Goal: Task Accomplishment & Management: Use online tool/utility

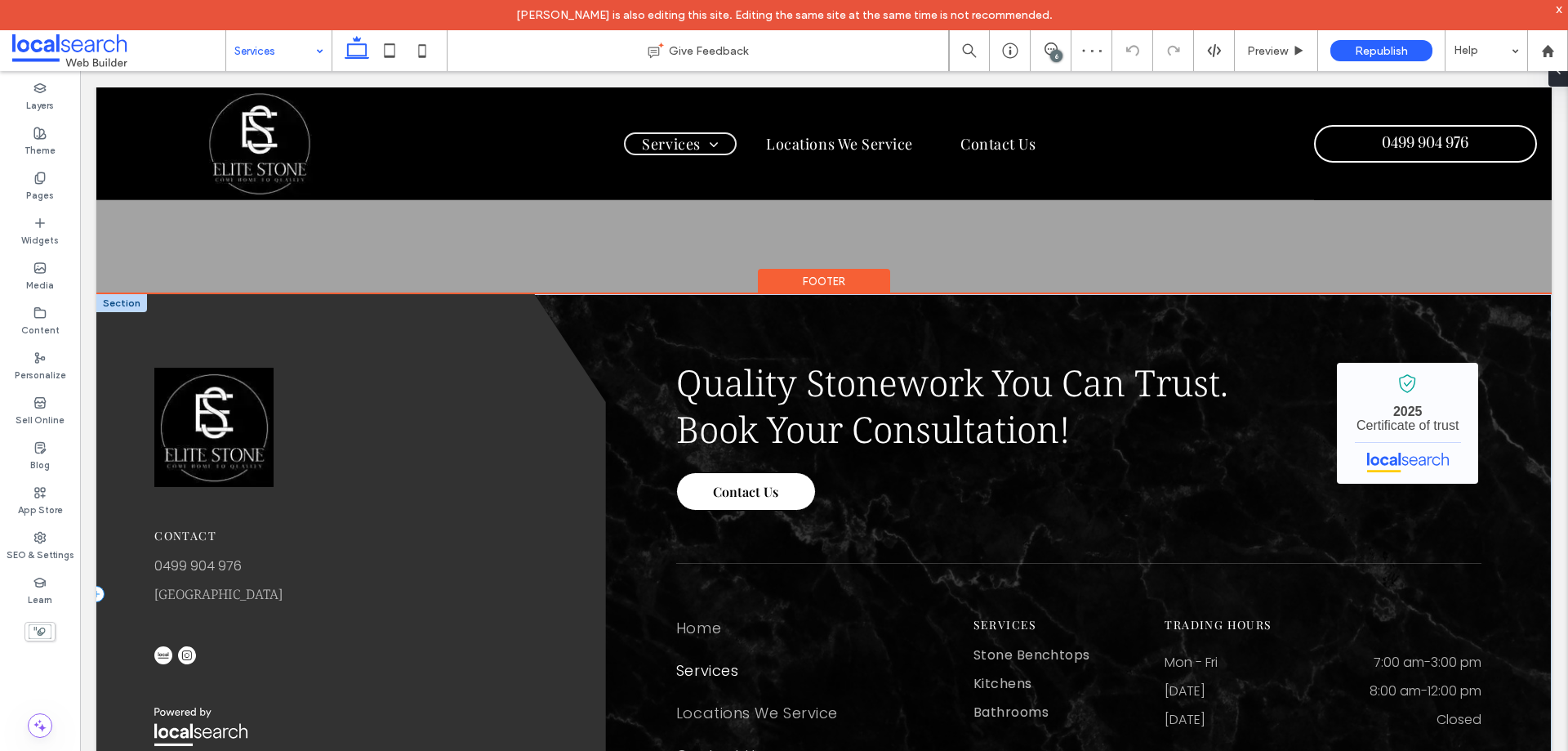
scroll to position [1960, 0]
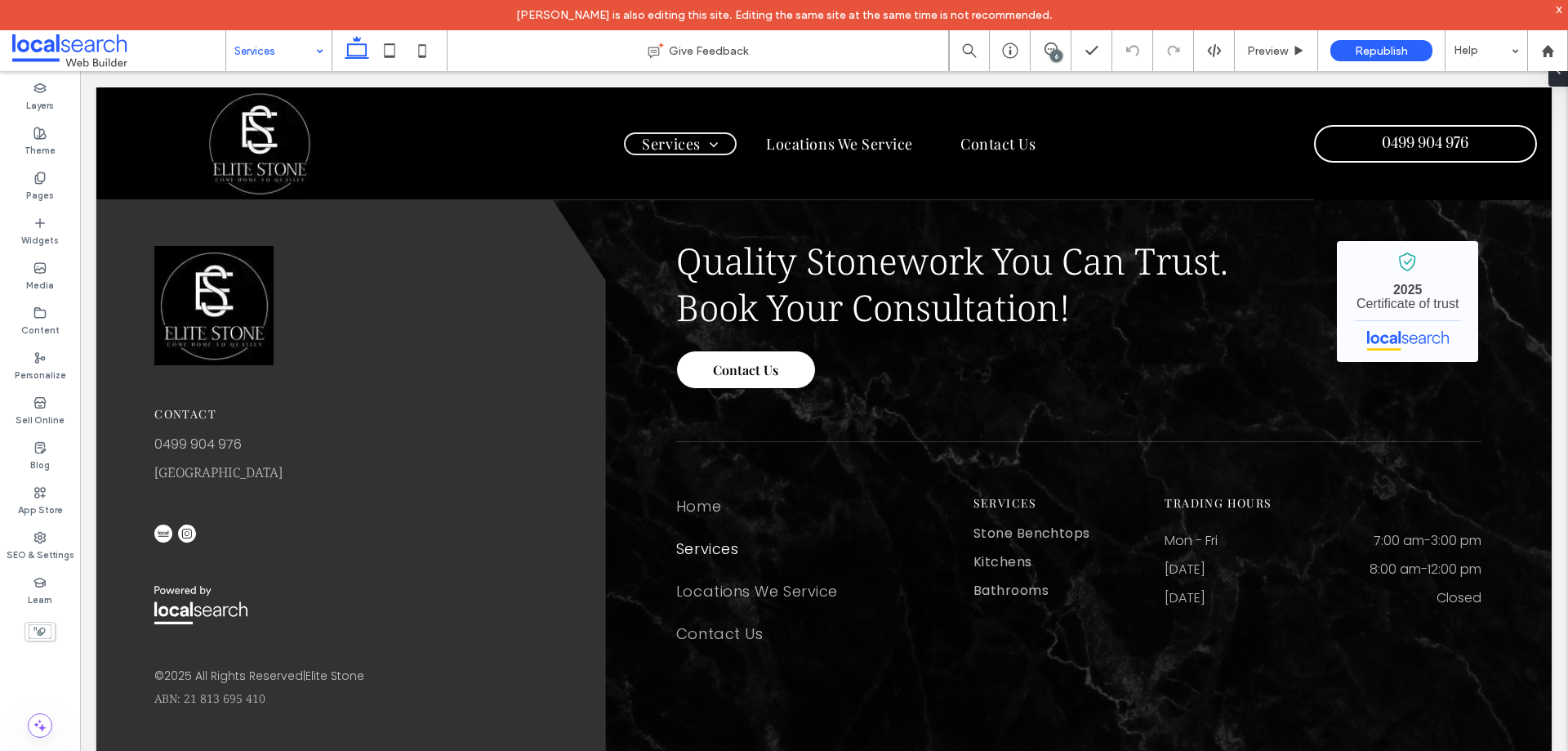
click at [281, 62] on input at bounding box center [274, 51] width 81 height 41
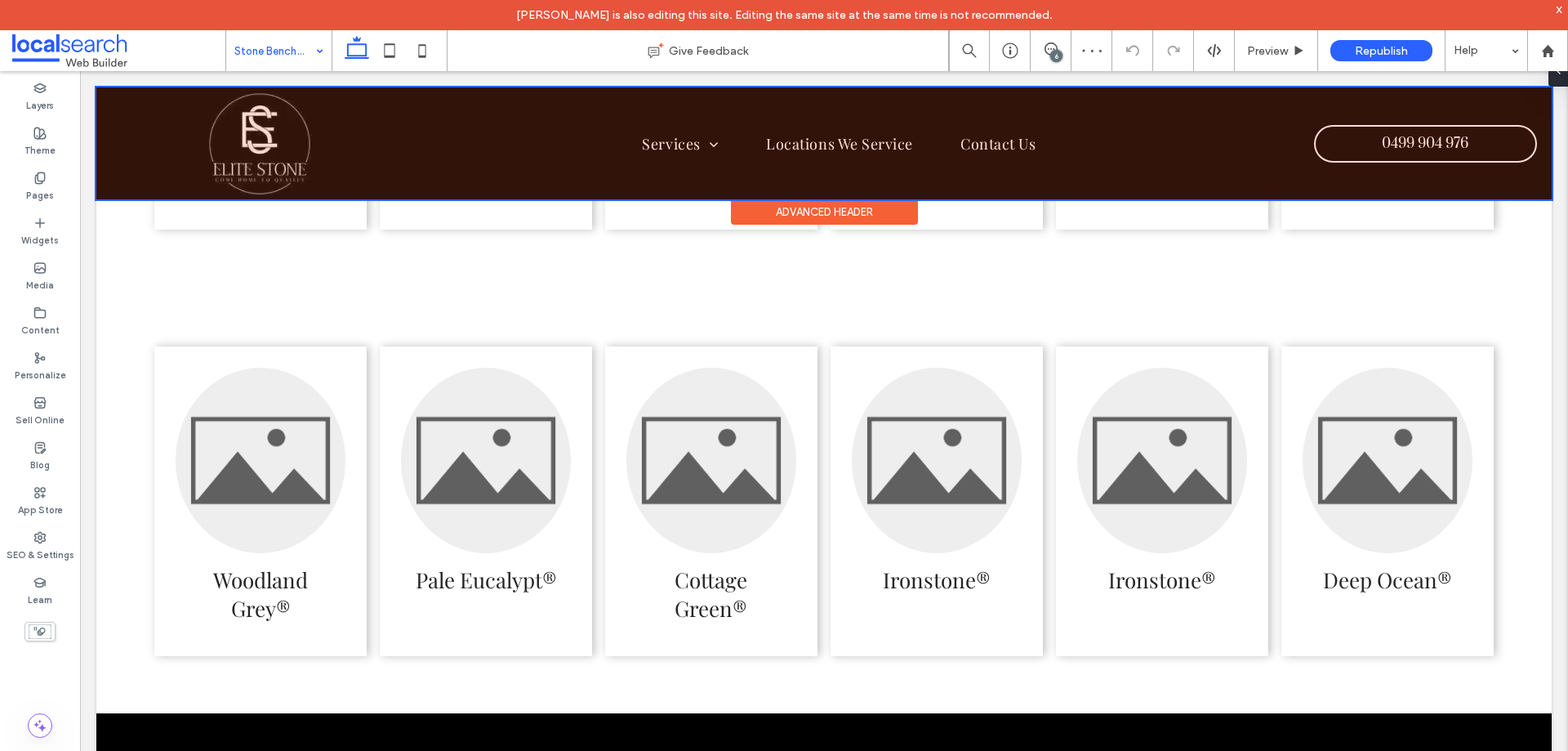
scroll to position [3840, 0]
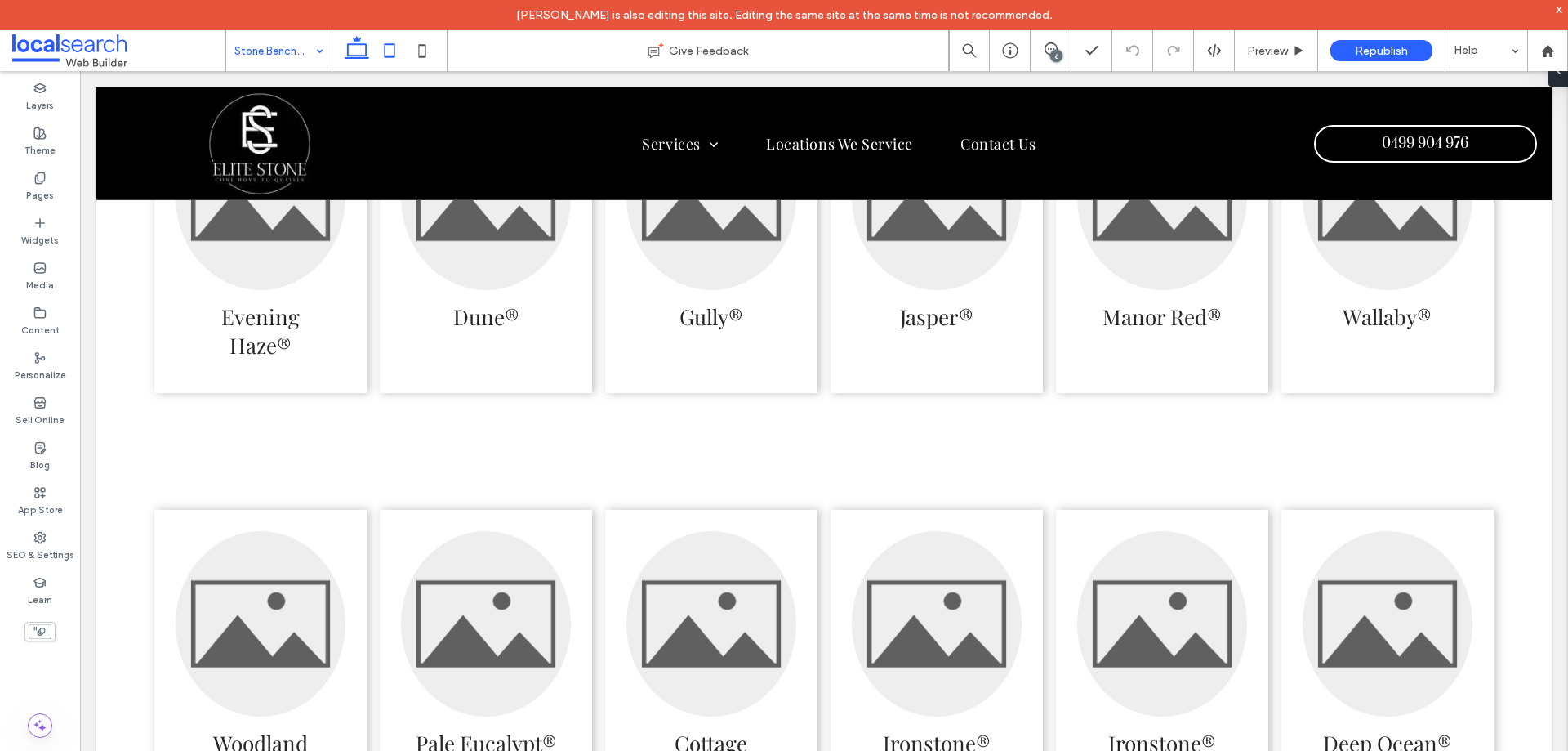
click at [389, 52] on icon at bounding box center [389, 50] width 32 height 32
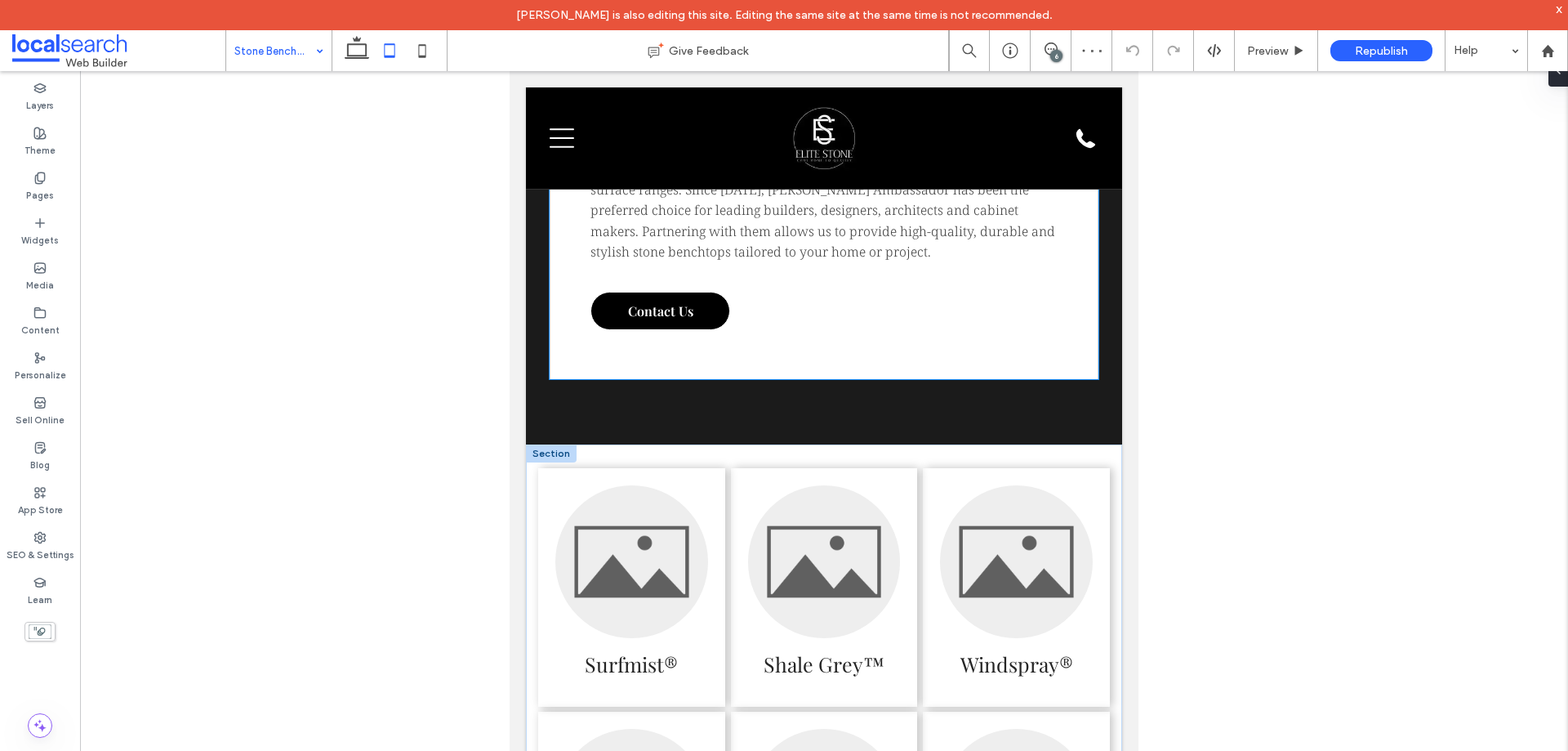
scroll to position [3813, 0]
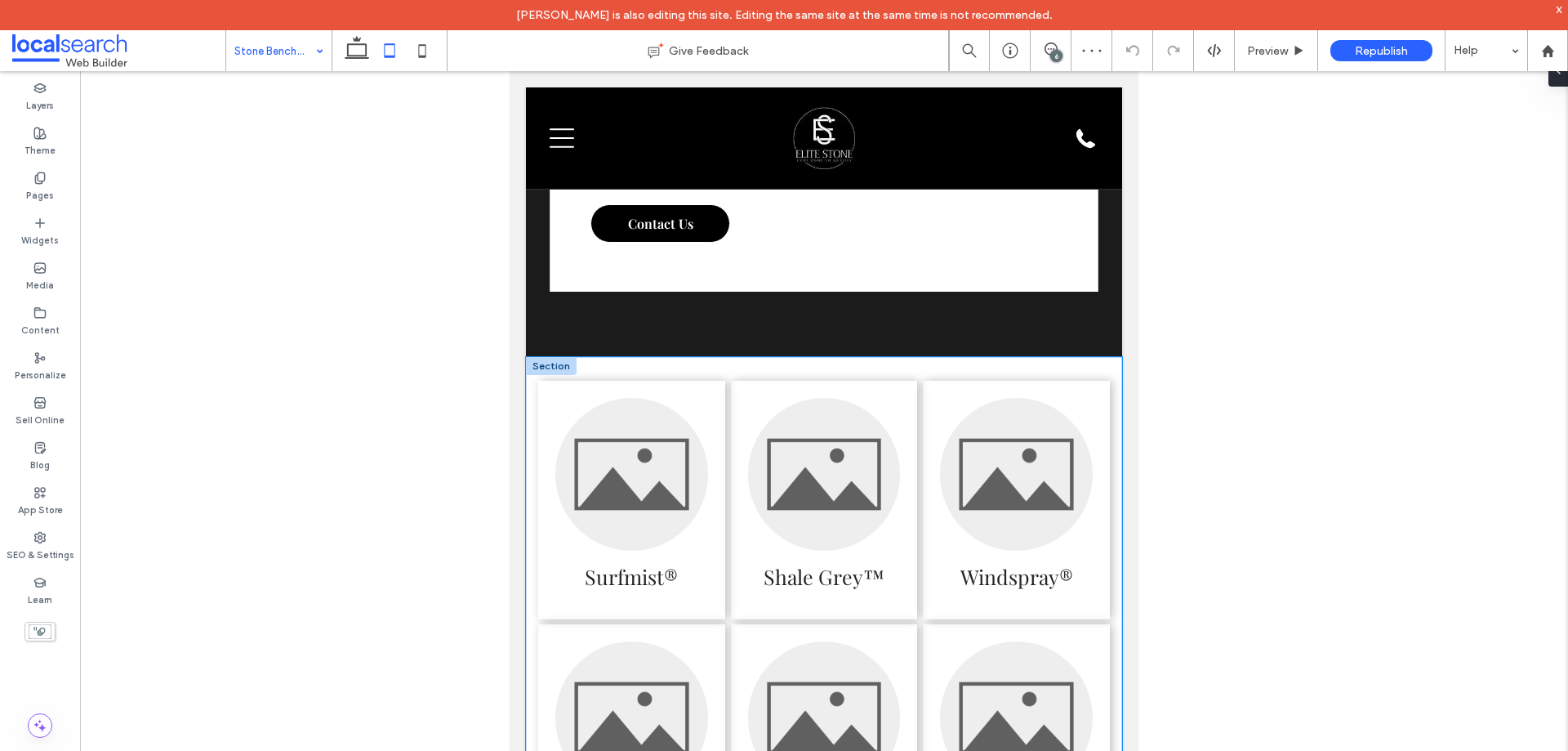
click at [532, 414] on div "Surfmist® Shale Grey™ Windspray® Basalt® Classic Cream™ Paperbark®" at bounding box center [823, 635] width 596 height 556
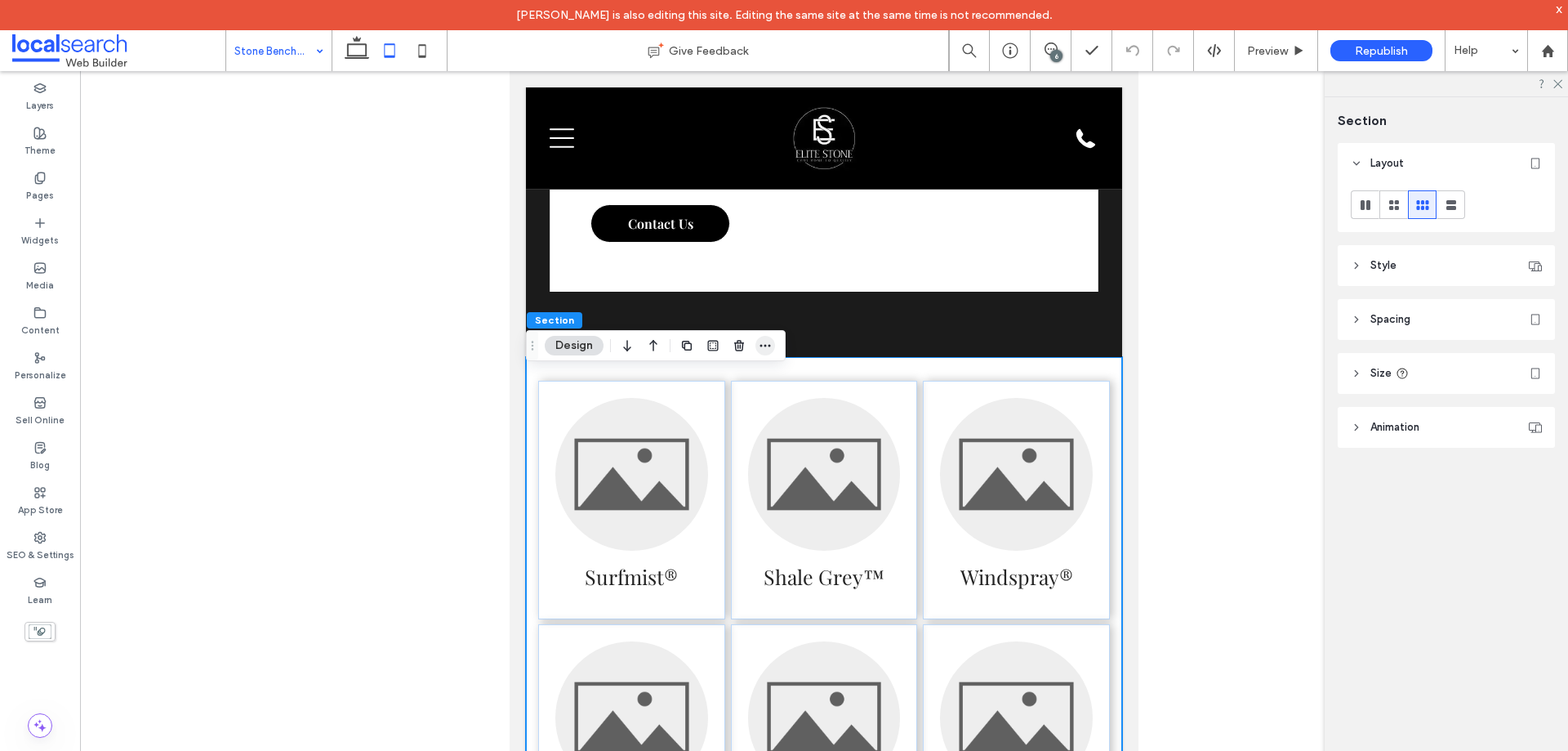
click at [770, 350] on icon "button" at bounding box center [764, 345] width 13 height 13
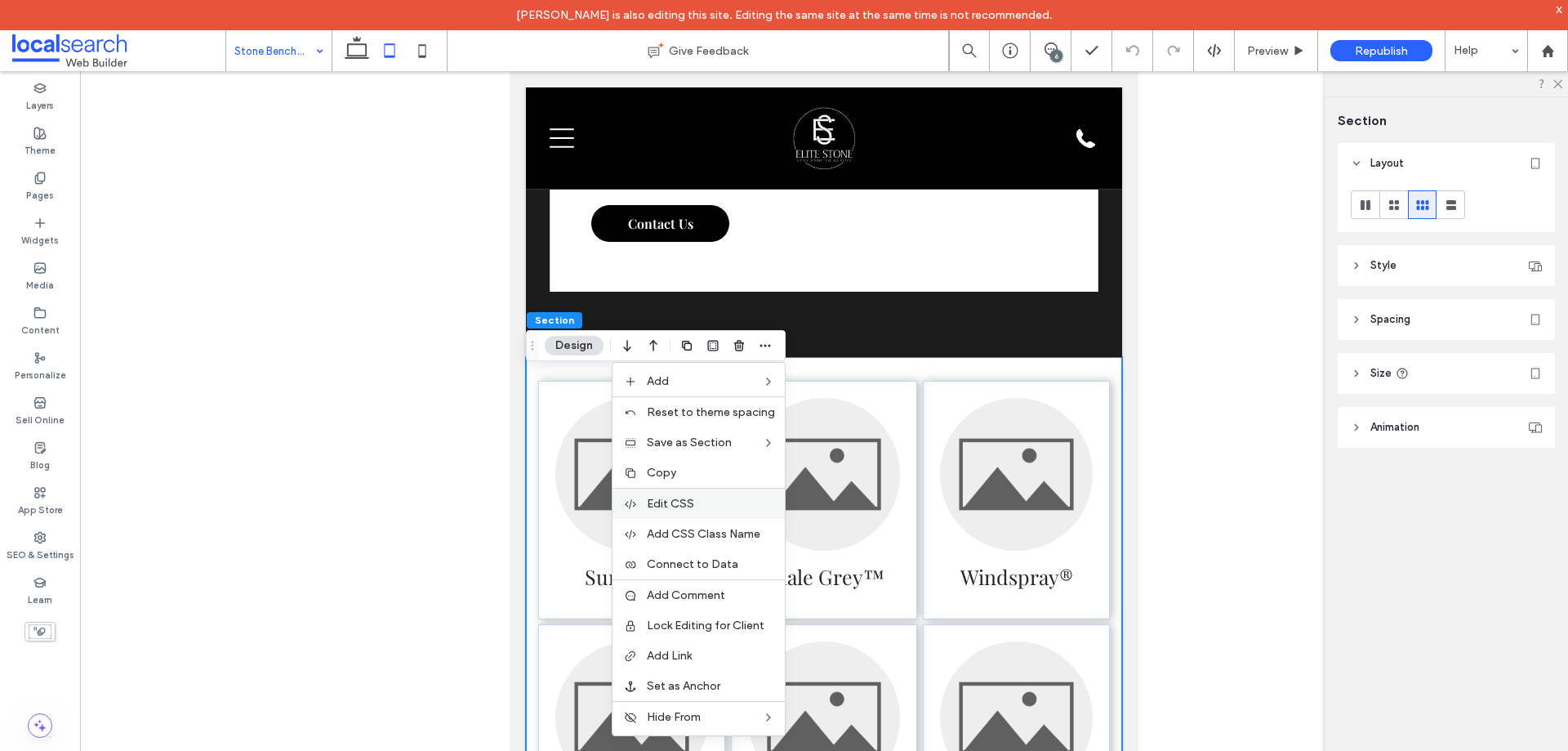
click at [724, 506] on label "Edit CSS" at bounding box center [711, 503] width 128 height 14
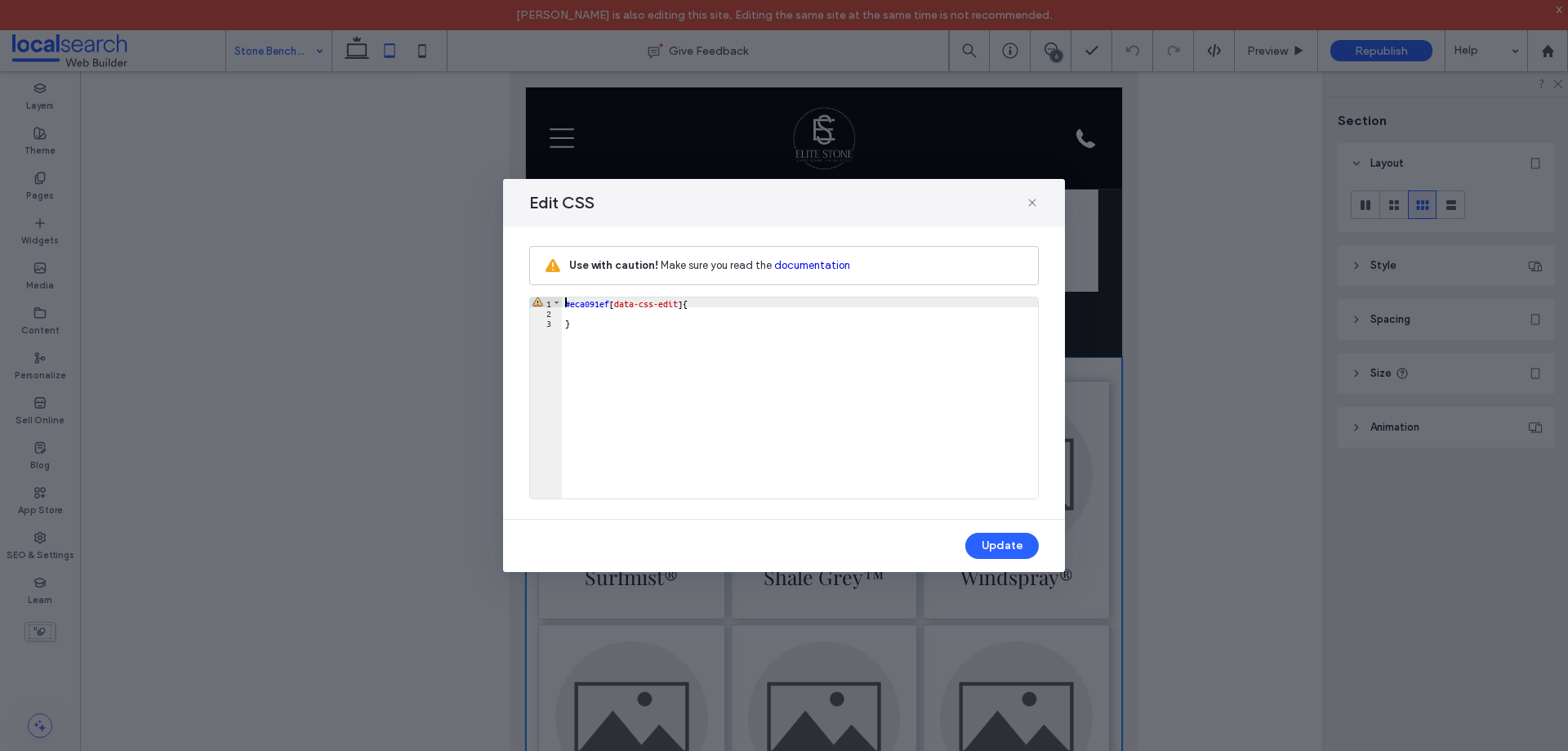
click at [604, 318] on div "#eca091ef [ data-css-edit ] { }" at bounding box center [800, 407] width 477 height 220
click at [600, 309] on div "#eca091ef [ data-css-edit ] { }" at bounding box center [800, 407] width 477 height 220
type textarea "**"
click at [978, 545] on button "Update" at bounding box center [1001, 545] width 73 height 26
click at [1033, 200] on icon at bounding box center [1032, 202] width 13 height 13
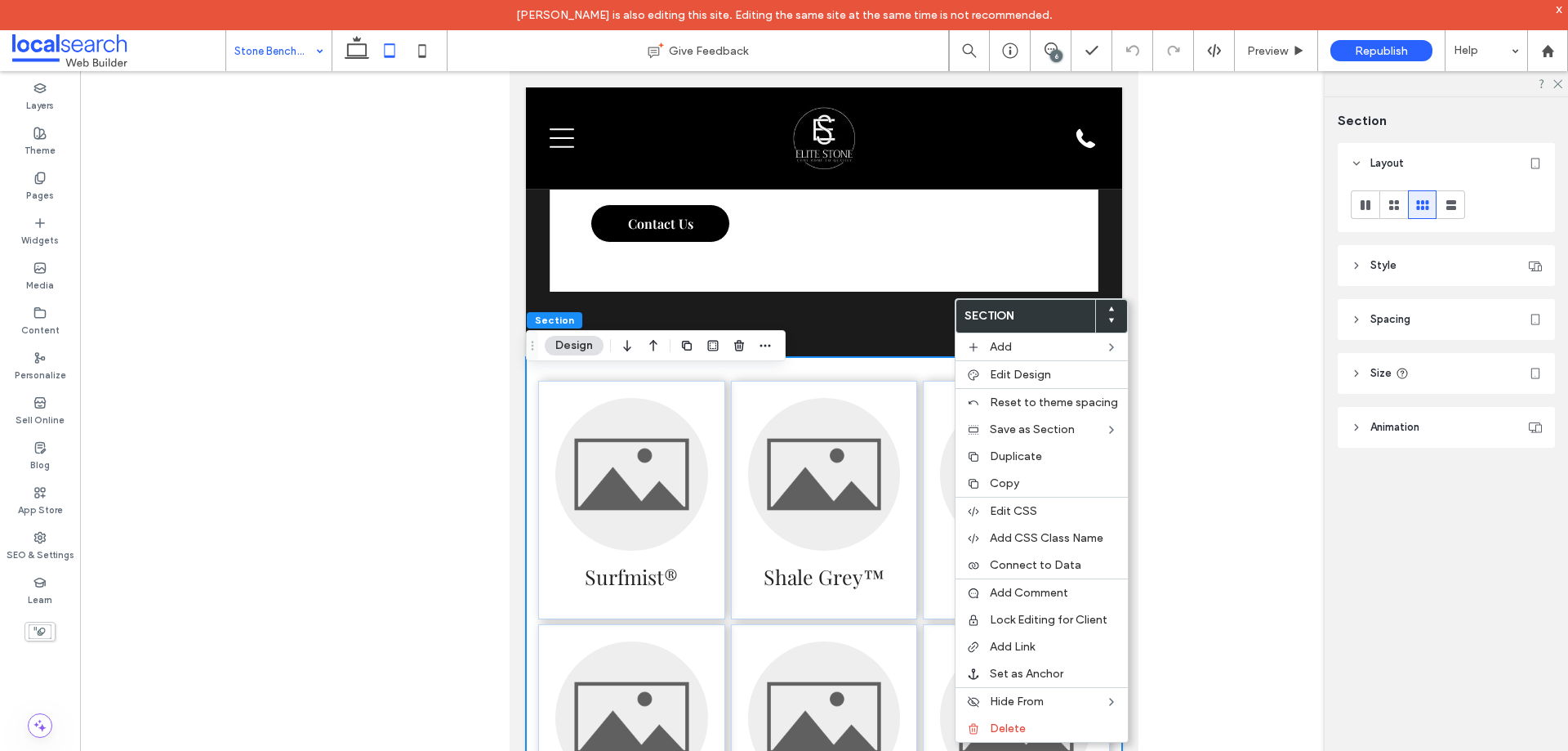
click at [776, 383] on div "Surfmist® Shale Grey™ Windspray® Basalt® Classic Cream™ Paperbark®" at bounding box center [823, 635] width 596 height 556
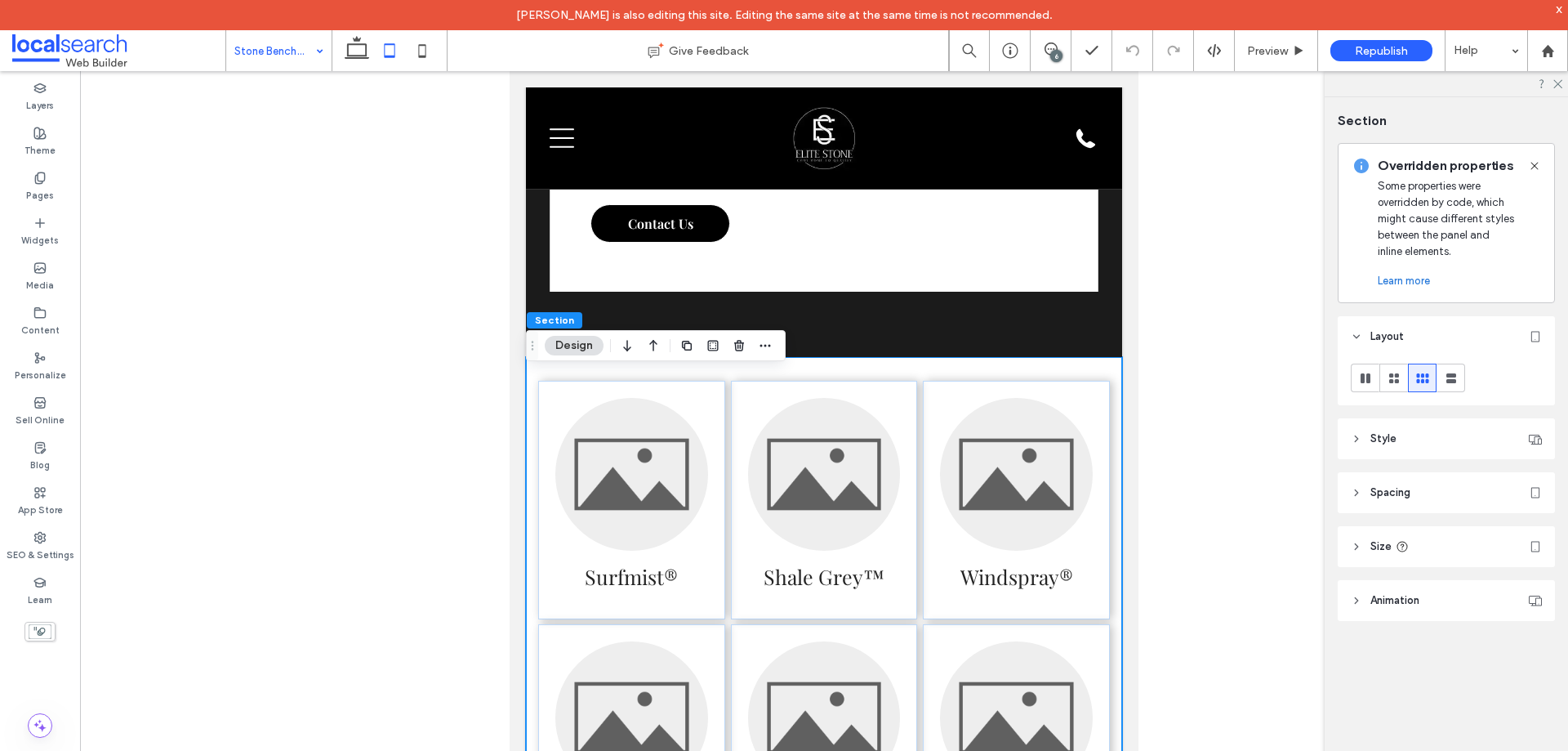
click at [1417, 433] on header "Style" at bounding box center [1447, 439] width 217 height 41
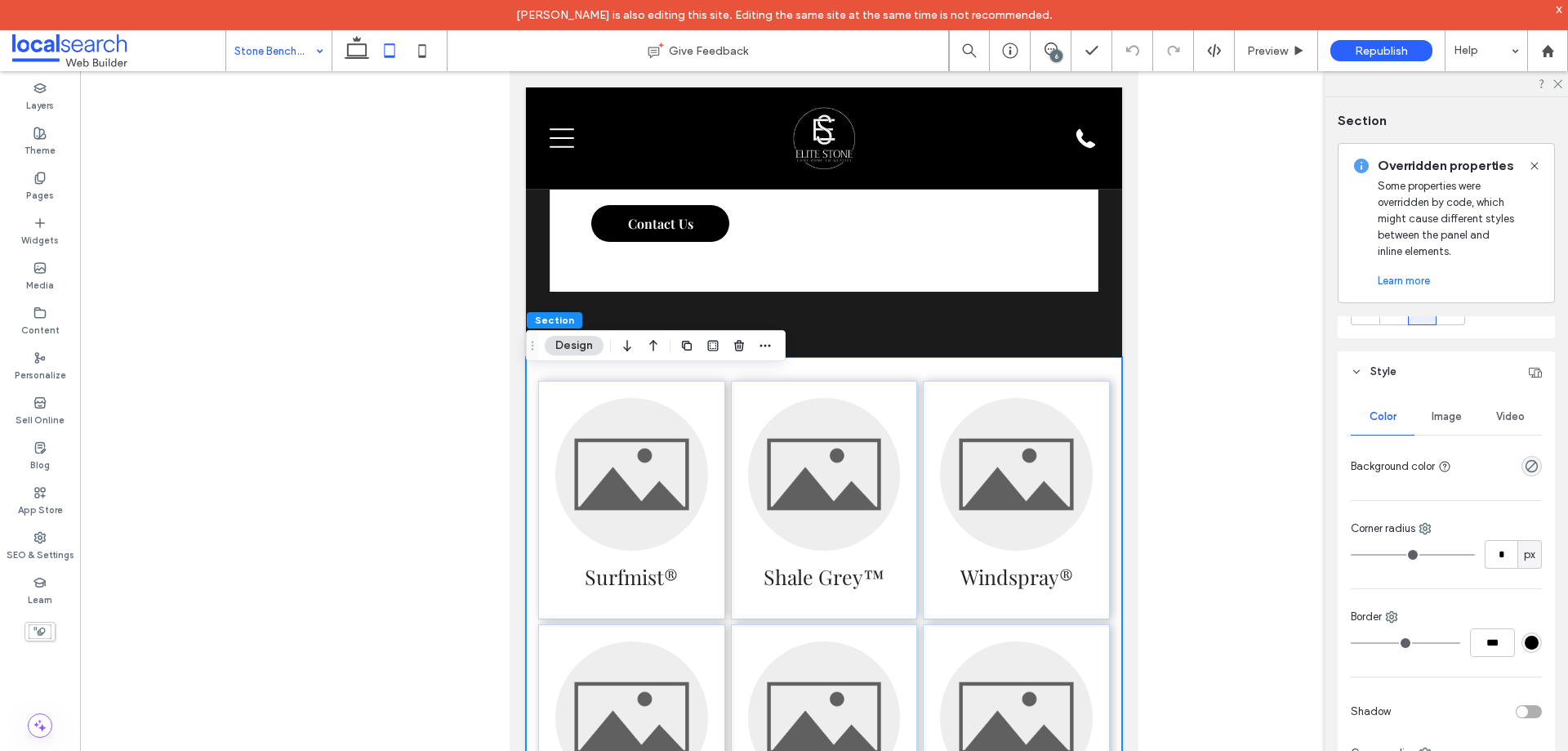
scroll to position [0, 0]
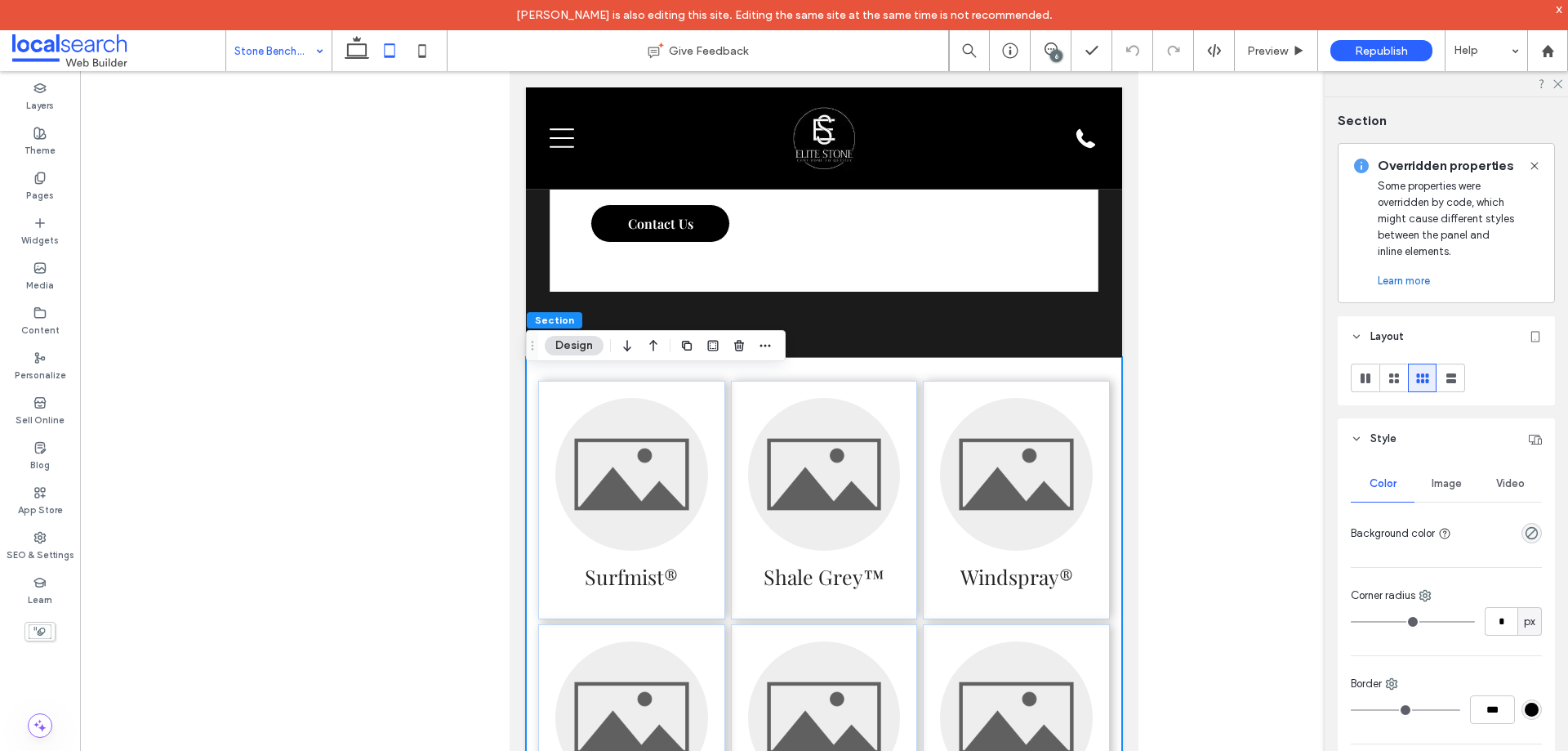
click at [1356, 342] on icon at bounding box center [1357, 337] width 12 height 12
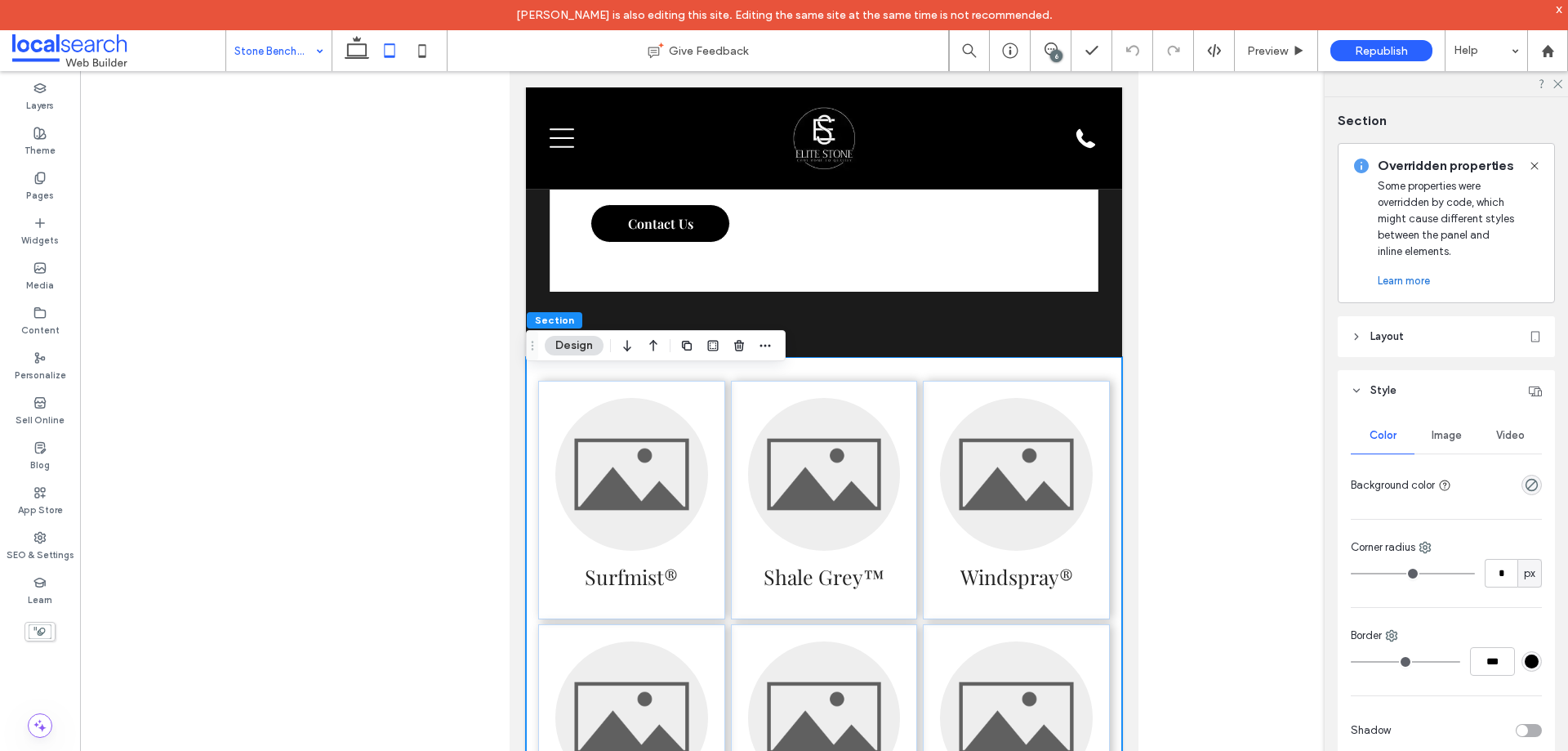
click at [1356, 342] on icon at bounding box center [1357, 337] width 12 height 12
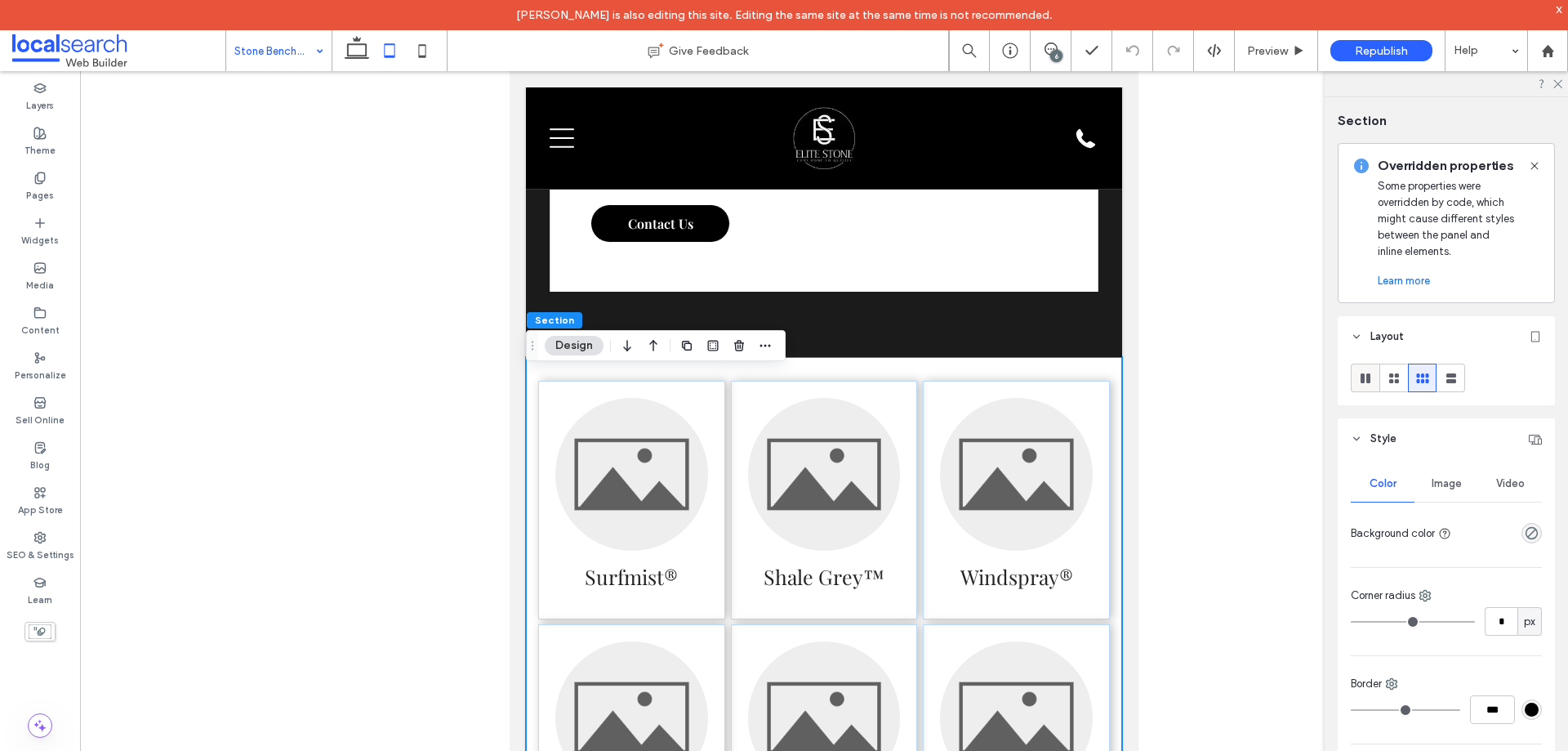
click at [1367, 376] on use at bounding box center [1365, 378] width 10 height 10
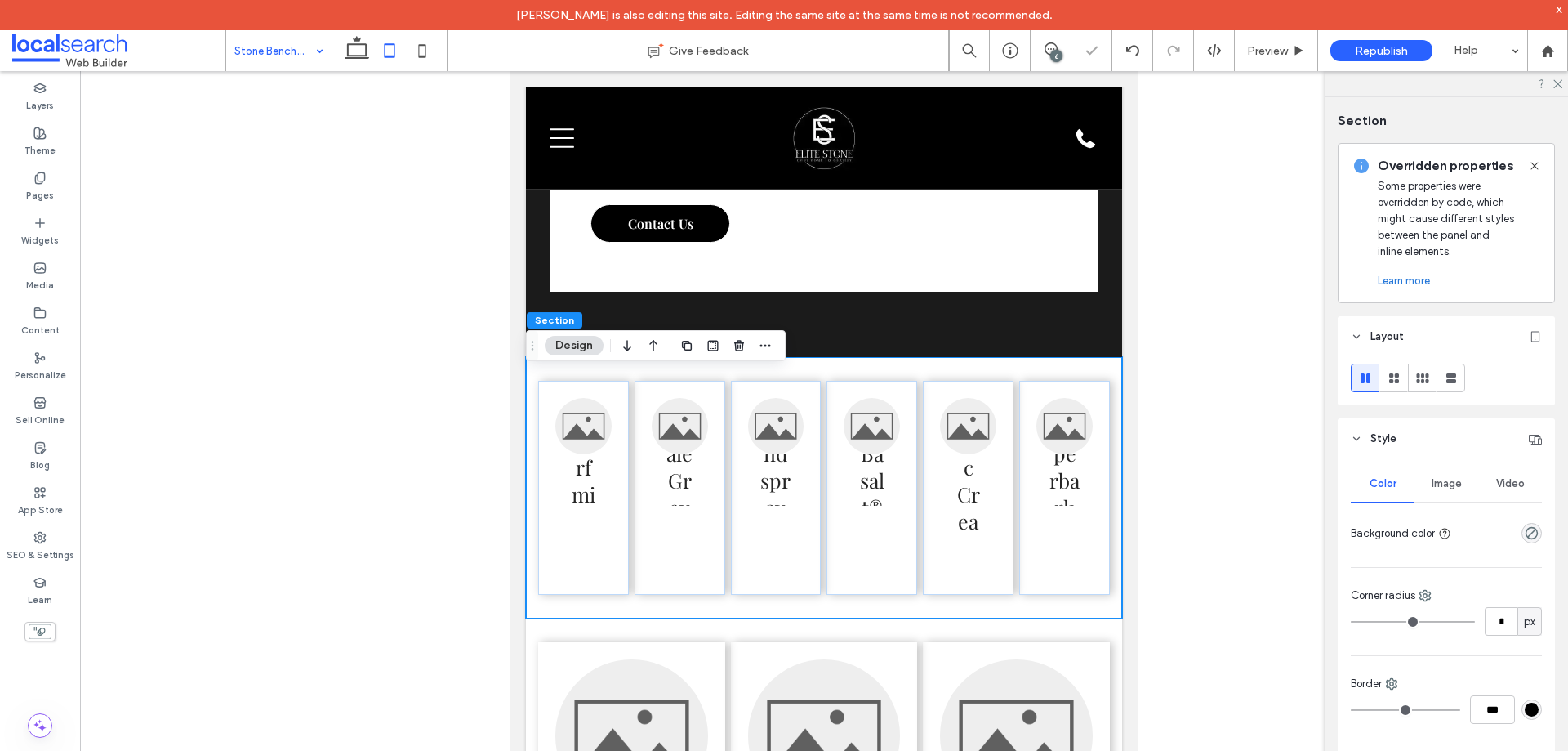
click at [1369, 379] on use at bounding box center [1365, 378] width 10 height 10
click at [1531, 339] on icon at bounding box center [1535, 336] width 13 height 13
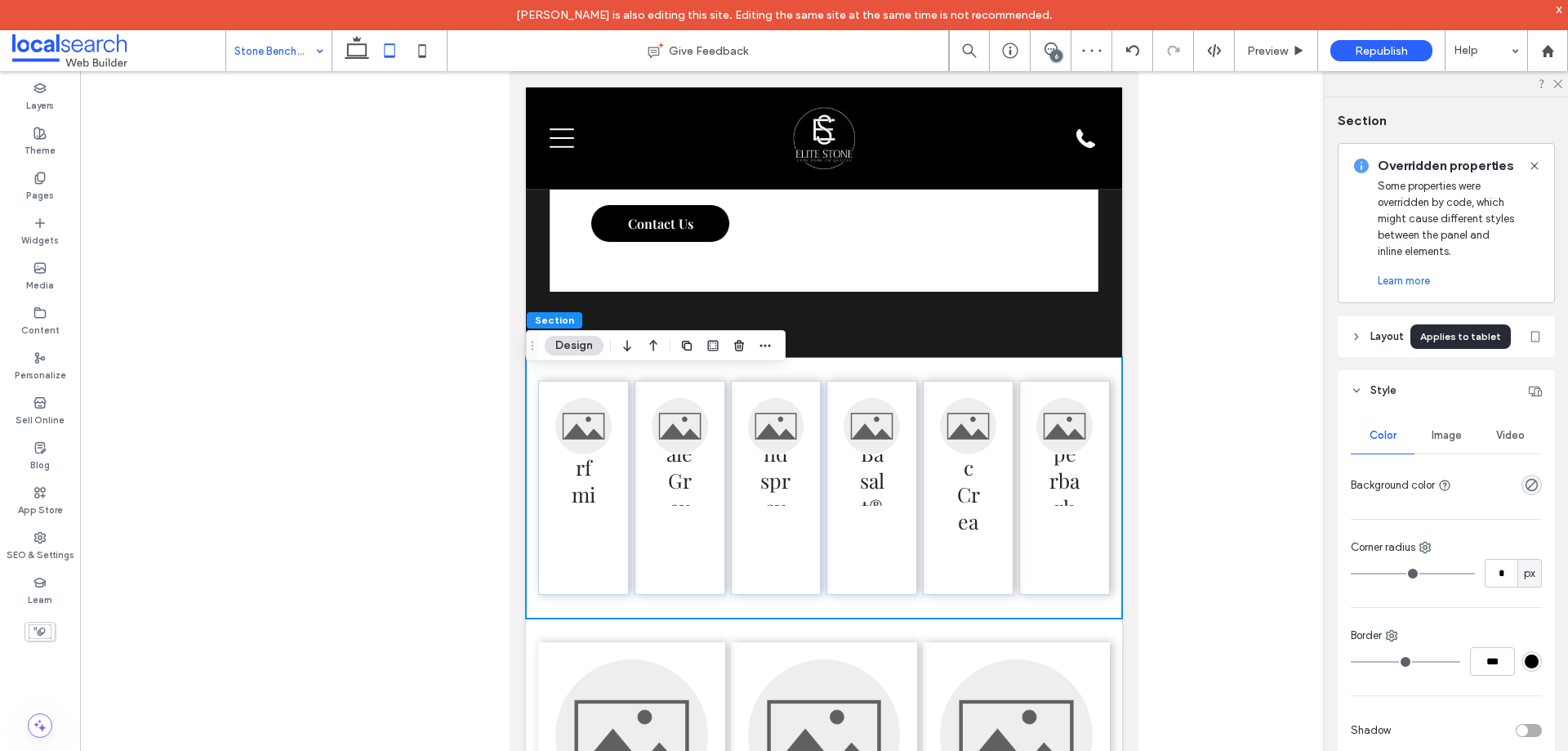
click at [1531, 339] on icon at bounding box center [1535, 336] width 13 height 13
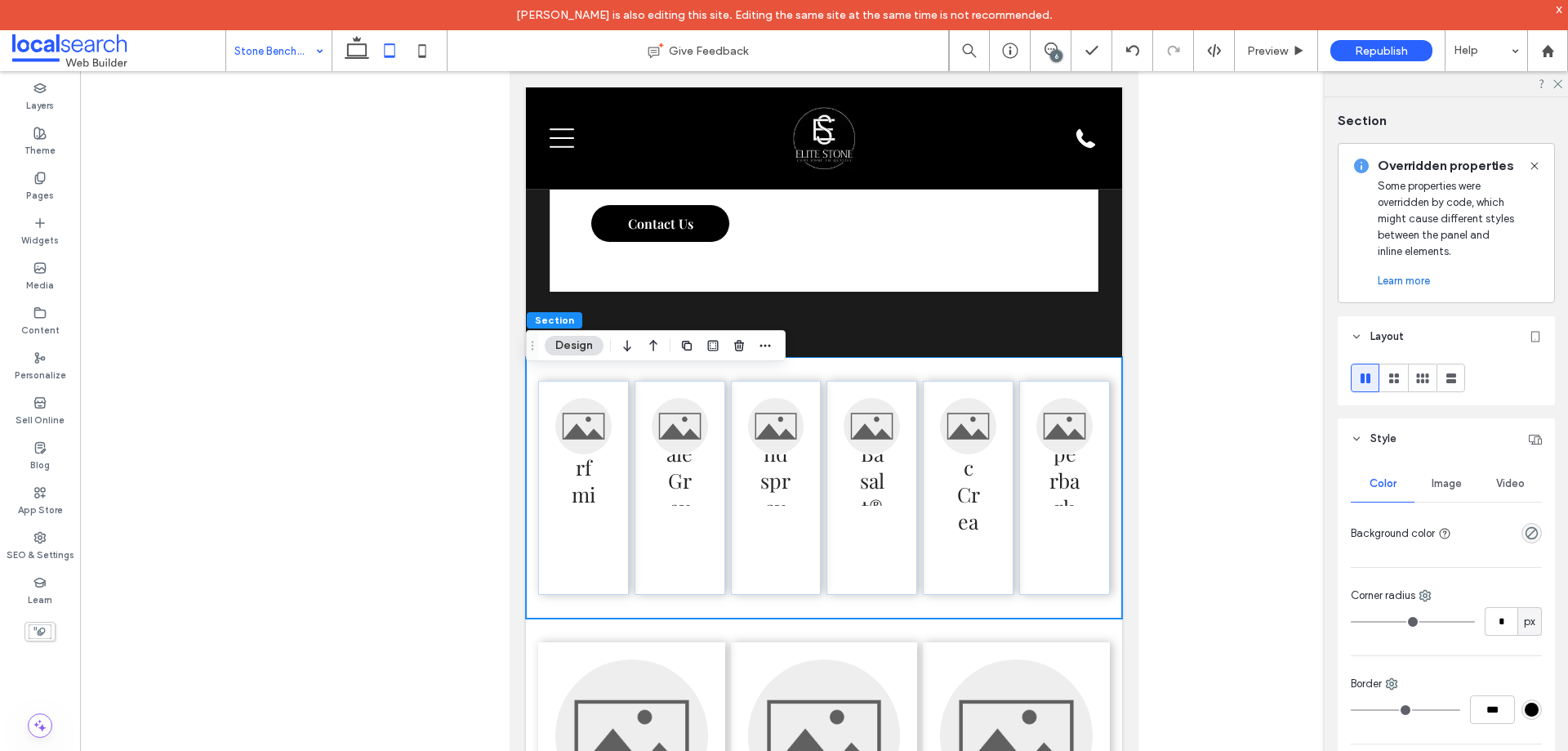
click at [1384, 441] on span "Style" at bounding box center [1383, 439] width 26 height 17
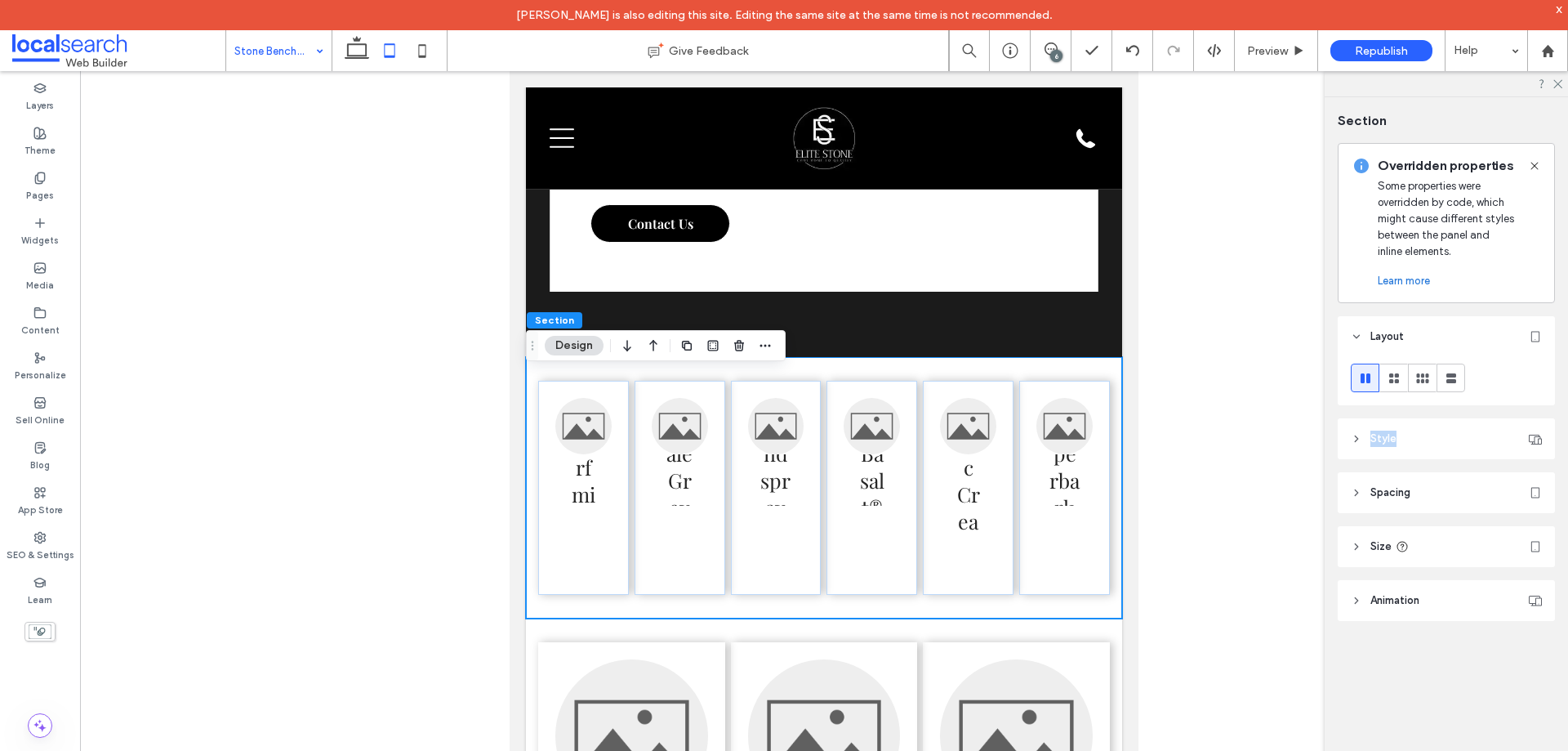
click at [1384, 441] on span "Style" at bounding box center [1383, 439] width 26 height 17
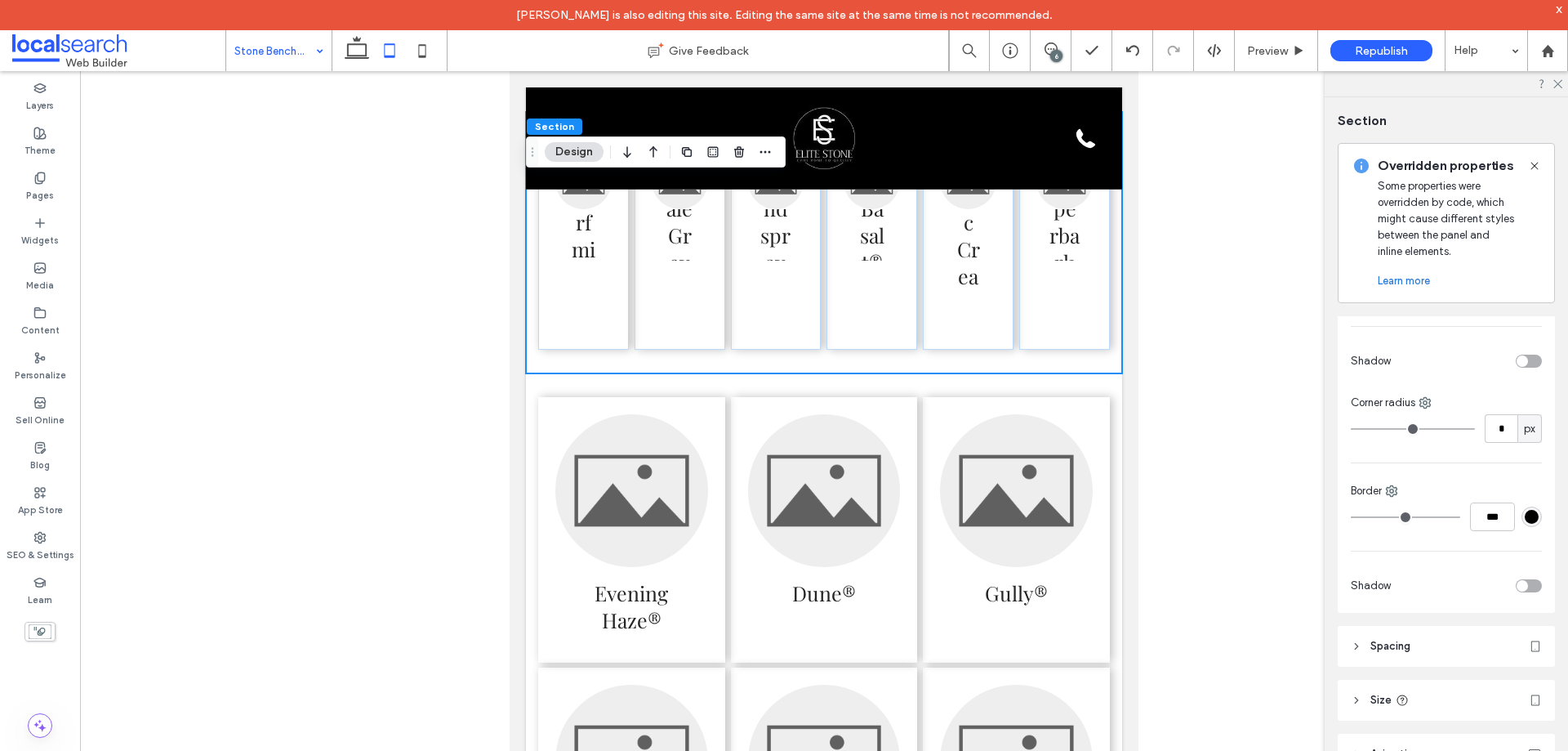
scroll to position [483, 0]
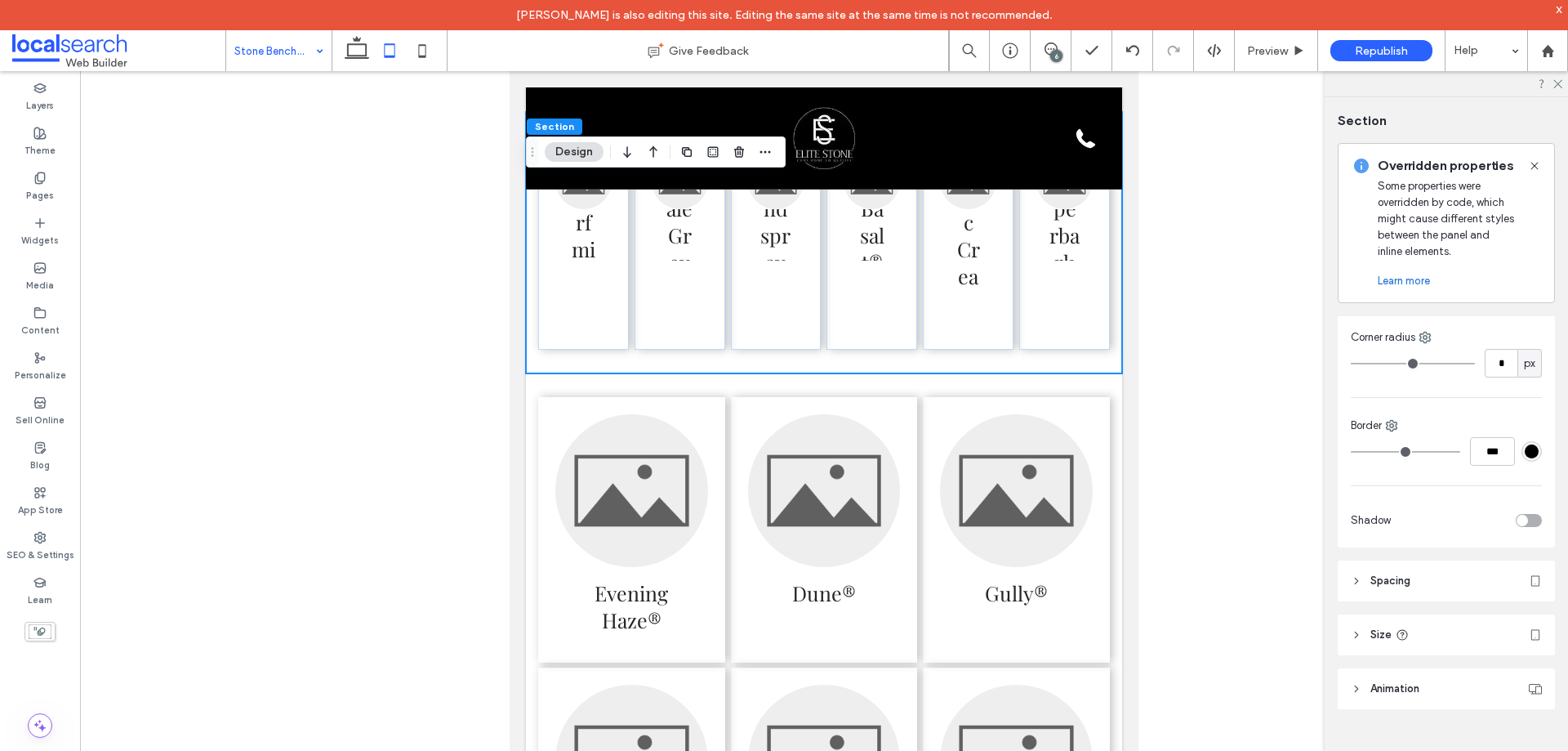
click at [1417, 631] on header "Size" at bounding box center [1447, 635] width 217 height 41
click at [1409, 694] on span "Animation" at bounding box center [1395, 688] width 49 height 17
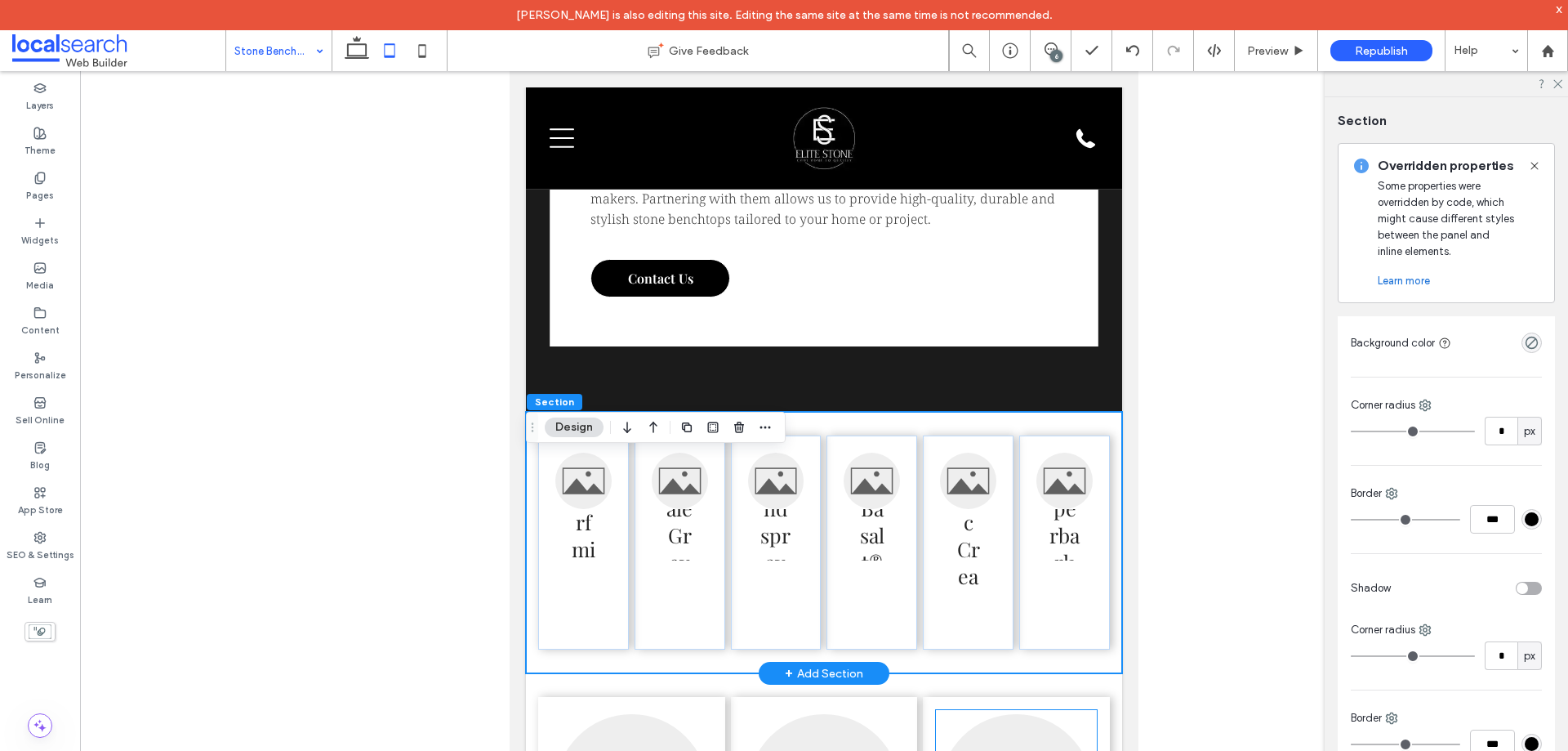
scroll to position [3731, 0]
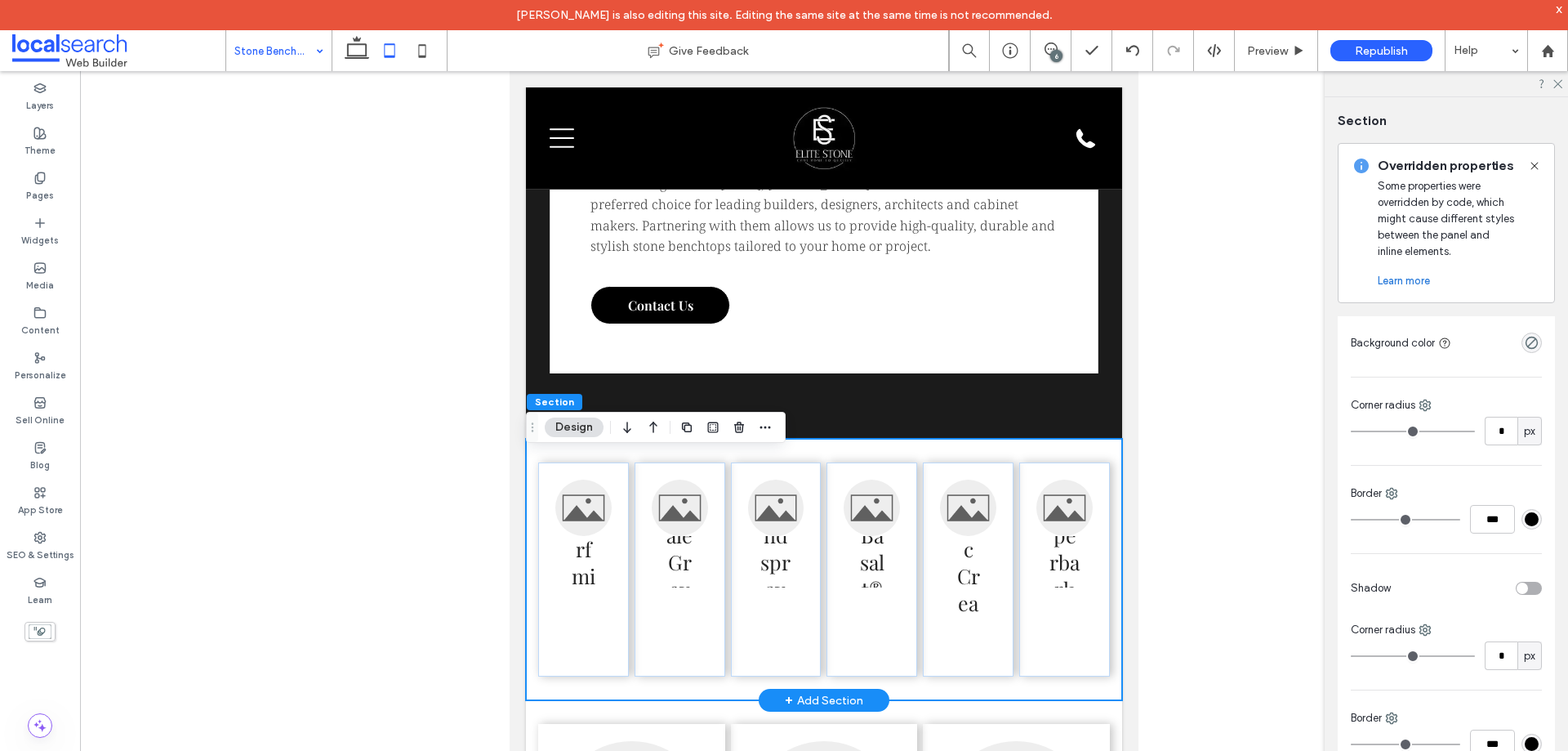
click at [626, 510] on div "Surfmist® Shale Grey™ Windspray® Basalt® Classic Cream™ Paperbark®" at bounding box center [823, 569] width 596 height 261
click at [629, 511] on div "Surfmist® Shale Grey™ Windspray® Basalt® Classic Cream™ Paperbark®" at bounding box center [823, 569] width 596 height 261
click at [767, 430] on icon "button" at bounding box center [764, 427] width 13 height 13
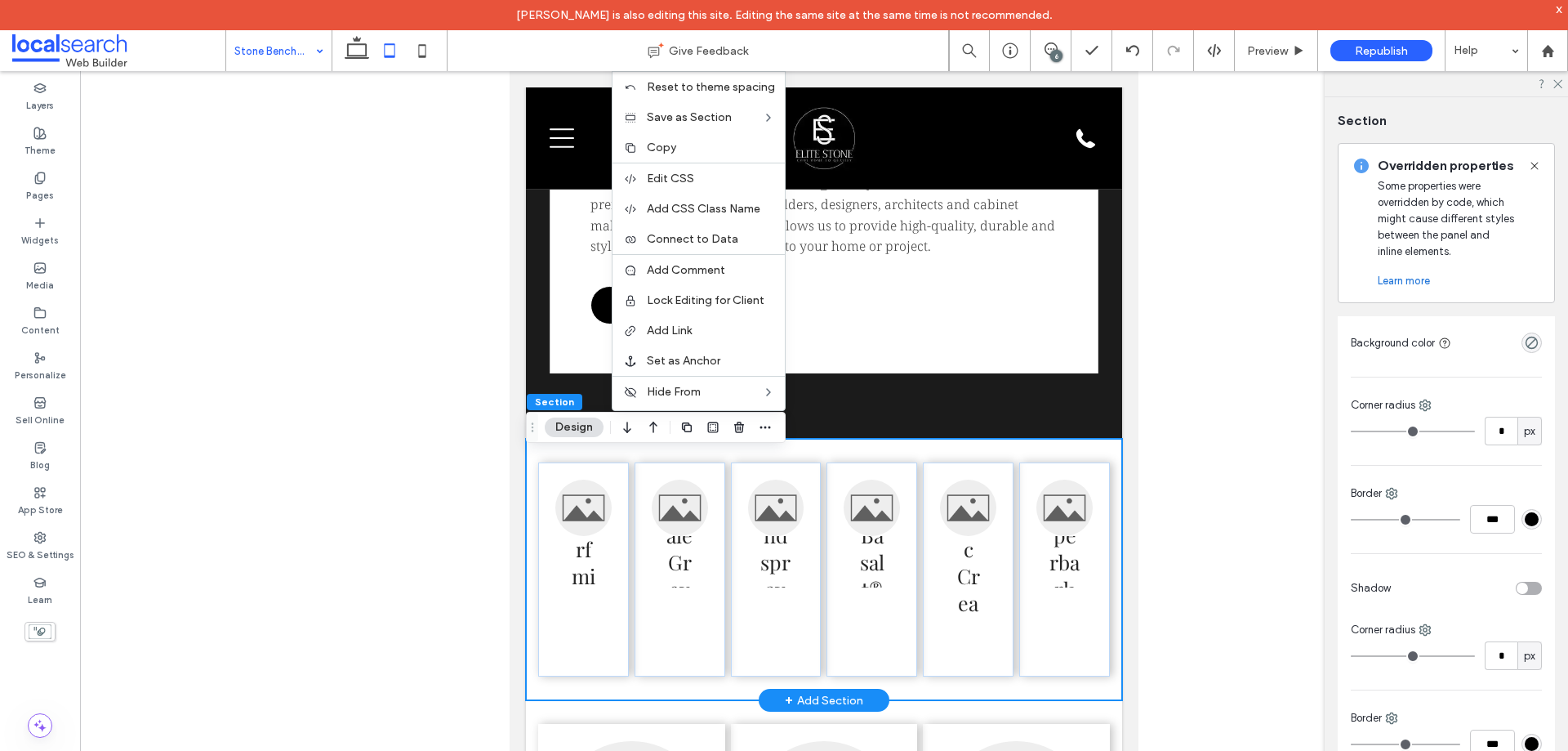
click at [900, 461] on div "Surfmist® Shale Grey™ Windspray® Basalt® Classic Cream™ Paperbark®" at bounding box center [823, 569] width 596 height 261
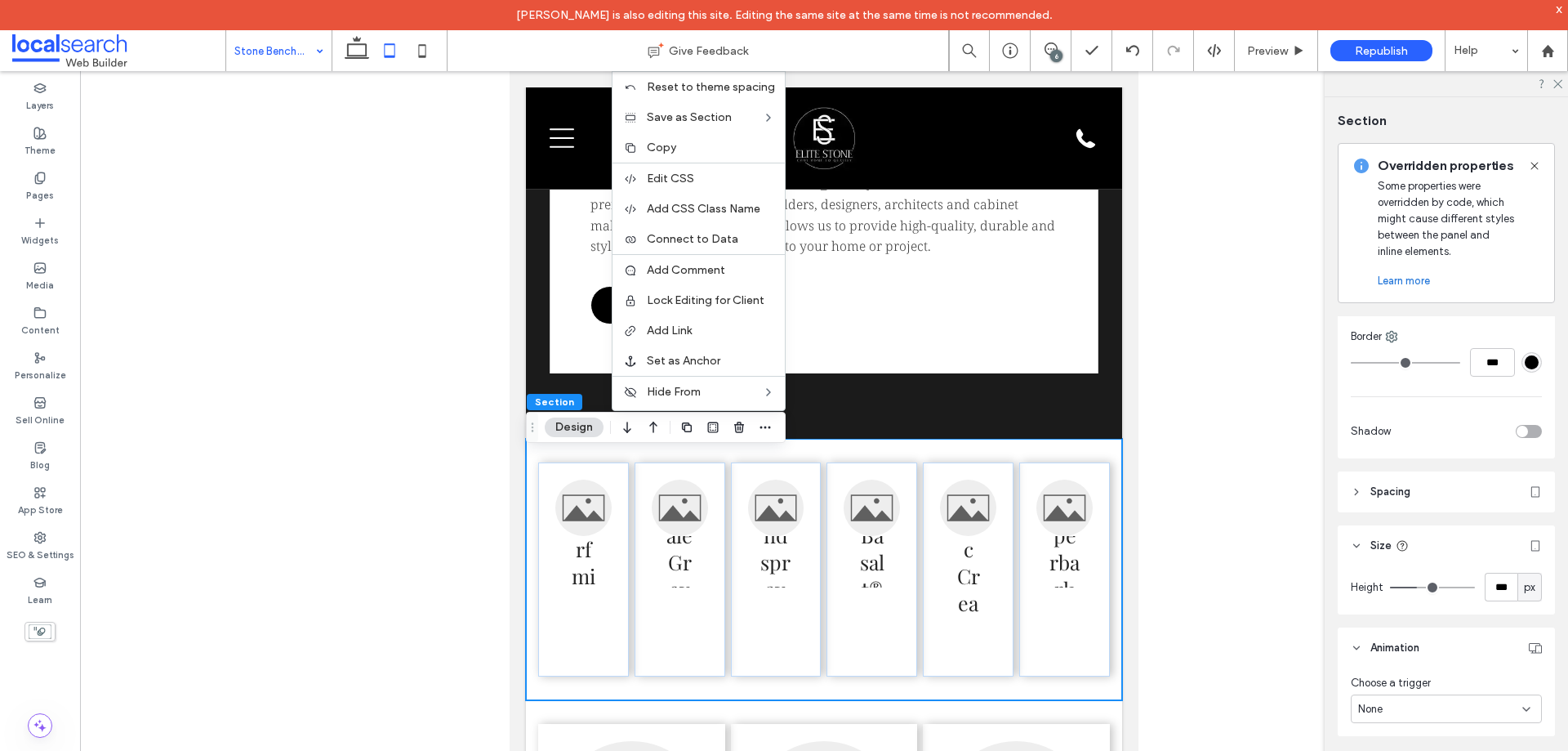
scroll to position [599, 0]
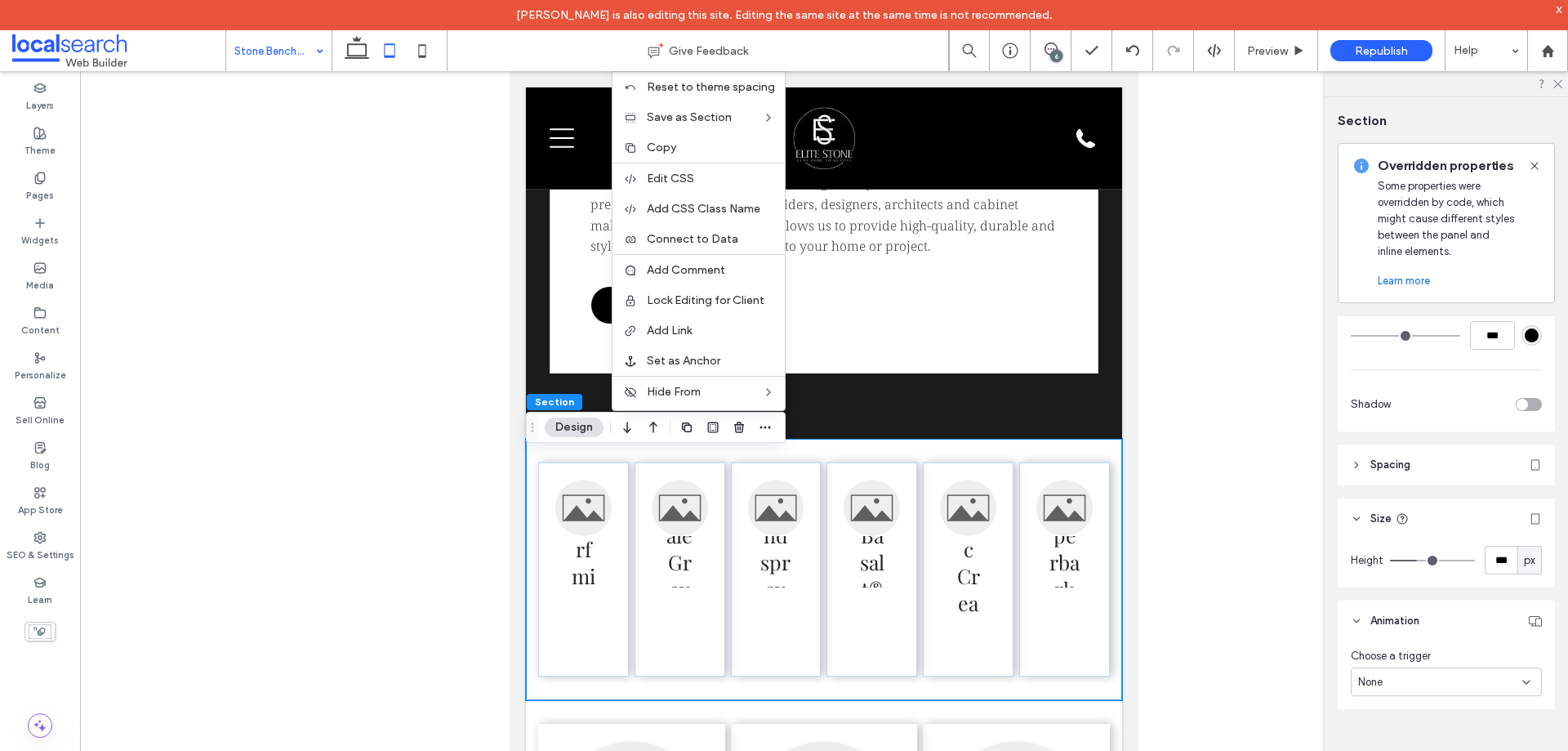
click at [1391, 459] on span "Spacing" at bounding box center [1390, 464] width 40 height 17
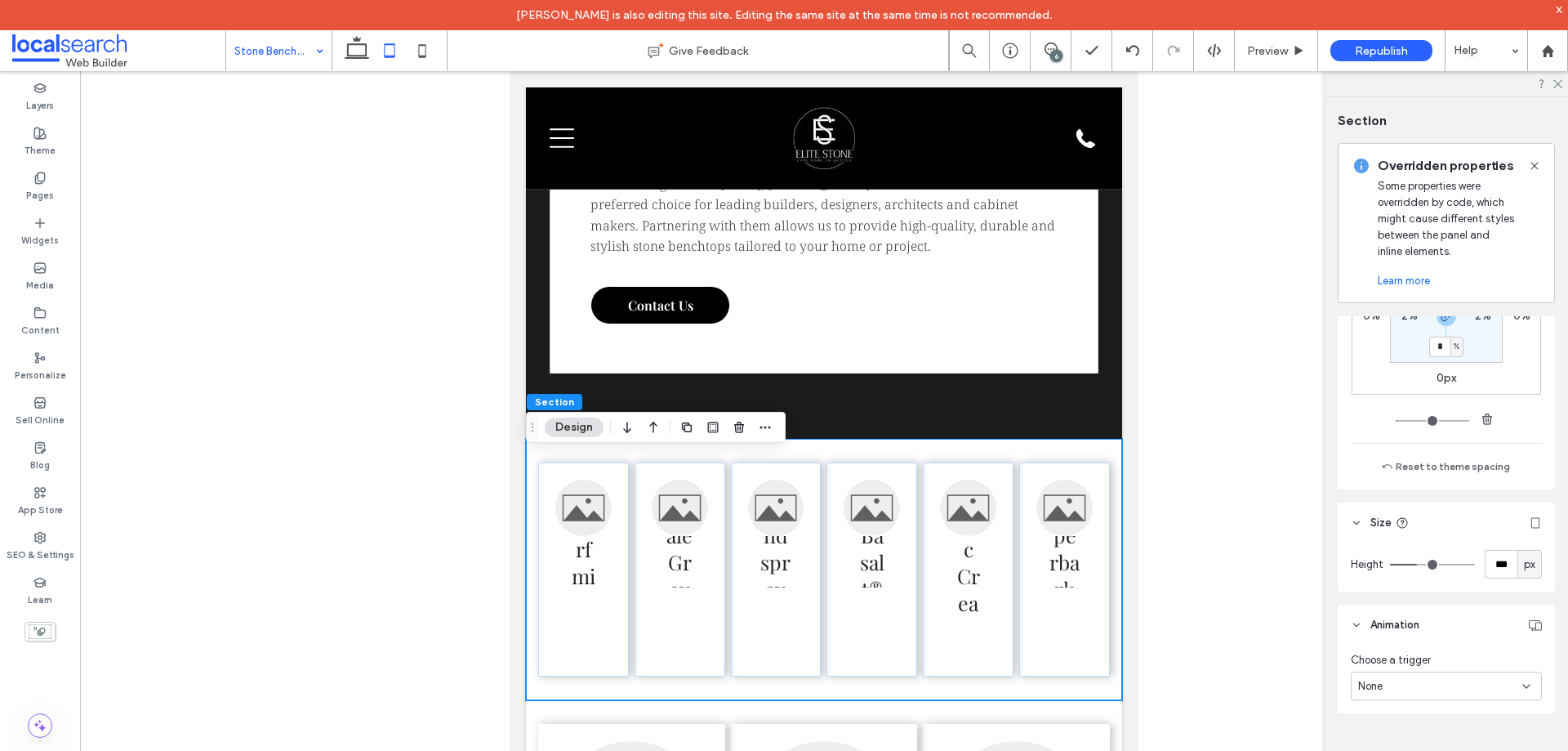
scroll to position [945, 0]
click at [1394, 683] on div "None" at bounding box center [1441, 681] width 164 height 17
click at [605, 468] on div "Surfmist® Shale Grey™ Windspray® Basalt® Classic Cream™ Paperbark®" at bounding box center [823, 569] width 596 height 261
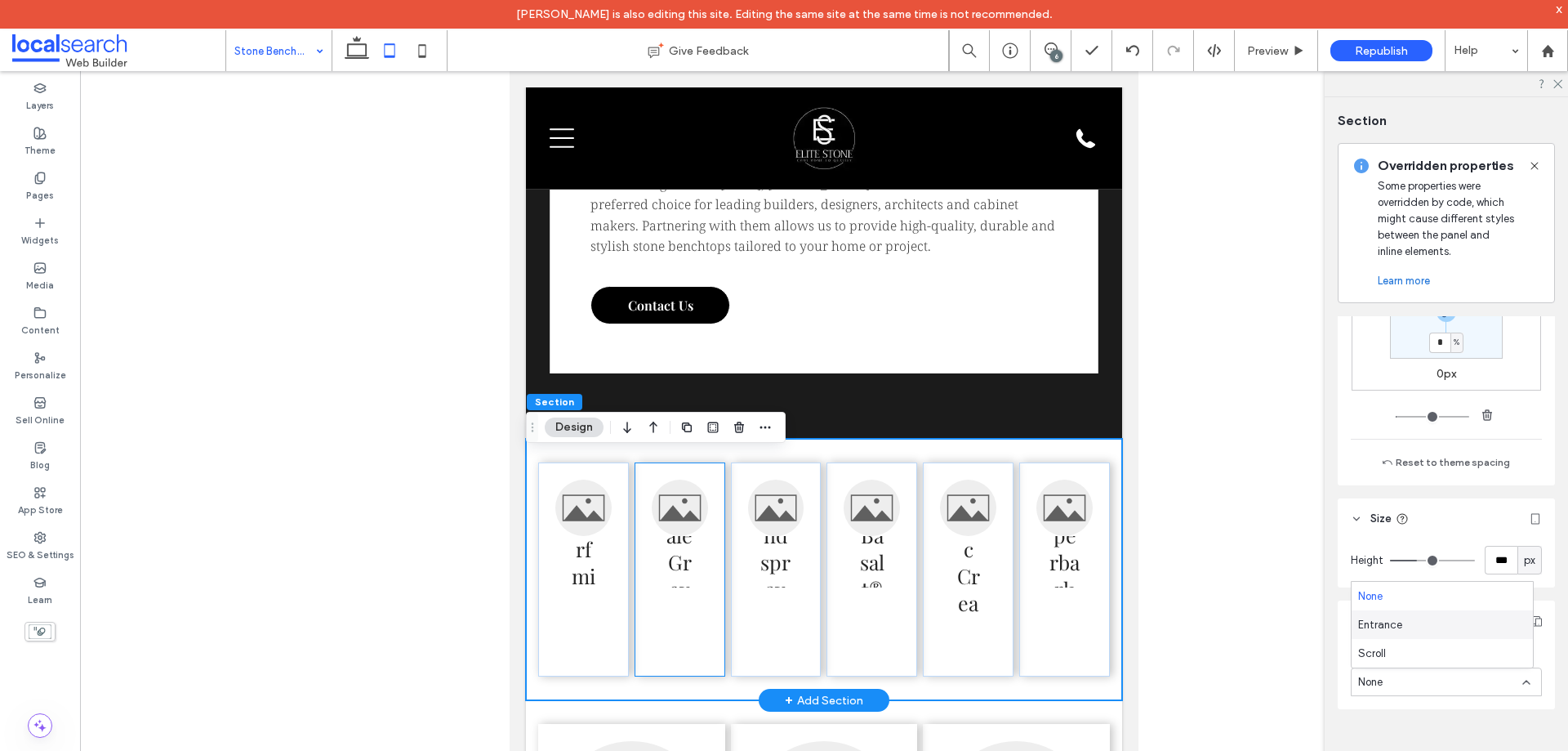
click at [634, 492] on div "Shale Grey™" at bounding box center [679, 569] width 91 height 214
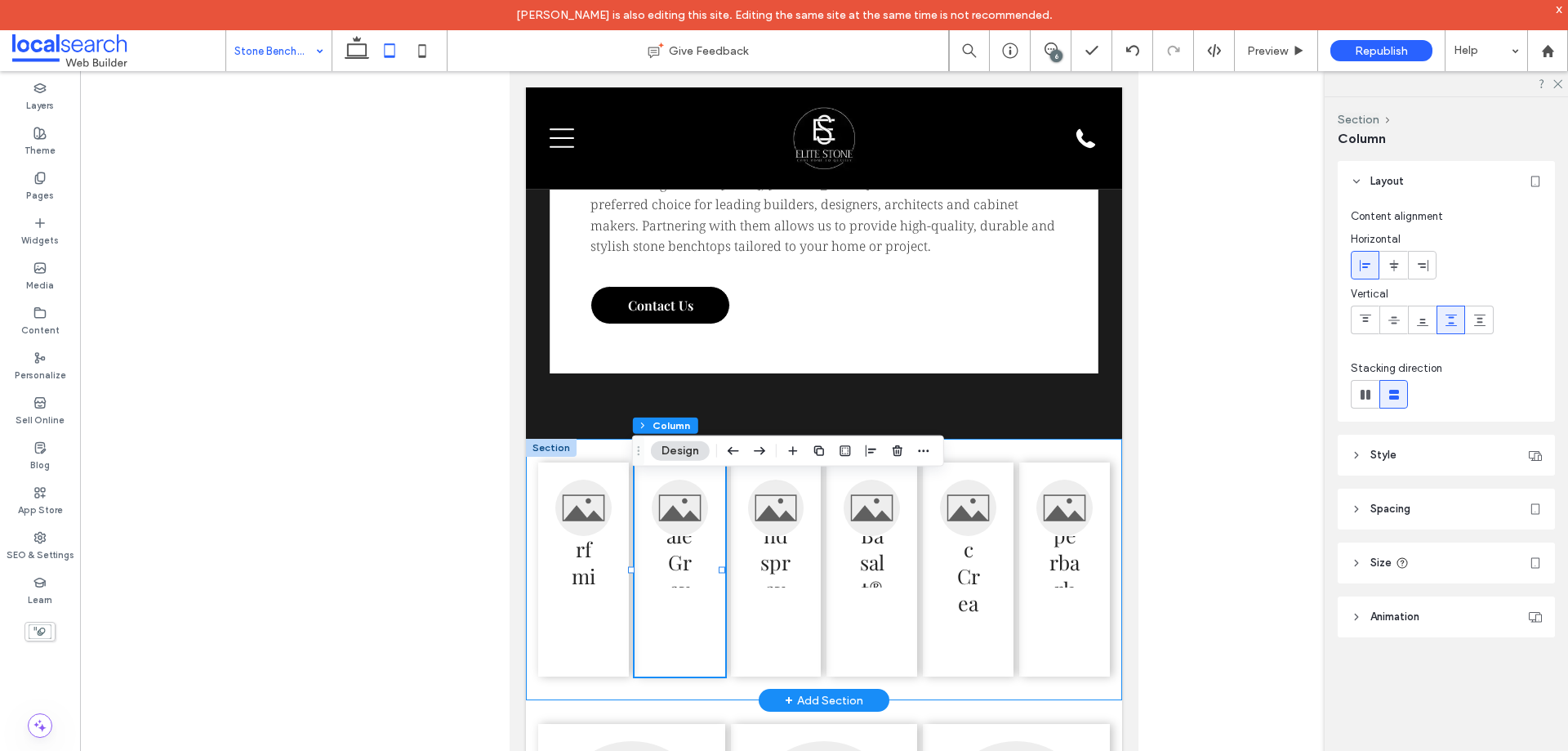
click at [1040, 469] on div "Surfmist® Shale Grey™ Windspray® Basalt® Classic Cream™ Paperbark®" at bounding box center [823, 569] width 596 height 261
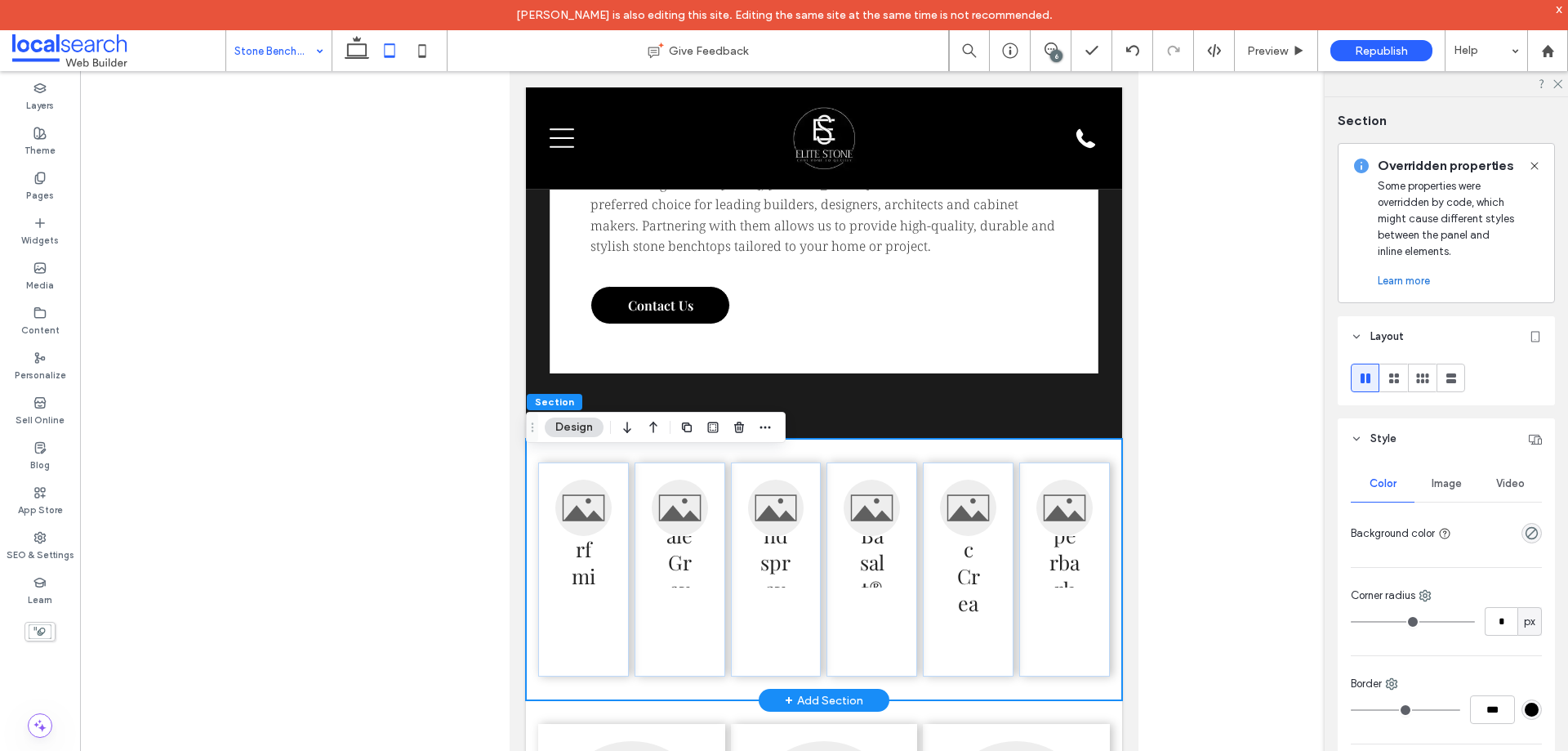
click at [817, 507] on div "Surfmist® Shale Grey™ Windspray® Basalt® Classic Cream™ Paperbark®" at bounding box center [823, 569] width 596 height 261
click at [814, 506] on div "Windspray®" at bounding box center [776, 569] width 91 height 214
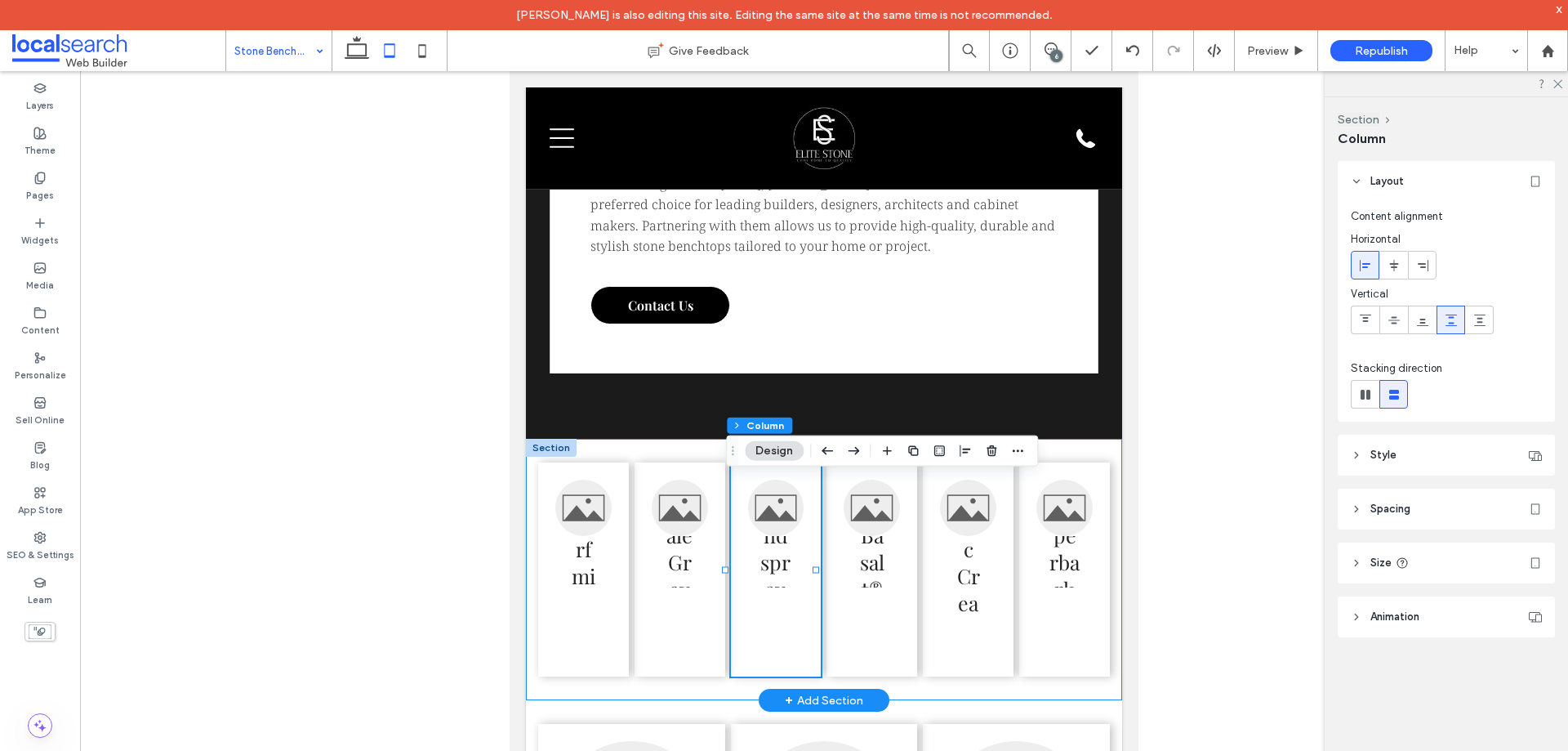
click at [818, 506] on div "Surfmist® Shale Grey™ Windspray® Basalt® Classic Cream™ Paperbark®" at bounding box center [823, 569] width 596 height 261
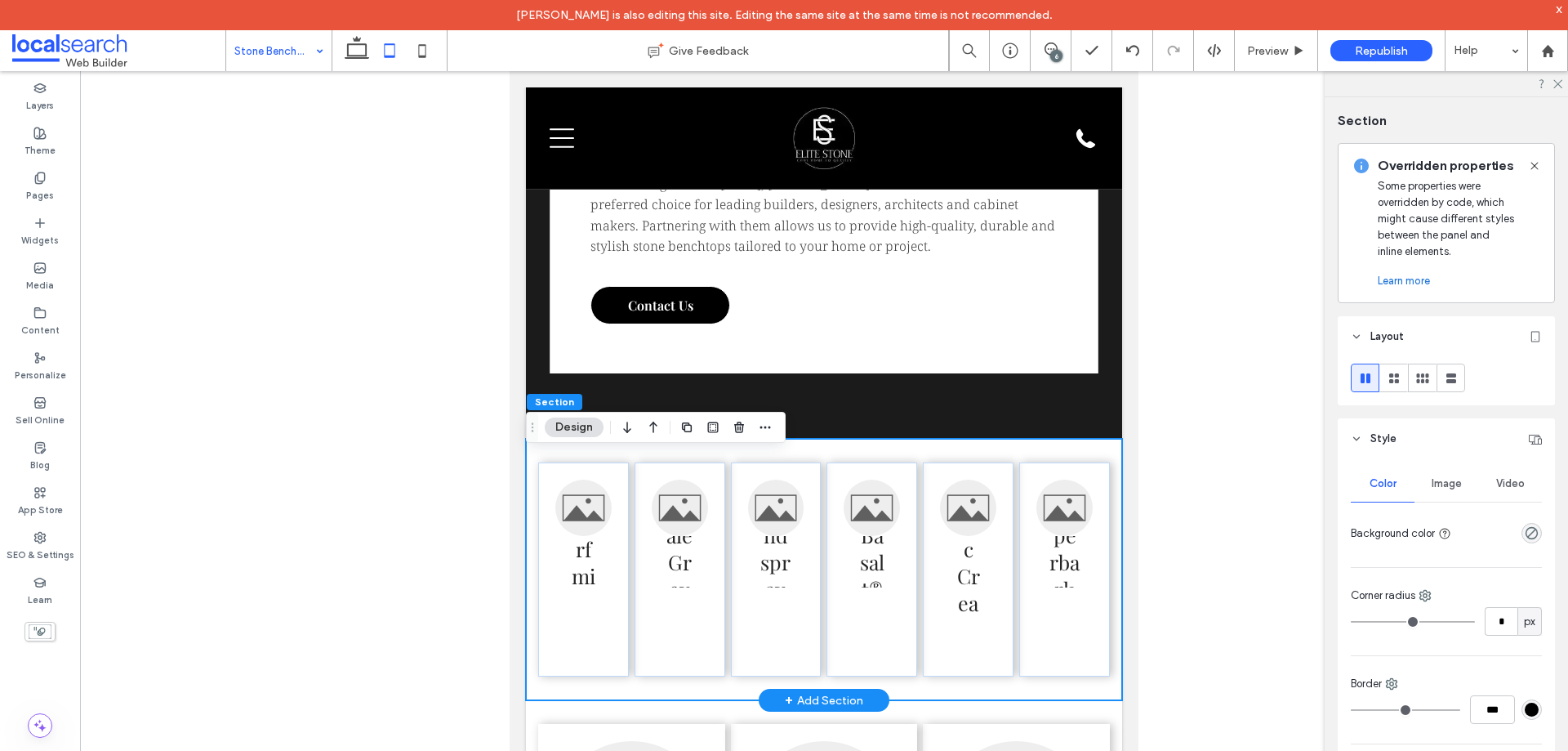
click at [986, 461] on div "Surfmist® Shale Grey™ Windspray® Basalt® Classic Cream™ Paperbark®" at bounding box center [823, 569] width 596 height 261
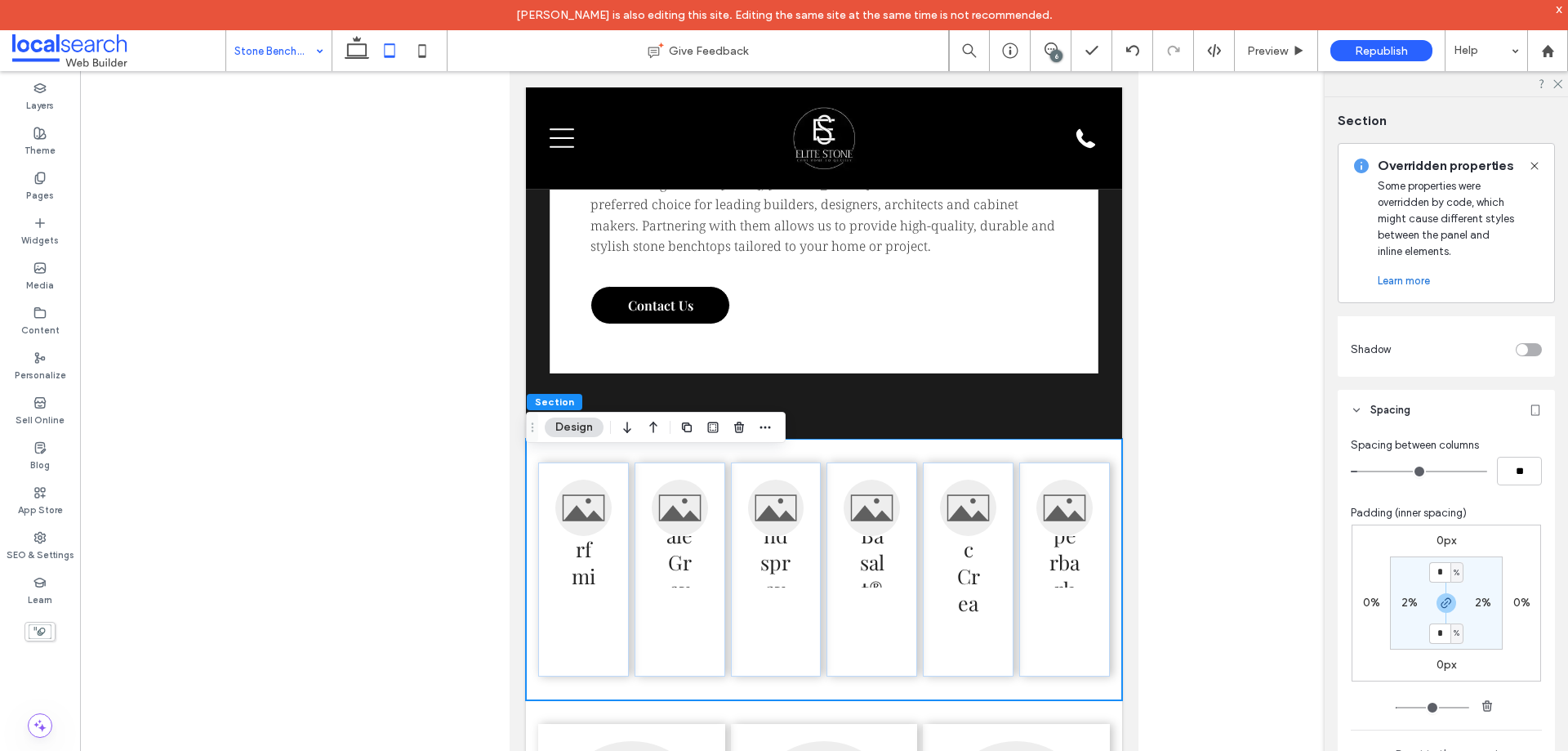
scroll to position [945, 0]
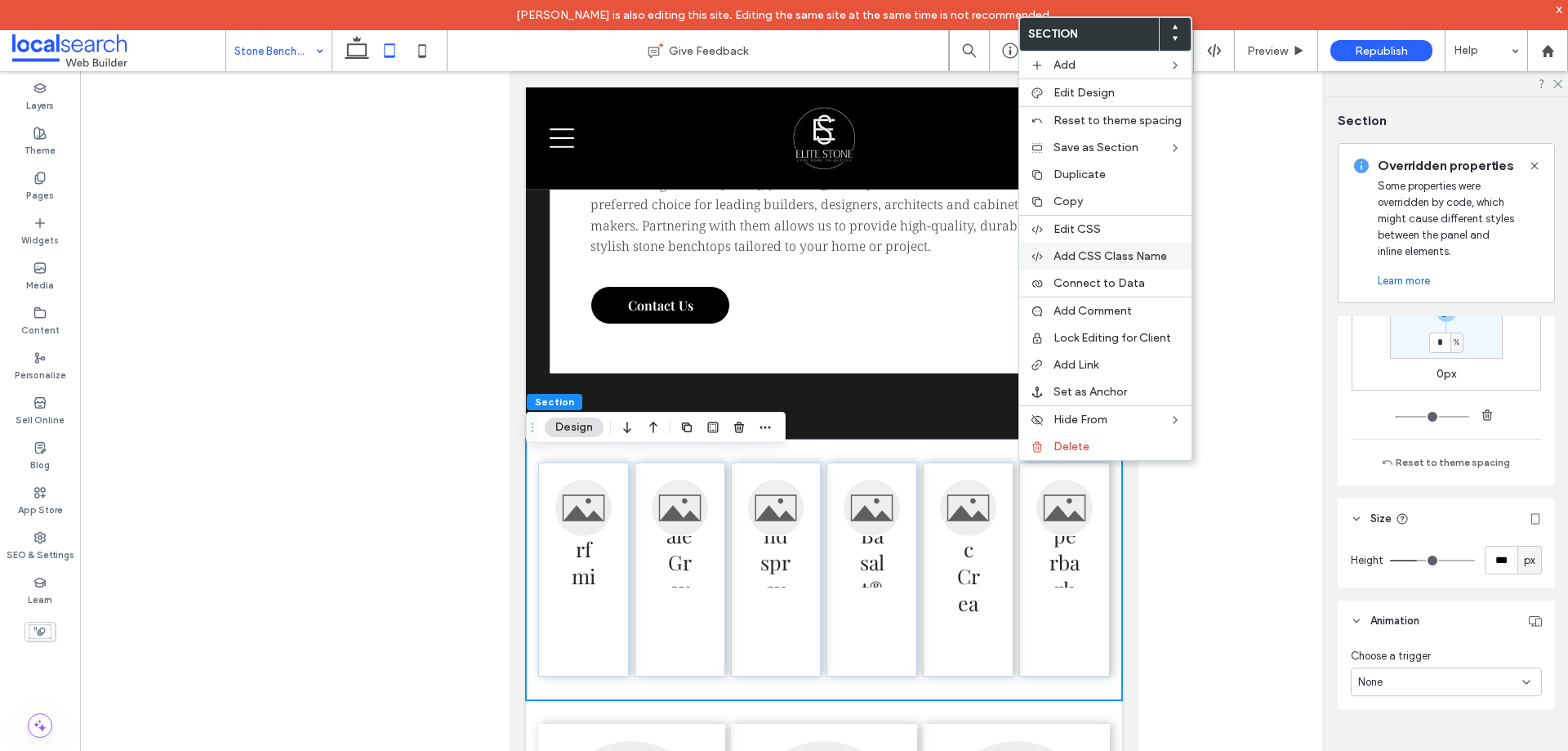
click at [1124, 250] on span "Add CSS Class Name" at bounding box center [1110, 257] width 114 height 14
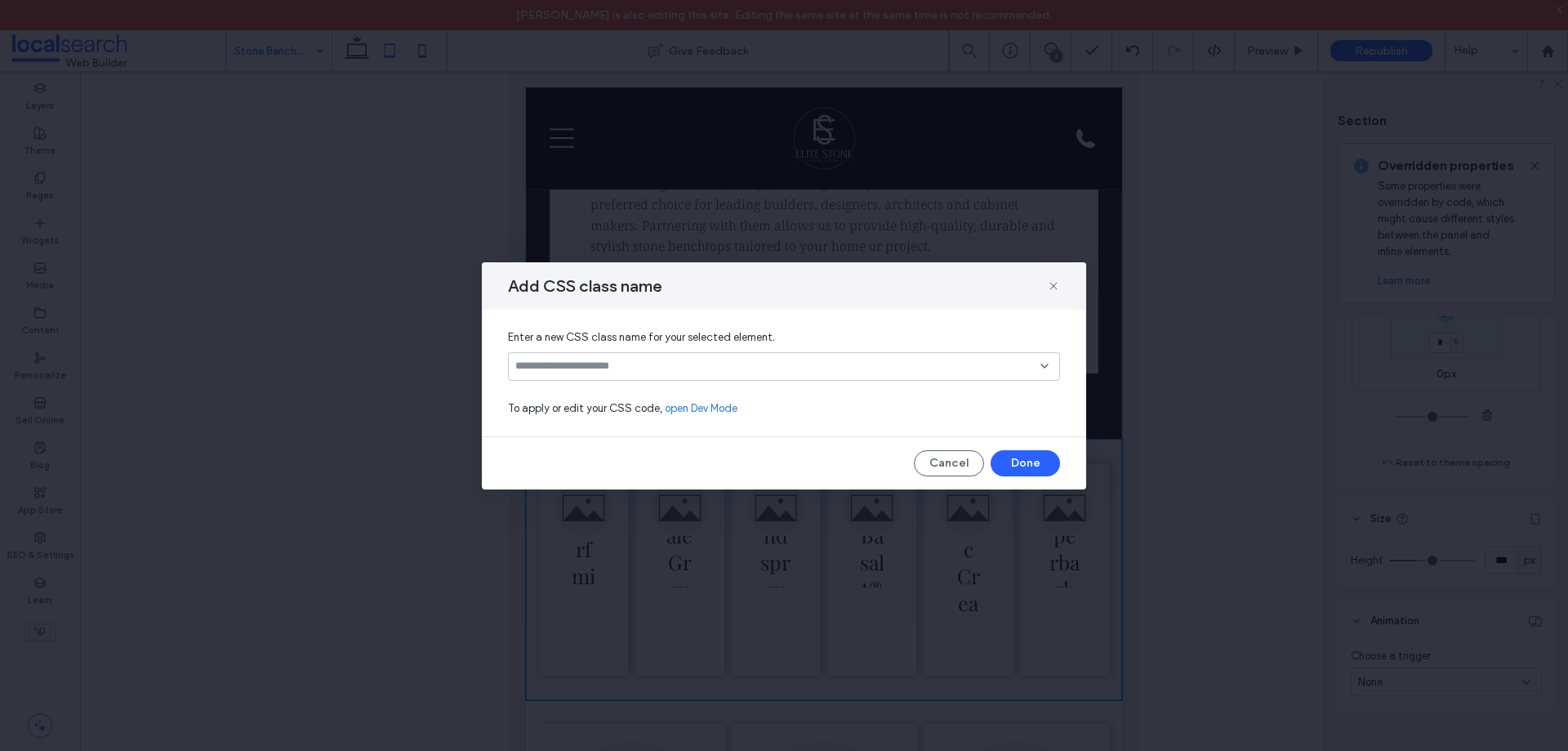
click at [1044, 360] on icon at bounding box center [1044, 365] width 13 height 13
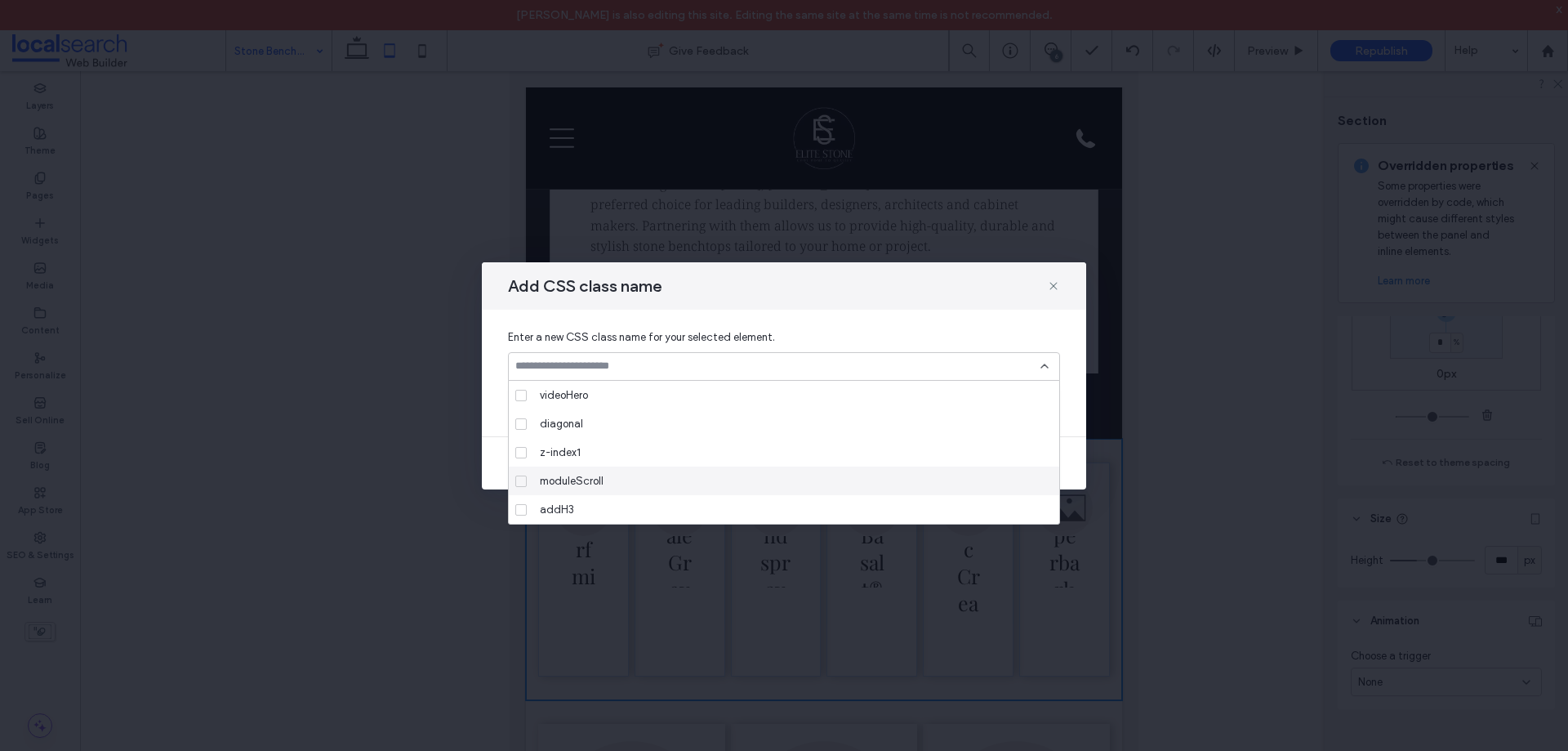
click at [678, 482] on div "moduleScroll" at bounding box center [790, 480] width 513 height 28
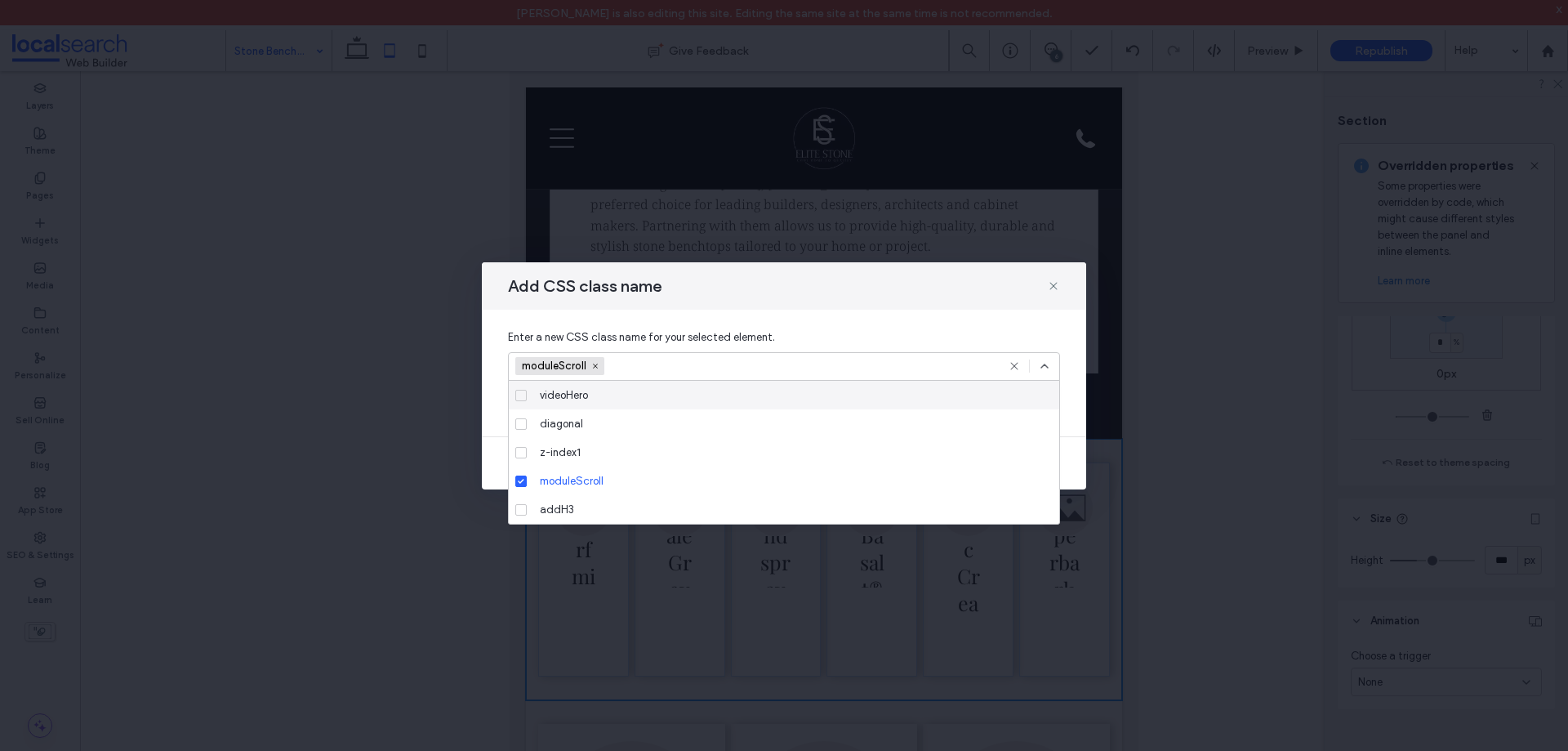
click at [1041, 376] on div "moduleScroll" at bounding box center [784, 366] width 552 height 28
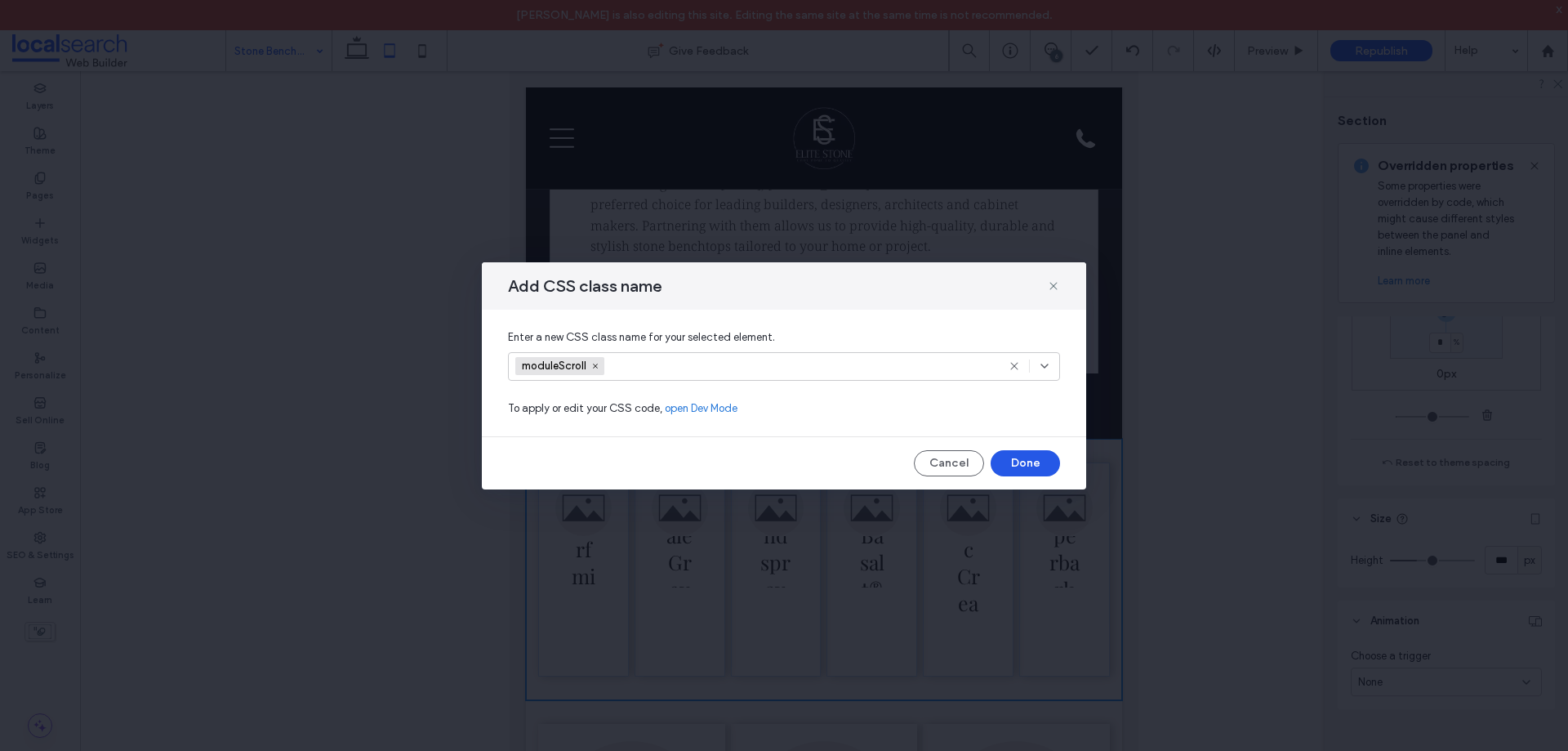
click at [1016, 462] on button "Done" at bounding box center [1025, 463] width 69 height 26
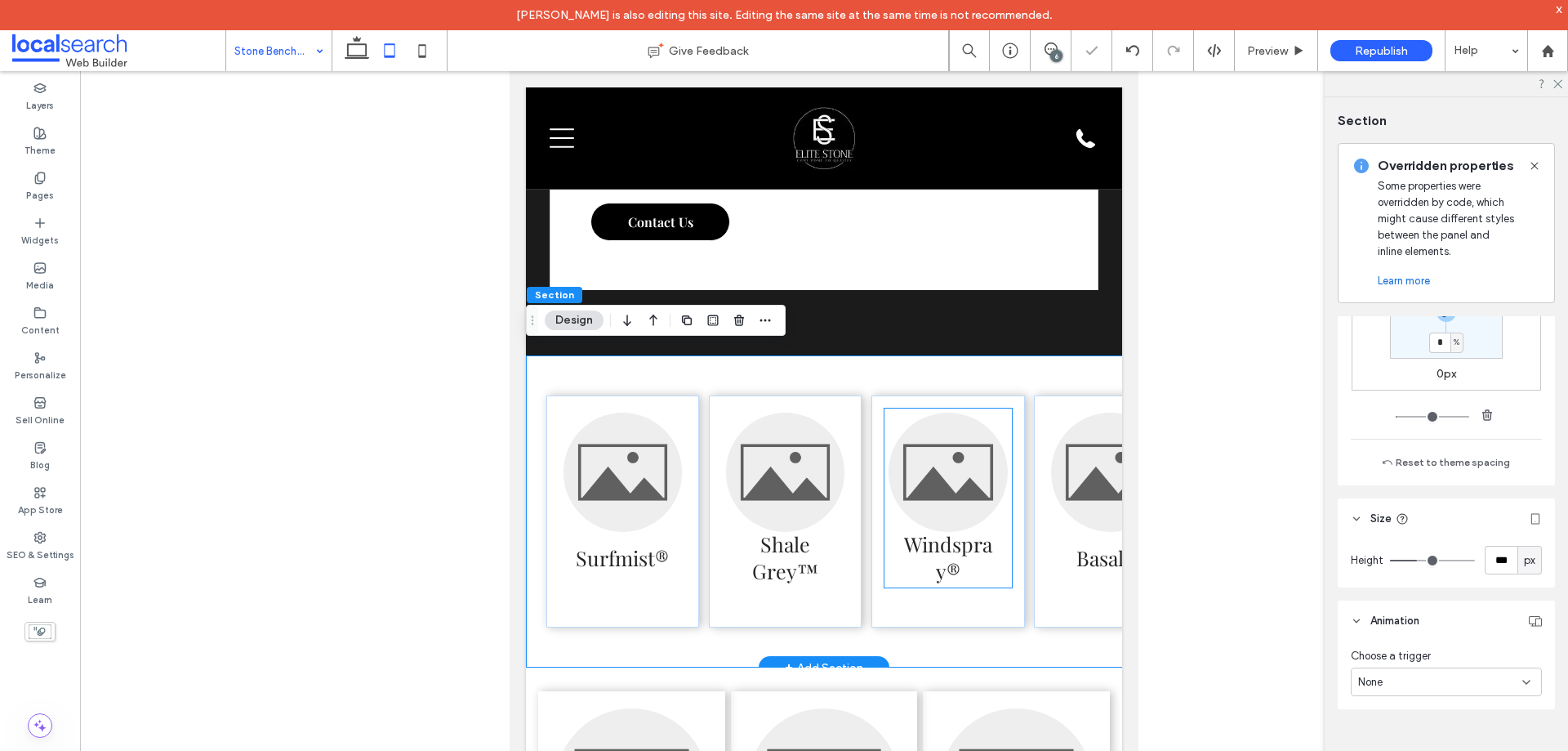
scroll to position [3894, 0]
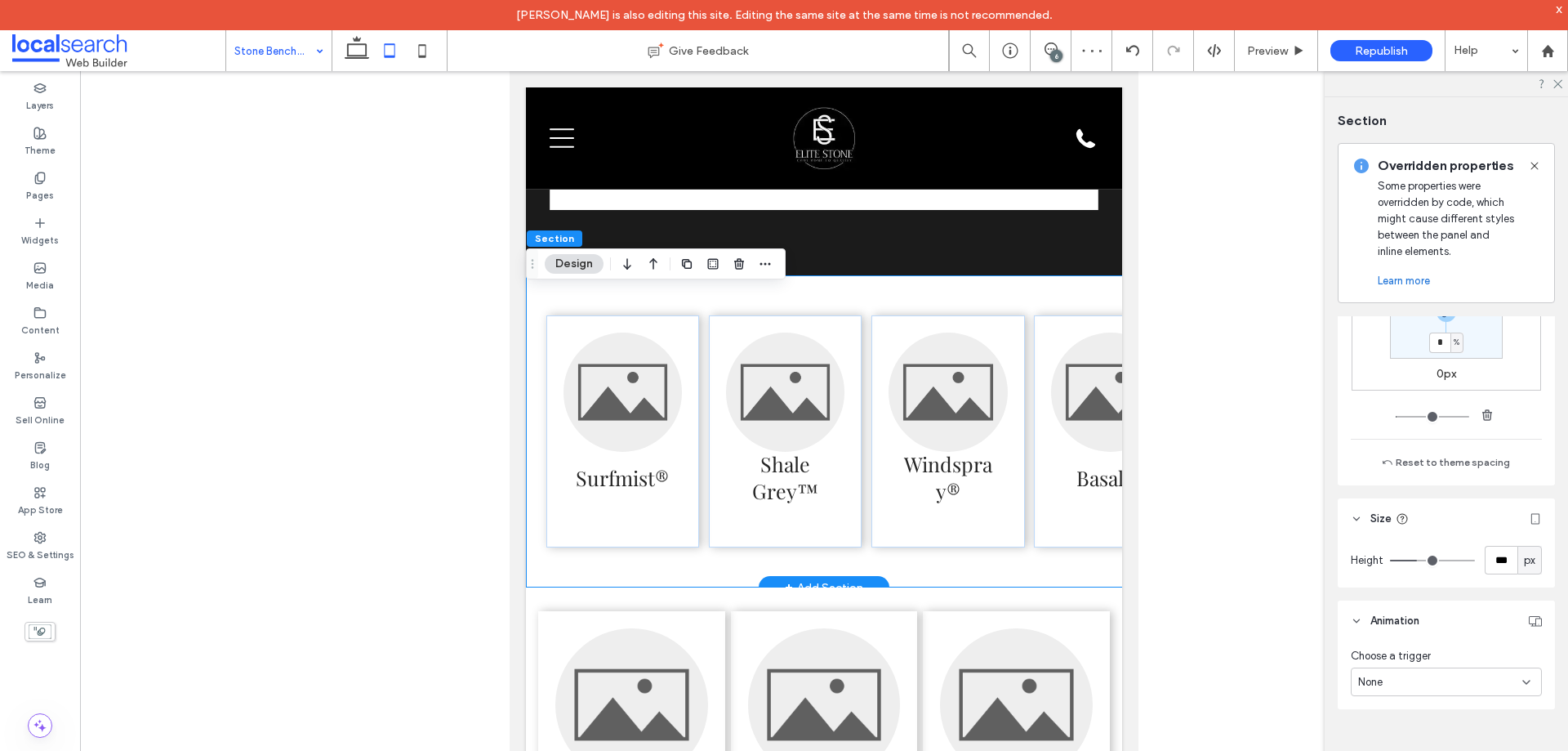
click at [986, 318] on div "Surfmist® Shale Grey™ Windspray® Basalt® Classic Cream™ Paperbark®" at bounding box center [1029, 431] width 1007 height 312
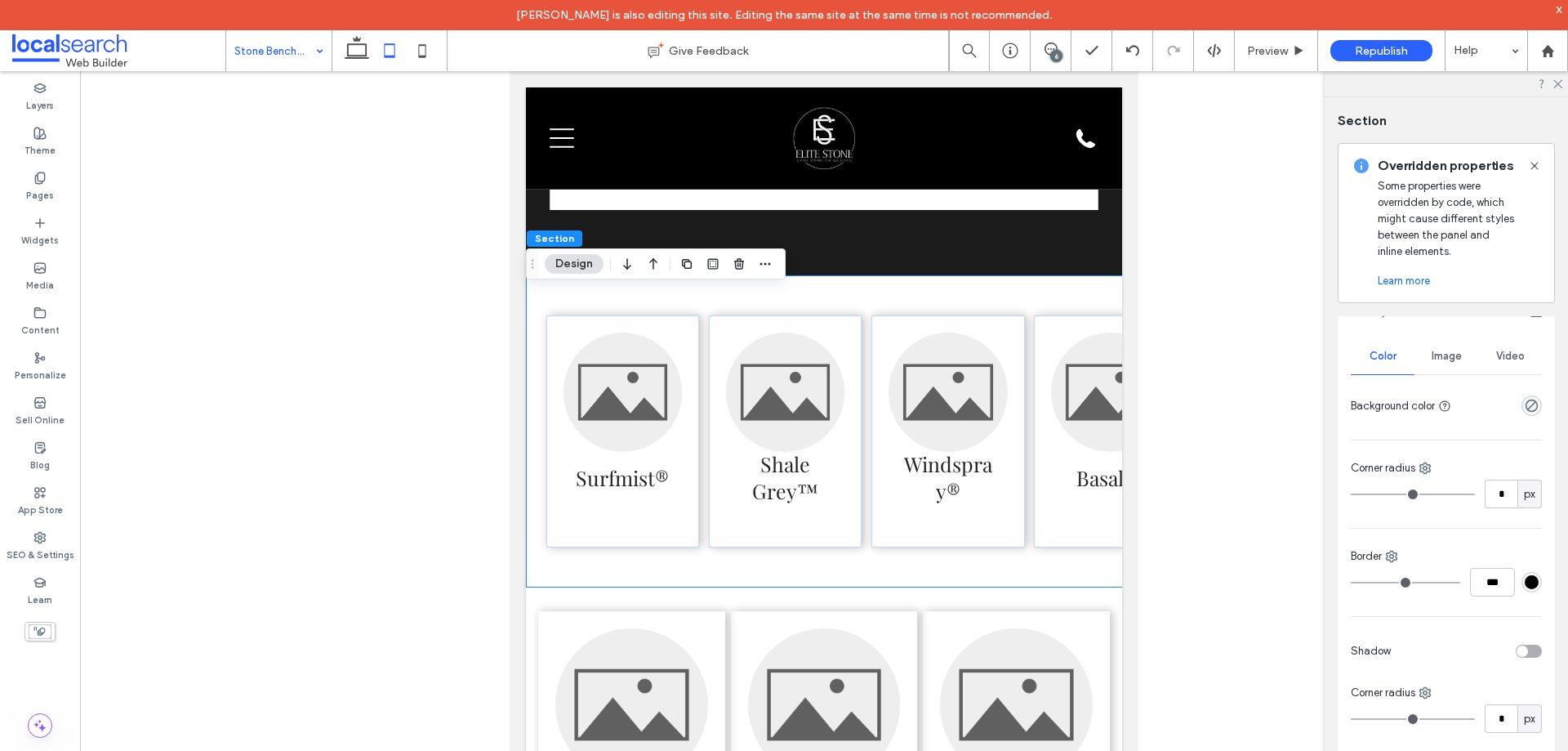
scroll to position [0, 0]
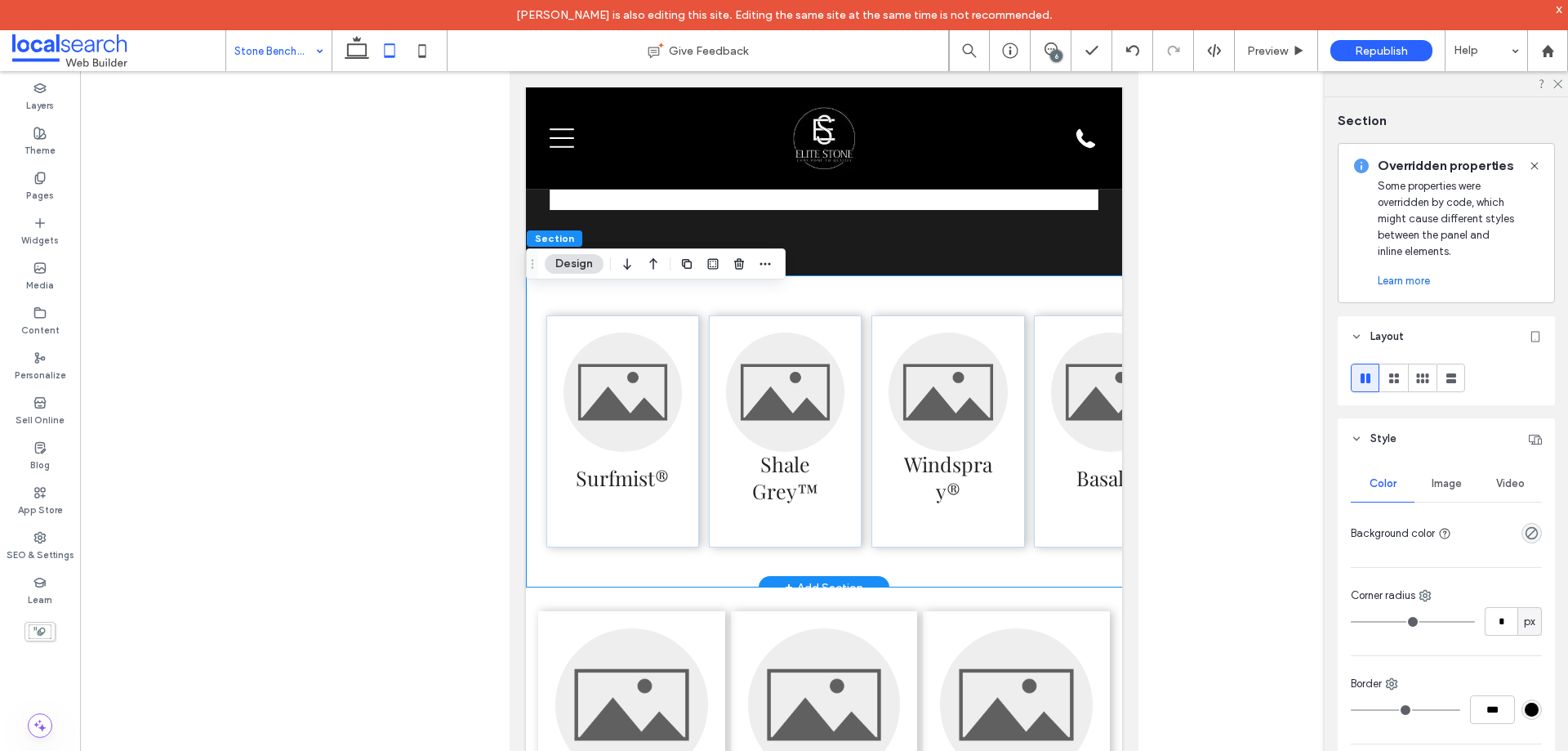
click at [985, 310] on div "Surfmist® Shale Grey™ Windspray® Basalt® Classic Cream™ Paperbark®" at bounding box center [1029, 431] width 1007 height 312
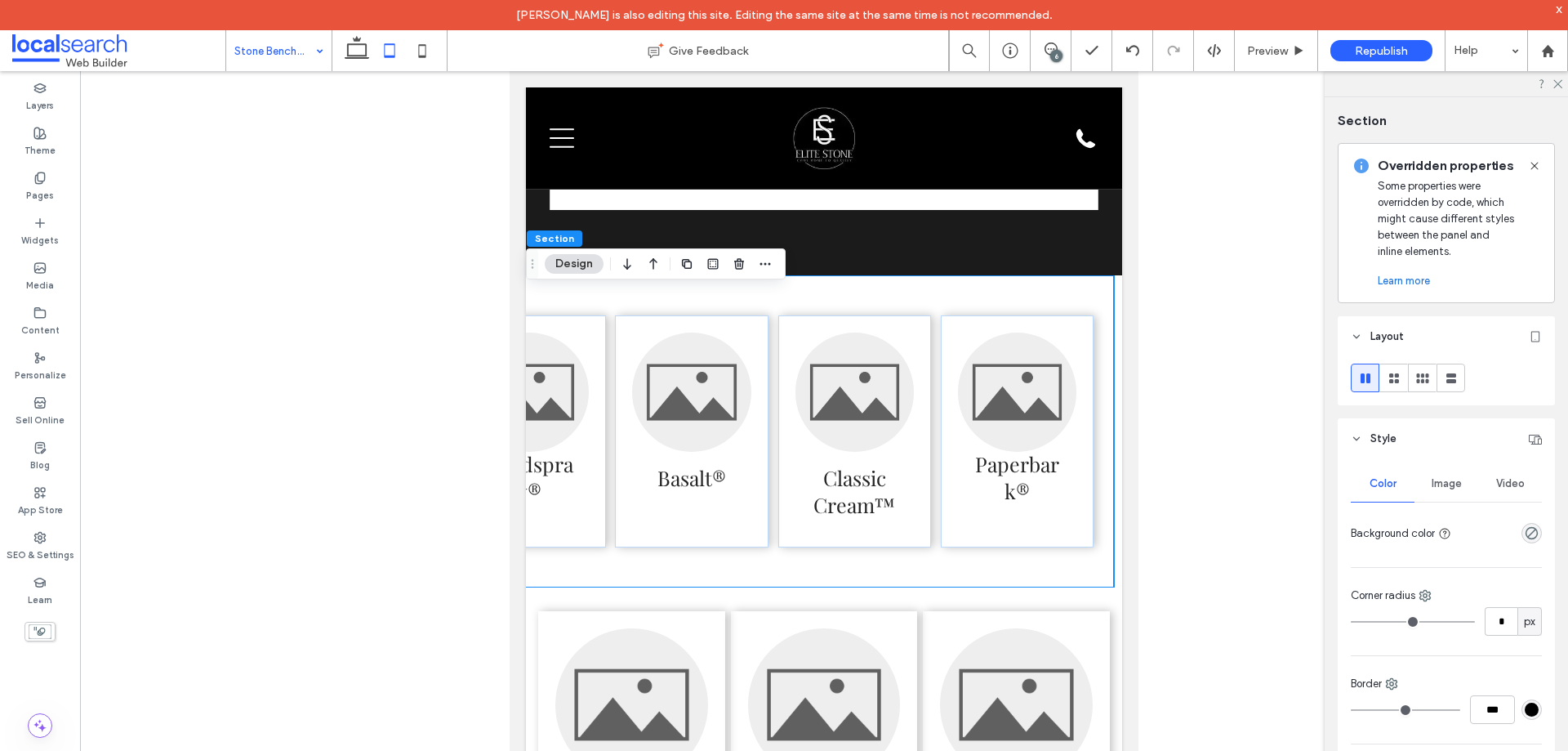
scroll to position [12, 442]
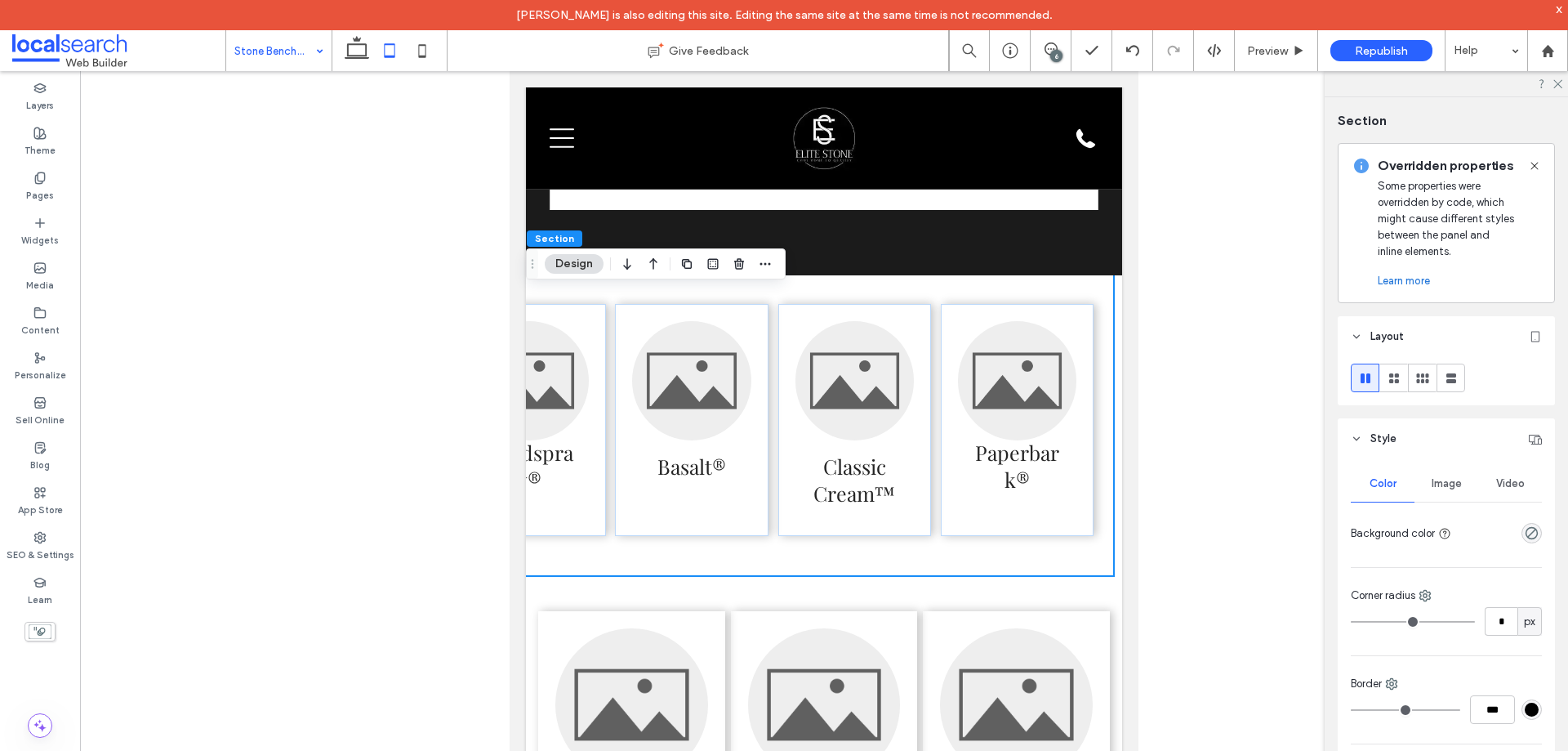
click at [1063, 576] on div "Surfmist® Shale Grey™ Windspray® Basalt® Classic Cream™ Paperbark®" at bounding box center [610, 420] width 1007 height 312
click at [1040, 574] on div "Surfmist® Shale Grey™ Windspray® Basalt® Classic Cream™ Paperbark®" at bounding box center [610, 420] width 1007 height 312
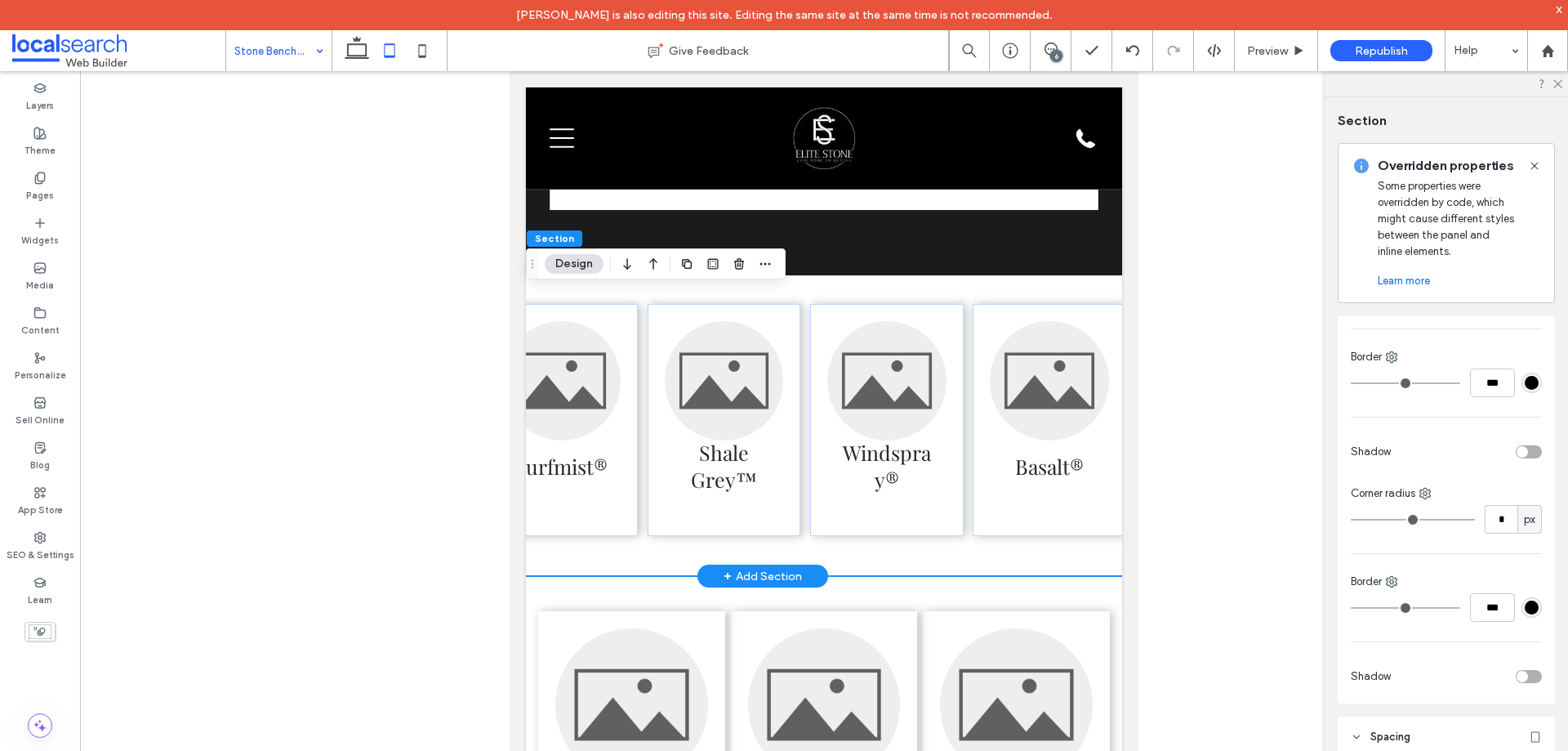
scroll to position [12, 0]
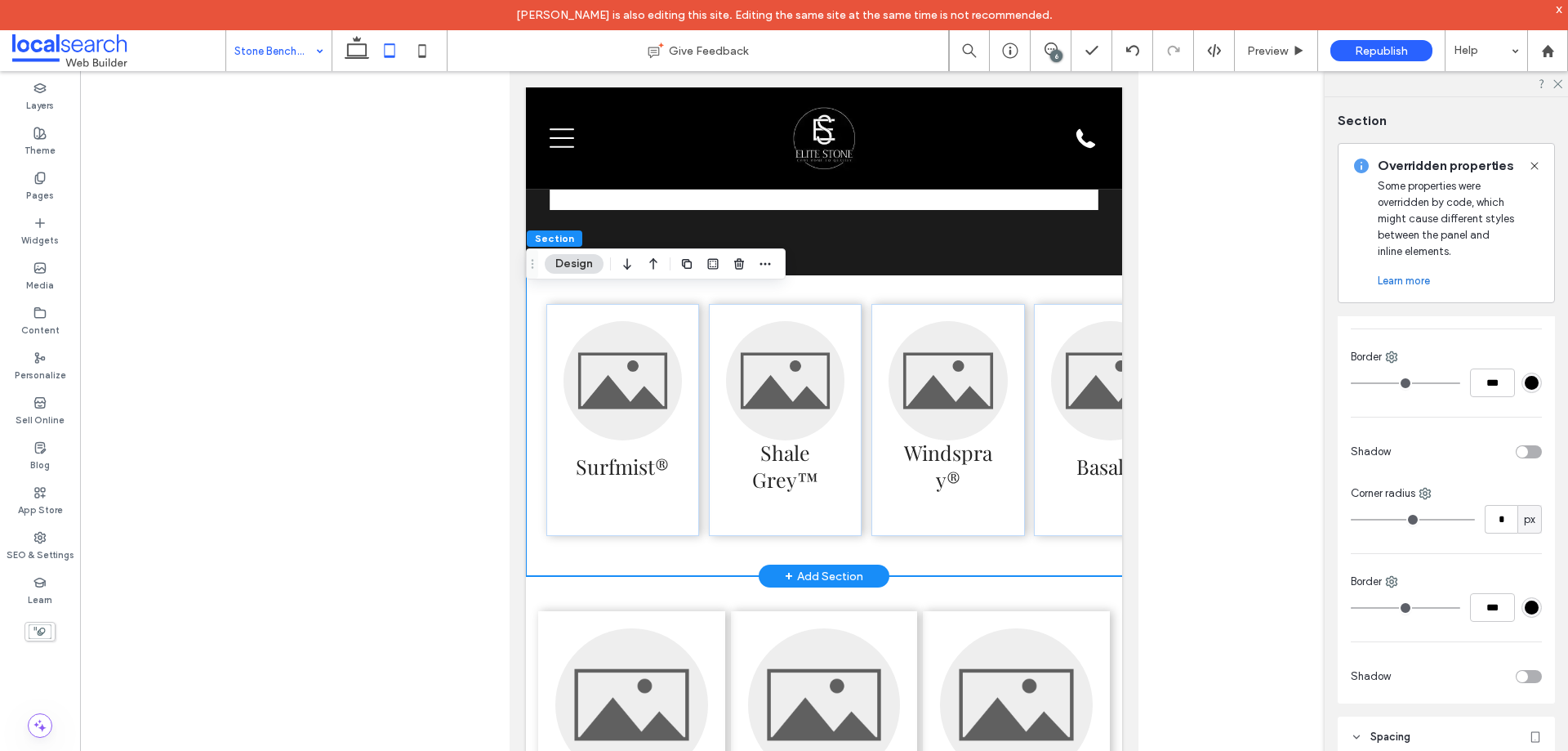
click at [530, 348] on div "Surfmist® Shale Grey™ Windspray® Basalt® Classic Cream™ Paperbark®" at bounding box center [1029, 420] width 1007 height 312
click at [588, 313] on div "Surfmist® Shale Grey™ Windspray® Basalt® Classic Cream™ Paperbark®" at bounding box center [1029, 420] width 1007 height 312
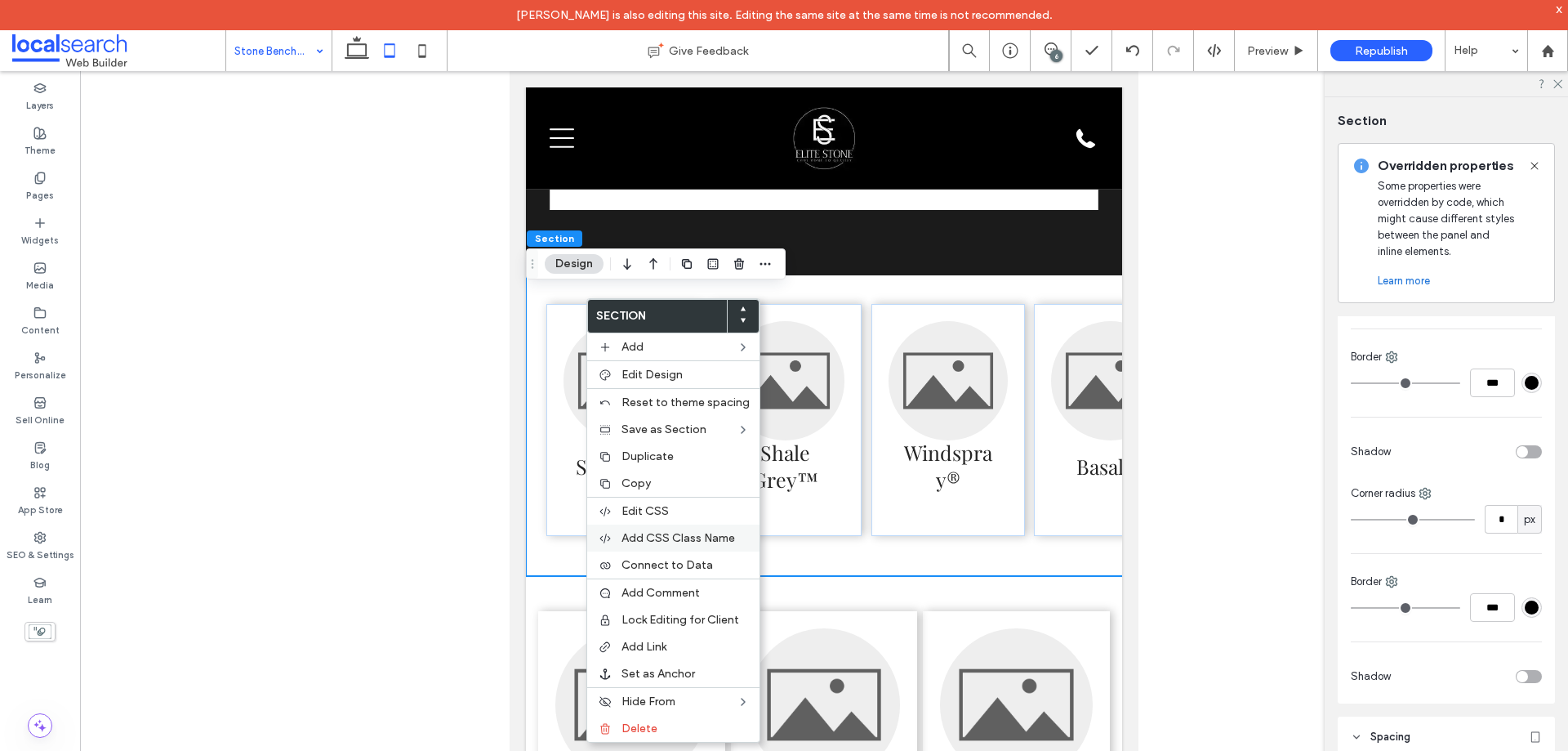
click at [677, 540] on span "Add CSS Class Name" at bounding box center [678, 538] width 114 height 14
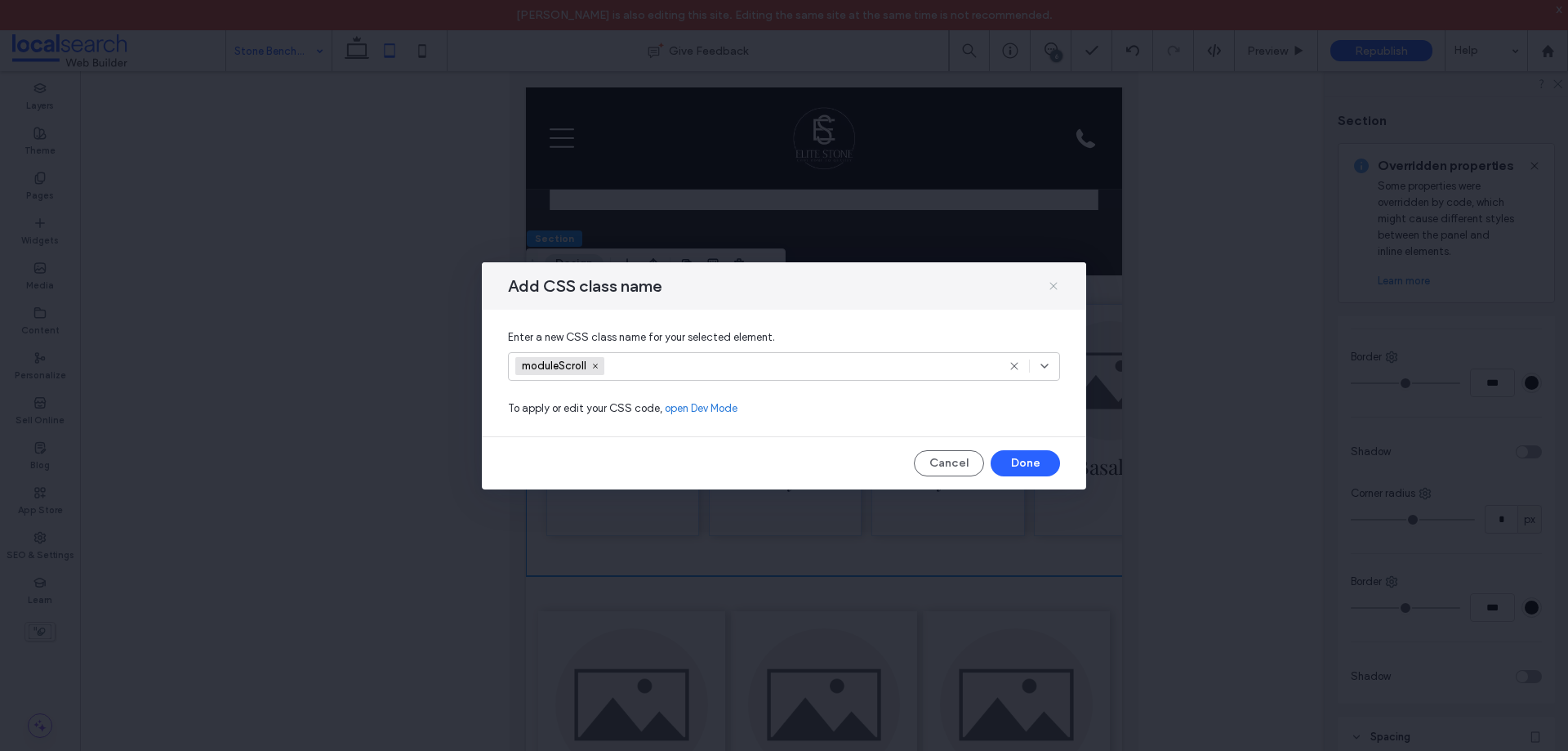
click at [1052, 284] on use at bounding box center [1053, 286] width 8 height 8
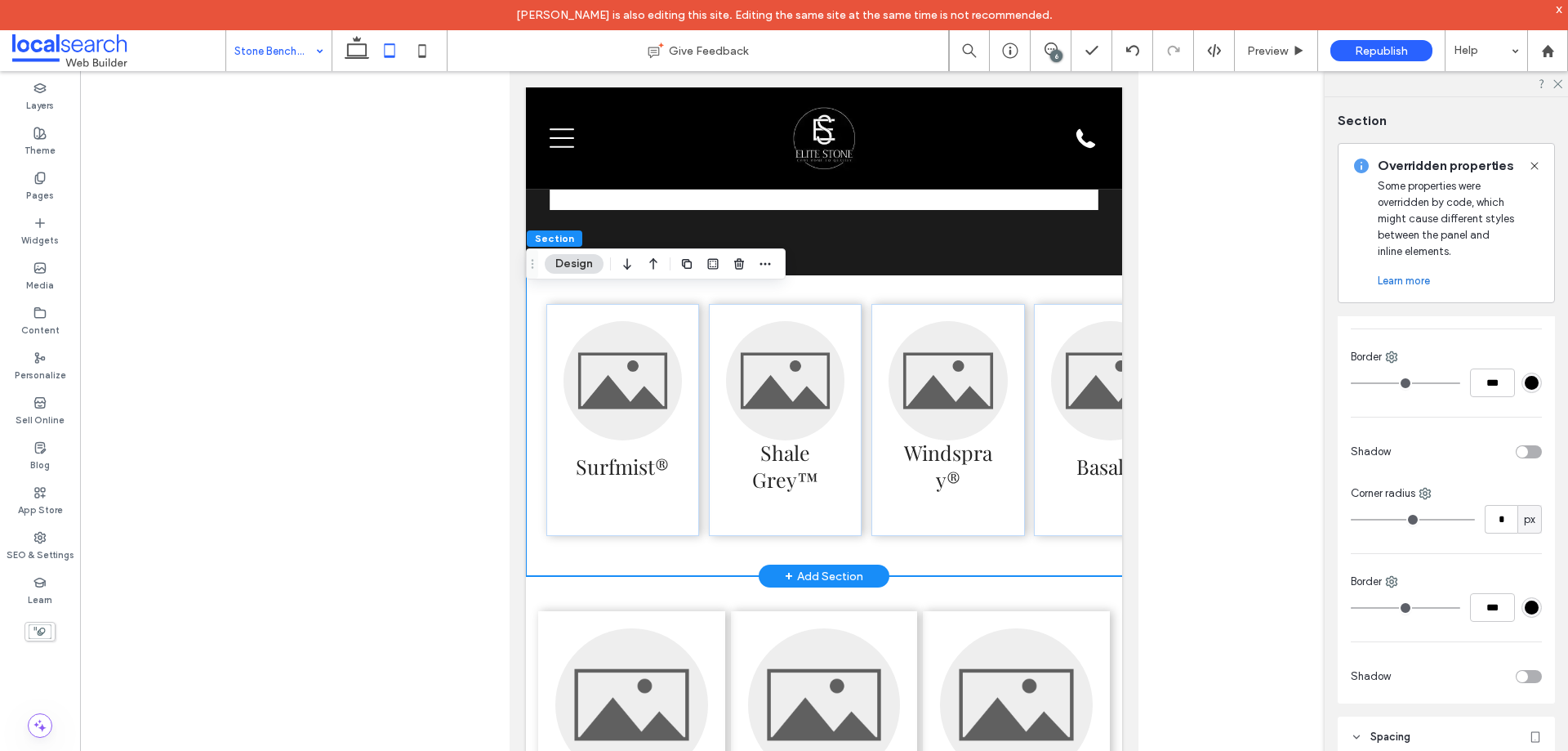
click at [699, 376] on div "Surfmist® Shale Grey™ Windspray® Basalt® Classic Cream™ Paperbark®" at bounding box center [1029, 420] width 1007 height 312
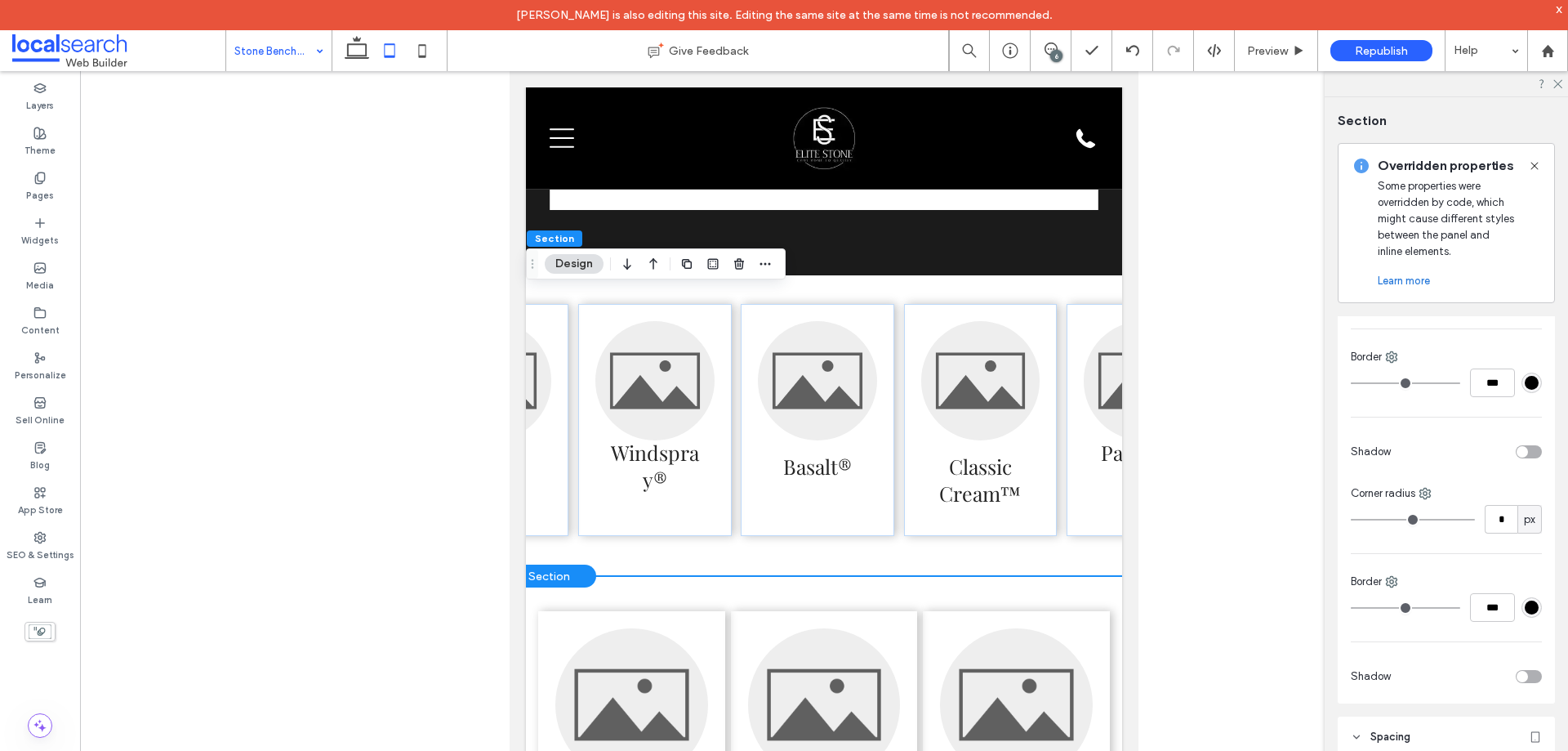
scroll to position [12, 442]
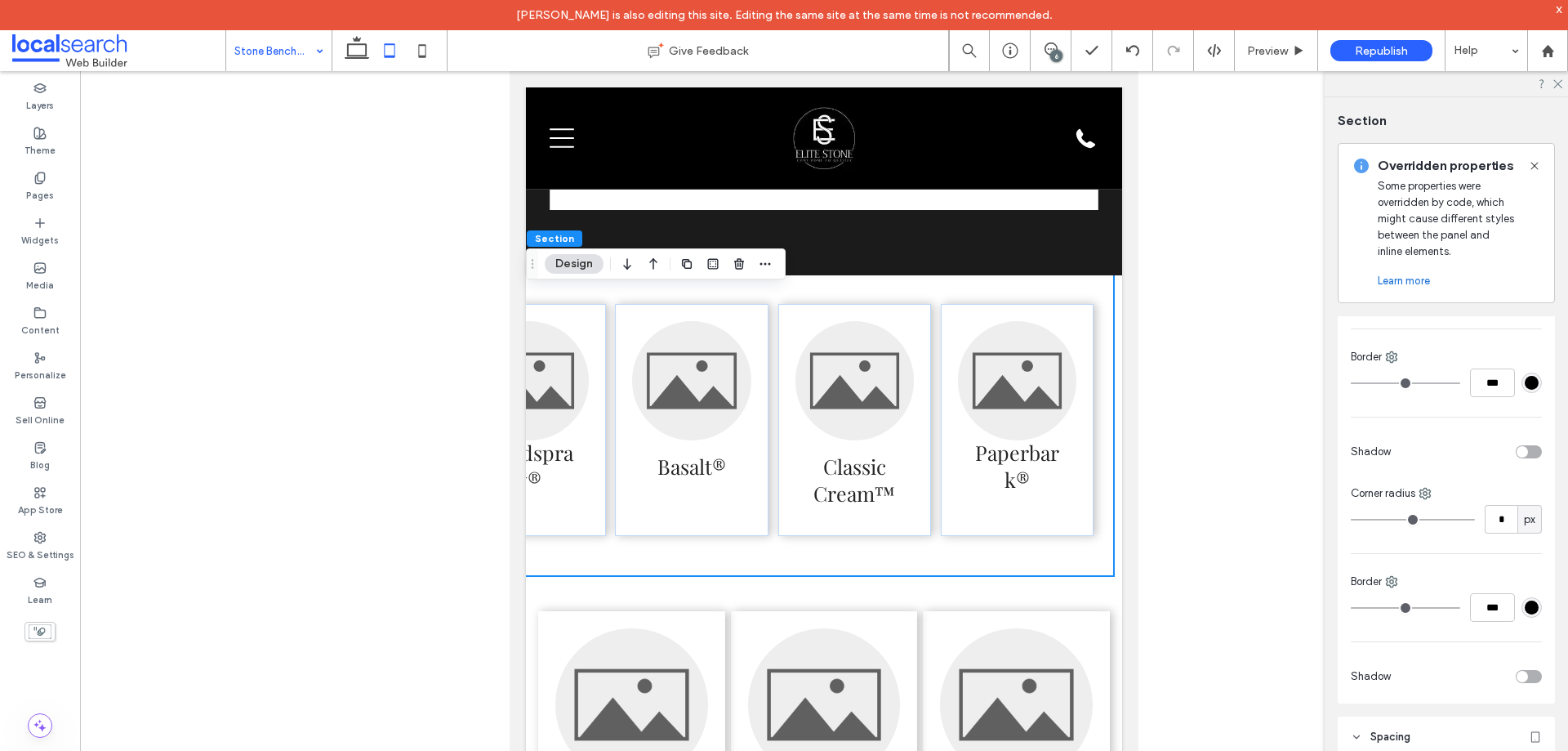
click at [1057, 576] on div "Surfmist® Shale Grey™ Windspray® Basalt® Classic Cream™ Paperbark®" at bounding box center [610, 420] width 1007 height 312
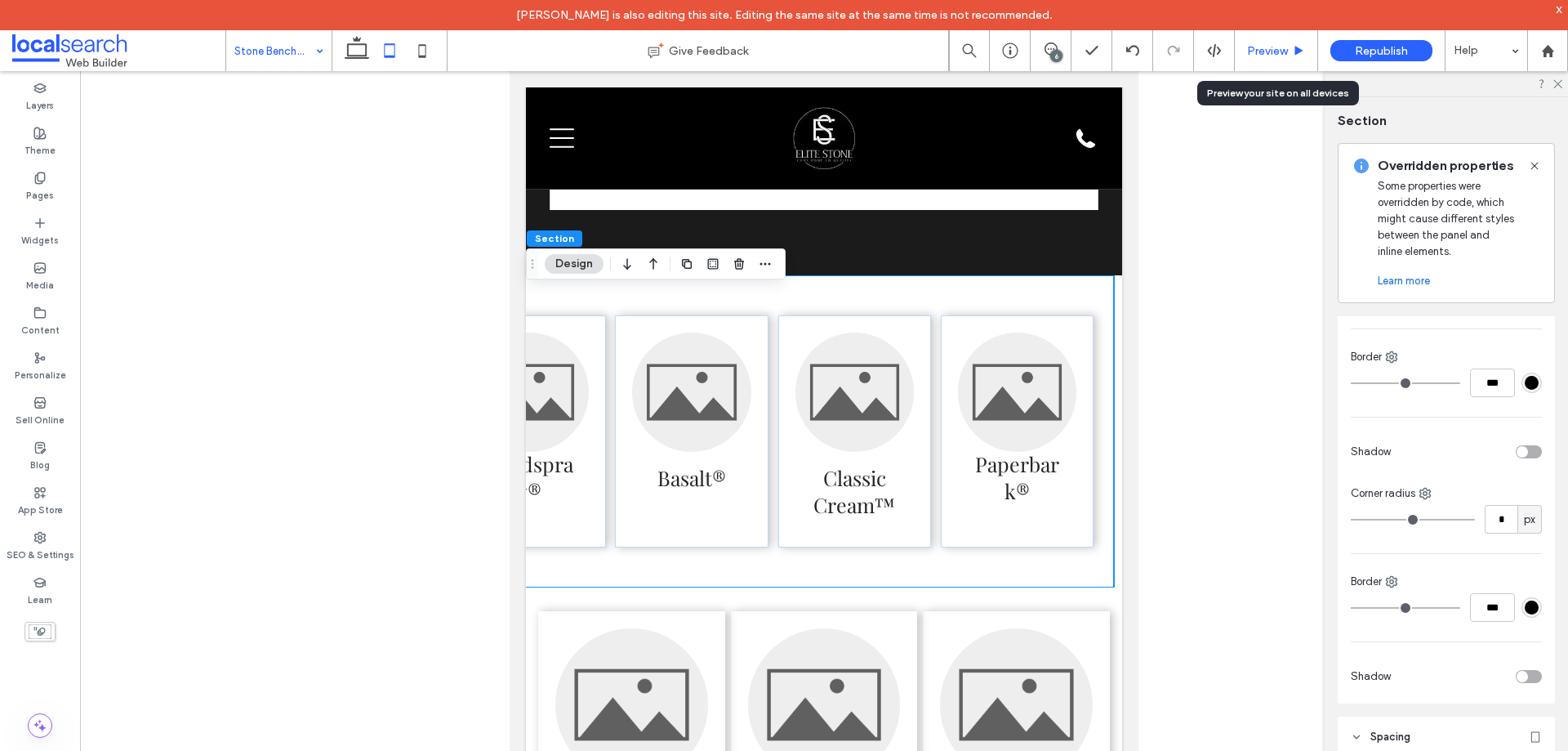
click at [1255, 48] on span "Preview" at bounding box center [1268, 51] width 41 height 14
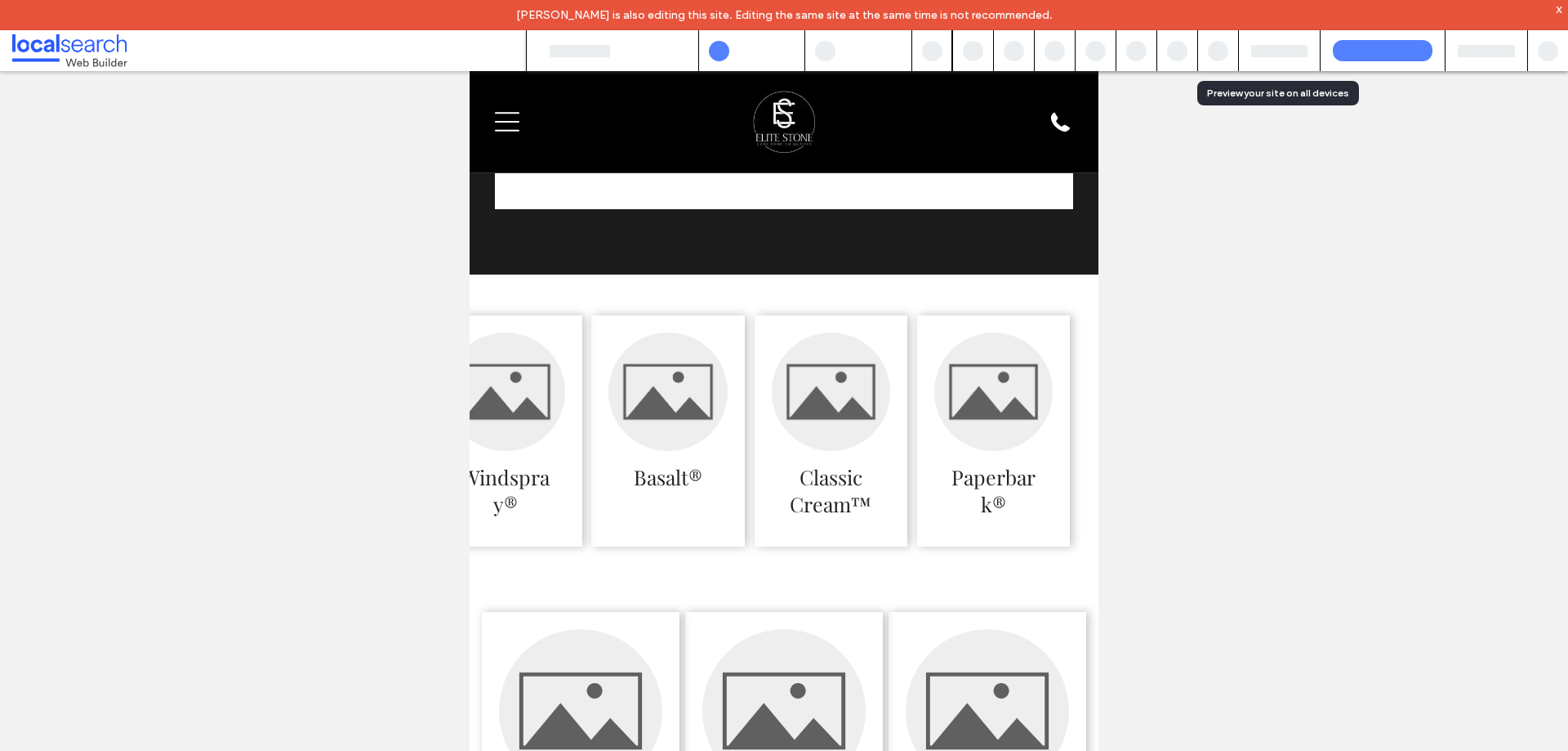
scroll to position [0, 410]
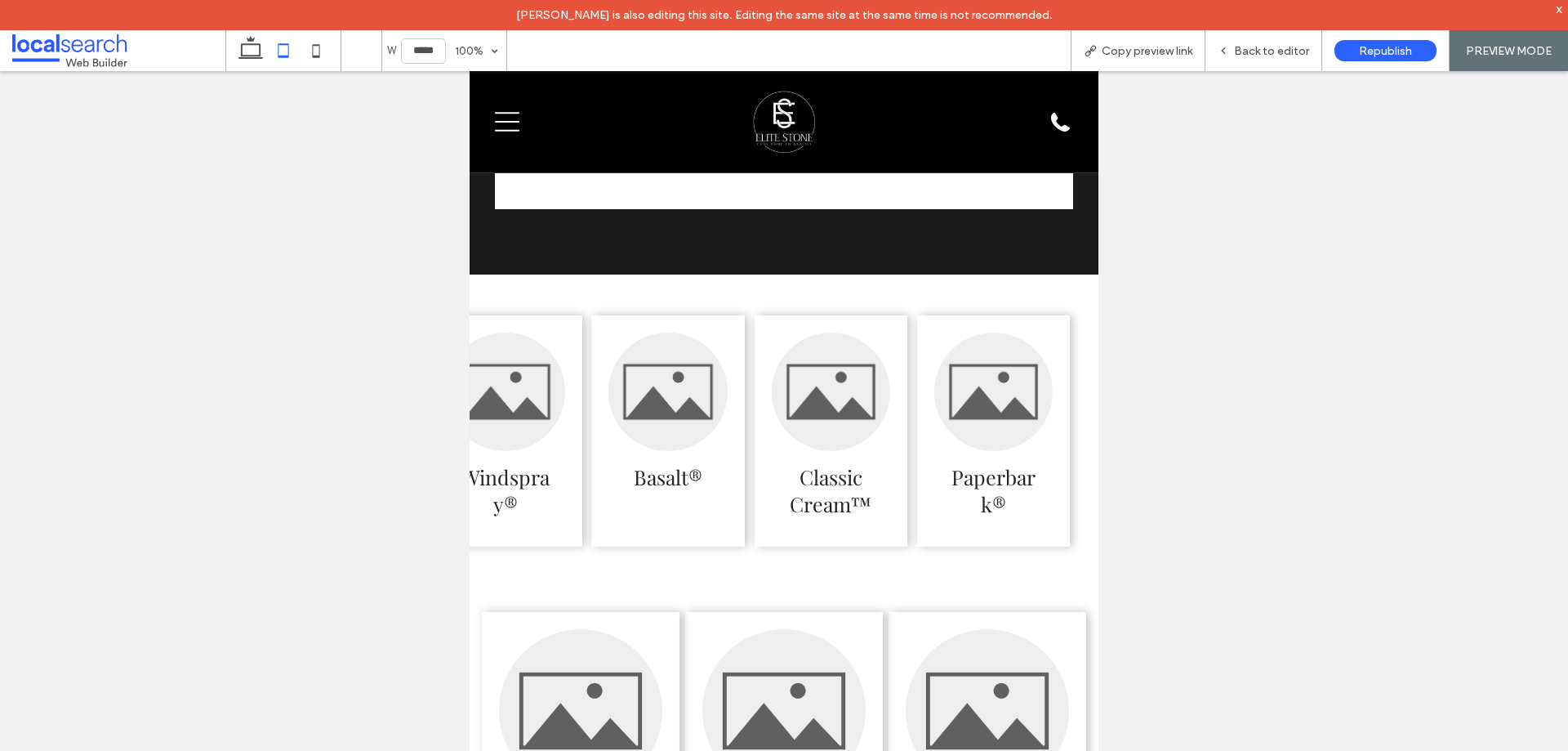
click at [1255, 48] on span "Back to editor" at bounding box center [1271, 51] width 75 height 14
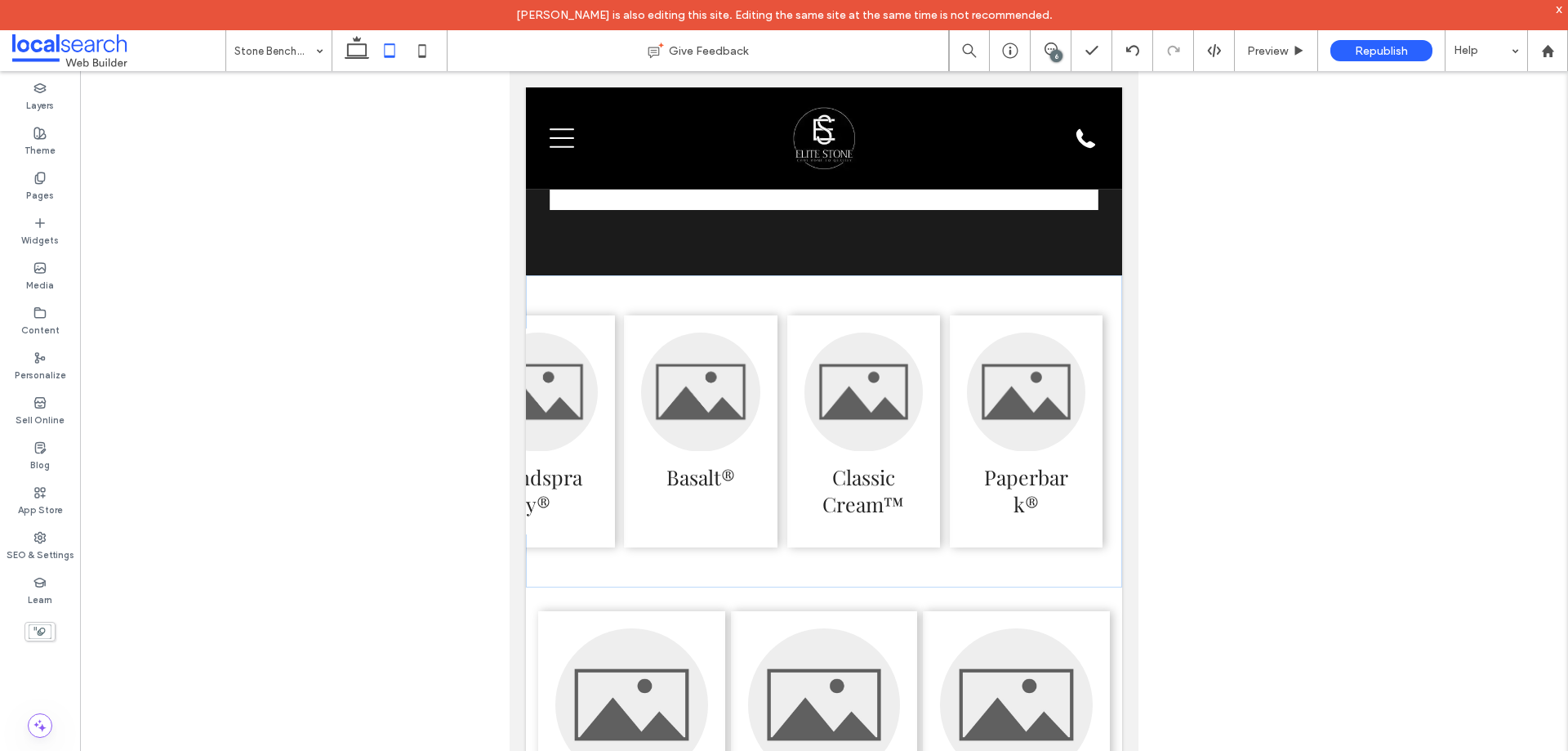
scroll to position [0, 442]
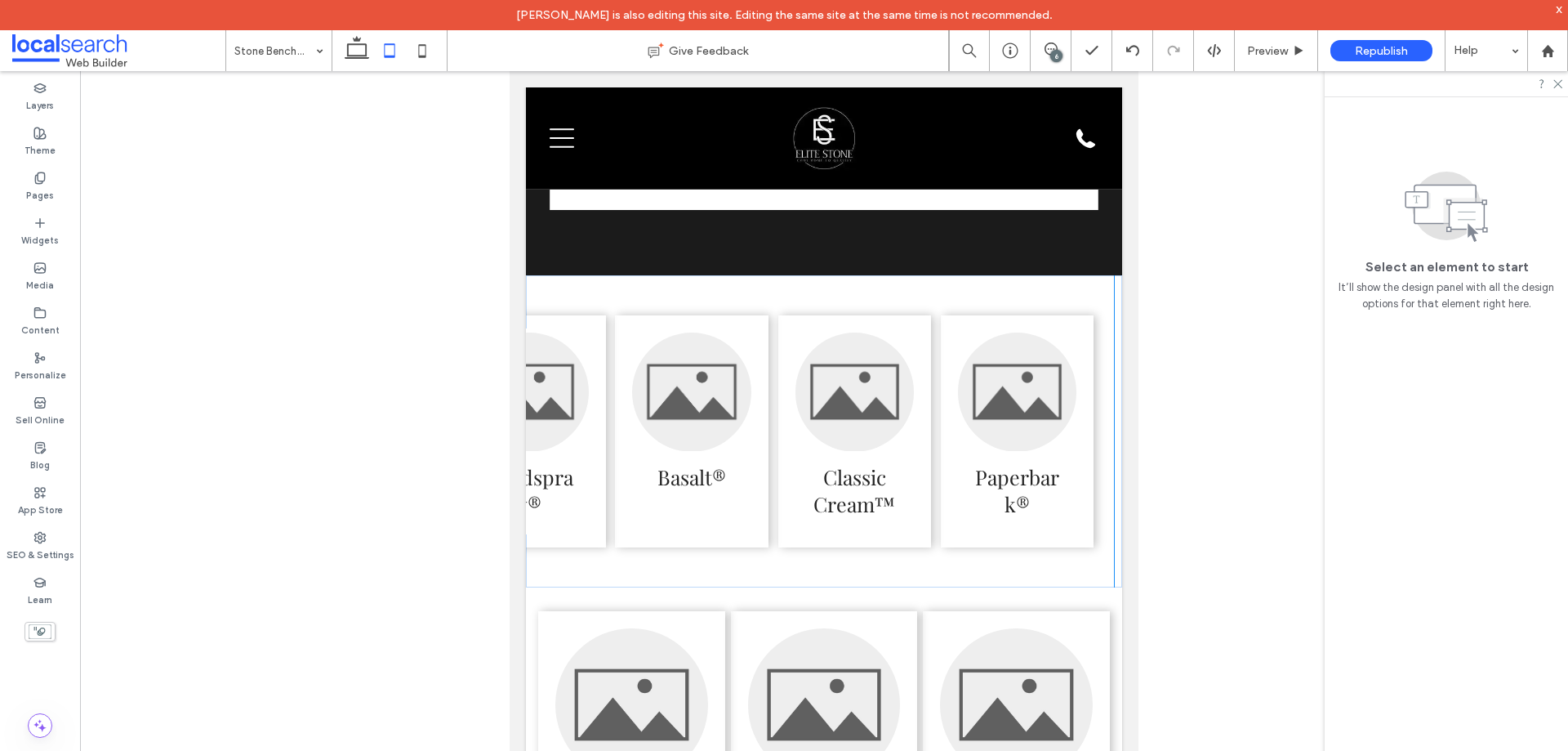
click at [821, 587] on div "Surfmist® Shale Grey™ Windspray® Basalt® Classic Cream™ Paperbark®" at bounding box center [610, 431] width 1007 height 312
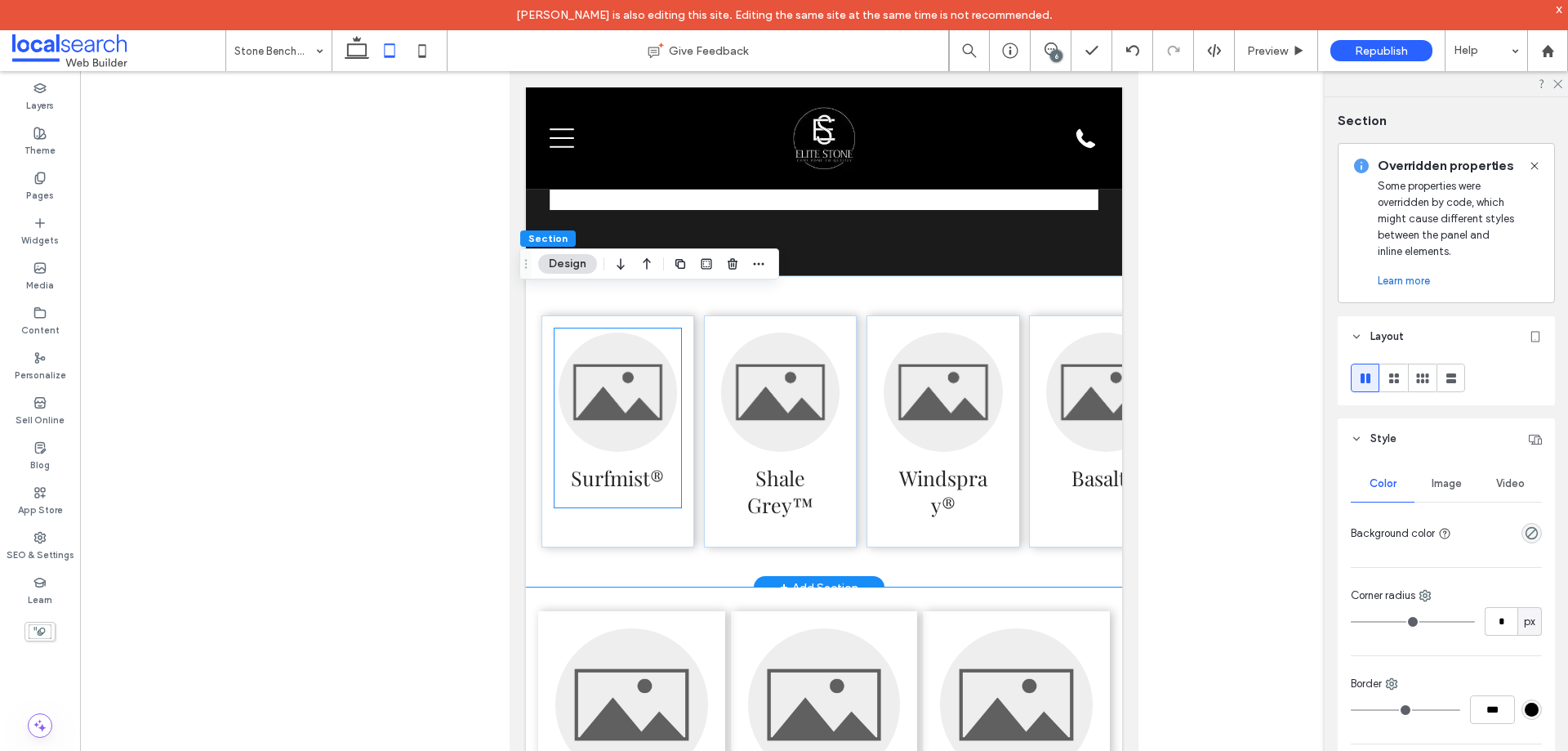
scroll to position [0, 0]
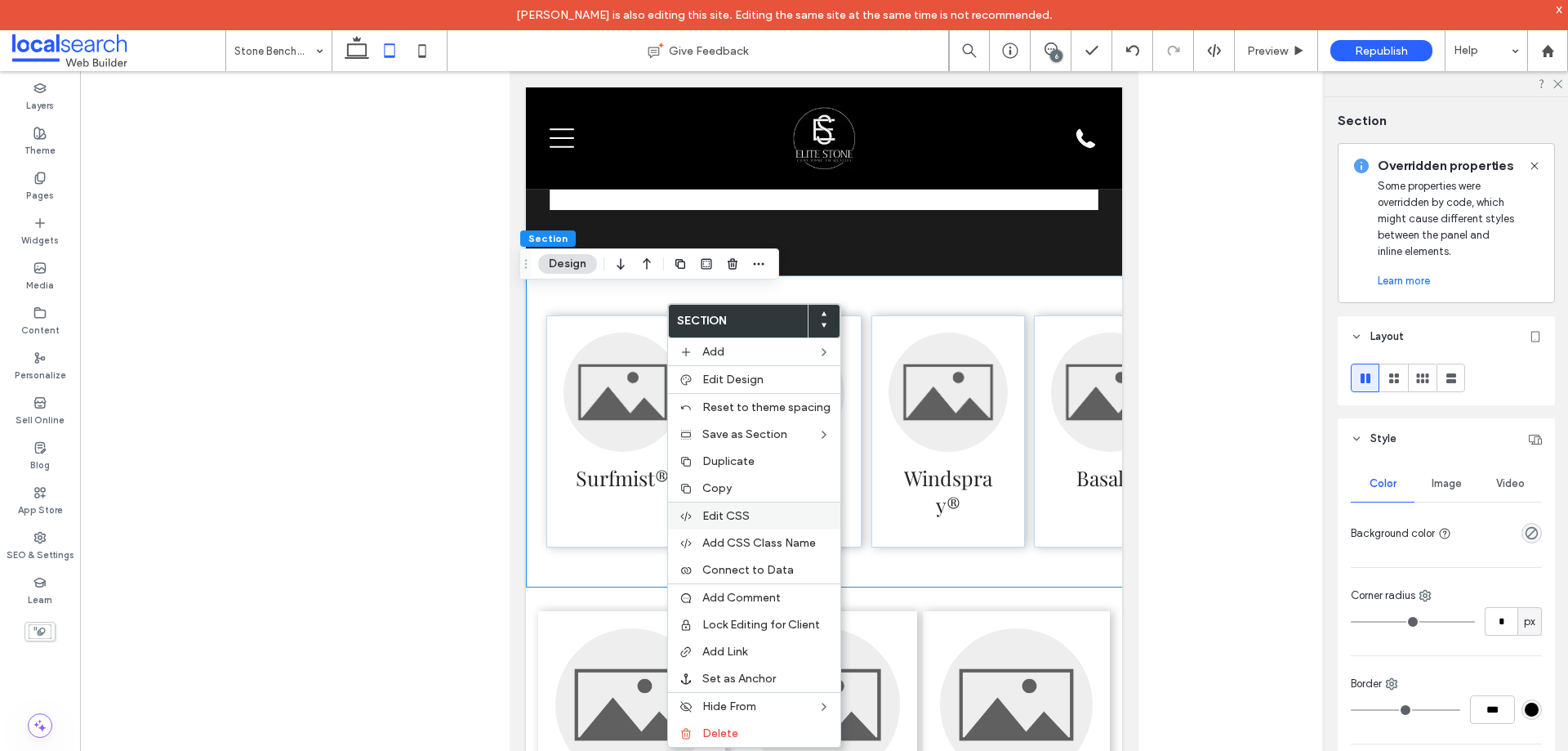
click at [761, 515] on label "Edit CSS" at bounding box center [766, 516] width 128 height 14
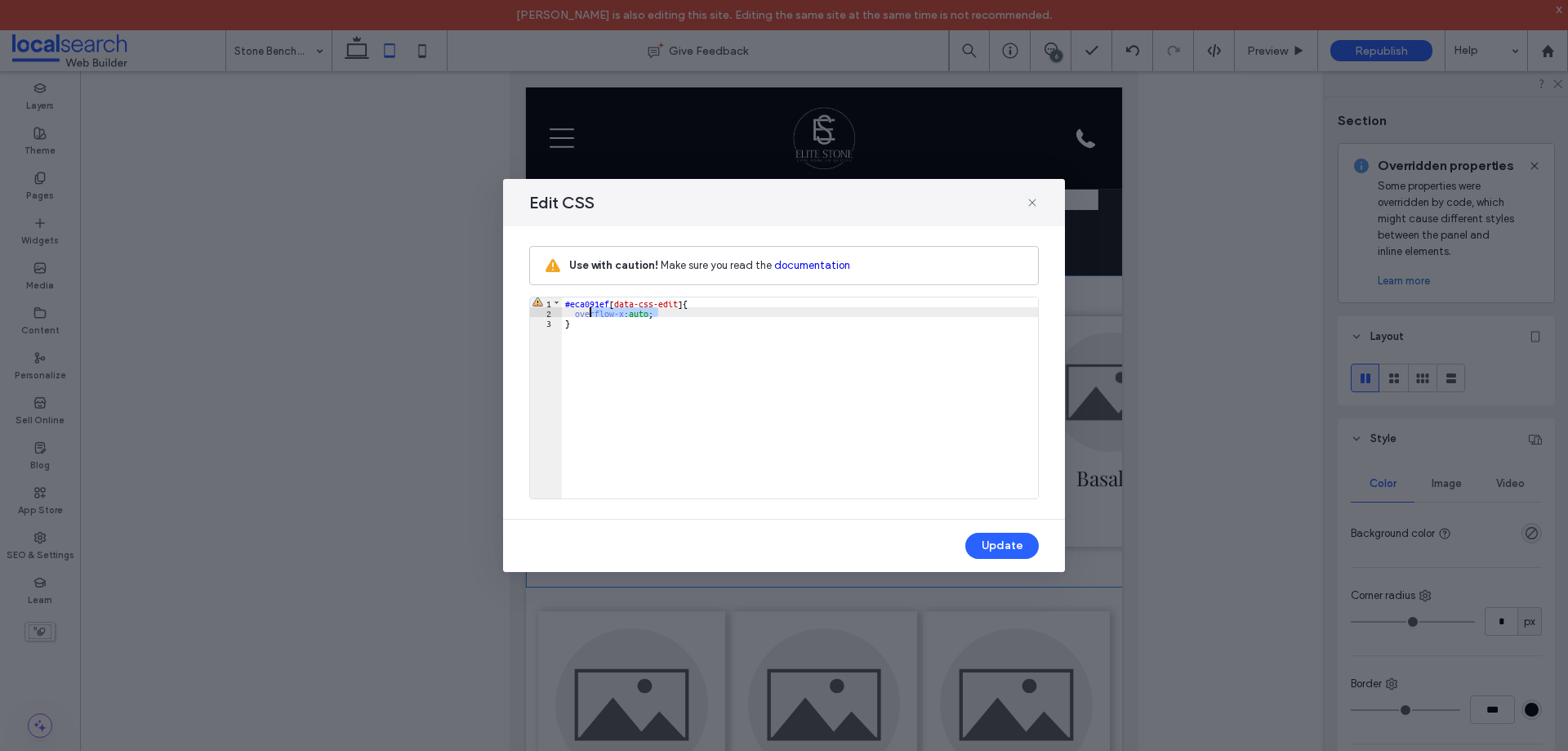
drag, startPoint x: 663, startPoint y: 313, endPoint x: 587, endPoint y: 309, distance: 76.1
click at [587, 309] on div "#eca091ef [ data-css-edit ] { overflow-x : auto ; }" at bounding box center [800, 407] width 477 height 220
click at [999, 542] on button "Update" at bounding box center [1001, 545] width 73 height 26
click at [1032, 207] on icon at bounding box center [1032, 202] width 13 height 13
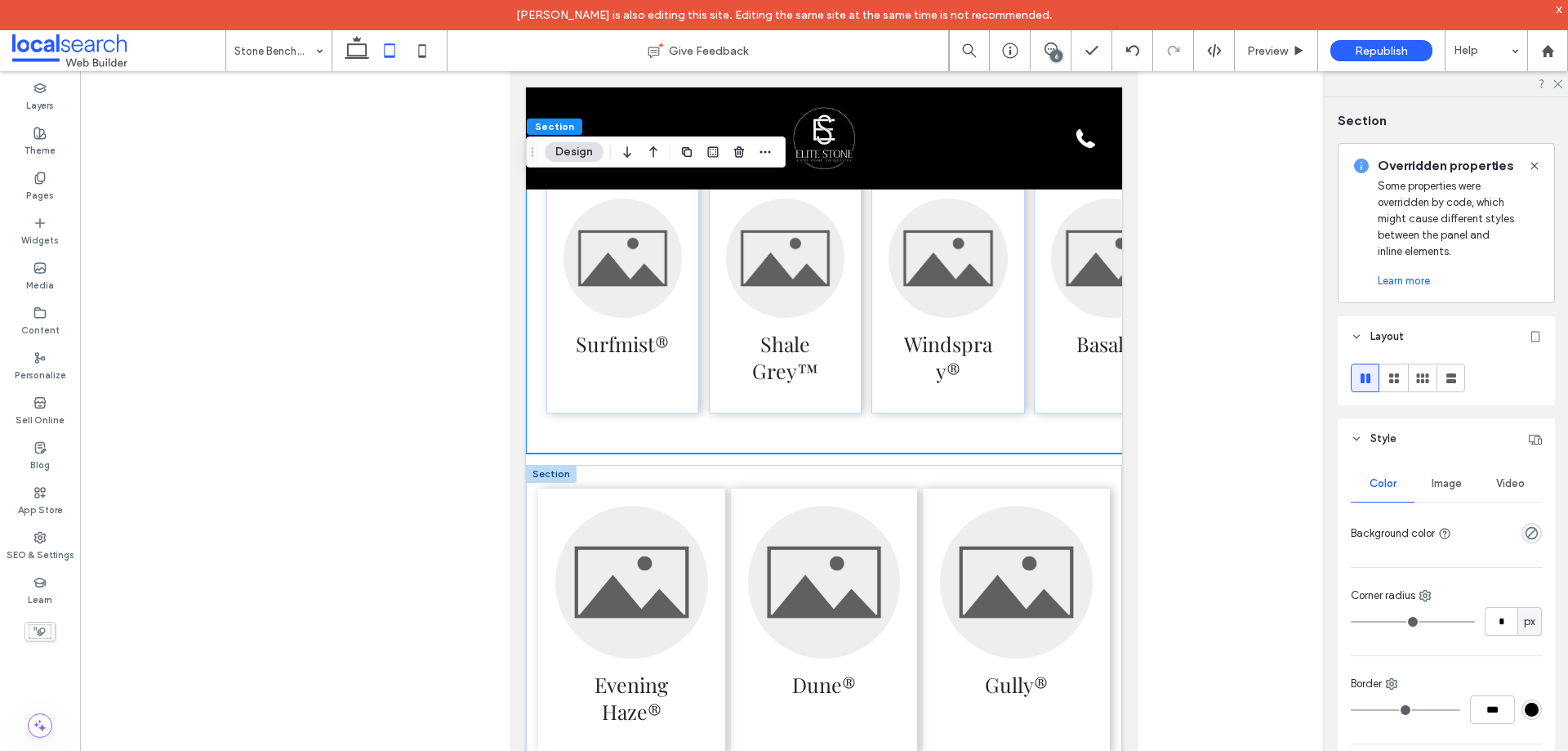
scroll to position [4139, 0]
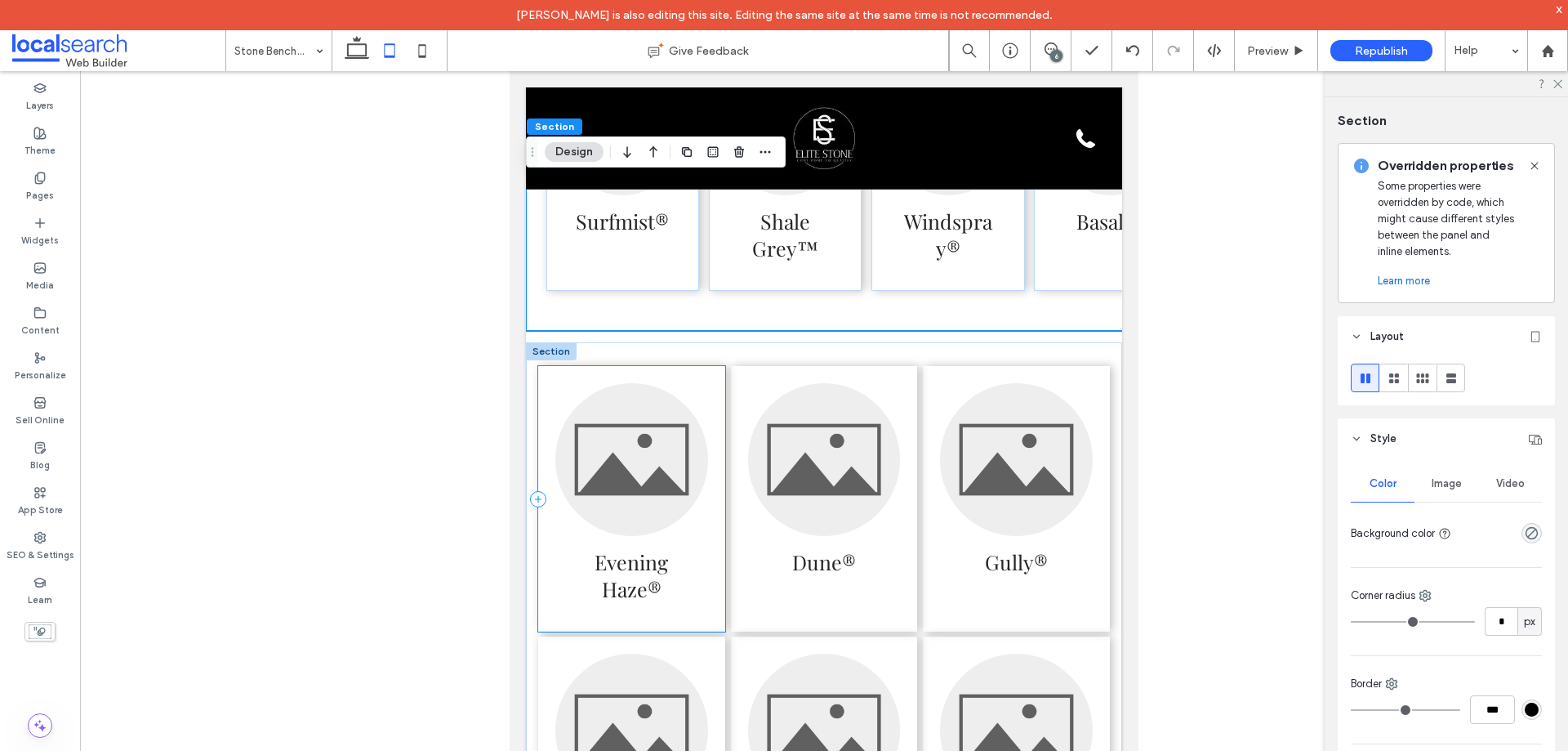
click at [708, 425] on div "Evening Haze®" at bounding box center [631, 498] width 187 height 265
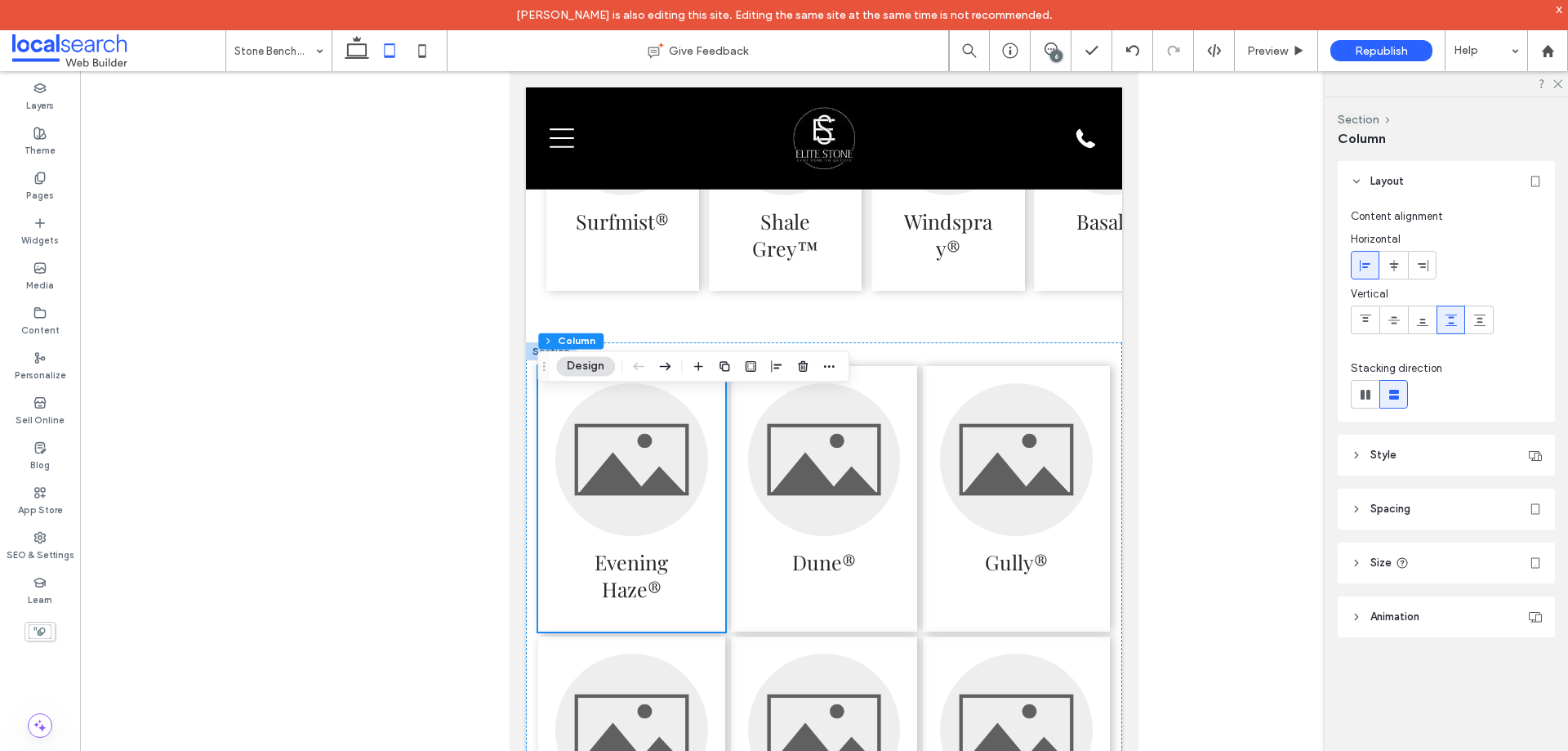
click at [1429, 562] on header "Size" at bounding box center [1447, 563] width 217 height 41
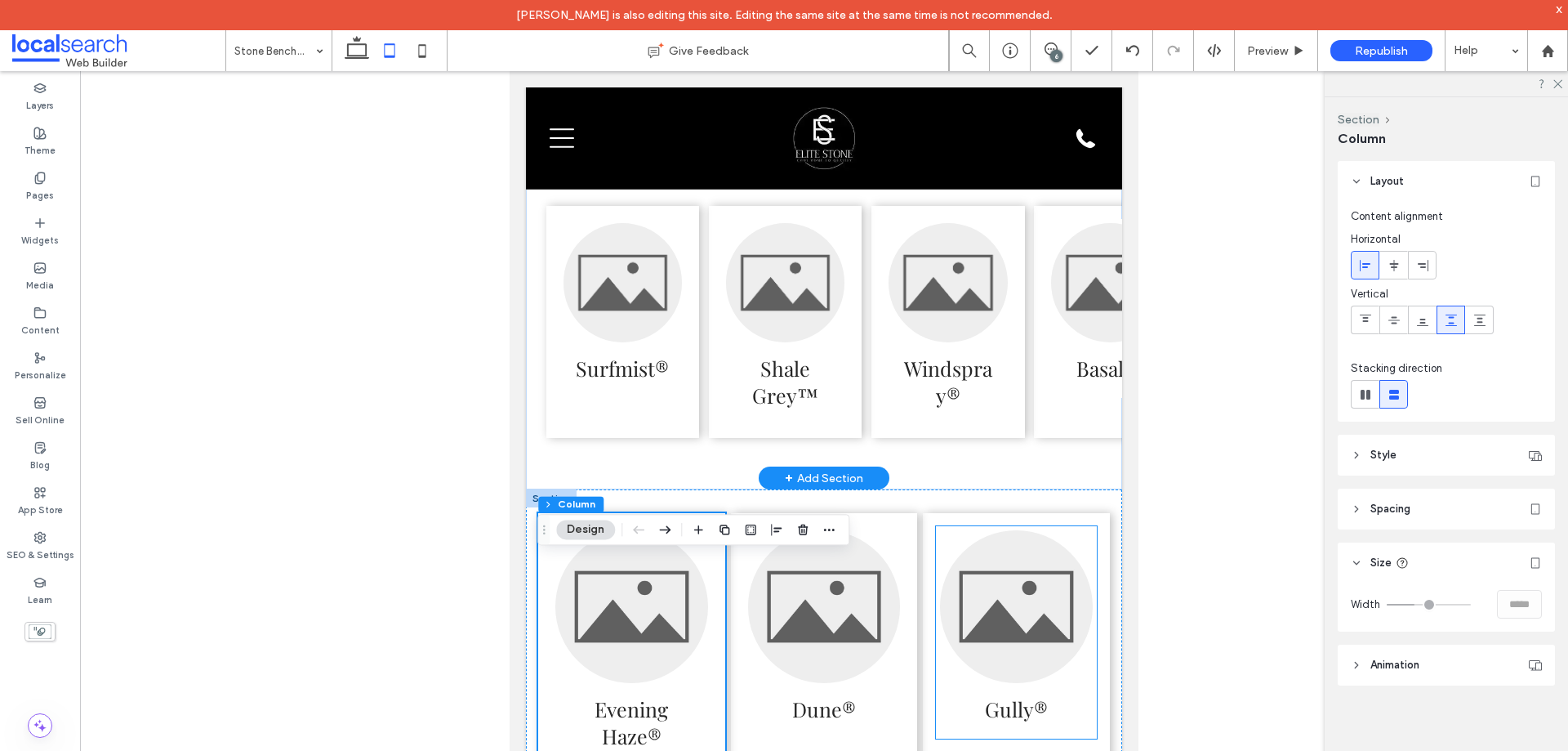
scroll to position [3976, 0]
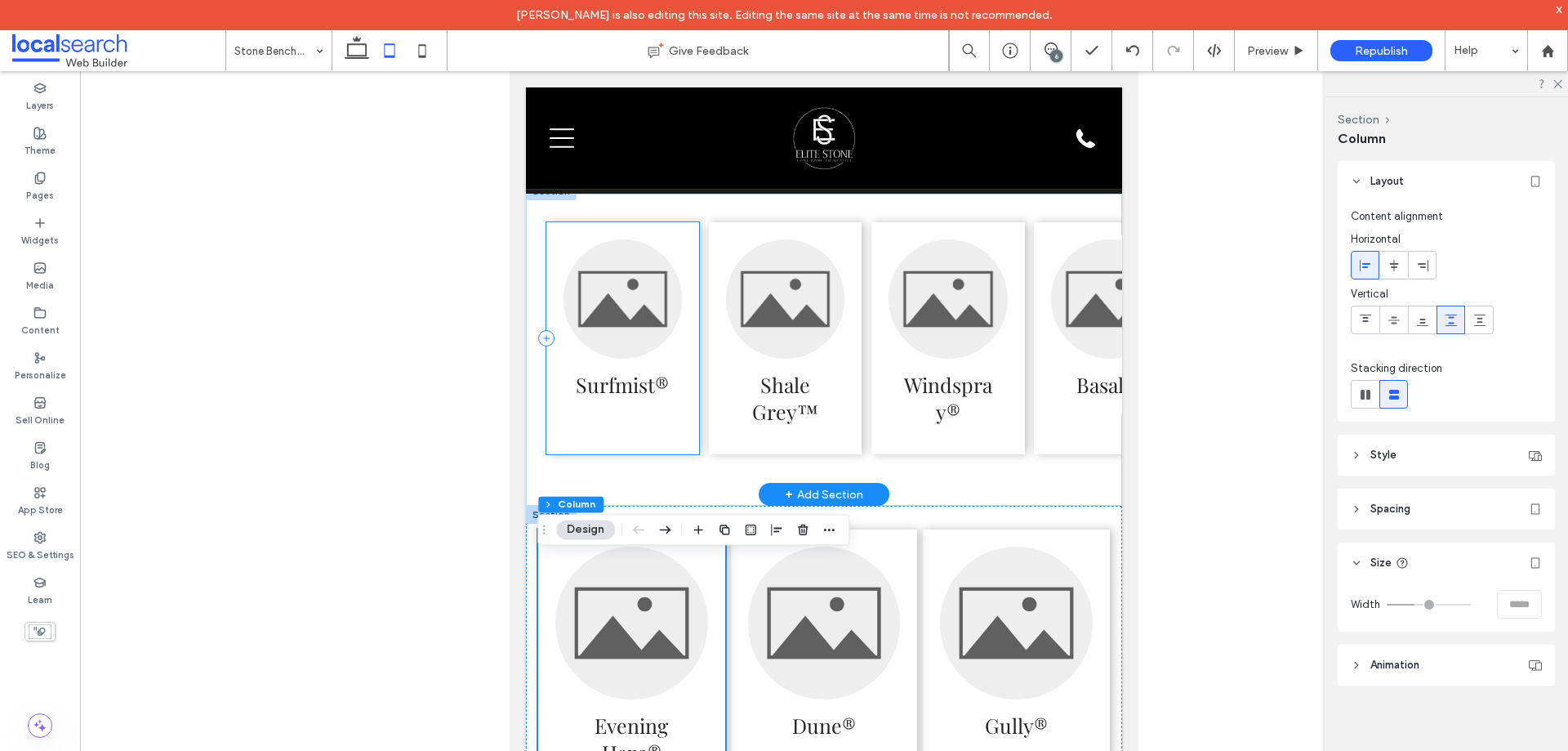
click at [688, 279] on div "Surfmist®" at bounding box center [623, 338] width 153 height 231
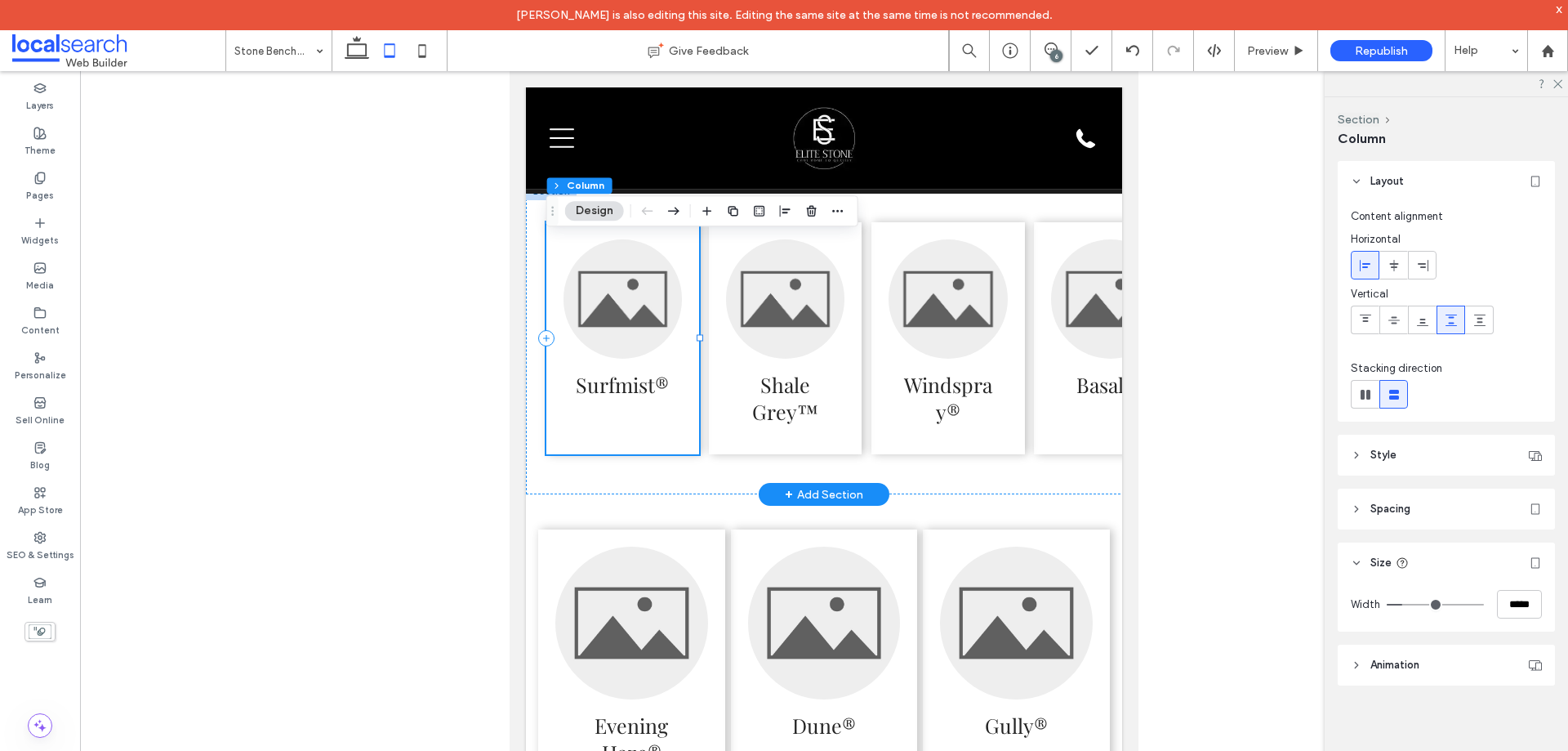
click at [688, 279] on div "Surfmist®" at bounding box center [623, 338] width 153 height 231
click at [1517, 604] on input "*****" at bounding box center [1520, 603] width 45 height 28
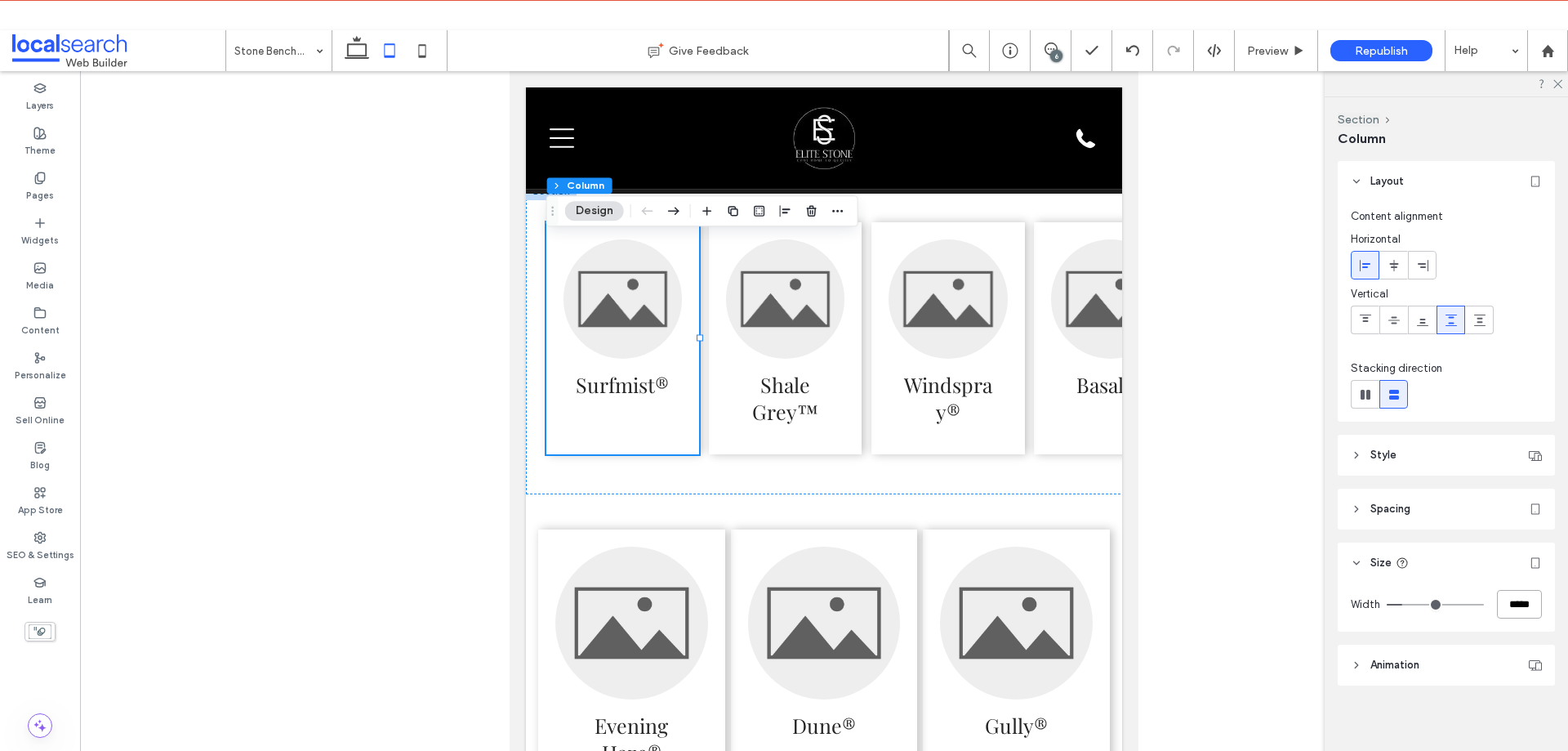
click at [1517, 604] on input "*****" at bounding box center [1520, 603] width 45 height 28
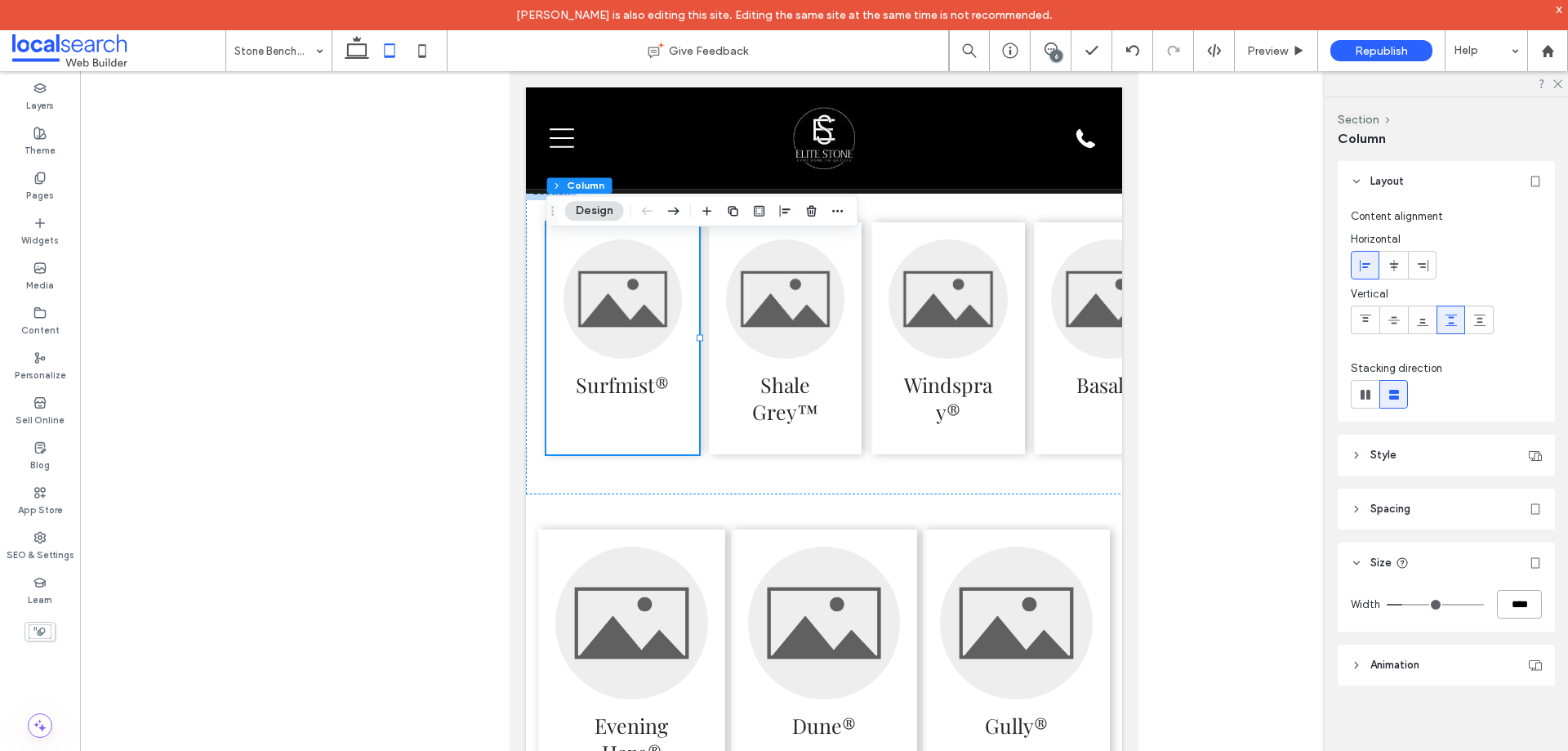
type input "****"
type input "**"
type input "*****"
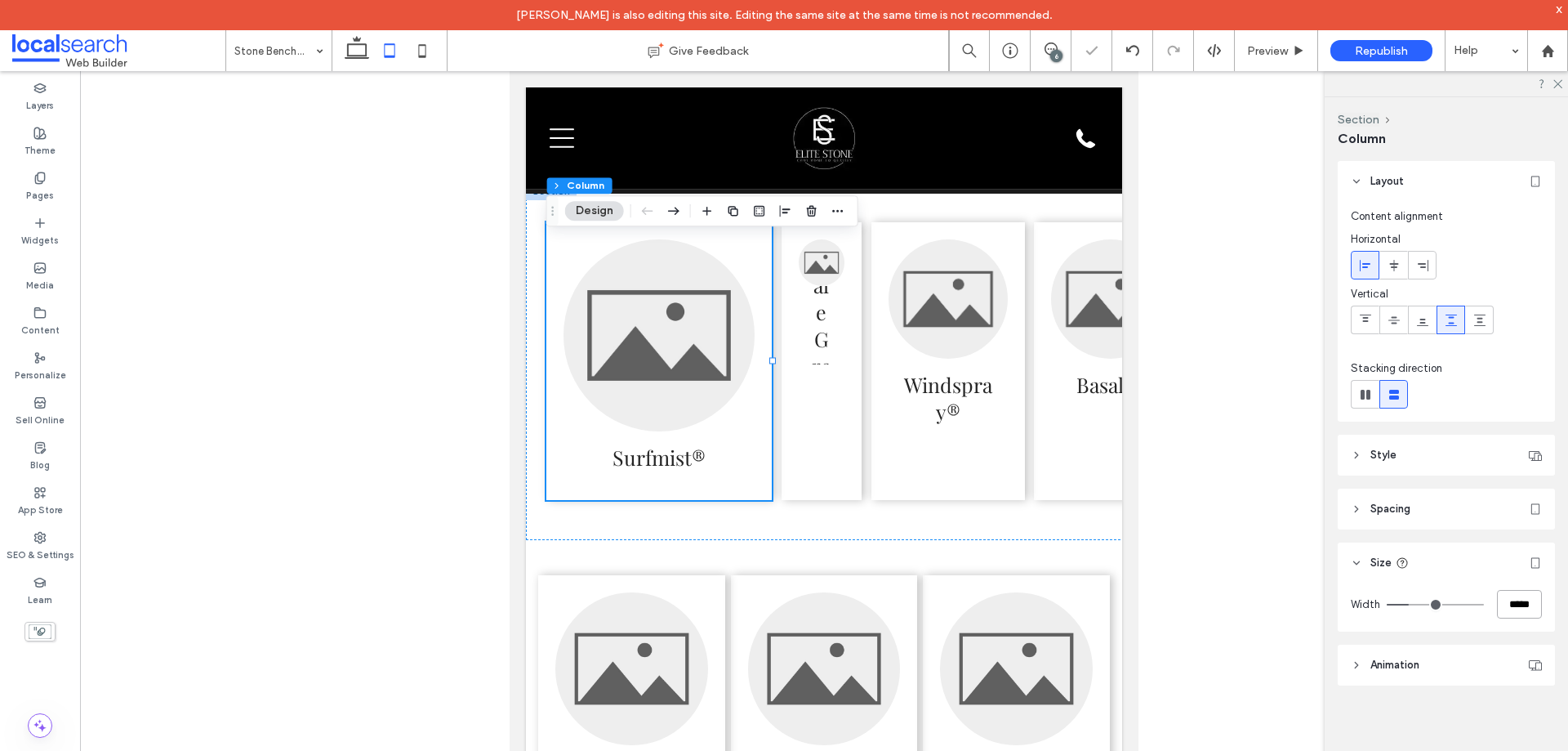
click at [1506, 598] on input "*****" at bounding box center [1520, 603] width 45 height 28
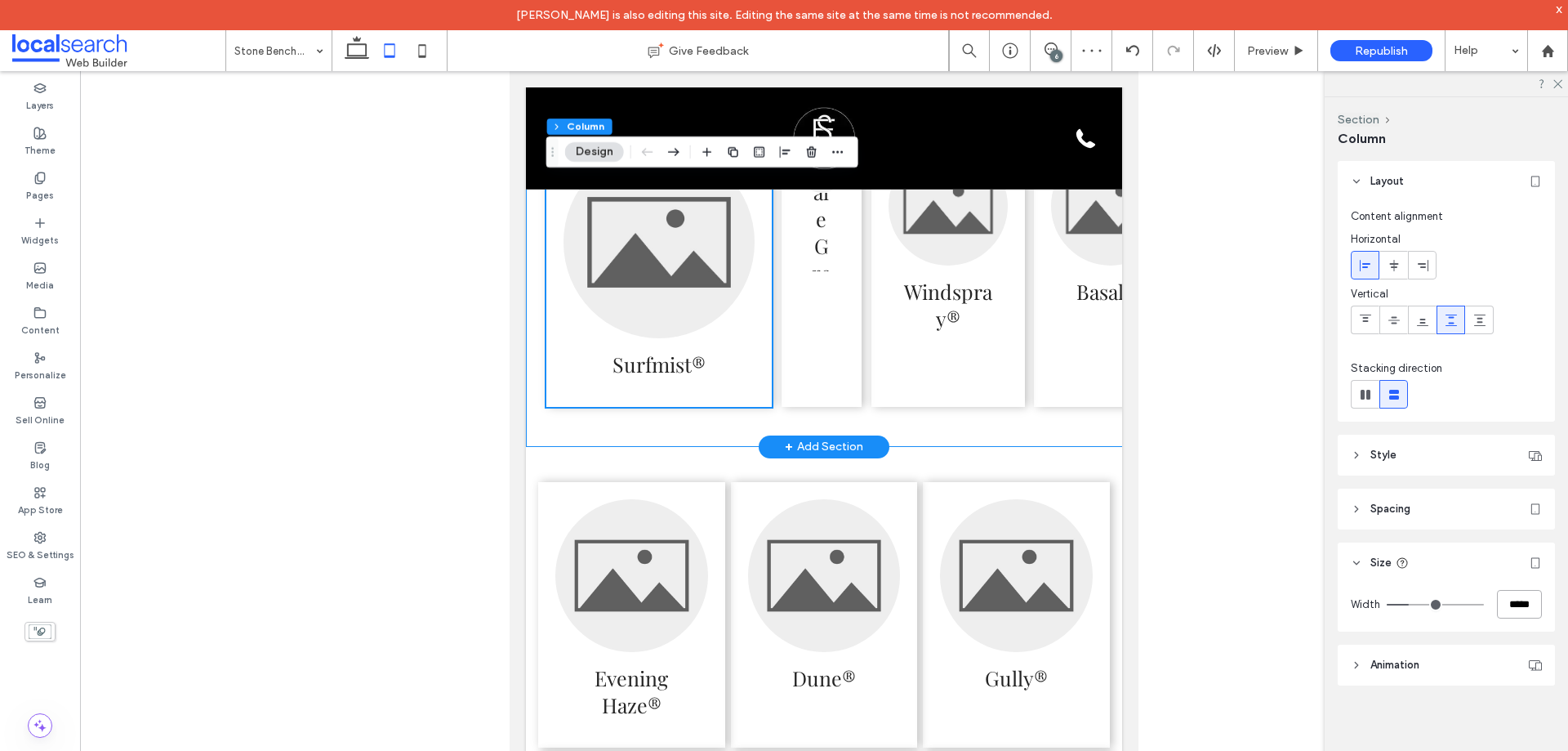
scroll to position [4221, 0]
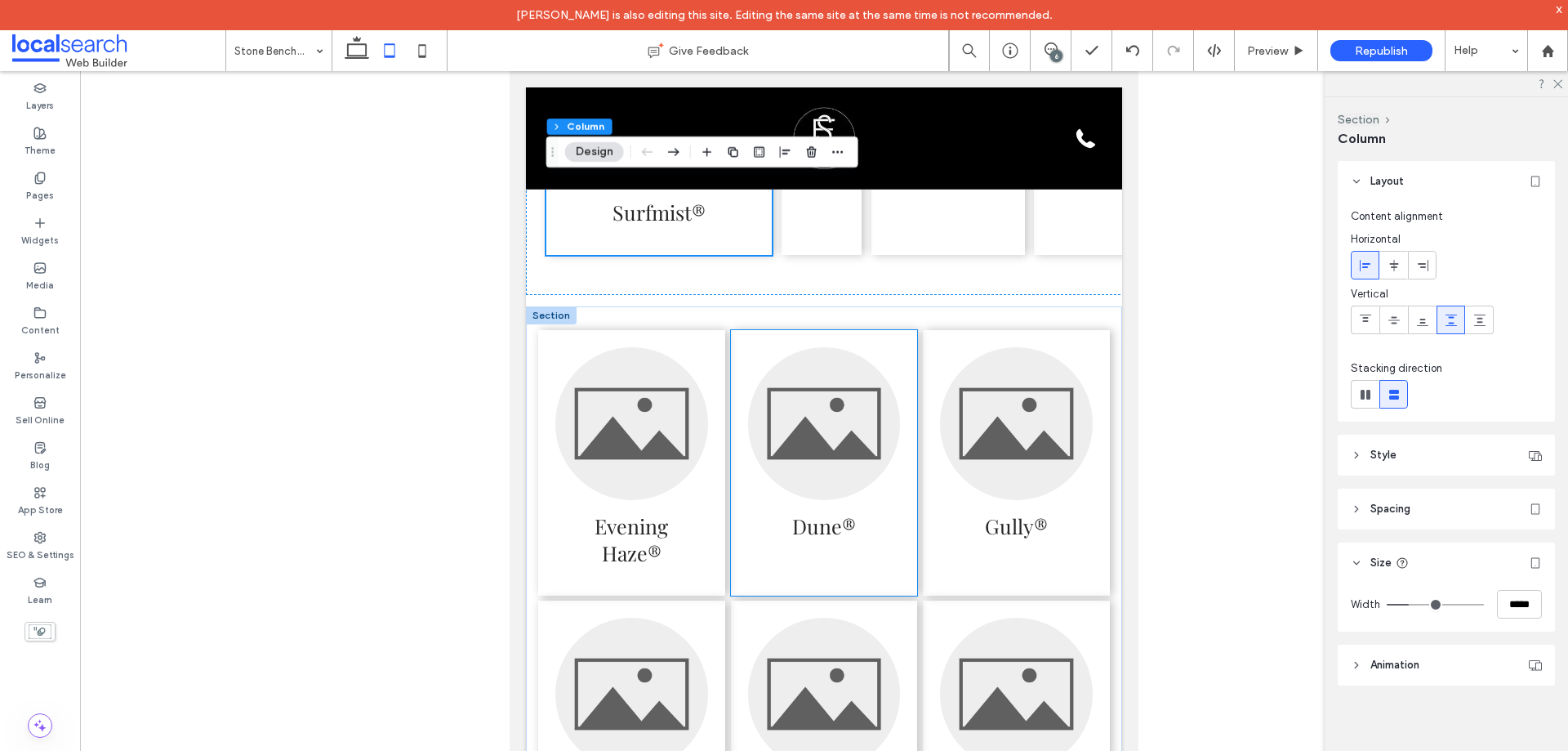
click at [907, 436] on div "Dune®" at bounding box center [824, 462] width 187 height 265
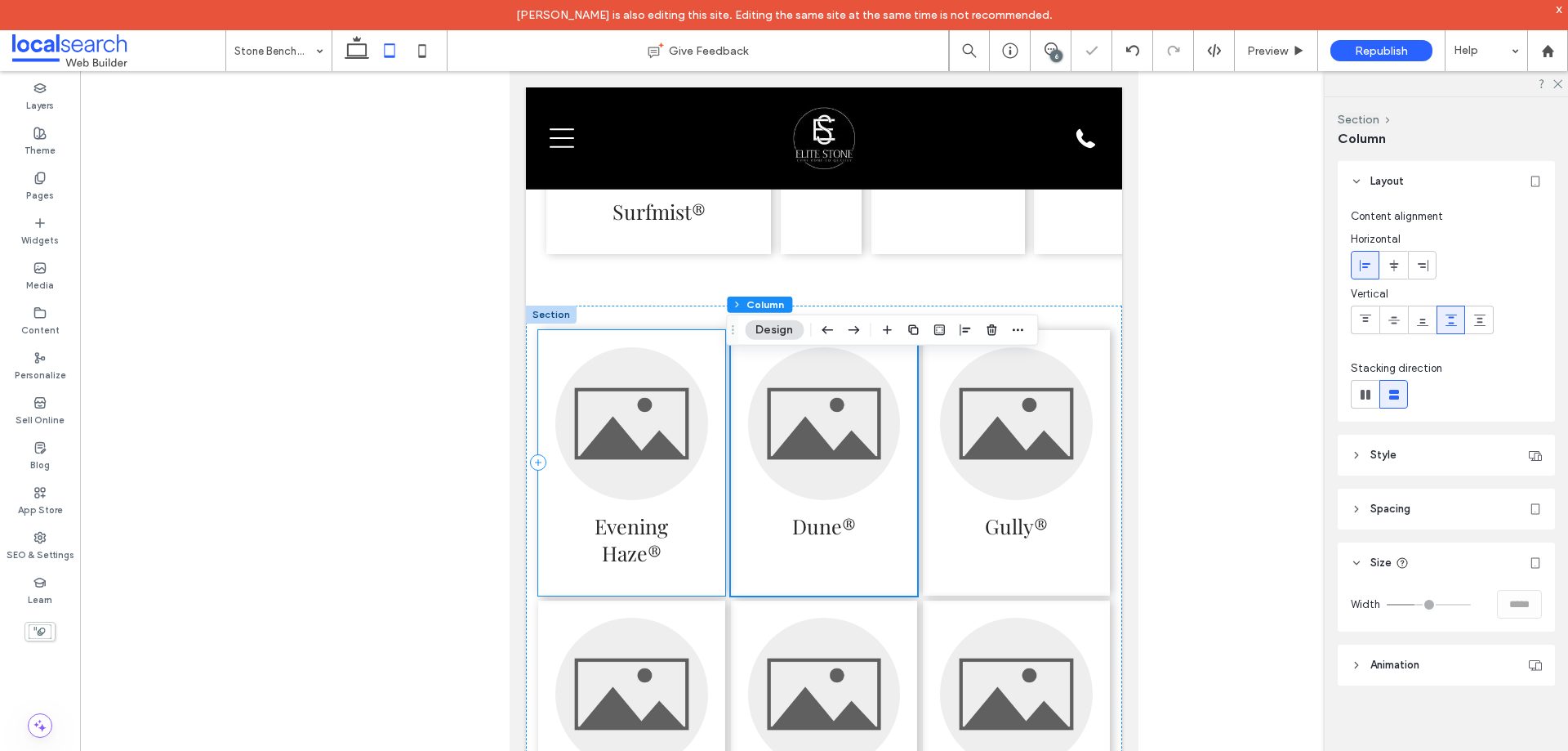
click at [714, 400] on div "Evening Haze®" at bounding box center [631, 462] width 187 height 265
click at [735, 384] on div "Dune®" at bounding box center [824, 462] width 187 height 265
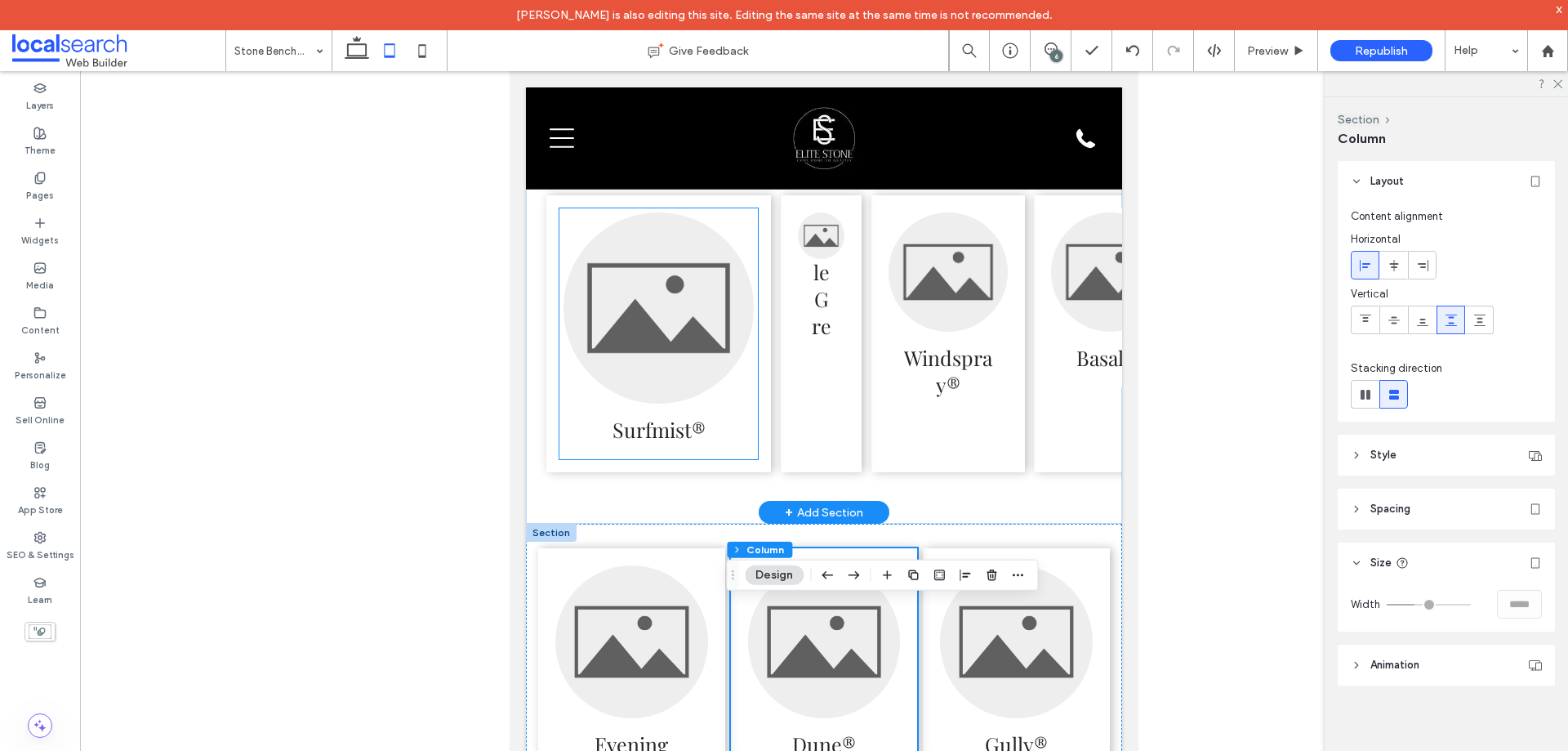
scroll to position [3976, 0]
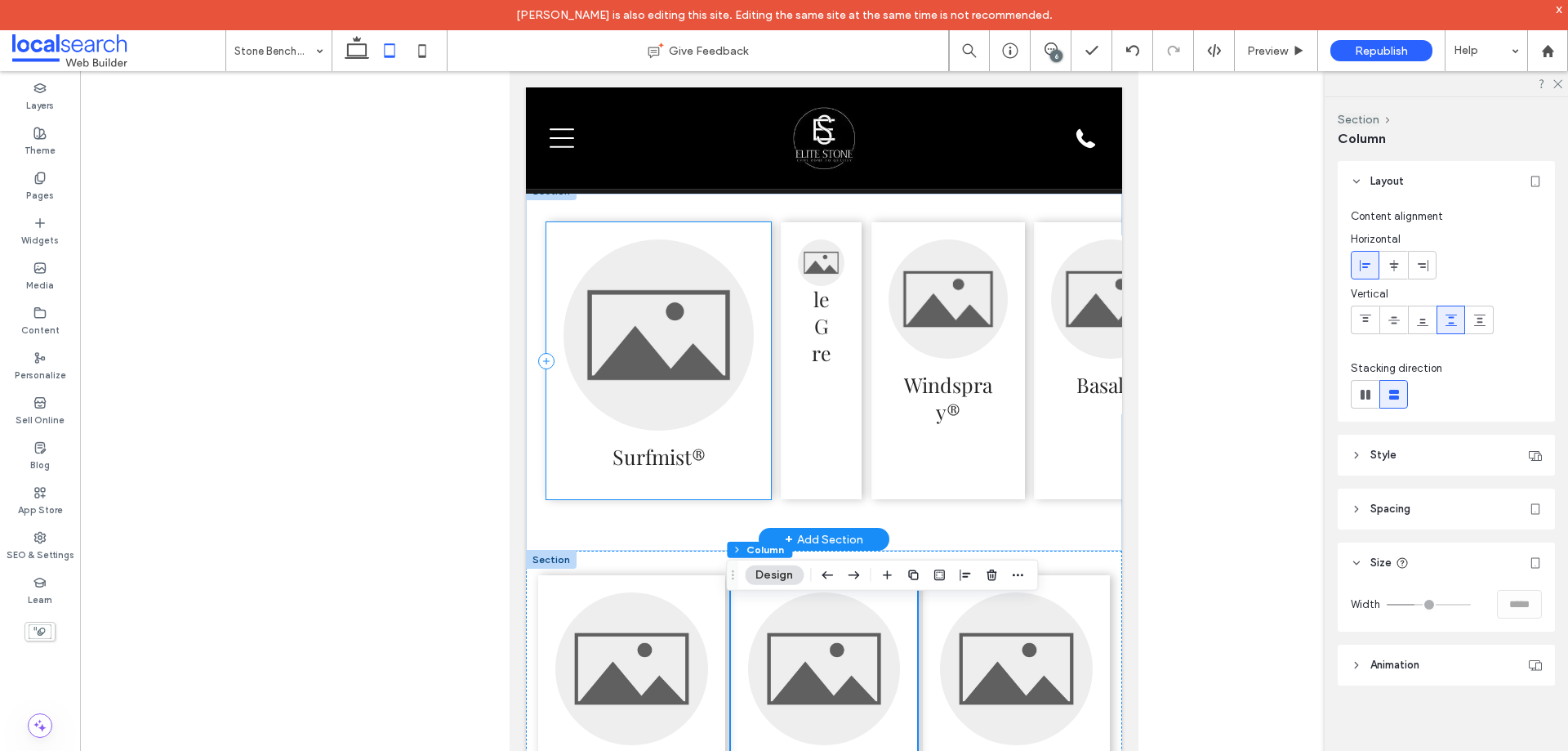
click at [762, 391] on div "Surfmist®" at bounding box center [659, 360] width 225 height 277
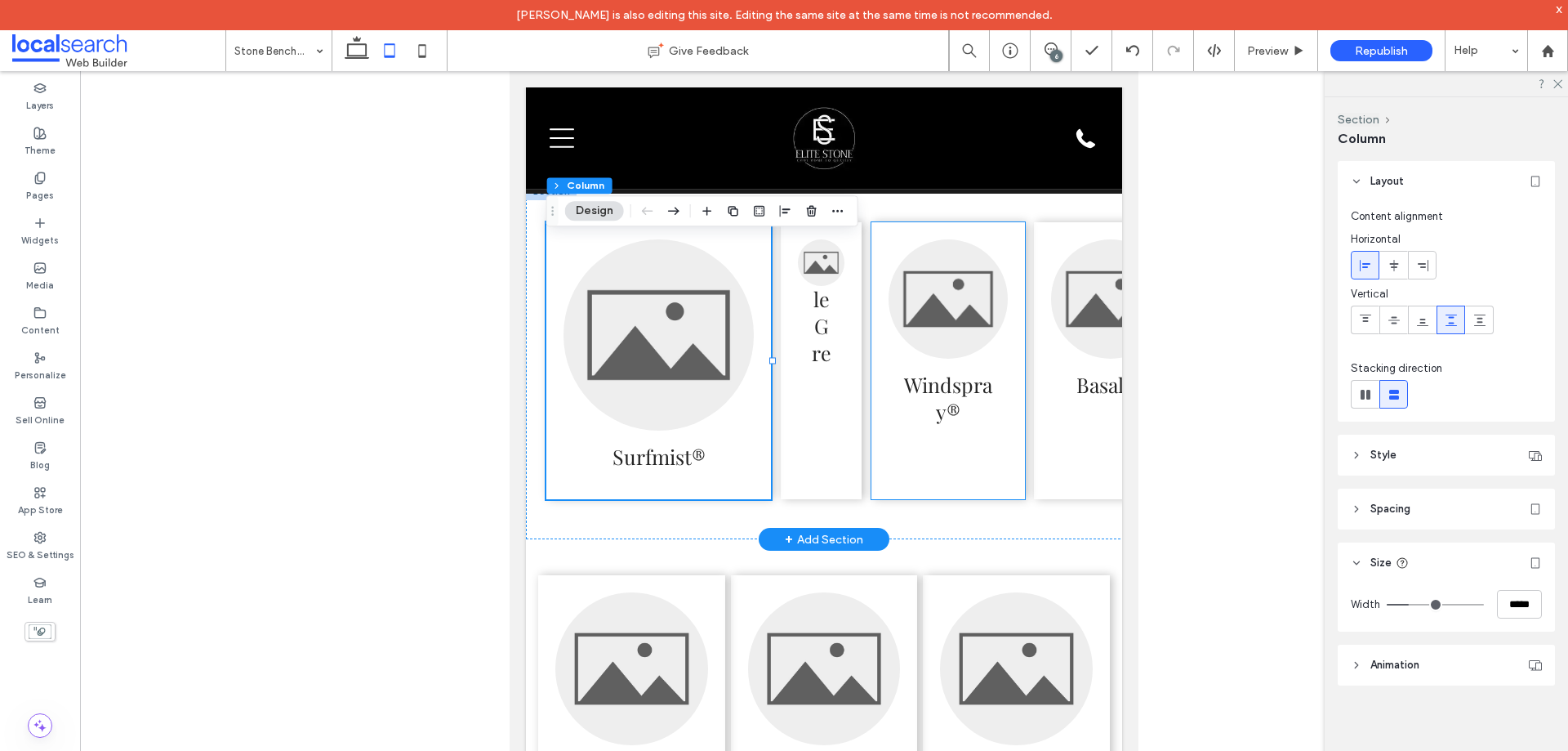
click at [1014, 454] on div "Windspray®" at bounding box center [947, 360] width 153 height 277
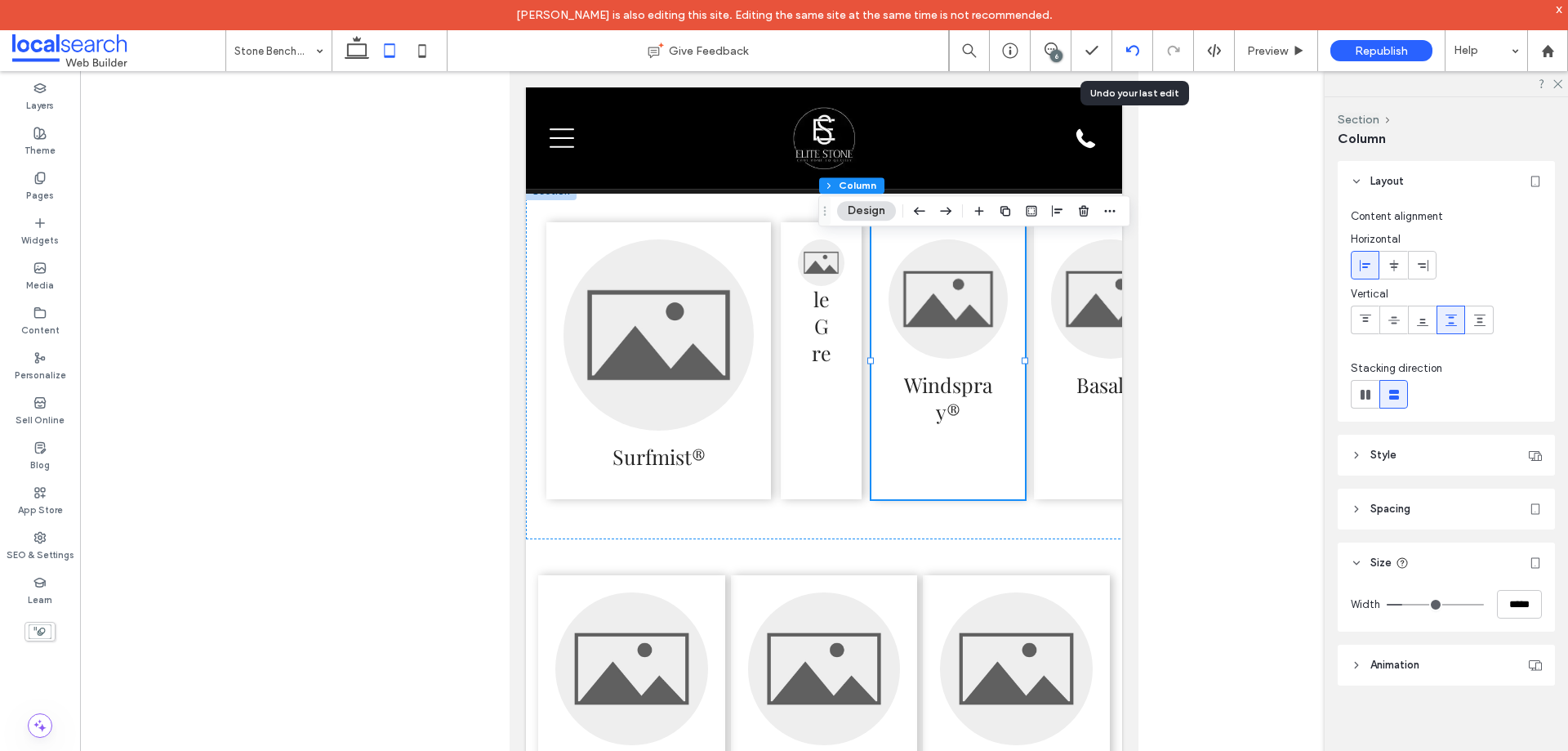
click at [1132, 51] on icon at bounding box center [1132, 50] width 13 height 13
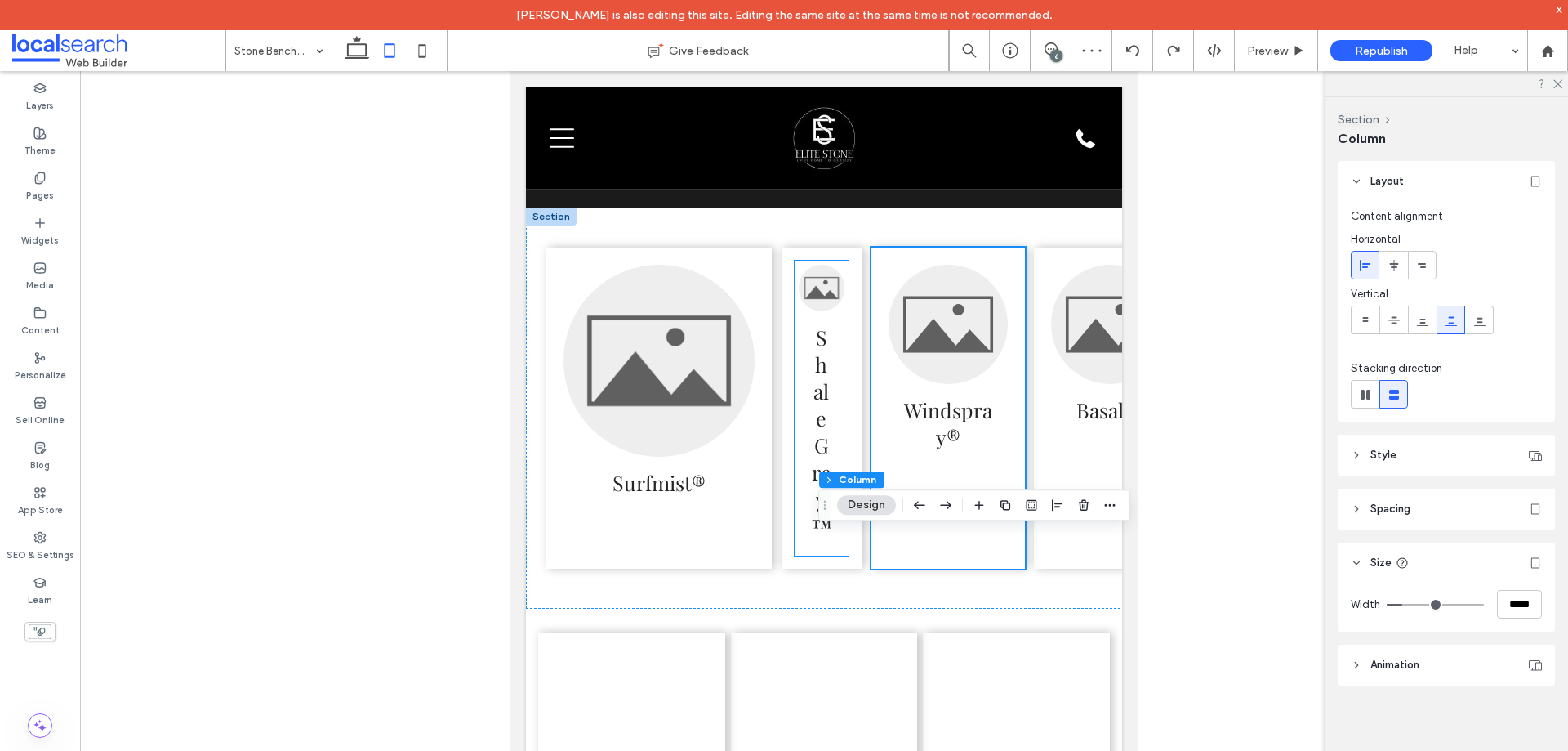
scroll to position [3819, 0]
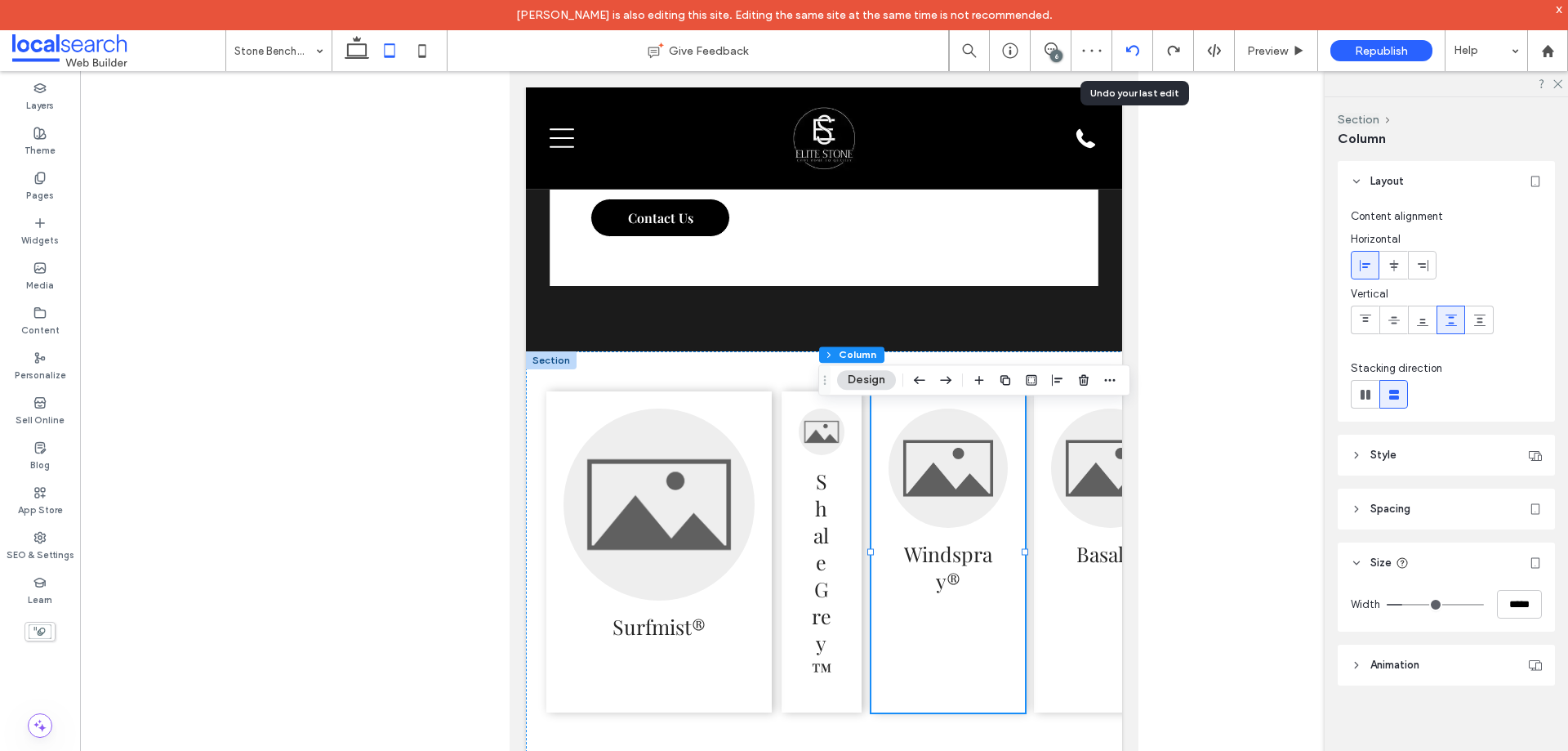
click at [1129, 50] on use at bounding box center [1131, 50] width 13 height 11
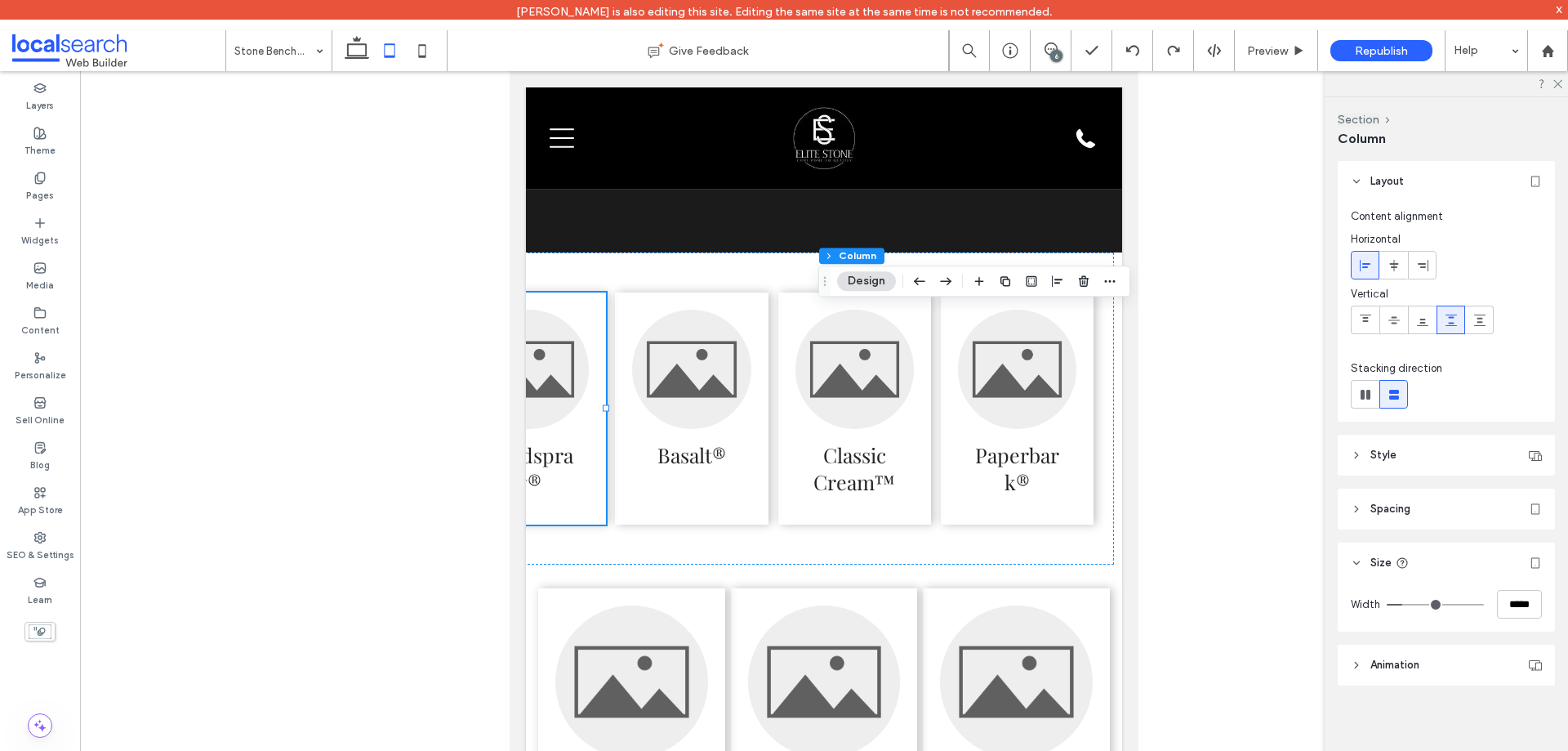
scroll to position [0, 0]
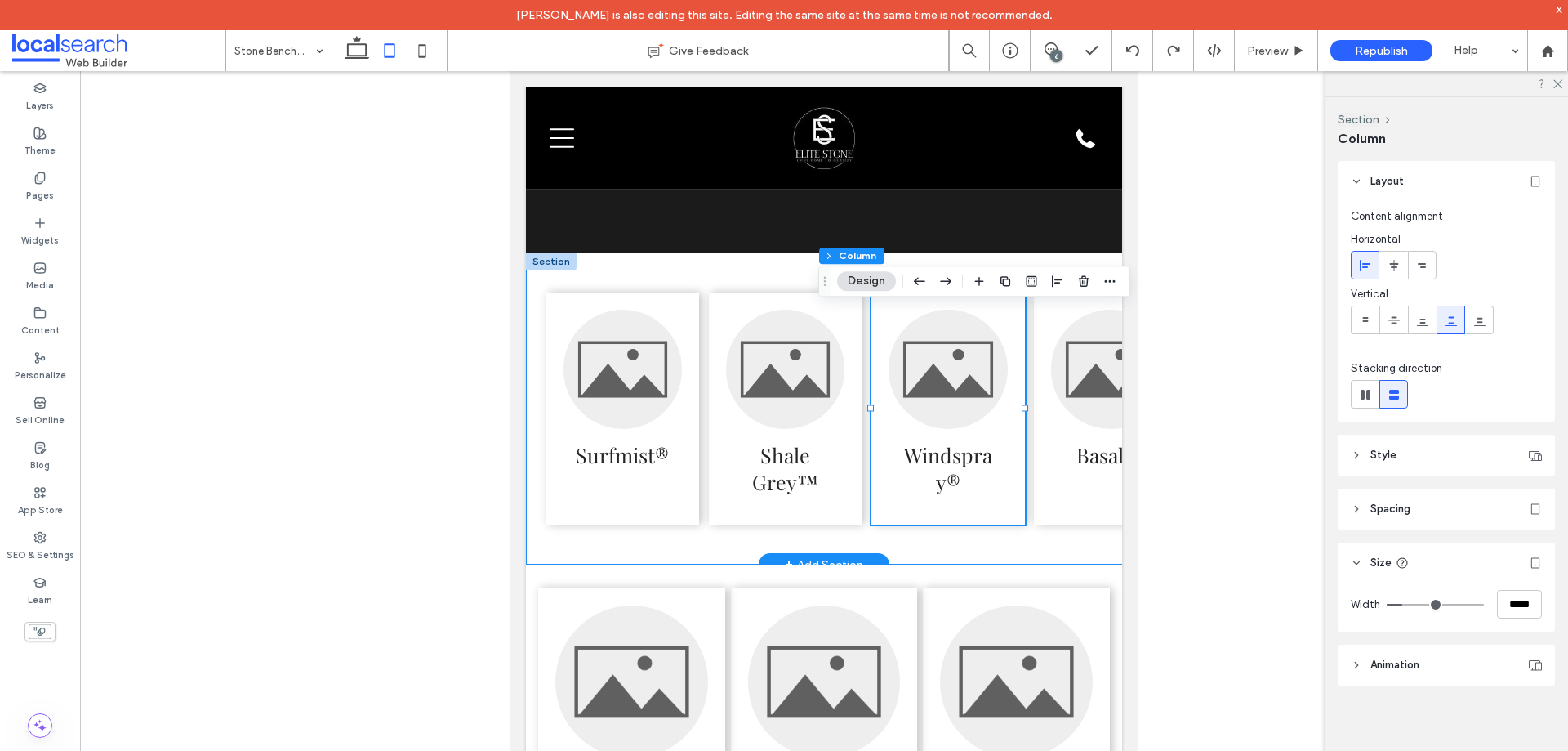
click at [1017, 565] on div "Surfmist® Shale Grey™ Windspray® Basalt® Classic Cream™ Paperbark®" at bounding box center [1029, 408] width 1007 height 312
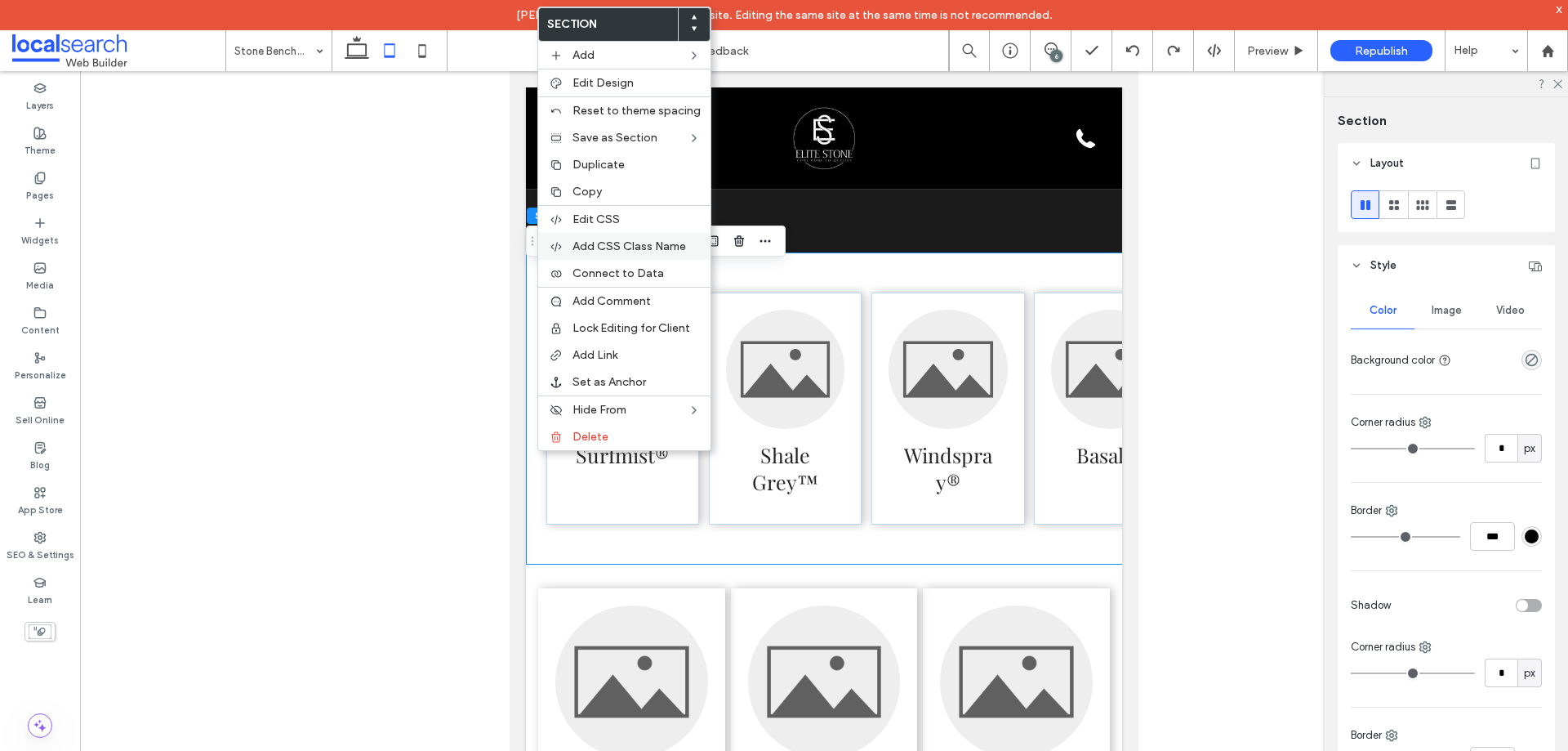
click at [620, 245] on span "Add CSS Class Name" at bounding box center [629, 247] width 114 height 14
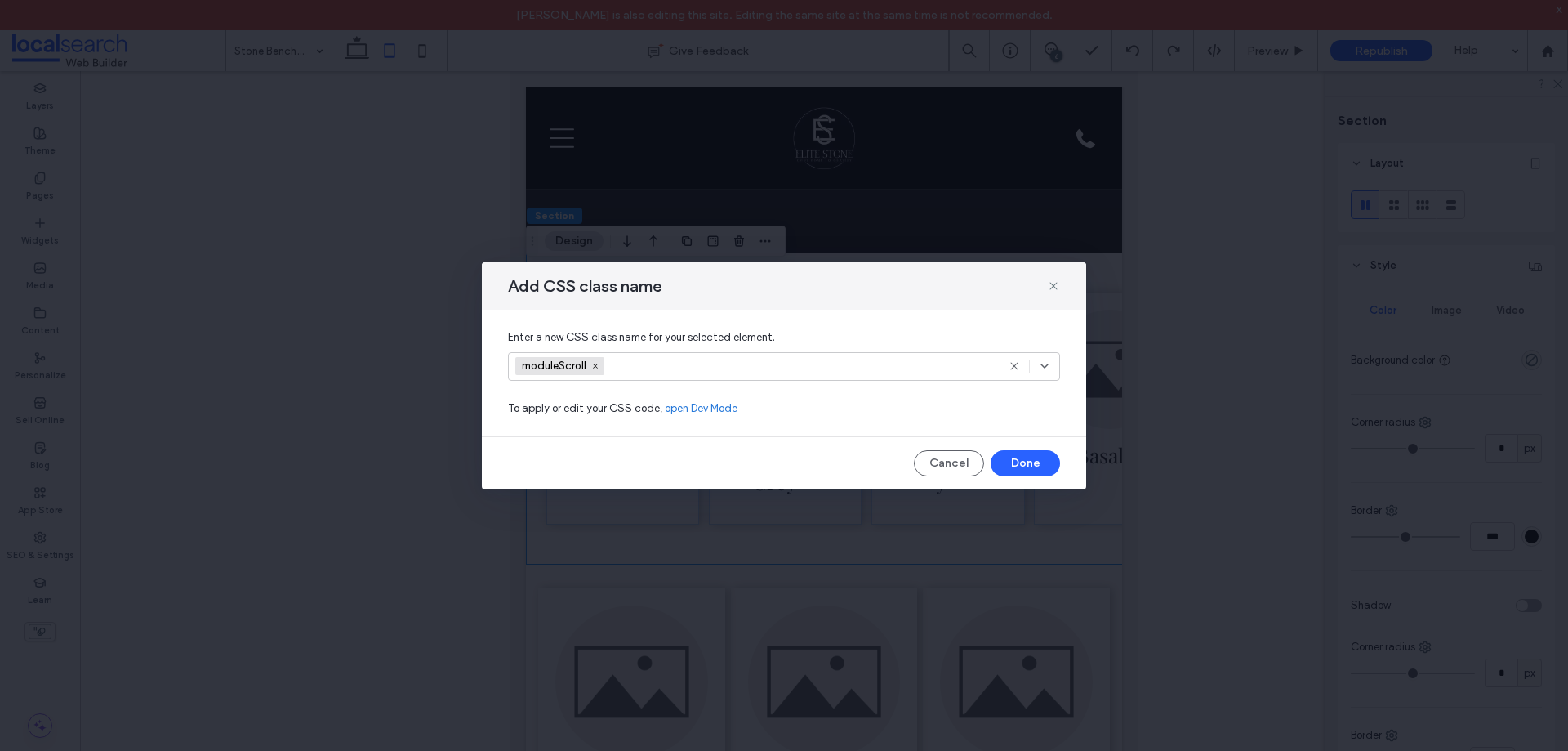
click at [602, 363] on span "moduleScroll" at bounding box center [560, 366] width 89 height 18
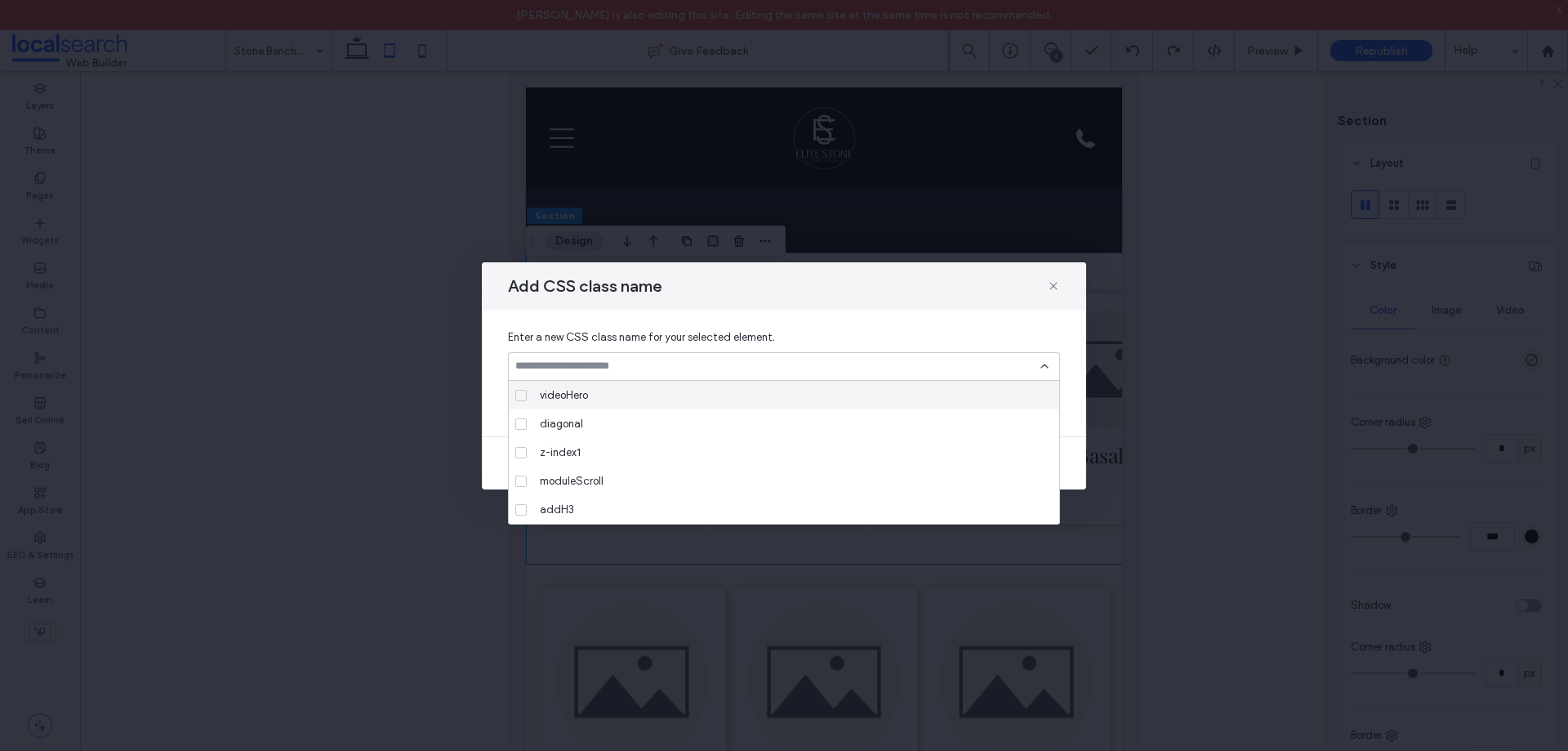
click at [1041, 362] on icon at bounding box center [1044, 365] width 13 height 13
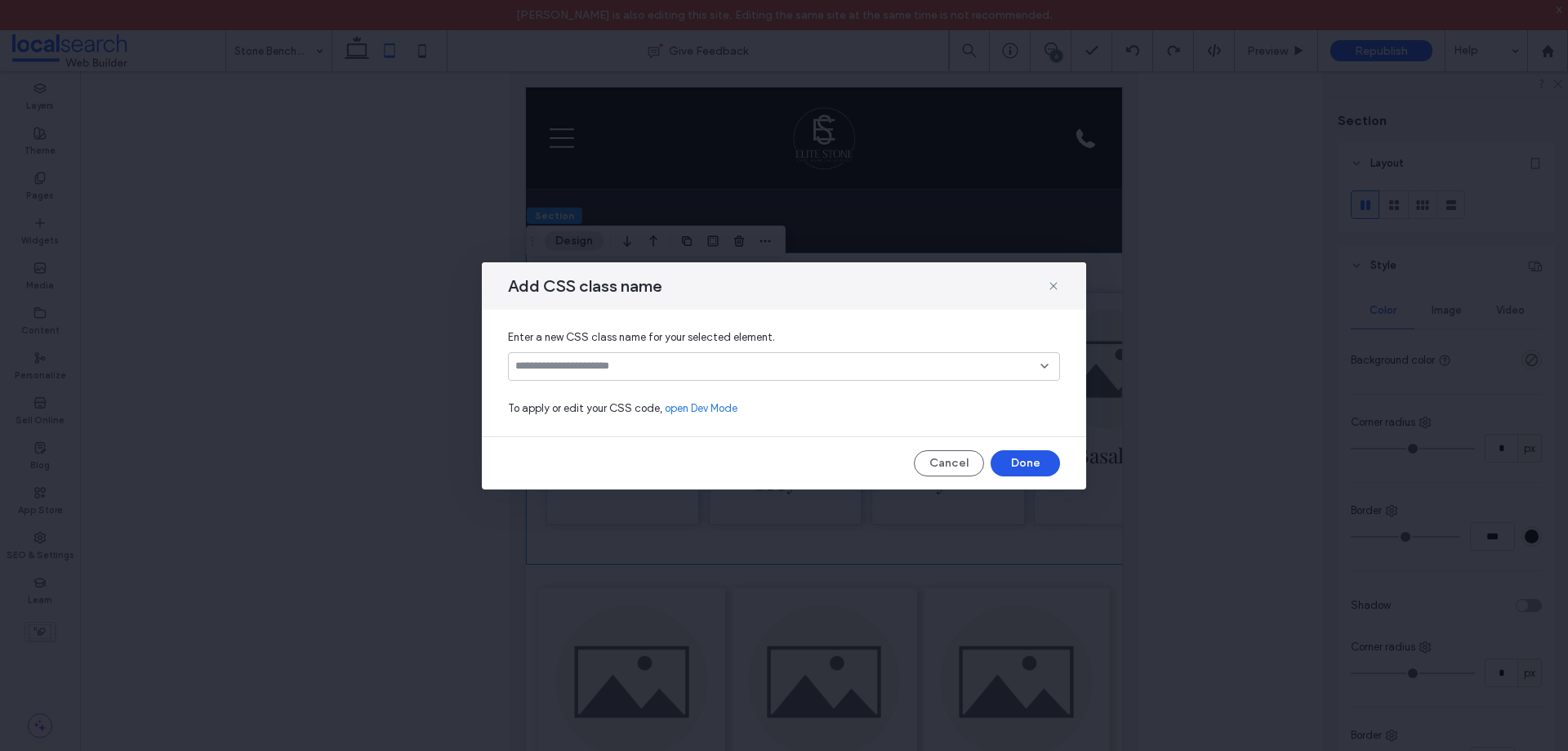
click at [1038, 461] on button "Done" at bounding box center [1025, 463] width 69 height 26
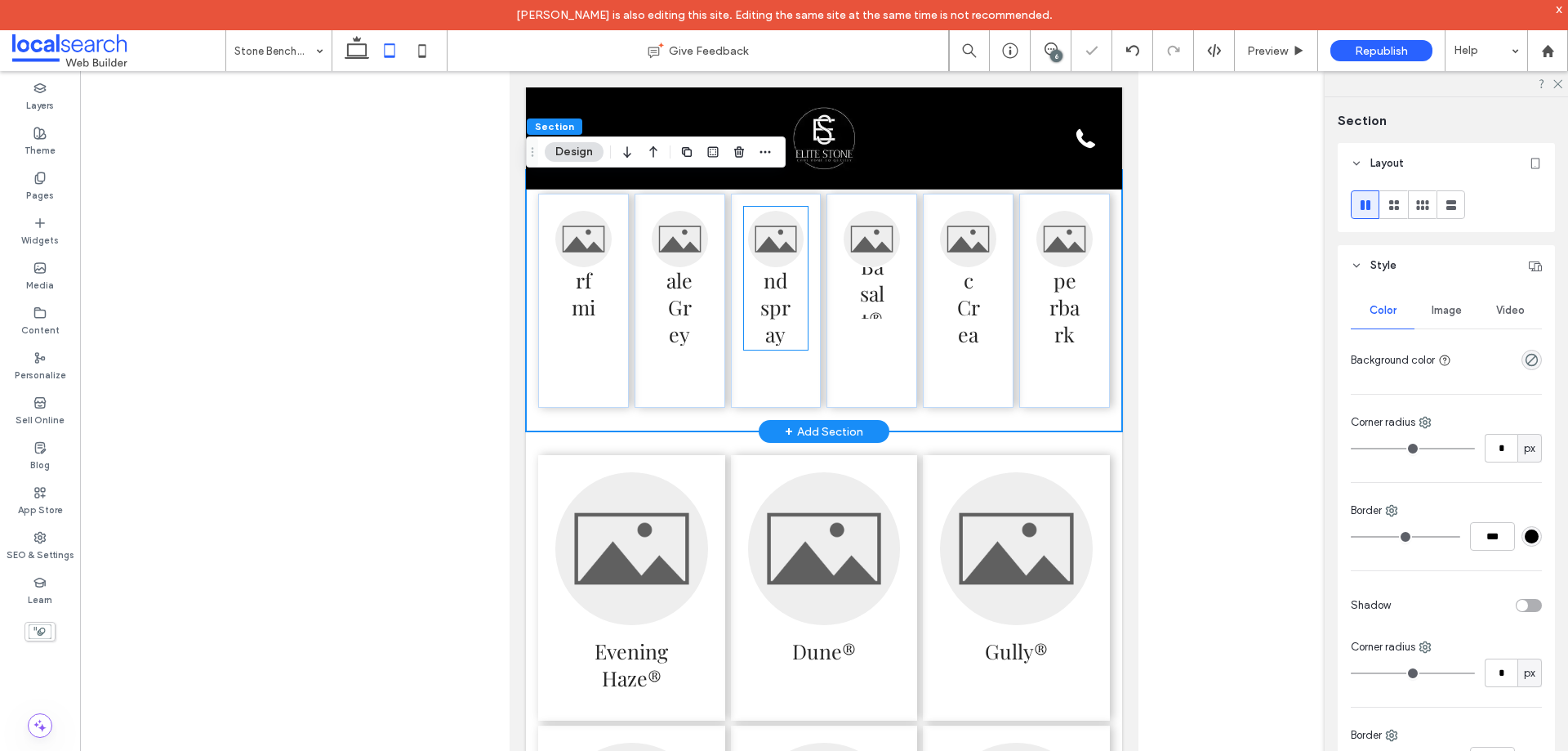
scroll to position [3918, 0]
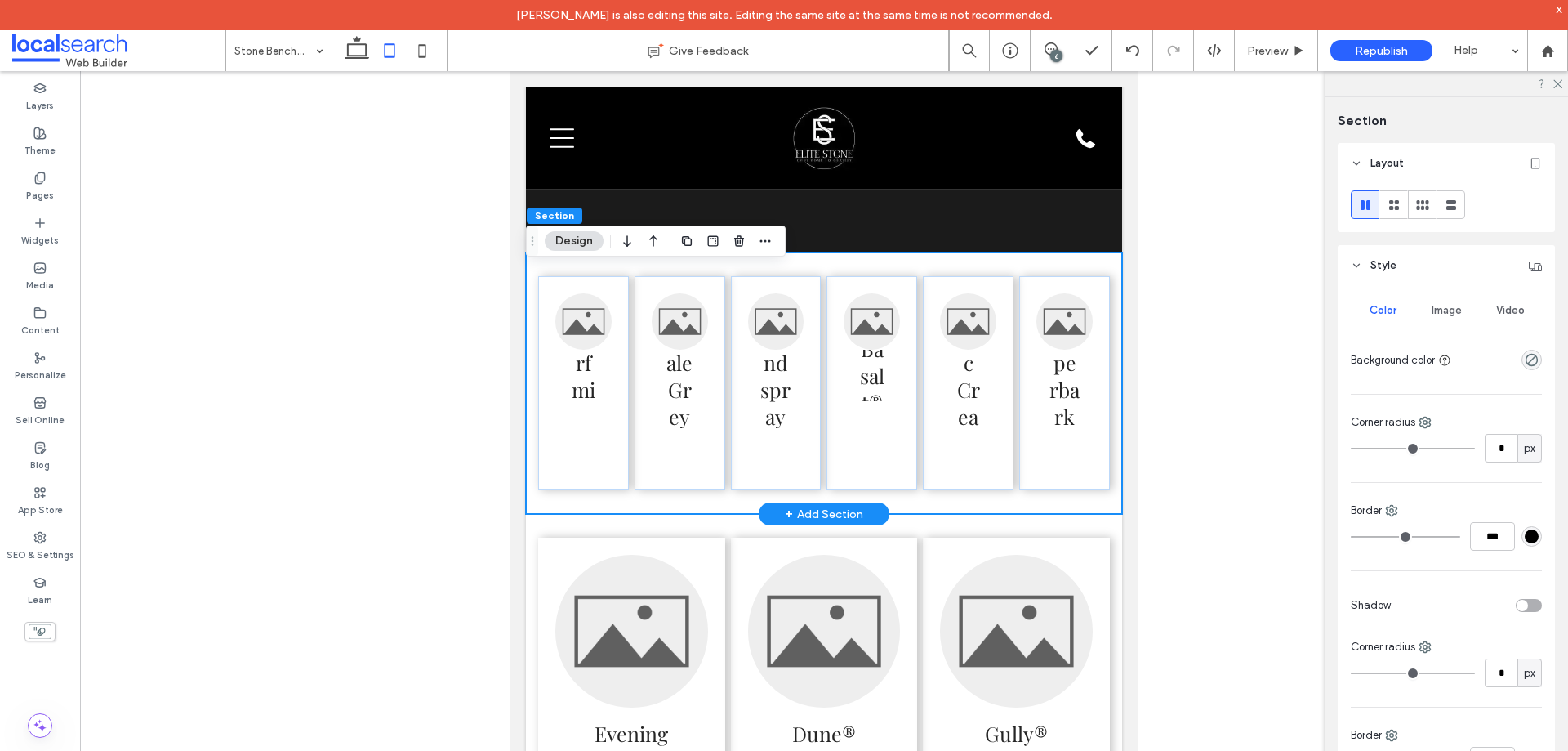
click at [959, 282] on div "Surfmist® Shale Grey™ Windspray® Basalt® Classic Cream™ Paperbark®" at bounding box center [823, 383] width 596 height 261
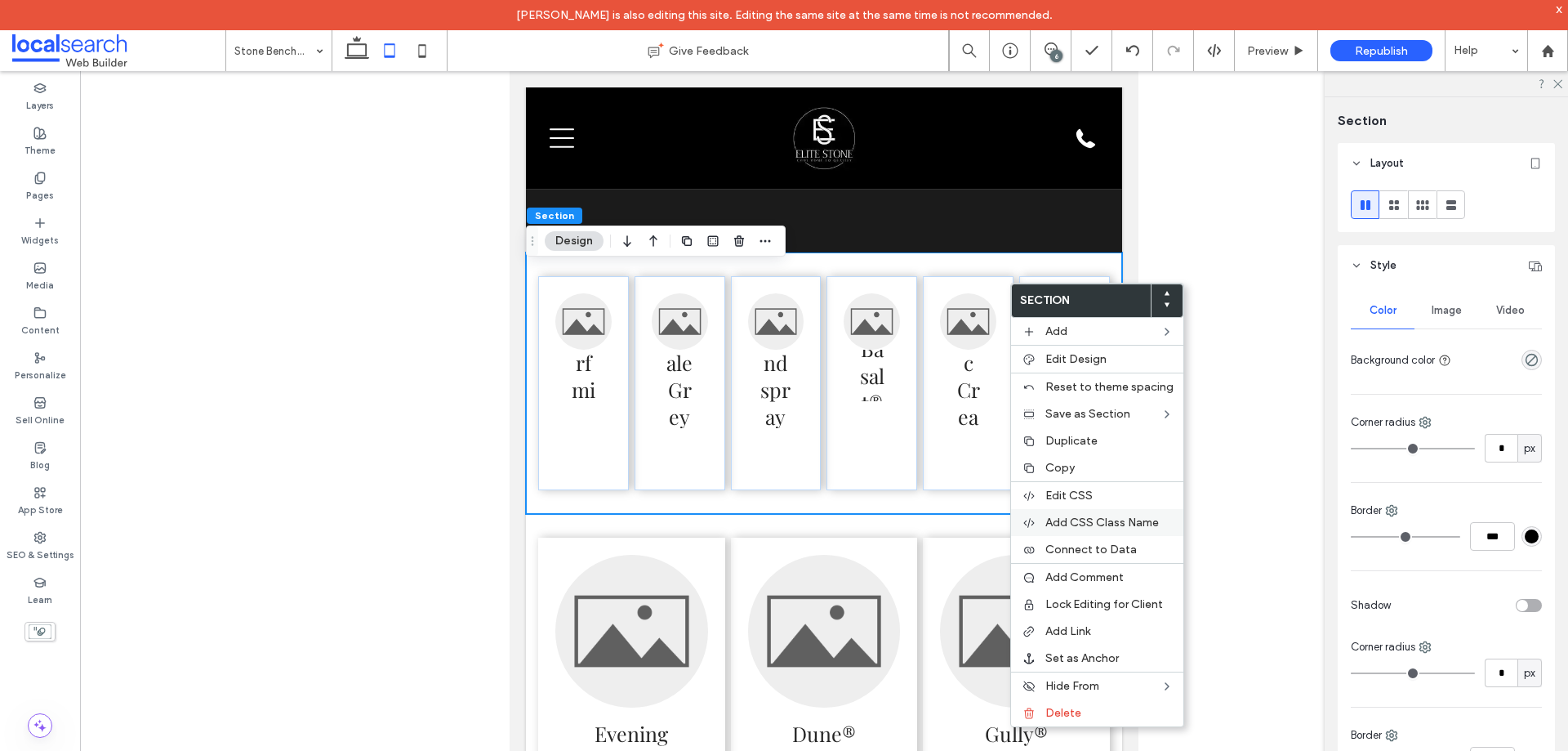
click at [1107, 519] on span "Add CSS Class Name" at bounding box center [1102, 523] width 114 height 14
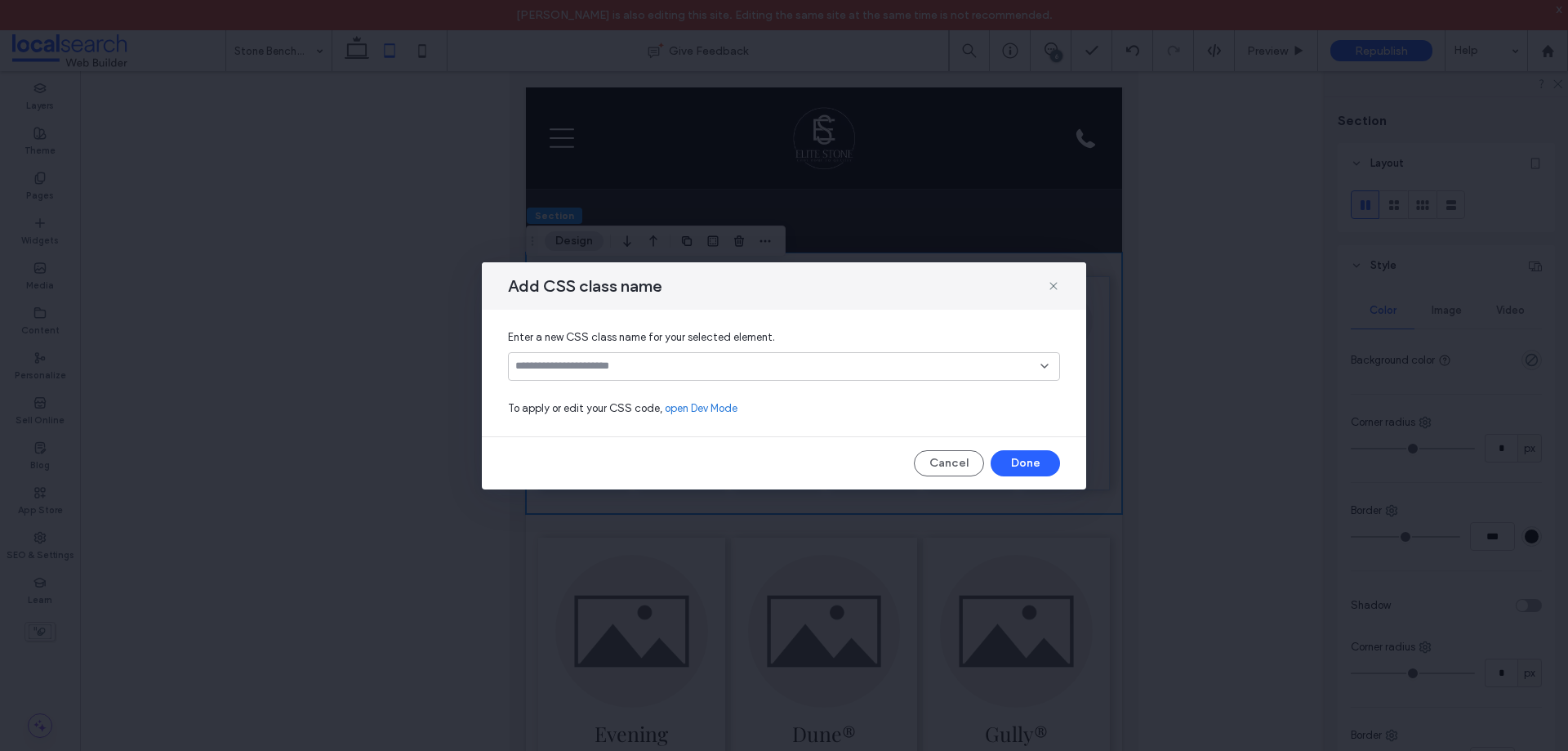
click at [575, 367] on input at bounding box center [778, 365] width 526 height 13
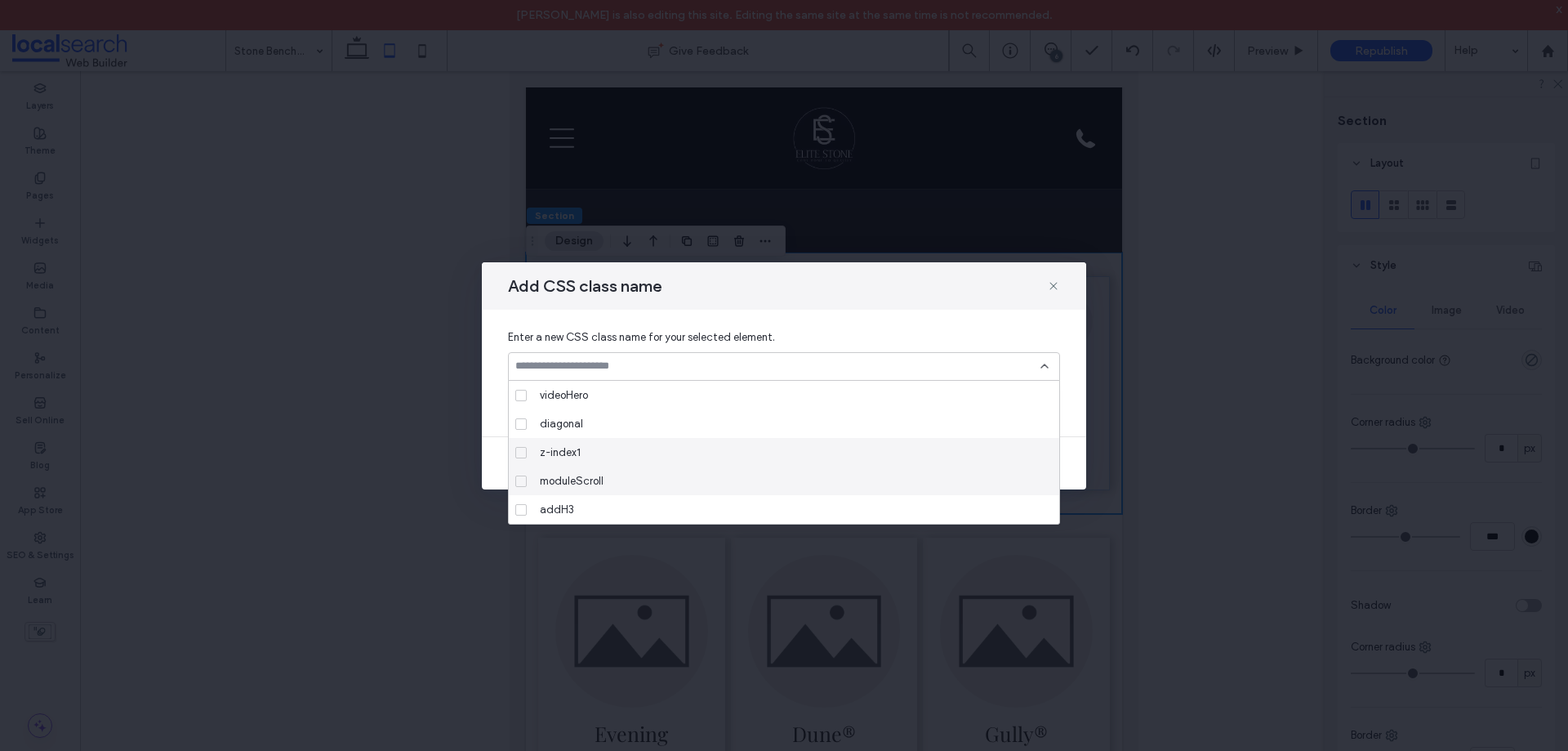
click at [593, 477] on span "moduleScroll" at bounding box center [572, 481] width 64 height 17
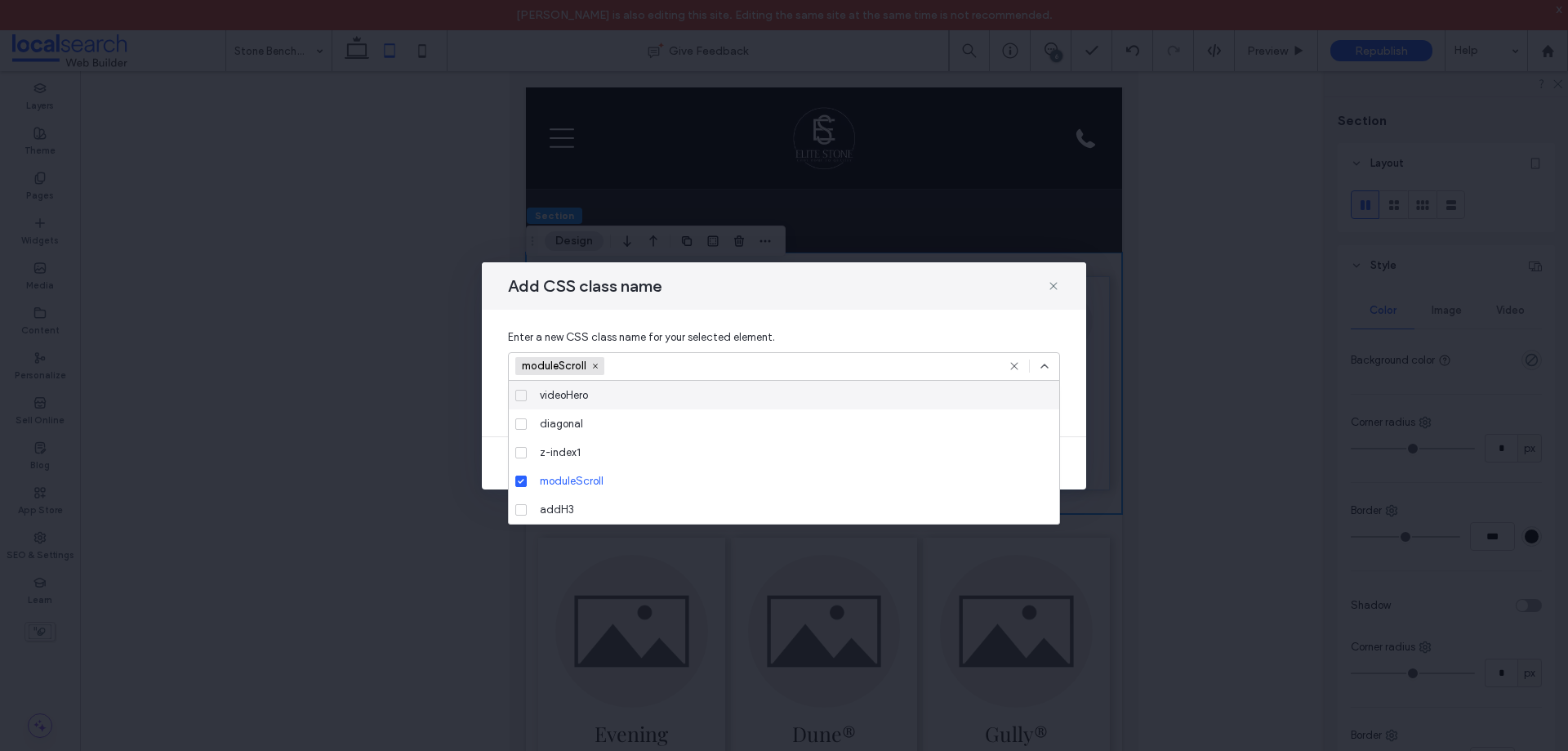
click at [1043, 363] on icon at bounding box center [1044, 365] width 13 height 13
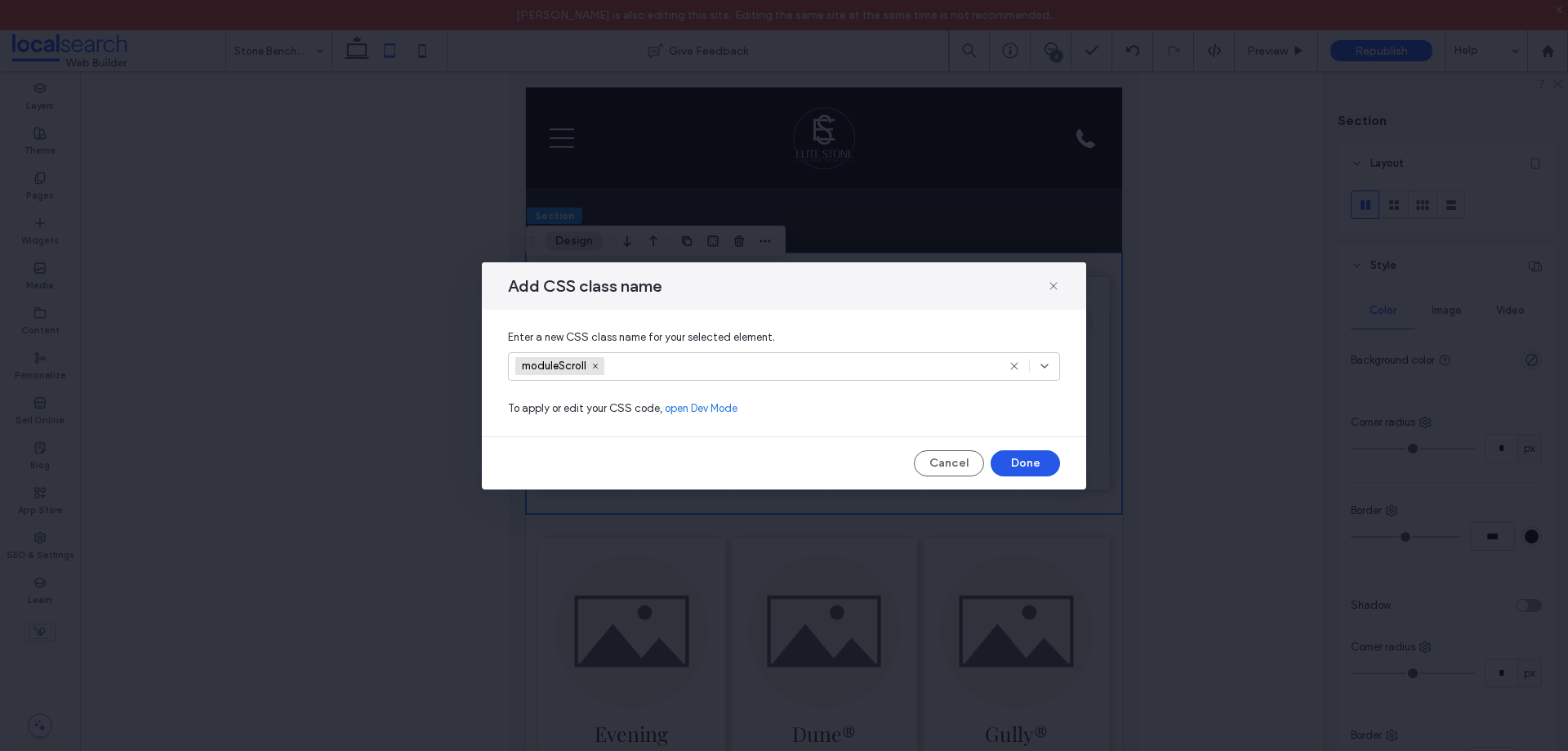
click at [1038, 468] on button "Done" at bounding box center [1025, 463] width 69 height 26
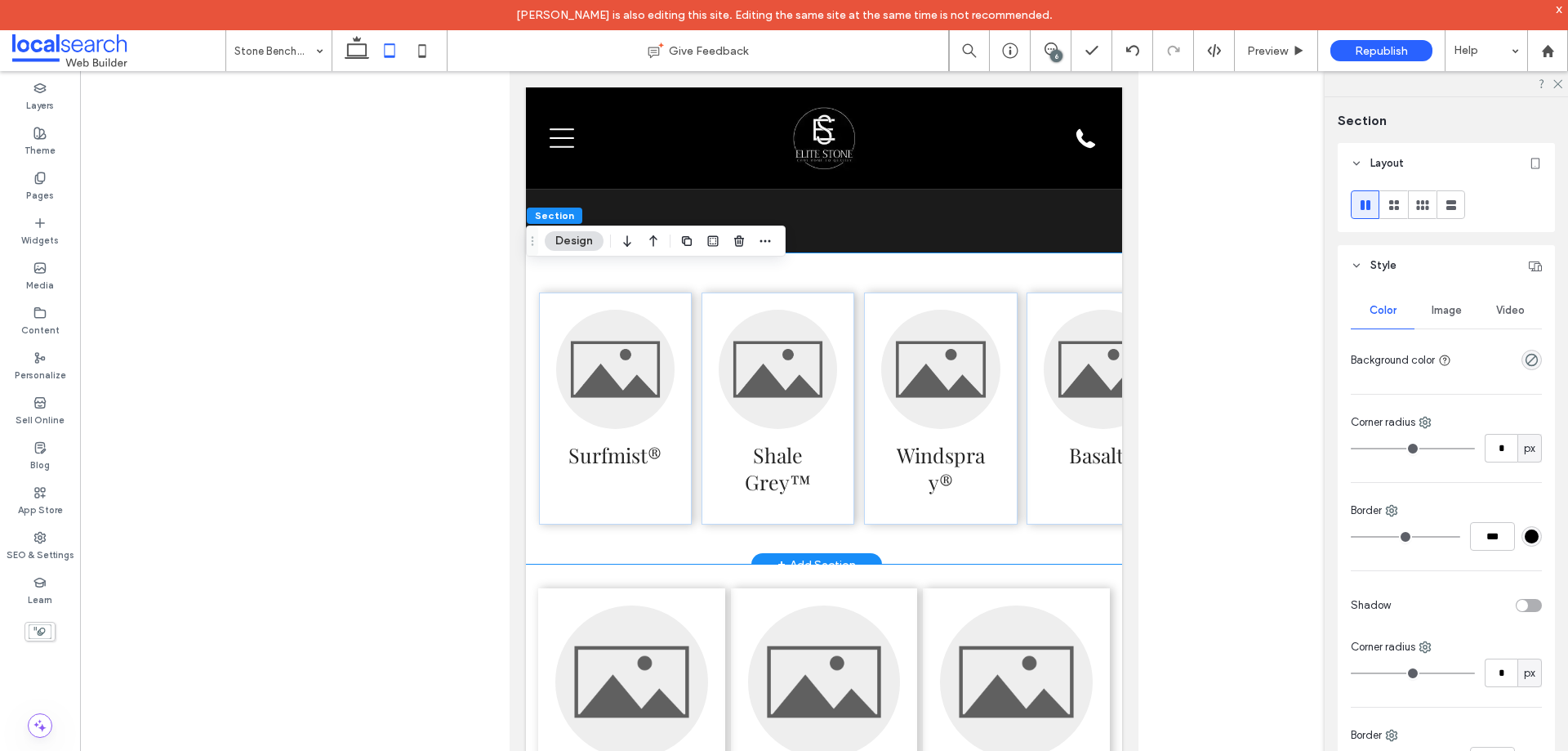
scroll to position [0, 0]
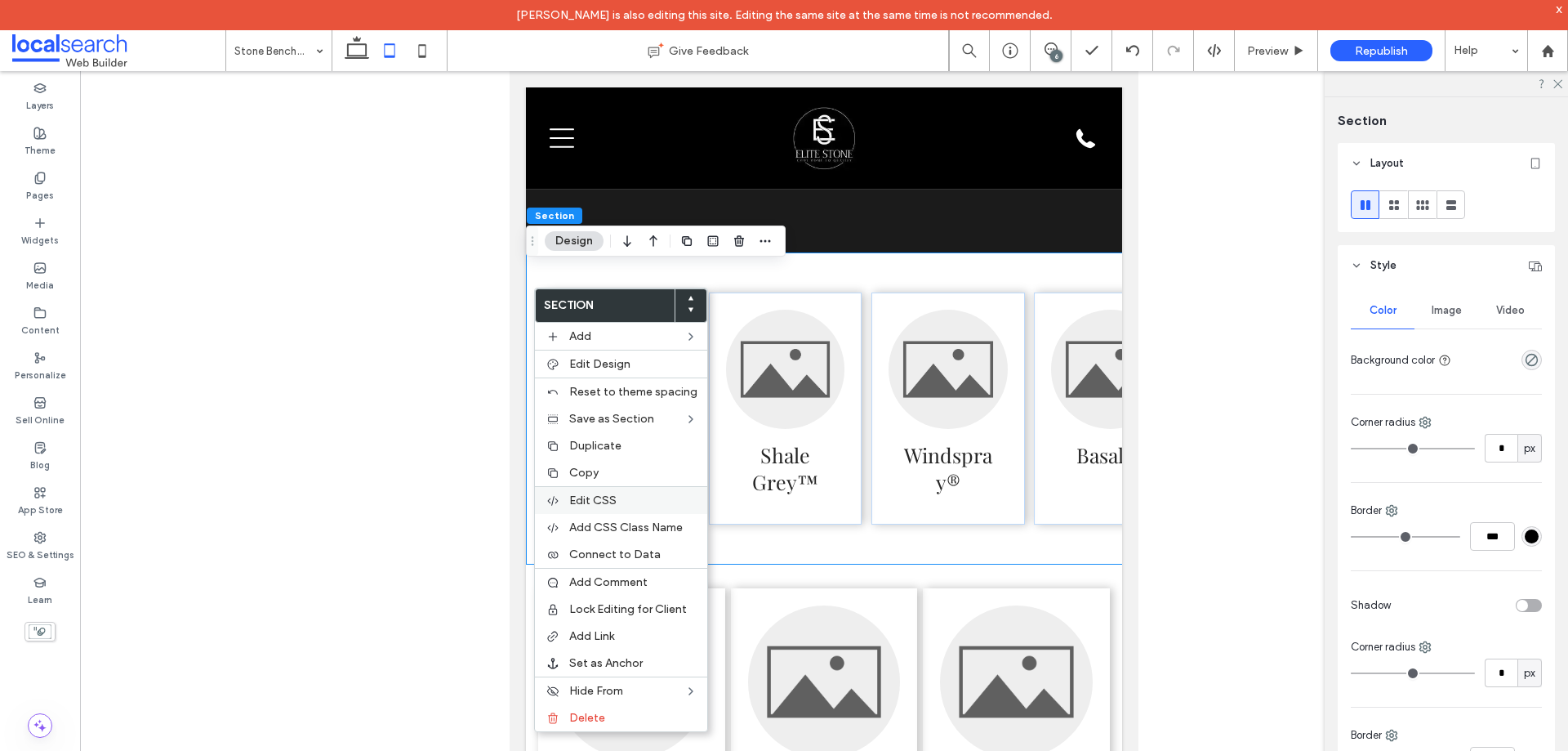
click at [616, 491] on div "Edit CSS" at bounding box center [622, 500] width 172 height 27
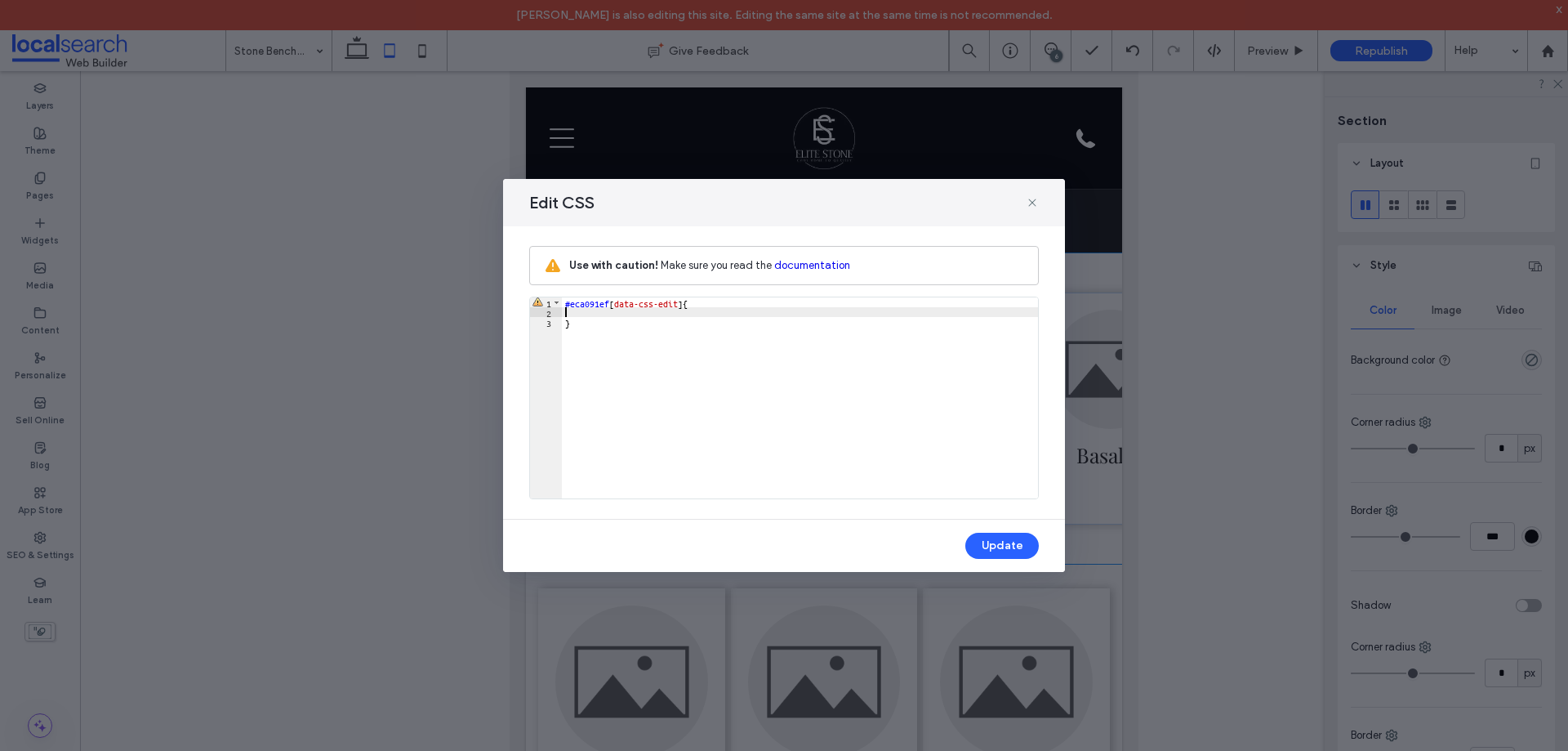
click at [588, 311] on div "#eca091ef [ data-css-edit ] { }" at bounding box center [800, 407] width 477 height 220
type textarea "**"
click at [1006, 544] on button "Update" at bounding box center [1001, 545] width 73 height 26
click at [624, 305] on div "#eca091ef [ data-css-edit ] { overflow-y : none ; }" at bounding box center [800, 407] width 477 height 220
click at [624, 313] on div "#eca091ef [ data-css-edit ] { overflow-y : none ; }" at bounding box center [800, 407] width 477 height 220
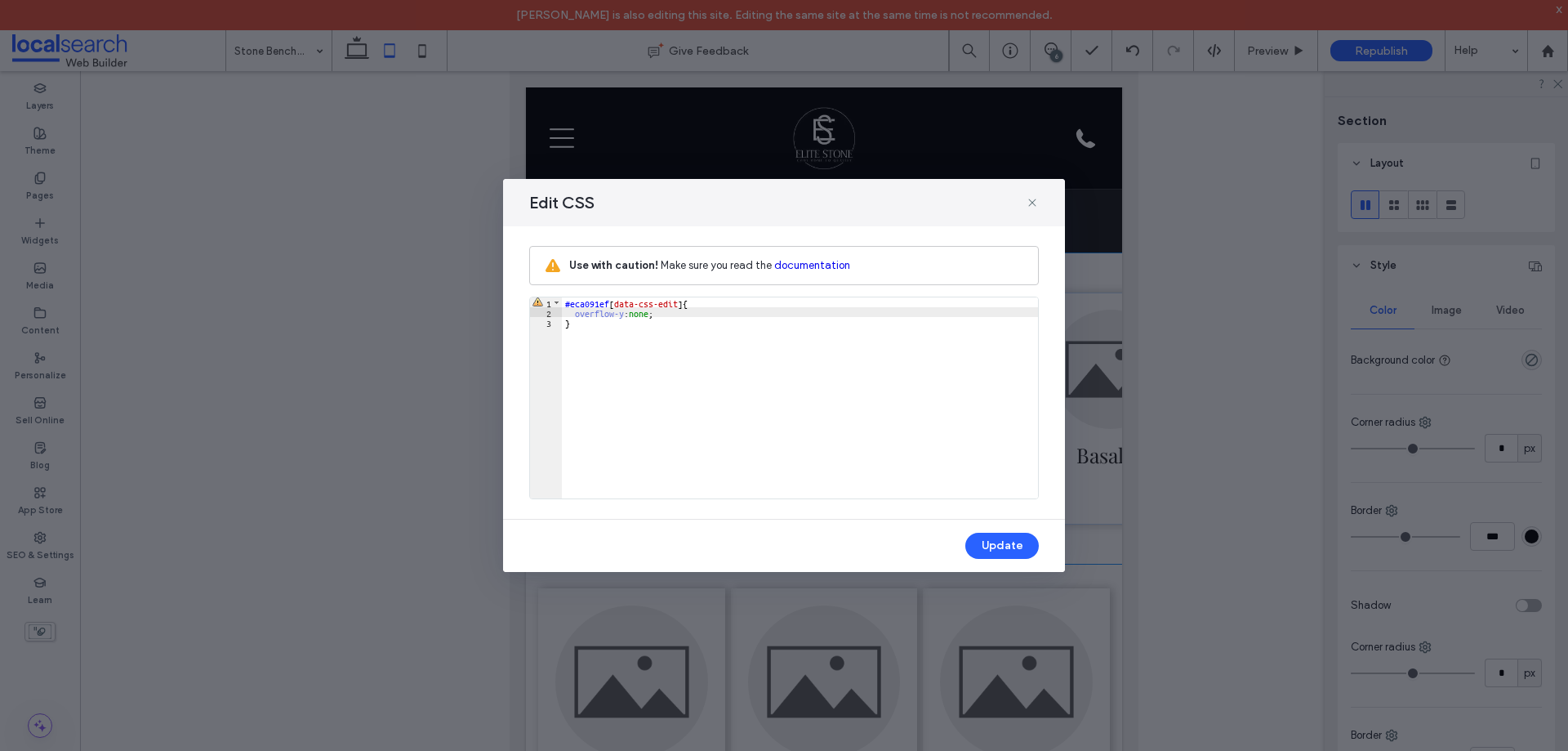
click at [634, 315] on div "#eca091ef [ data-css-edit ] { overflow-y : none ; }" at bounding box center [800, 407] width 477 height 220
drag, startPoint x: 673, startPoint y: 311, endPoint x: 574, endPoint y: 312, distance: 99.0
click at [574, 312] on div "#eca091ef [ data-css-edit ] { overflow-y : none ; }" at bounding box center [800, 407] width 477 height 220
click at [1004, 550] on button "Update" at bounding box center [1001, 545] width 73 height 26
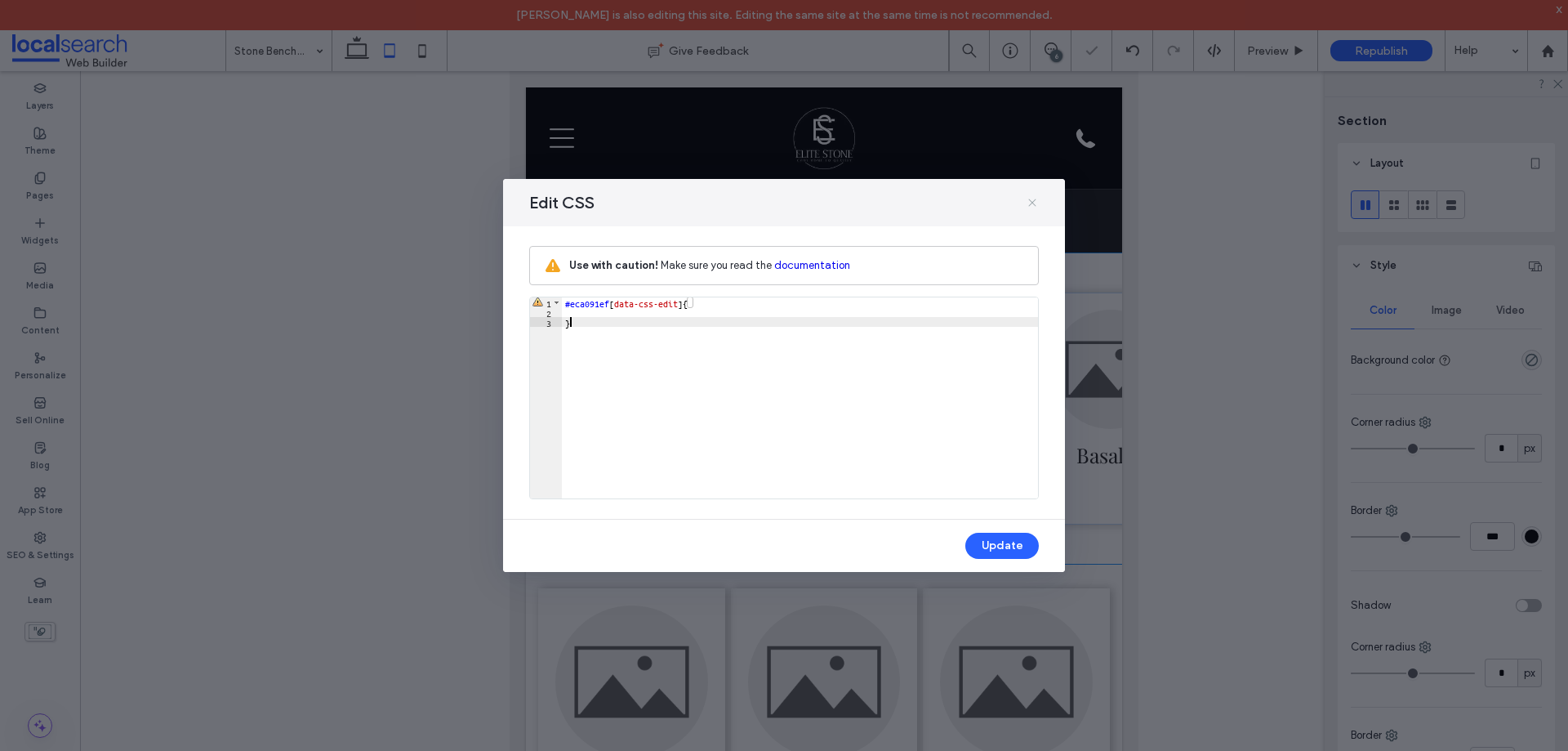
click at [1027, 206] on icon at bounding box center [1032, 202] width 13 height 13
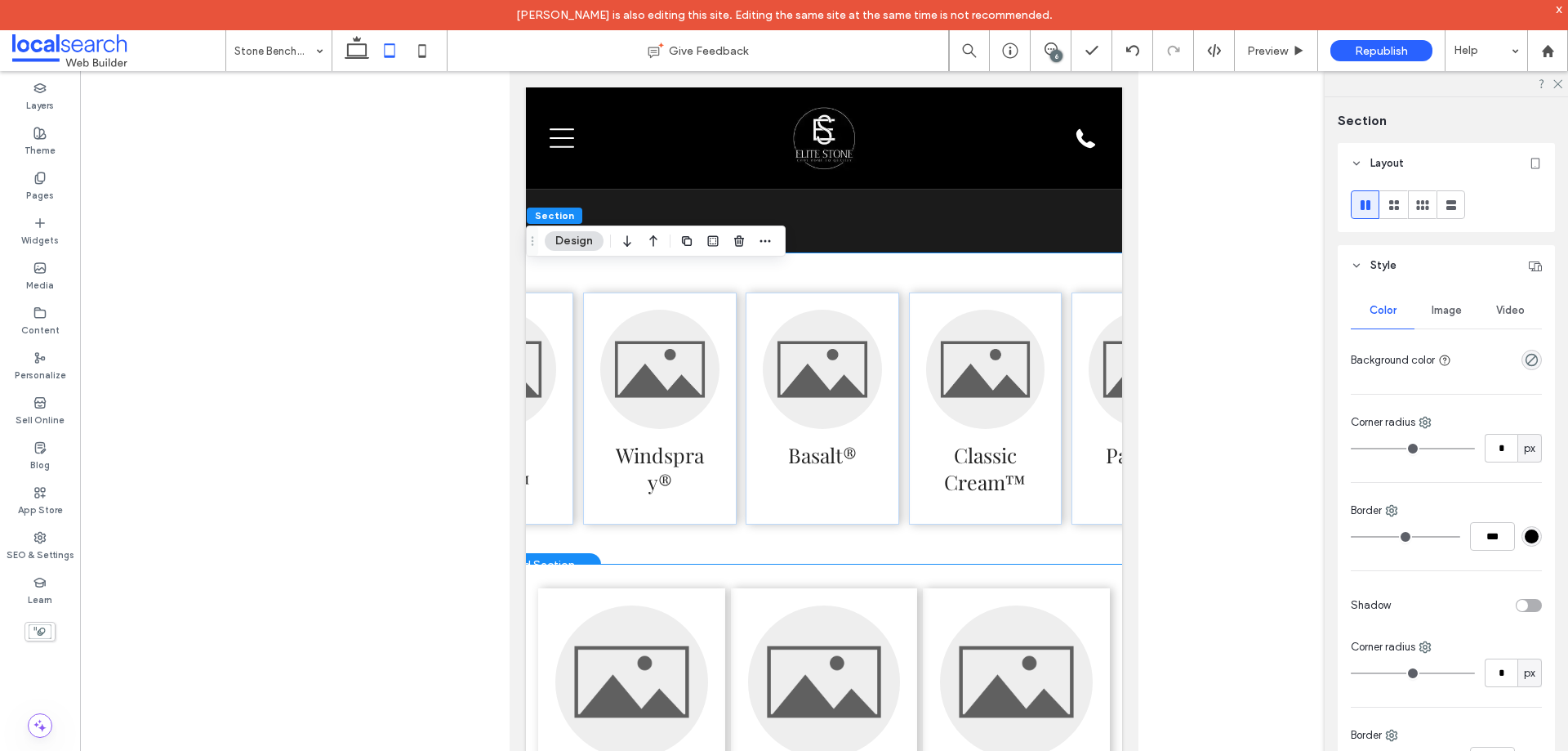
scroll to position [0, 442]
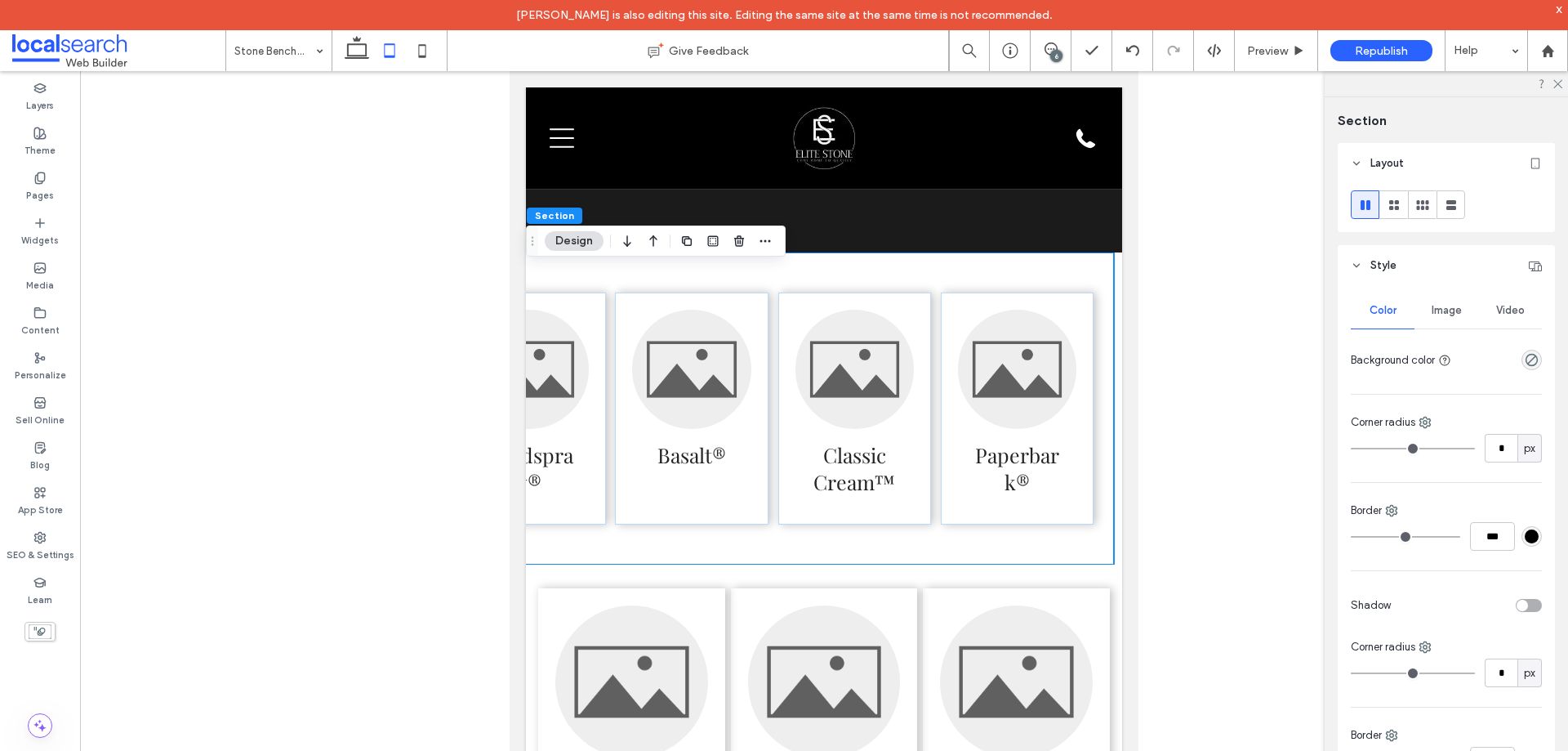
click at [1048, 565] on div "Surfmist® Shale Grey™ Windspray® Basalt® Classic Cream™ Paperbark®" at bounding box center [610, 408] width 1007 height 312
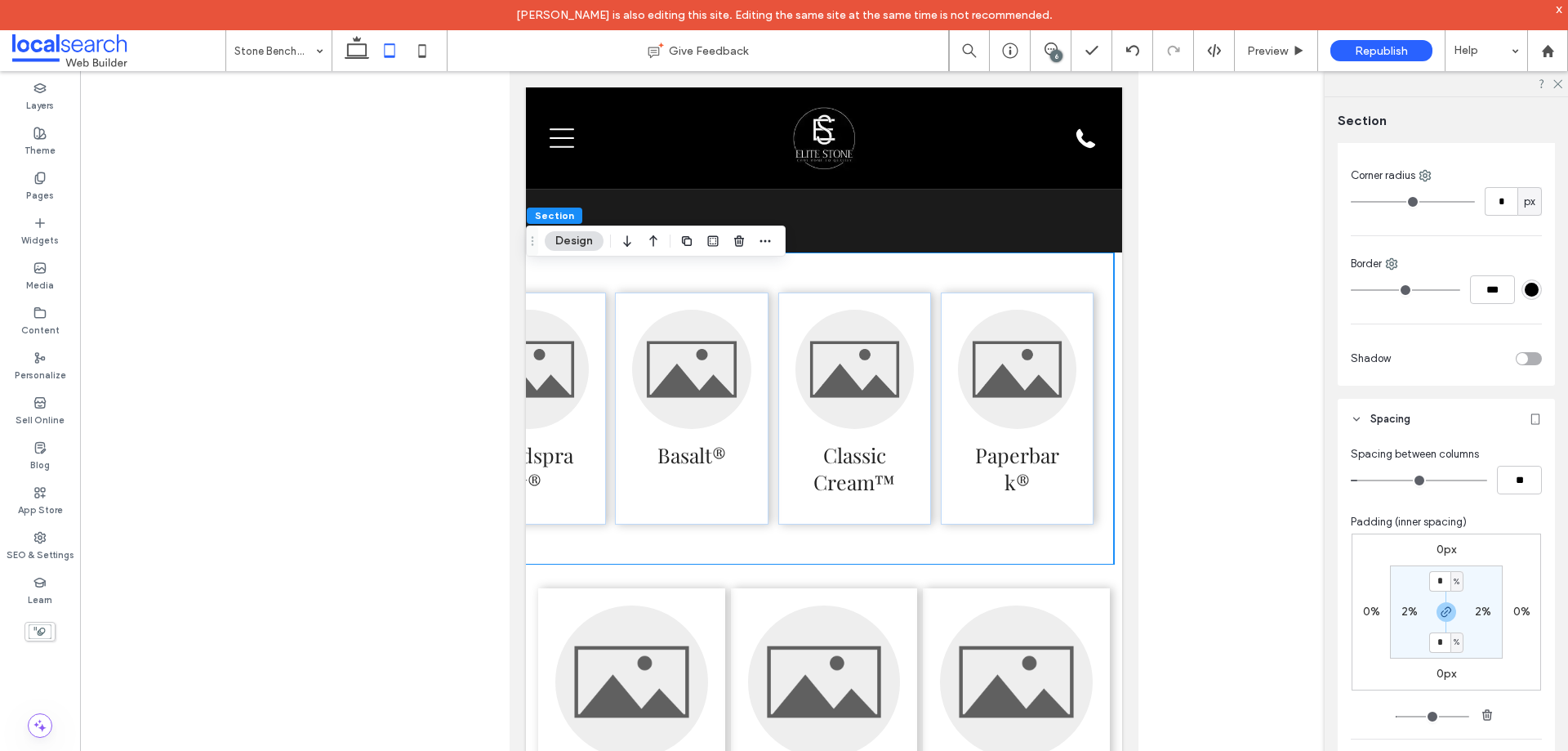
scroll to position [491, 0]
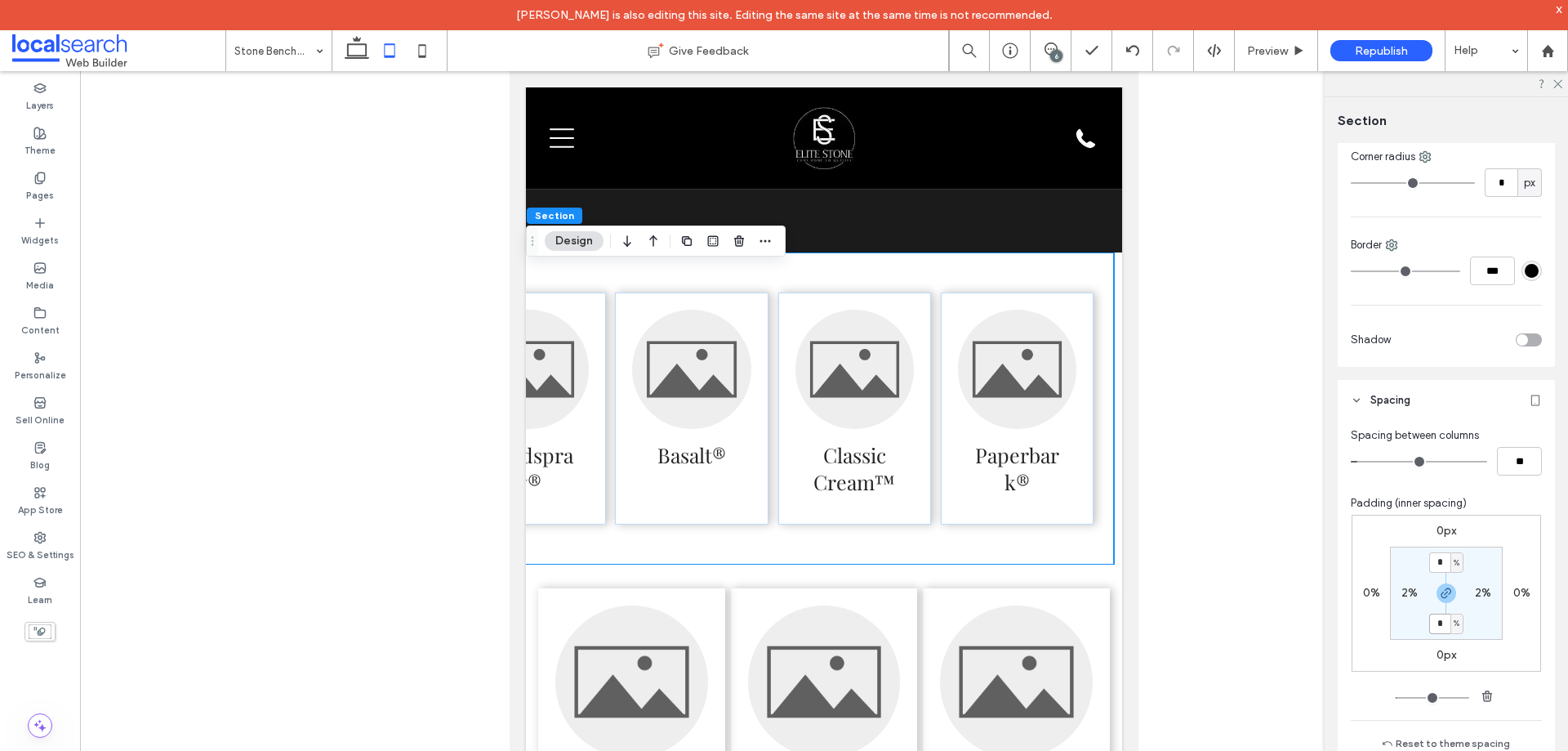
click at [1439, 624] on input "*" at bounding box center [1440, 624] width 22 height 21
type input "*"
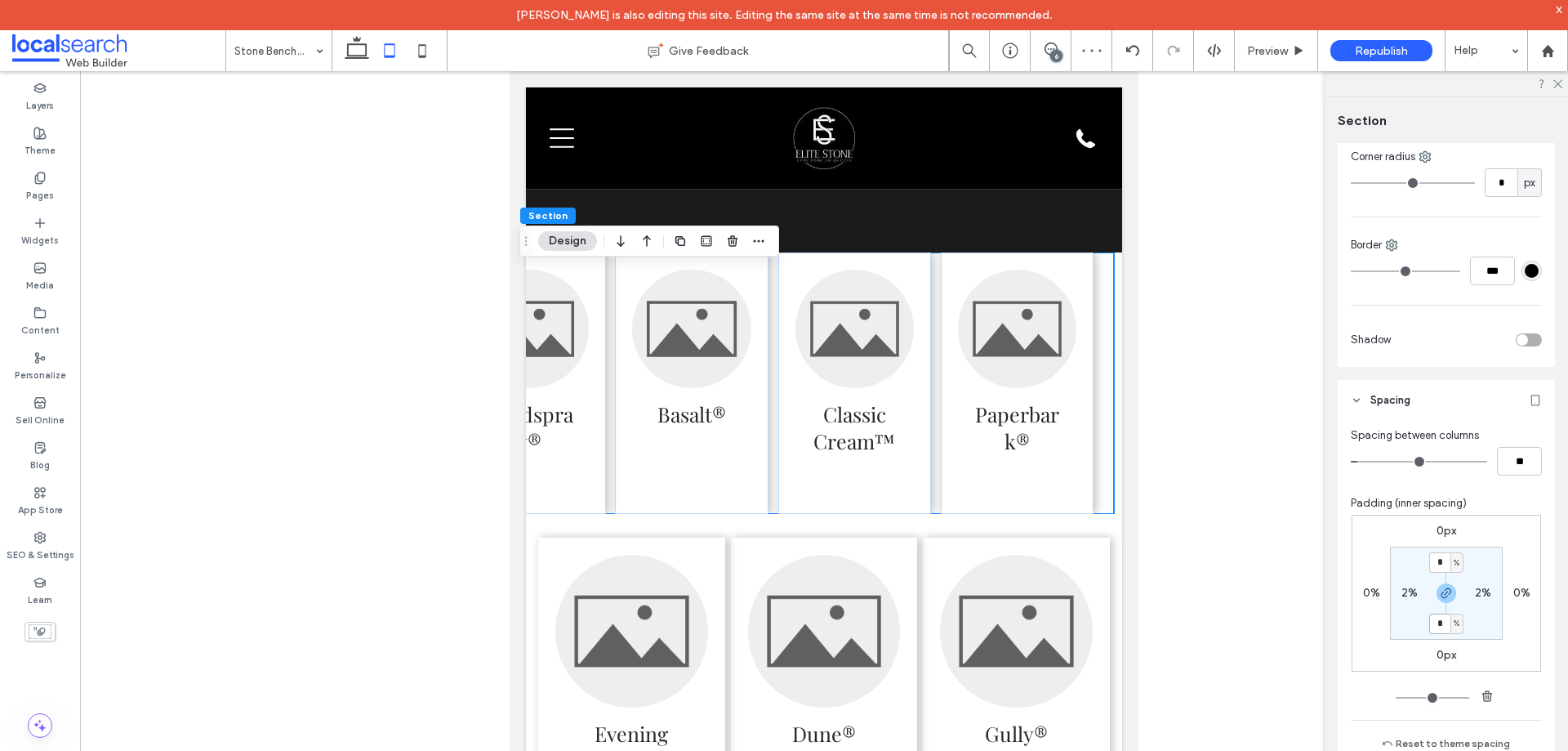
type input "*"
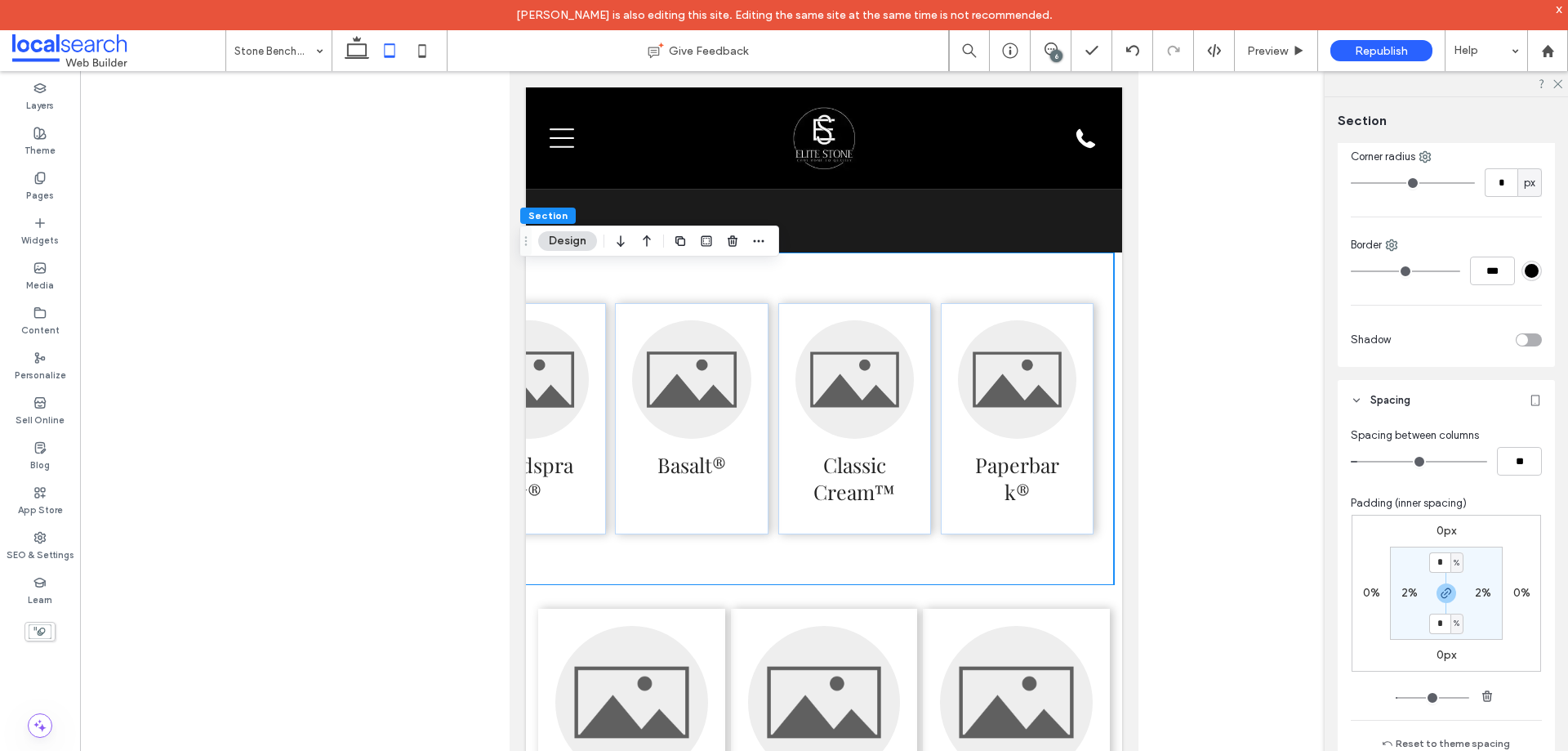
click at [1078, 428] on div "Surfmist® Shale Grey™ Windspray® Basalt® Classic Cream™ Paperbark®" at bounding box center [610, 419] width 1007 height 333
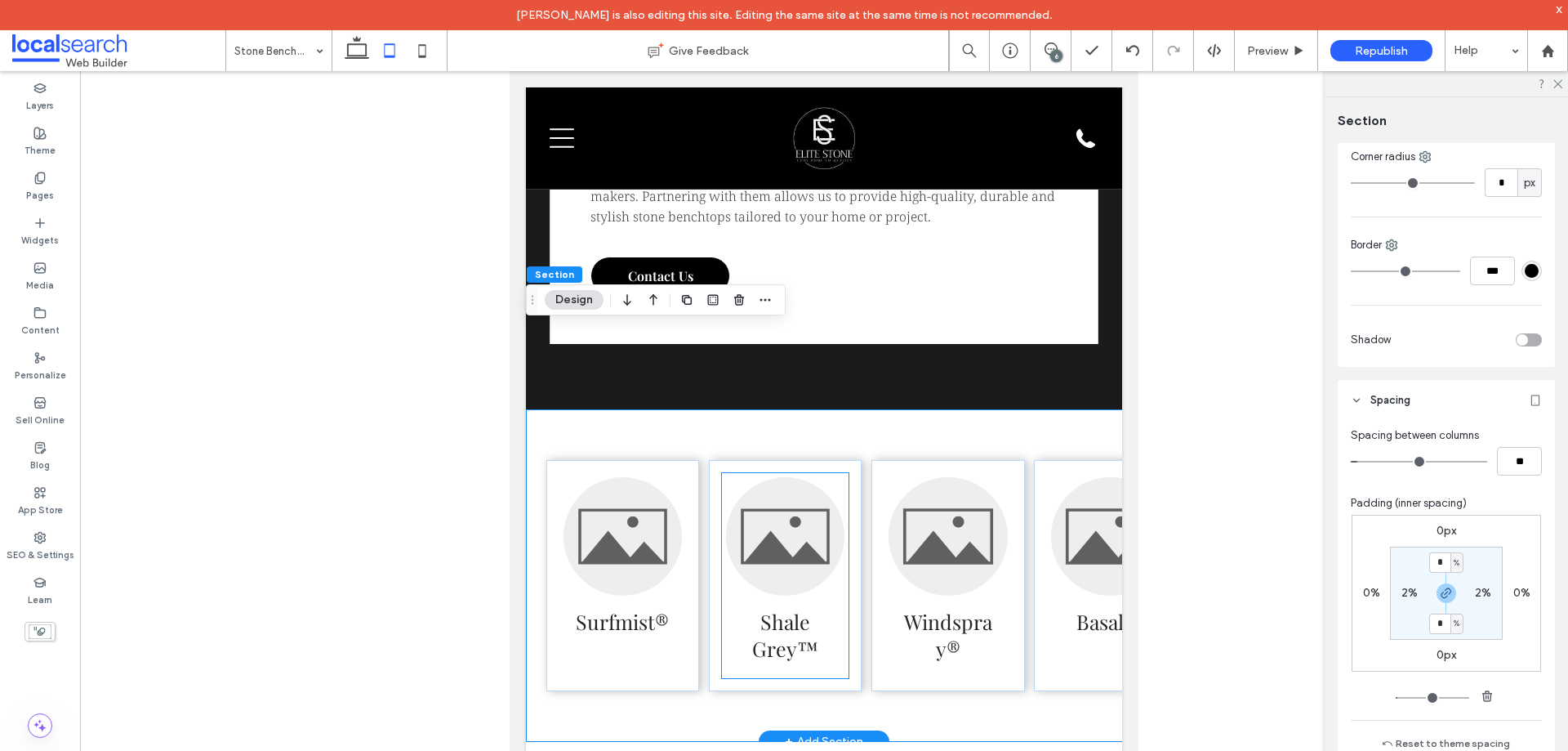
scroll to position [3754, 0]
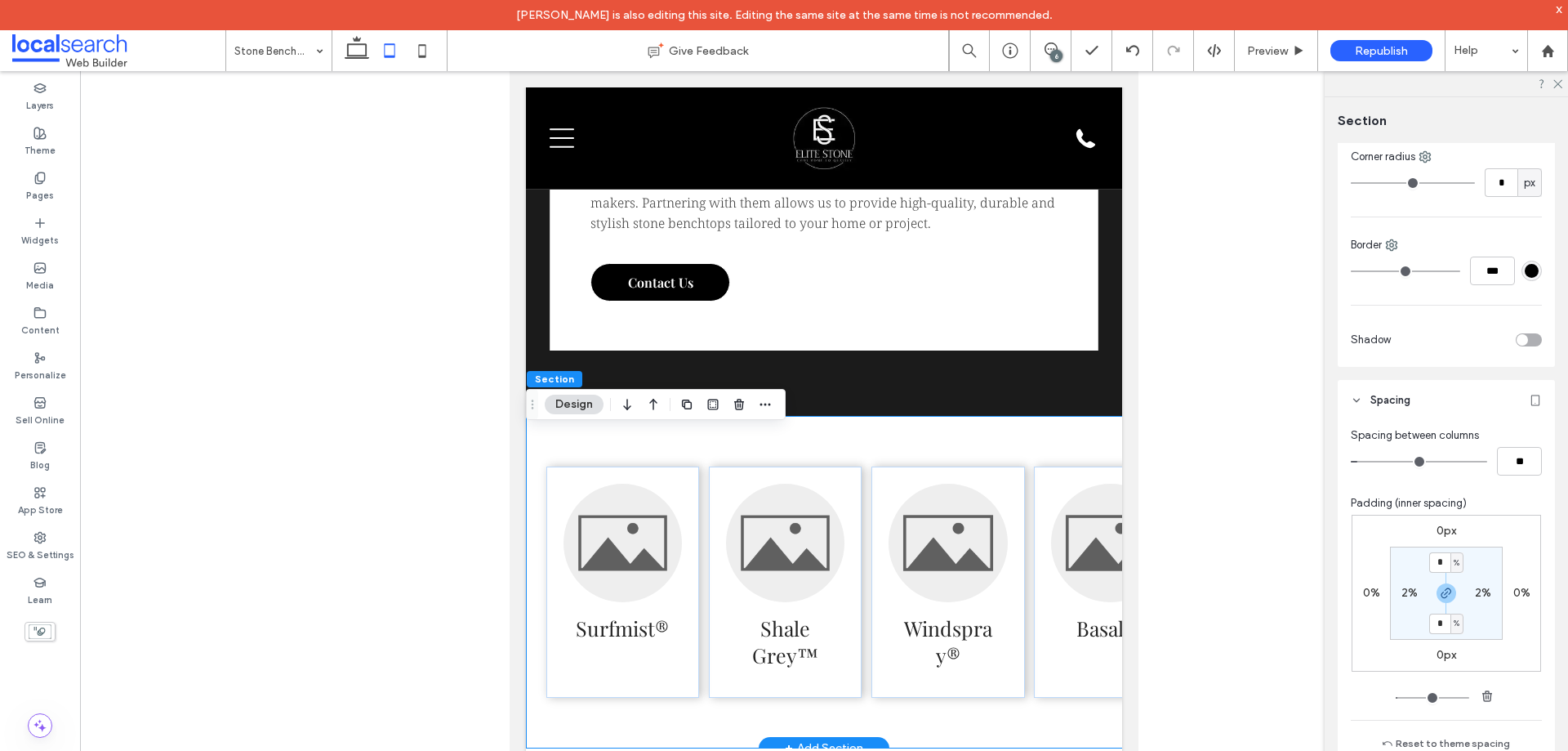
click at [751, 467] on div "Surfmist® Shale Grey™ Windspray® Basalt® Classic Cream™ Paperbark®" at bounding box center [1029, 583] width 1007 height 333
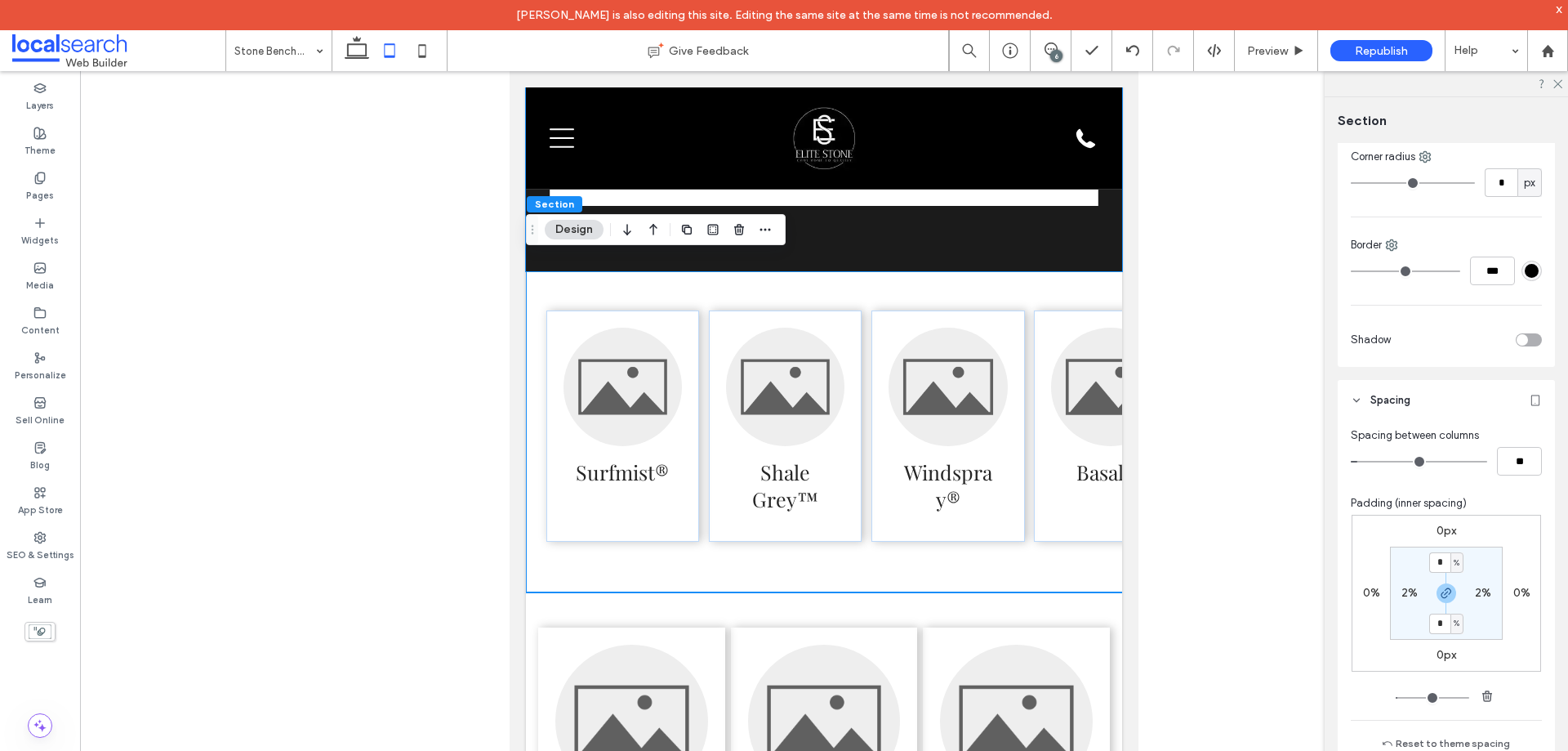
scroll to position [3918, 0]
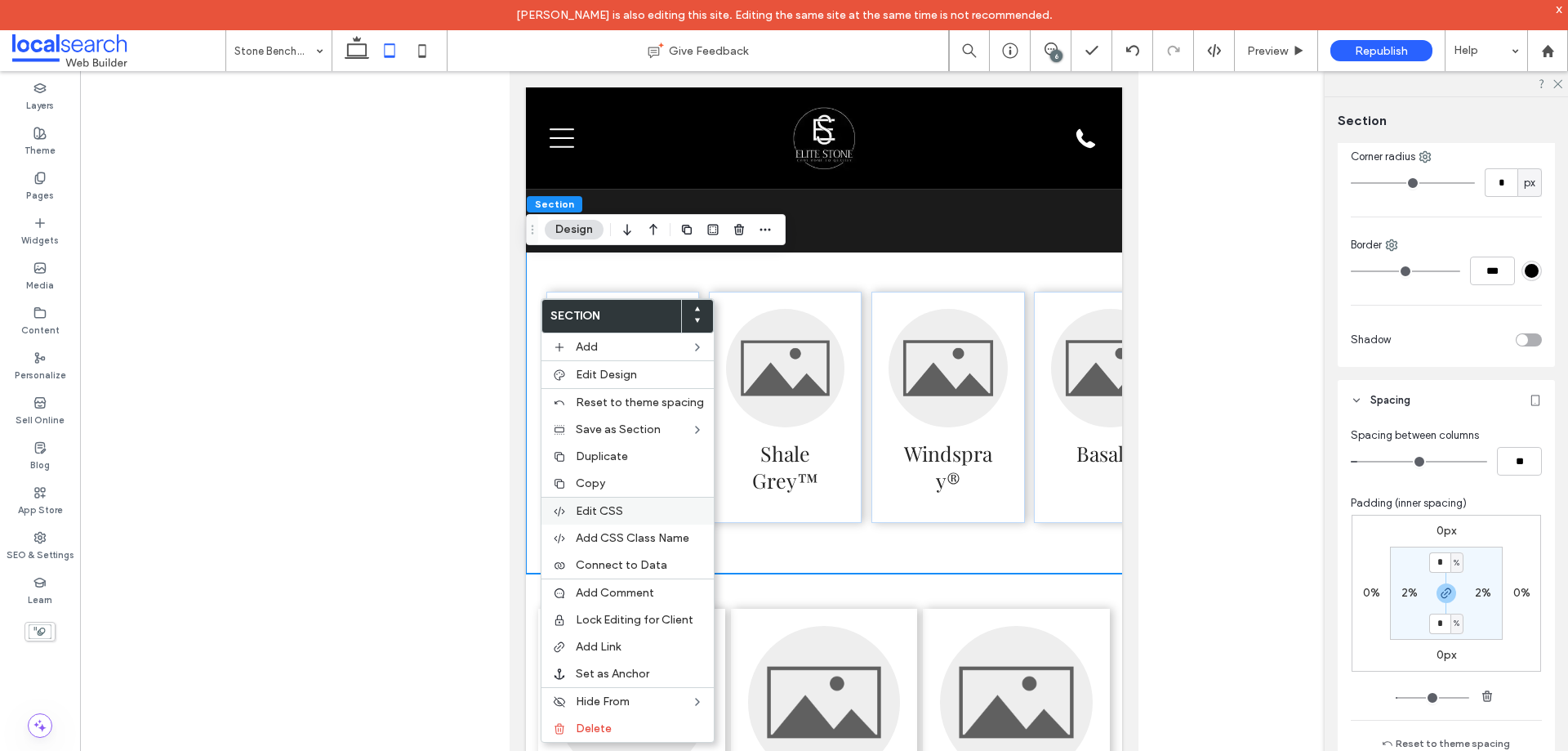
click at [600, 508] on span "Edit CSS" at bounding box center [599, 511] width 47 height 14
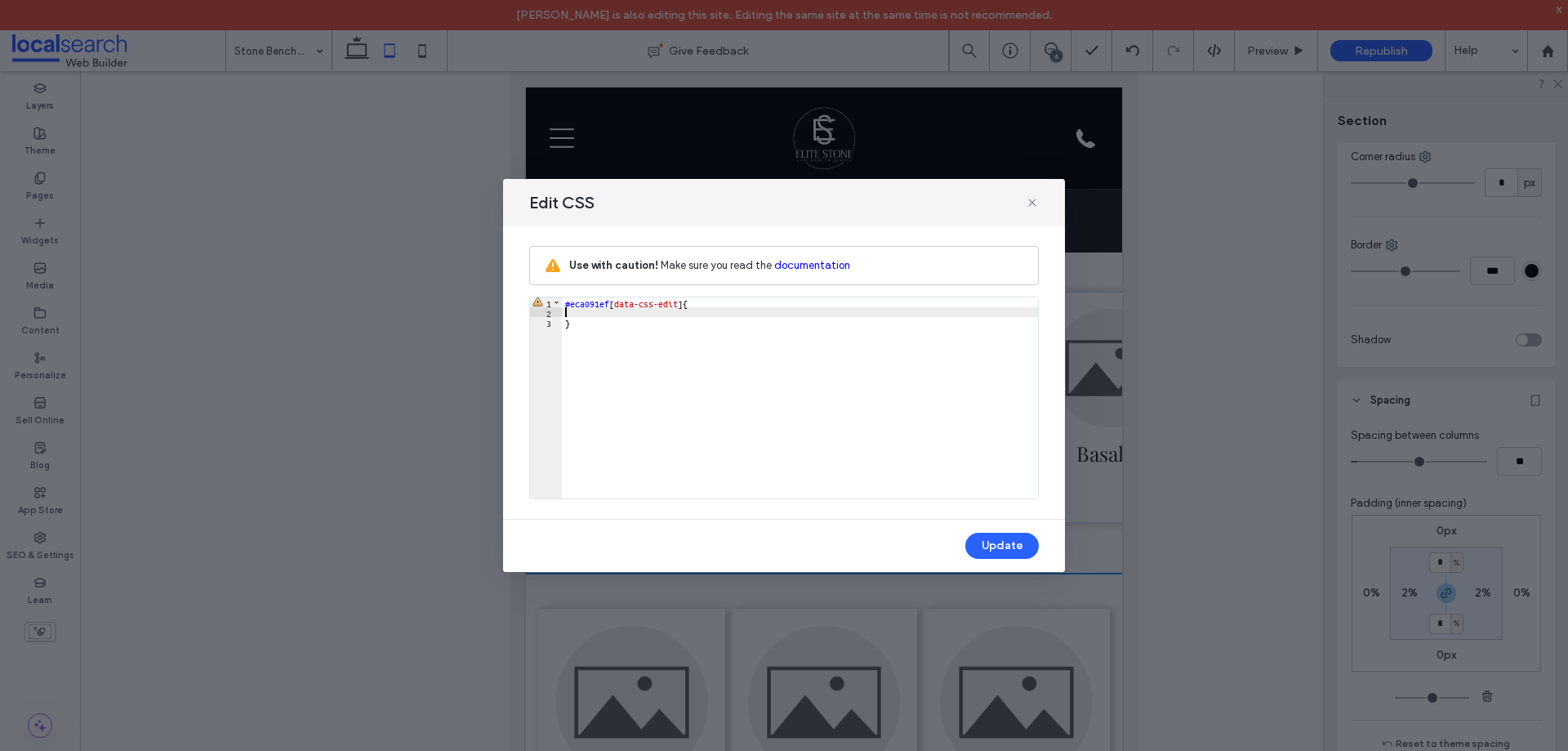
click at [597, 313] on div "#eca091ef [ data-css-edit ] { }" at bounding box center [800, 407] width 477 height 220
click at [669, 313] on div "#eca091ef [ data-css-edit ] { overflow : hidden ; }" at bounding box center [800, 407] width 477 height 220
click at [638, 352] on div "#eca091ef [ data-css-edit ] { overflow : hidden ; }" at bounding box center [800, 407] width 477 height 220
drag, startPoint x: 673, startPoint y: 310, endPoint x: 589, endPoint y: 313, distance: 84.1
click at [589, 313] on div "#eca091ef [ data-css-edit ] { overflow : hidden ; }" at bounding box center [800, 407] width 477 height 220
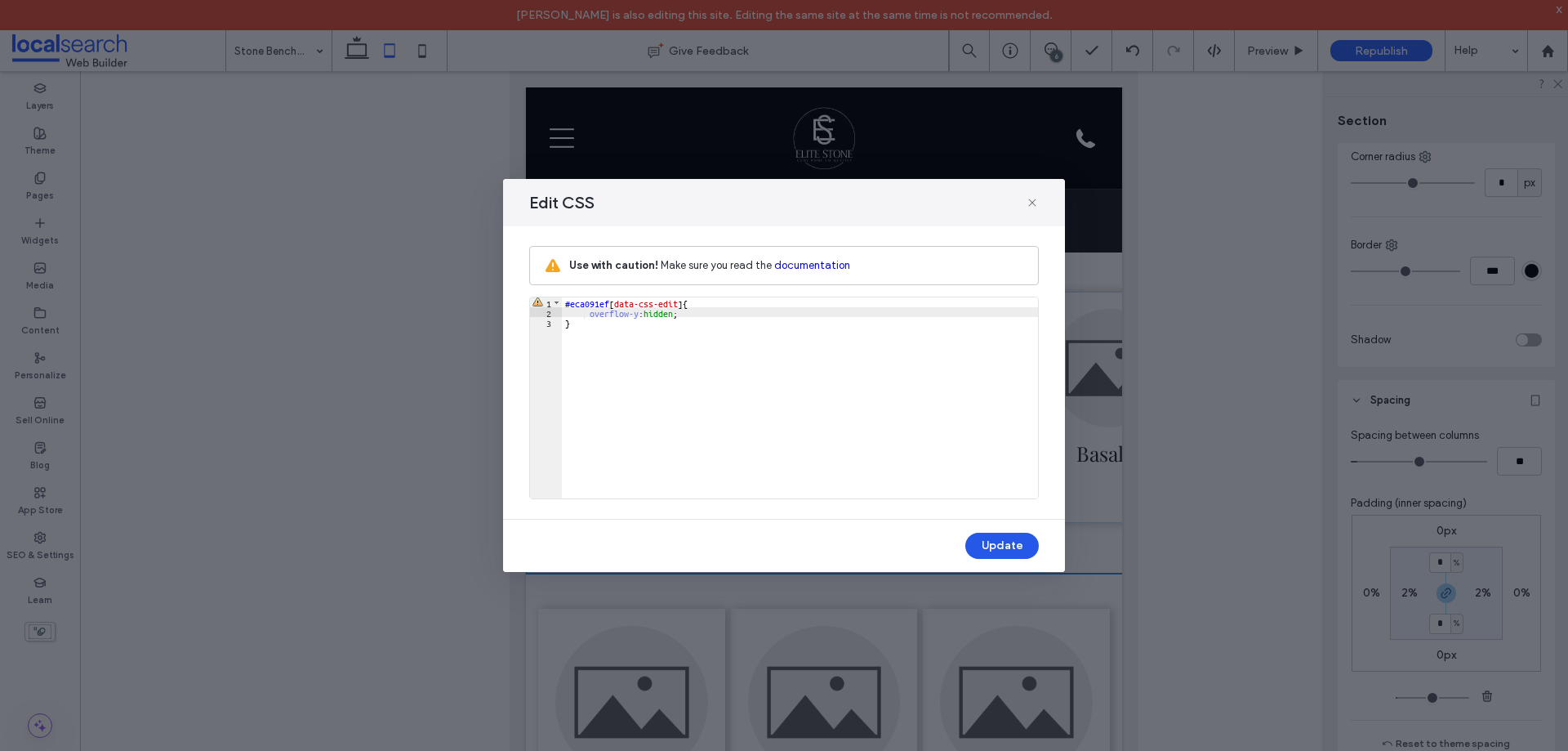
click at [996, 549] on button "Update" at bounding box center [1001, 545] width 73 height 26
click at [734, 368] on div "#eca091ef [ data-css-edit ] { overflow-y : hidden ; }" at bounding box center [800, 407] width 477 height 220
click at [664, 315] on div "#eca091ef [ data-css-edit ] { overflow-y : hidden ; }" at bounding box center [800, 407] width 477 height 220
type textarea "**"
click at [997, 548] on button "Update" at bounding box center [1001, 545] width 73 height 26
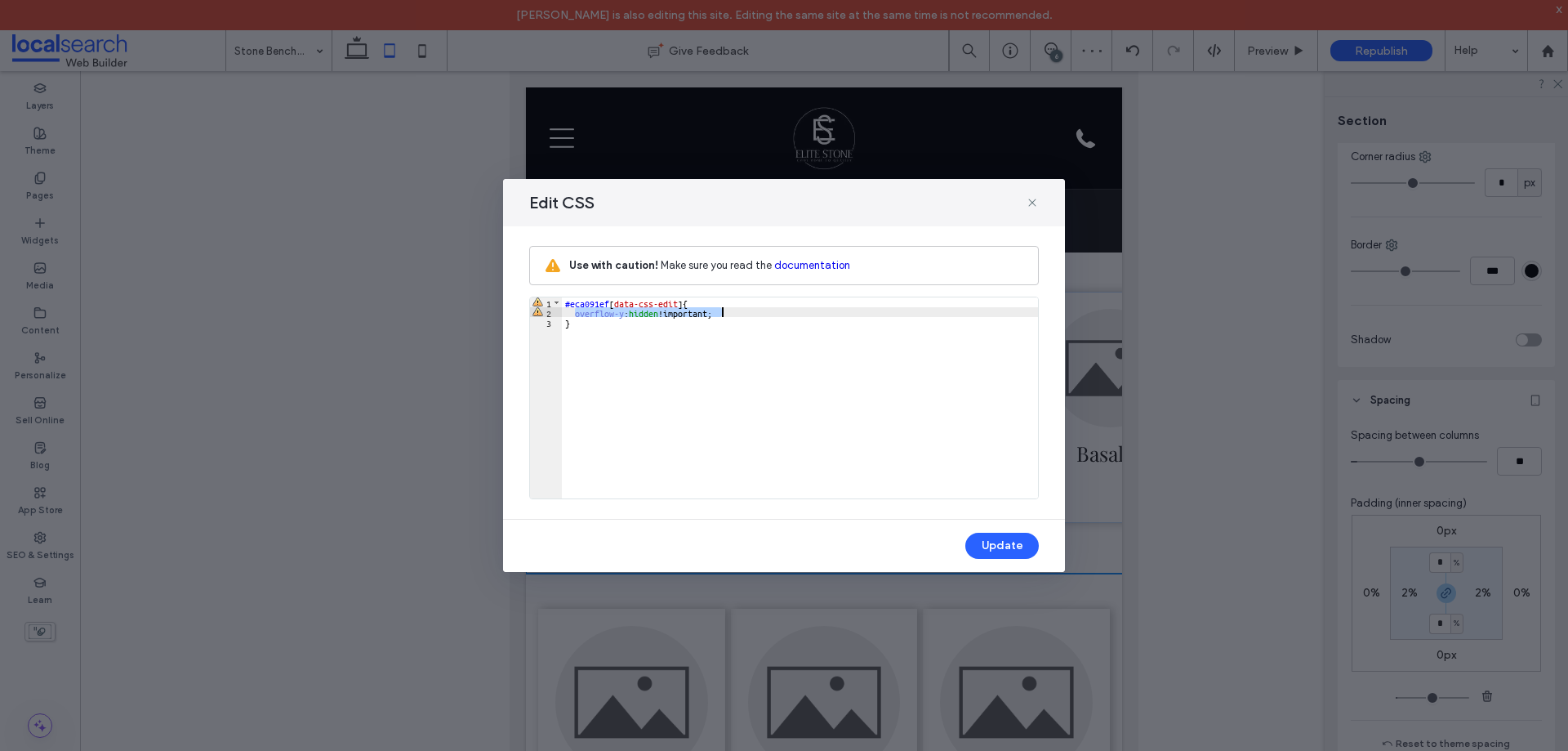
drag, startPoint x: 575, startPoint y: 313, endPoint x: 732, endPoint y: 313, distance: 157.0
click at [732, 313] on div "#eca091ef [ data-css-edit ] { overflow-y : hidden !important; }" at bounding box center [800, 407] width 477 height 220
click at [1002, 540] on button "Update" at bounding box center [1001, 545] width 73 height 26
click at [1034, 196] on icon at bounding box center [1032, 202] width 13 height 13
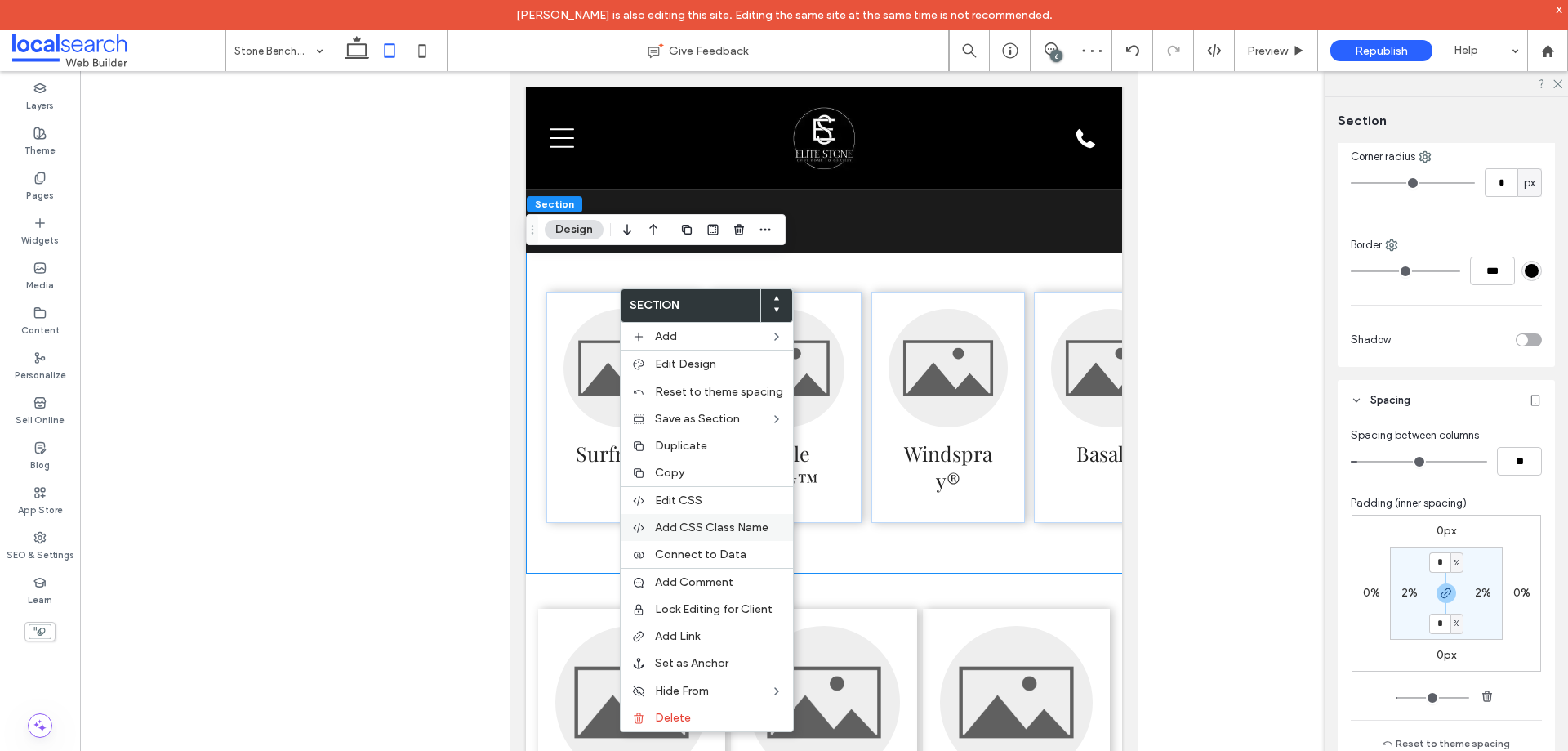
click at [703, 532] on span "Add CSS Class Name" at bounding box center [712, 528] width 114 height 14
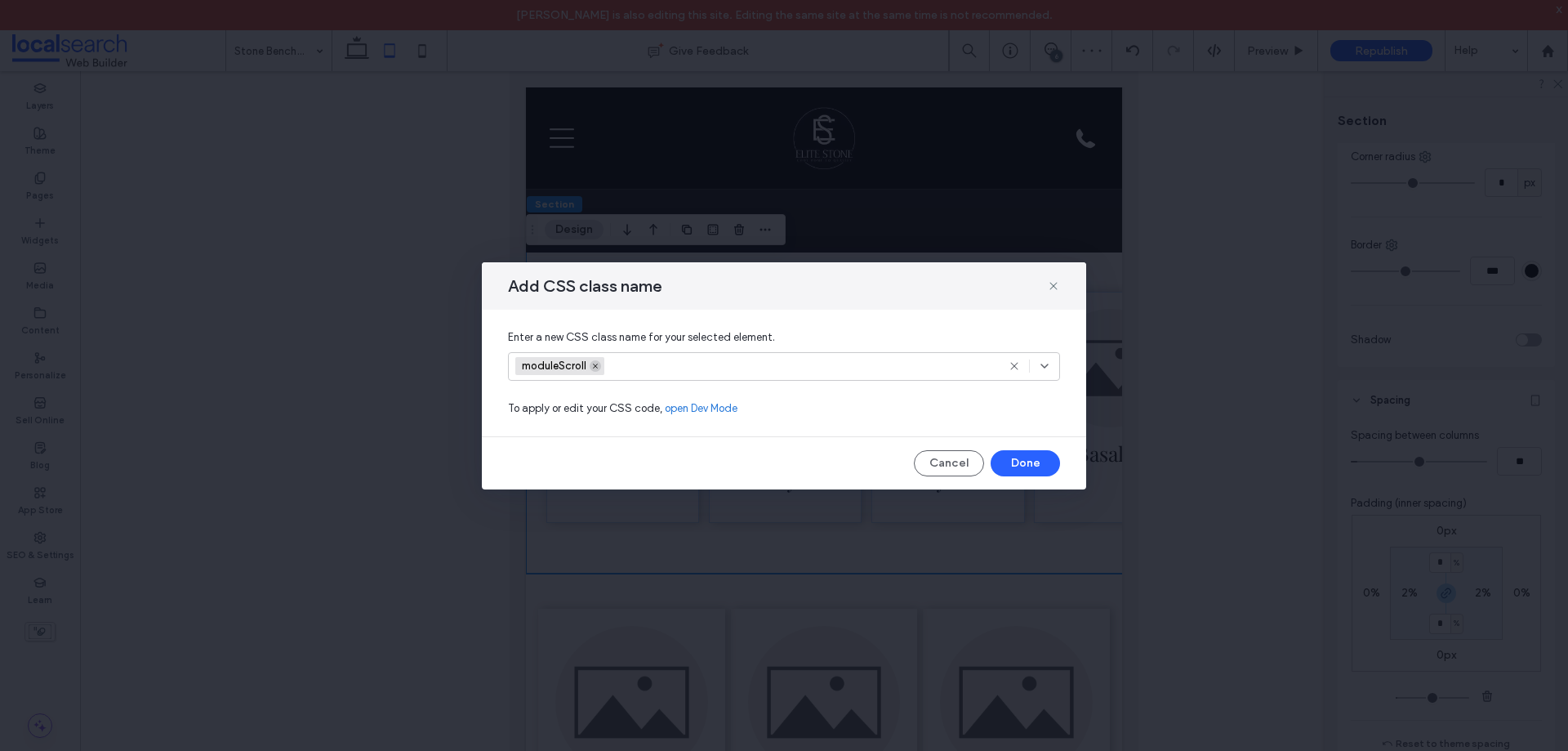
click at [600, 363] on span at bounding box center [595, 366] width 12 height 12
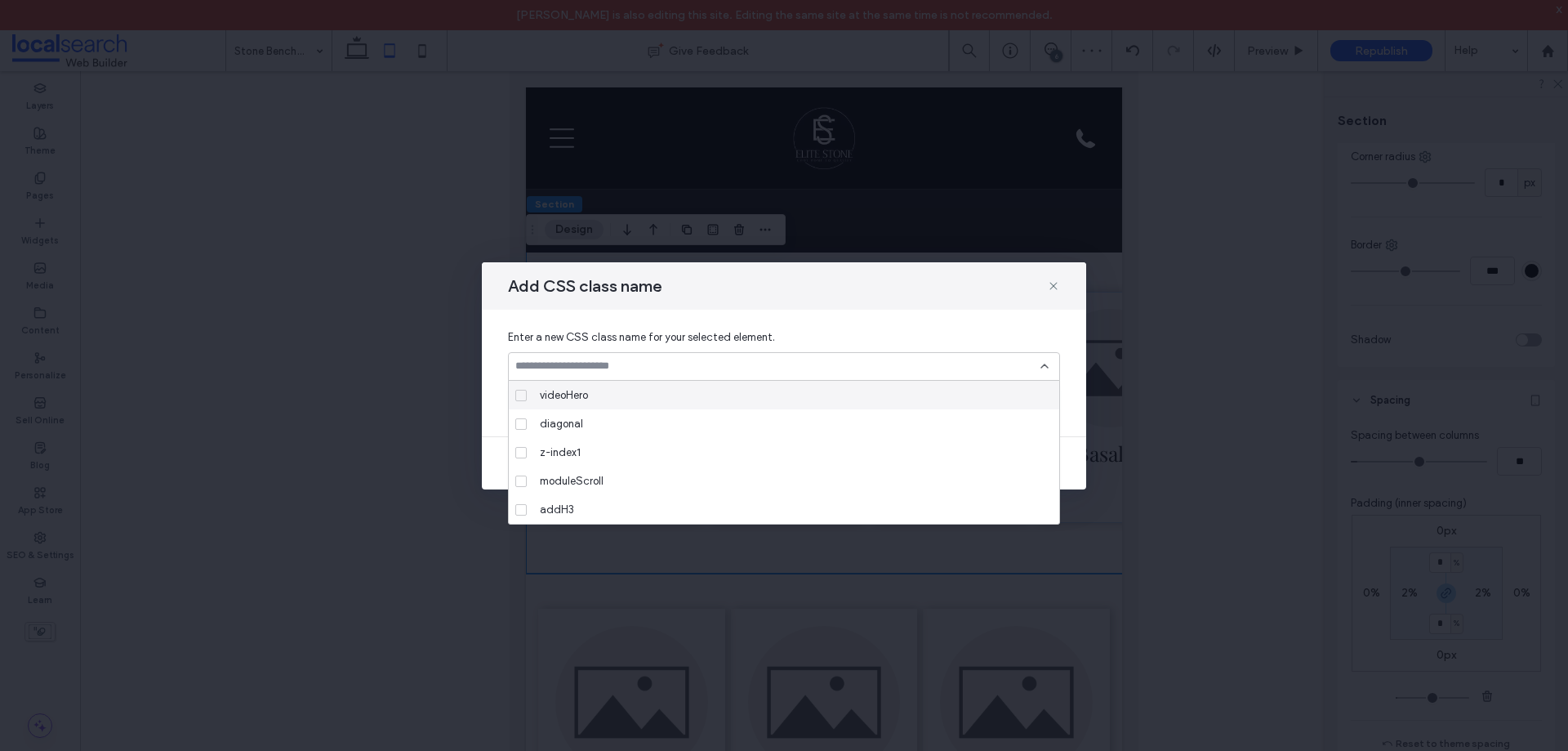
click at [1046, 364] on icon at bounding box center [1044, 365] width 13 height 13
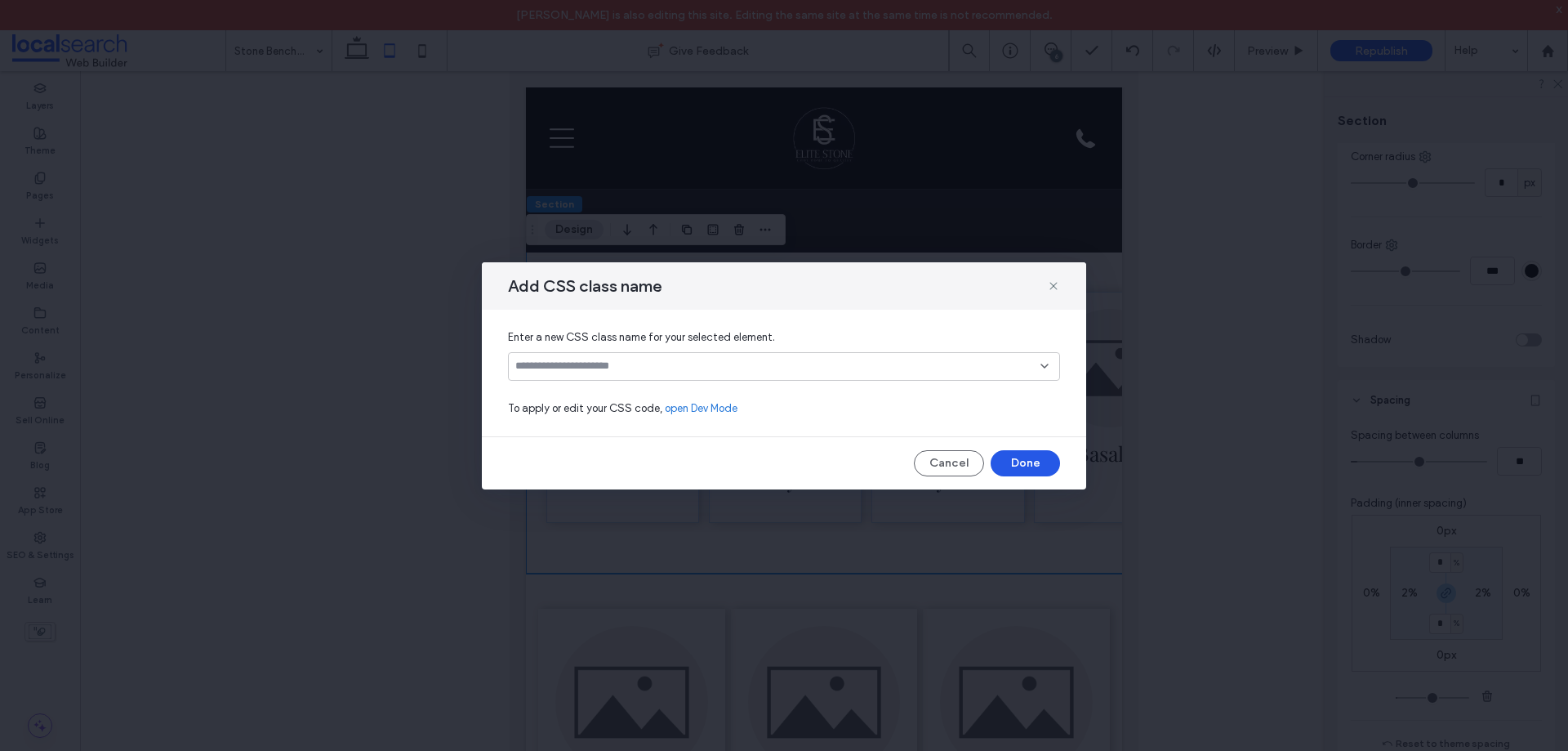
click at [1034, 466] on button "Done" at bounding box center [1025, 463] width 69 height 26
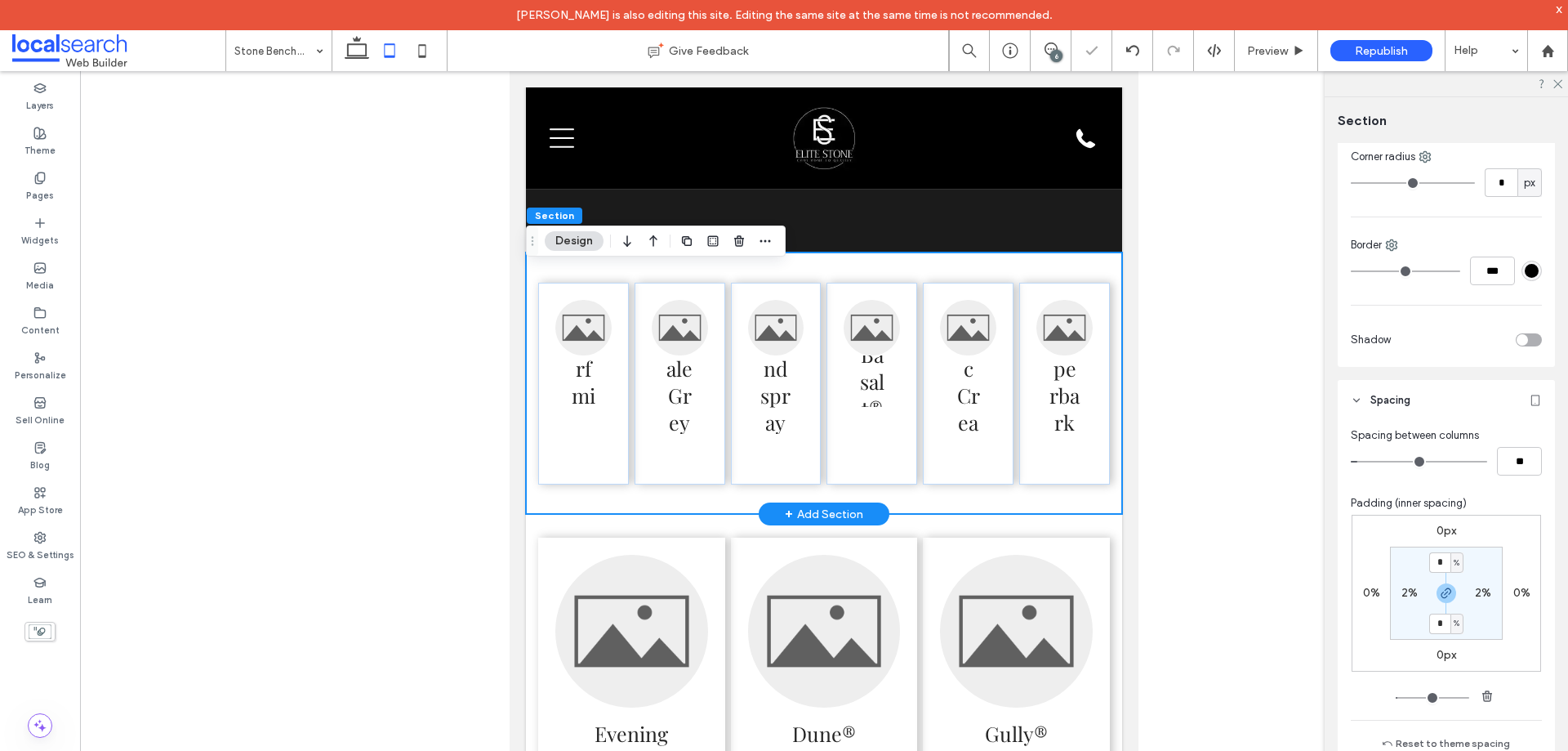
click at [728, 509] on div "Surfmist® Shale Grey™ Windspray® Basalt® Classic Cream™ Paperbark®" at bounding box center [823, 383] width 596 height 261
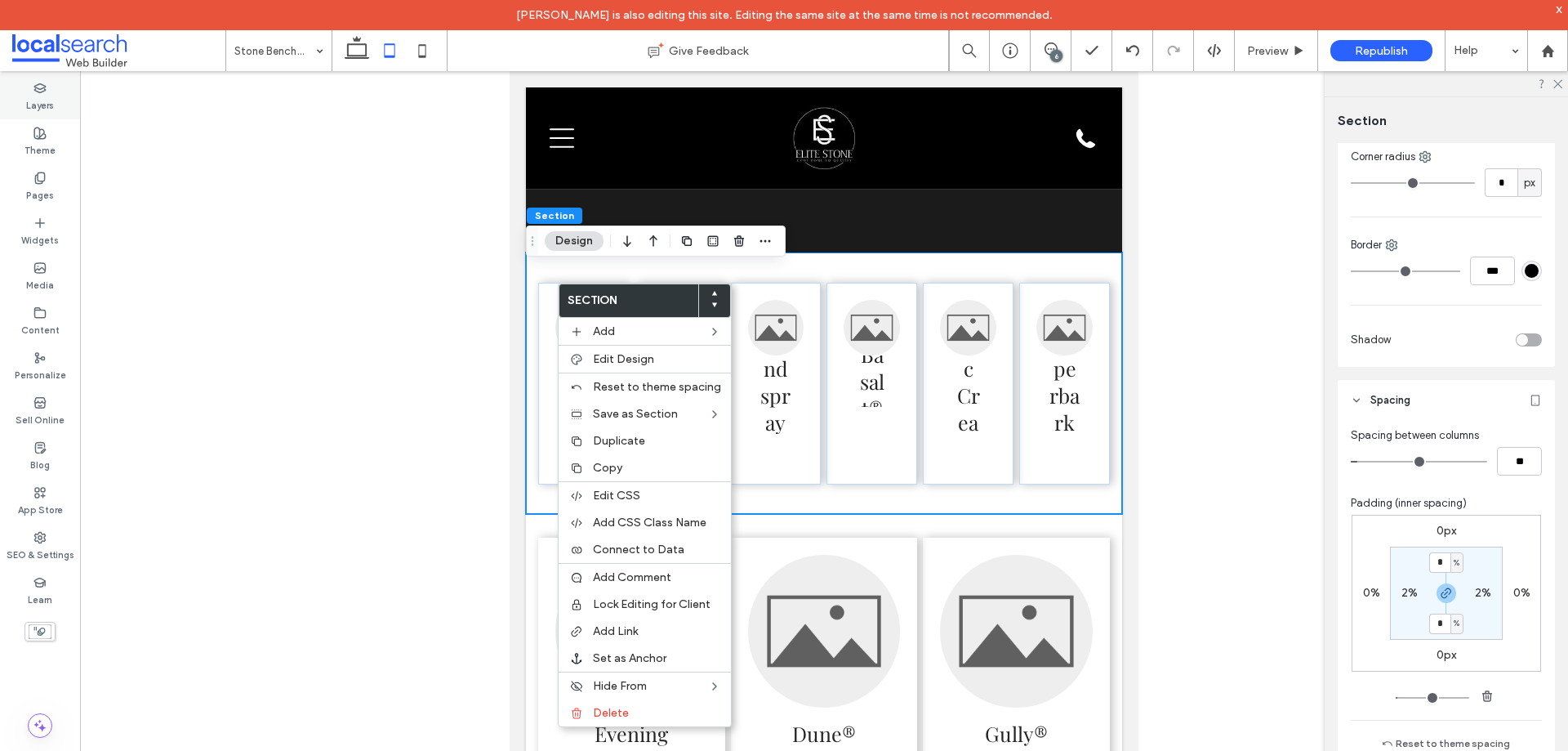
click at [43, 102] on label "Layers" at bounding box center [40, 104] width 27 height 18
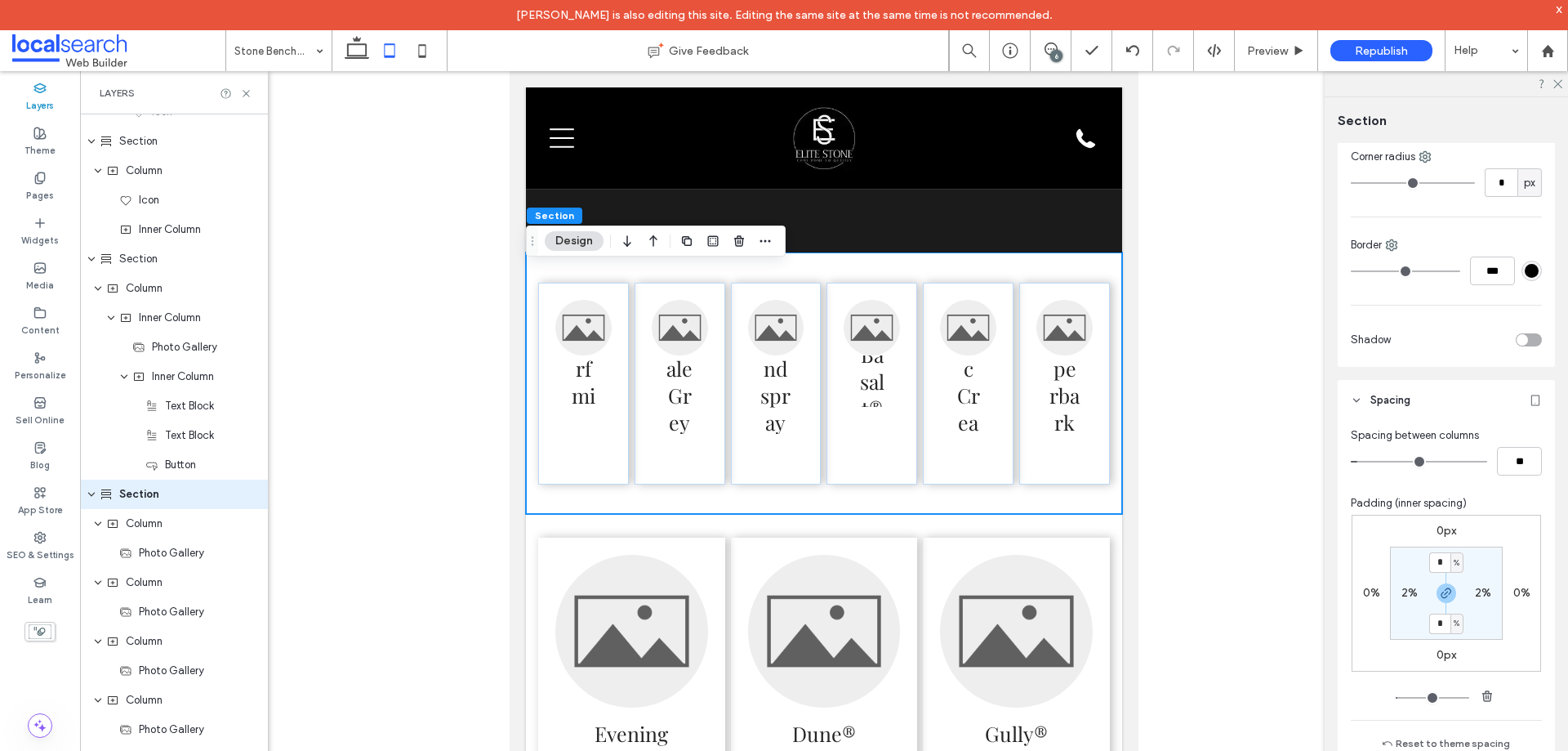
scroll to position [2652, 0]
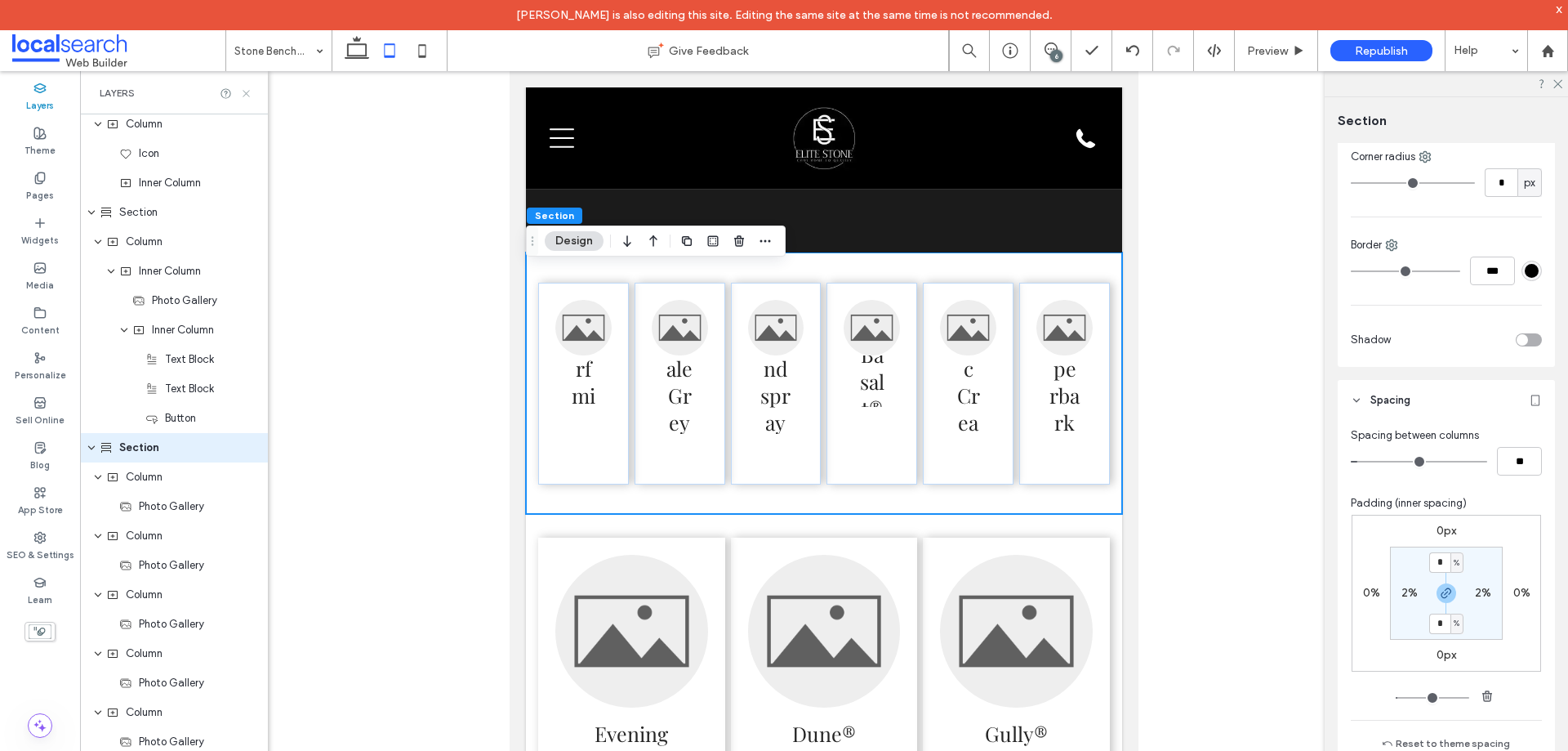
click at [249, 90] on icon at bounding box center [246, 93] width 13 height 13
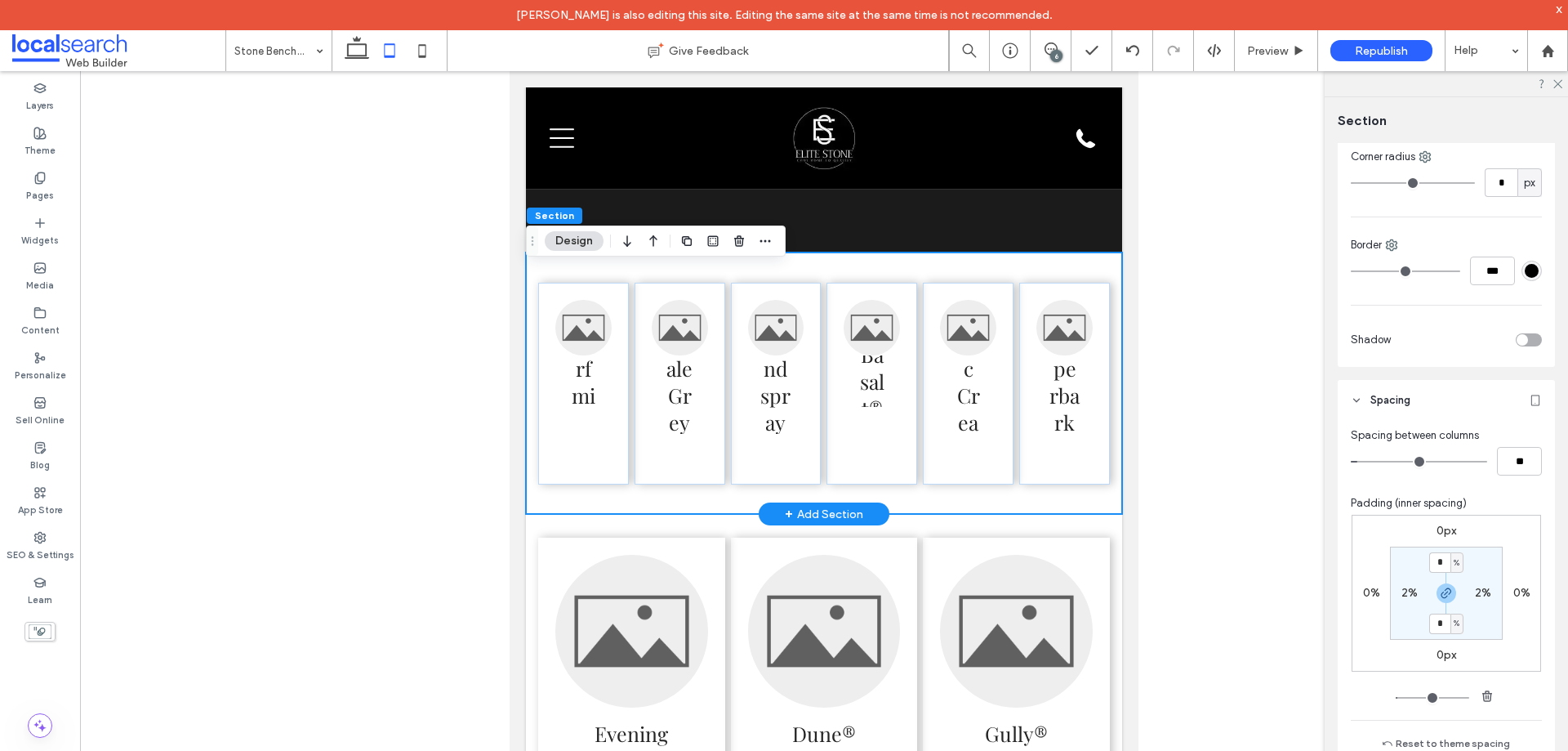
click at [560, 283] on div "Surfmist® Shale Grey™ Windspray® Basalt® Classic Cream™ Paperbark®" at bounding box center [823, 383] width 596 height 261
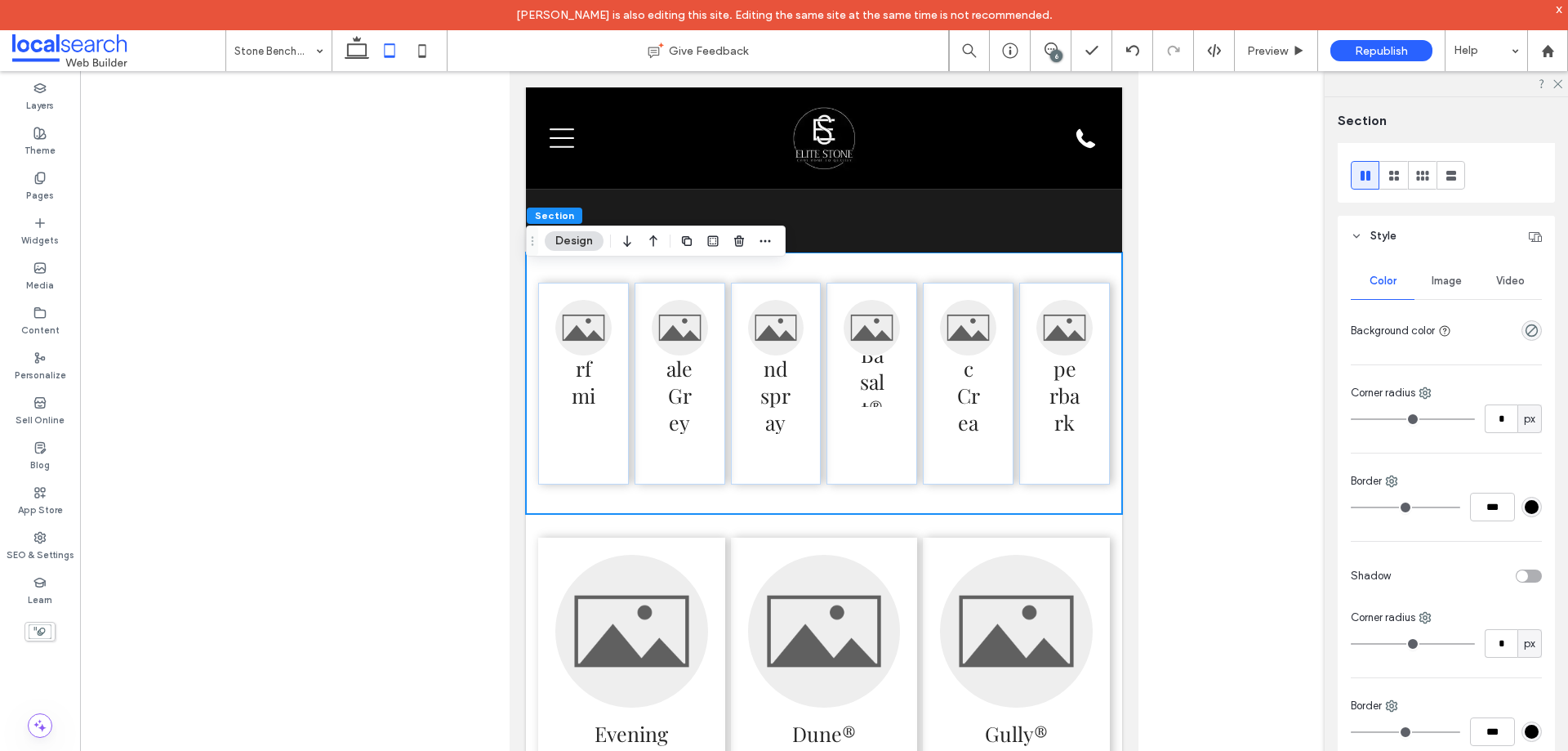
scroll to position [0, 0]
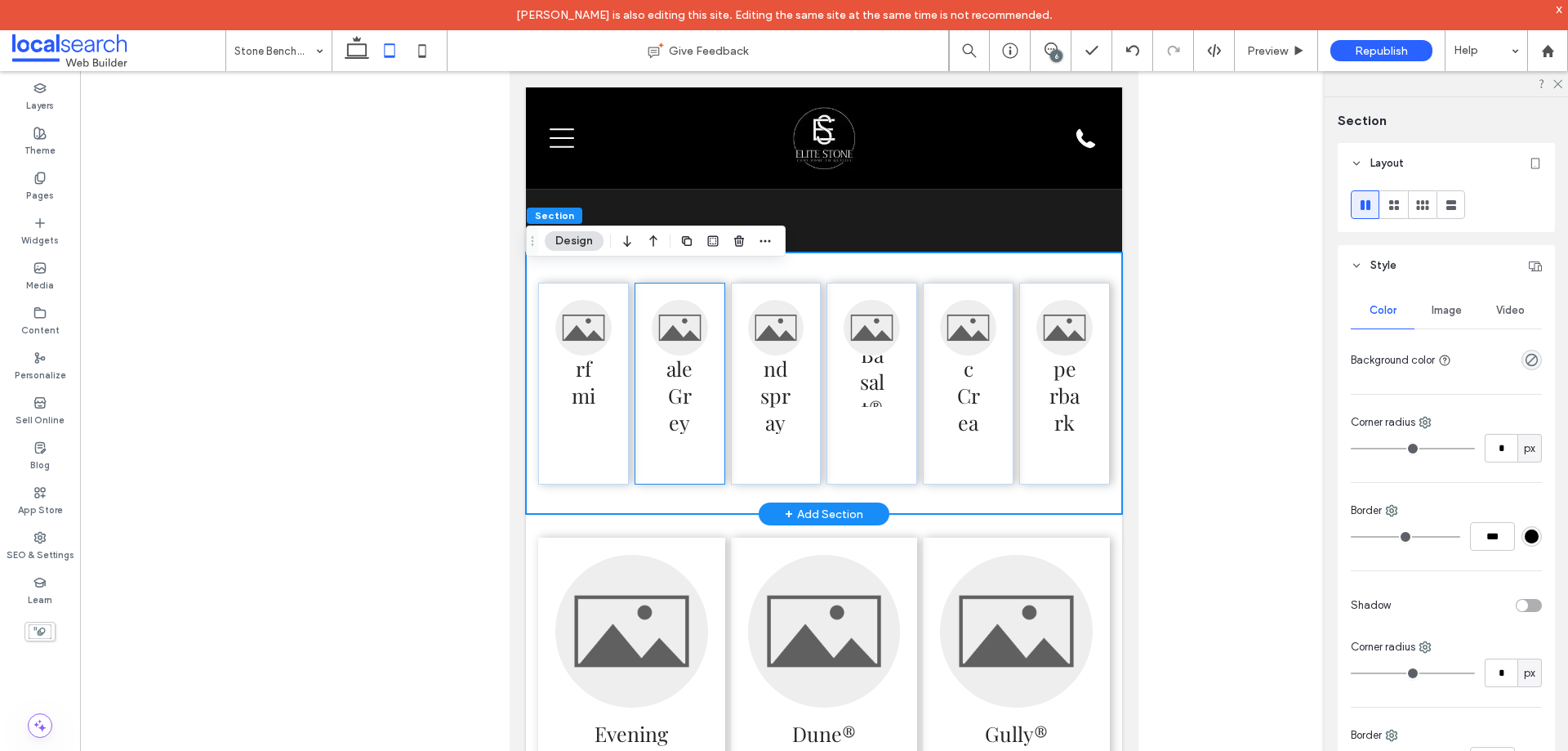
click at [646, 461] on div "Shale Grey™" at bounding box center [679, 384] width 91 height 202
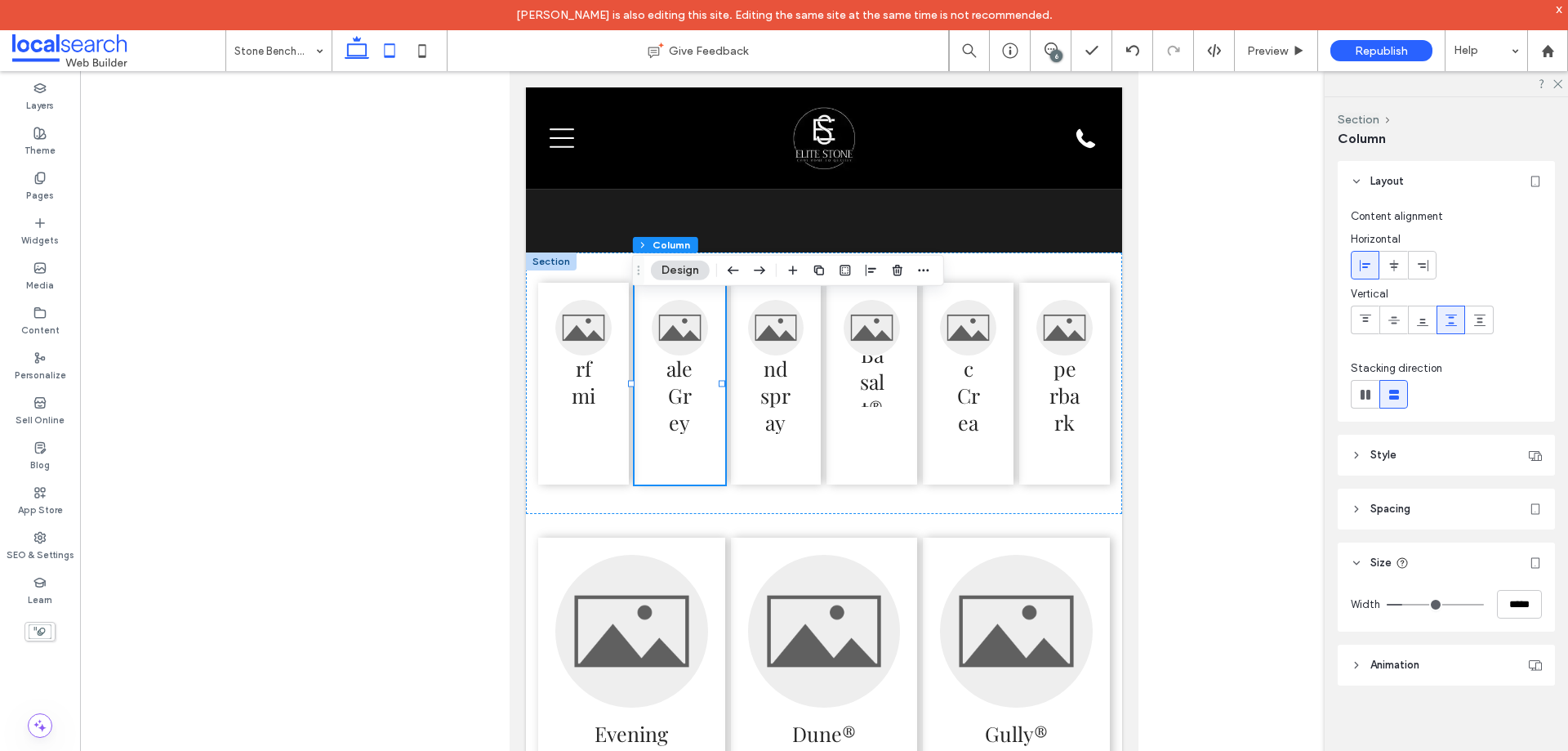
click at [366, 37] on icon at bounding box center [356, 50] width 32 height 32
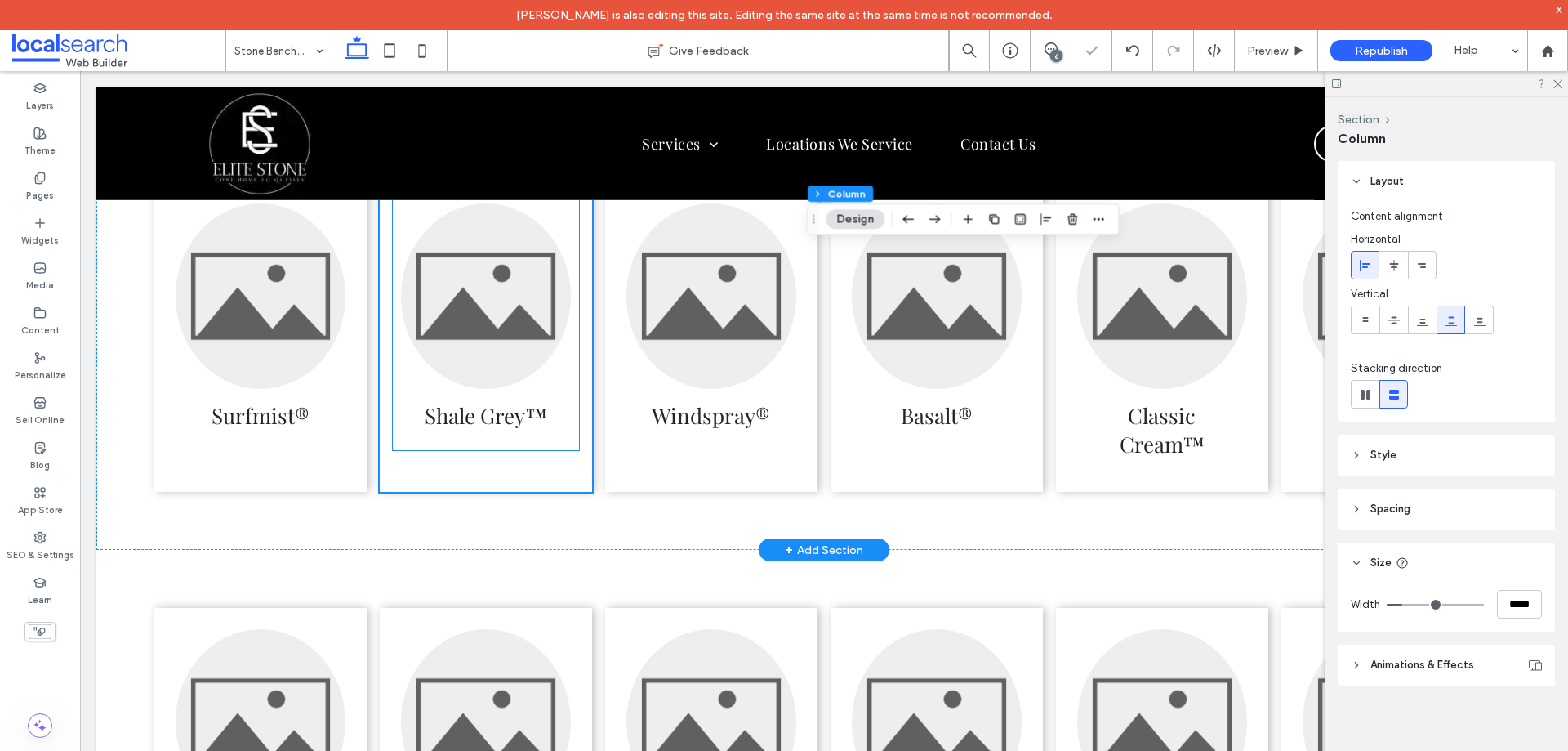
scroll to position [3236, 0]
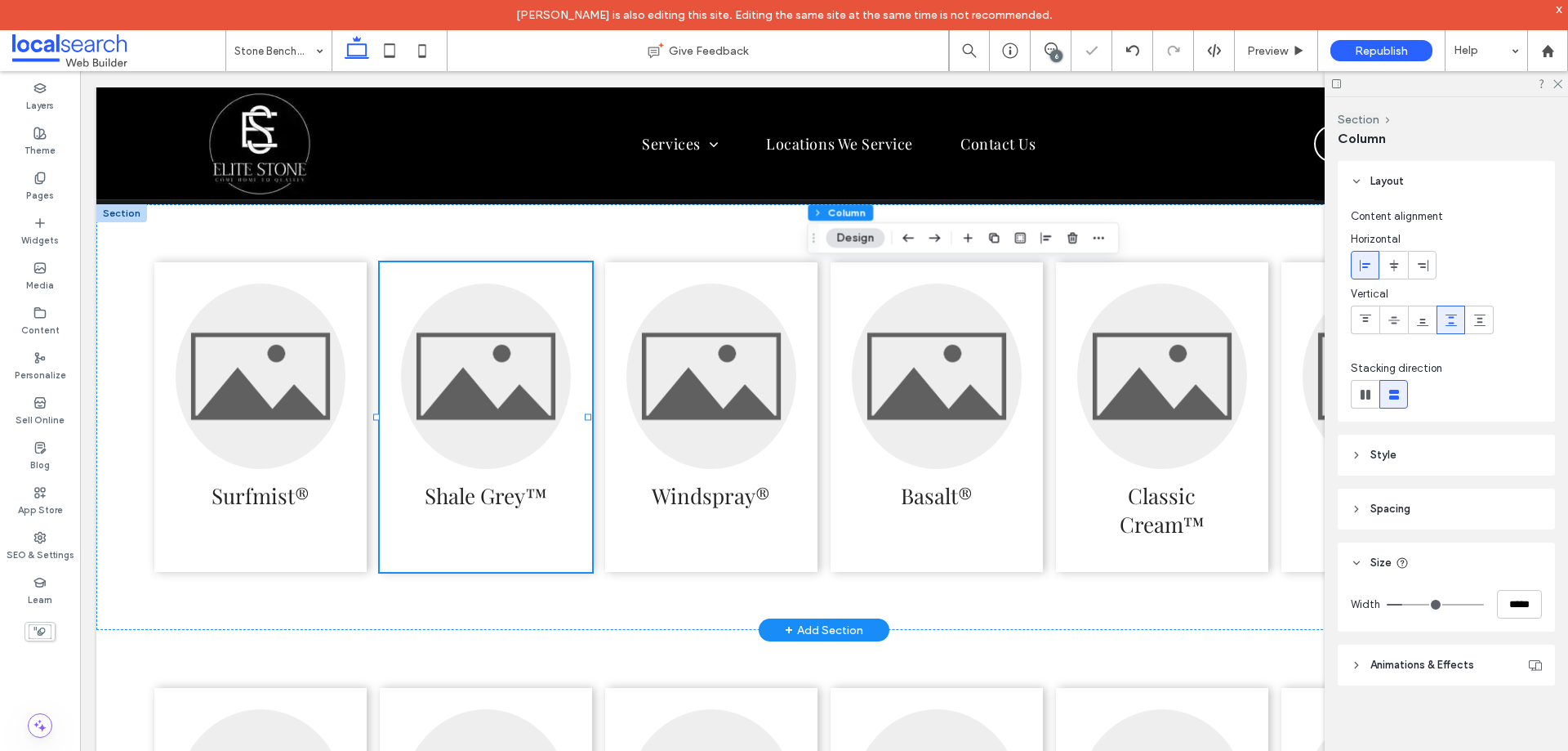
click at [582, 275] on div "Shale Grey™" at bounding box center [485, 417] width 212 height 309
click at [604, 242] on div "Surfmist® Shale Grey™ Windspray® Basalt® Classic Cream™ Paperbark®" at bounding box center [823, 418] width 1455 height 427
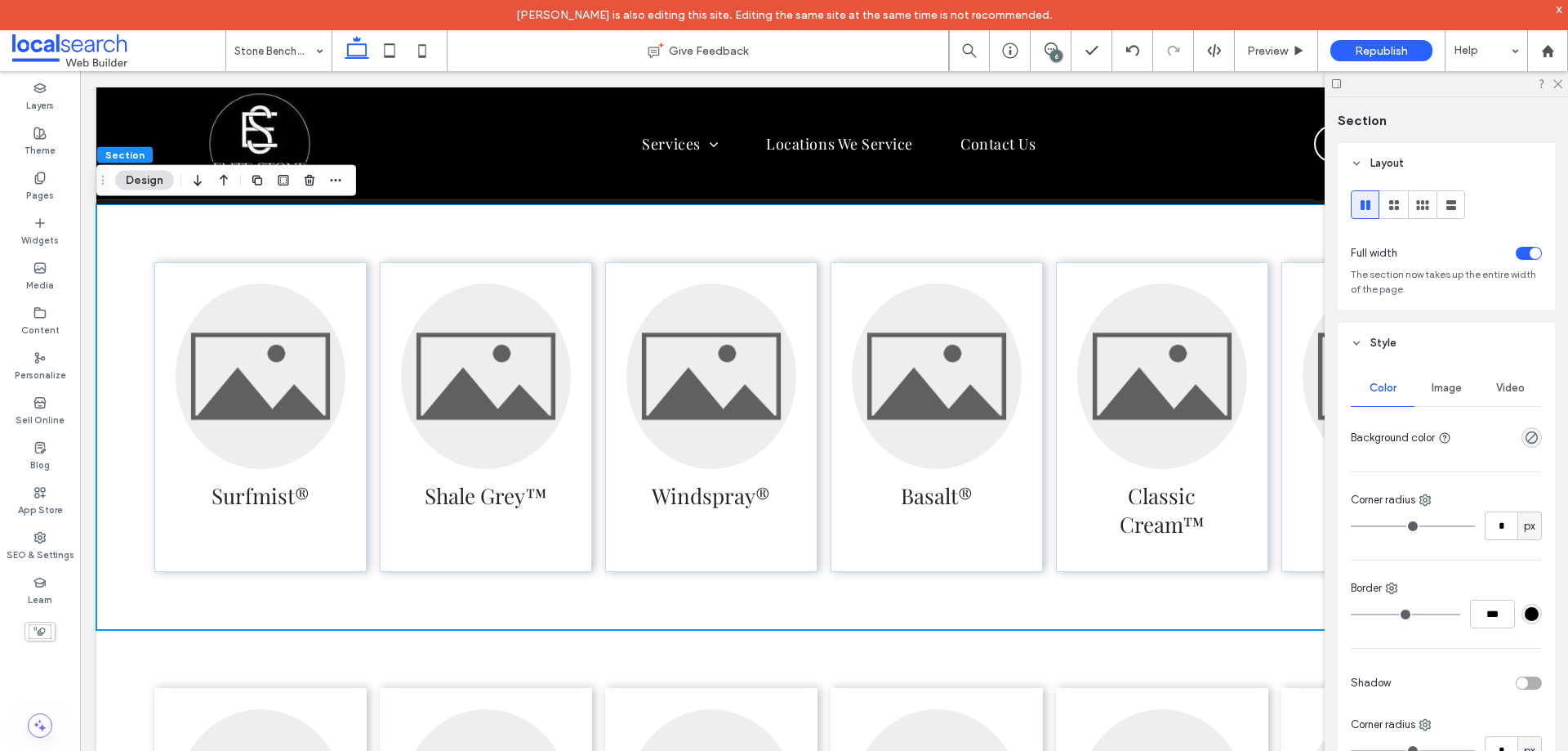
click at [1556, 88] on div at bounding box center [1447, 84] width 244 height 25
click at [1557, 85] on use at bounding box center [1557, 84] width 9 height 9
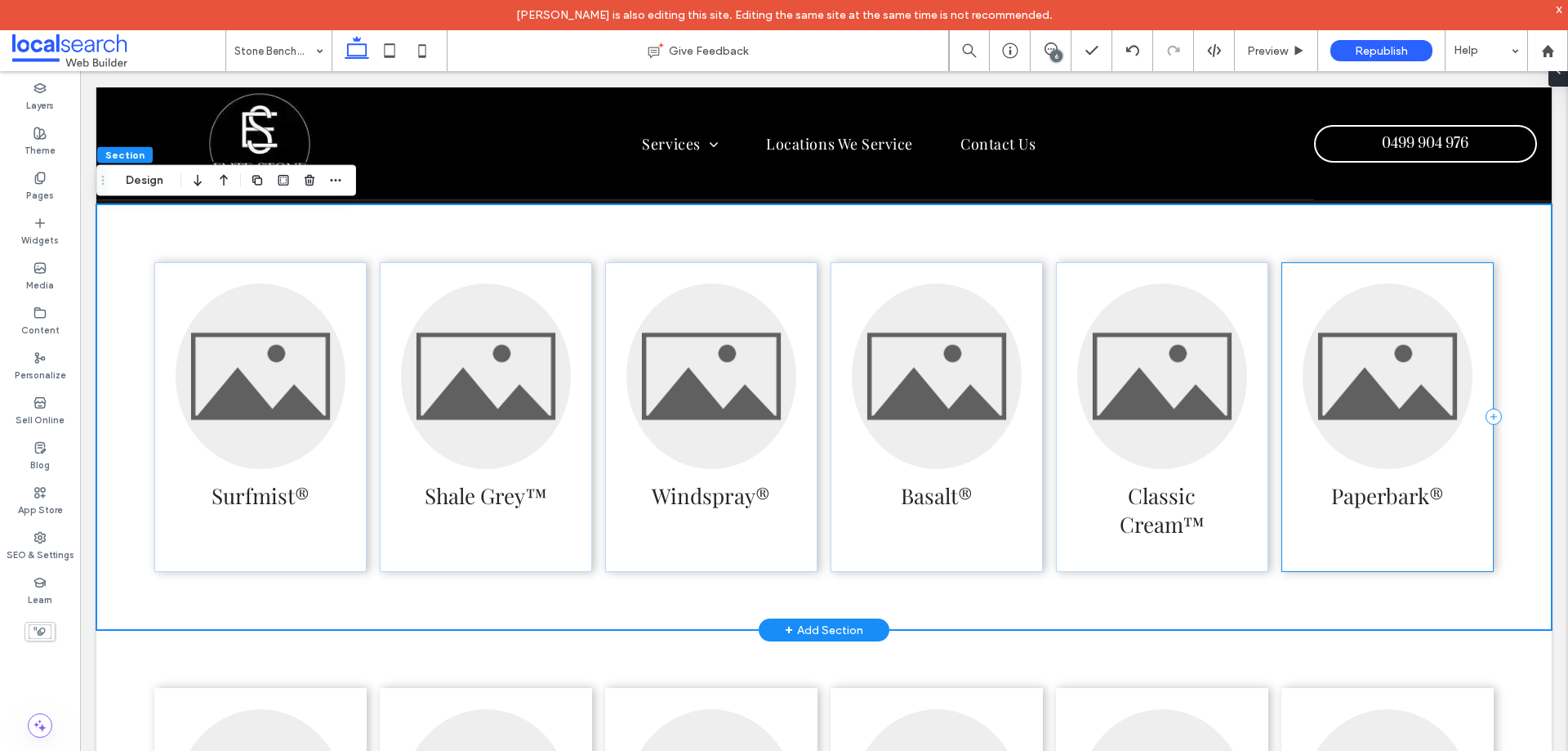
click at [1281, 289] on div "Paperbark®" at bounding box center [1387, 417] width 212 height 309
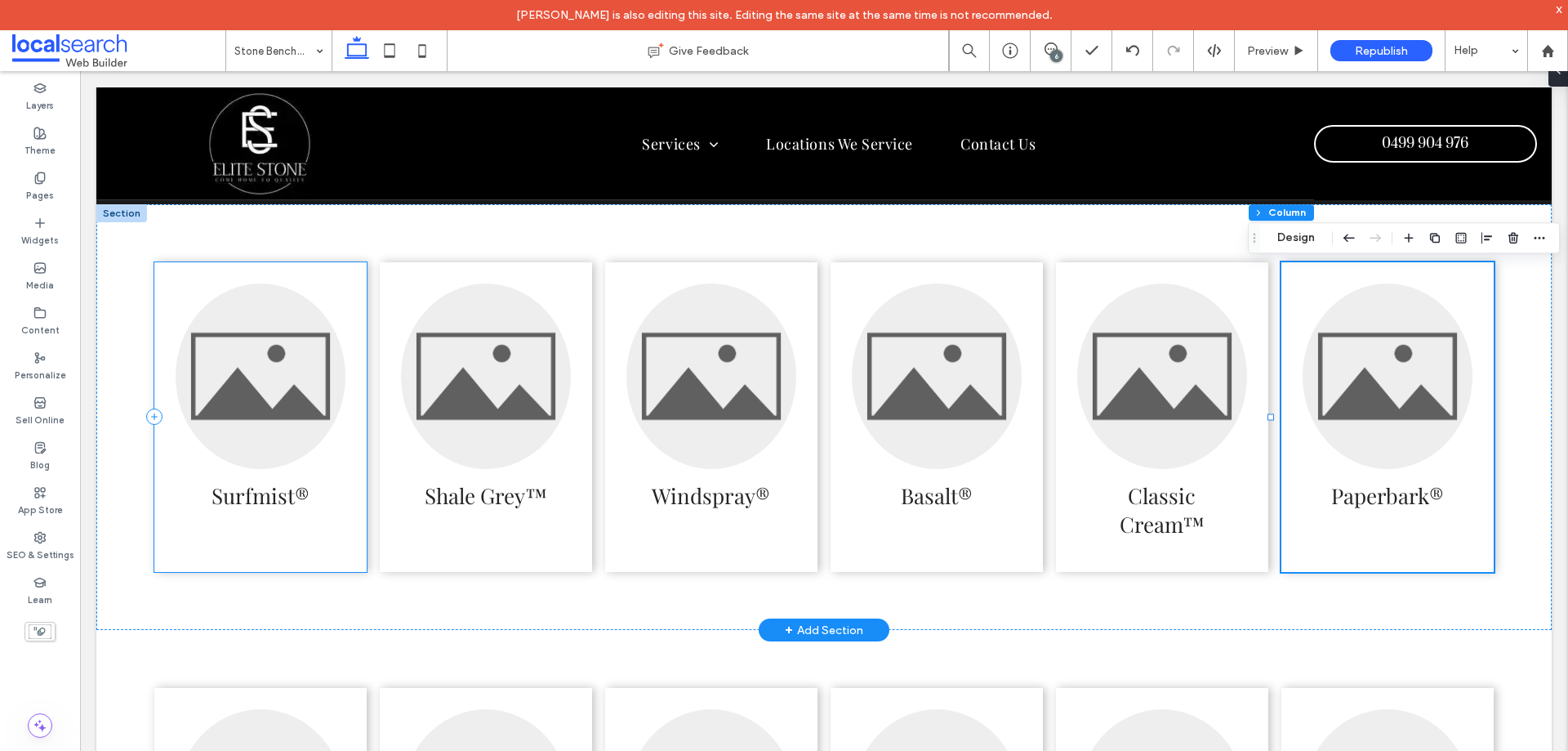
click at [358, 296] on div "Surfmist®" at bounding box center [260, 417] width 212 height 309
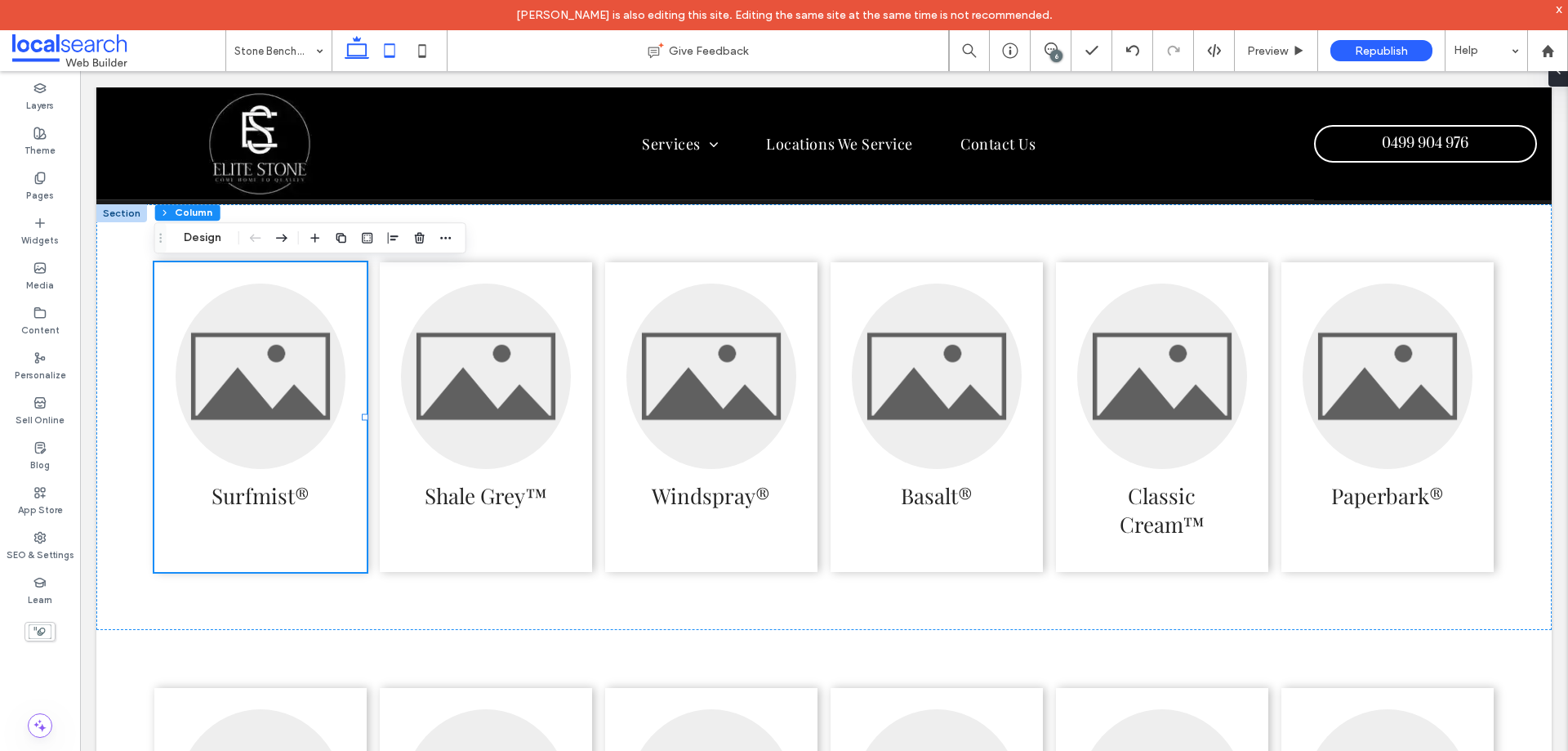
click at [387, 48] on icon at bounding box center [389, 50] width 32 height 32
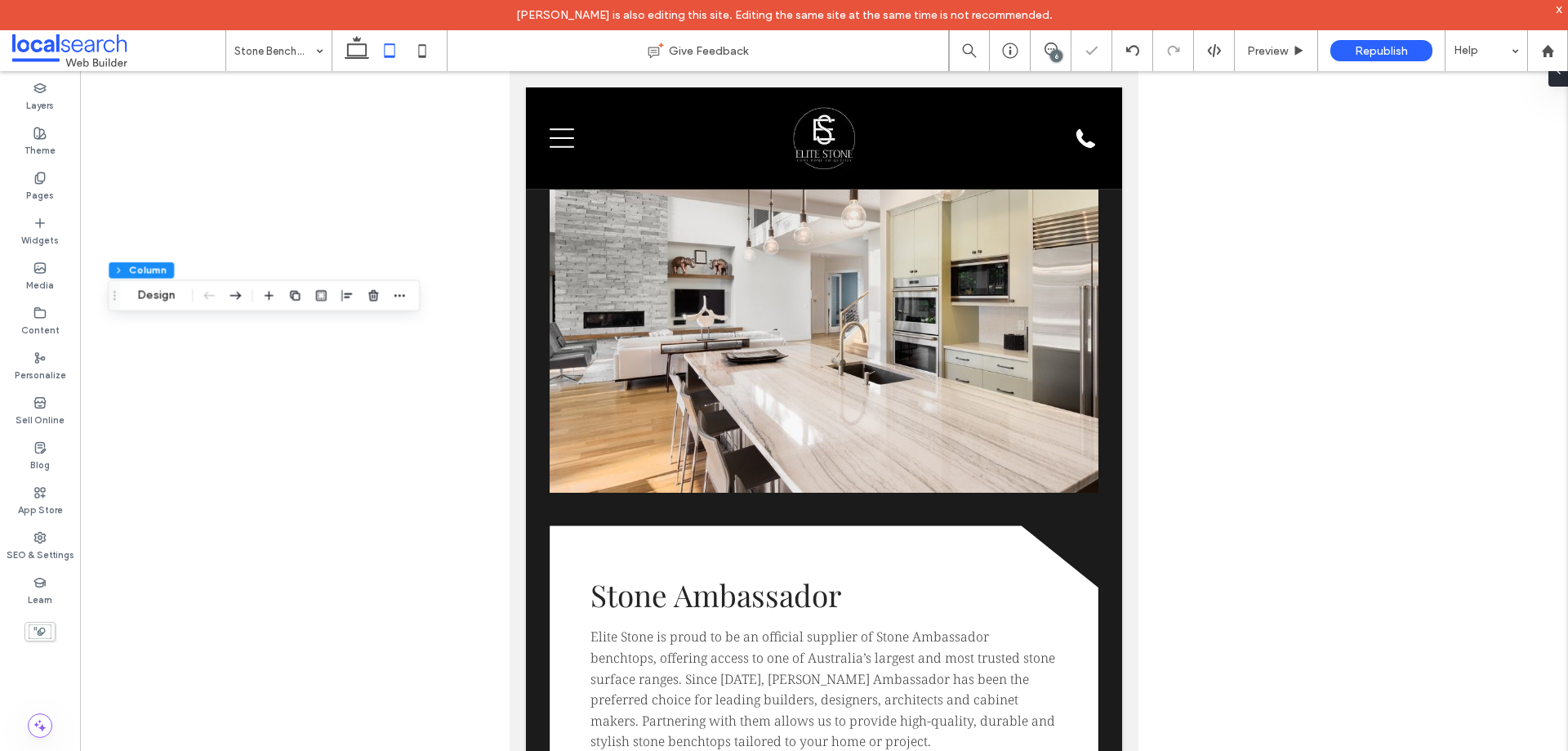
scroll to position [3892, 0]
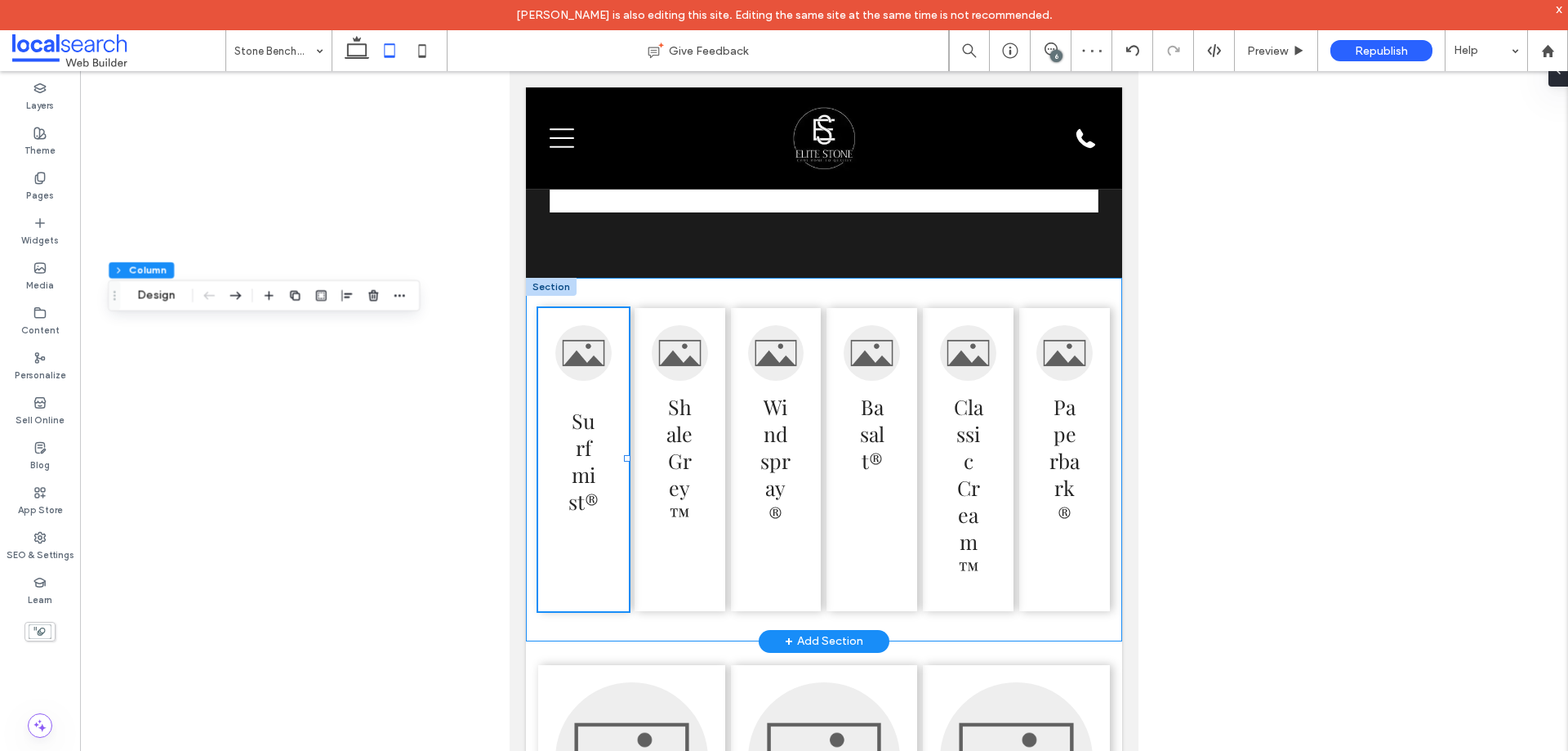
click at [598, 305] on div "Surfmist® Shale Grey™ Windspray® Basalt® Classic Cream™ Paperbark®" at bounding box center [823, 459] width 596 height 363
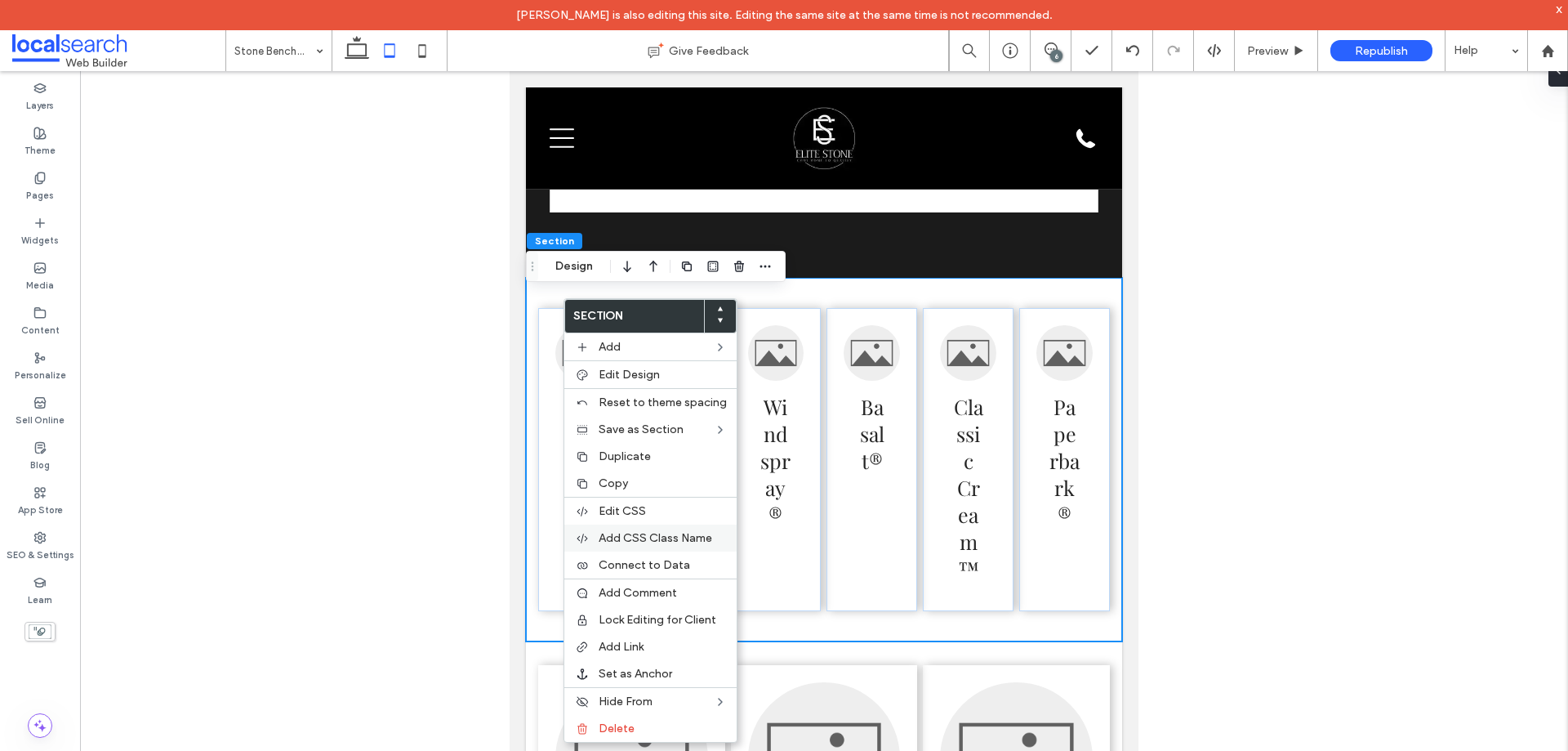
click at [669, 534] on span "Add CSS Class Name" at bounding box center [656, 538] width 114 height 14
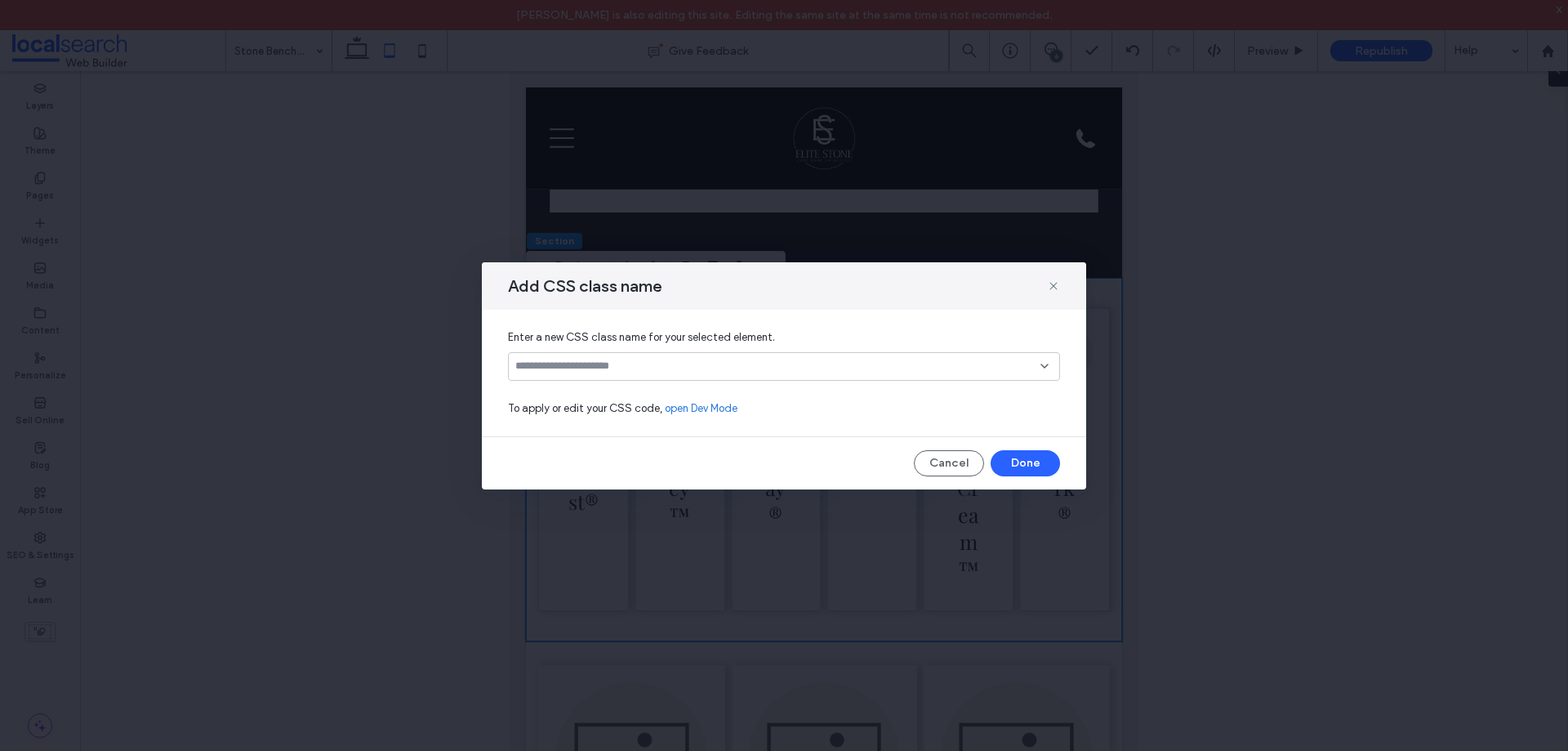
click at [618, 373] on div at bounding box center [784, 366] width 552 height 28
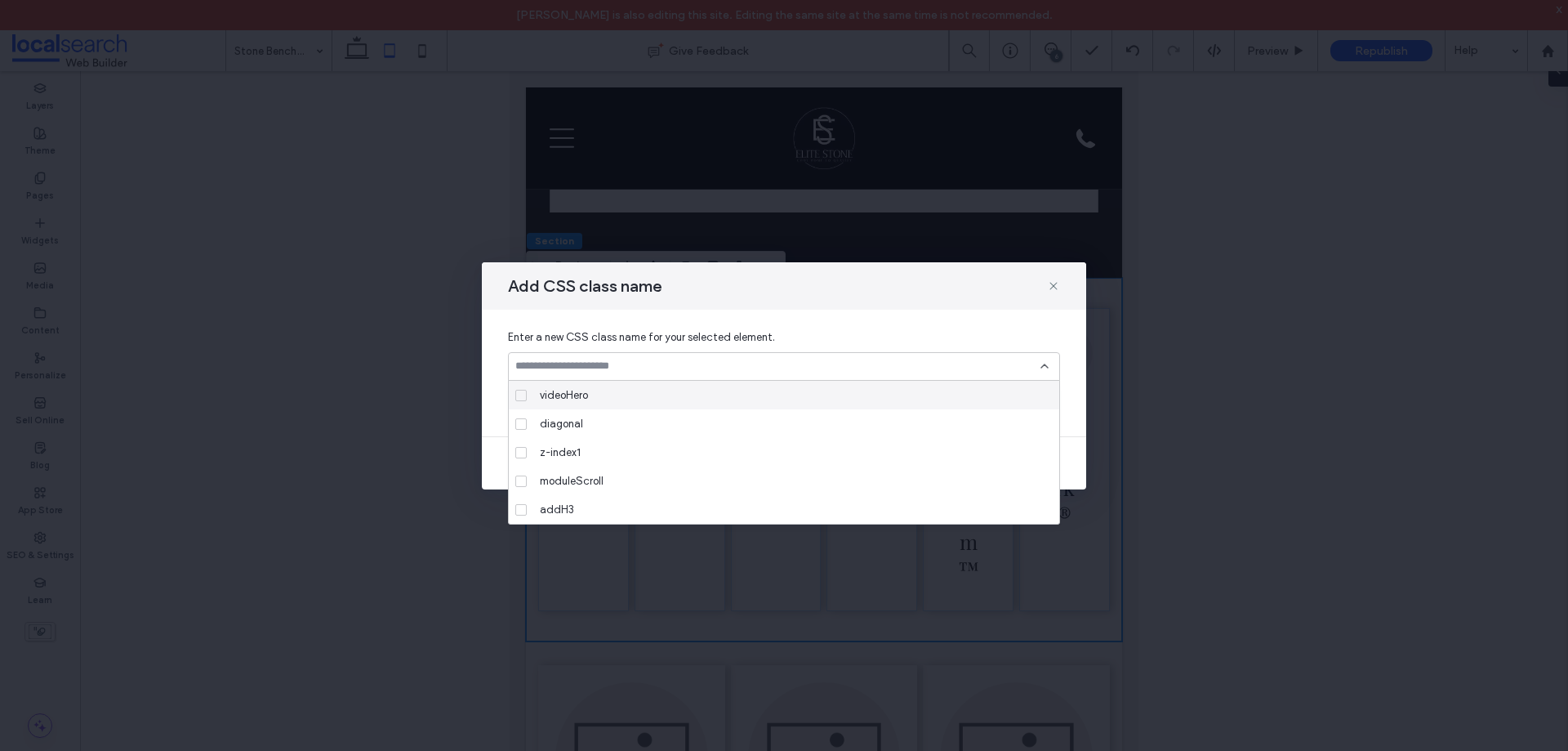
click at [613, 372] on input at bounding box center [778, 365] width 526 height 13
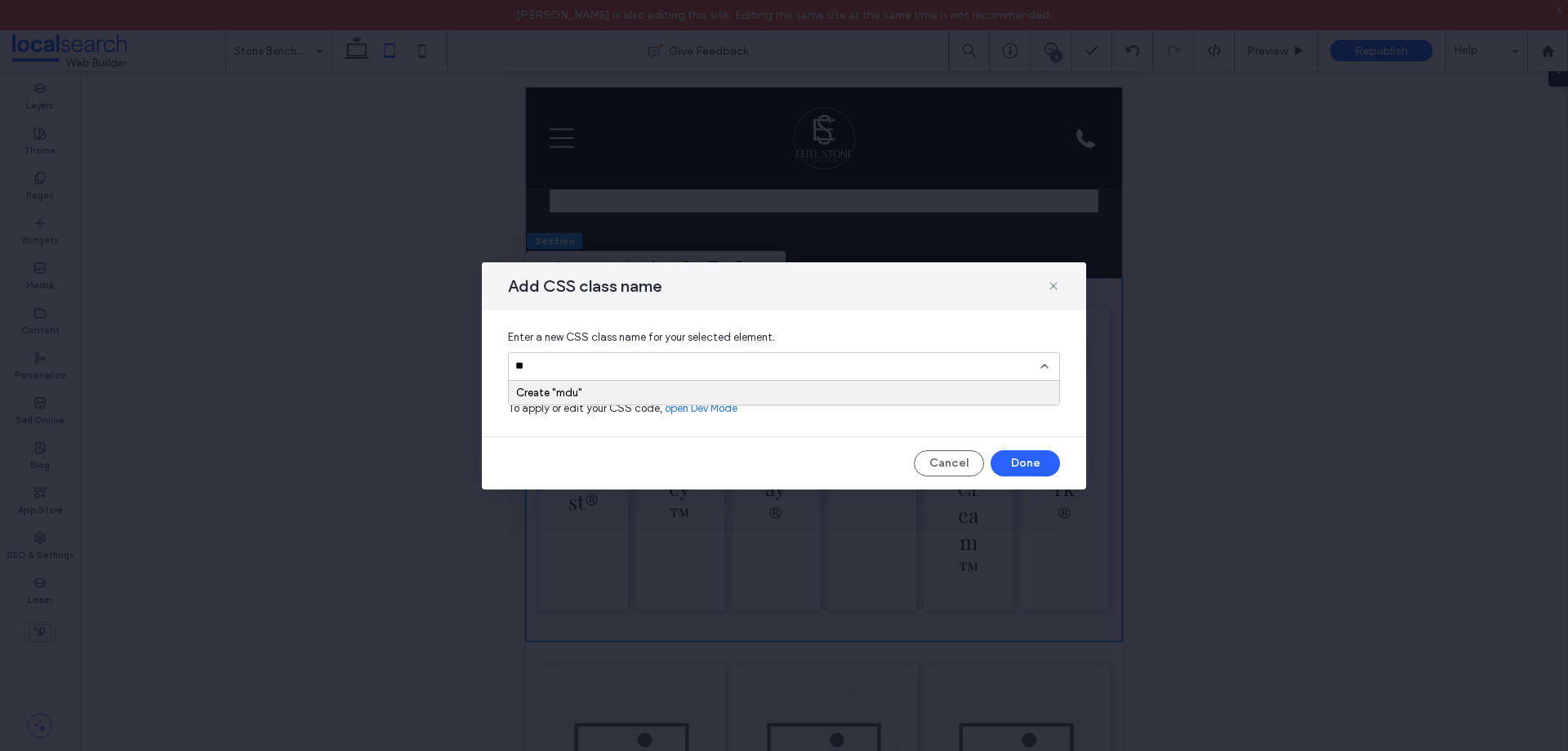
type input "*"
type input "***"
click at [607, 385] on div "moduleScroll" at bounding box center [790, 395] width 513 height 28
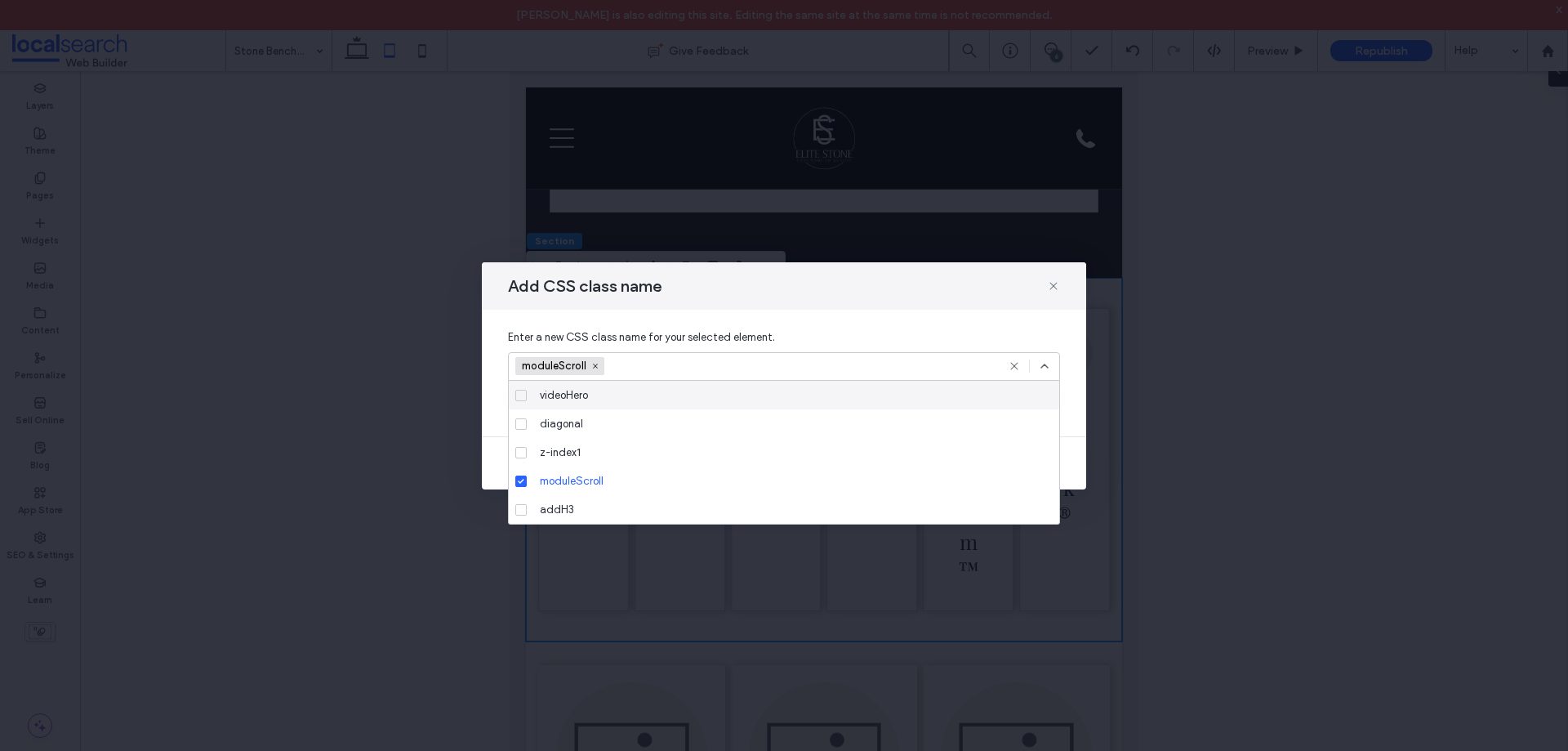
click at [1041, 372] on icon at bounding box center [1044, 365] width 13 height 13
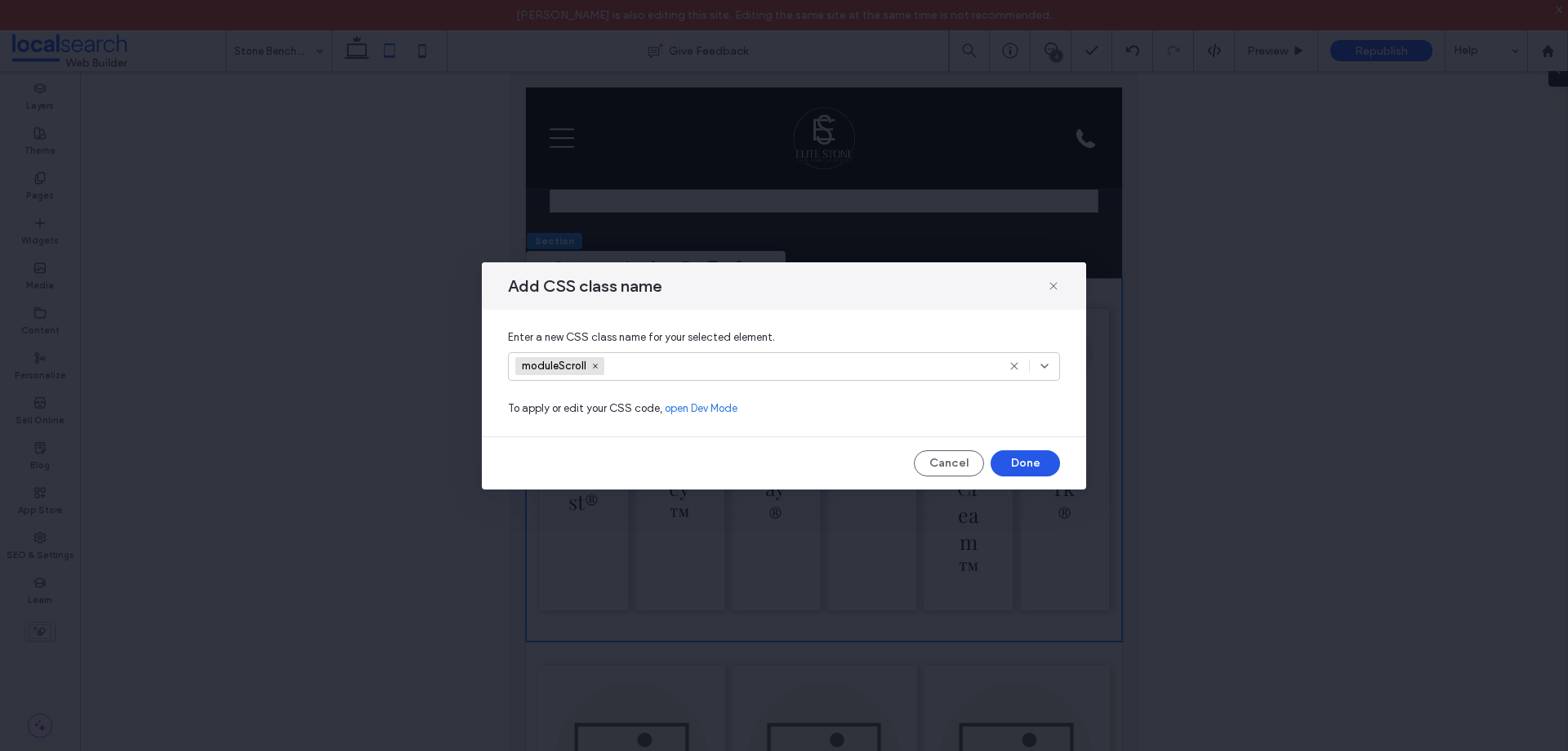
click at [1021, 462] on button "Done" at bounding box center [1025, 463] width 69 height 26
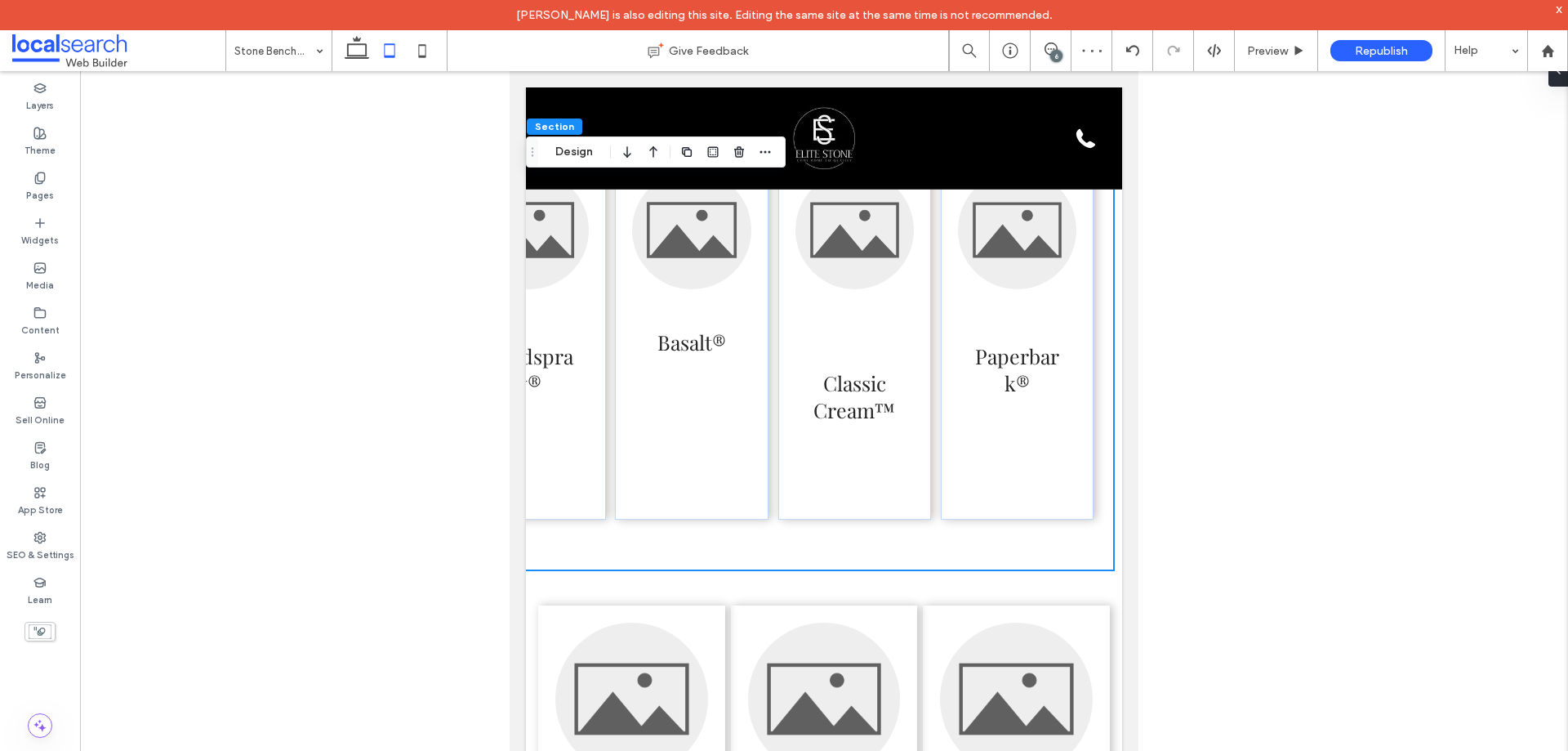
scroll to position [12, 0]
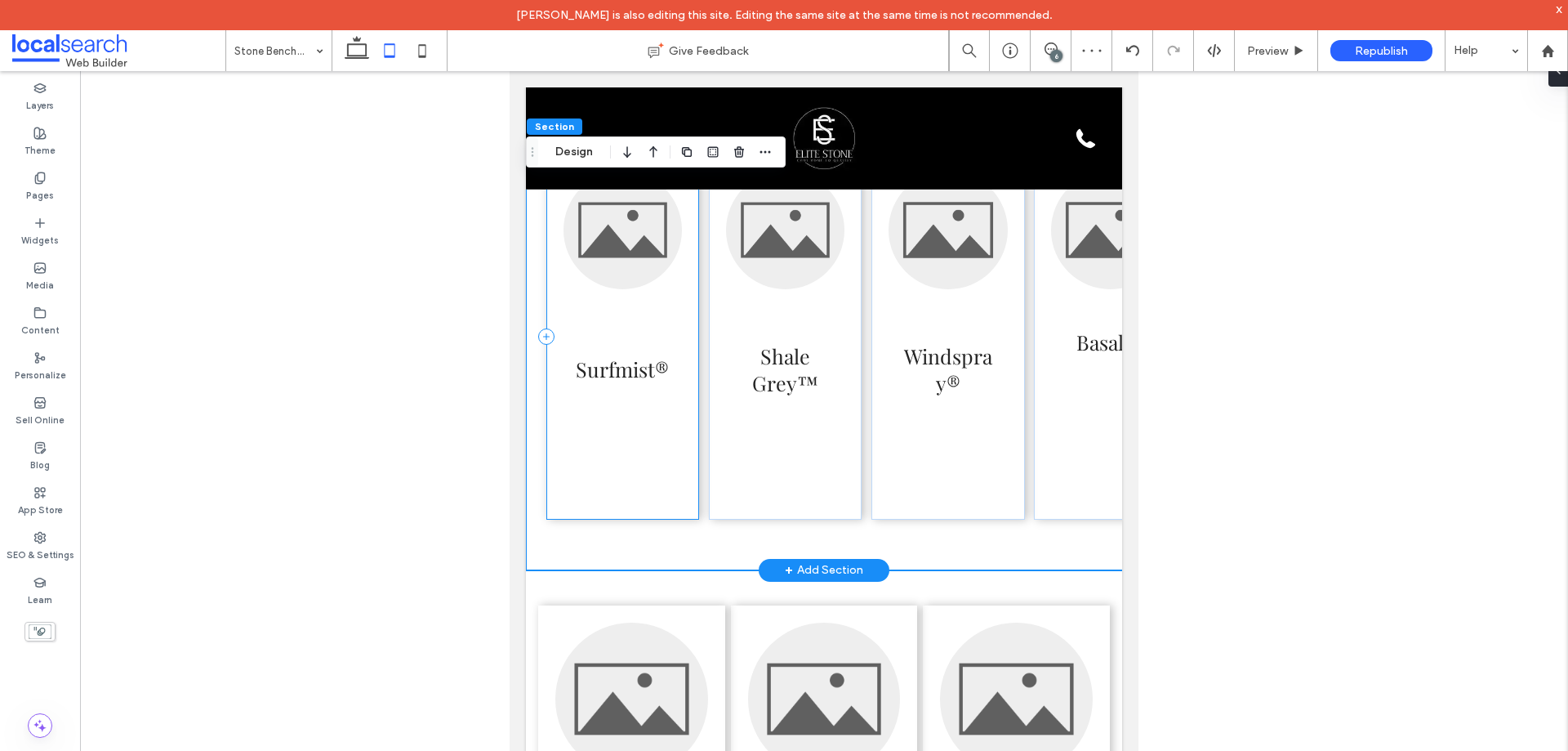
click at [684, 371] on div "Surfmist®" at bounding box center [623, 309] width 126 height 286
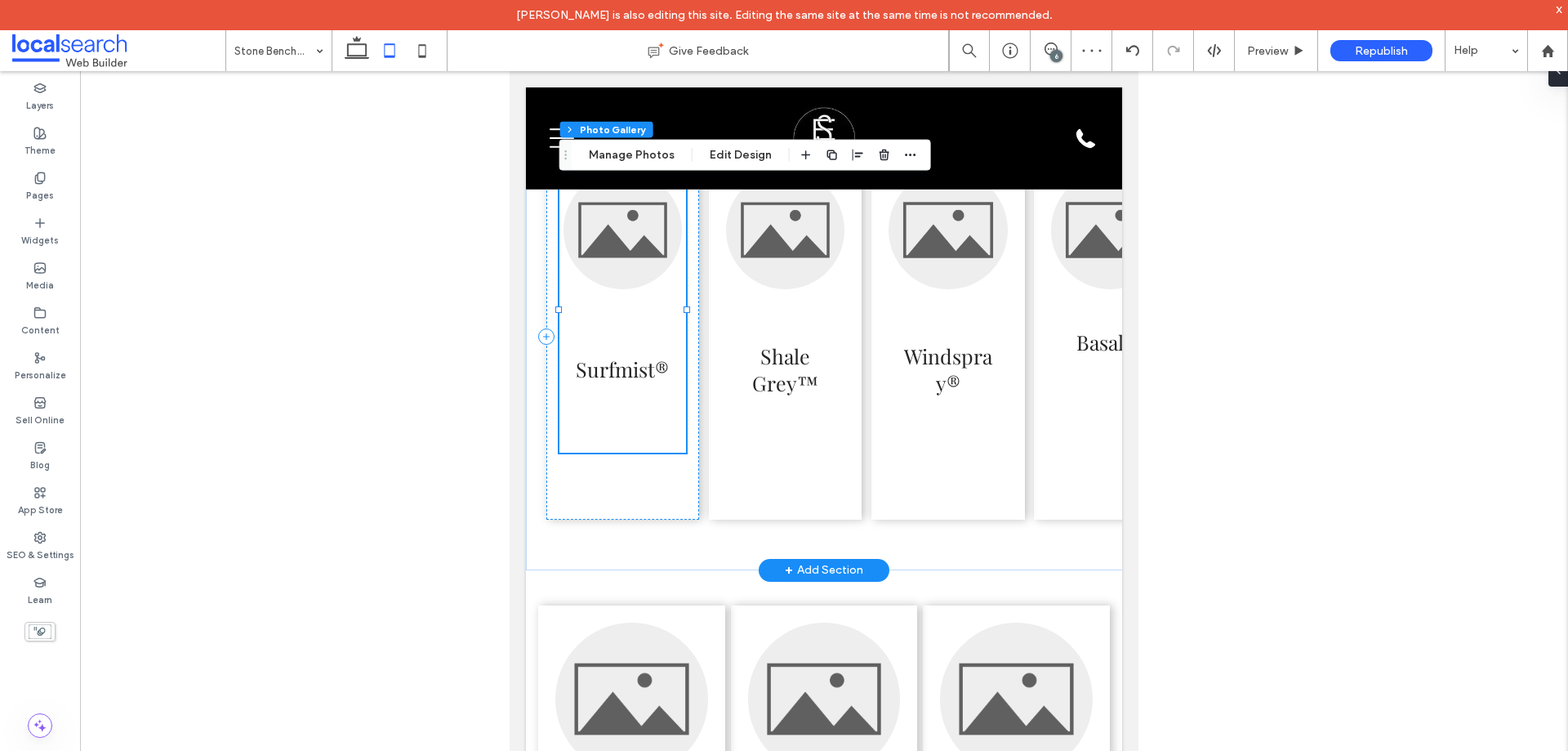
click at [664, 358] on span "Surfmist®" at bounding box center [623, 368] width 118 height 160
click at [670, 516] on div "Surfmist®" at bounding box center [623, 337] width 153 height 366
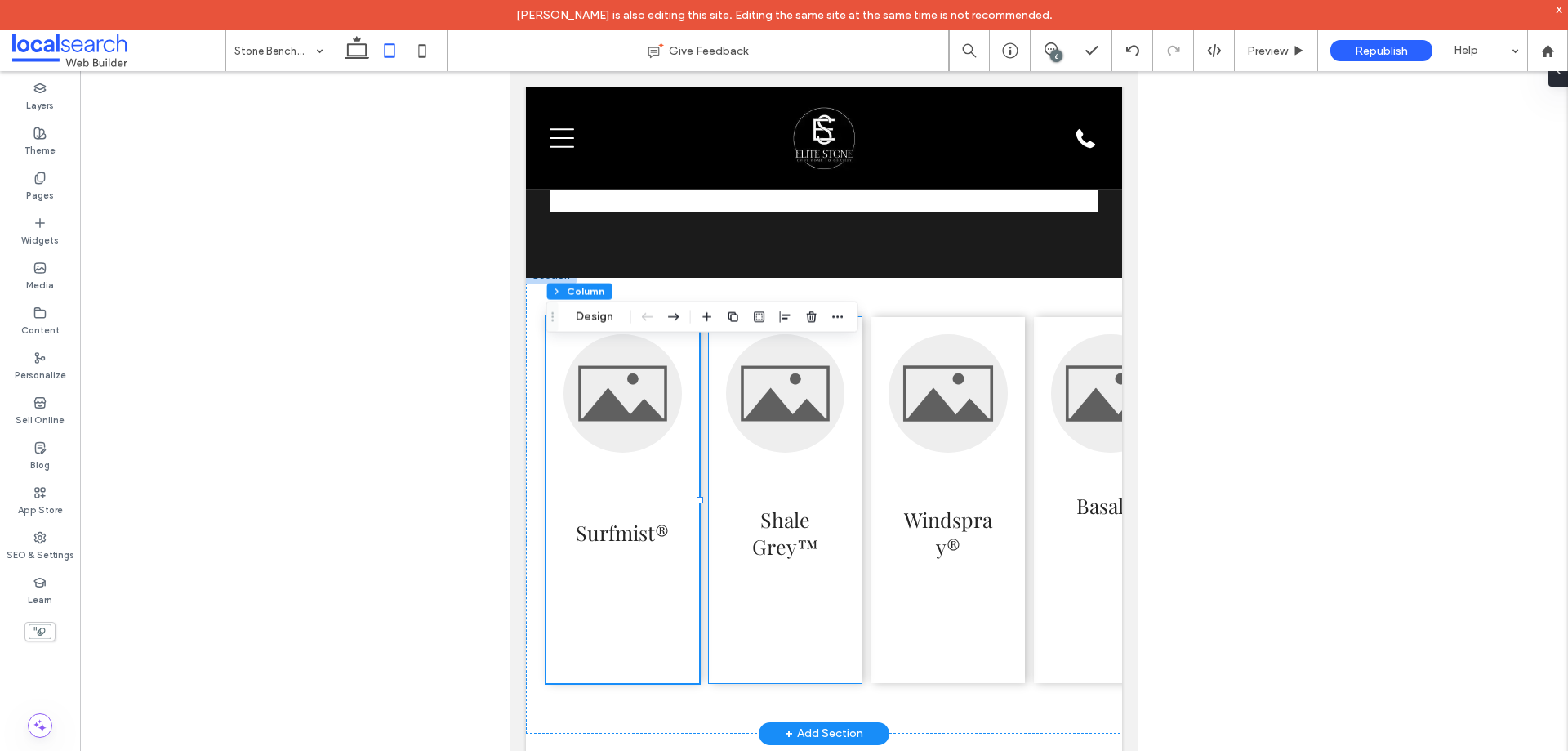
click at [743, 604] on span "Shale Grey™" at bounding box center [785, 532] width 118 height 160
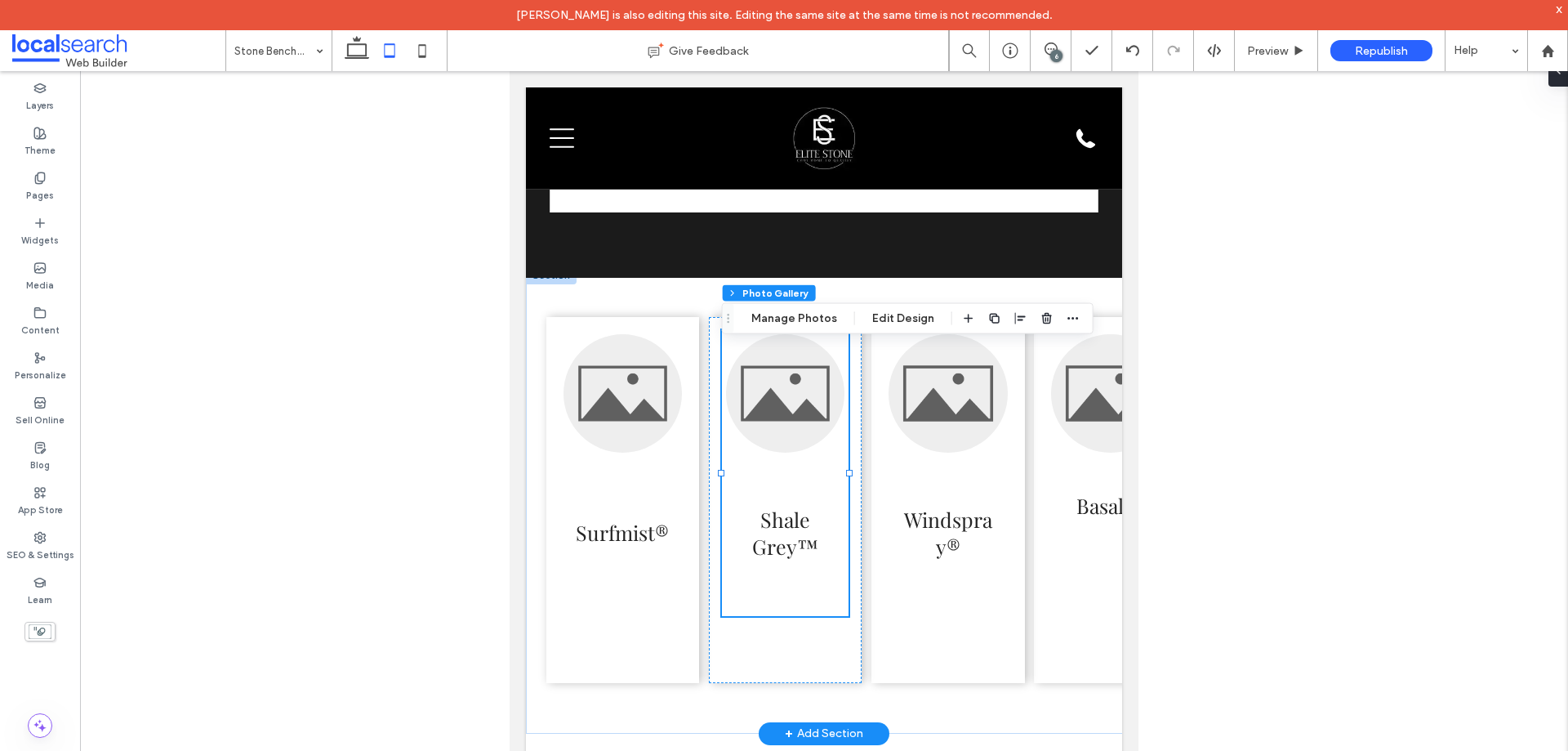
click at [796, 560] on h3 "Shale Grey™" at bounding box center [785, 533] width 94 height 54
click at [788, 614] on li "Shale Grey™" at bounding box center [784, 473] width 122 height 282
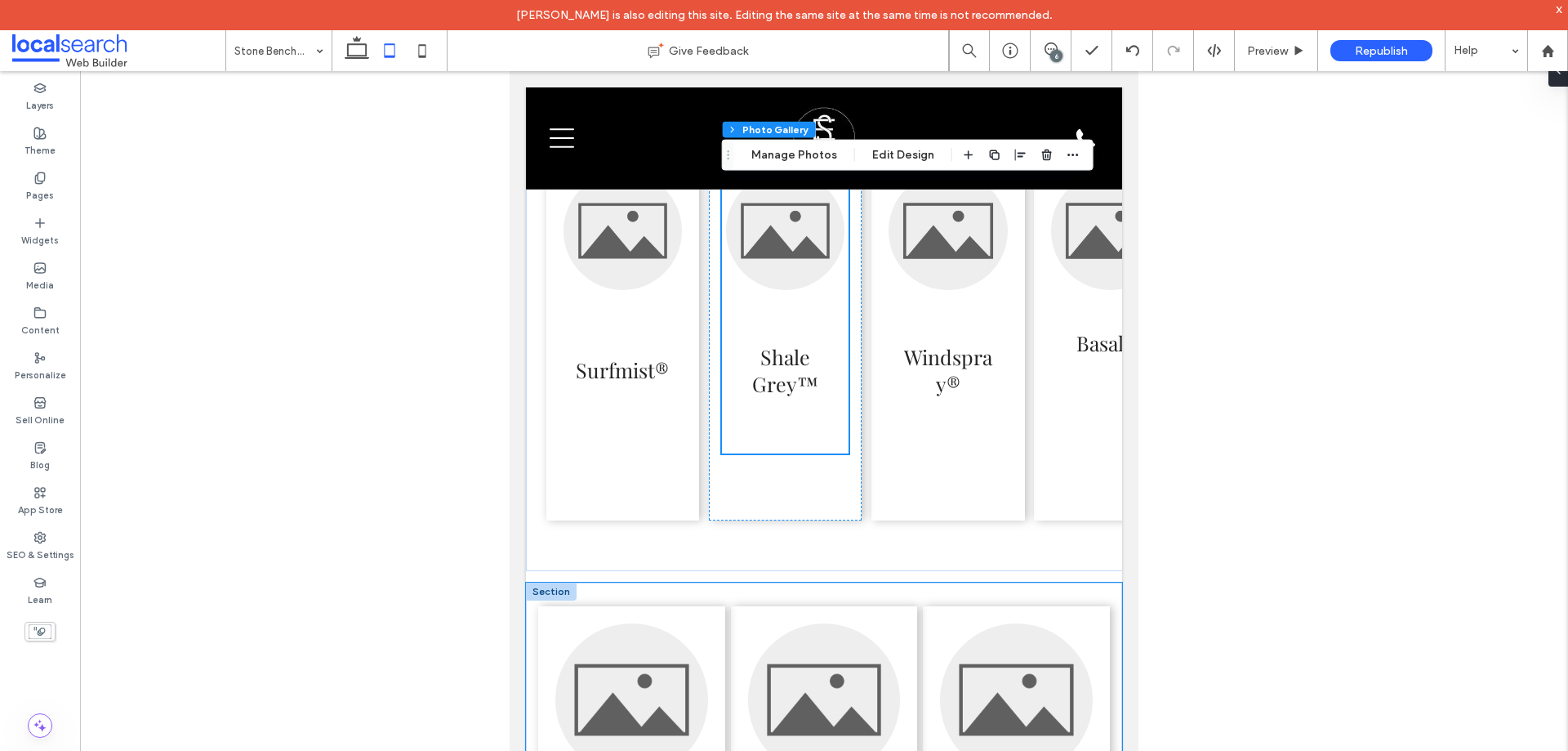
scroll to position [4056, 0]
click at [696, 567] on div "Surfmist® Shale Grey™ Windspray® Basalt® Classic Cream™ Paperbark®" at bounding box center [1029, 336] width 1007 height 467
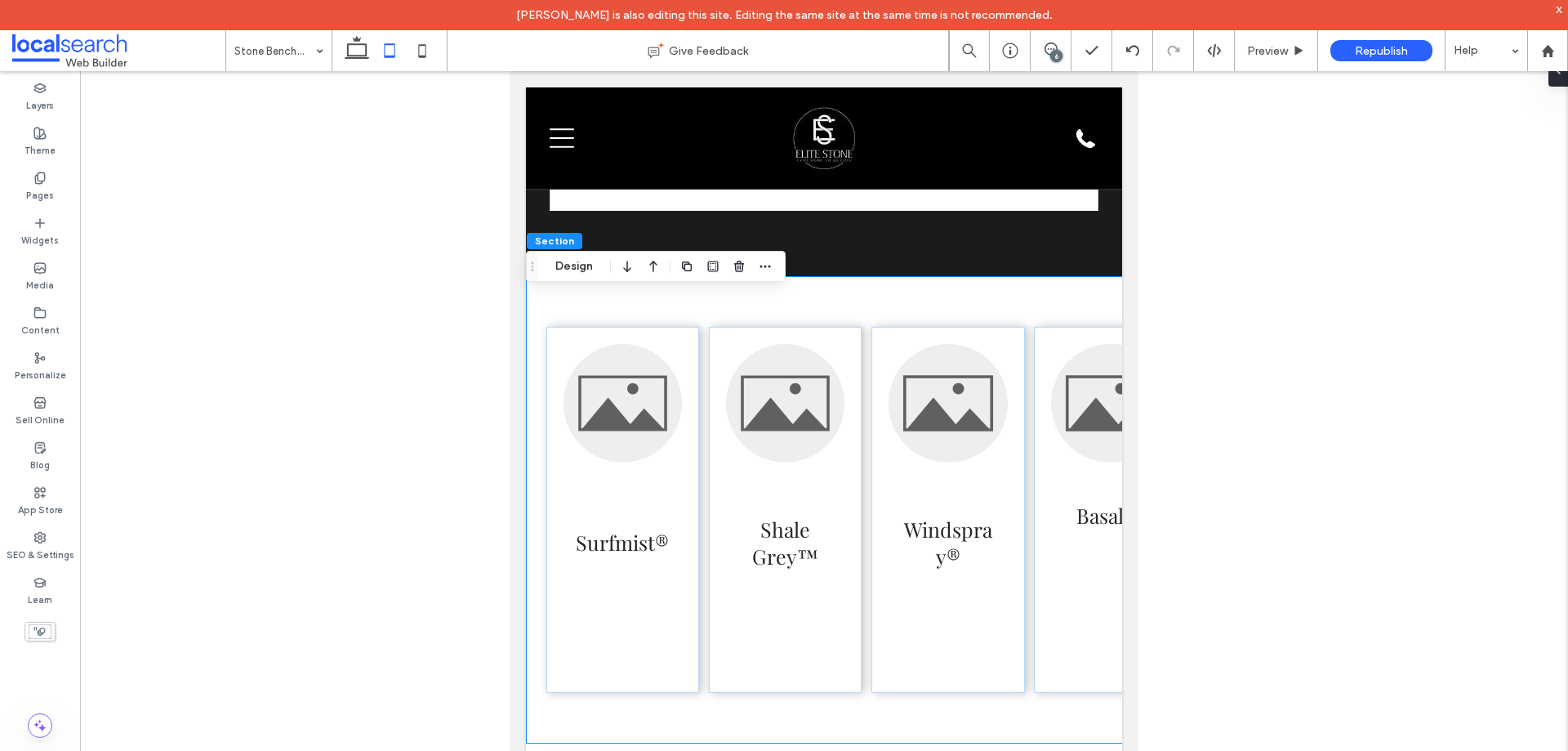
scroll to position [3892, 0]
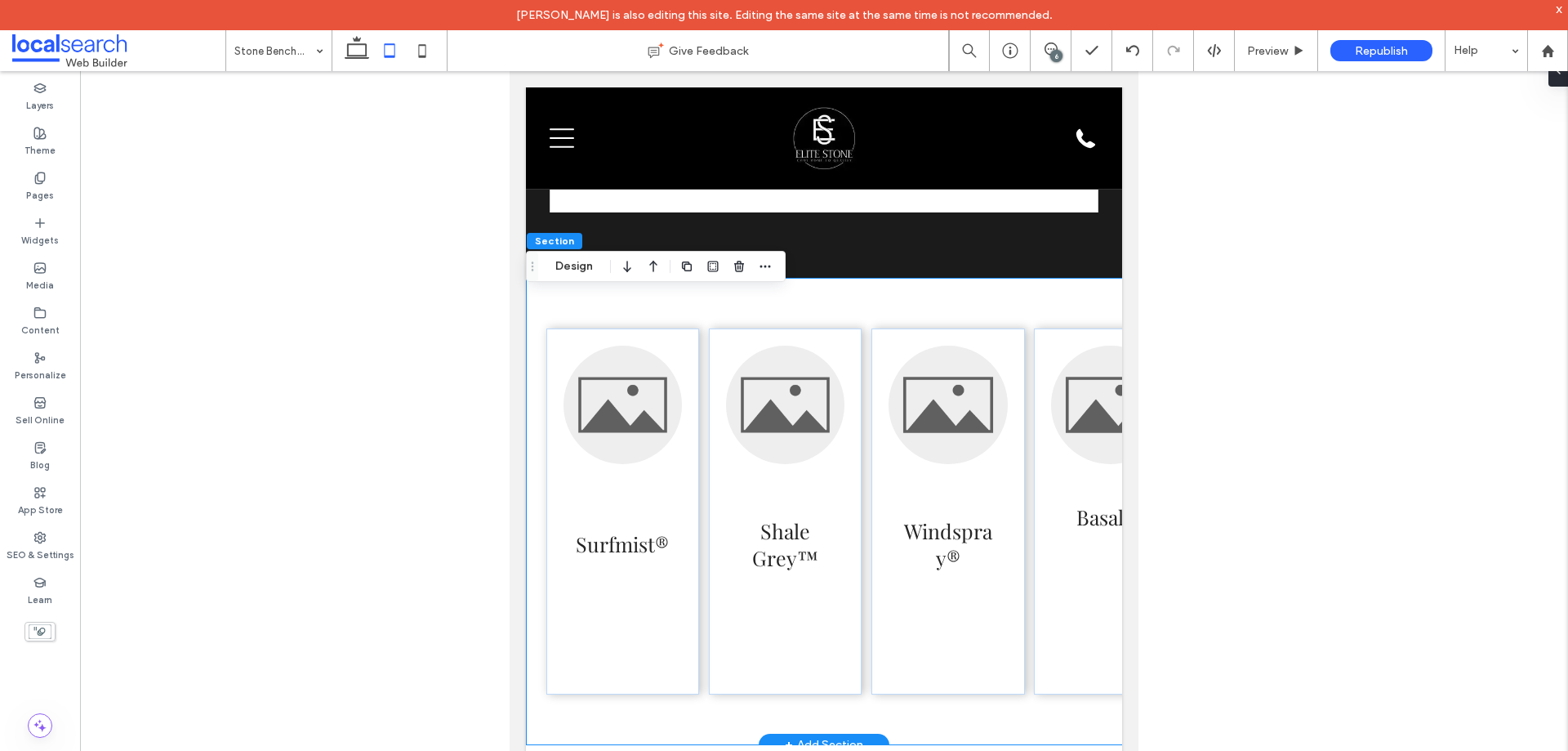
click at [538, 313] on div "Surfmist® Shale Grey™ Windspray® Basalt® Classic Cream™ Paperbark®" at bounding box center [1029, 511] width 1007 height 467
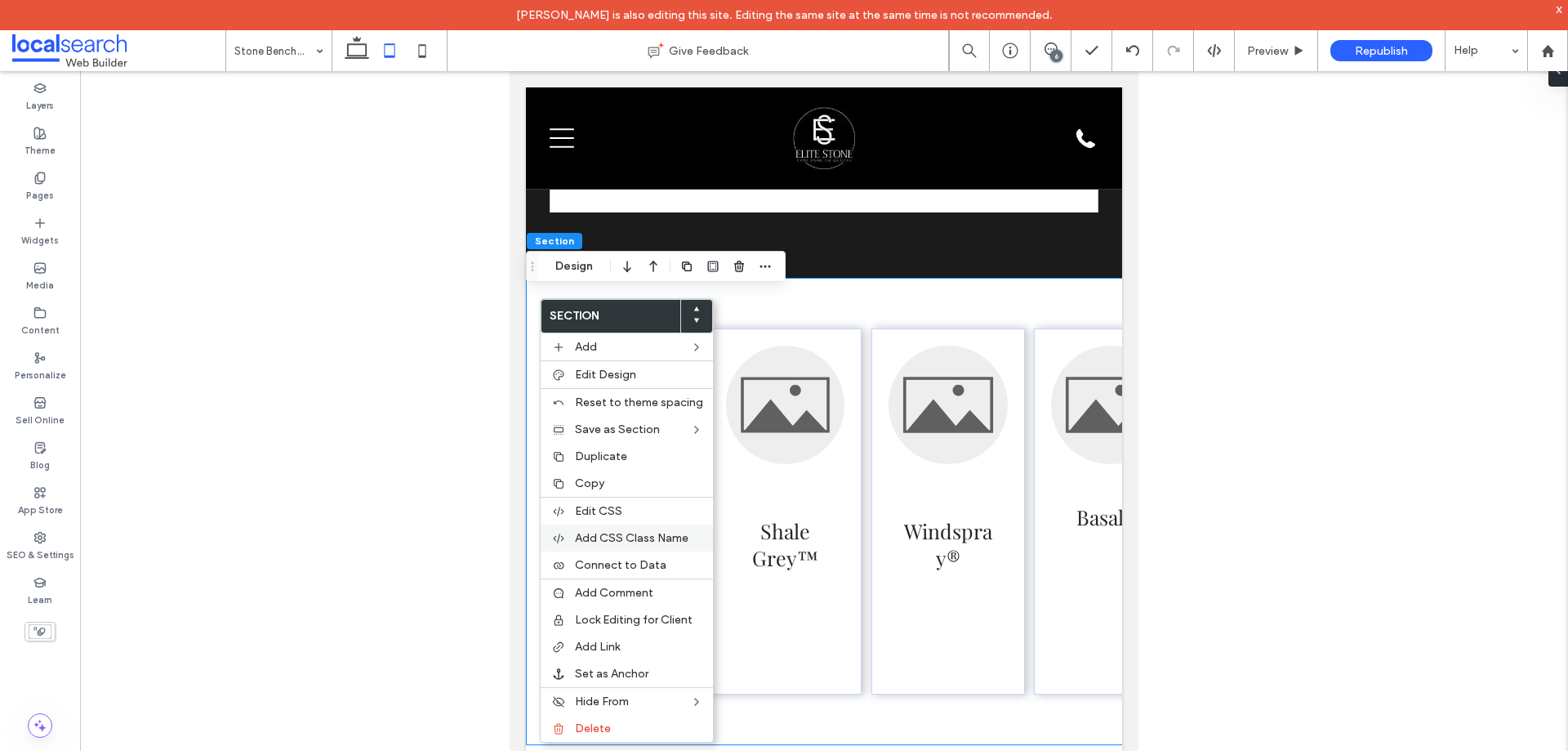
click at [649, 534] on span "Add CSS Class Name" at bounding box center [631, 538] width 114 height 14
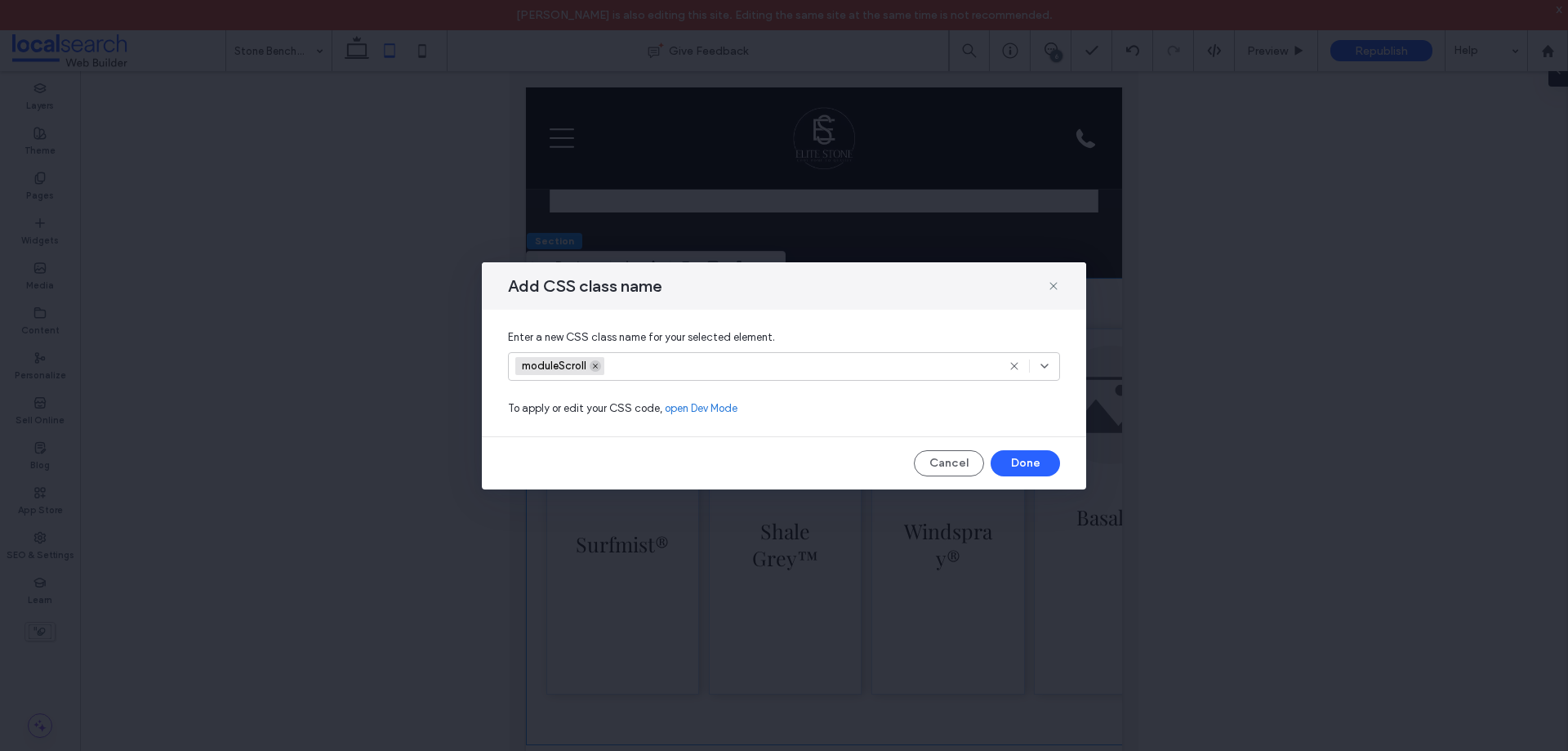
click at [598, 363] on icon at bounding box center [595, 366] width 8 height 8
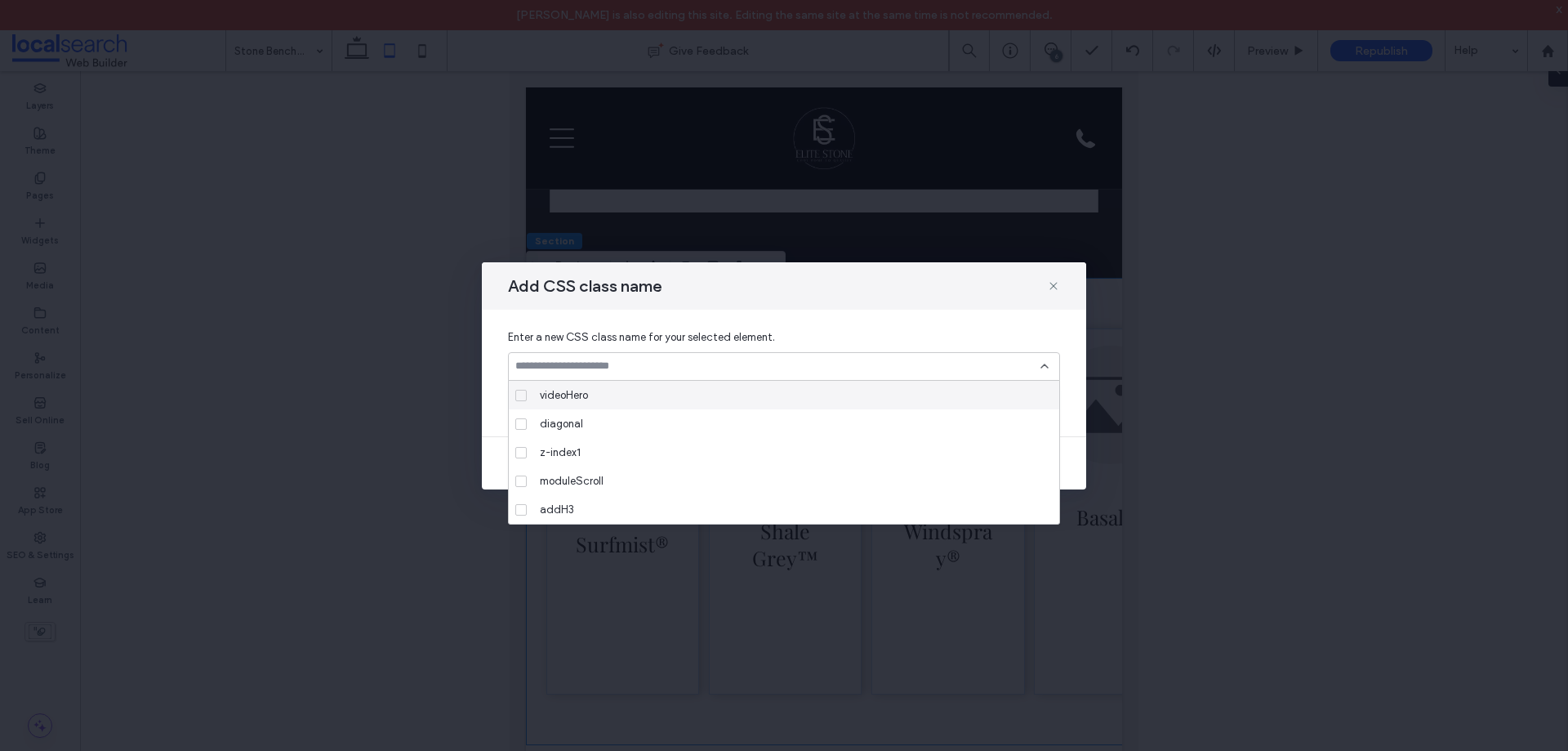
click at [1041, 358] on div at bounding box center [784, 366] width 552 height 28
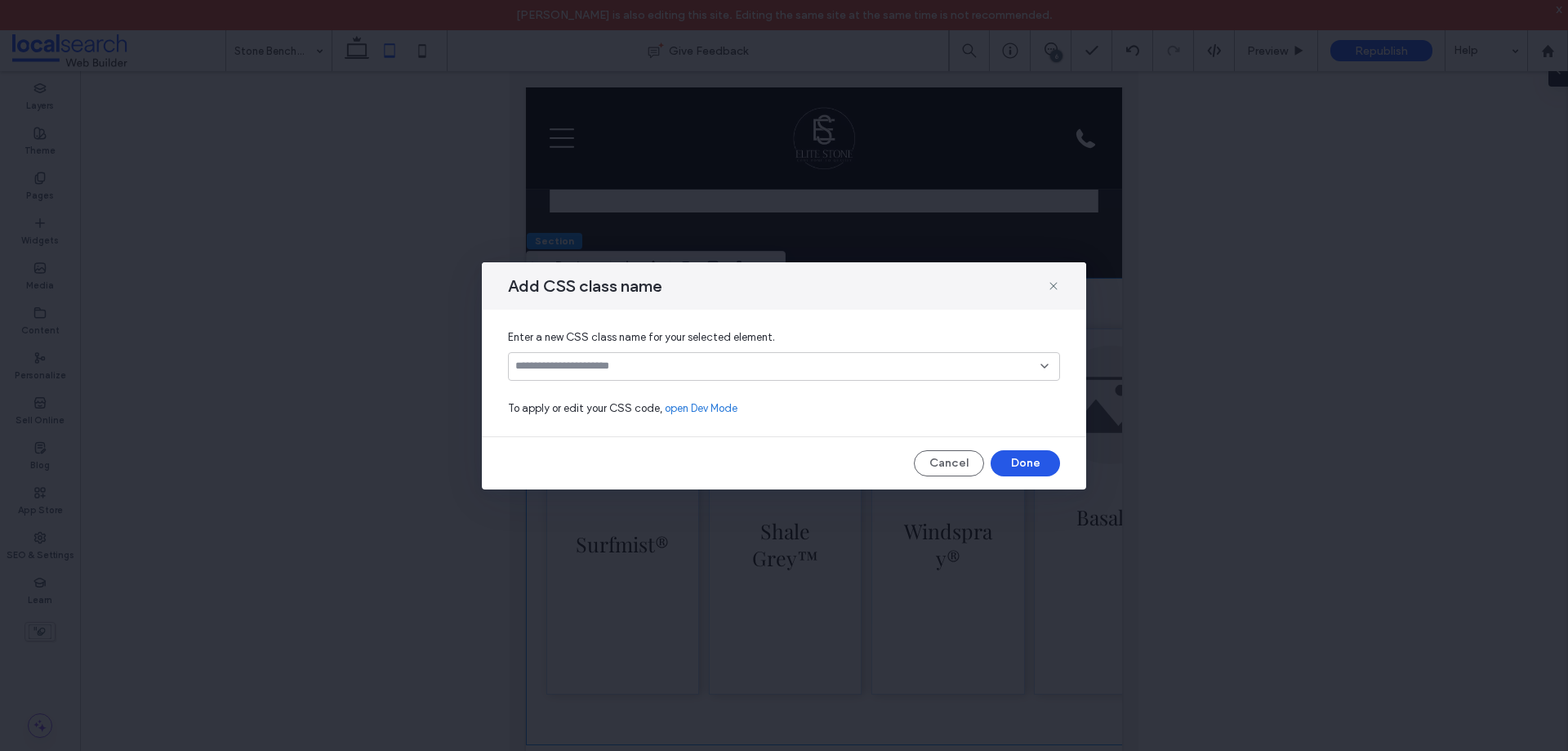
drag, startPoint x: 1019, startPoint y: 467, endPoint x: 510, endPoint y: 397, distance: 513.8
click at [1019, 467] on button "Done" at bounding box center [1025, 463] width 69 height 26
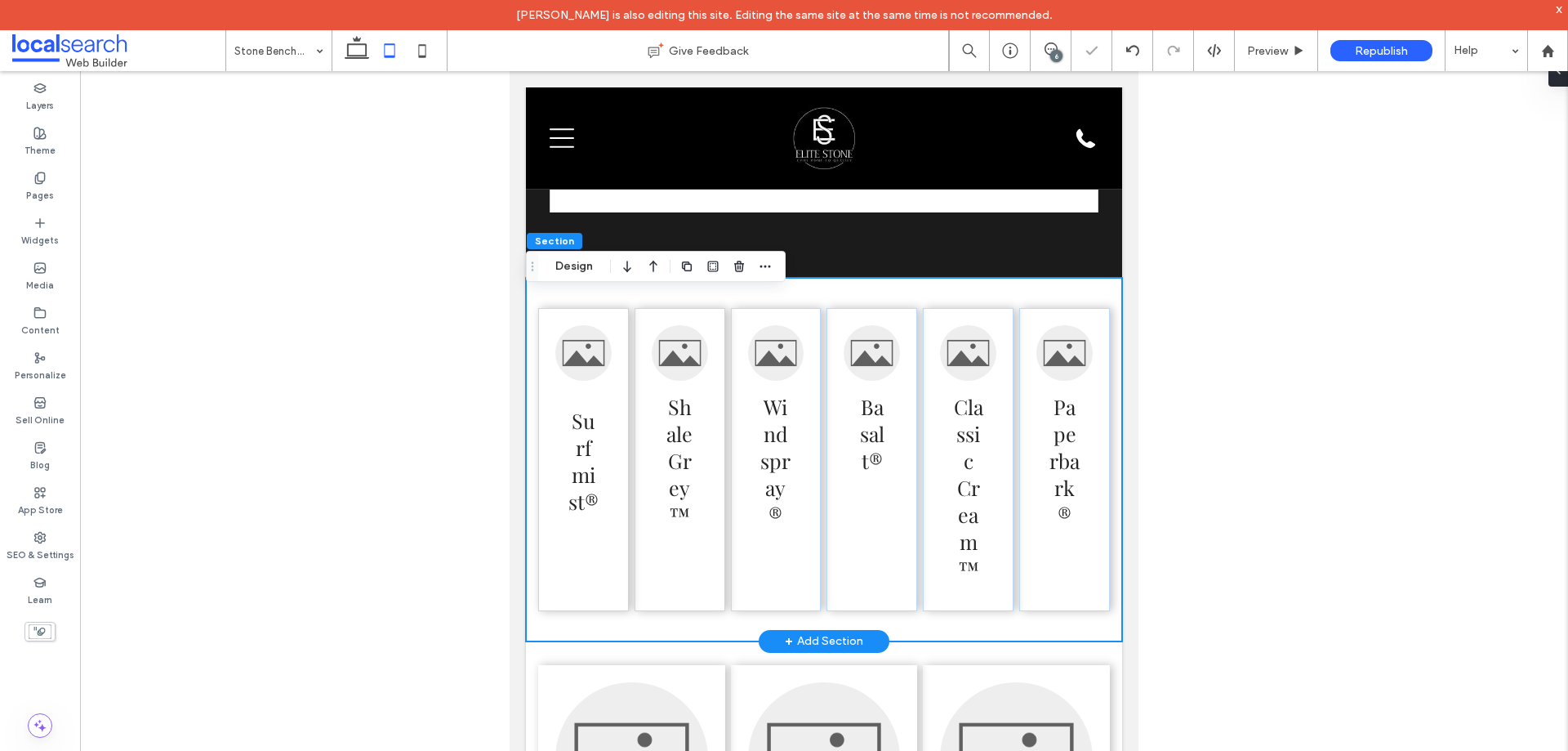
click at [893, 307] on div "Surfmist® Shale Grey™ Windspray® Basalt® Classic Cream™ Paperbark®" at bounding box center [823, 459] width 596 height 363
click at [567, 269] on button "Design" at bounding box center [575, 266] width 59 height 20
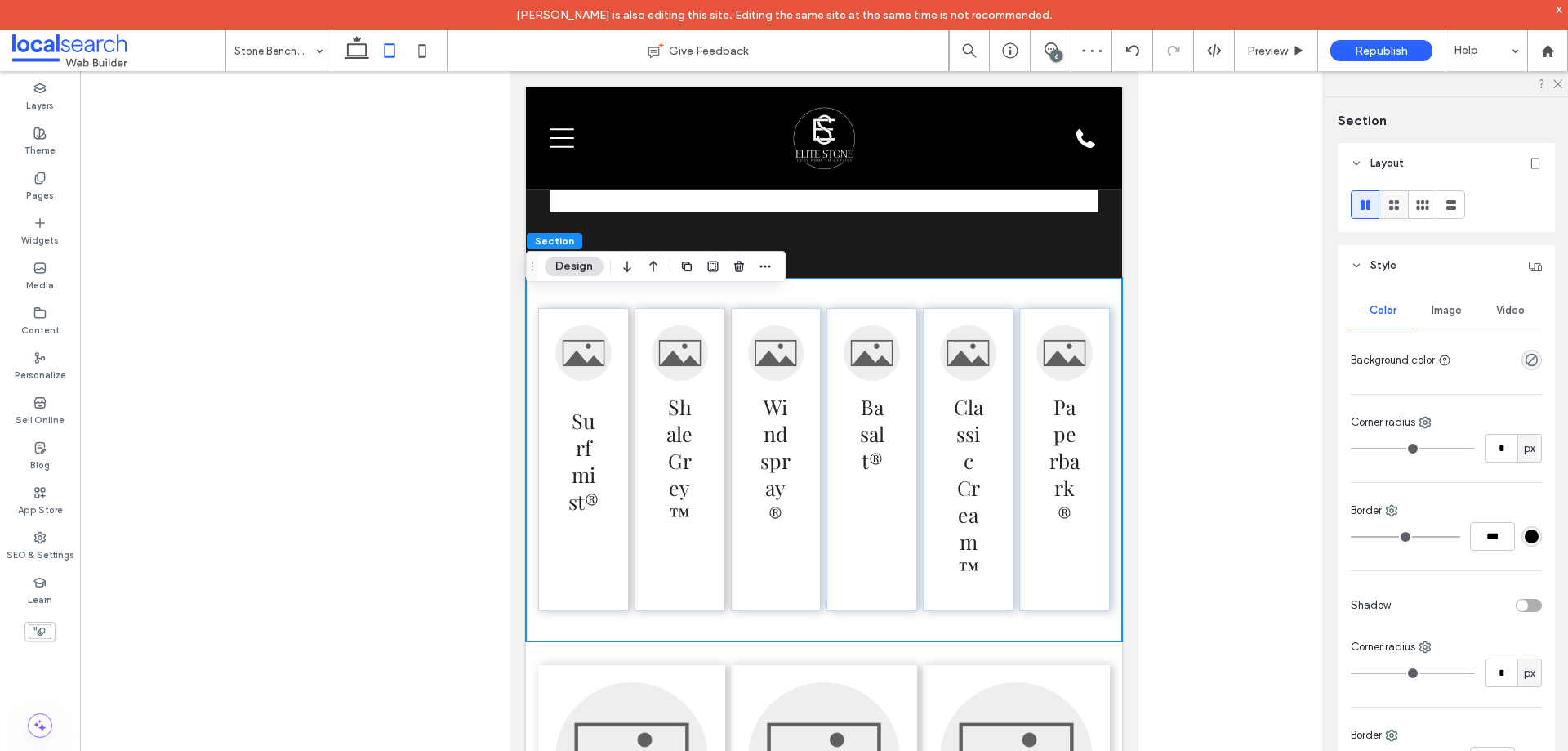
click at [1395, 208] on use at bounding box center [1394, 205] width 10 height 10
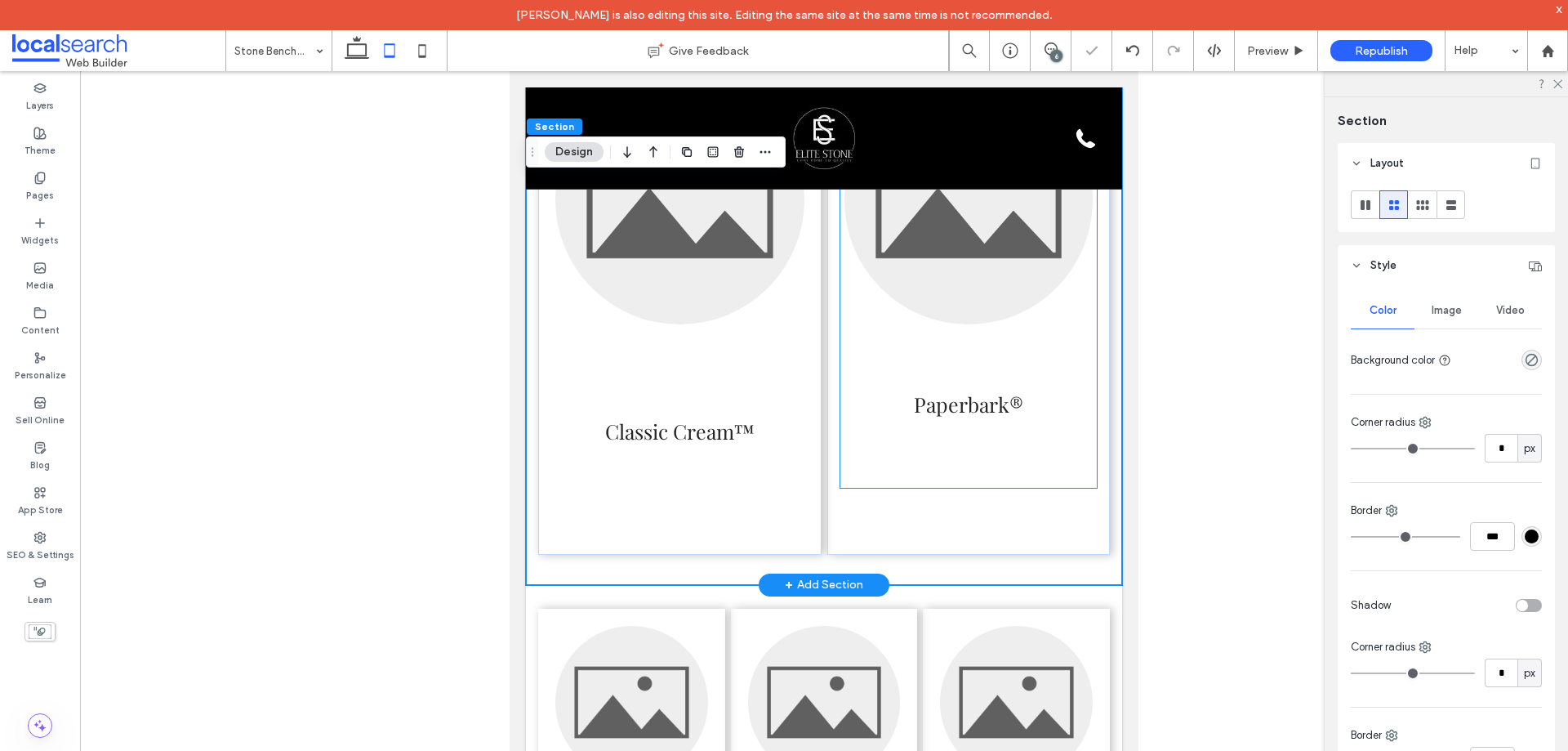
scroll to position [5280, 0]
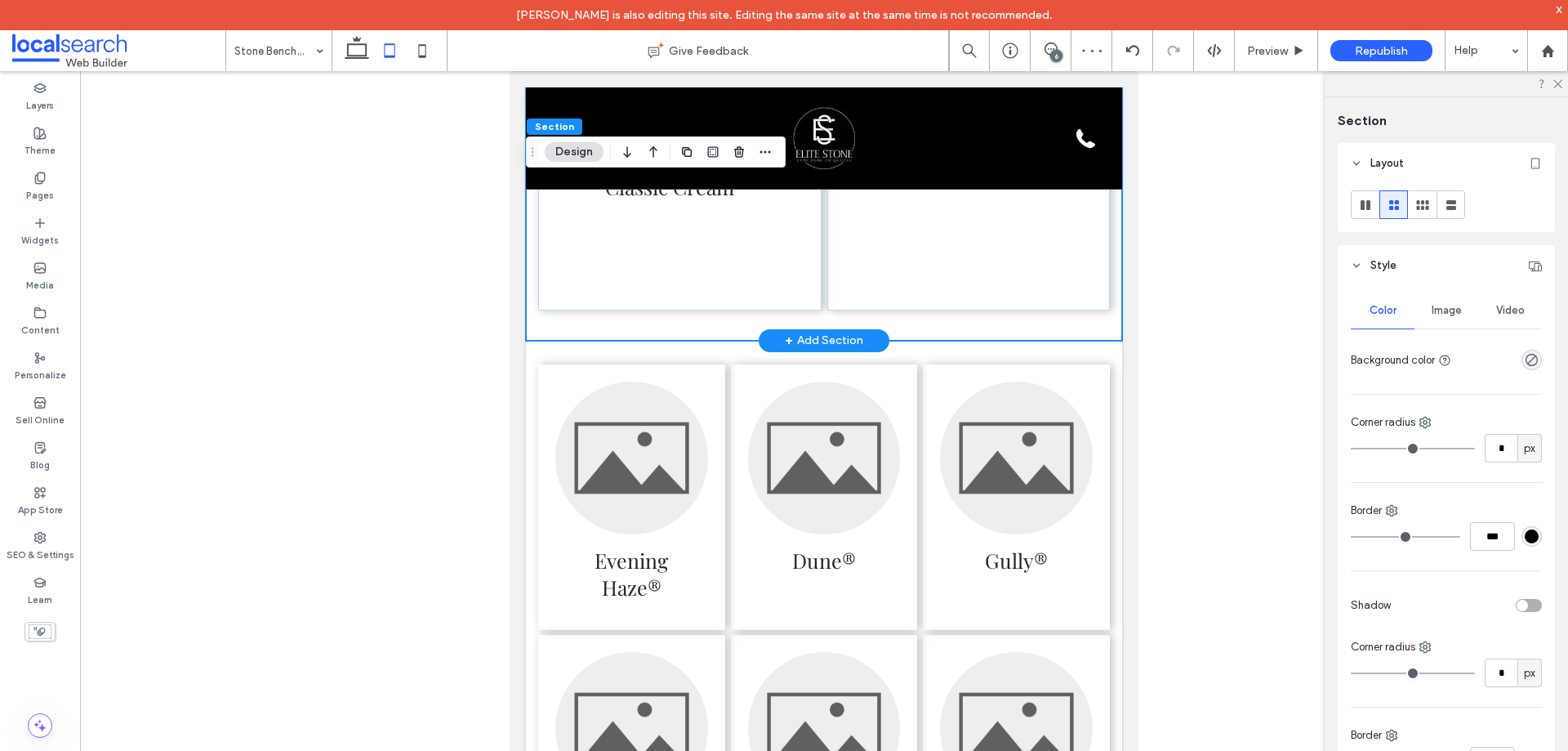
click at [843, 329] on div "+ Add Section" at bounding box center [824, 340] width 131 height 23
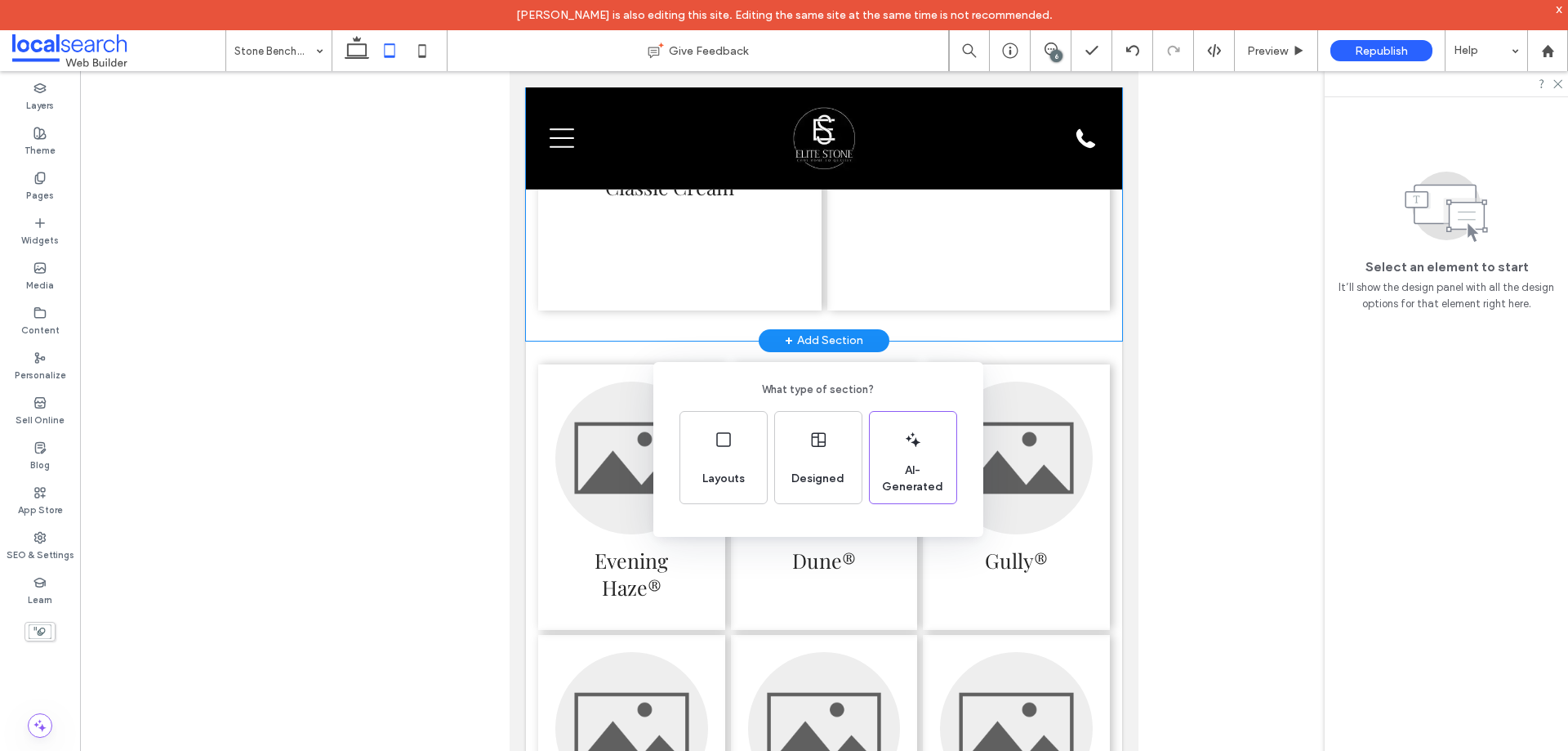
click at [1072, 338] on div "What type of section? Layouts Designed AI-Generated" at bounding box center [784, 415] width 1568 height 831
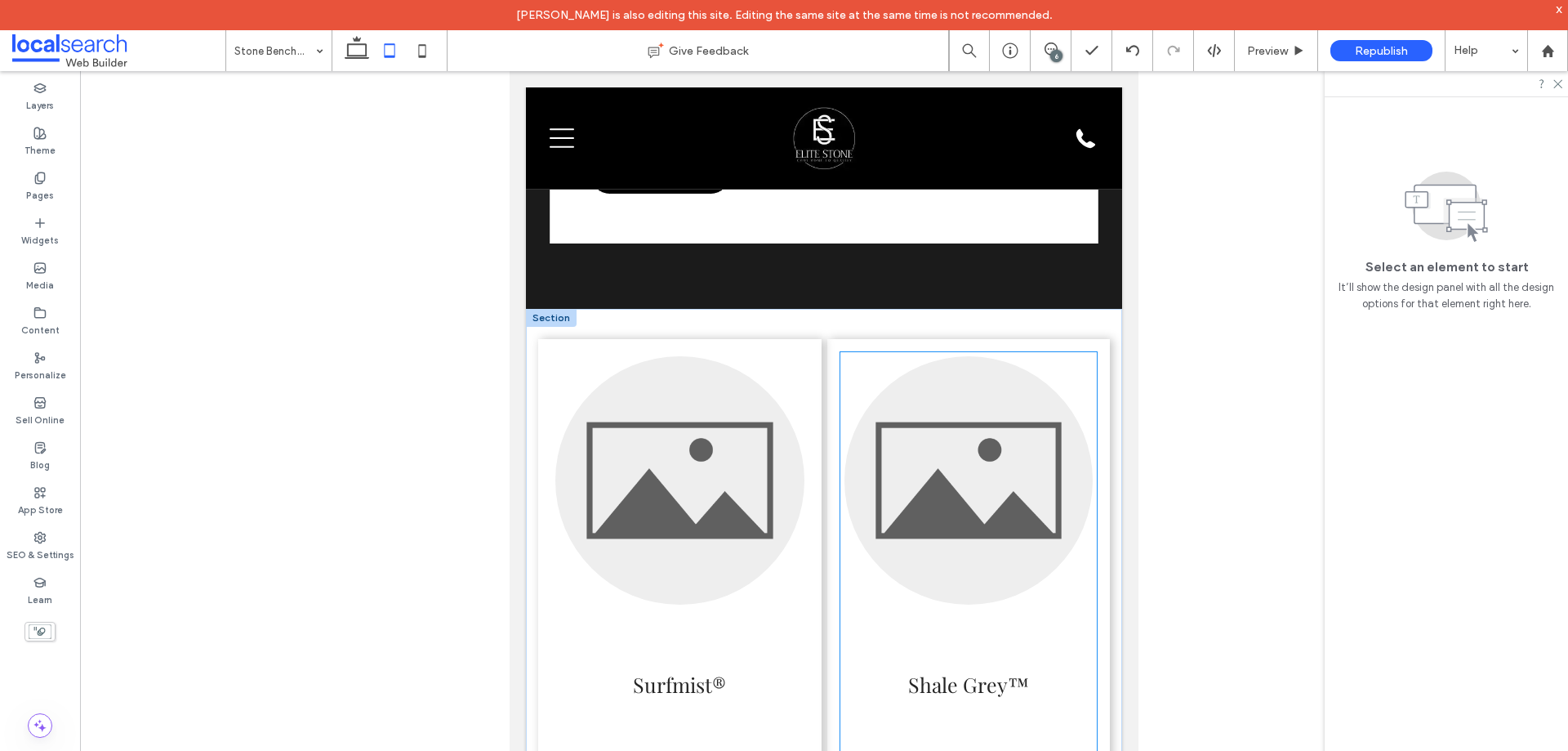
scroll to position [3810, 0]
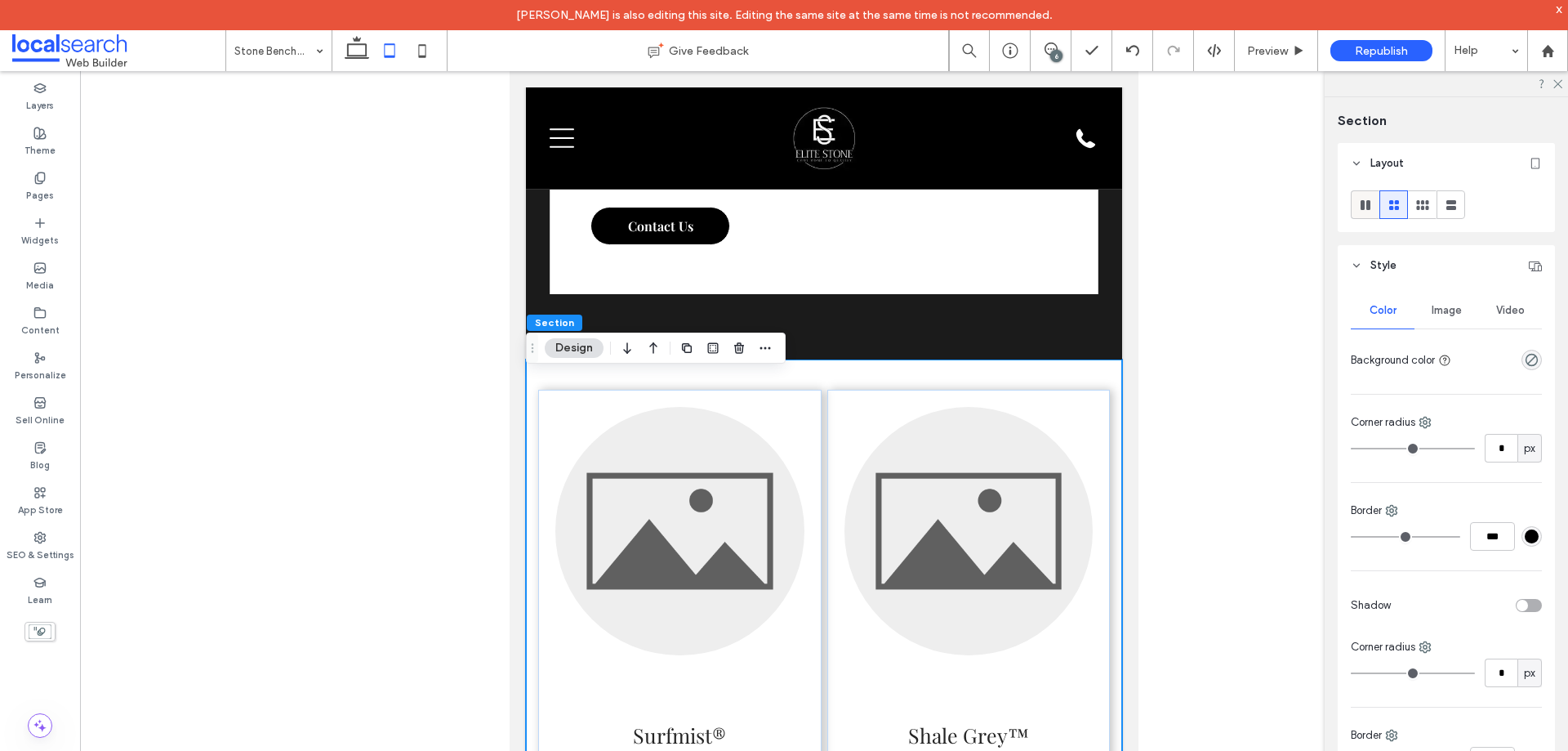
click at [1372, 205] on icon at bounding box center [1365, 205] width 17 height 17
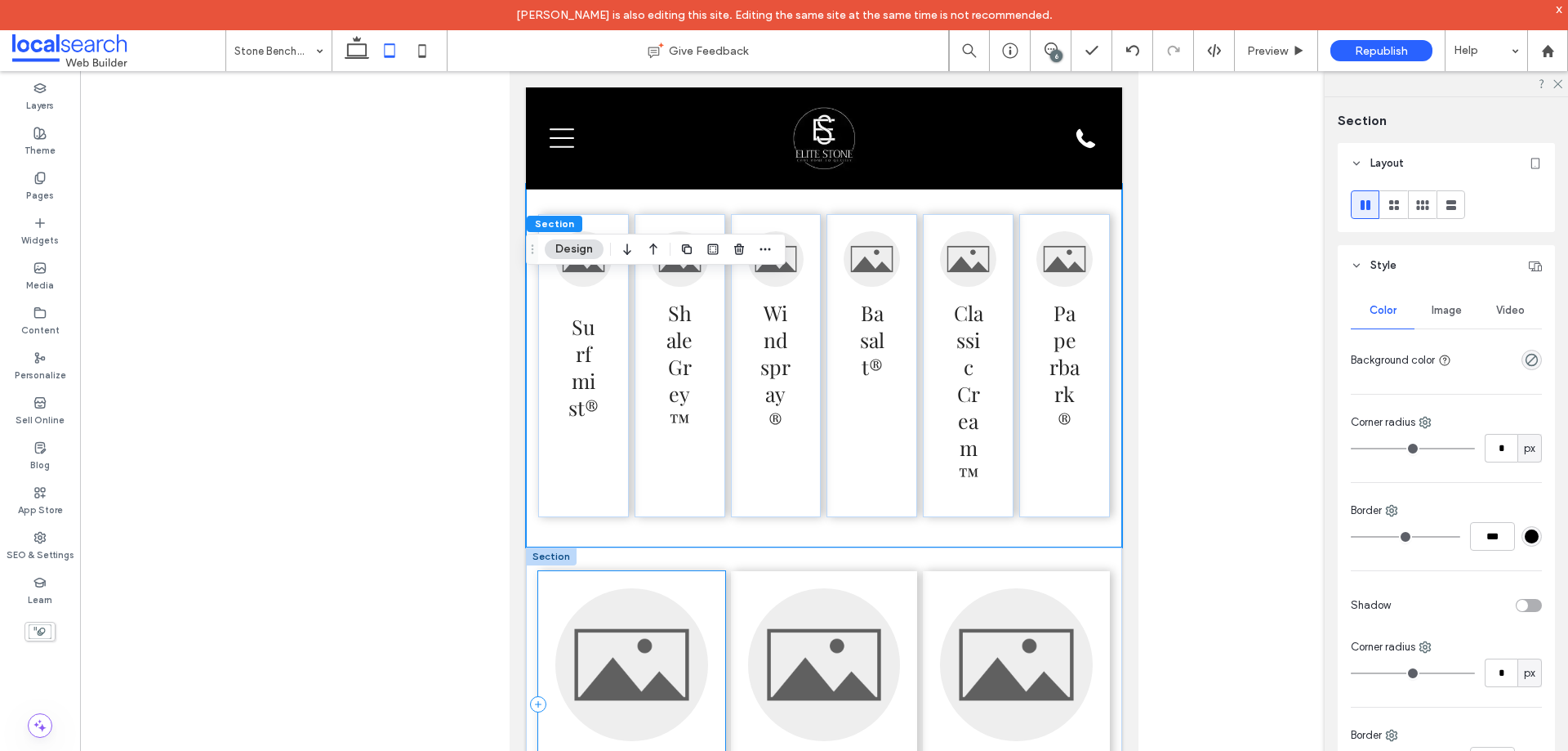
scroll to position [3892, 0]
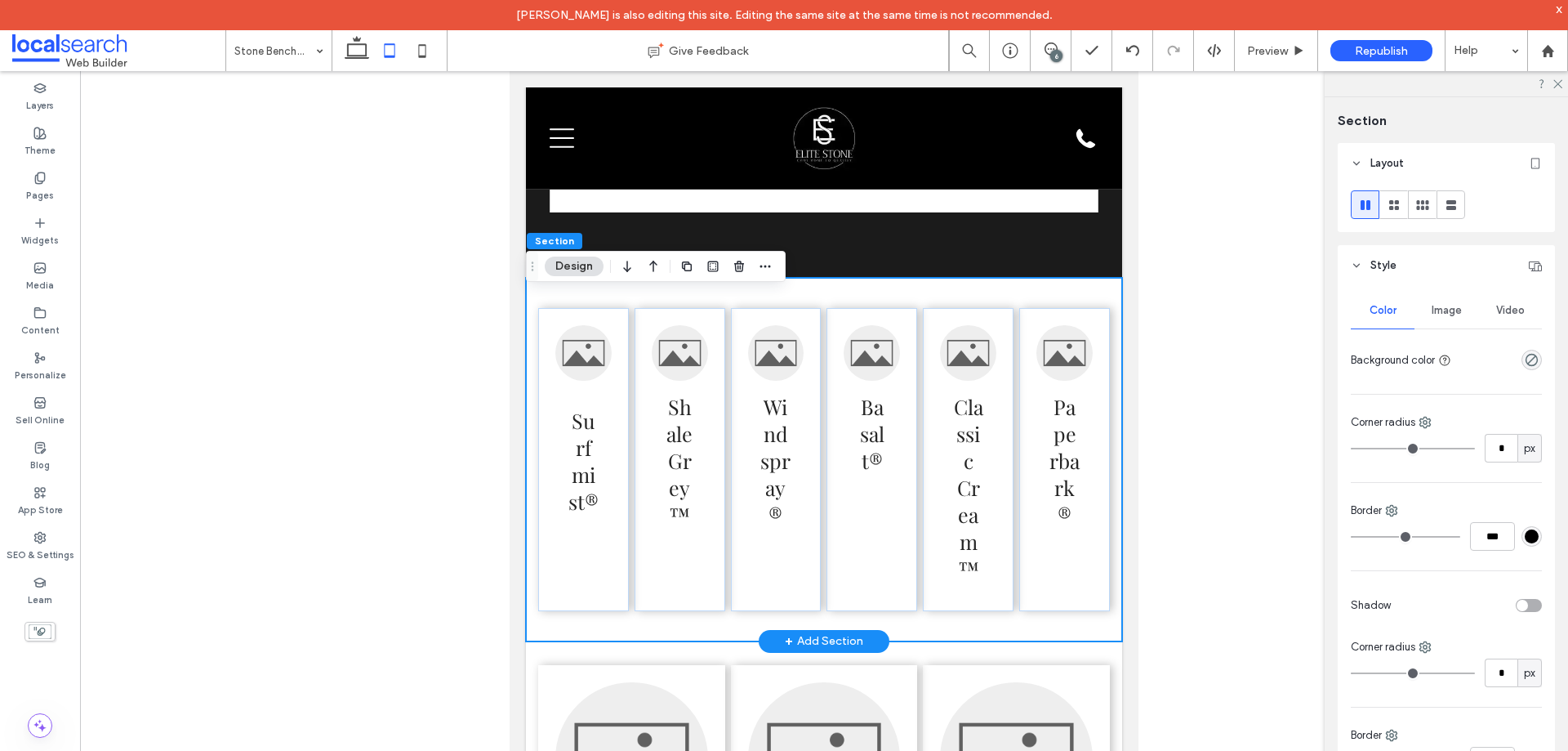
click at [607, 310] on div "Surfmist® Shale Grey™ Windspray® Basalt® Classic Cream™ Paperbark®" at bounding box center [823, 459] width 596 height 363
click at [611, 331] on div "Surfmist®" at bounding box center [583, 460] width 91 height 304
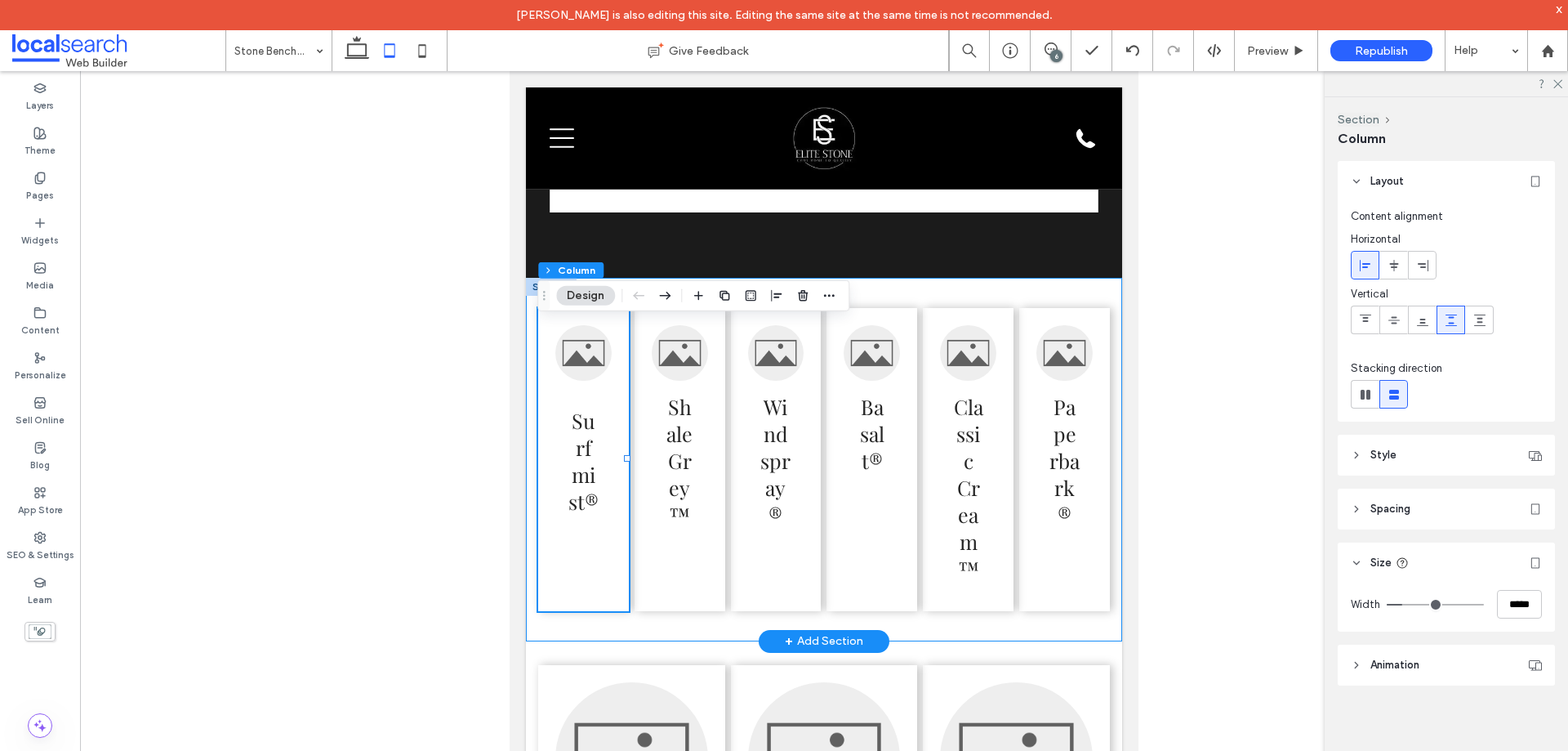
click at [971, 312] on div "Surfmist® Shale Grey™ Windspray® Basalt® Classic Cream™ Paperbark®" at bounding box center [823, 459] width 596 height 363
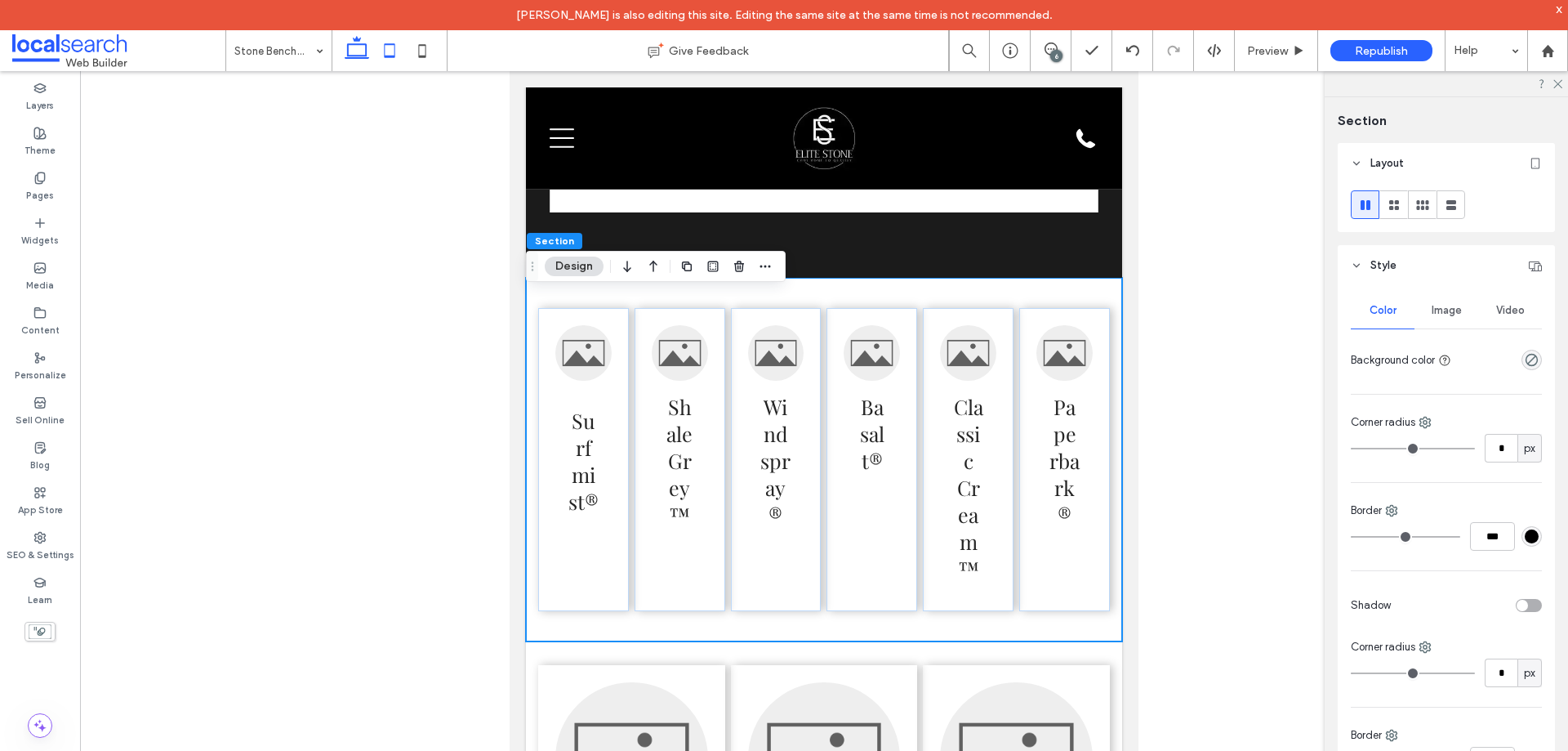
drag, startPoint x: 355, startPoint y: 55, endPoint x: 404, endPoint y: 185, distance: 138.9
click at [355, 55] on icon at bounding box center [356, 50] width 32 height 32
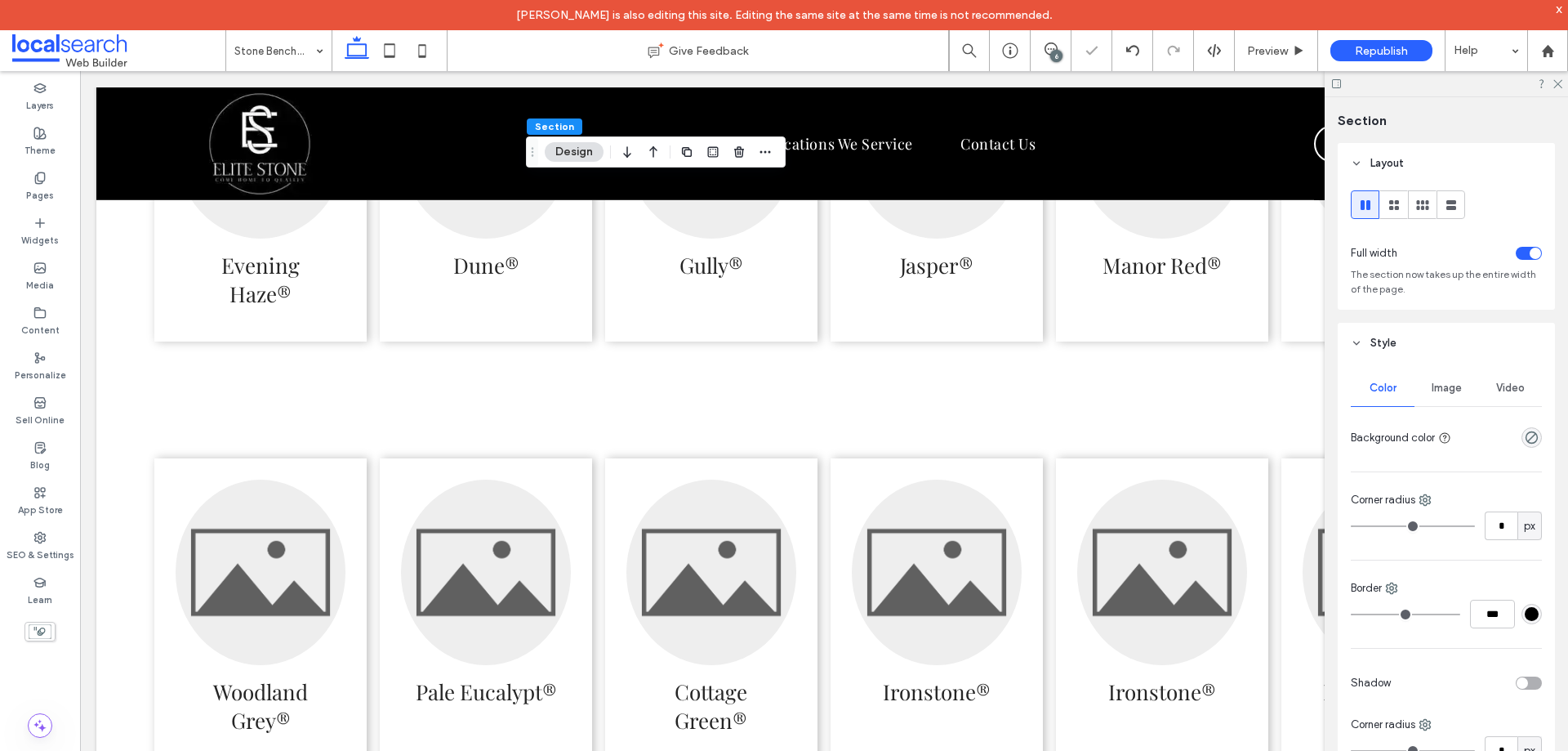
type input "*"
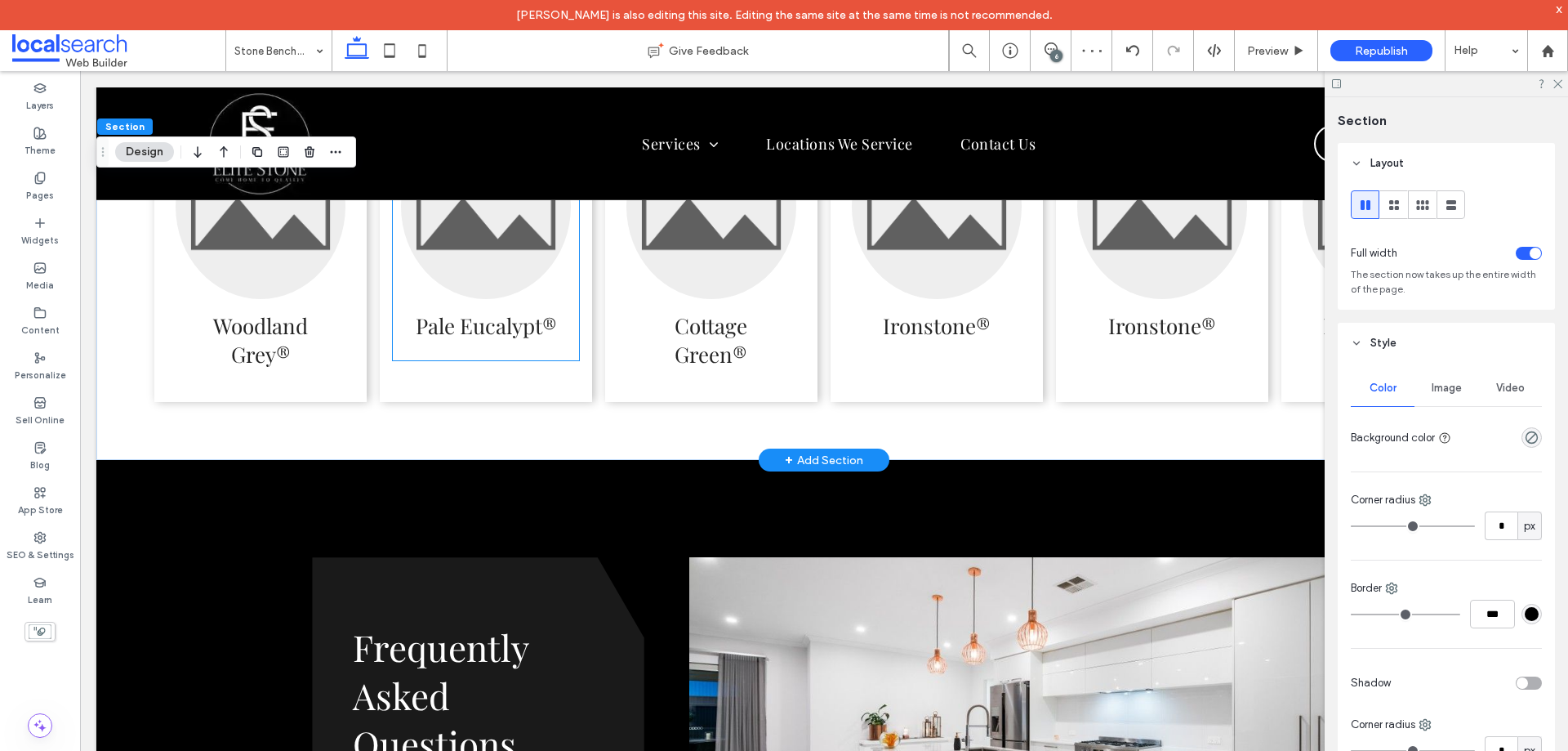
scroll to position [4120, 0]
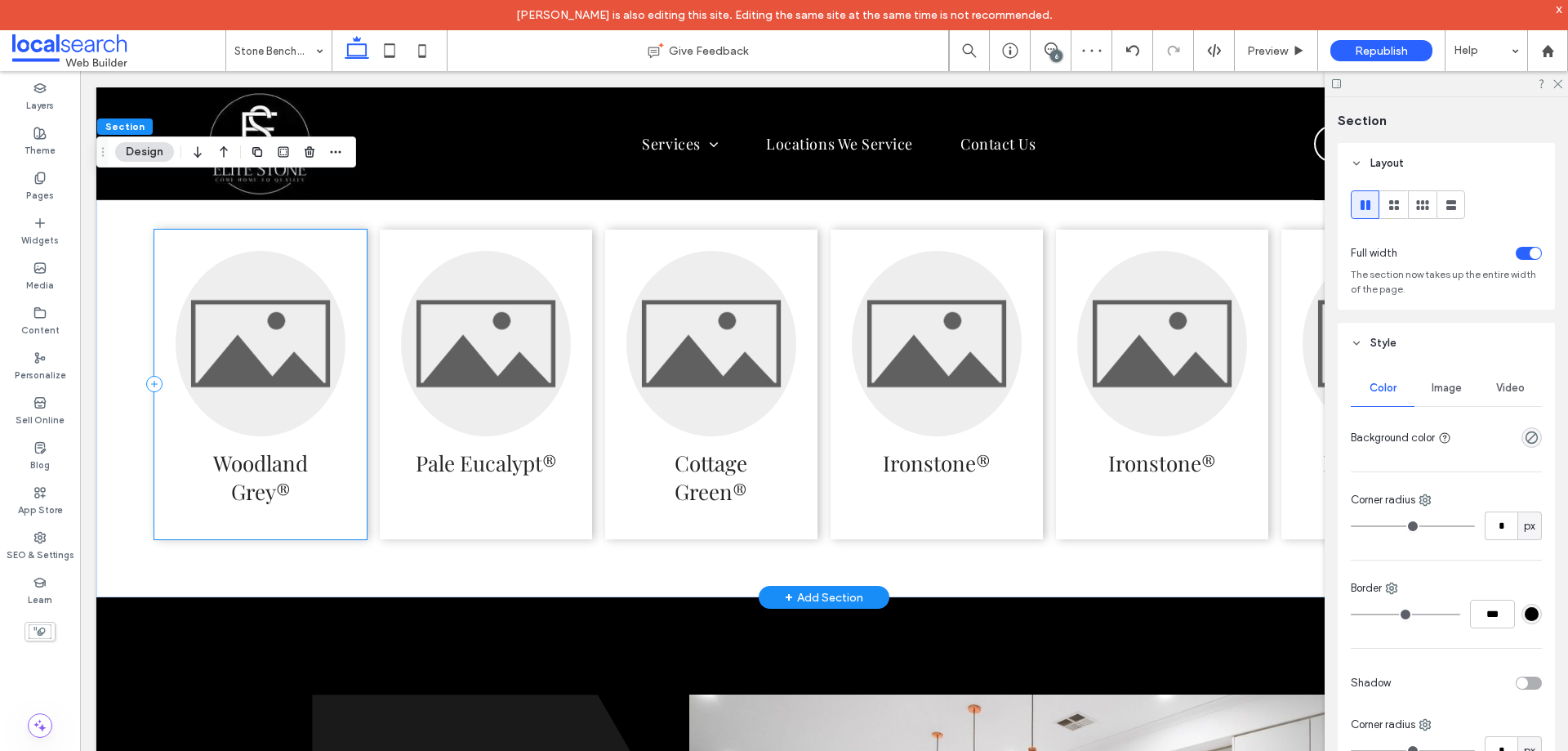
click at [363, 305] on div "Woodland Grey®" at bounding box center [260, 384] width 212 height 309
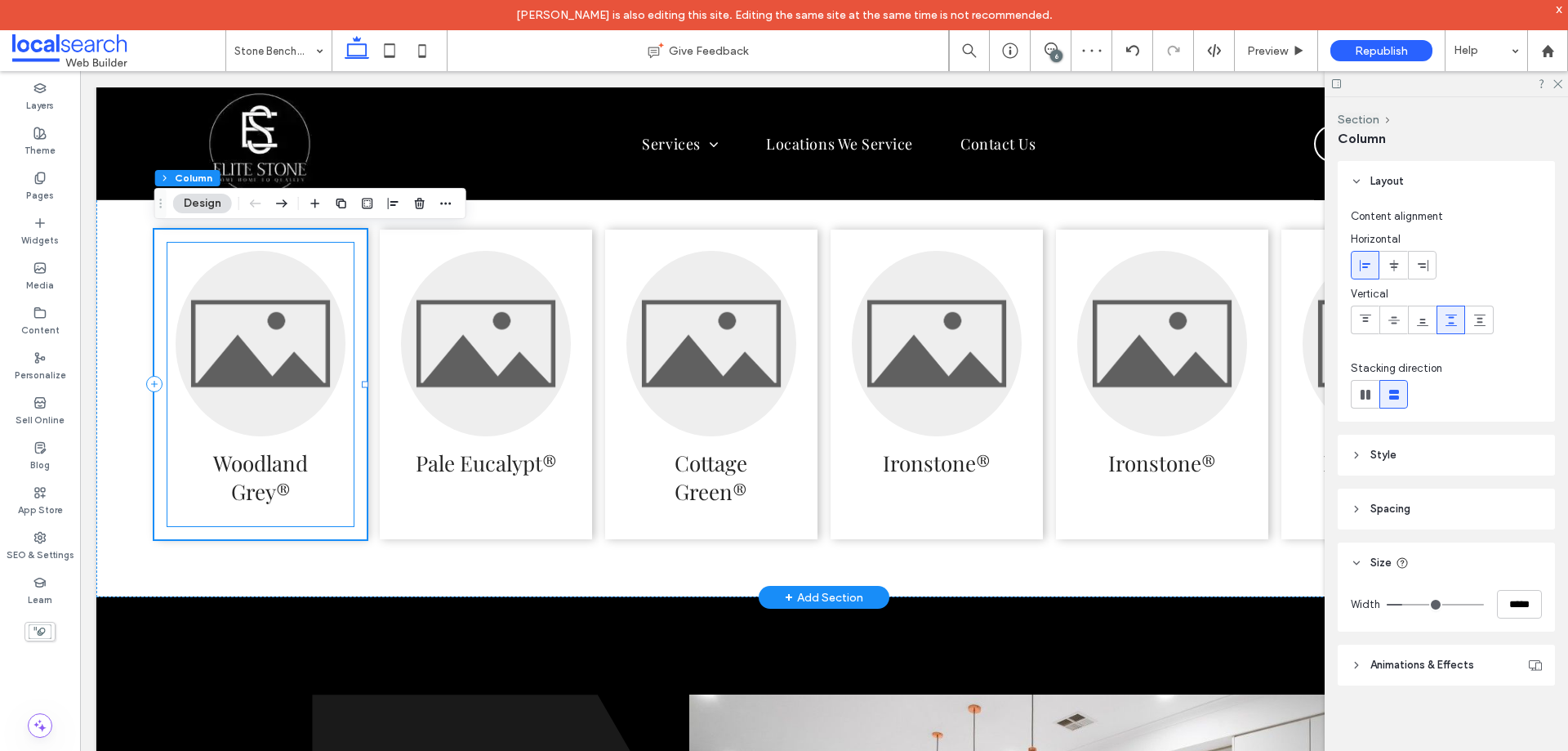
click at [288, 317] on link at bounding box center [260, 343] width 170 height 185
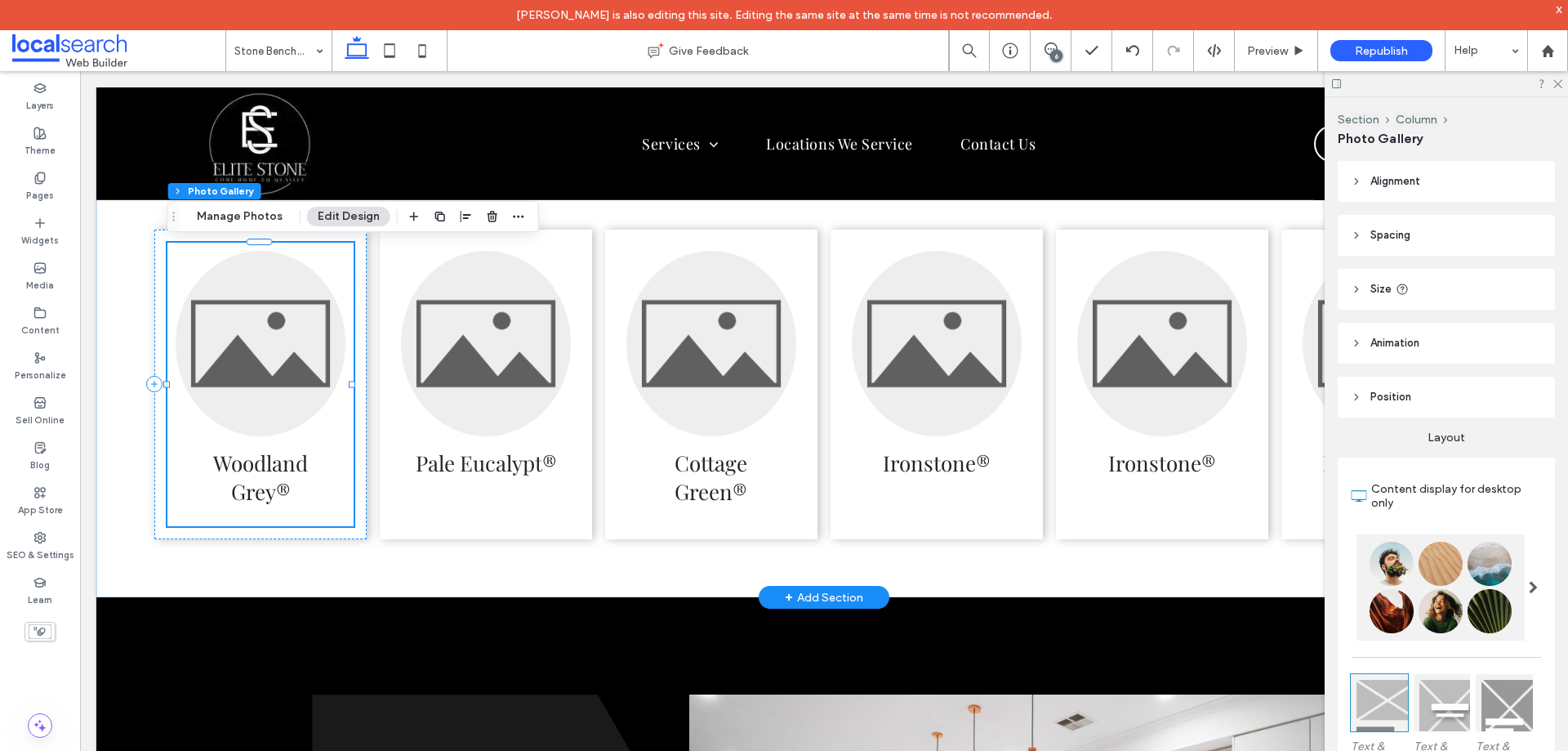
click at [274, 320] on link at bounding box center [260, 343] width 170 height 185
click at [256, 328] on link at bounding box center [260, 343] width 170 height 185
click at [277, 448] on h3 "Woodland Grey®" at bounding box center [260, 477] width 146 height 57
click at [267, 415] on link at bounding box center [260, 343] width 170 height 185
click at [271, 360] on link at bounding box center [260, 343] width 170 height 185
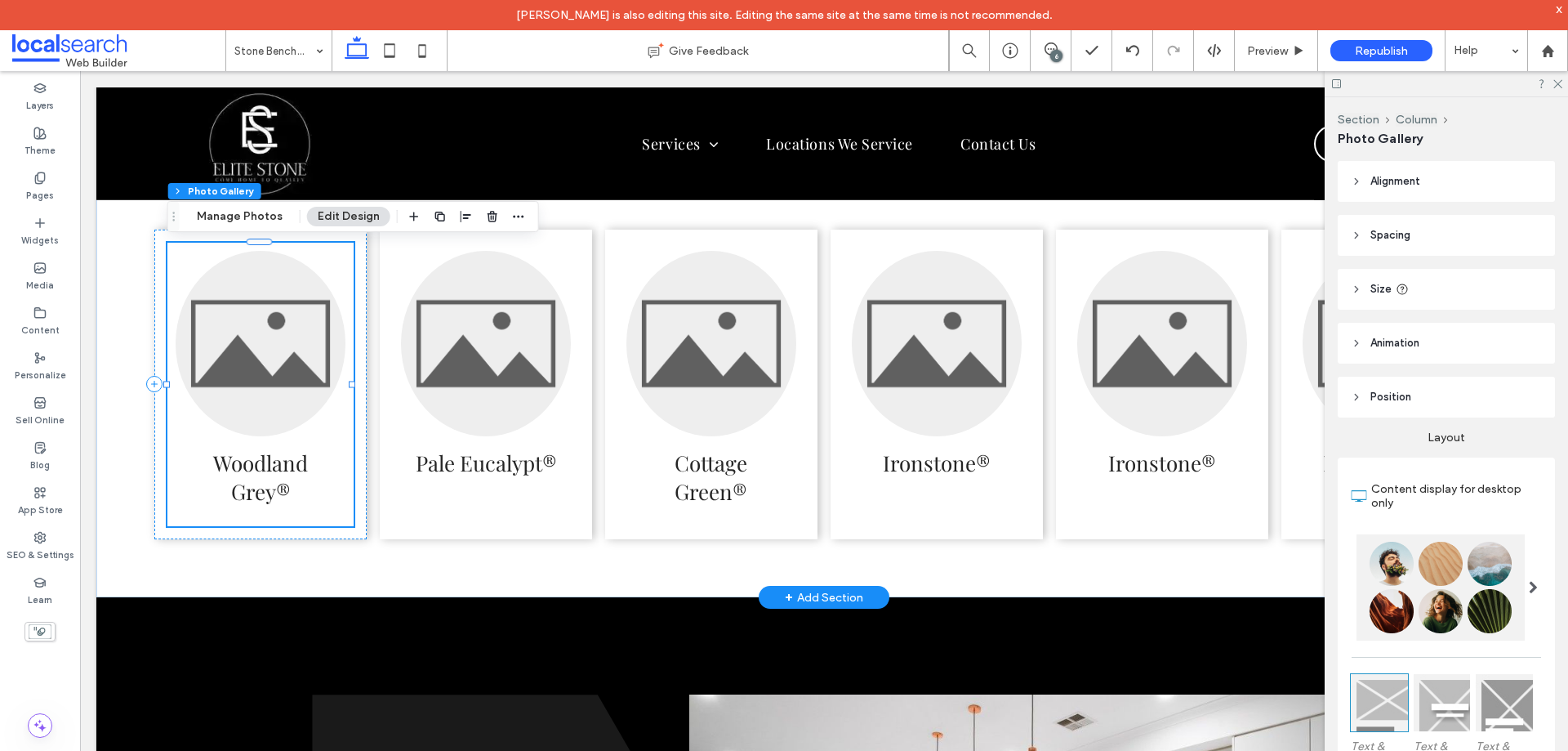
click at [282, 342] on link at bounding box center [260, 343] width 170 height 185
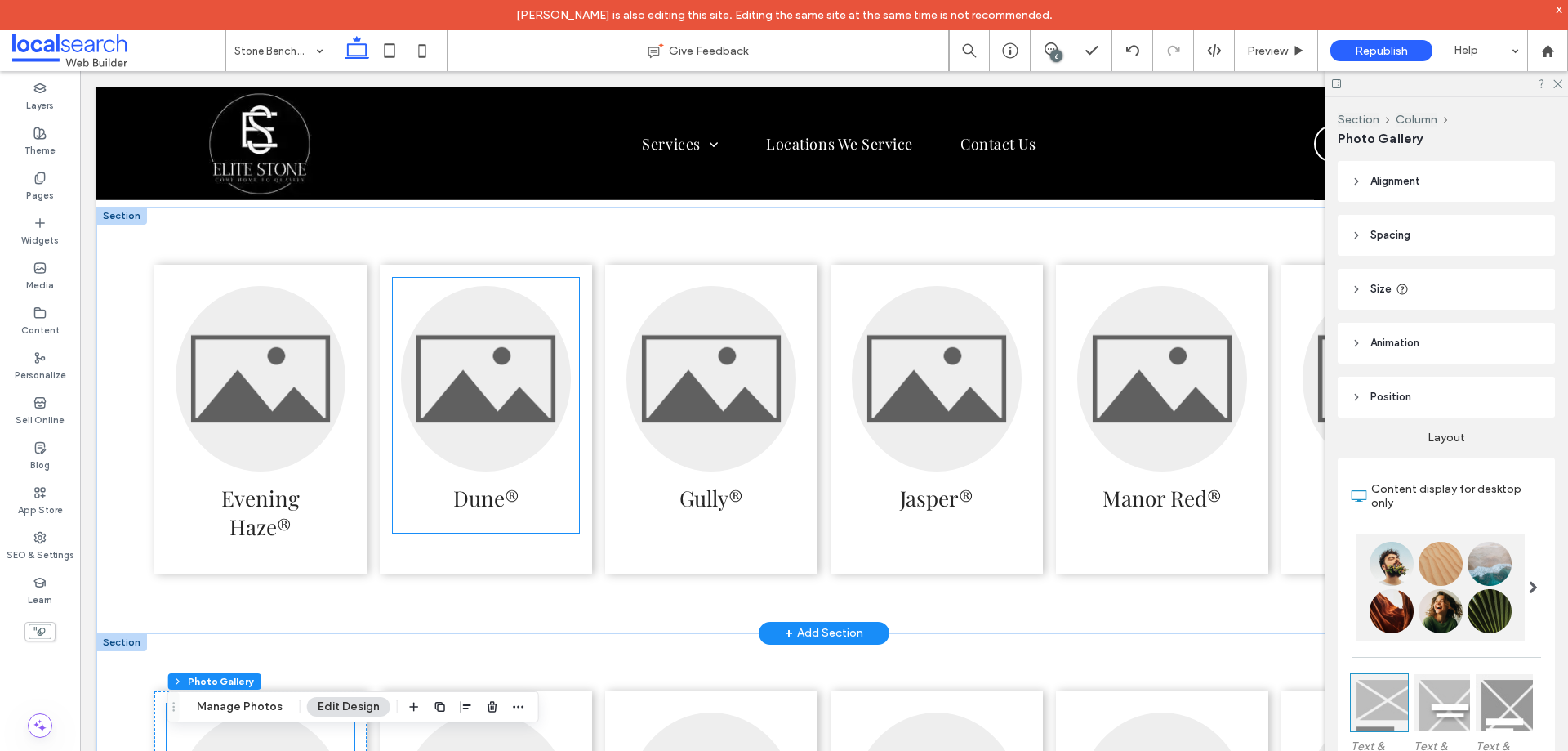
scroll to position [3631, 0]
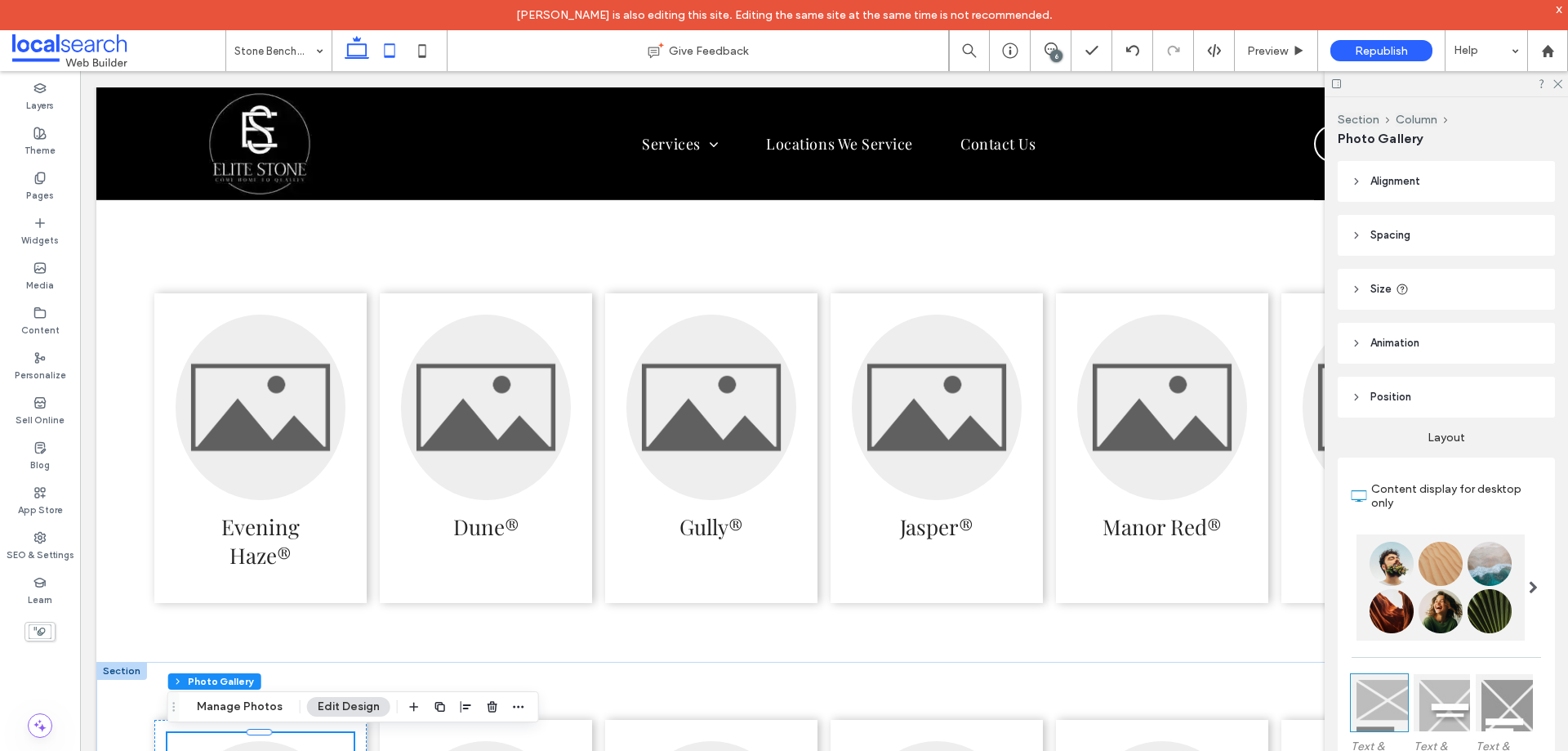
click at [390, 58] on icon at bounding box center [389, 50] width 32 height 32
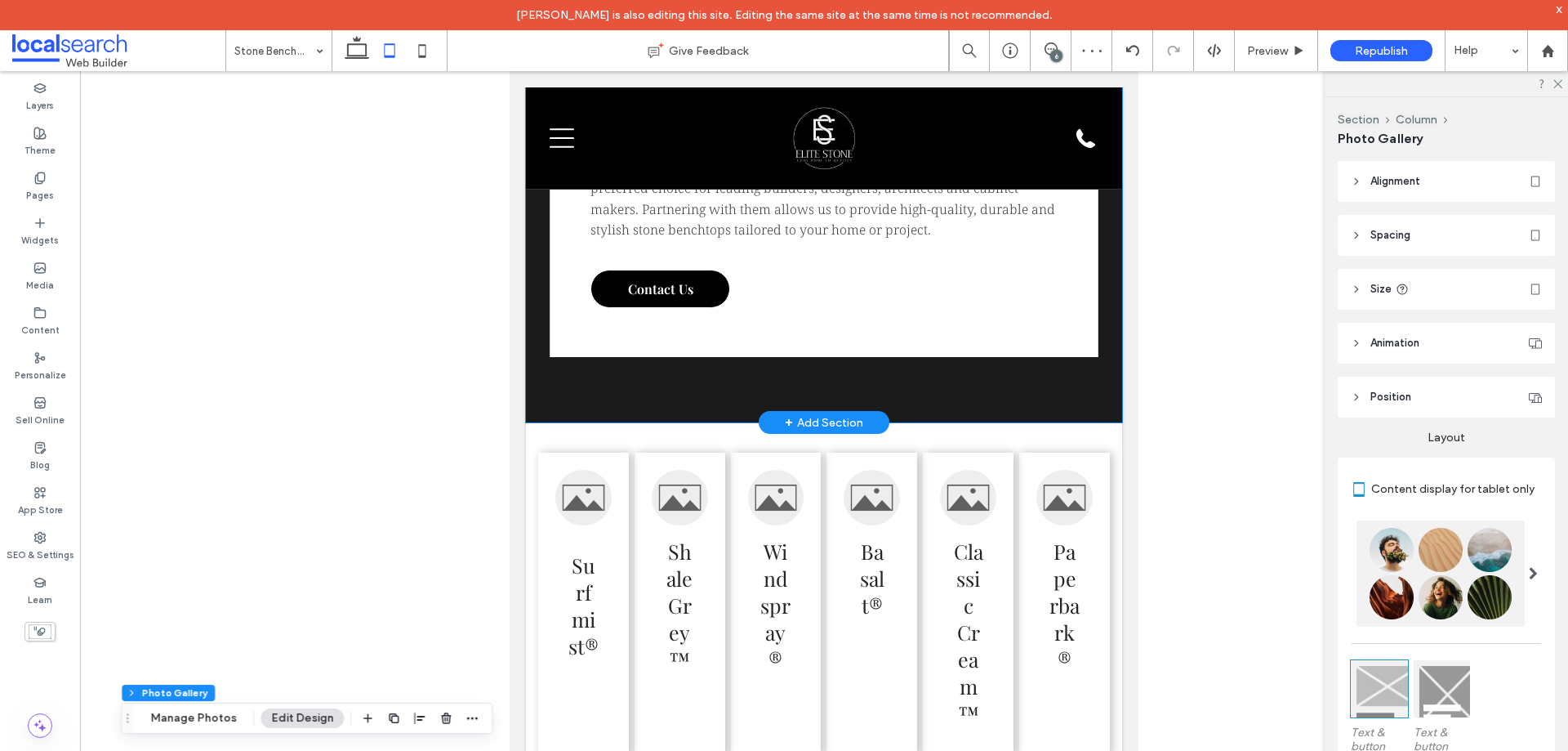
scroll to position [3911, 0]
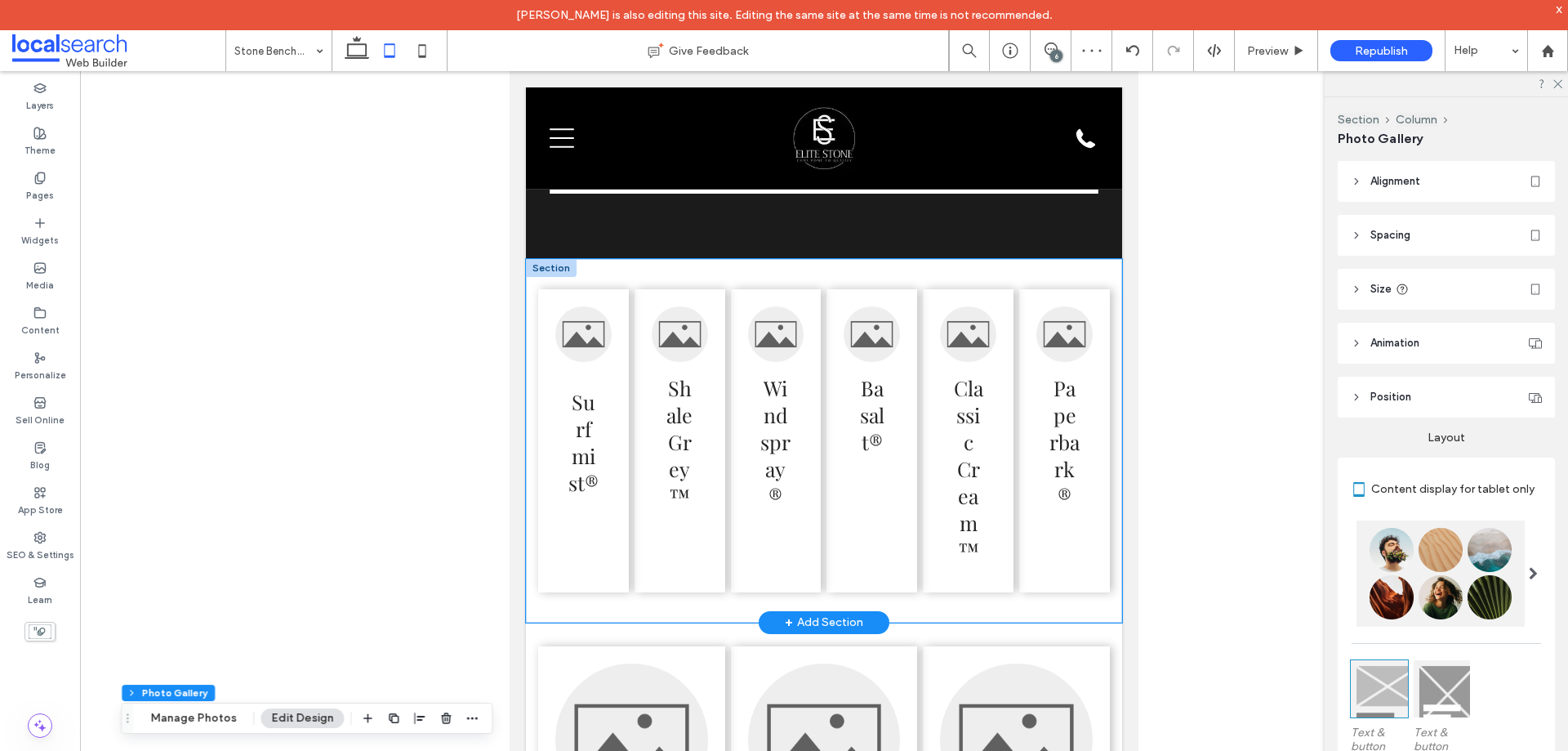
click at [641, 297] on div "Surfmist® Shale Grey™ Windspray® Basalt® Classic Cream™ Paperbark®" at bounding box center [823, 441] width 596 height 363
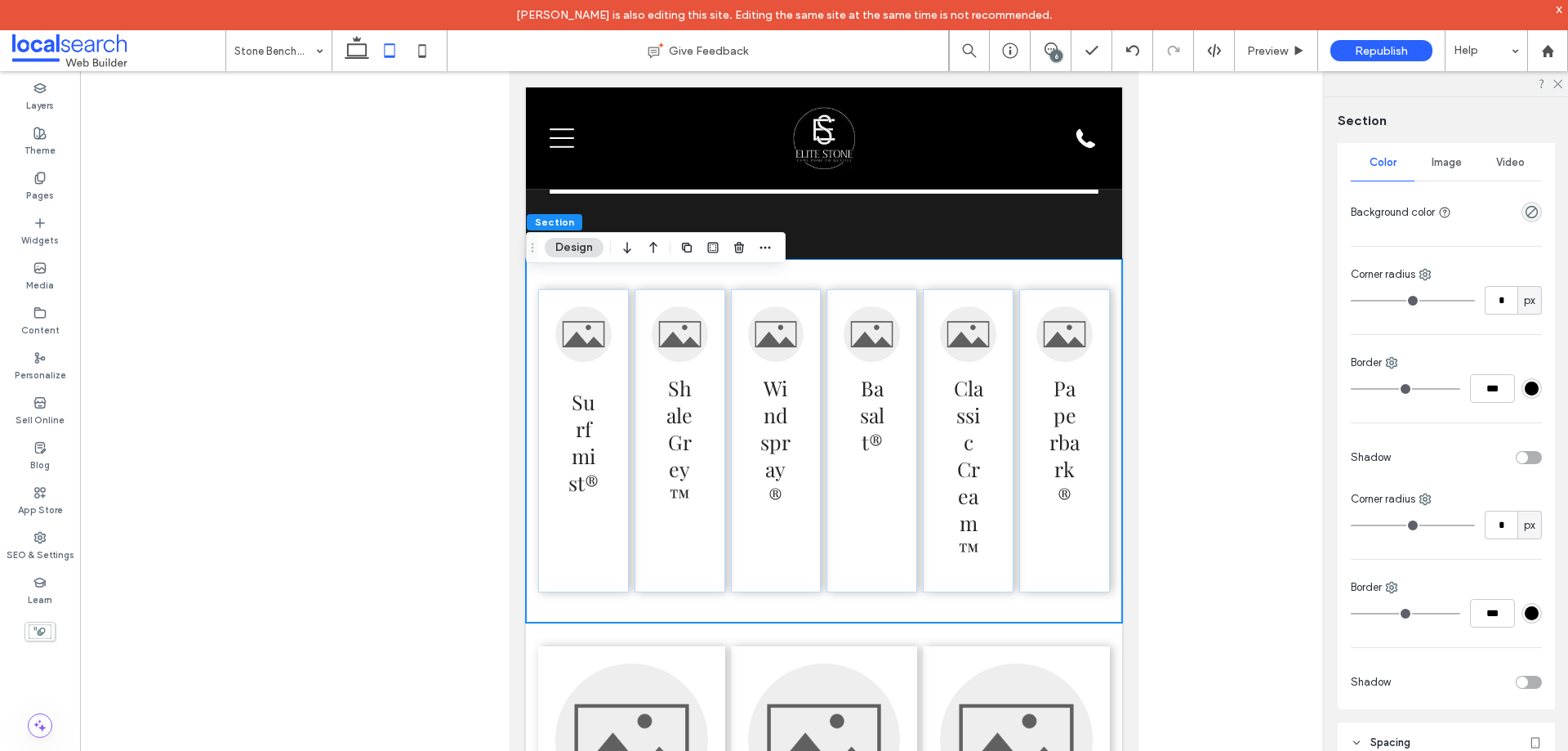
scroll to position [164, 0]
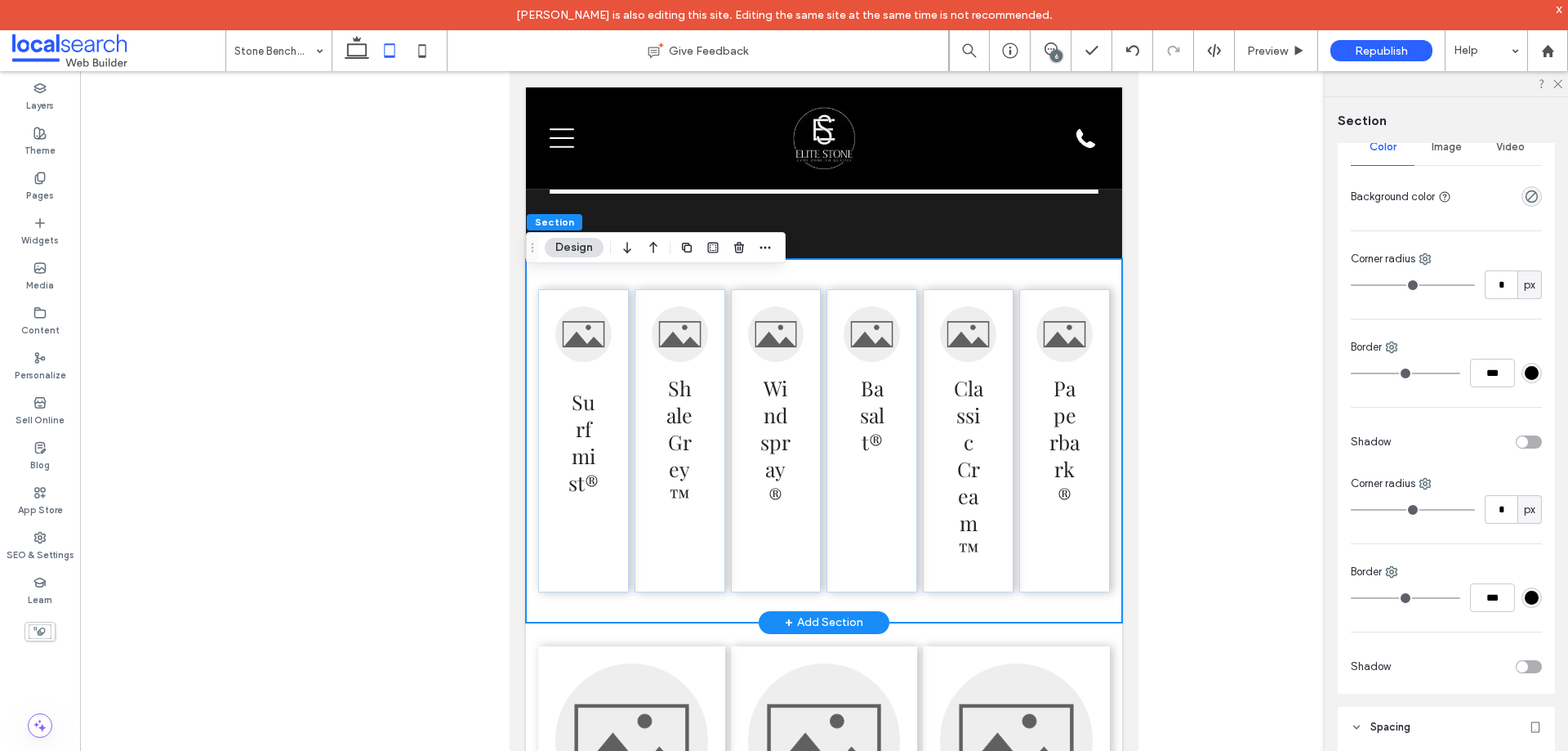
click at [724, 284] on div "Surfmist® Shale Grey™ Windspray® Basalt® Classic Cream™ Paperbark®" at bounding box center [823, 441] width 596 height 363
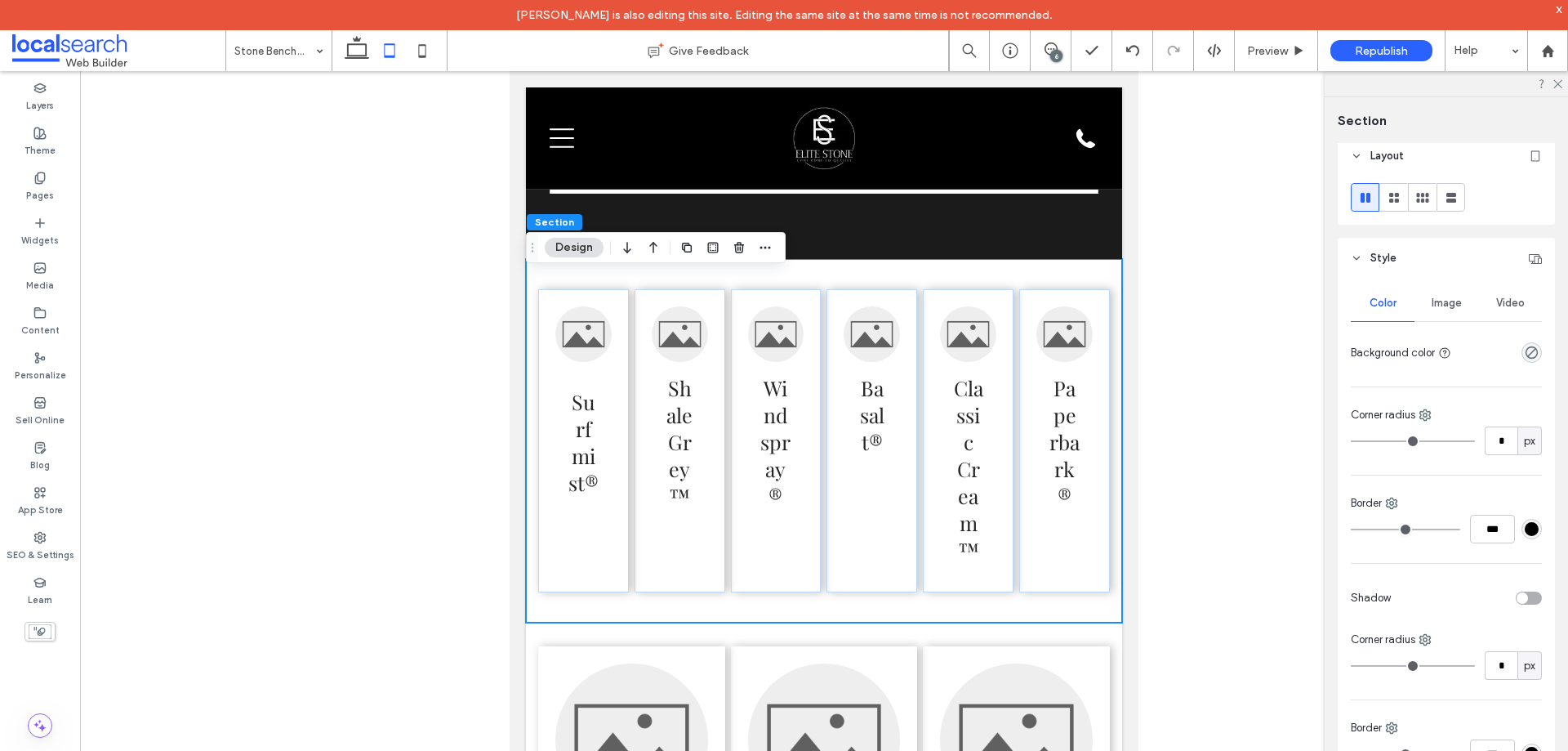
scroll to position [0, 0]
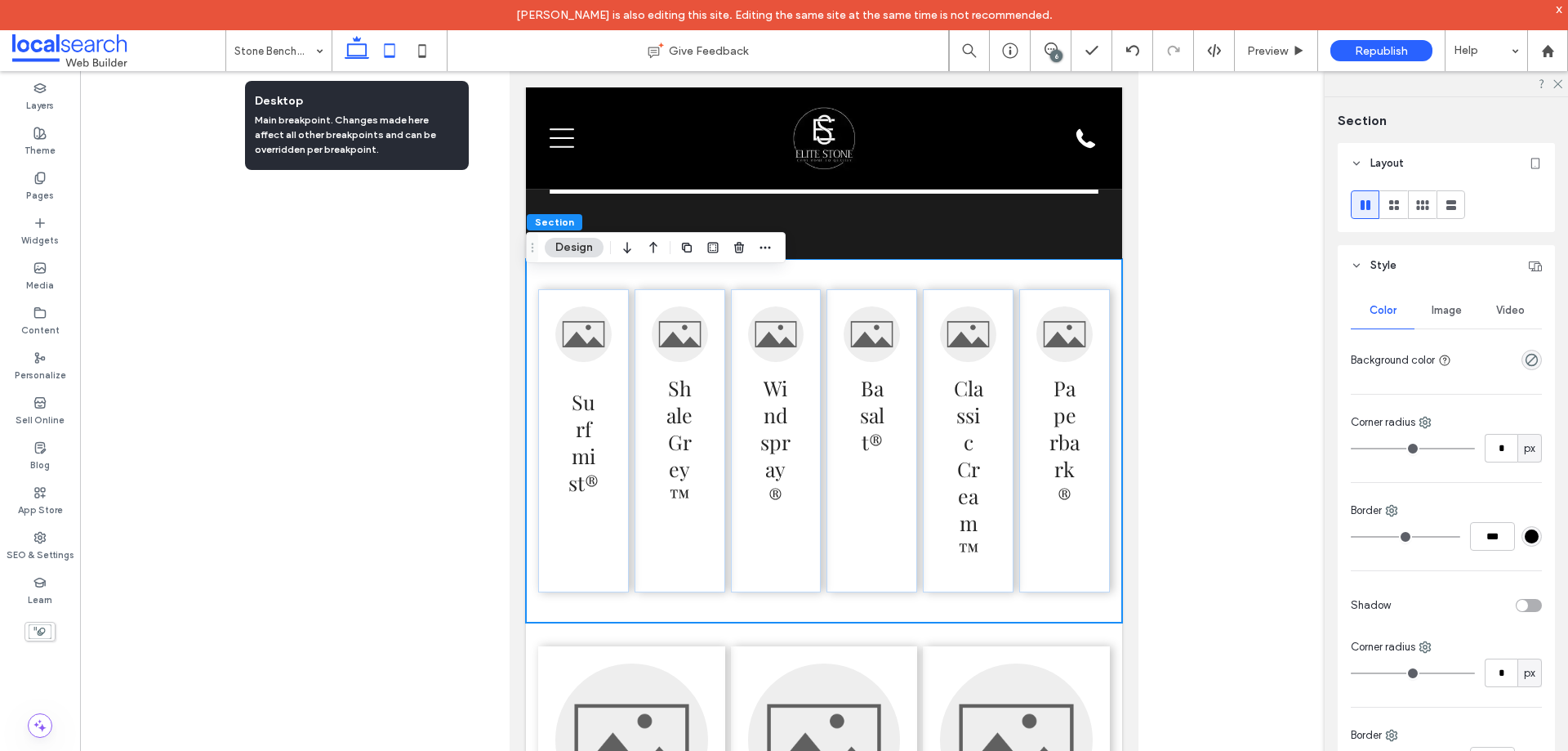
click at [362, 49] on icon at bounding box center [356, 50] width 32 height 32
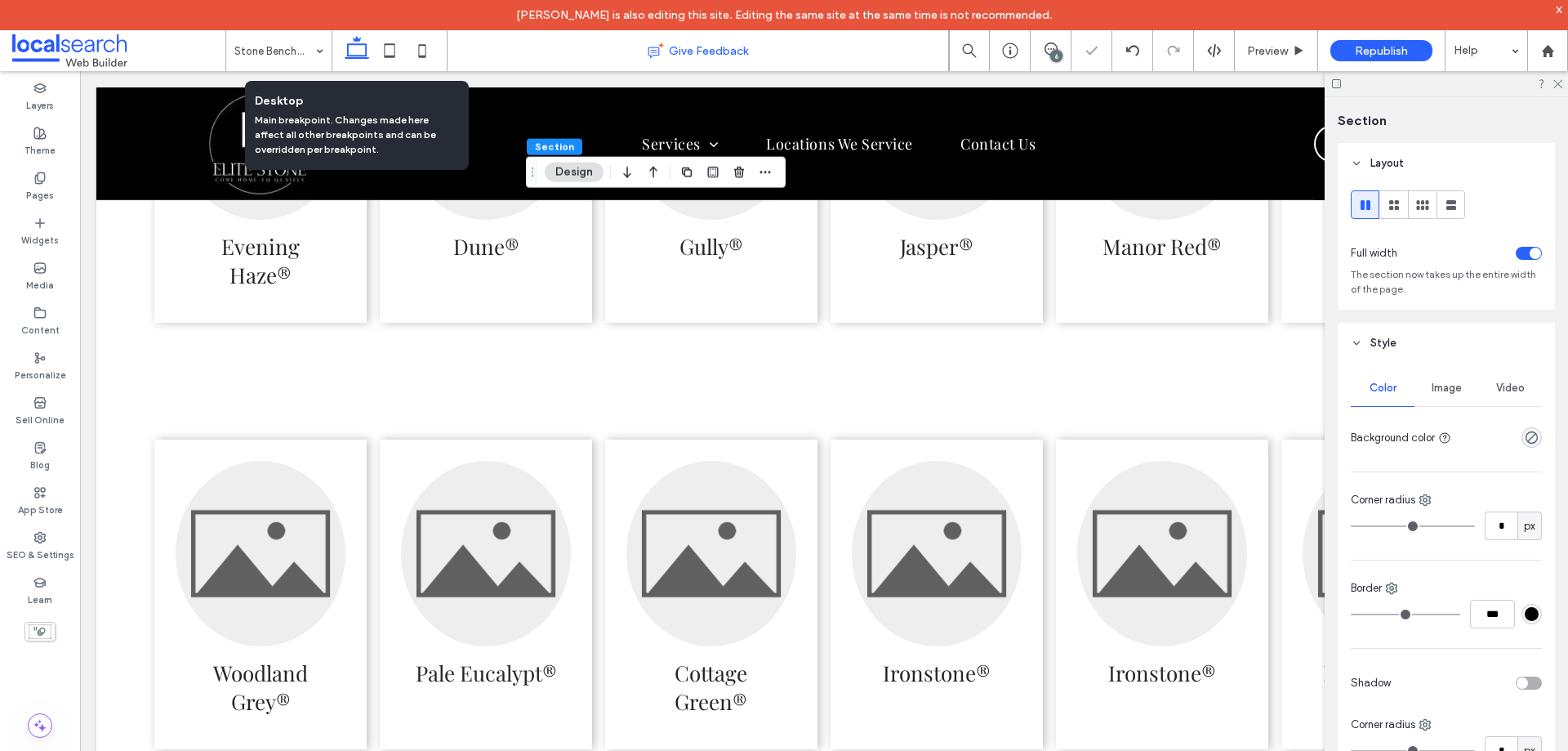
scroll to position [3244, 0]
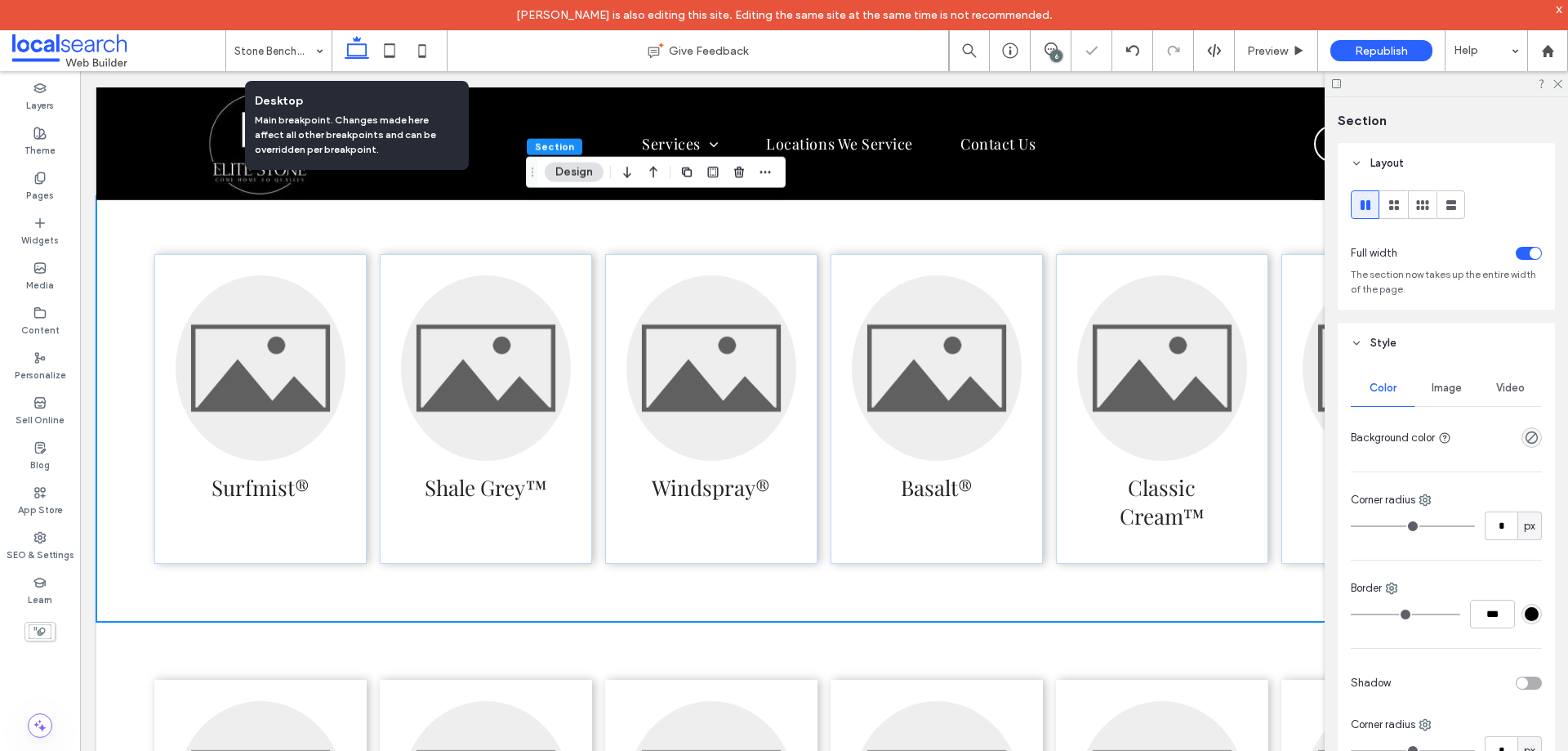
type input "*"
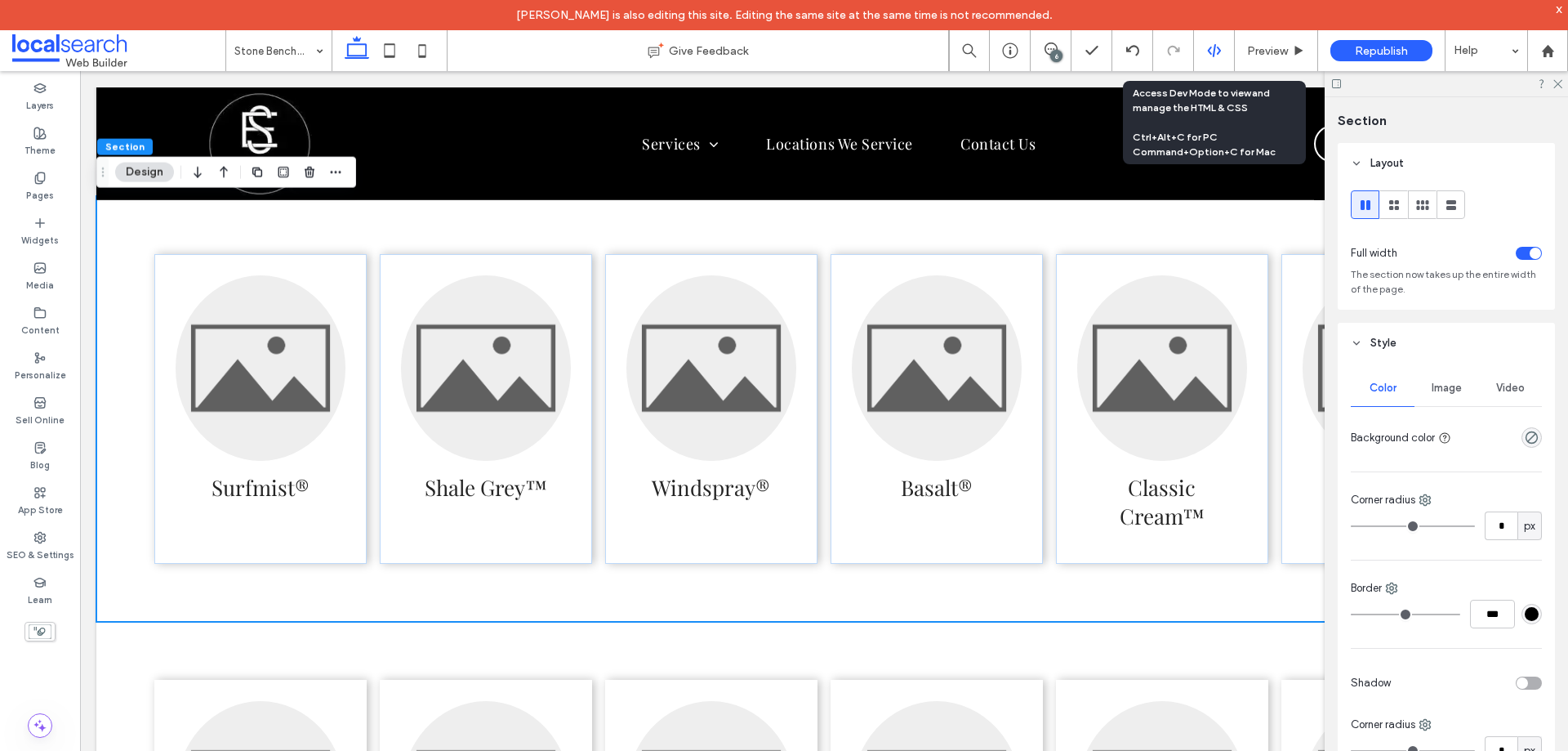
click at [1217, 52] on icon at bounding box center [1214, 50] width 15 height 15
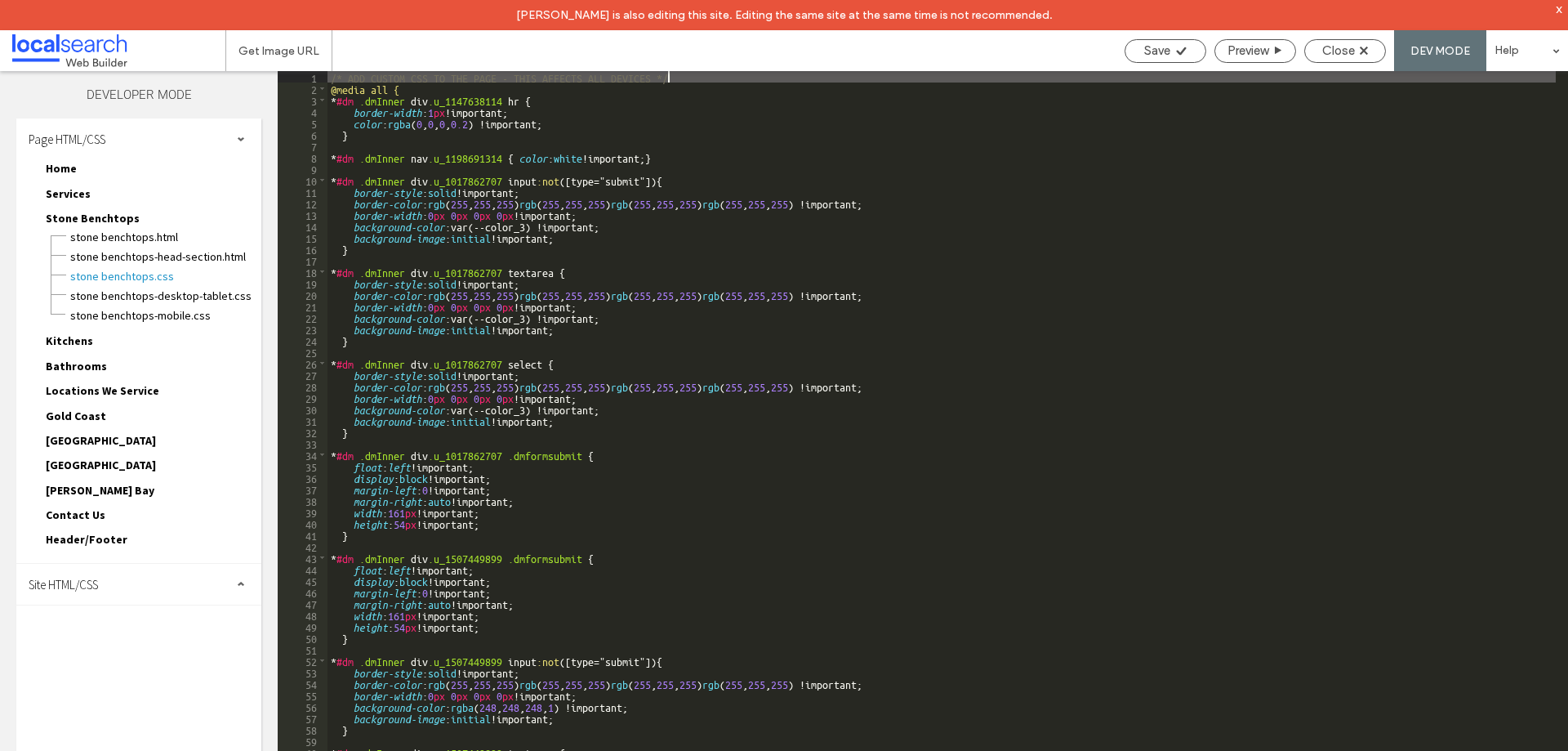
click at [76, 585] on span "Site HTML/CSS" at bounding box center [63, 585] width 69 height 16
click at [101, 654] on span "site.css" at bounding box center [168, 655] width 185 height 17
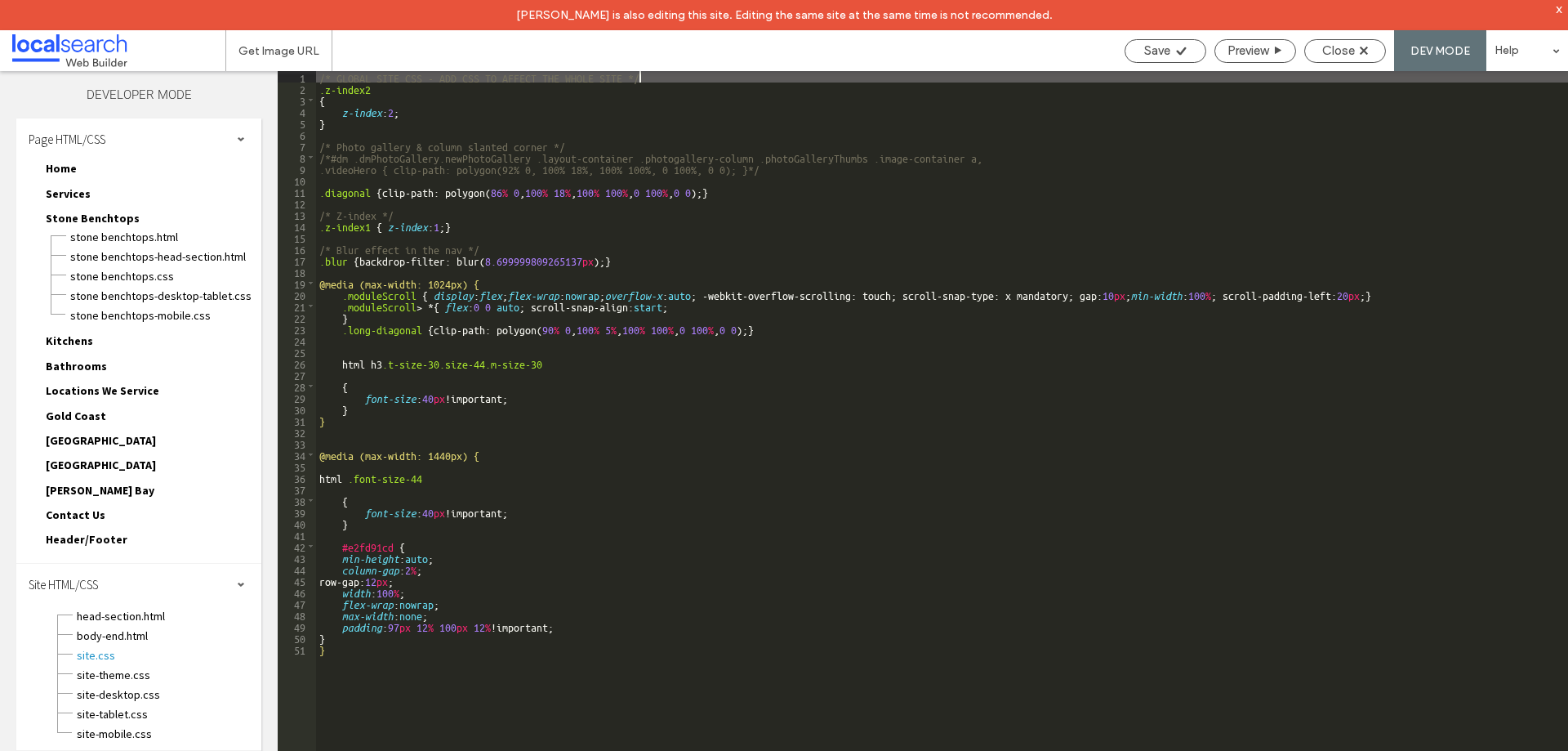
click at [324, 131] on div "/* GLOBAL SITE CSS - ADD CSS TO AFFECT THE WHOLE SITE */ .z-index2 { z-index : …" at bounding box center [942, 438] width 1252 height 733
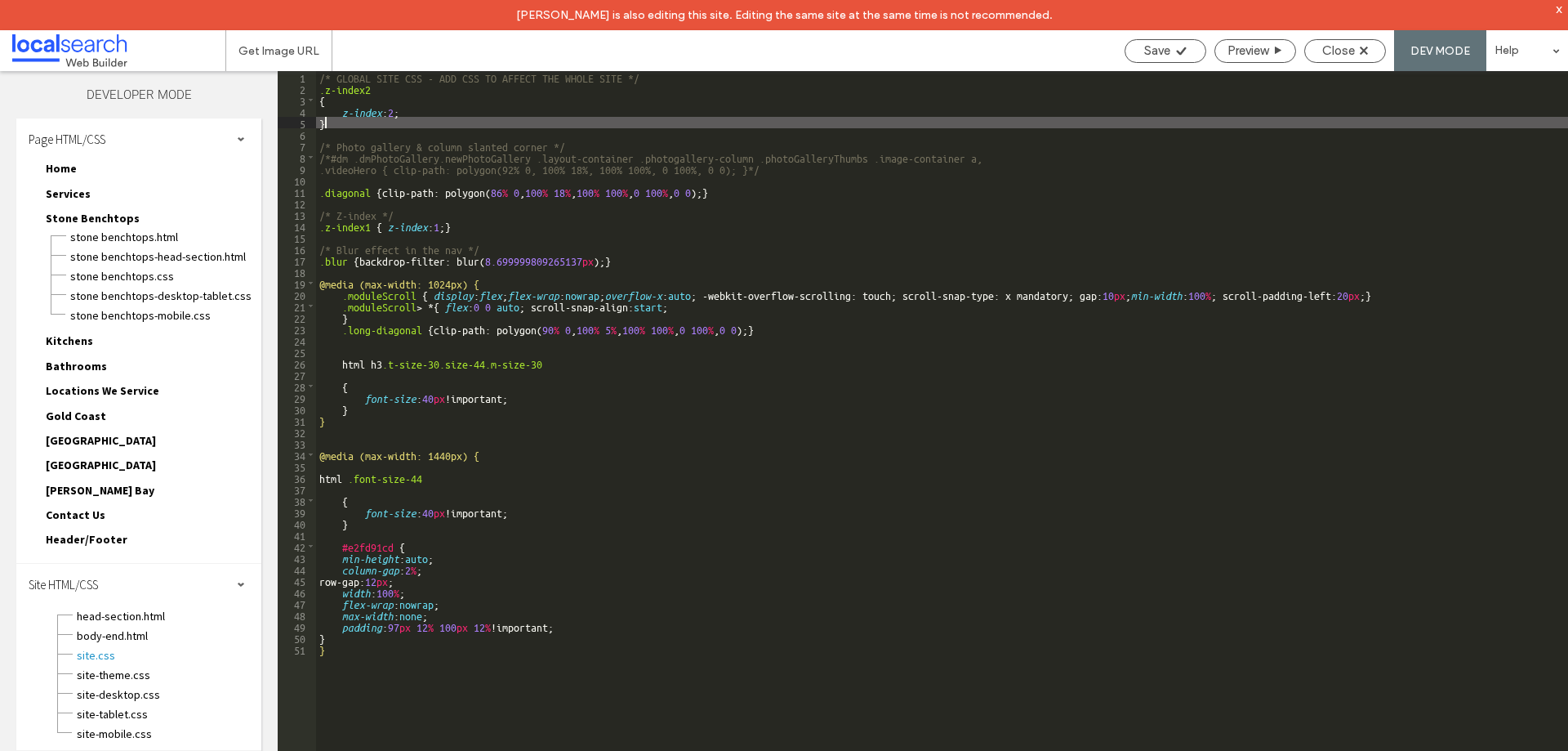
click at [342, 126] on div "/* GLOBAL SITE CSS - ADD CSS TO AFFECT THE WHOLE SITE */ .z-index2 { z-index : …" at bounding box center [942, 438] width 1252 height 733
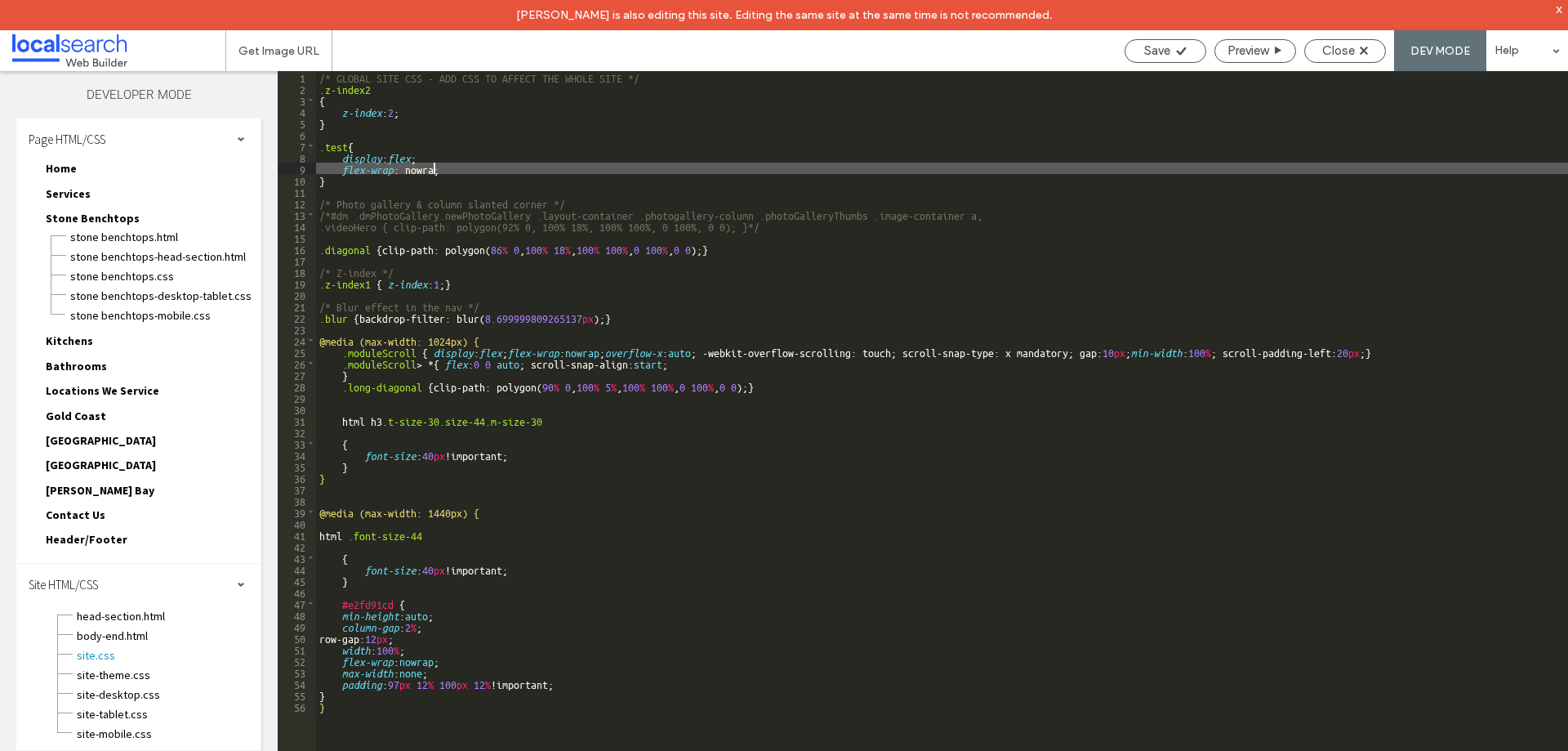
type textarea "**"
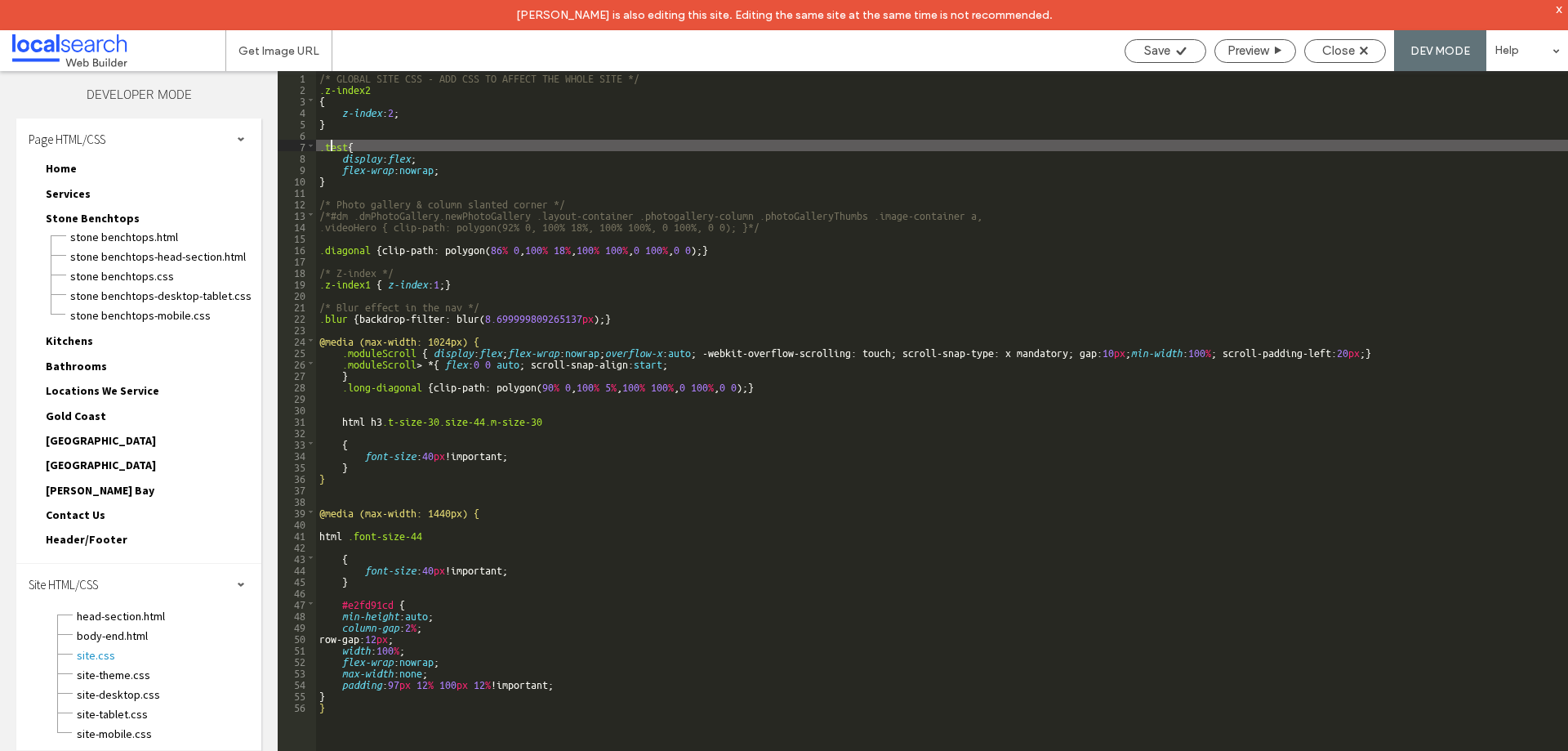
click at [329, 140] on div "/* GLOBAL SITE CSS - ADD CSS TO AFFECT THE WHOLE SITE */ .z-index2 { z-index : …" at bounding box center [942, 438] width 1252 height 733
click at [330, 140] on div "/* GLOBAL SITE CSS - ADD CSS TO AFFECT THE WHOLE SITE */ .z-index2 { z-index : …" at bounding box center [942, 438] width 1252 height 733
click at [1167, 50] on span "Save" at bounding box center [1157, 50] width 26 height 15
click at [1333, 47] on div at bounding box center [784, 375] width 1568 height 751
click at [1338, 44] on span "Close" at bounding box center [1338, 50] width 32 height 15
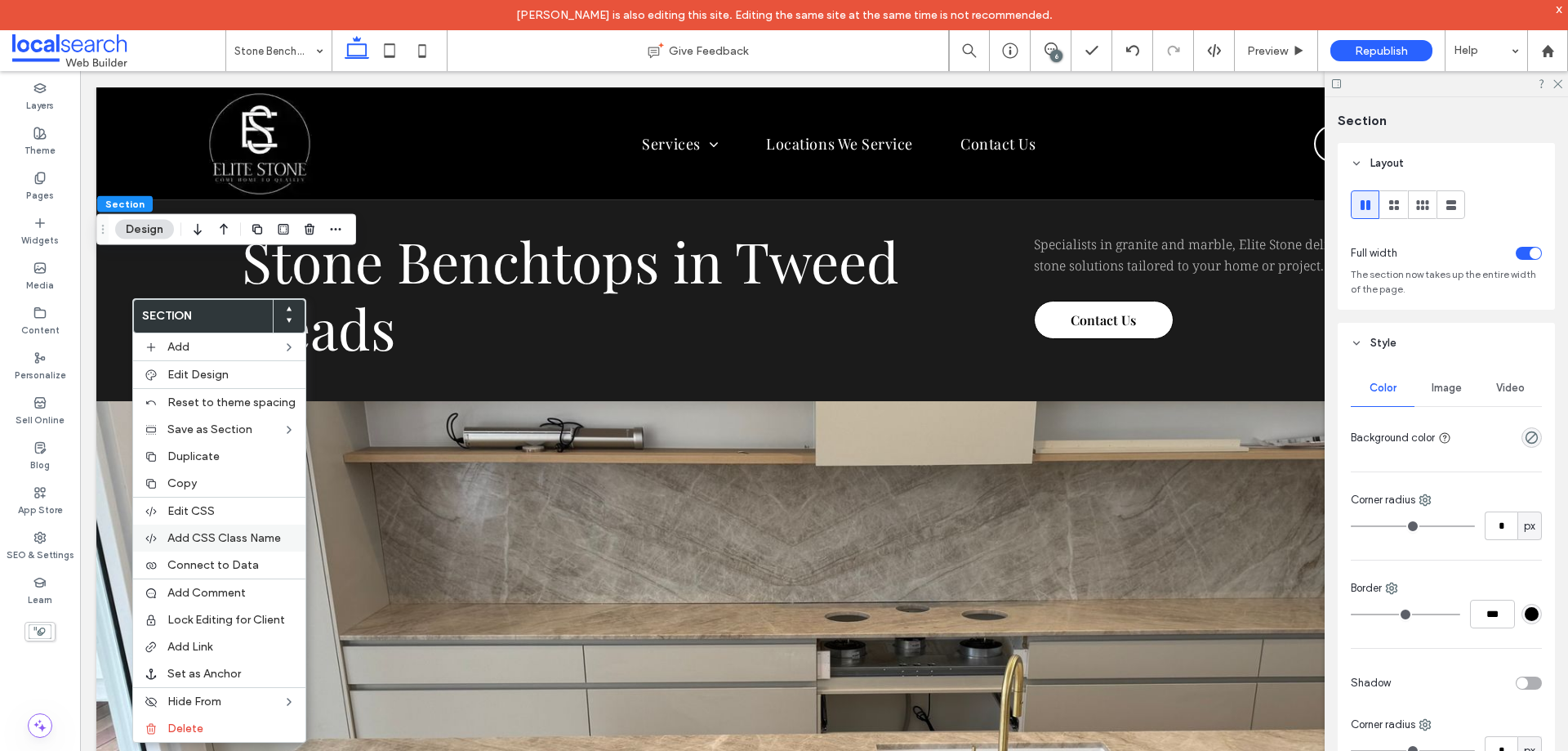
click at [246, 545] on div "Add CSS Class Name" at bounding box center [219, 539] width 172 height 27
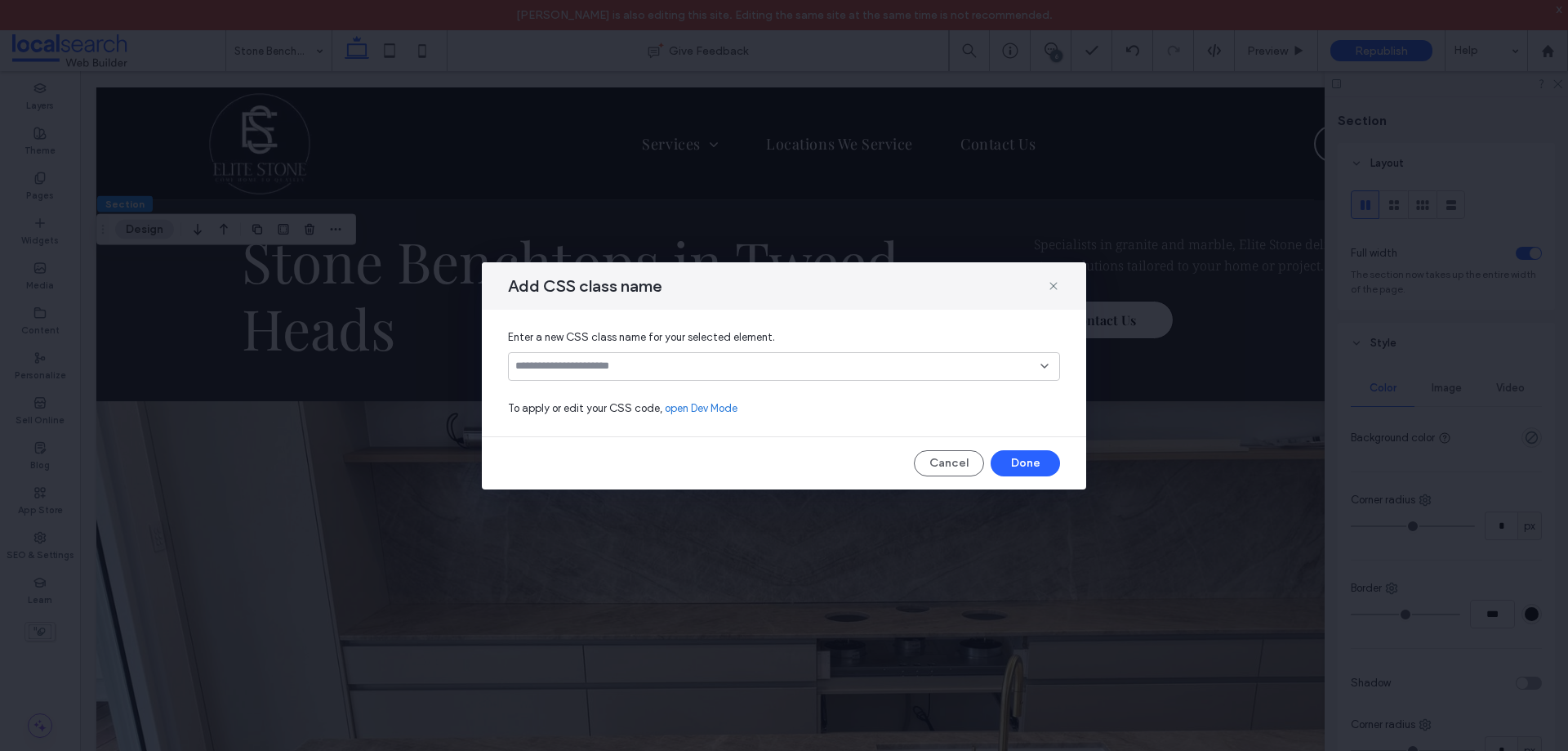
click at [556, 368] on input at bounding box center [778, 365] width 526 height 13
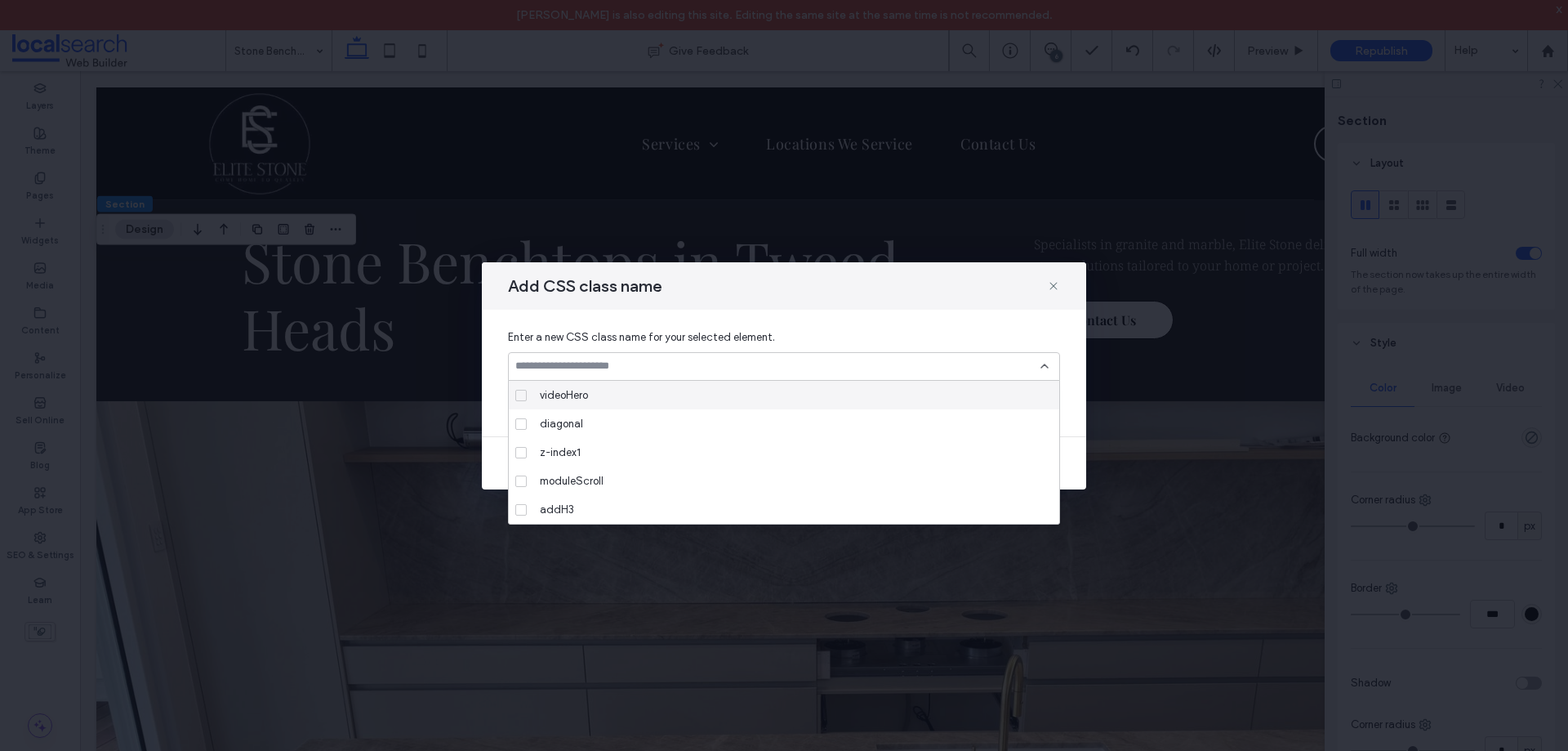
paste input "****"
type input "****"
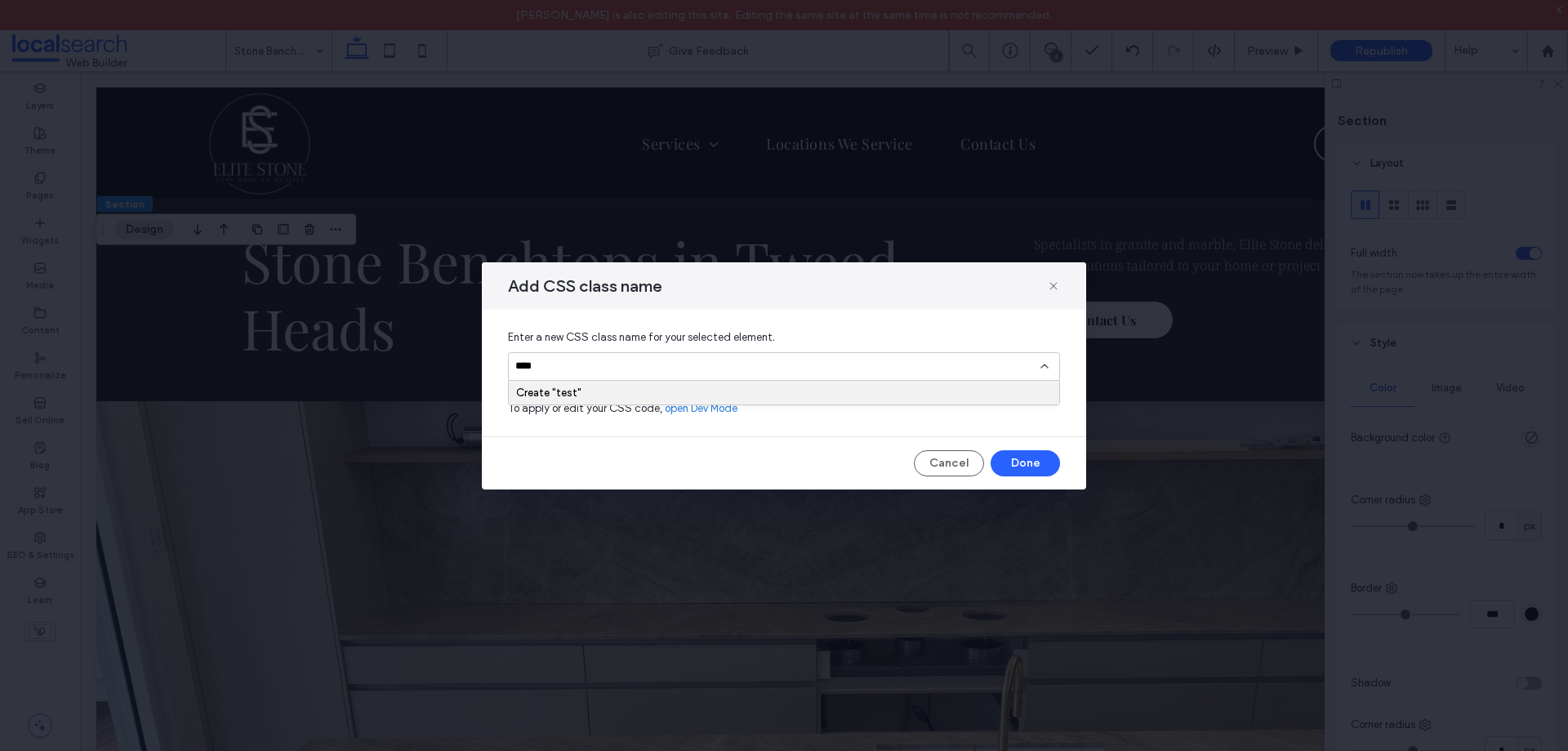
click at [565, 390] on div "Create "test"" at bounding box center [783, 393] width 535 height 13
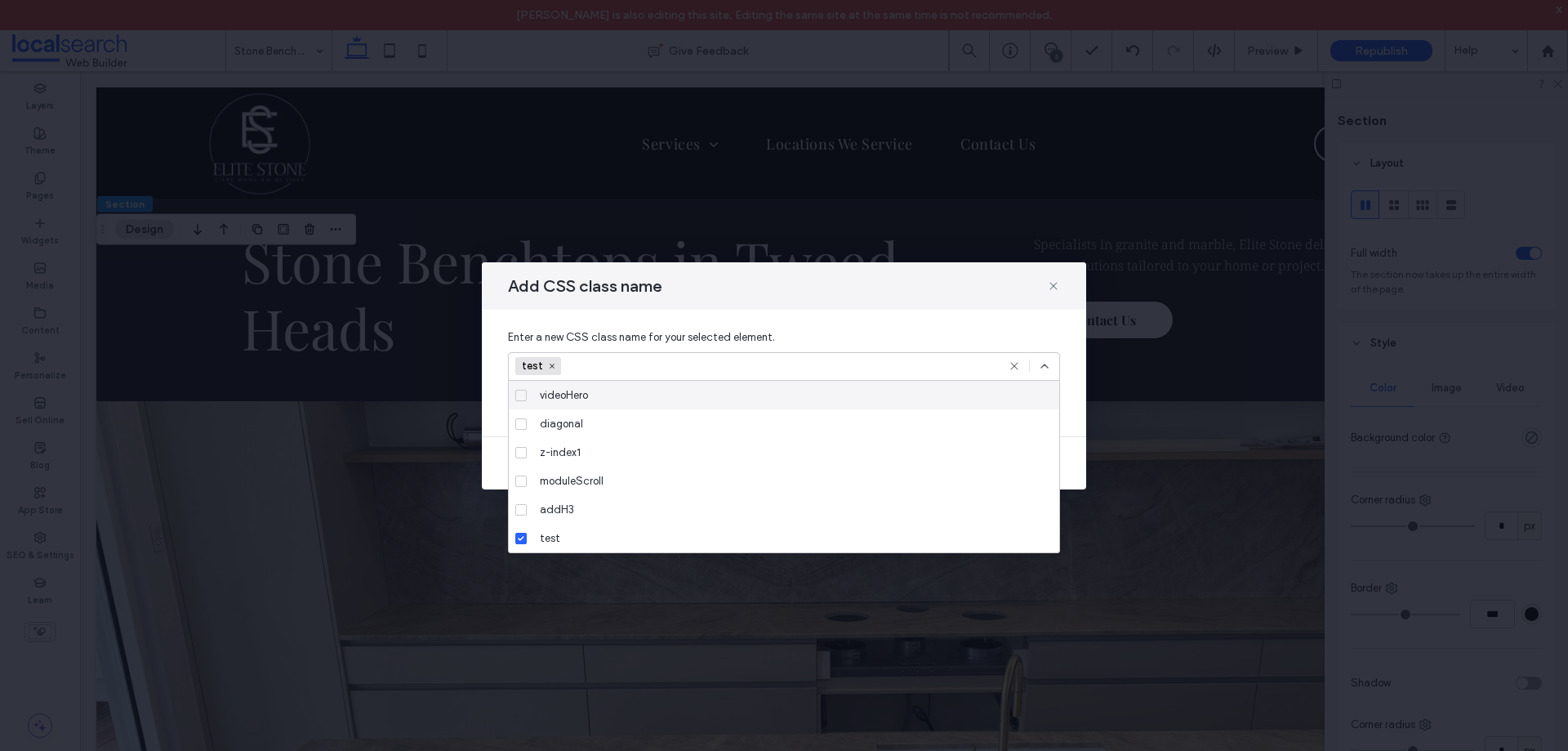
click at [1039, 367] on icon at bounding box center [1044, 365] width 13 height 13
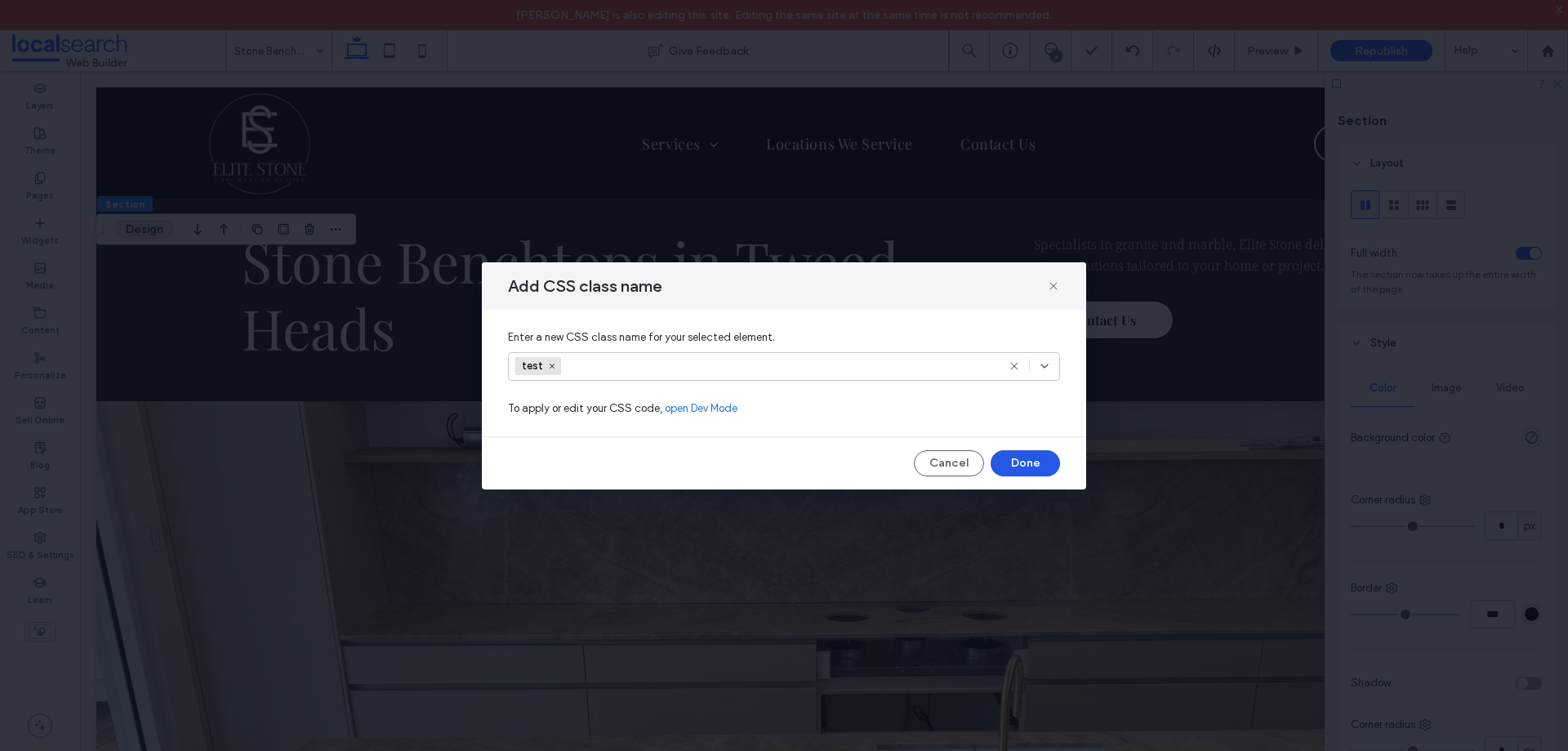
click at [1038, 461] on button "Done" at bounding box center [1025, 463] width 69 height 26
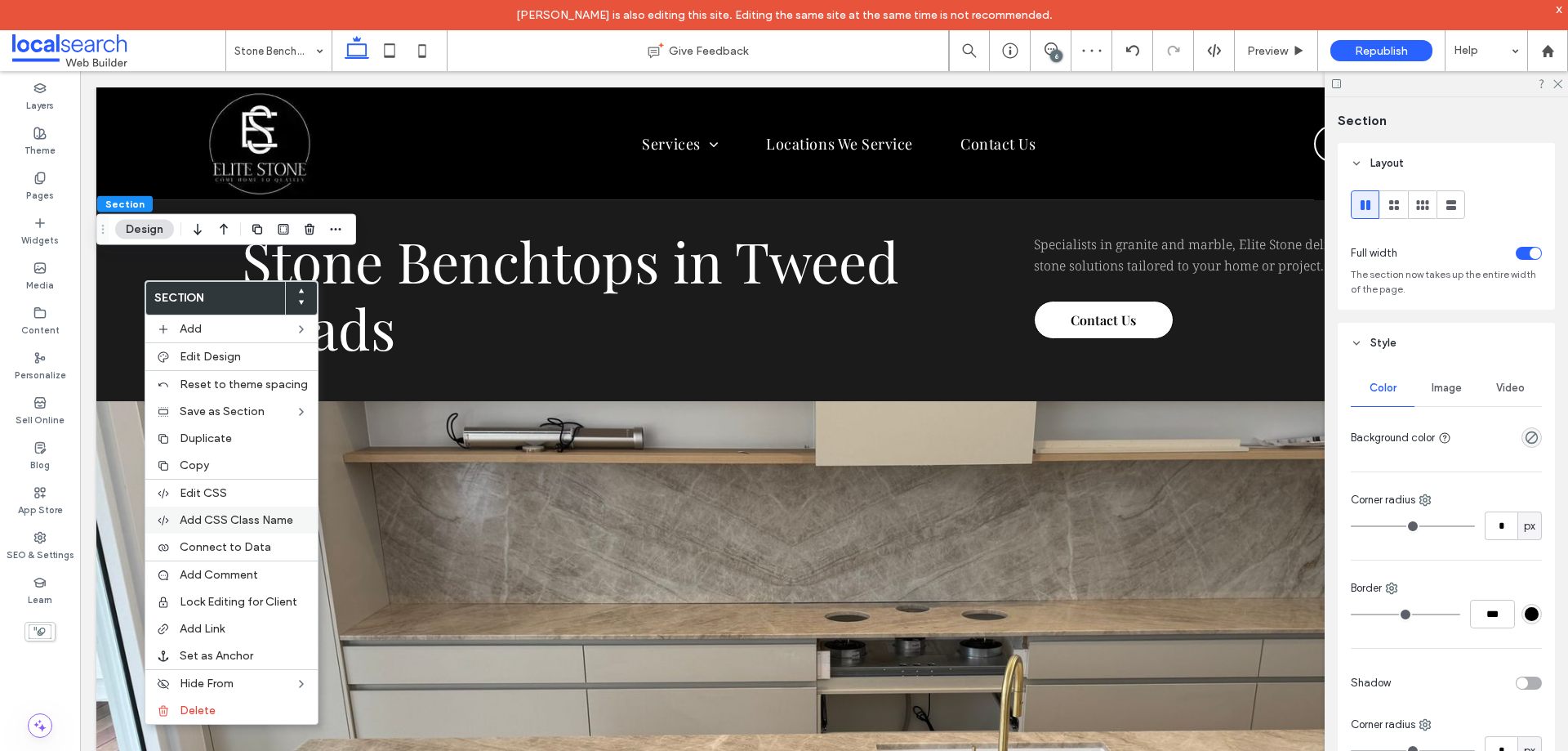
click at [245, 520] on span "Add CSS Class Name" at bounding box center [237, 520] width 114 height 14
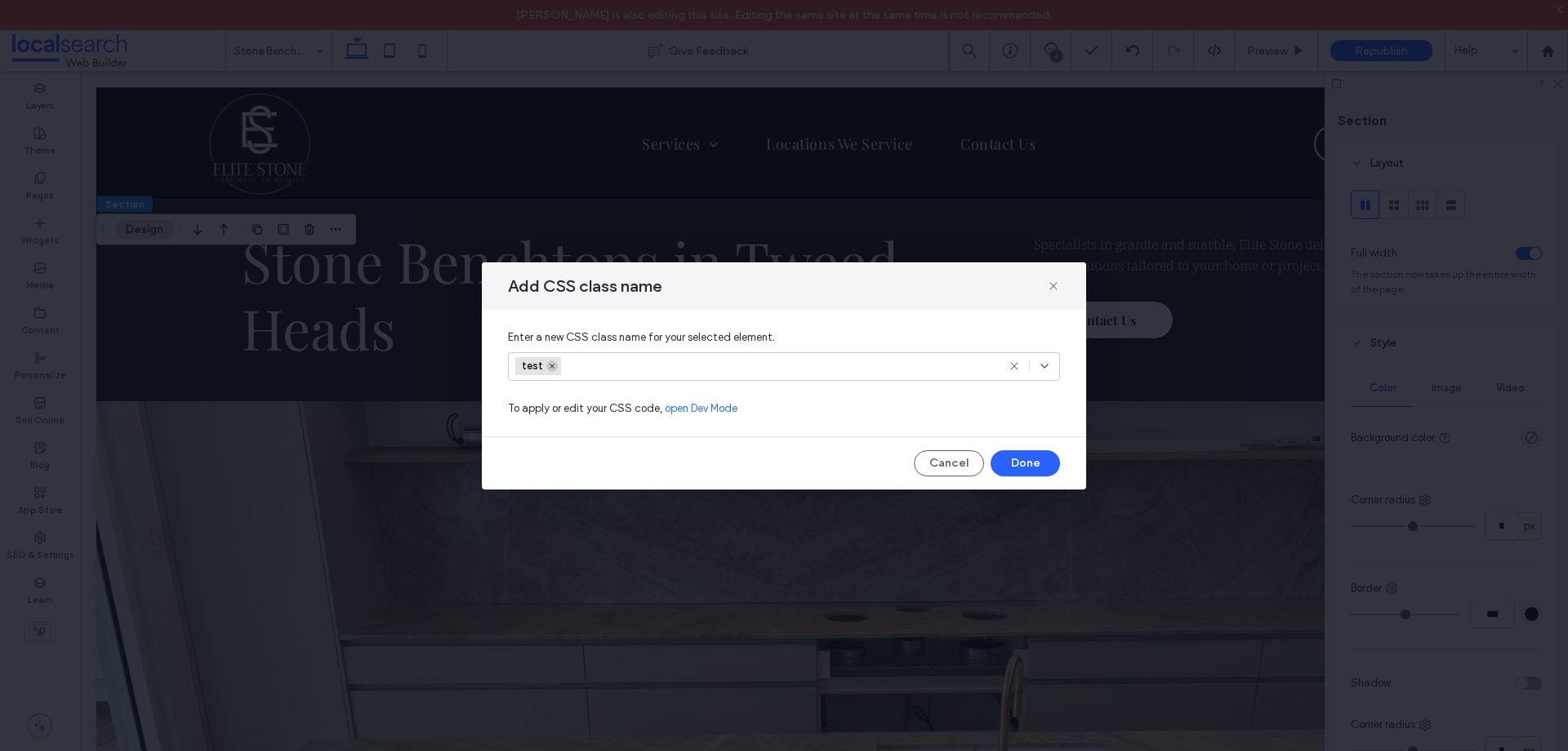
click at [552, 368] on icon at bounding box center [552, 366] width 8 height 8
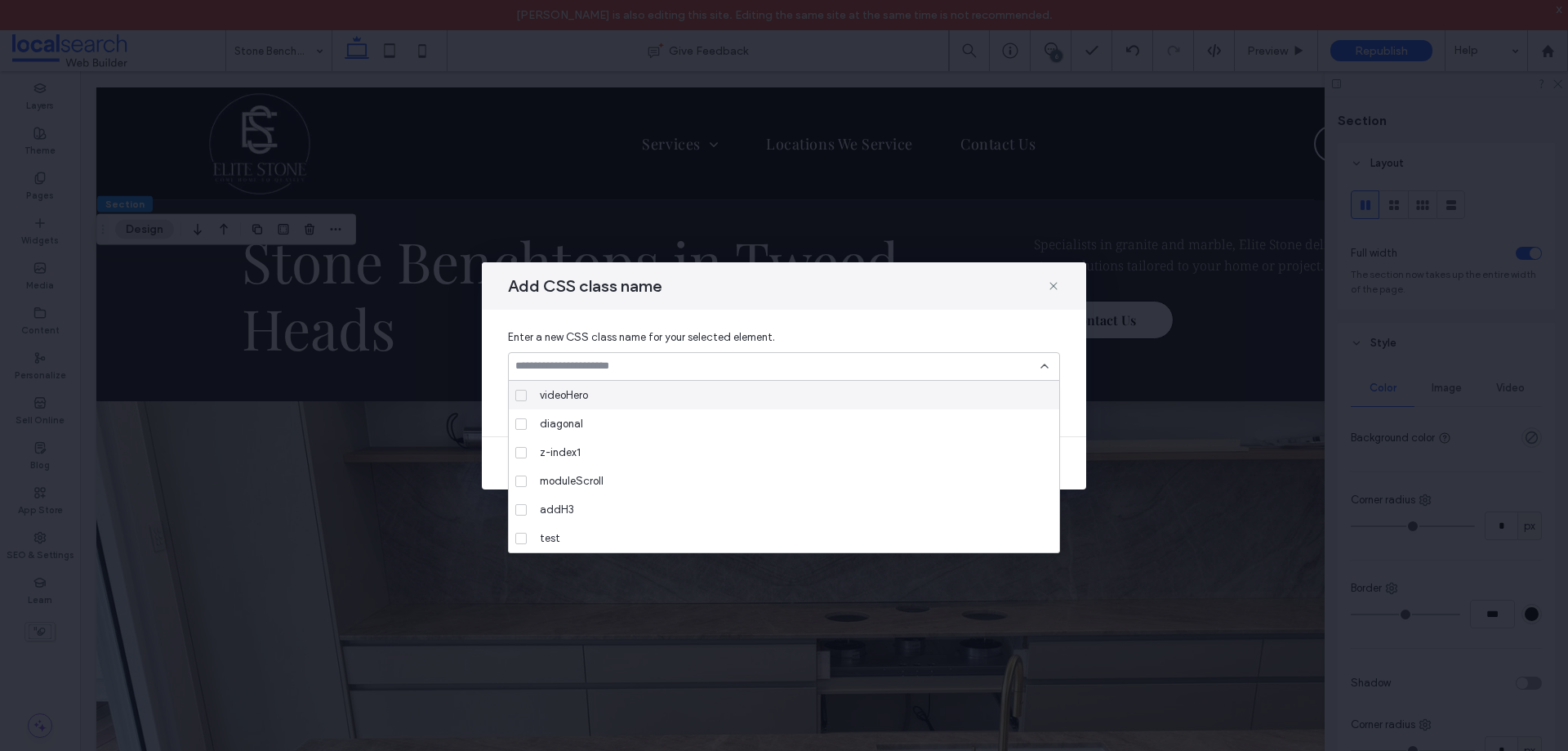
click at [1046, 368] on icon at bounding box center [1044, 365] width 13 height 13
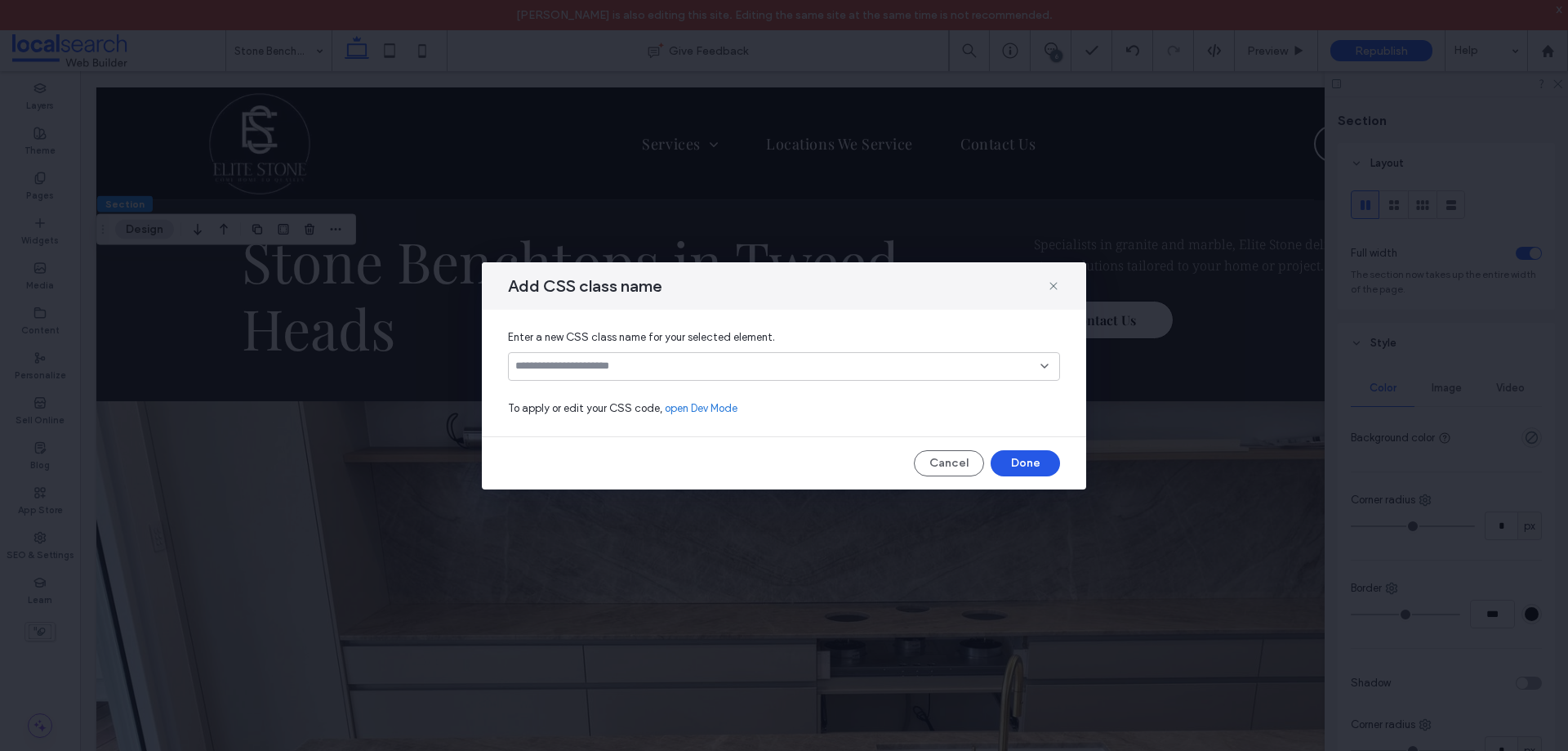
click at [1038, 459] on button "Done" at bounding box center [1025, 463] width 69 height 26
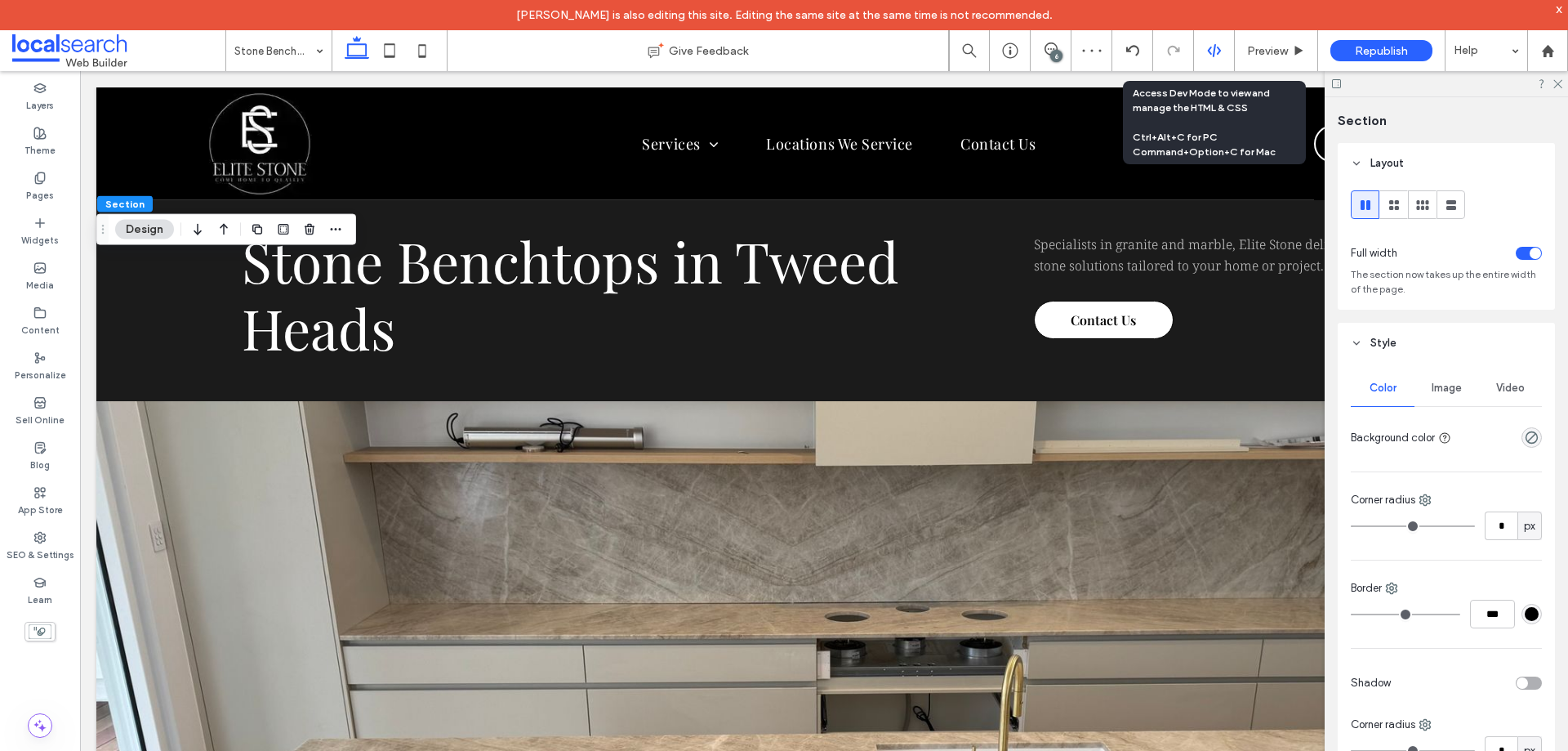
click at [1215, 57] on icon at bounding box center [1214, 50] width 15 height 15
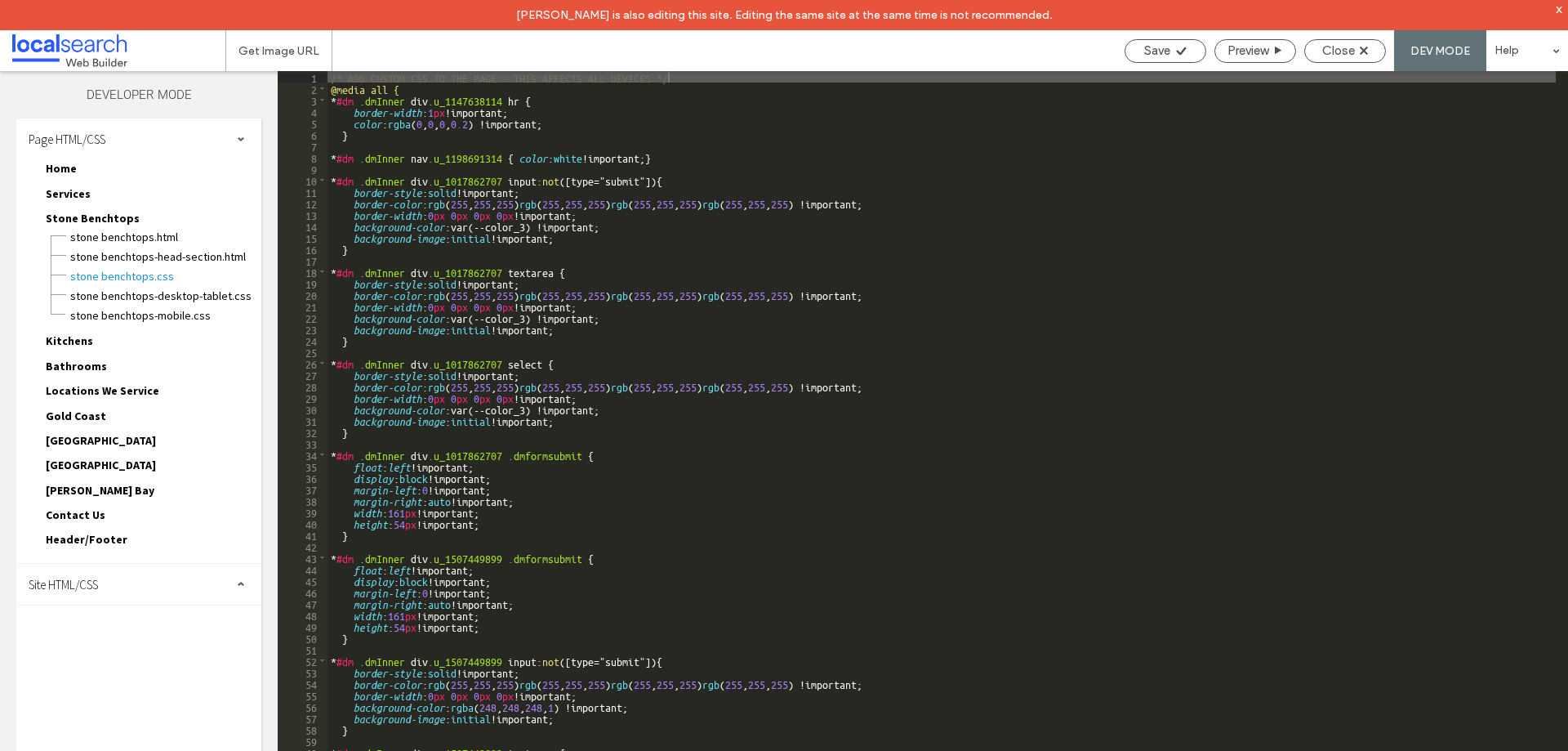
click at [80, 594] on div "Site HTML/CSS" at bounding box center [139, 585] width 245 height 41
click at [101, 656] on span "site.css" at bounding box center [168, 655] width 185 height 17
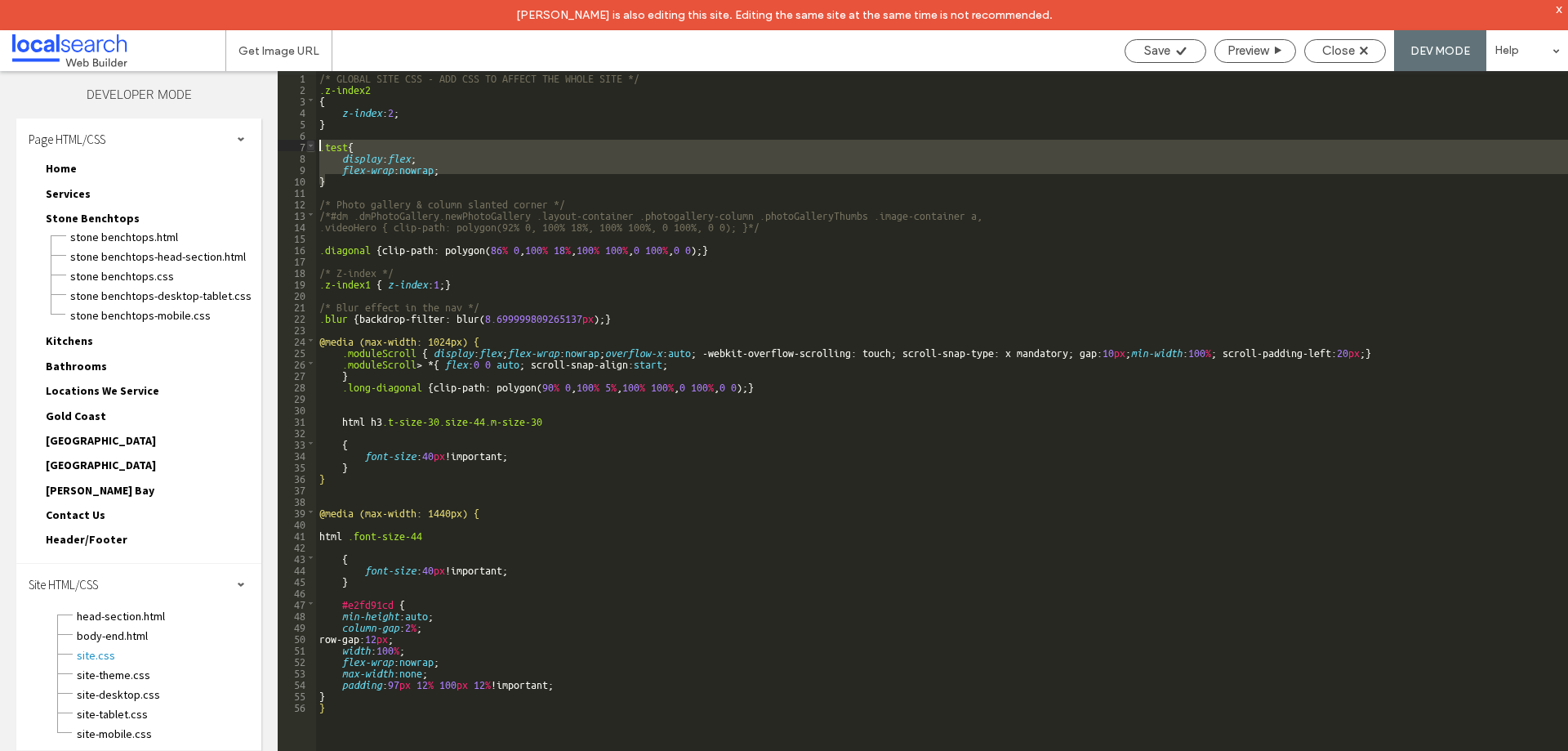
drag, startPoint x: 358, startPoint y: 180, endPoint x: 312, endPoint y: 146, distance: 57.2
click at [312, 146] on div "** 1 2 3 4 5 6 7 8 9 10 11 12 13 14 15 16 17 18 19 20 21 22 23 24 25 26 27 28 2…" at bounding box center [923, 426] width 1290 height 710
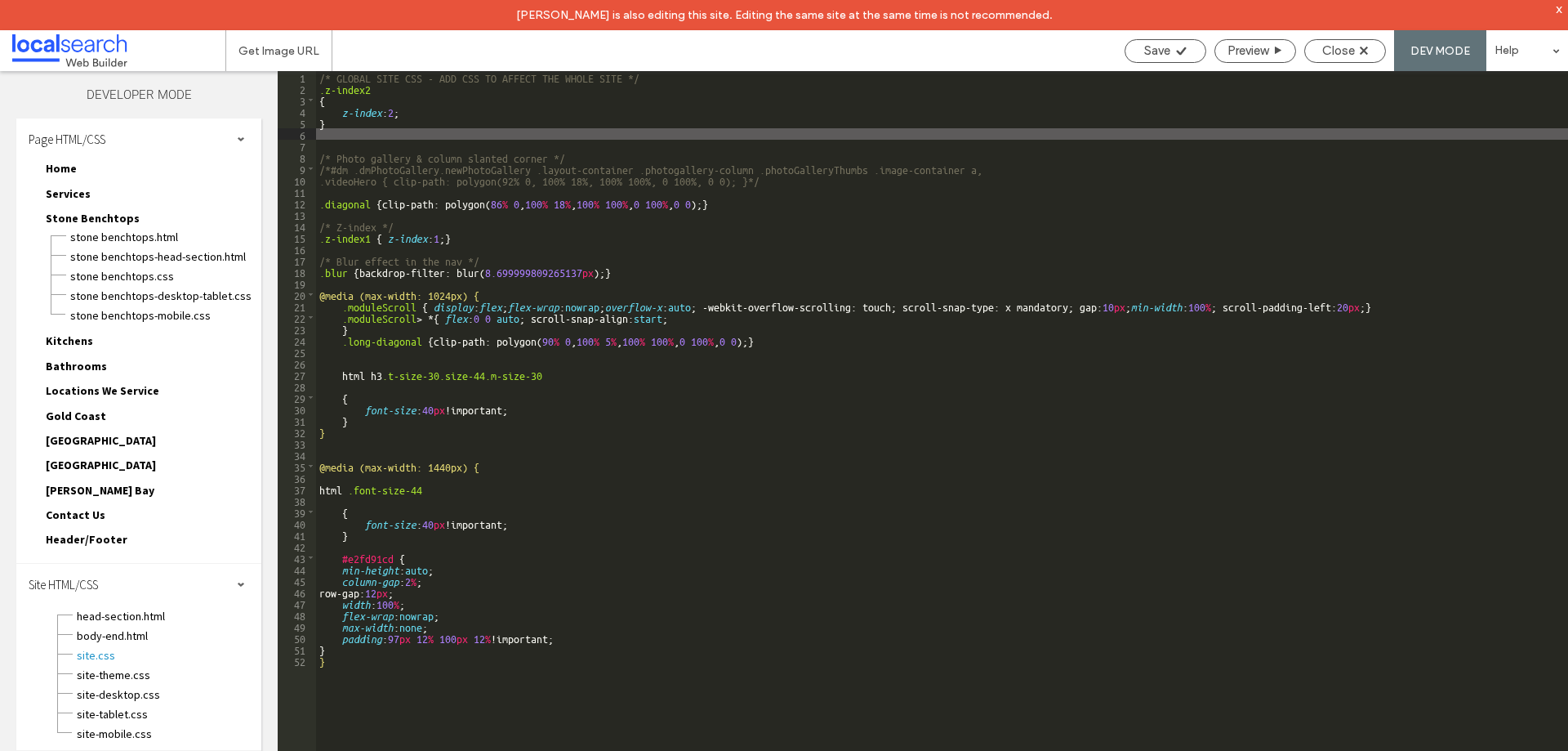
click at [1152, 69] on div "Save Preview Close DEV MODE Help" at bounding box center [1342, 51] width 451 height 41
click at [1157, 52] on span "Save" at bounding box center [1157, 50] width 26 height 15
click at [1337, 55] on span "Close" at bounding box center [1338, 50] width 32 height 15
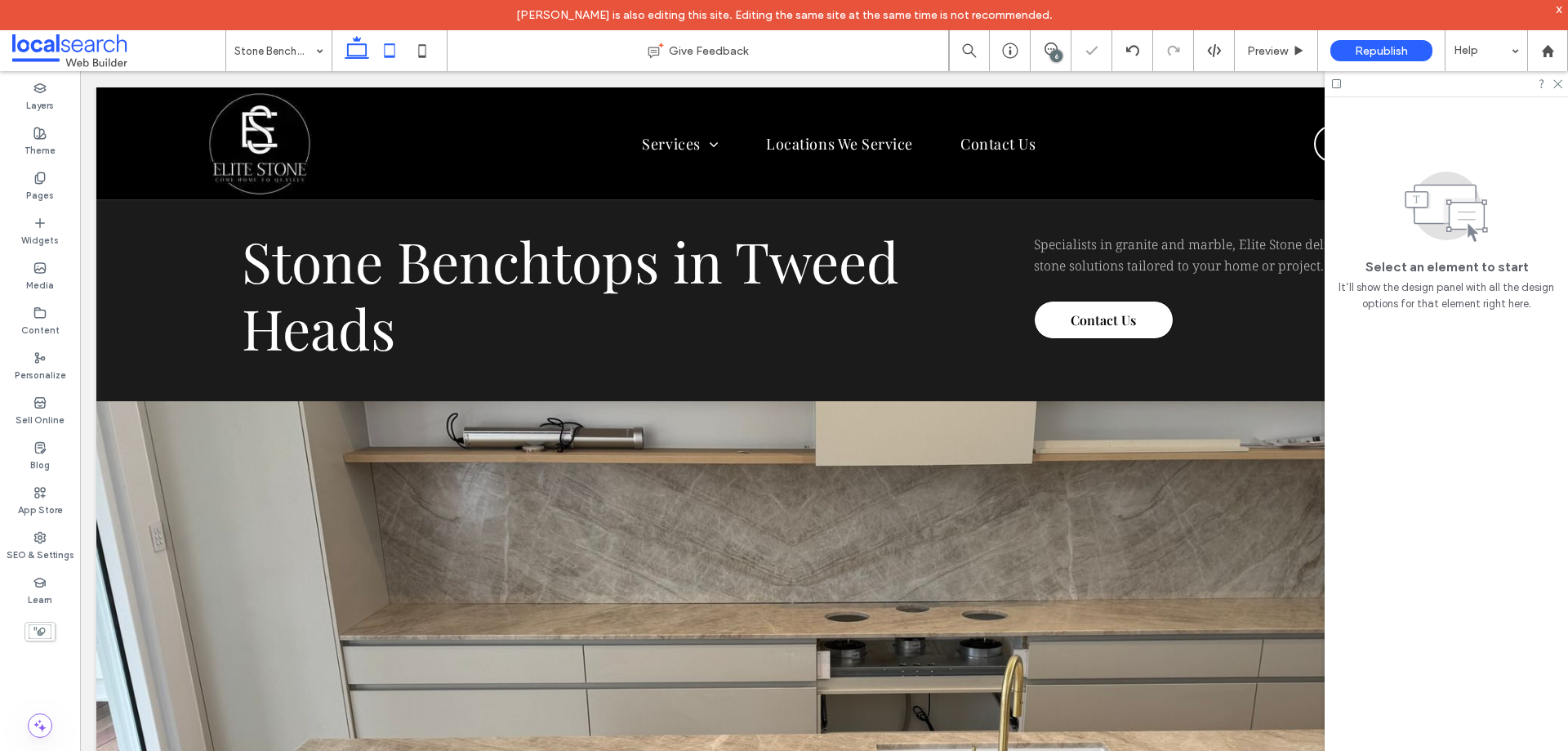
click at [393, 42] on icon at bounding box center [389, 50] width 32 height 32
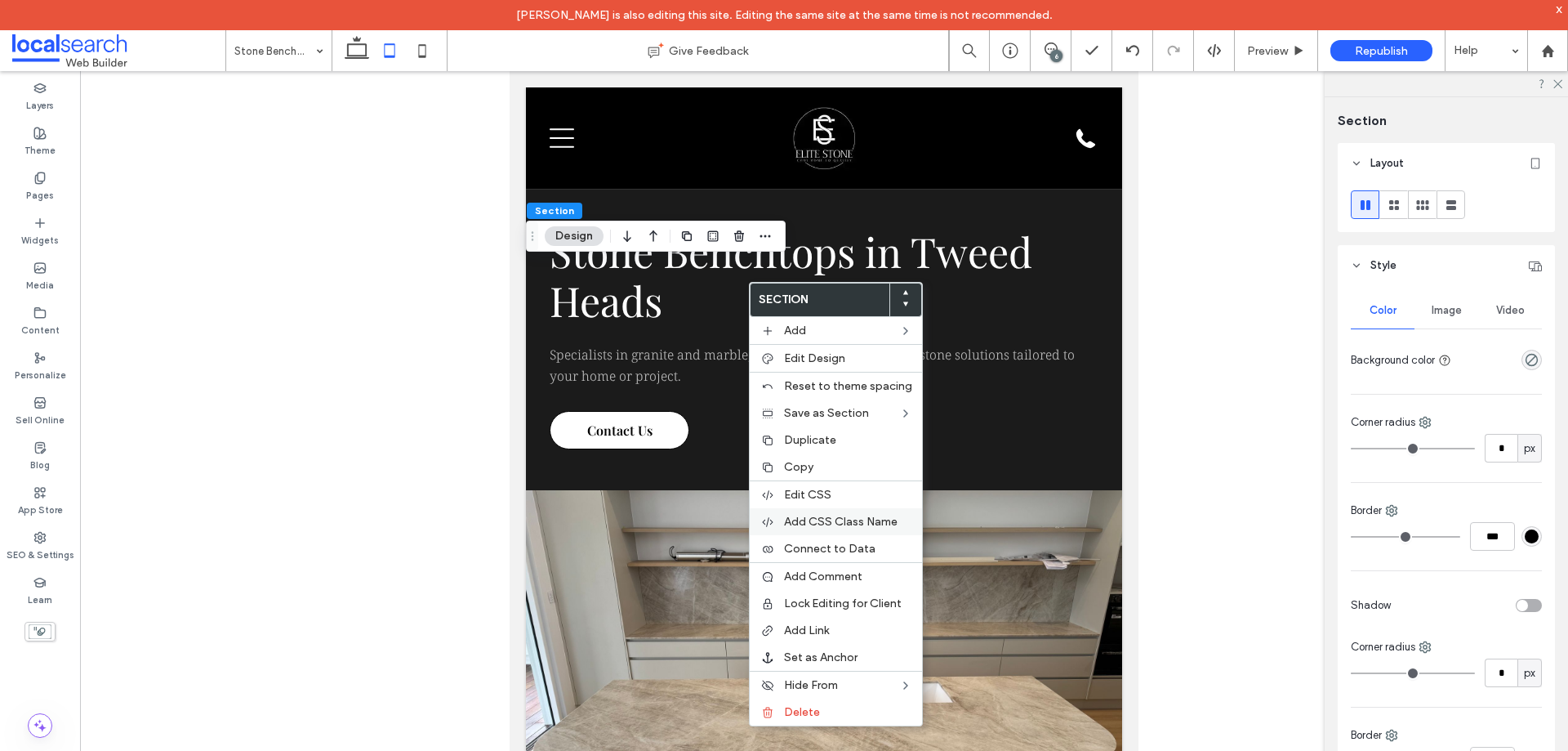
click at [853, 522] on span "Add CSS Class Name" at bounding box center [841, 522] width 114 height 14
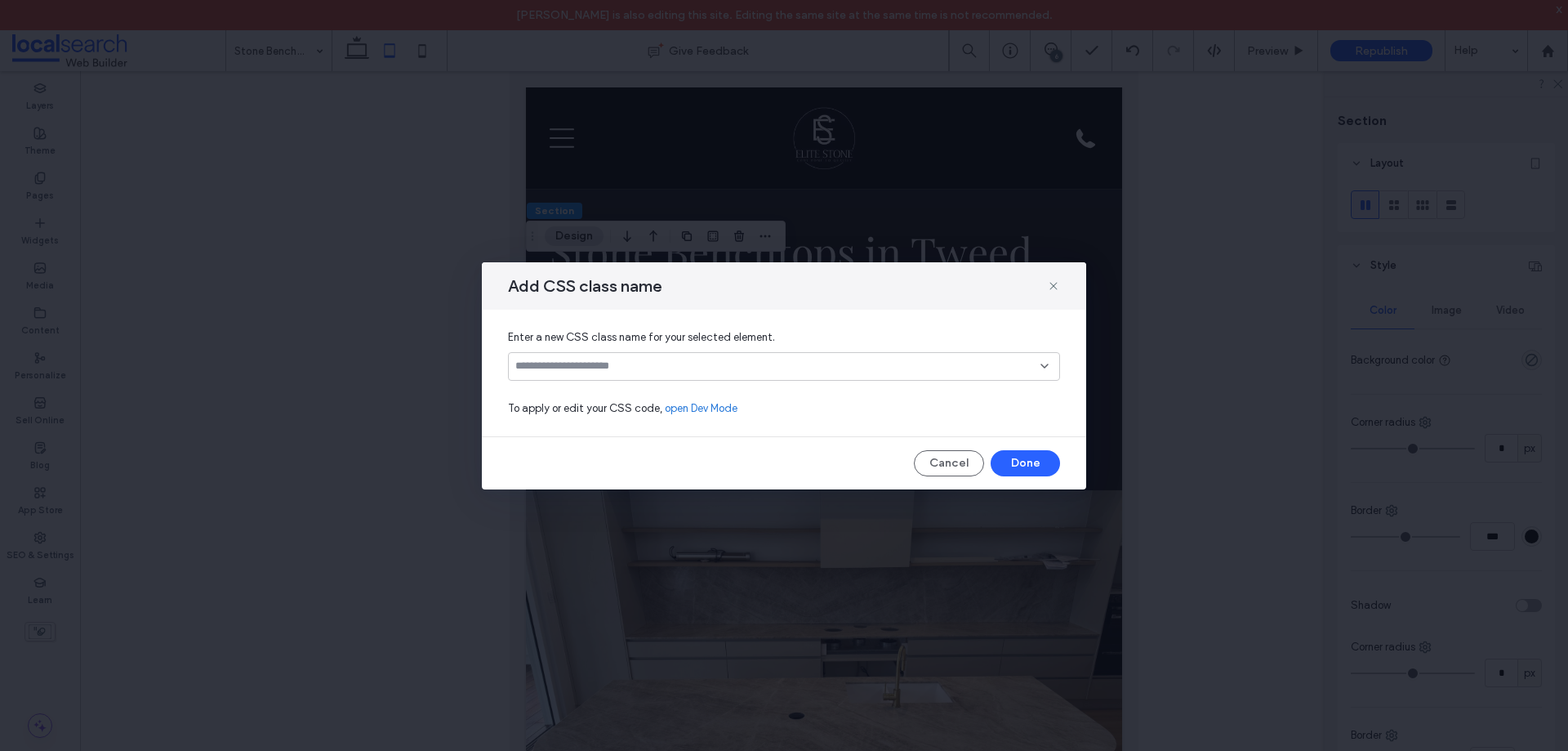
click at [628, 357] on div at bounding box center [784, 366] width 552 height 28
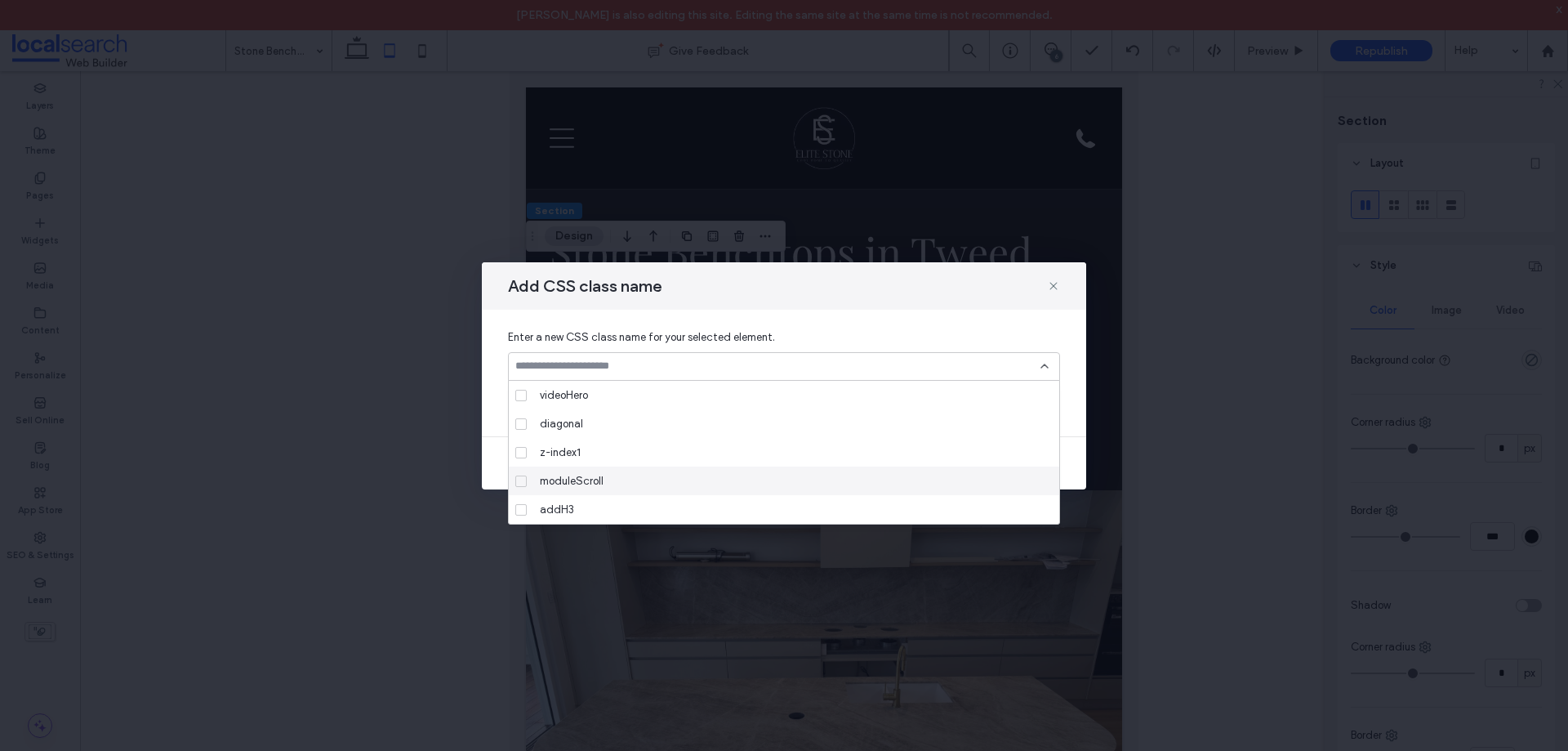
click at [600, 482] on span "moduleScroll" at bounding box center [572, 481] width 64 height 17
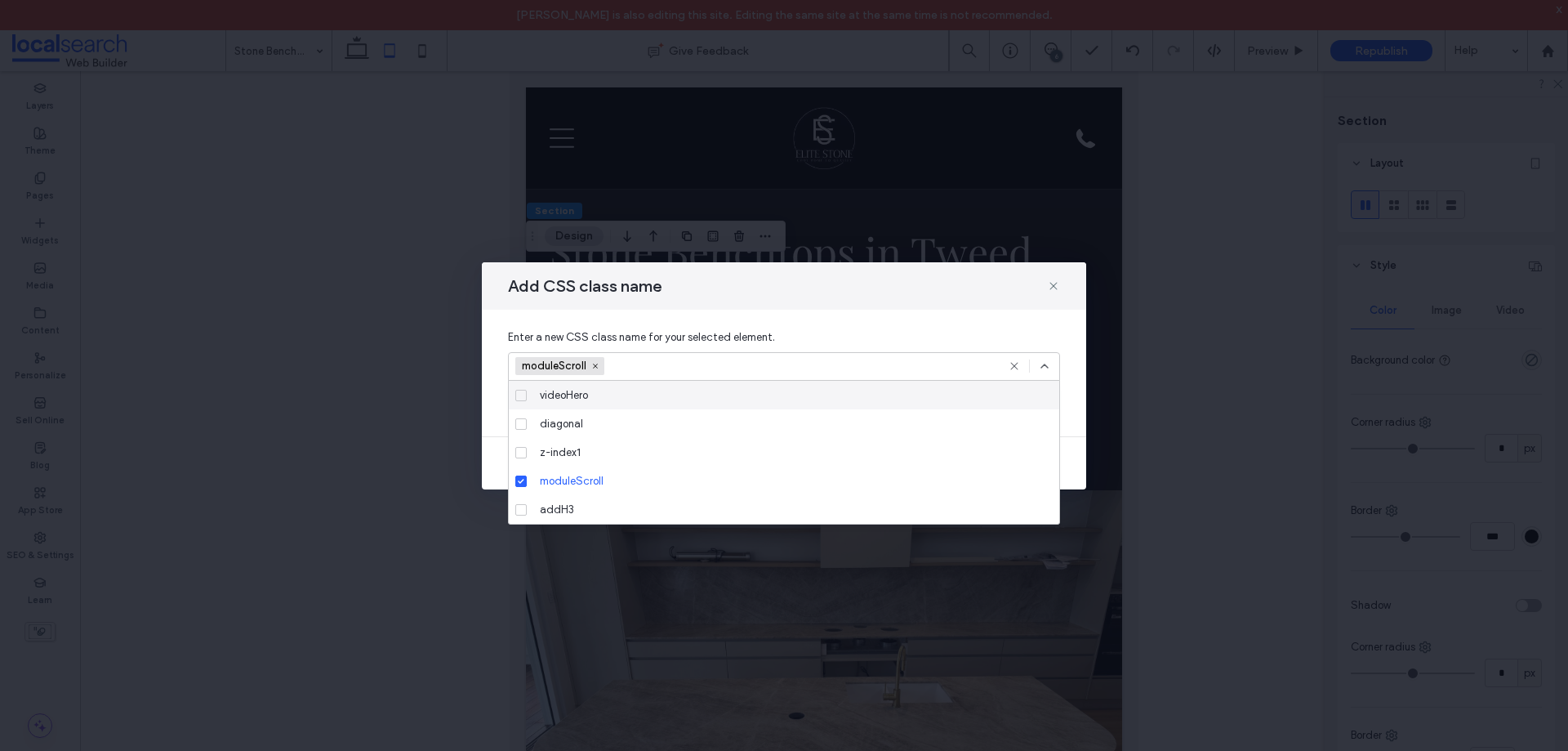
click at [1043, 367] on use at bounding box center [1044, 365] width 7 height 3
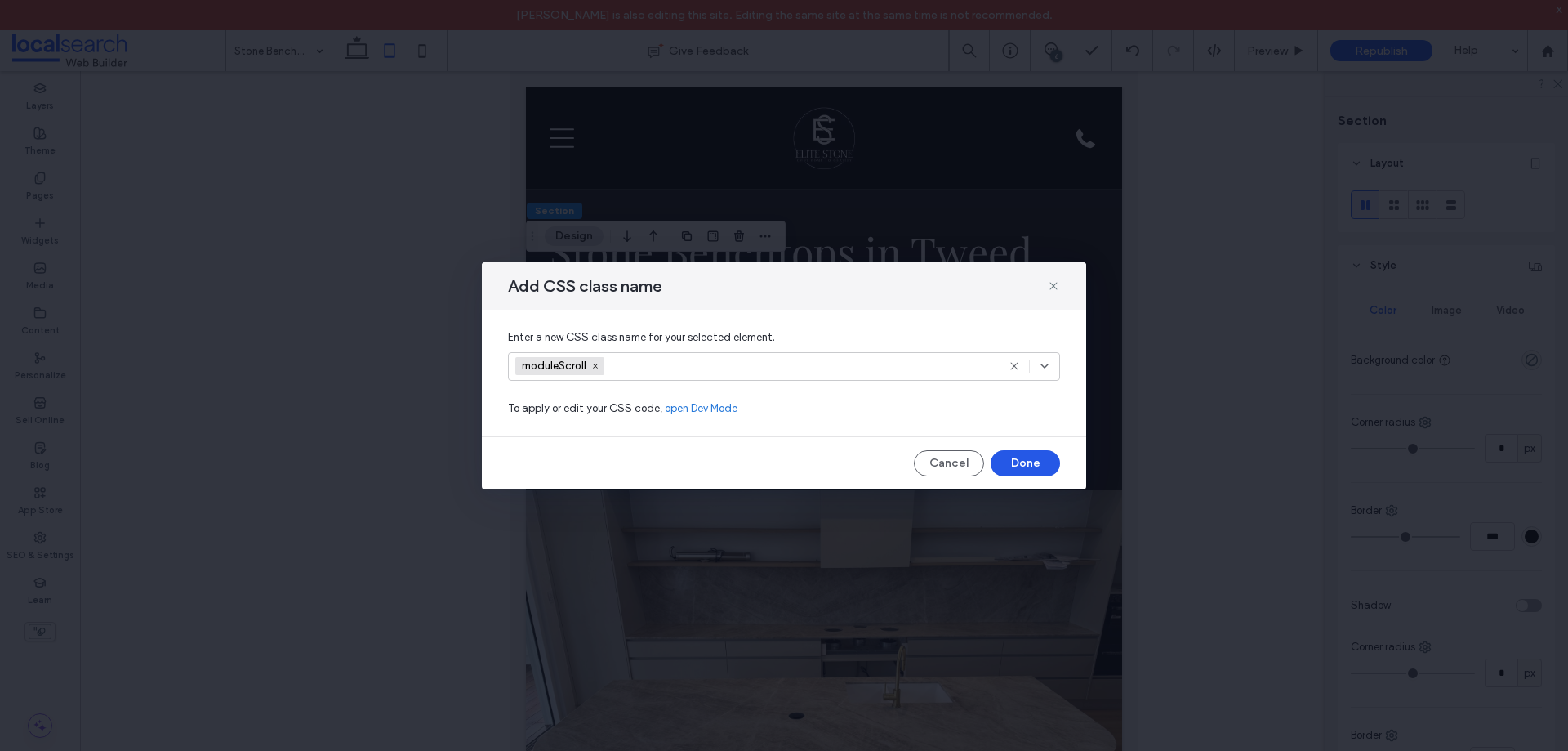
click at [1026, 458] on button "Done" at bounding box center [1025, 463] width 69 height 26
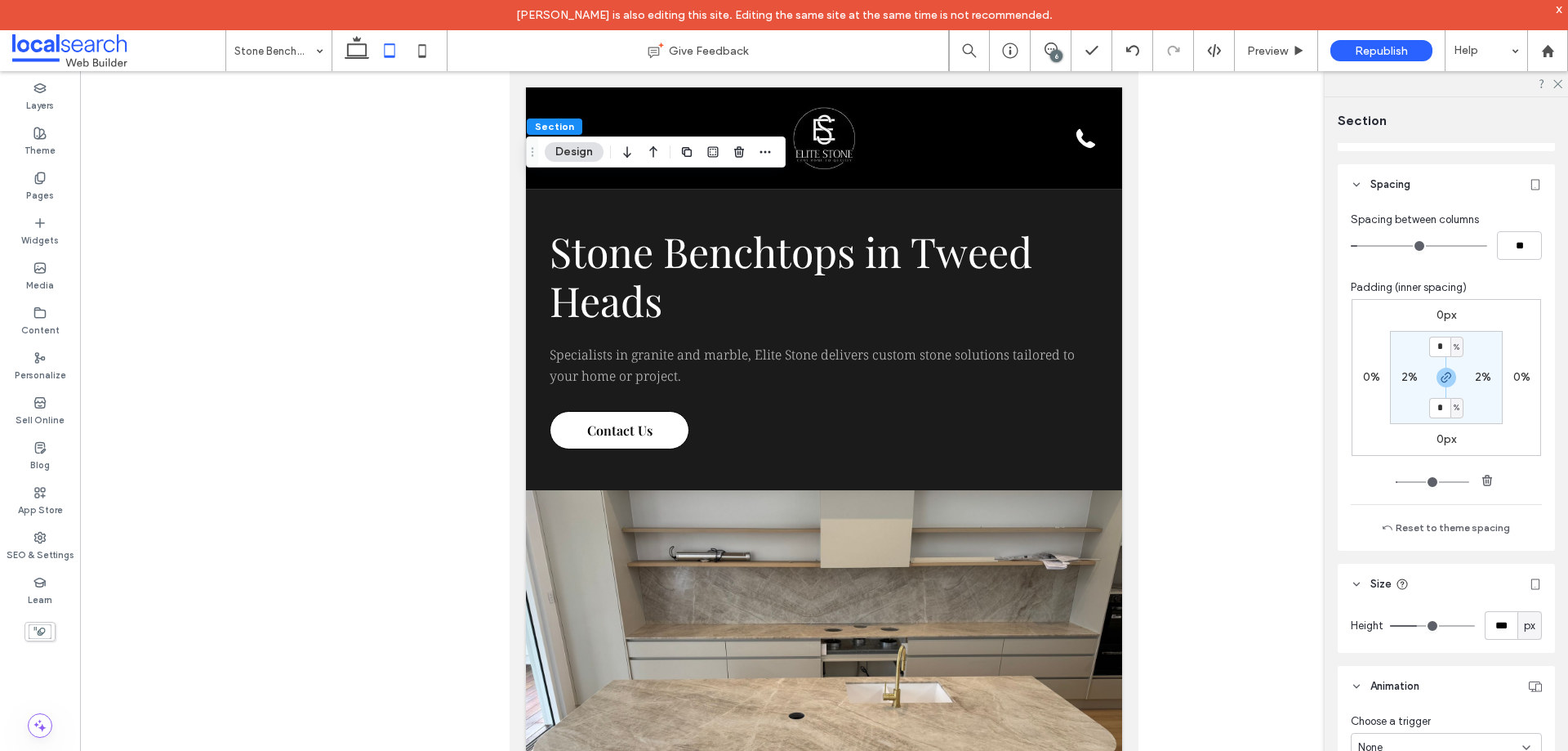
scroll to position [735, 0]
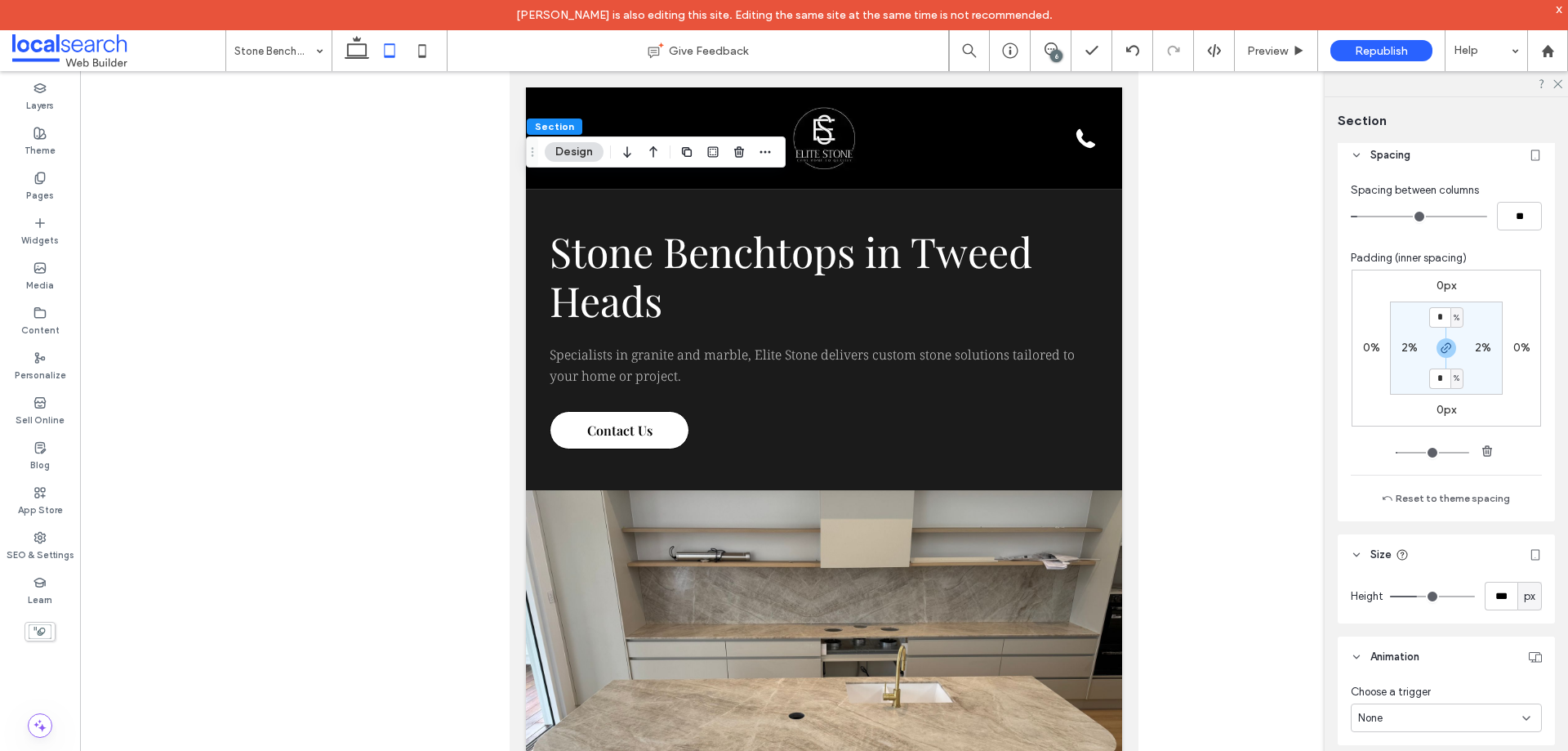
type input "***"
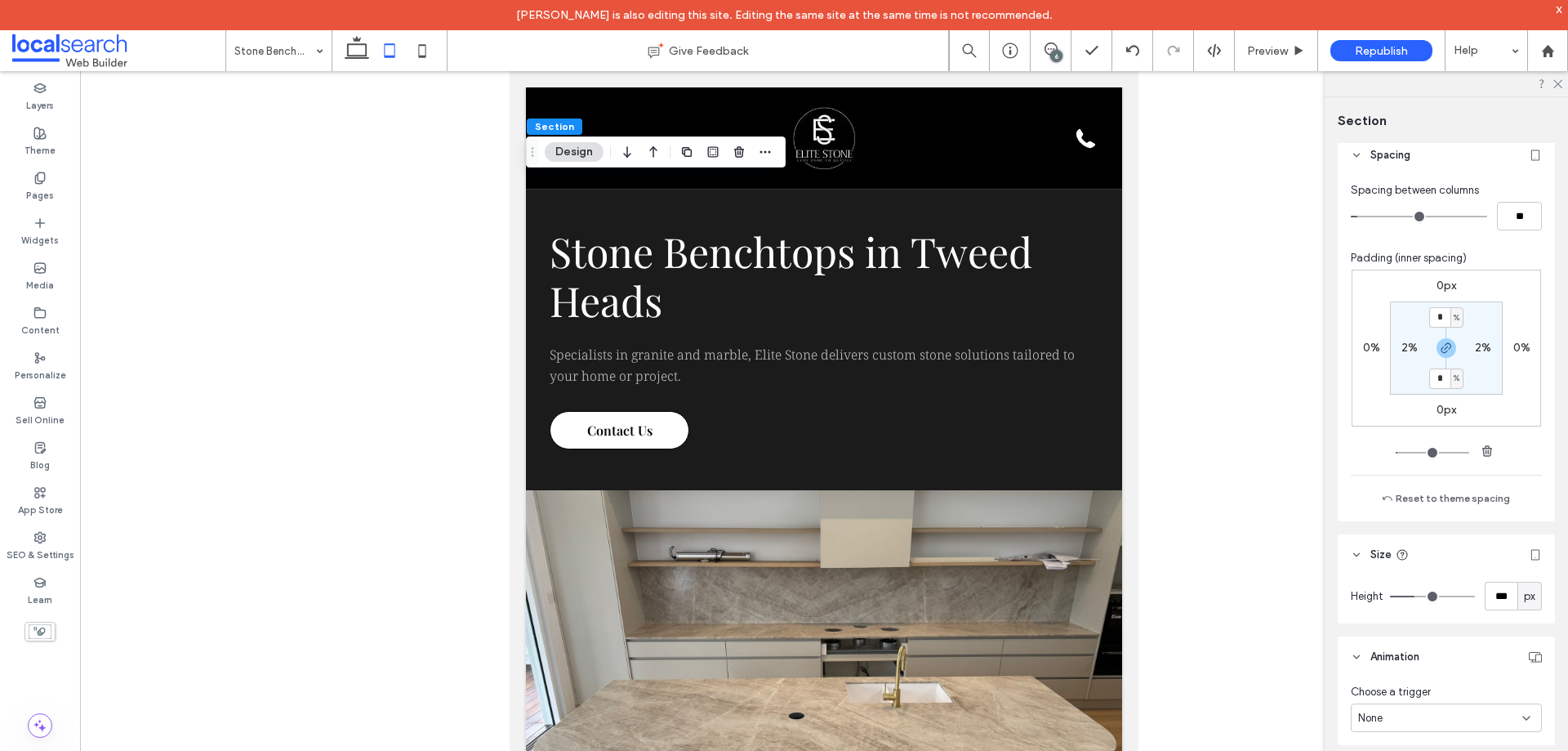
type input "***"
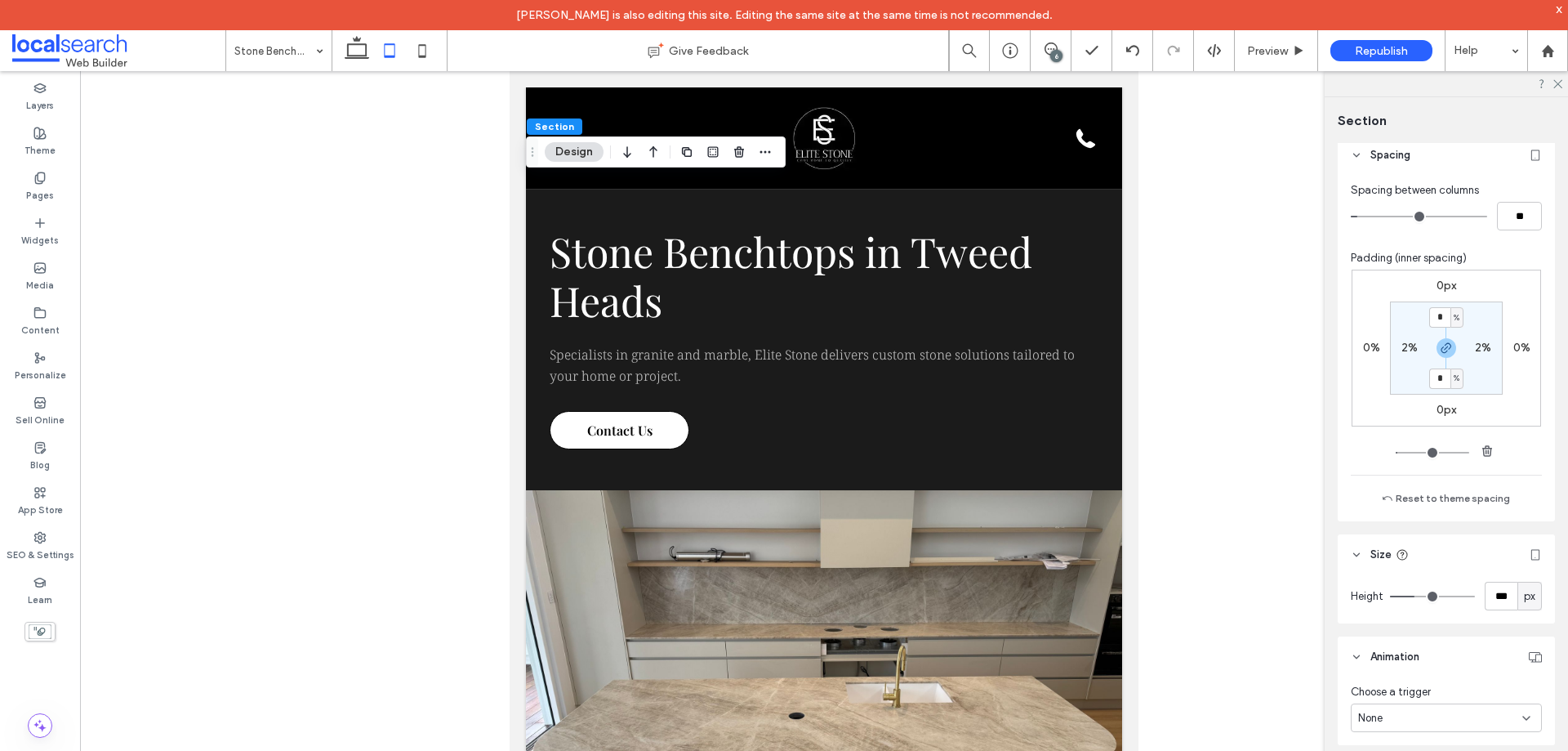
type input "***"
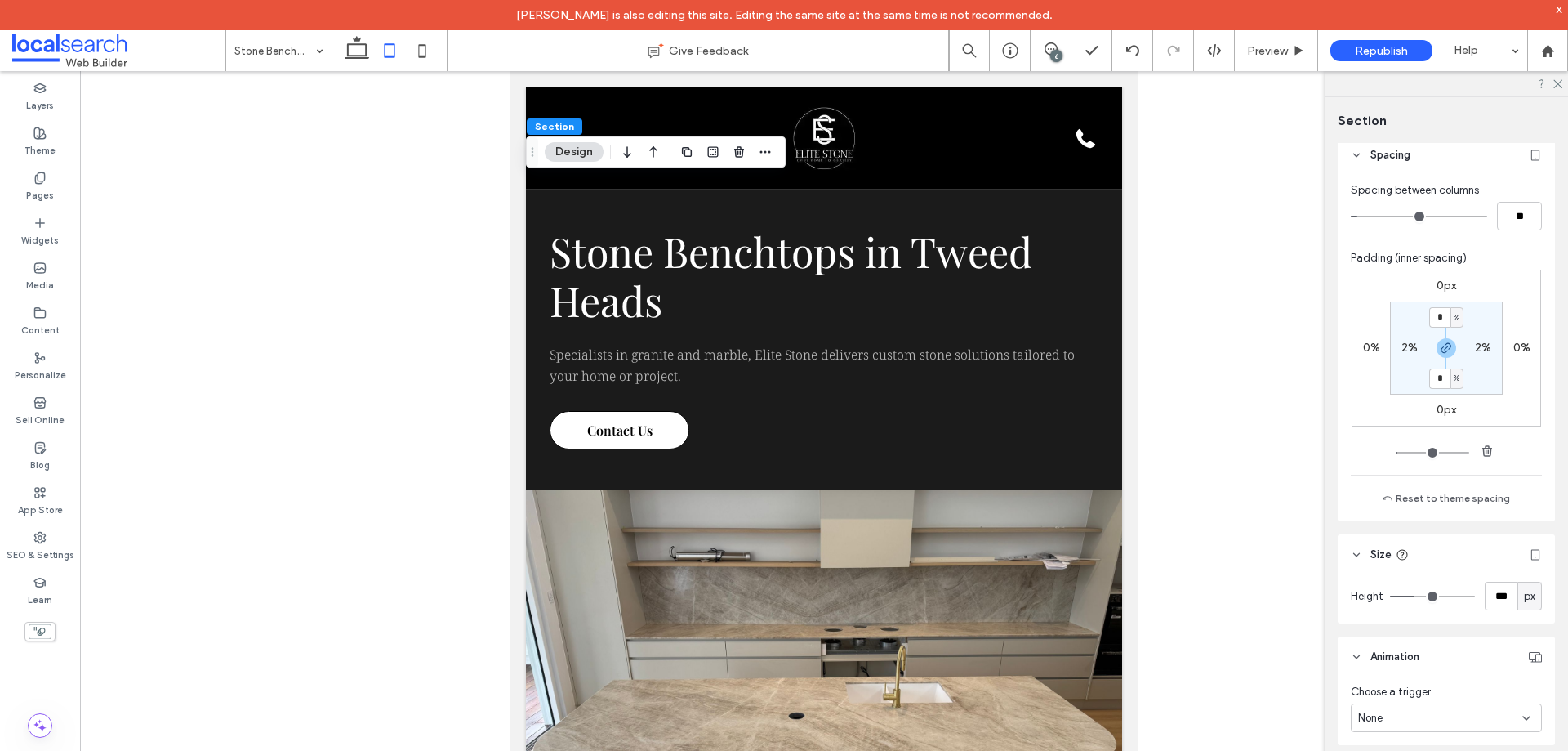
type input "***"
click at [1410, 596] on input "range" at bounding box center [1432, 596] width 85 height 2
type input "***"
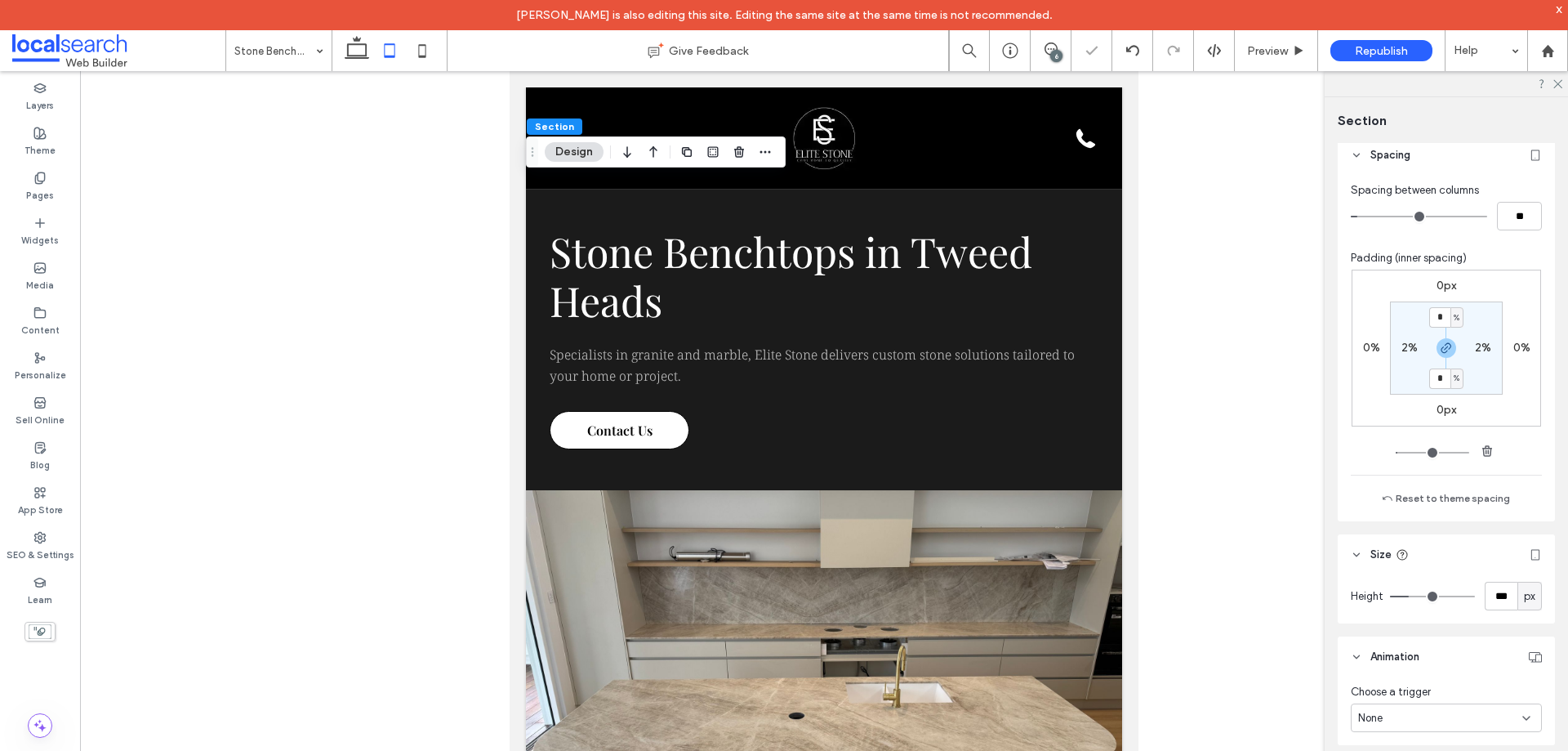
type input "***"
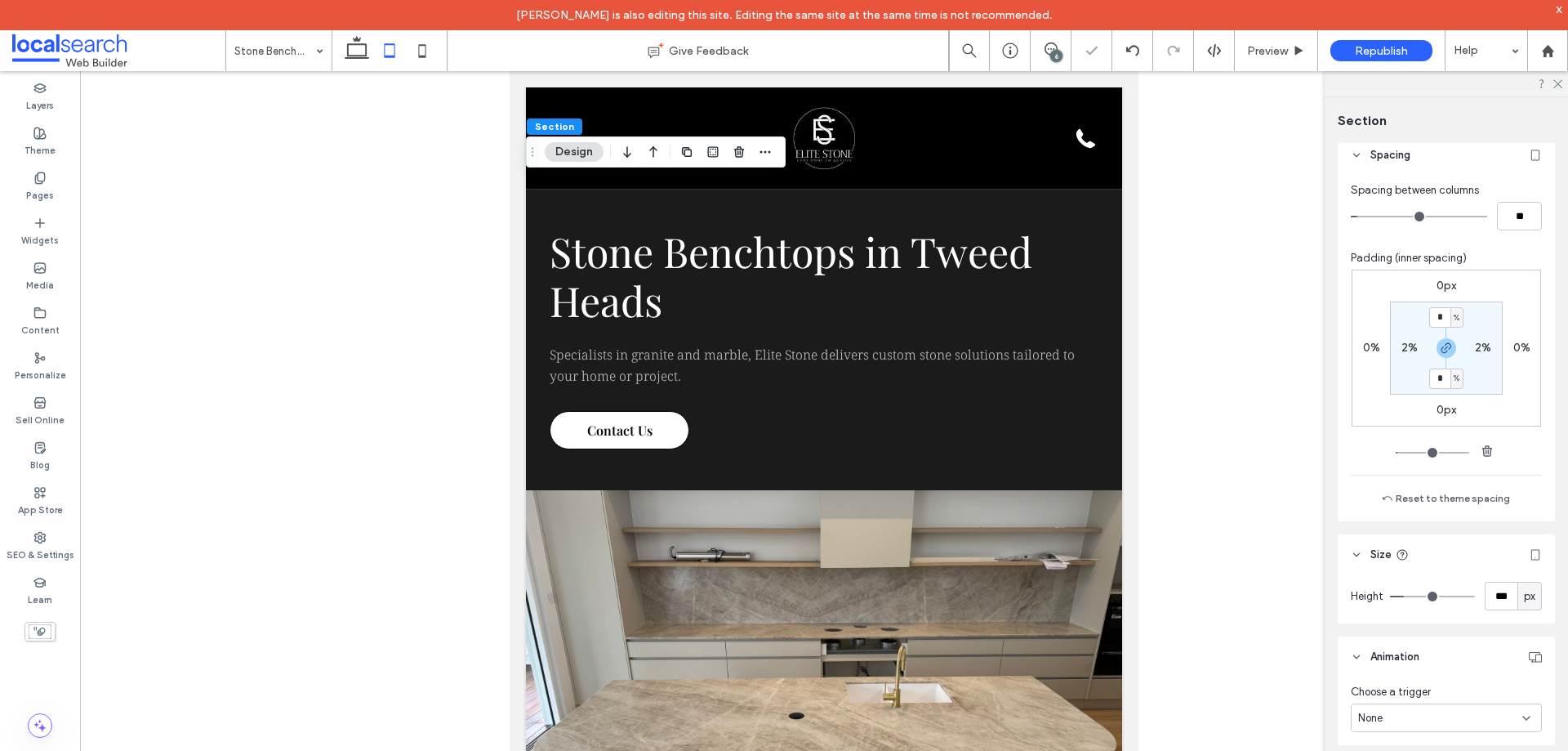
type input "***"
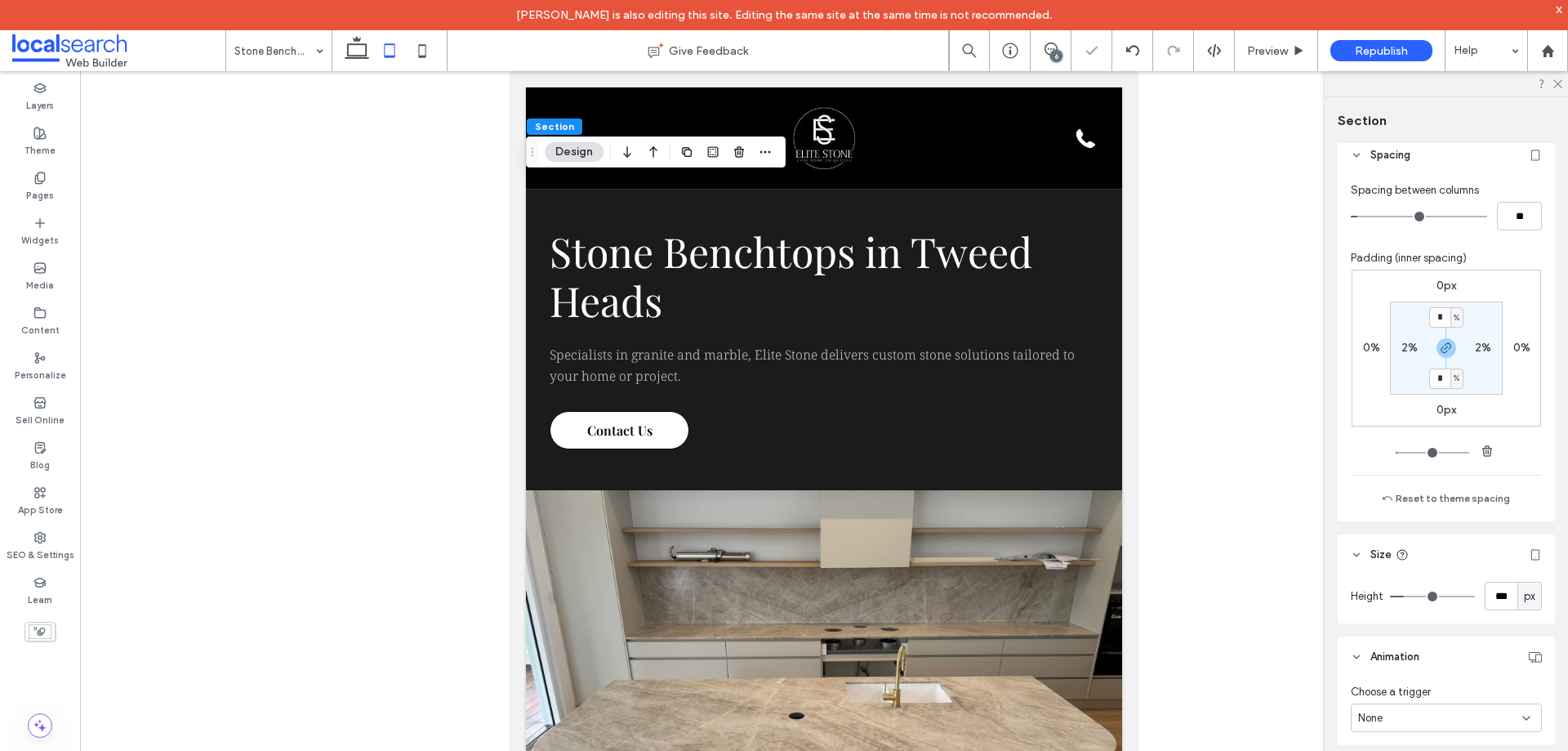
type input "***"
type input "**"
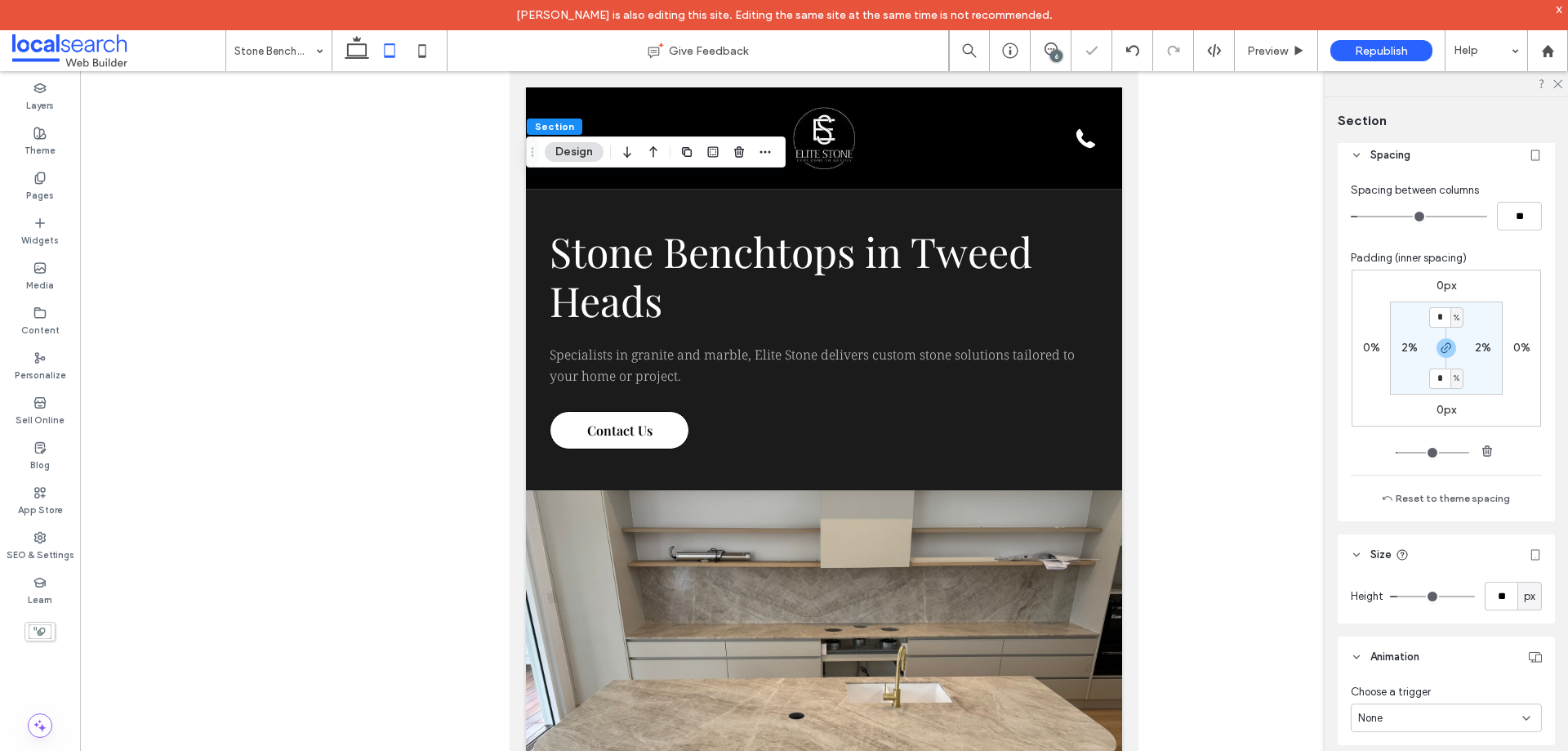
type input "**"
type input "***"
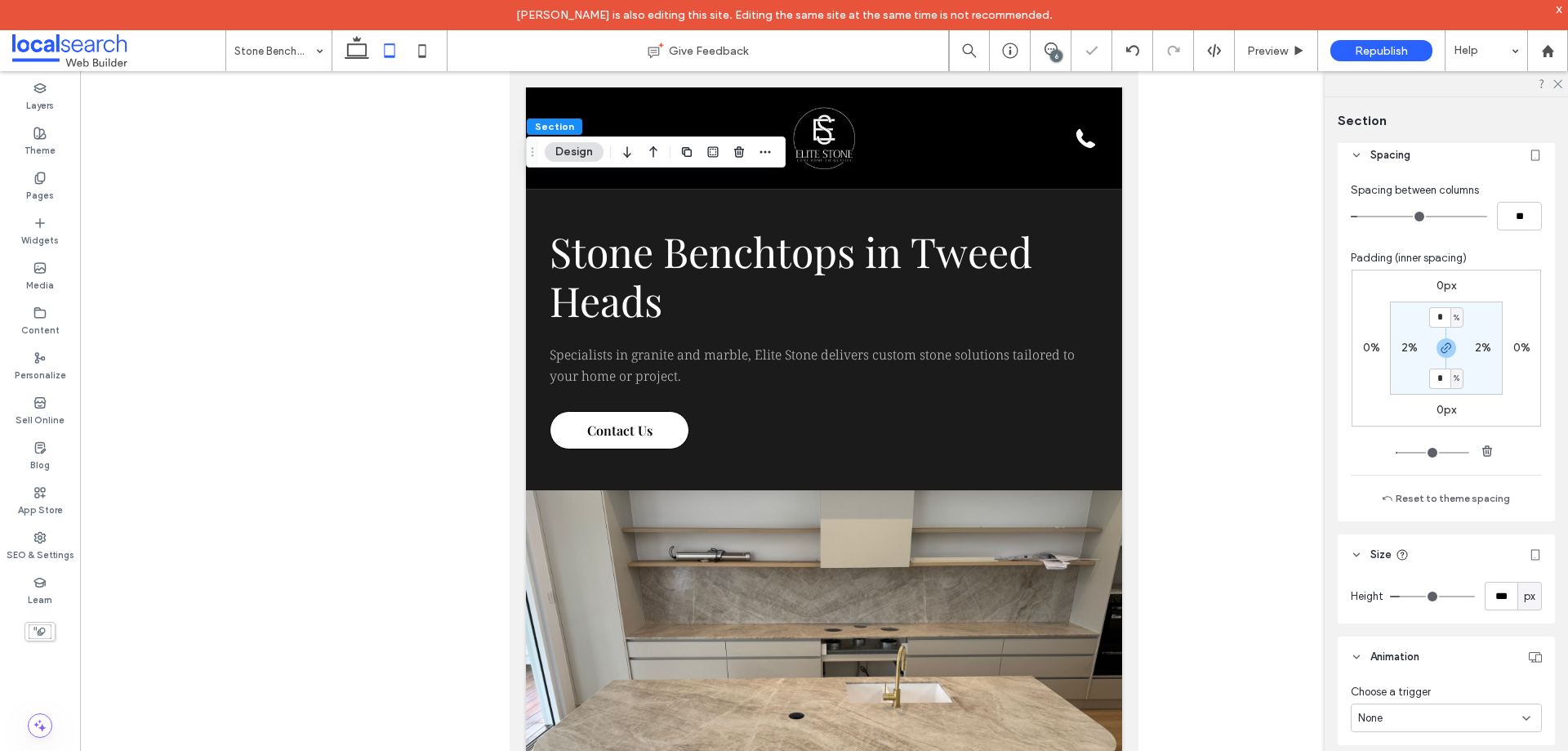
type input "***"
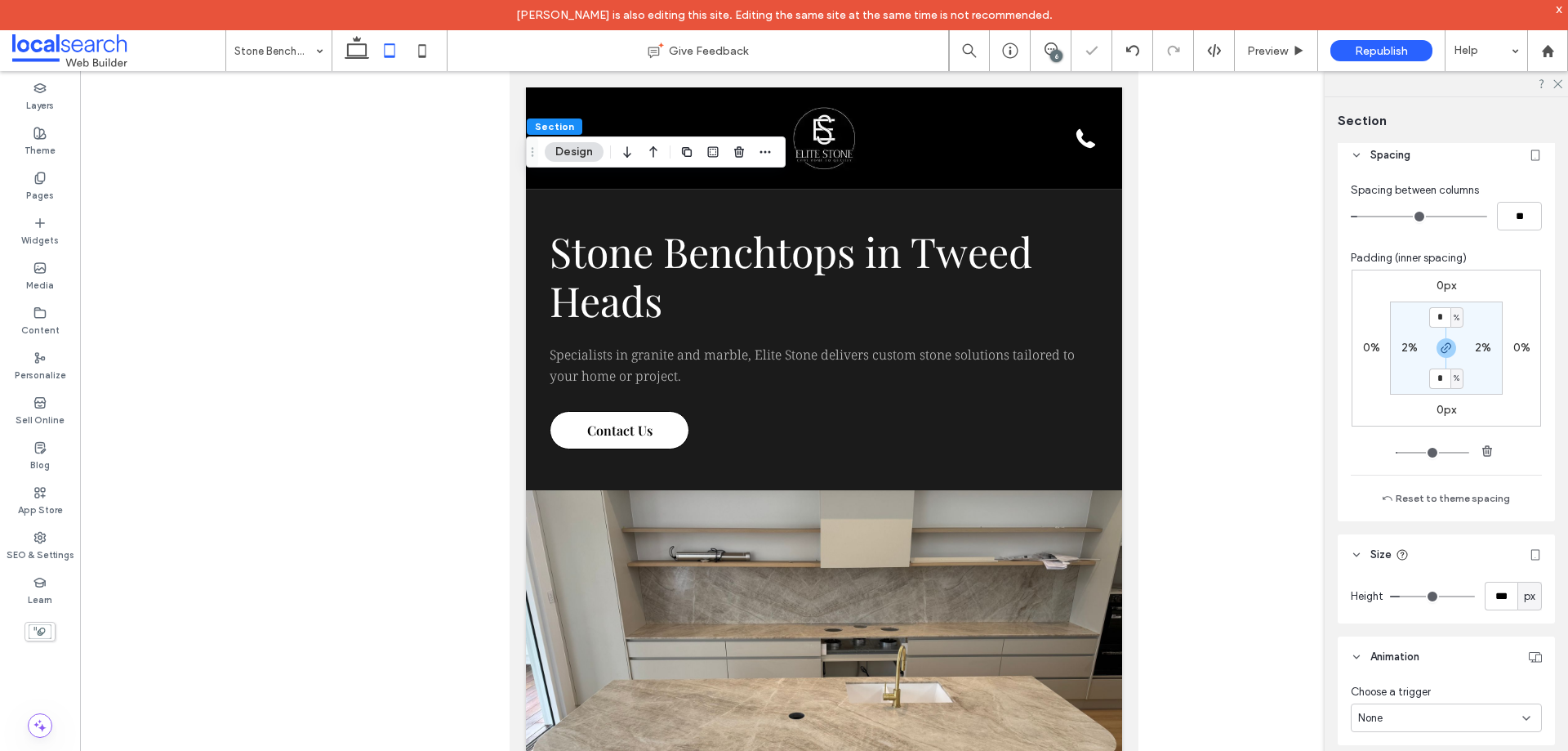
type input "***"
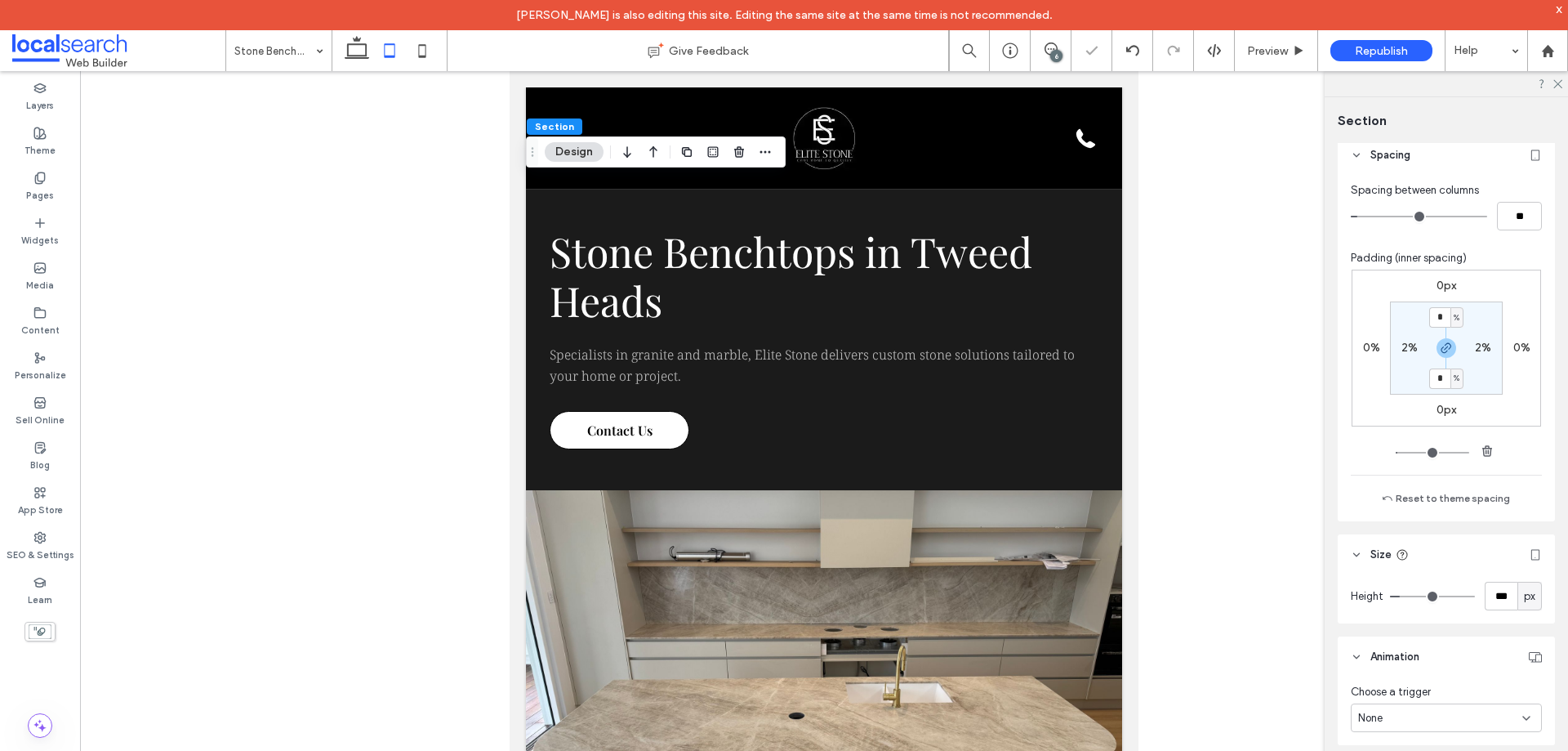
type input "***"
drag, startPoint x: 1410, startPoint y: 596, endPoint x: 1423, endPoint y: 592, distance: 13.6
type input "***"
click at [1423, 595] on input "range" at bounding box center [1432, 596] width 85 height 2
click at [353, 50] on icon at bounding box center [356, 50] width 32 height 32
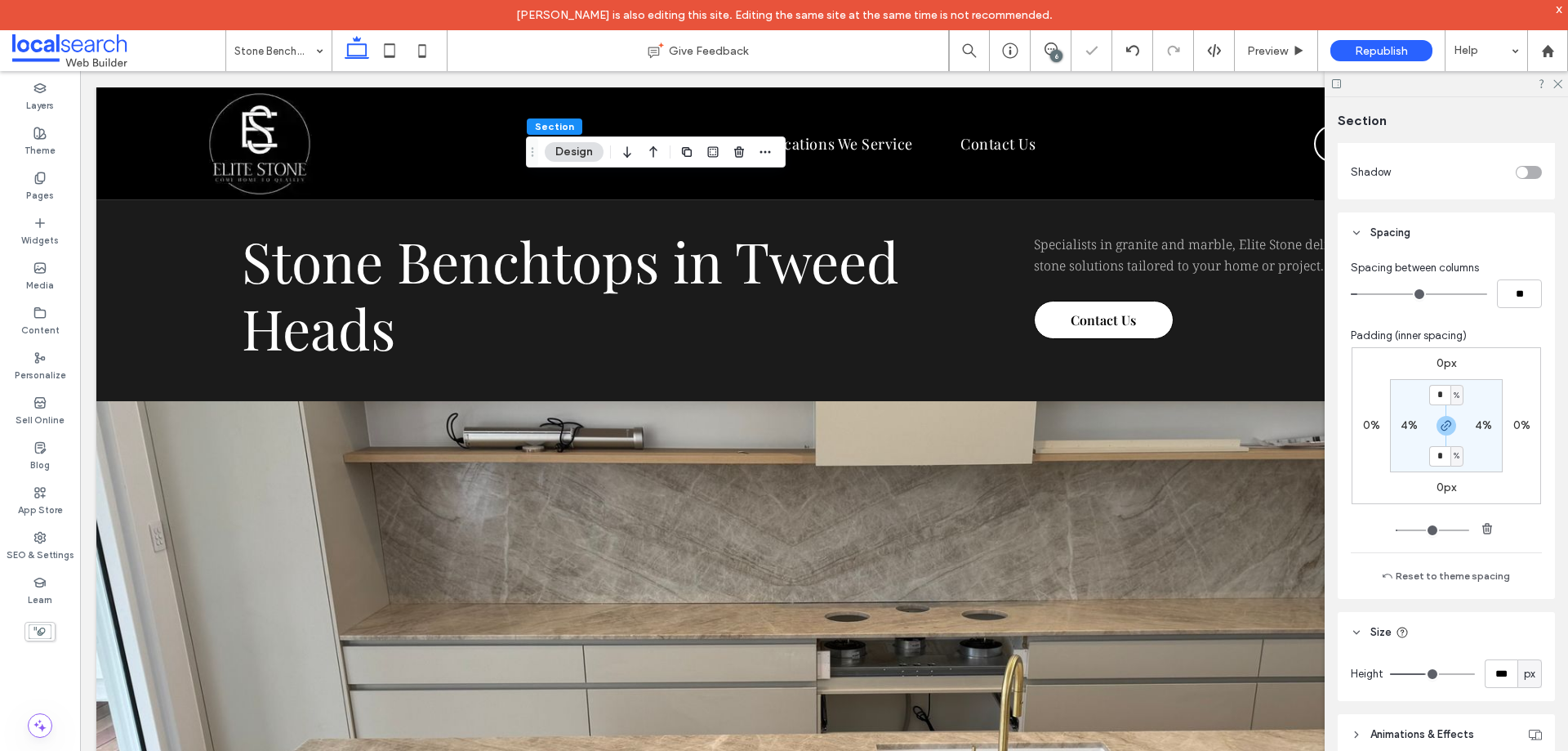
type input "*"
type input "***"
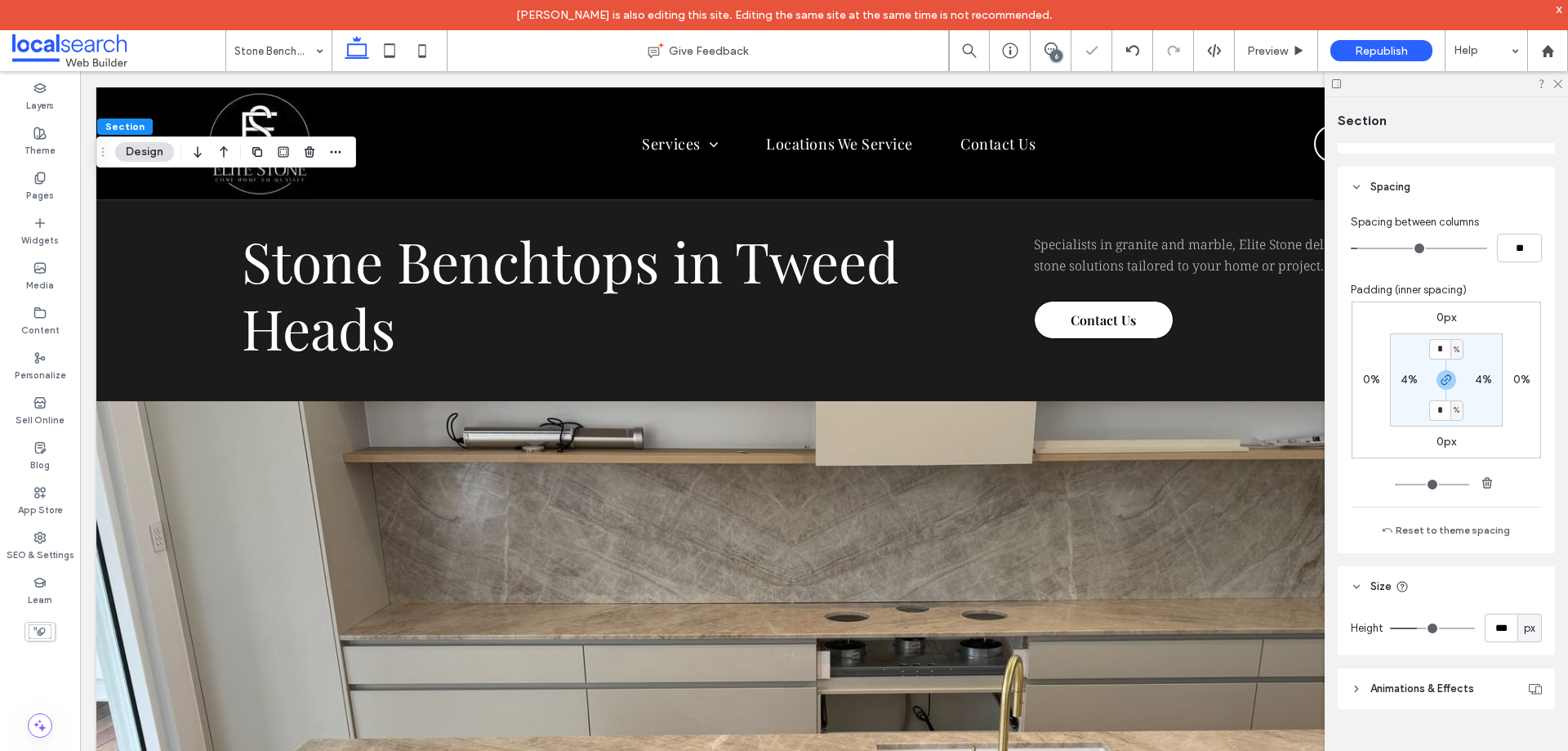
scroll to position [781, 0]
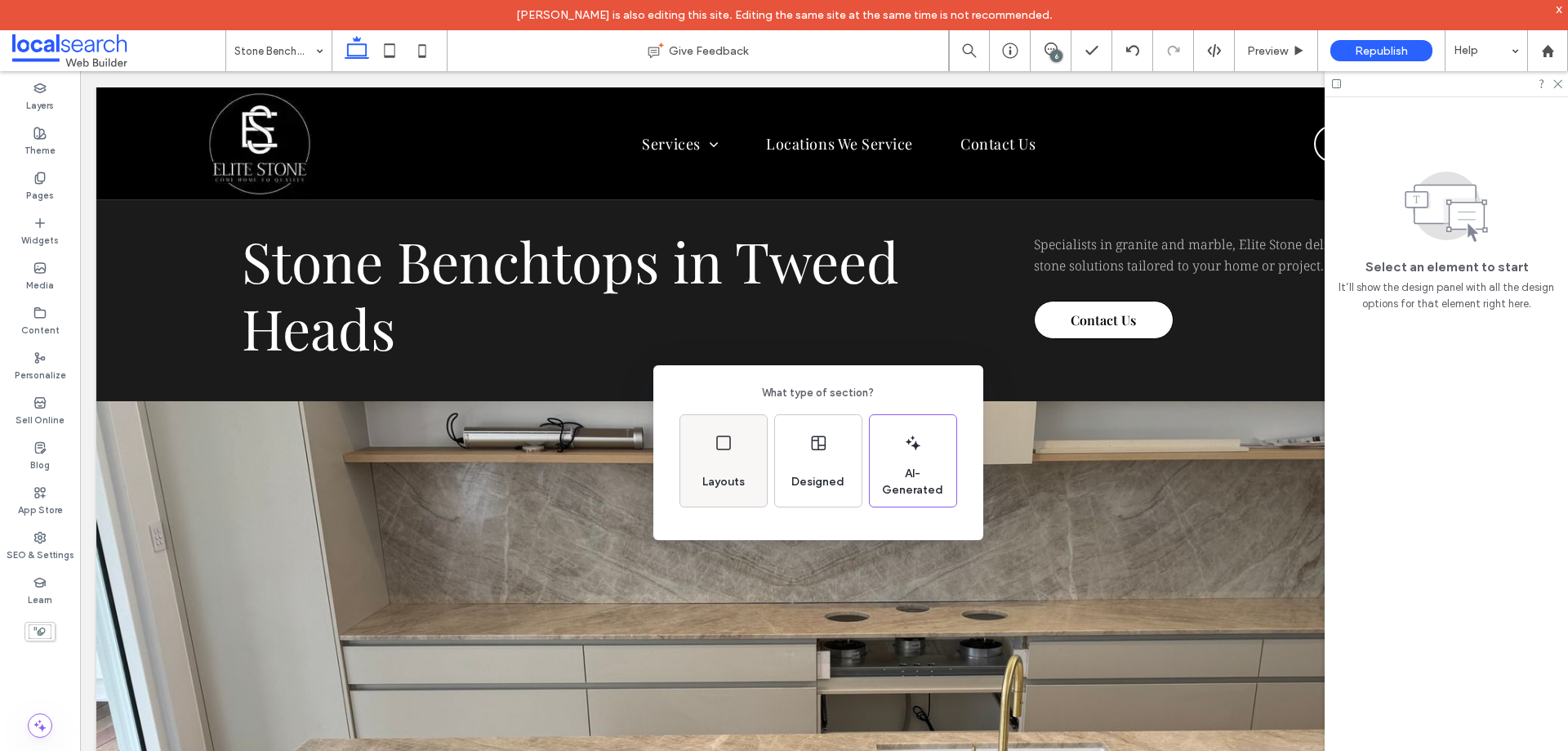
click at [738, 460] on div "Layouts" at bounding box center [723, 460] width 86 height 91
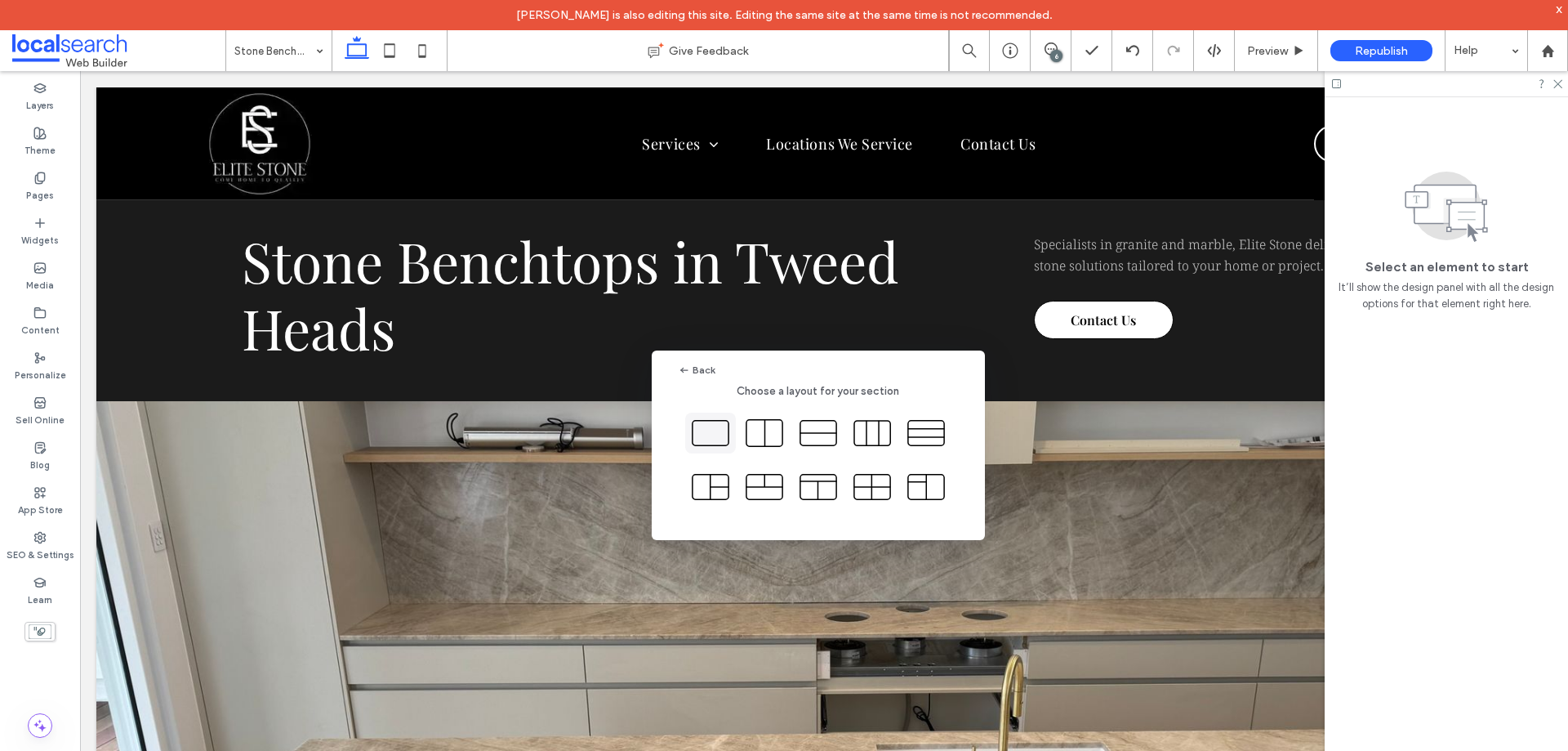
click at [711, 437] on icon at bounding box center [711, 433] width 41 height 41
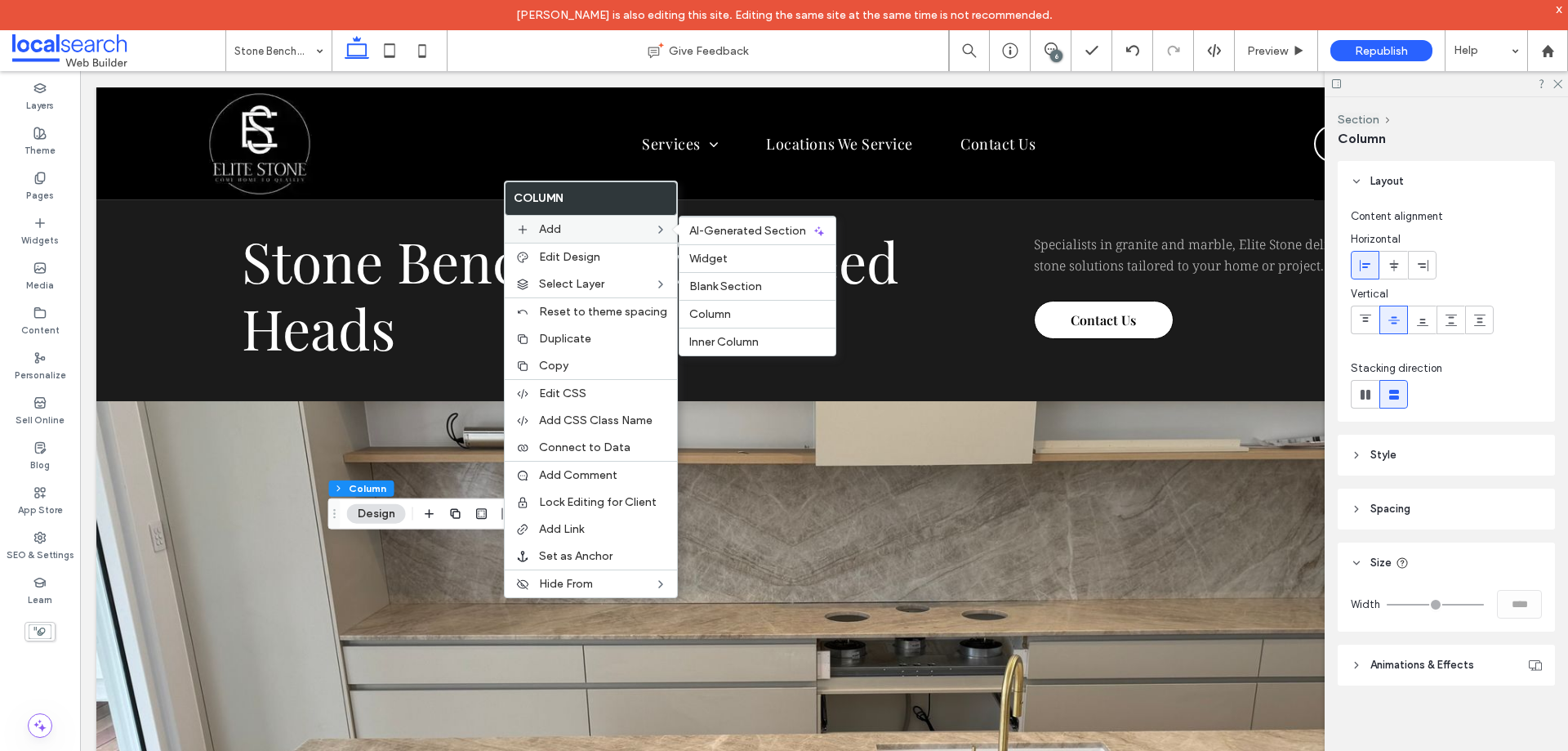
click at [586, 225] on label "Add" at bounding box center [597, 229] width 115 height 14
click at [708, 340] on span "Inner Column" at bounding box center [723, 342] width 69 height 14
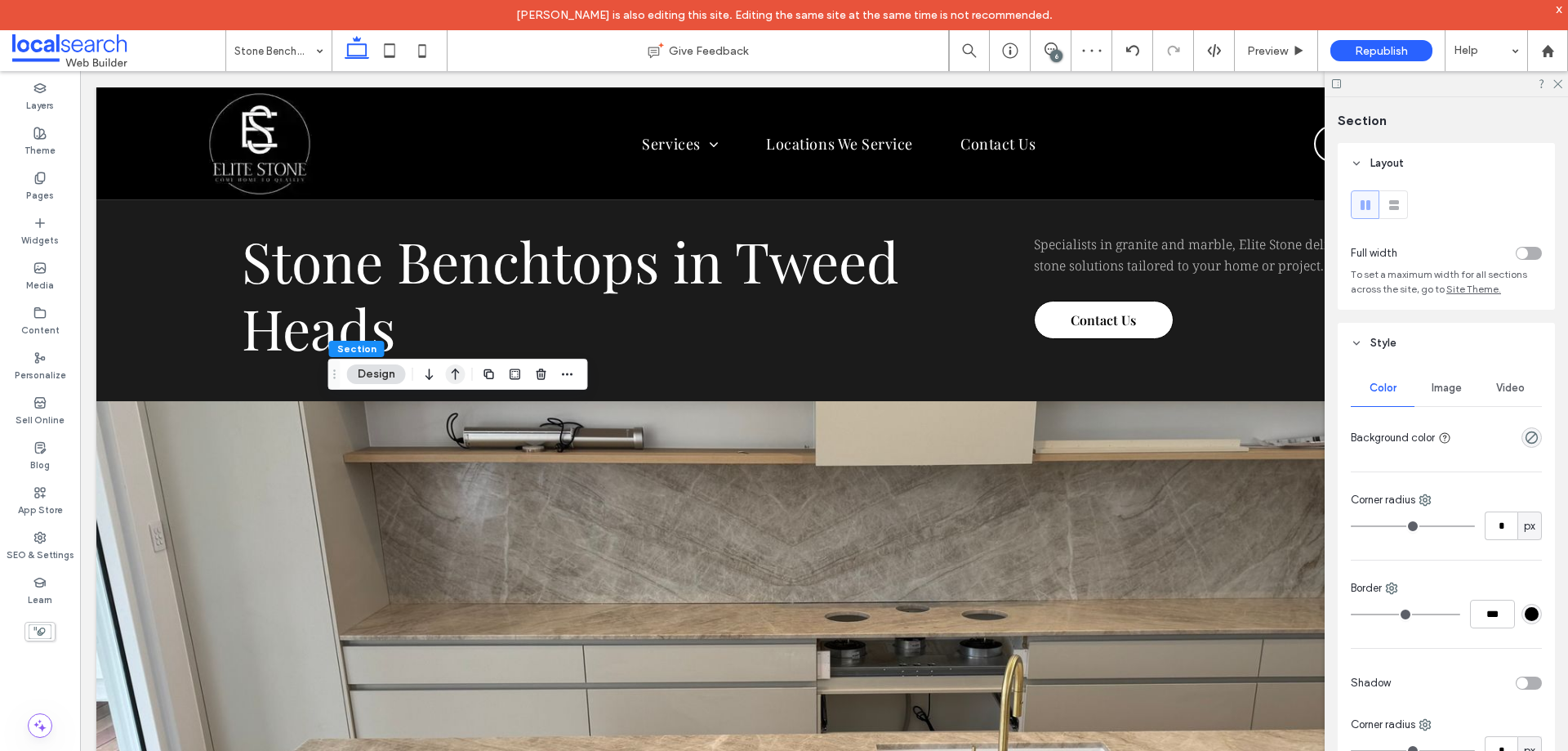
click at [459, 379] on icon "button" at bounding box center [456, 374] width 20 height 29
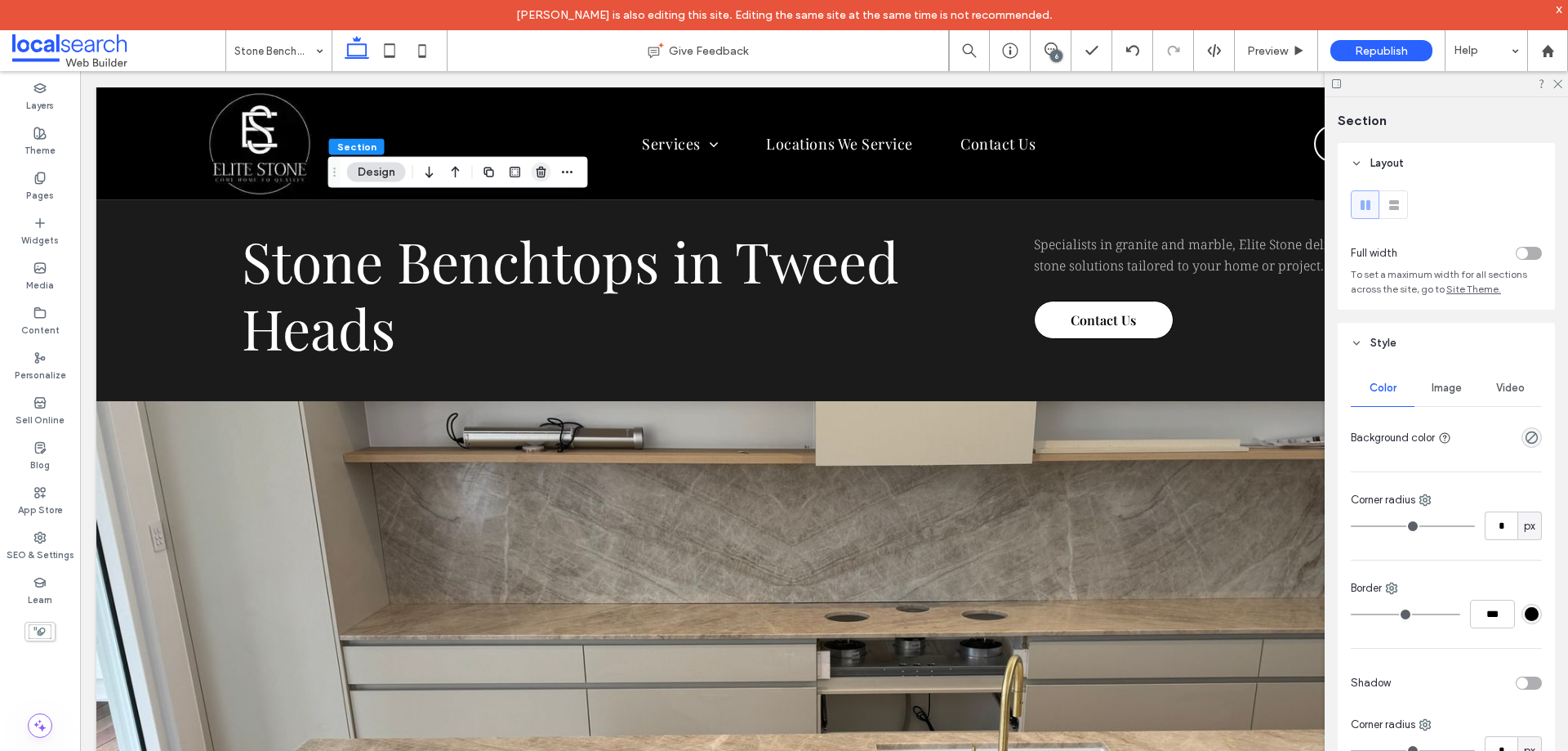
click at [539, 175] on icon "button" at bounding box center [541, 171] width 13 height 13
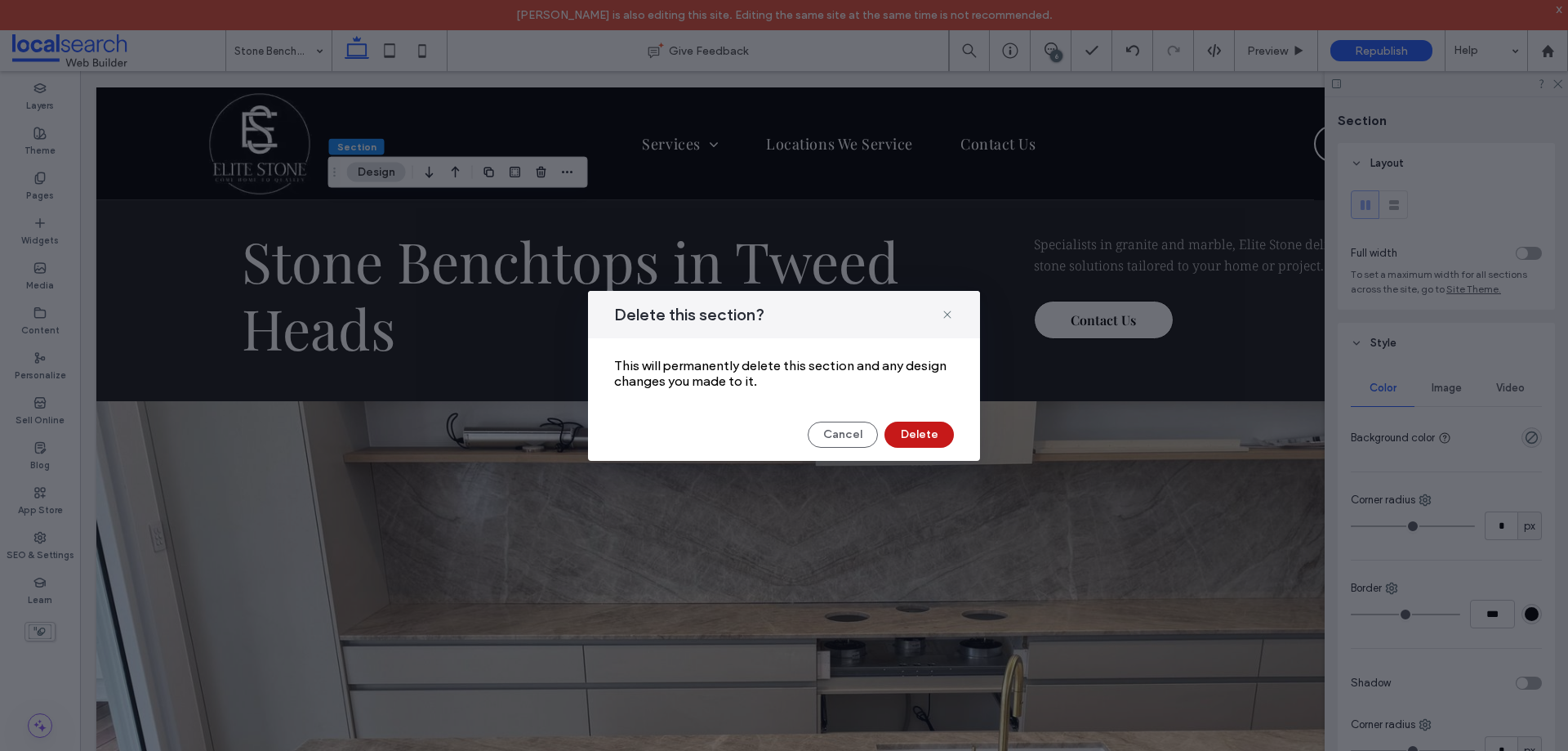
click at [910, 430] on button "Delete" at bounding box center [919, 435] width 69 height 26
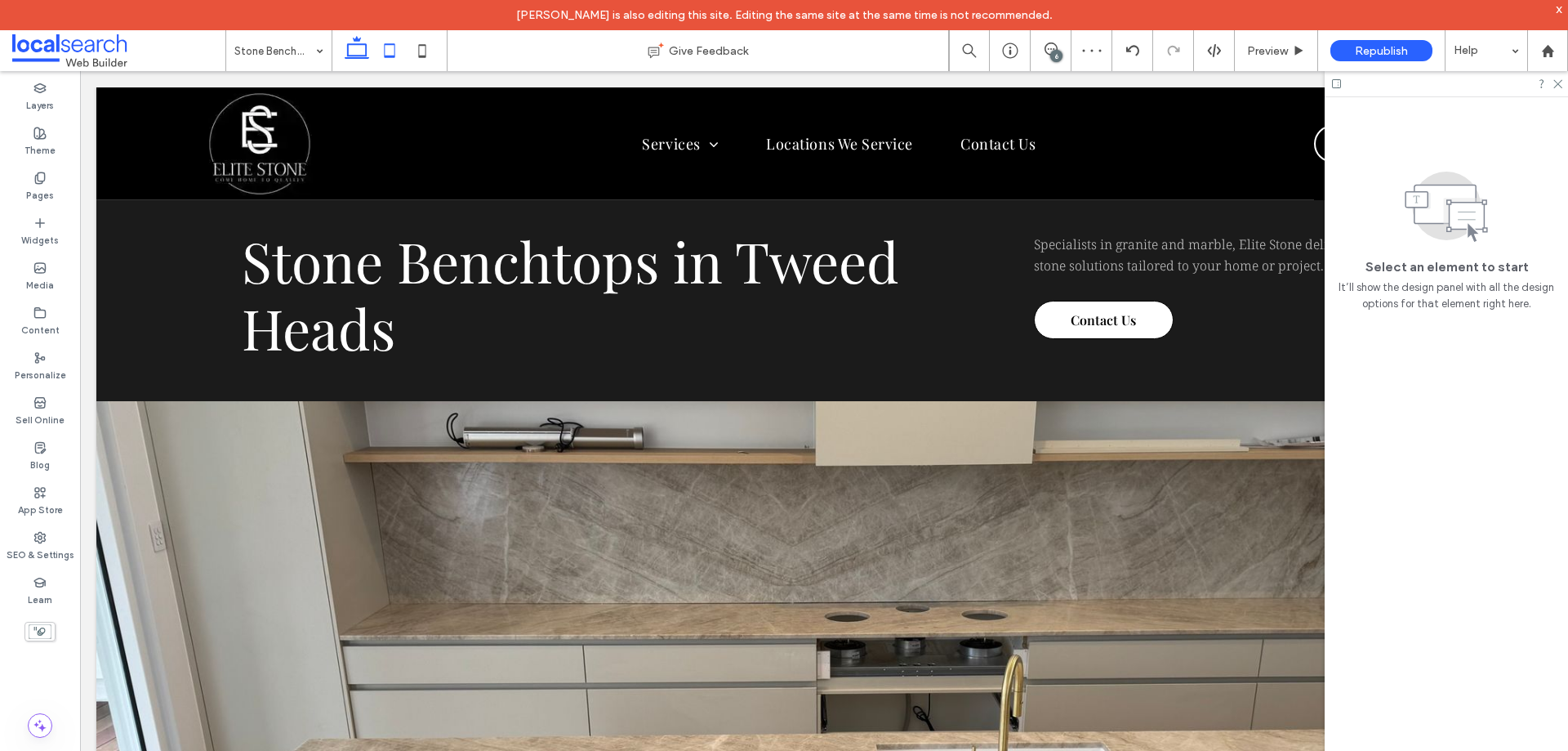
click at [392, 55] on icon at bounding box center [389, 50] width 32 height 32
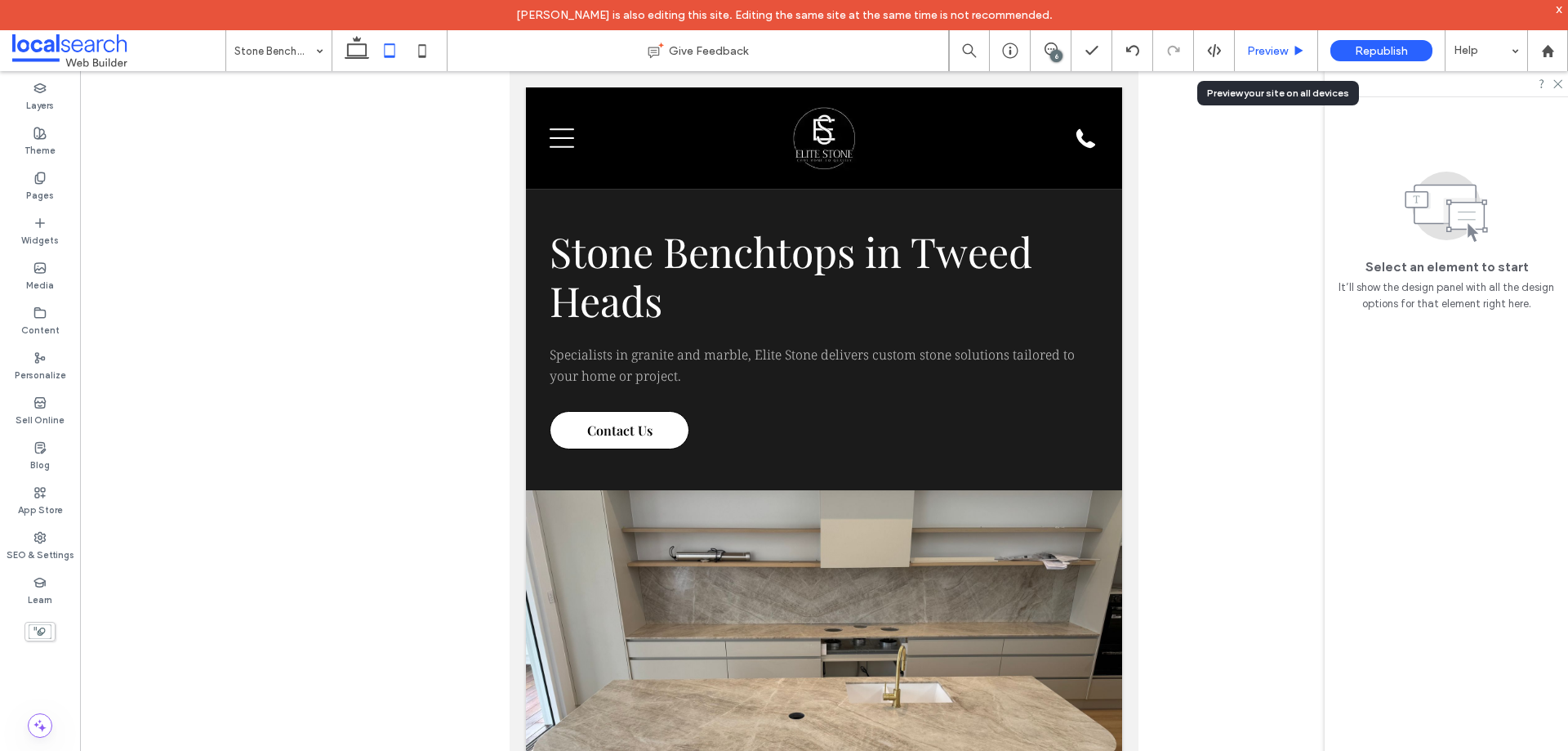
click at [1254, 47] on span "Preview" at bounding box center [1268, 51] width 41 height 14
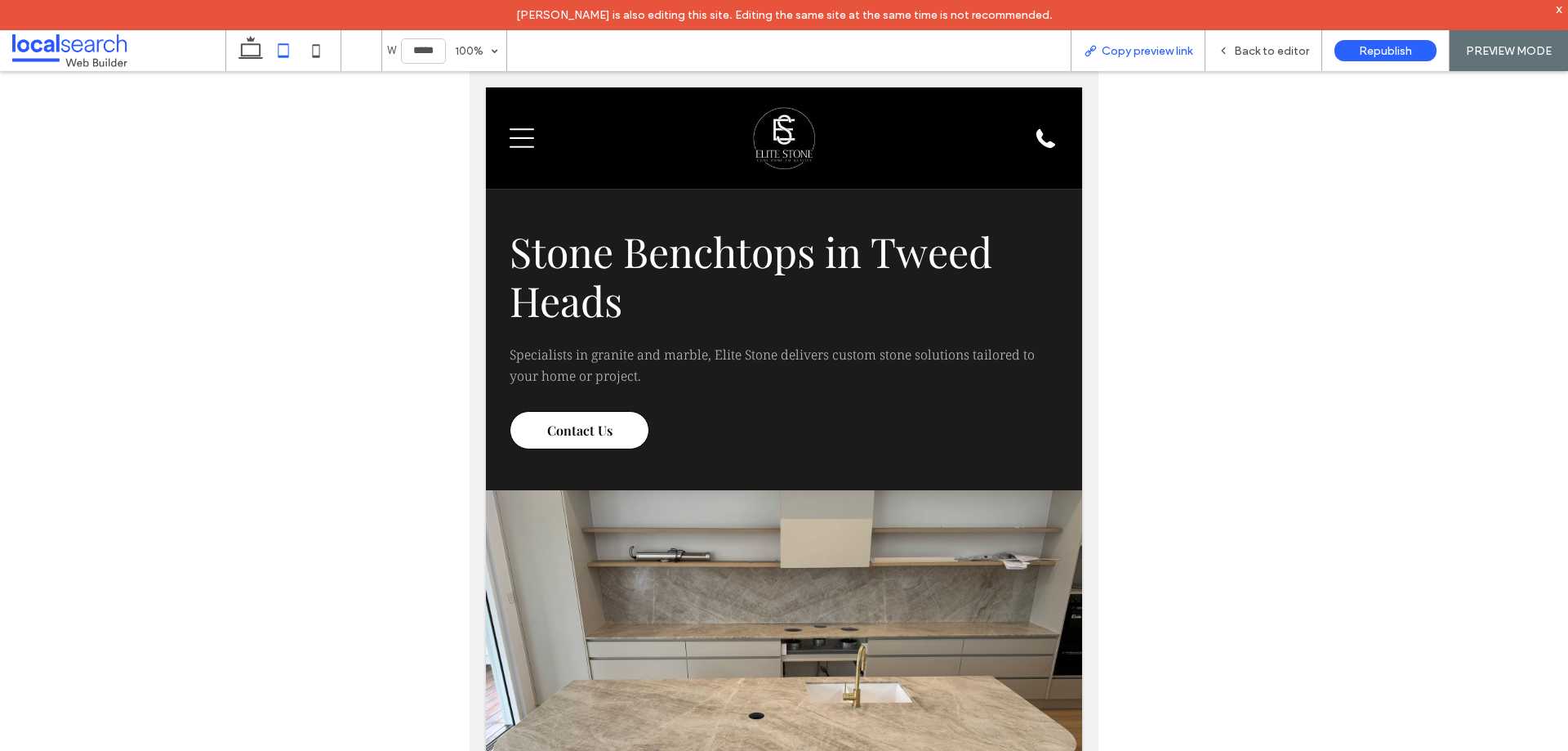
click at [1145, 51] on span "Copy preview link" at bounding box center [1147, 51] width 91 height 14
click at [1139, 54] on span "Copy preview link" at bounding box center [1147, 51] width 91 height 14
click at [1130, 47] on span "Copy preview link" at bounding box center [1147, 51] width 91 height 14
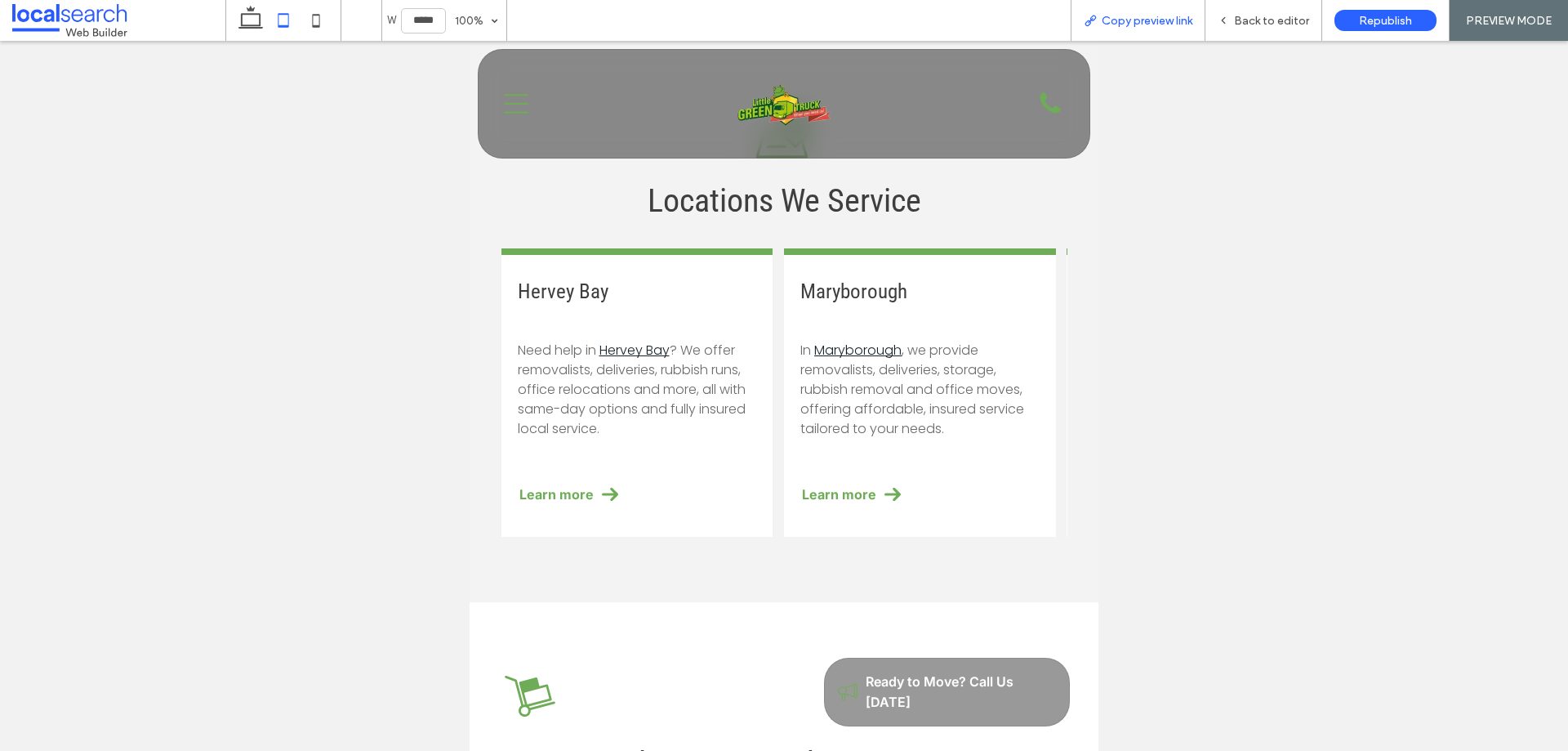
click at [1158, 18] on span "Copy preview link" at bounding box center [1147, 21] width 91 height 14
click at [1254, 20] on span "Back to editor" at bounding box center [1271, 21] width 75 height 14
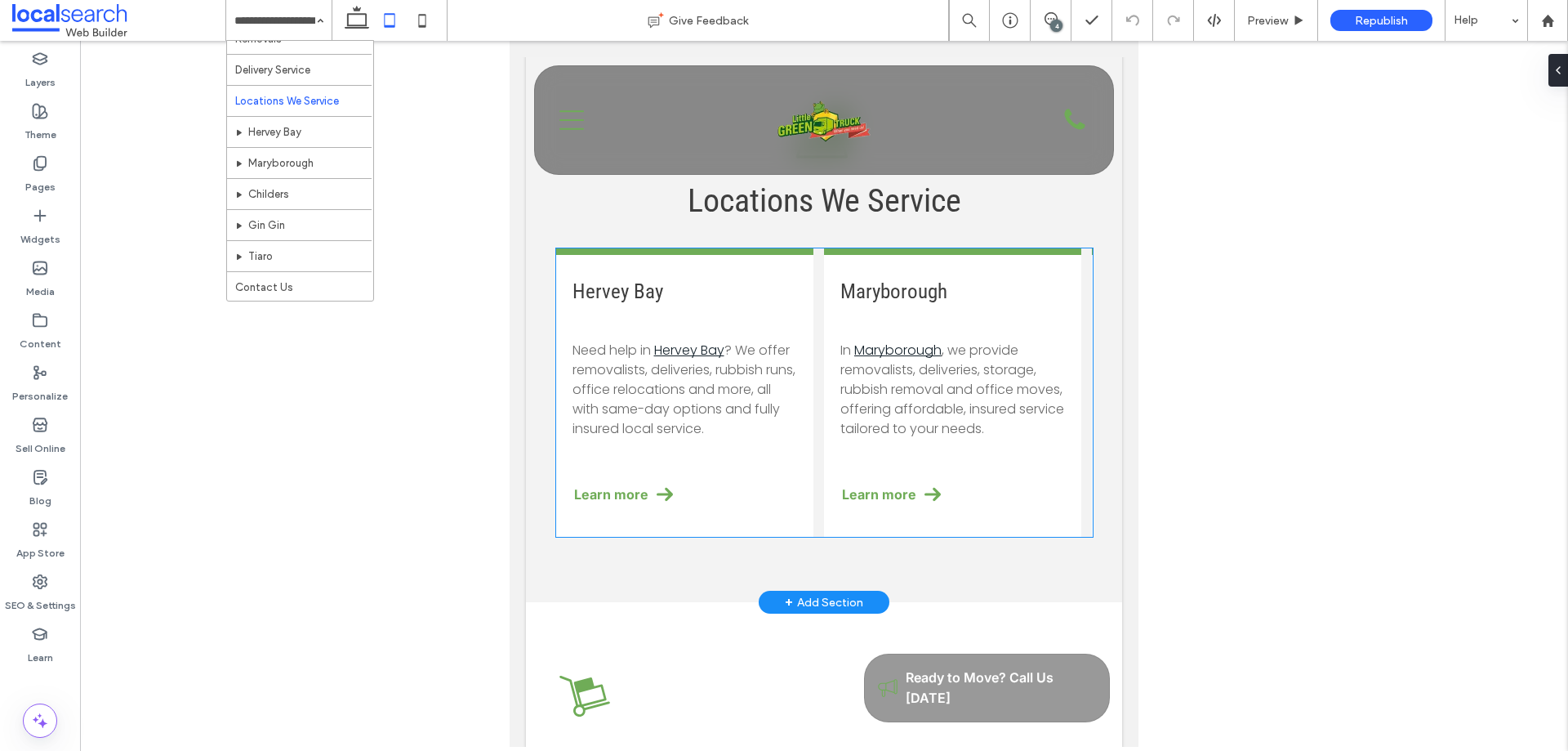
click at [744, 393] on p "Need help in Hervey Bay ? We offer removalists, deliveries, rubbish runs, offic…" at bounding box center [684, 390] width 224 height 98
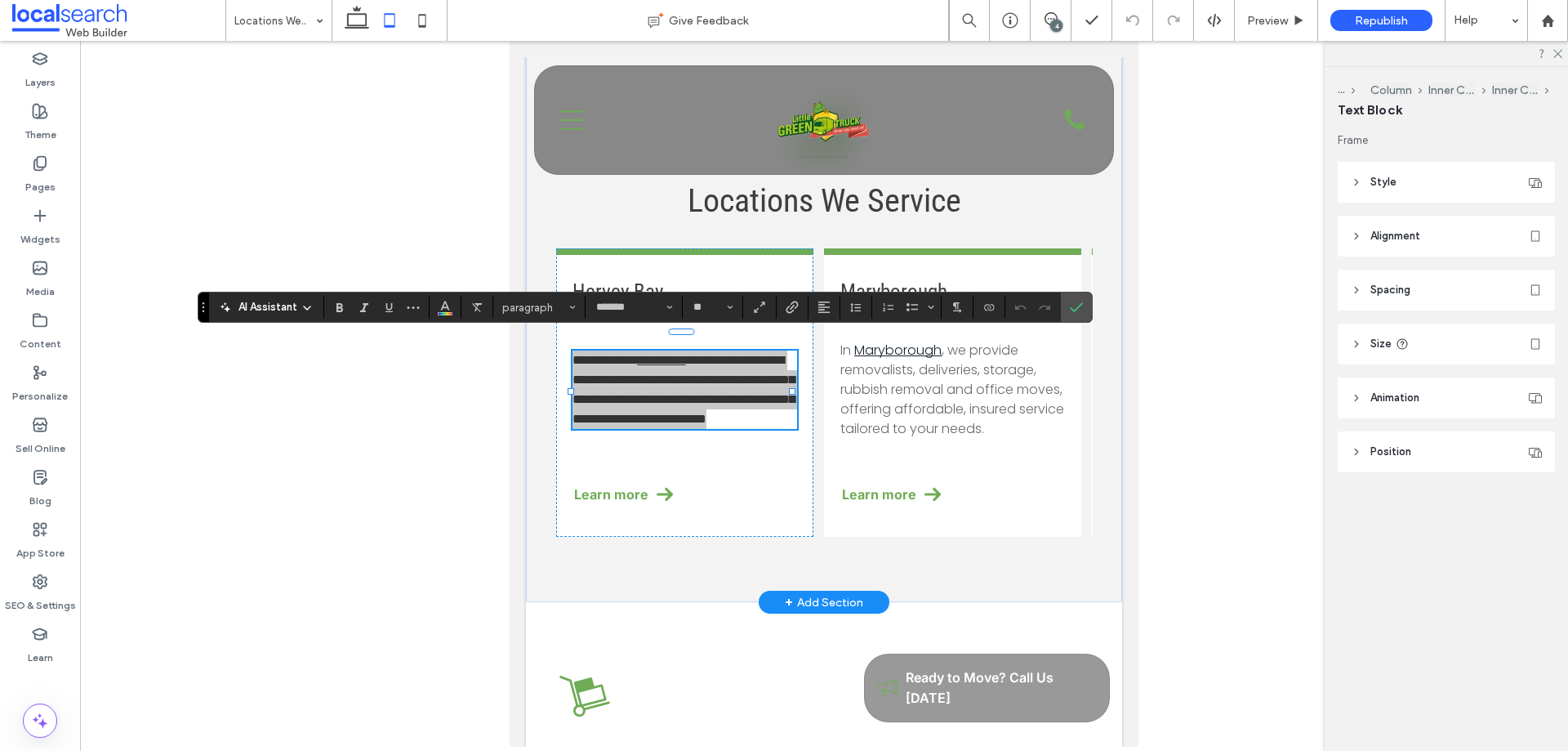
click at [1389, 234] on span "Alignment" at bounding box center [1395, 236] width 50 height 17
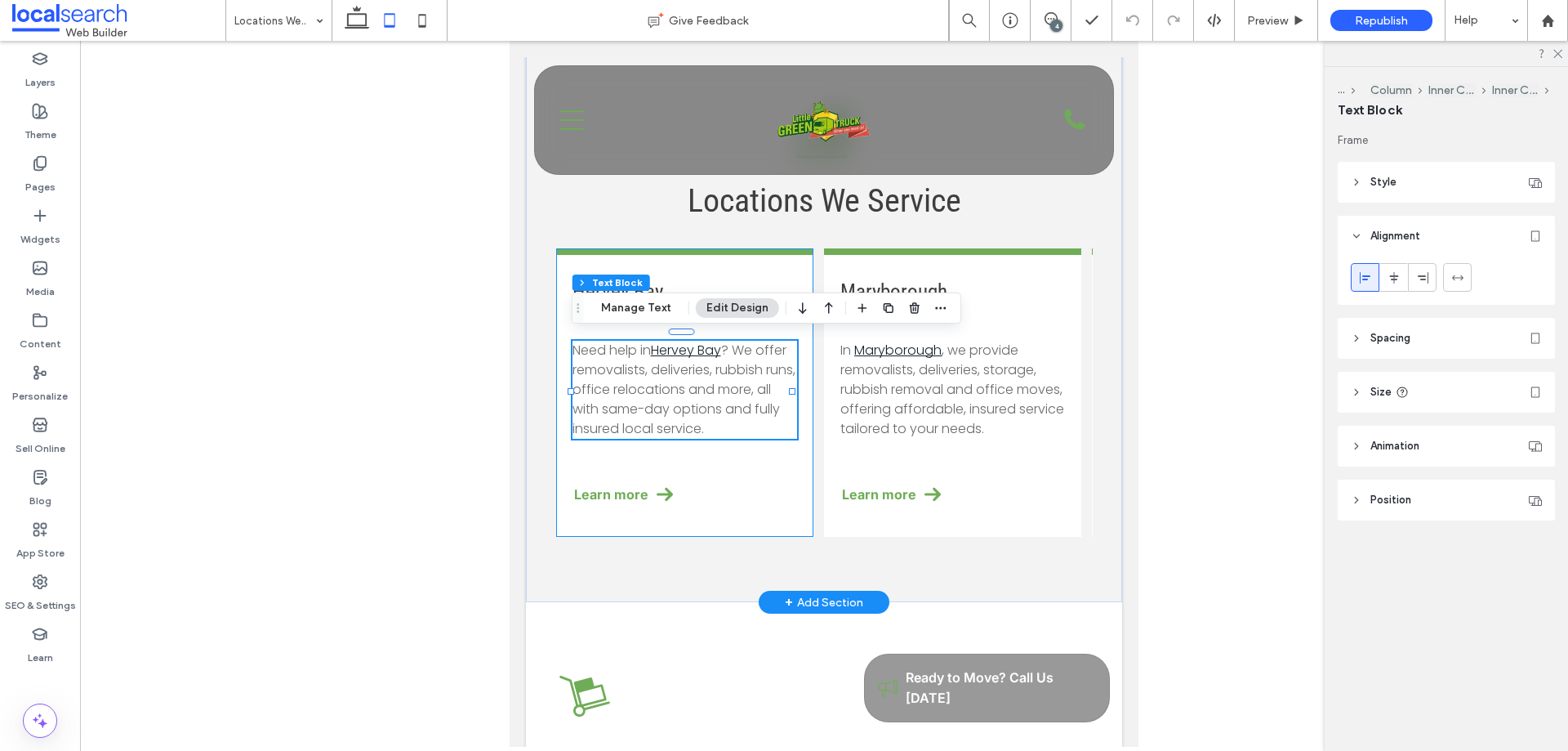
click at [735, 490] on div "Hervey Bay Need help in Hervey Bay ? We offer removalists, deliveries, rubbish …" at bounding box center [684, 393] width 257 height 289
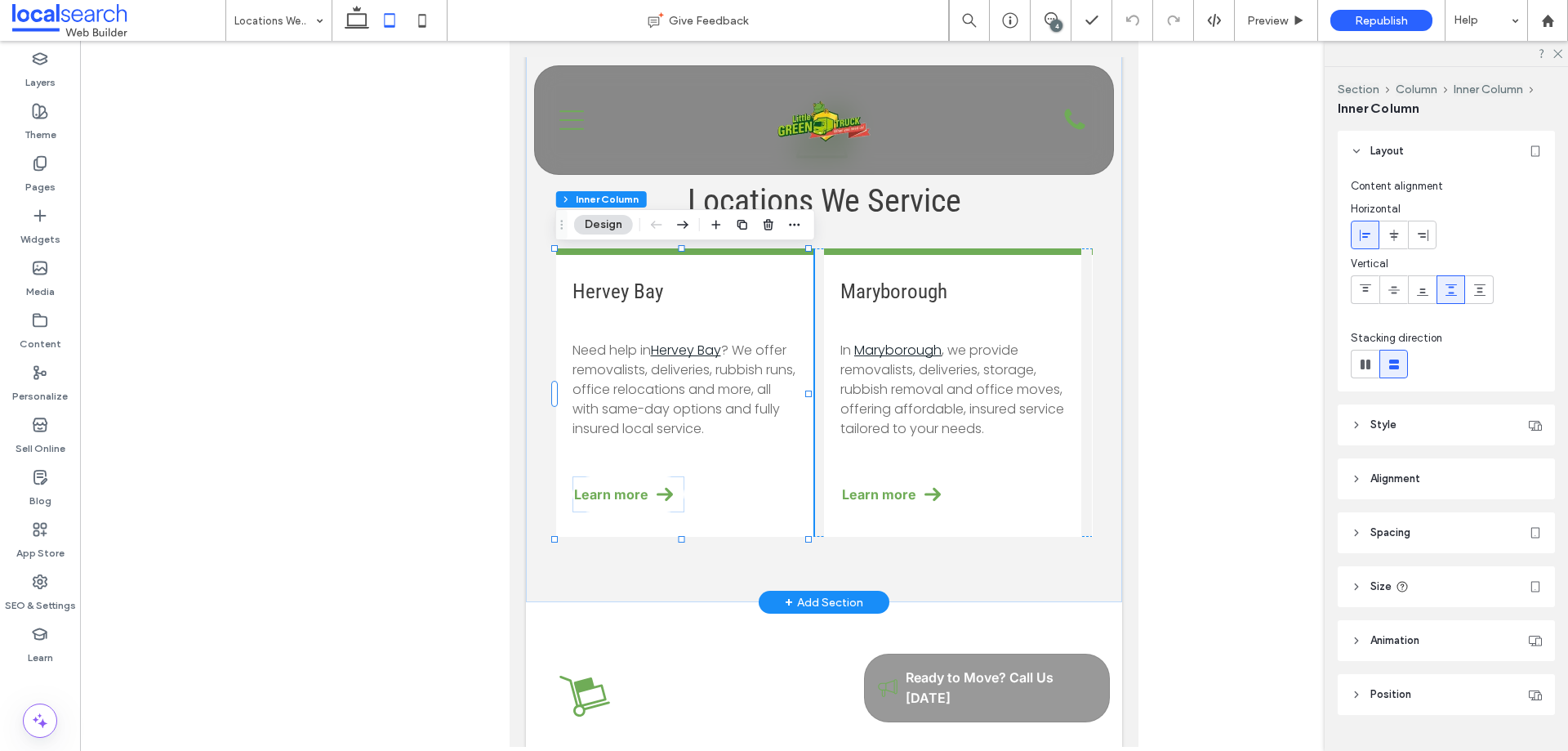
click at [706, 326] on div "Hervey Bay Need help in Hervey Bay ? We offer removalists, deliveries, rubbish …" at bounding box center [684, 393] width 257 height 289
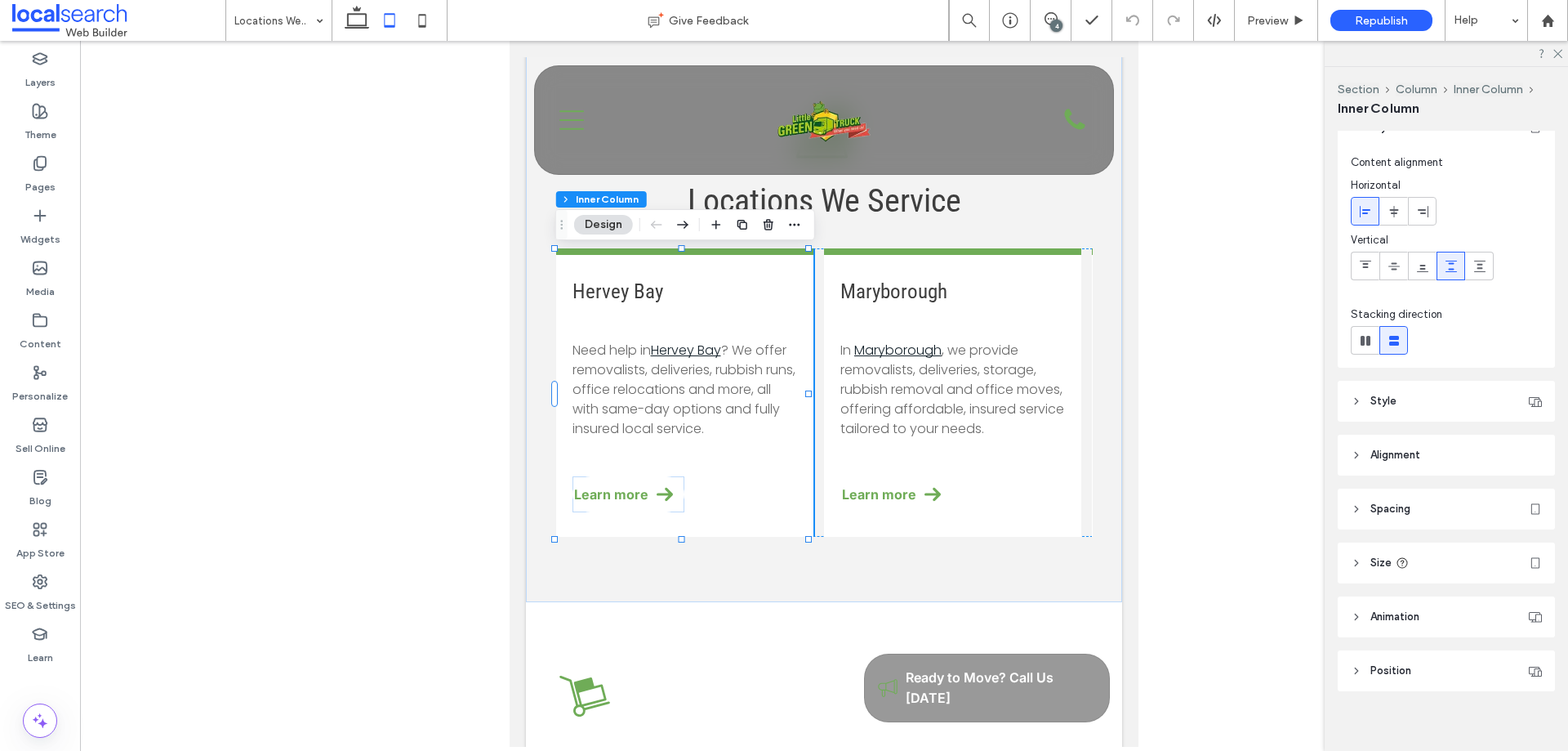
scroll to position [36, 0]
click at [1425, 496] on header "Spacing" at bounding box center [1447, 497] width 217 height 41
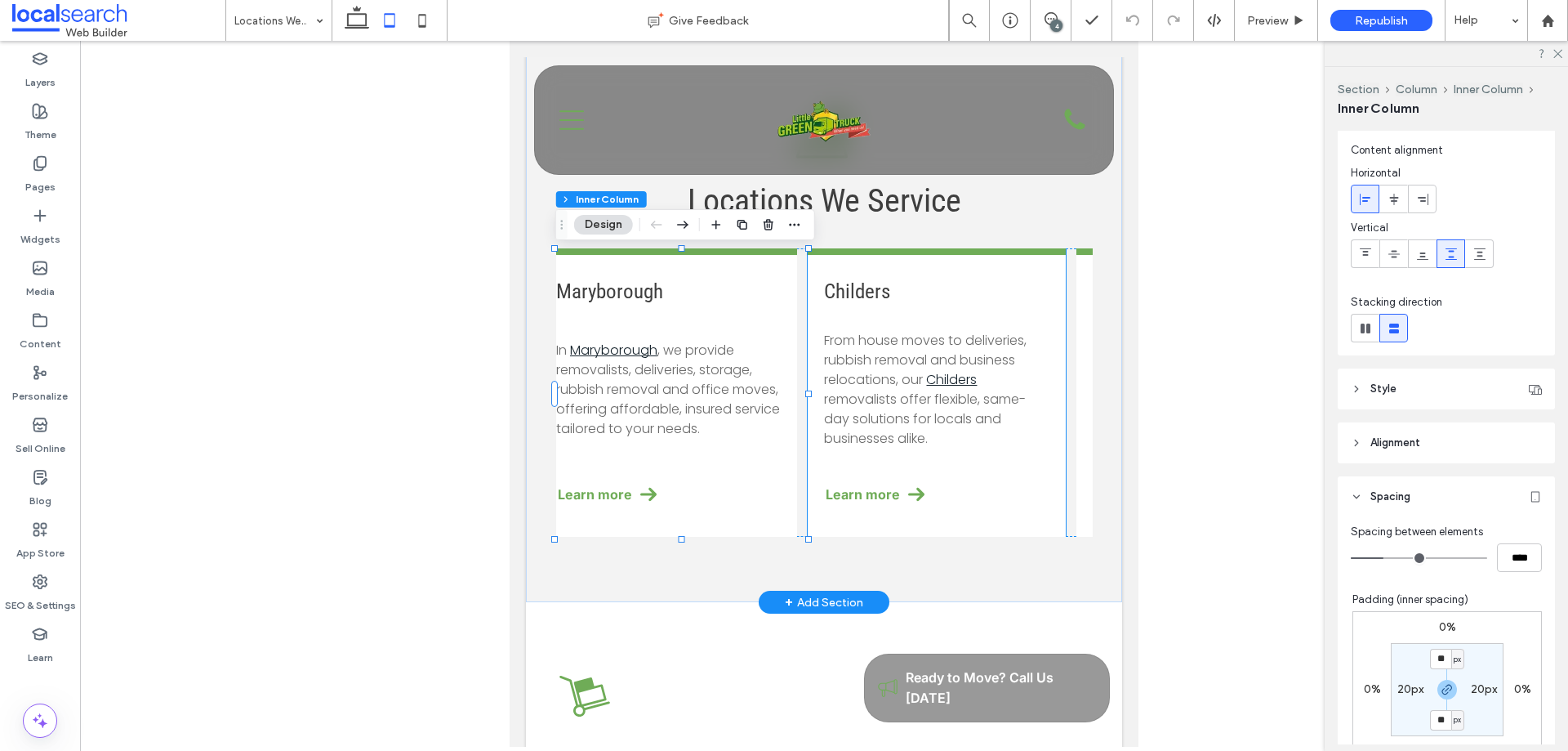
scroll to position [0, 247]
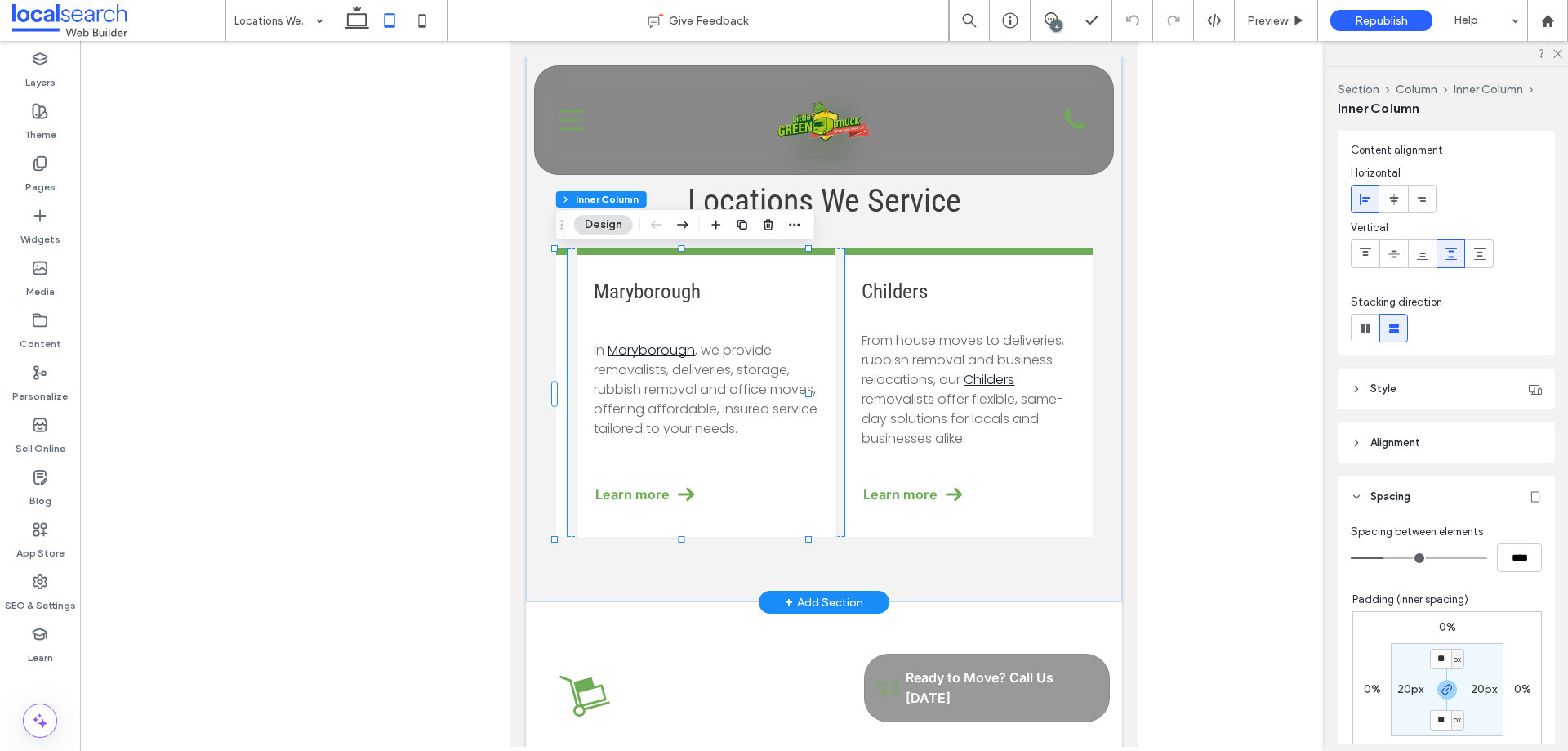
click at [947, 304] on h3 "Childers" at bounding box center [973, 291] width 224 height 23
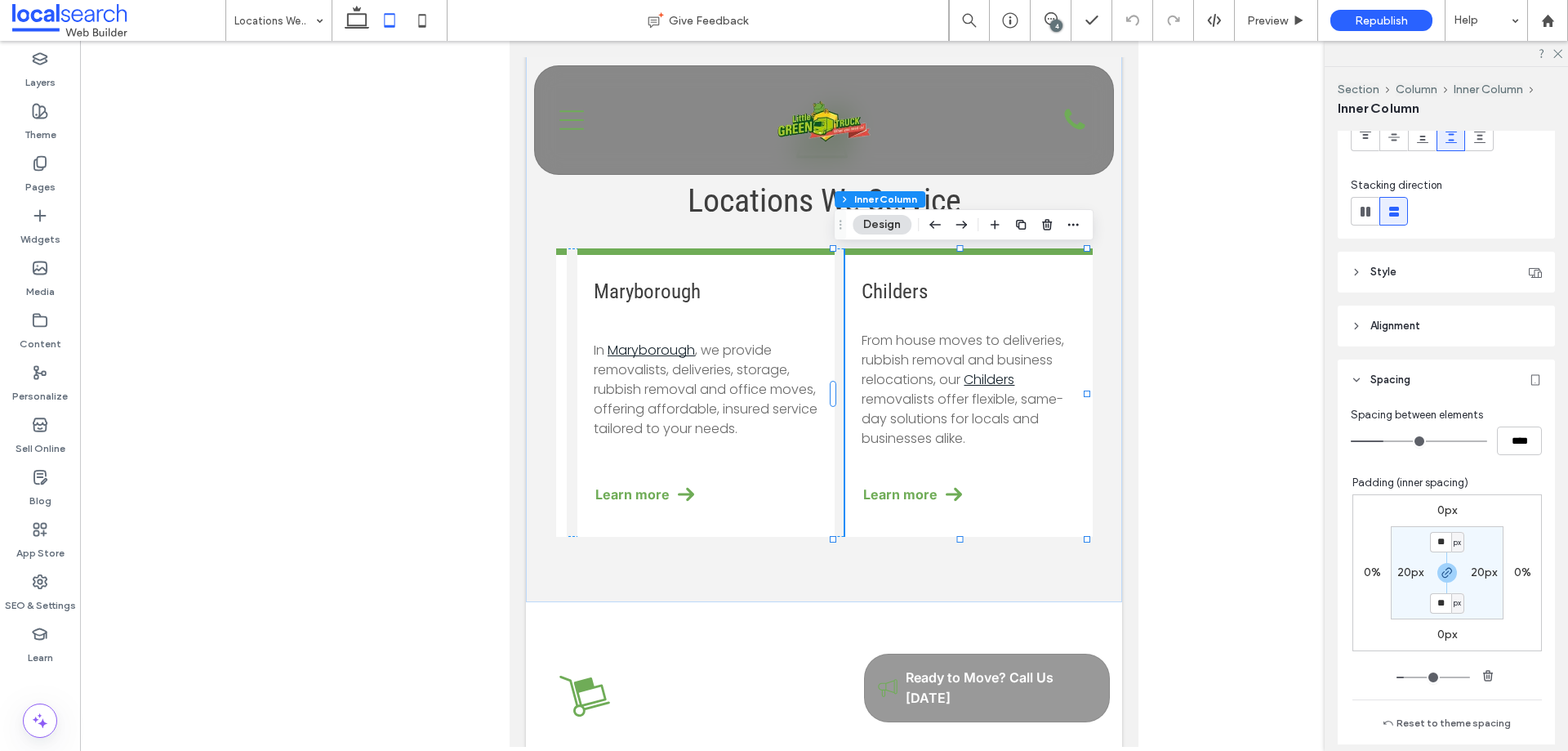
scroll to position [164, 0]
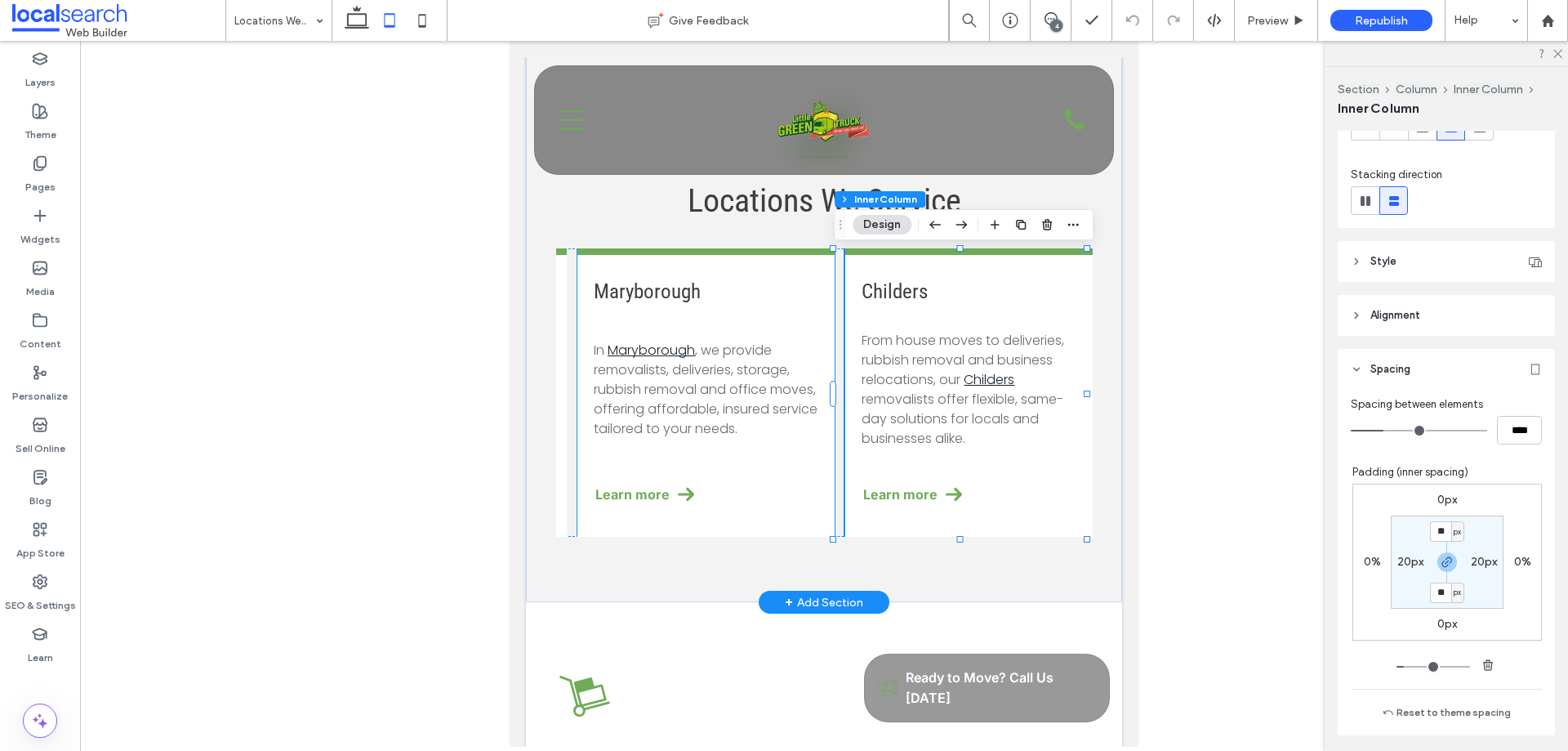
click at [776, 456] on div "Maryborough In Maryborough , we provide removalists, deliveries, storage, rubbi…" at bounding box center [706, 393] width 257 height 289
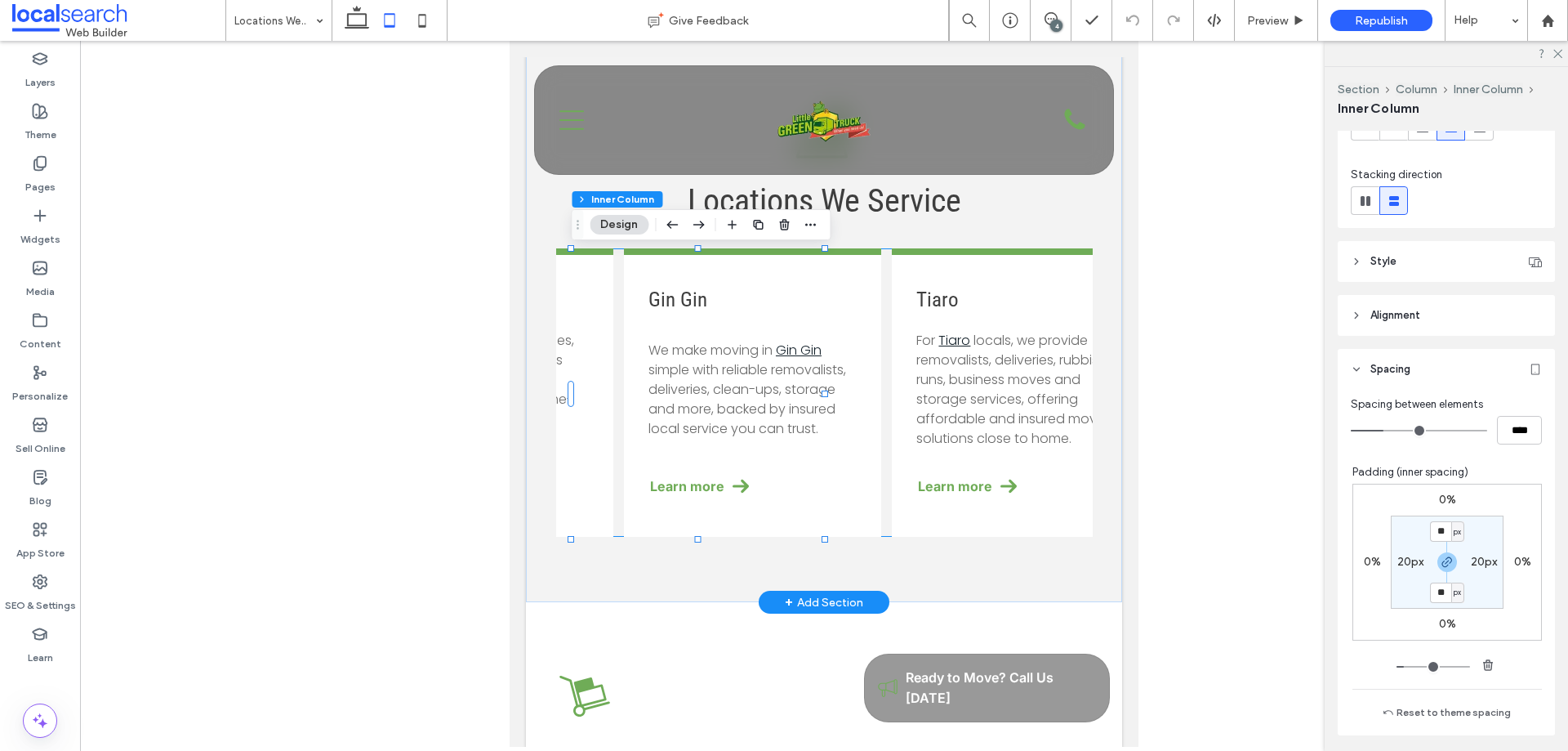
scroll to position [0, 777]
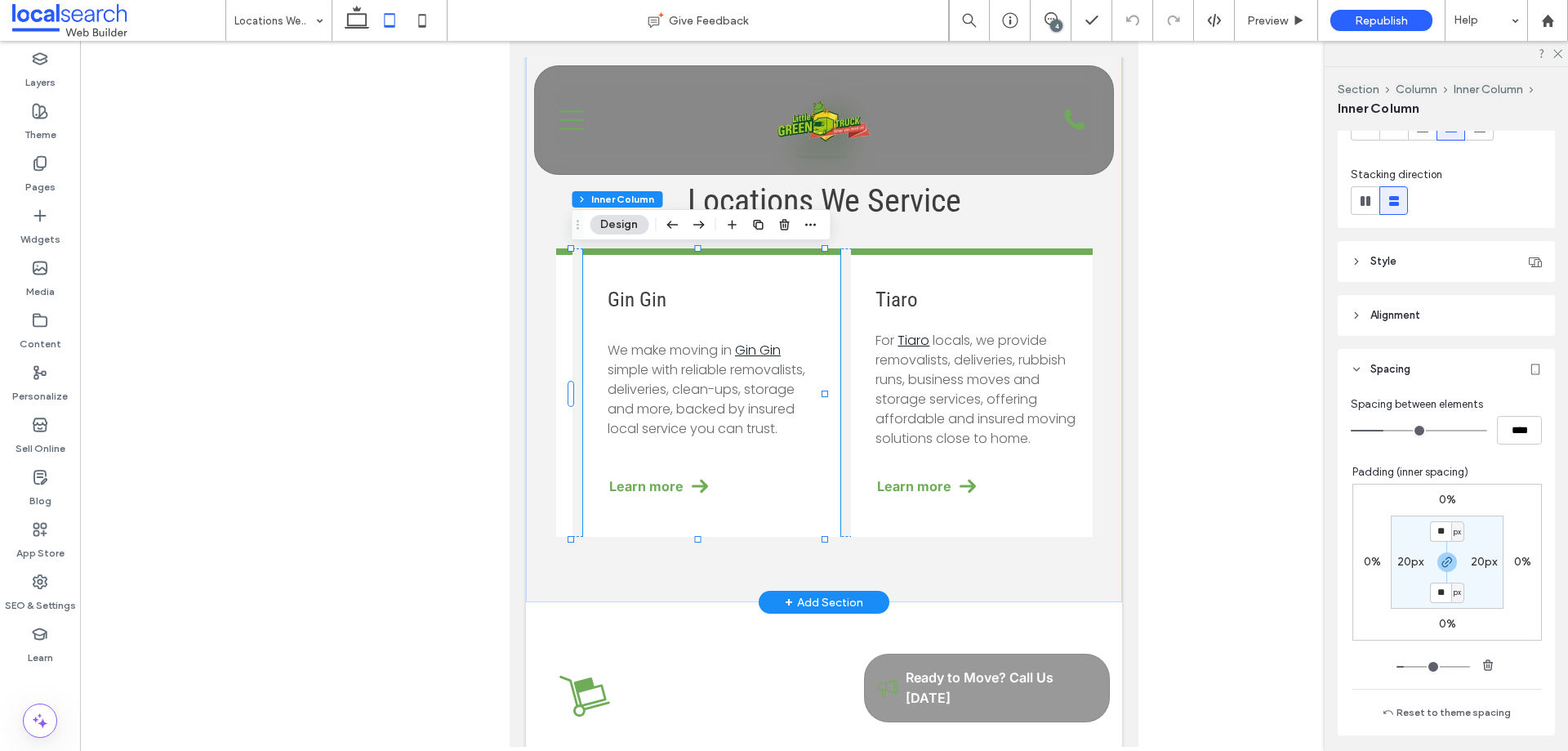
click at [799, 329] on div "Gin Gin ﻿ We make moving in Gin Gin simple with reliable removalists, deliverie…" at bounding box center [712, 393] width 257 height 289
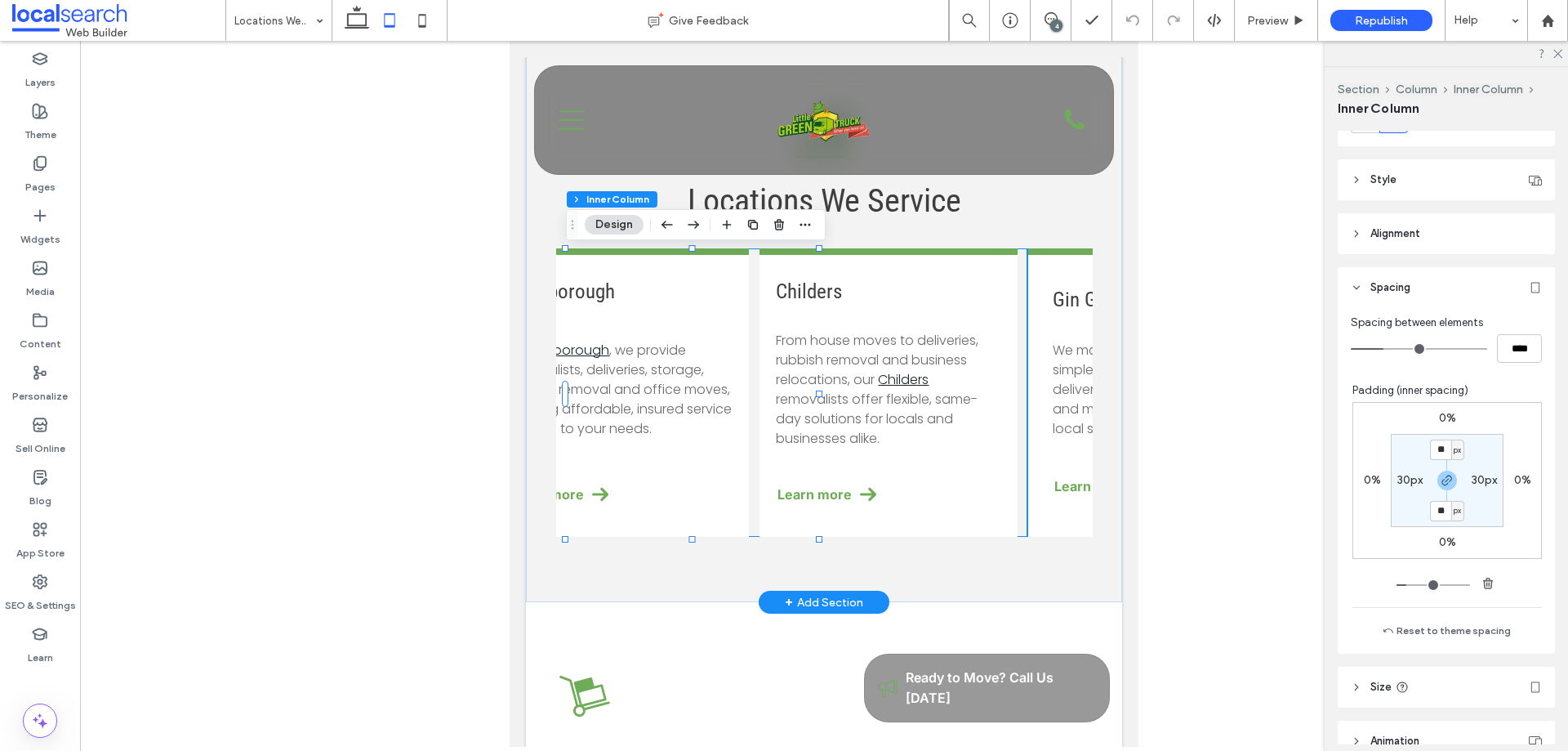
scroll to position [0, 247]
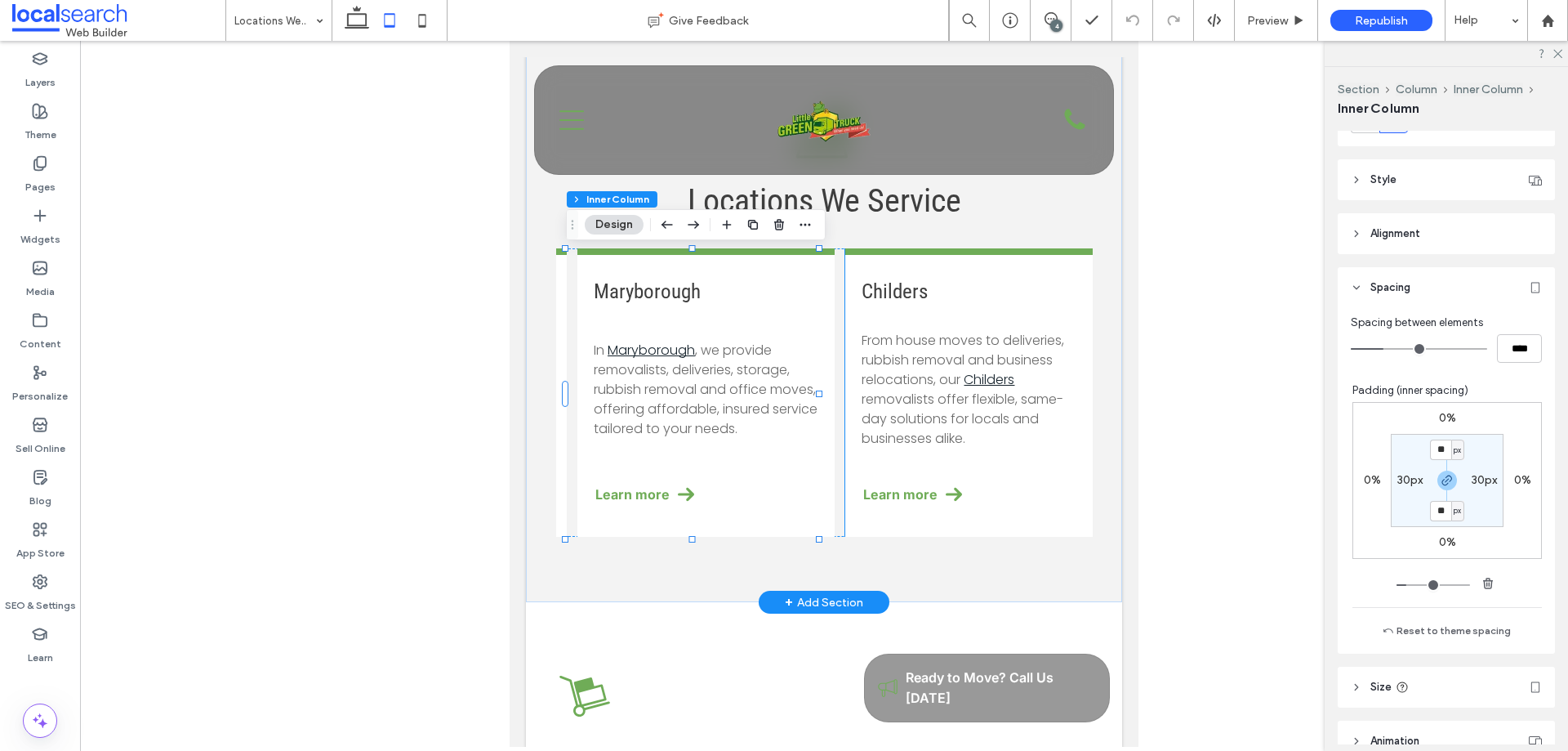
click at [970, 316] on div "Childers From house moves to deliveries, rubbish removal and business relocatio…" at bounding box center [974, 393] width 257 height 289
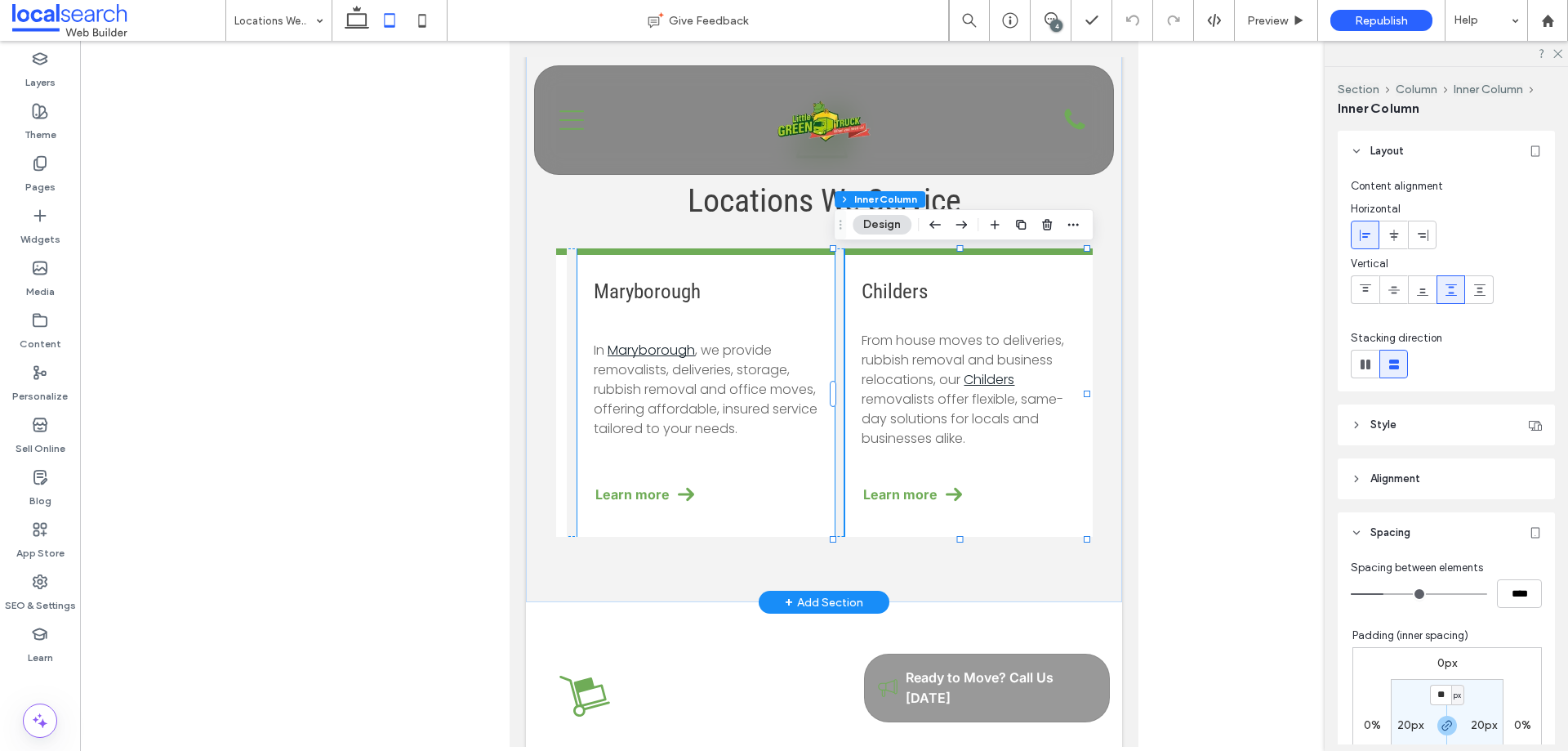
click at [792, 457] on div "Maryborough In Maryborough , we provide removalists, deliveries, storage, rubbi…" at bounding box center [706, 393] width 257 height 289
click at [930, 366] on span "From house moves to deliveries, rubbish removal and business relocations, our" at bounding box center [962, 359] width 203 height 58
click at [1022, 482] on link "Learn more" at bounding box center [973, 494] width 224 height 36
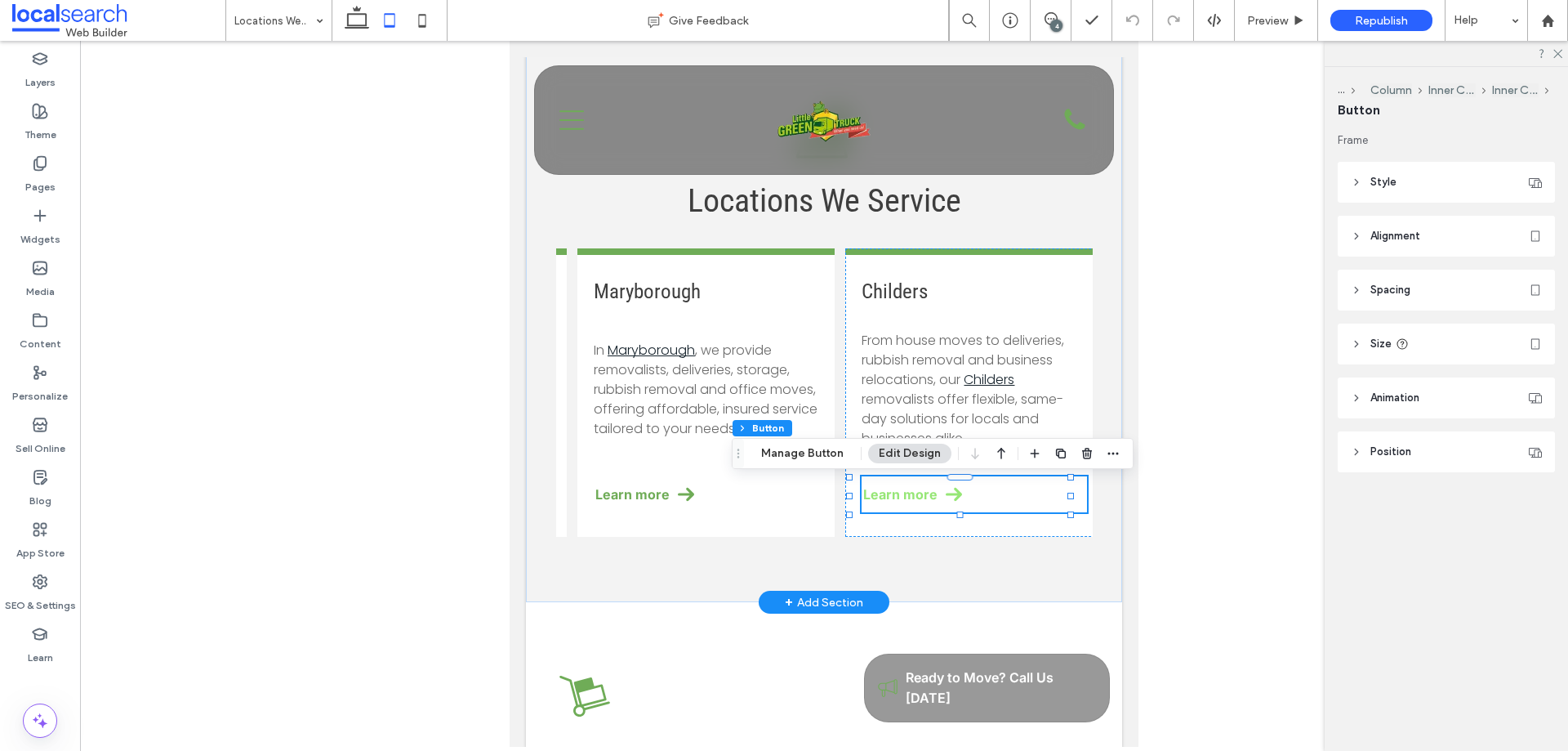
type input "**"
click at [1038, 304] on h3 "Childers" at bounding box center [973, 291] width 224 height 23
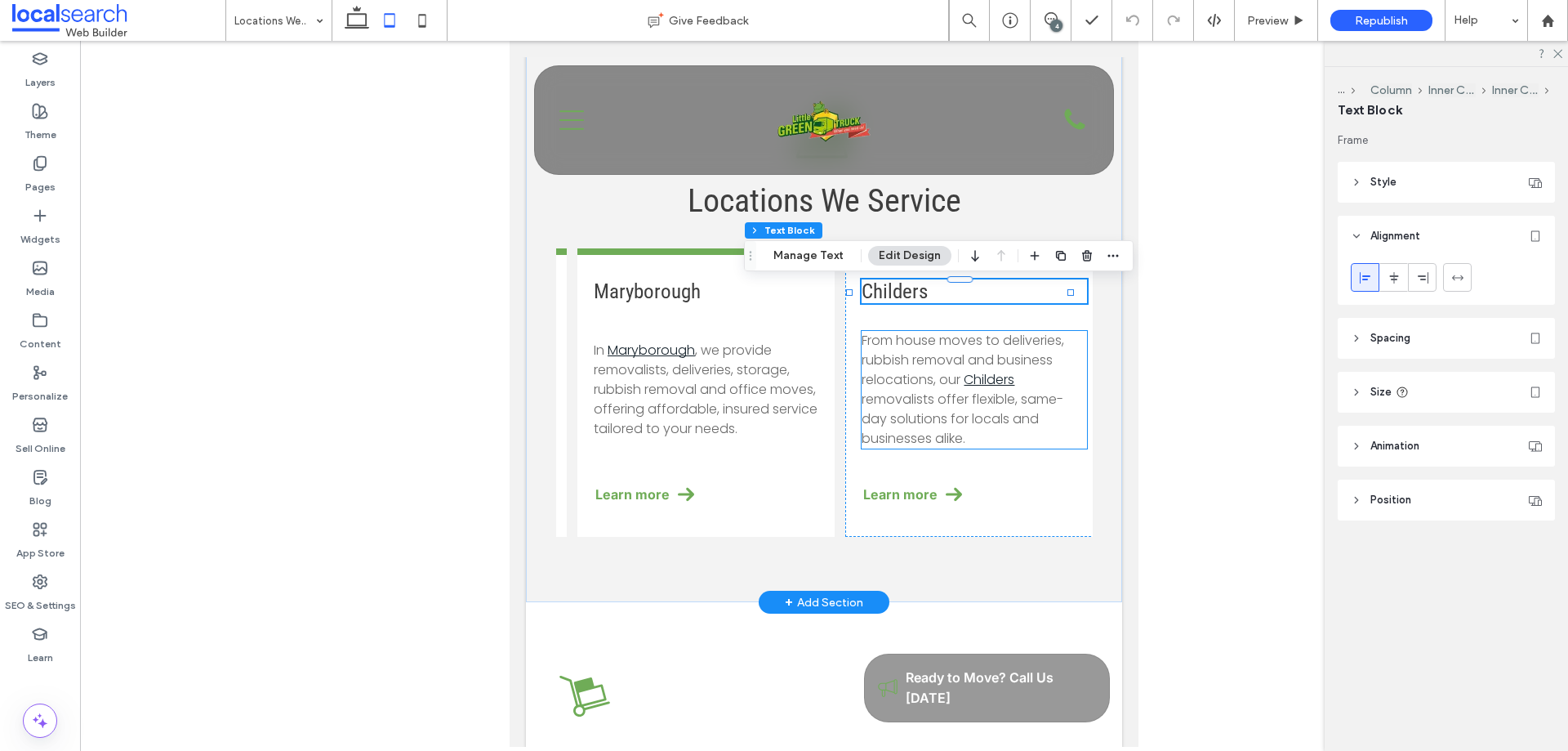
click at [993, 369] on span "From house moves to deliveries, rubbish removal and business relocations, our" at bounding box center [962, 359] width 203 height 58
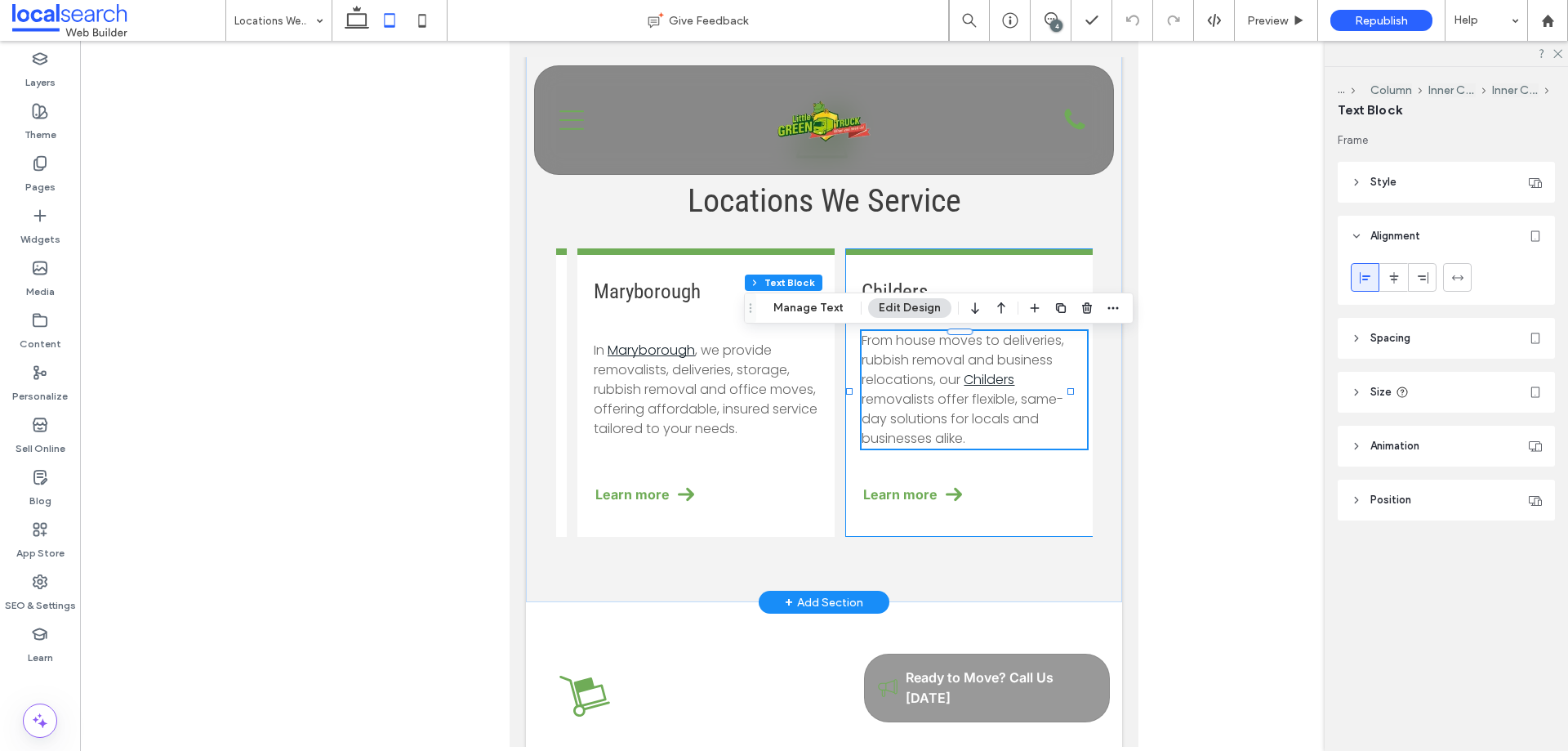
click at [1001, 280] on div "Childers From house moves to deliveries, rubbish removal and business relocatio…" at bounding box center [974, 393] width 257 height 289
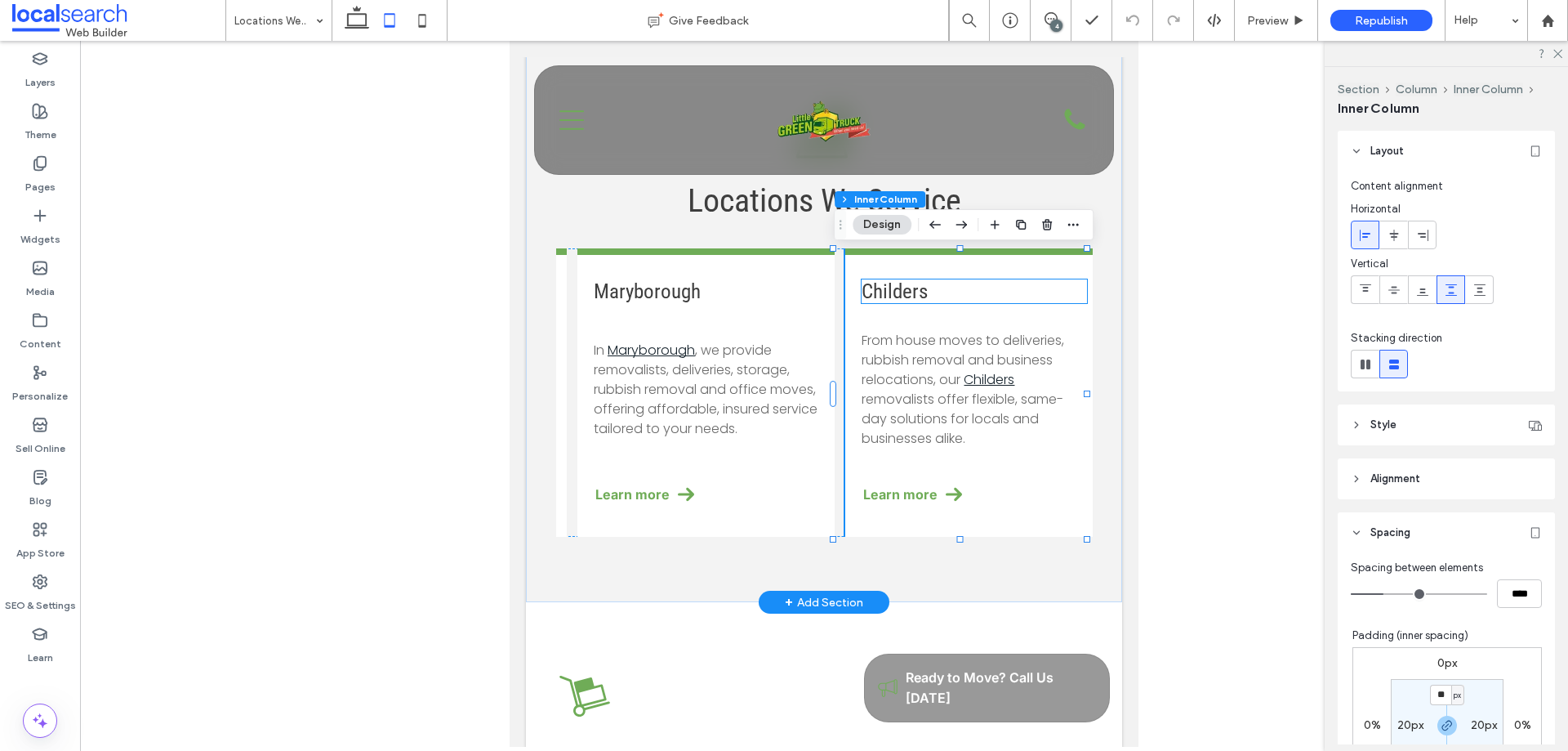
click at [952, 296] on h3 "Childers" at bounding box center [973, 291] width 224 height 23
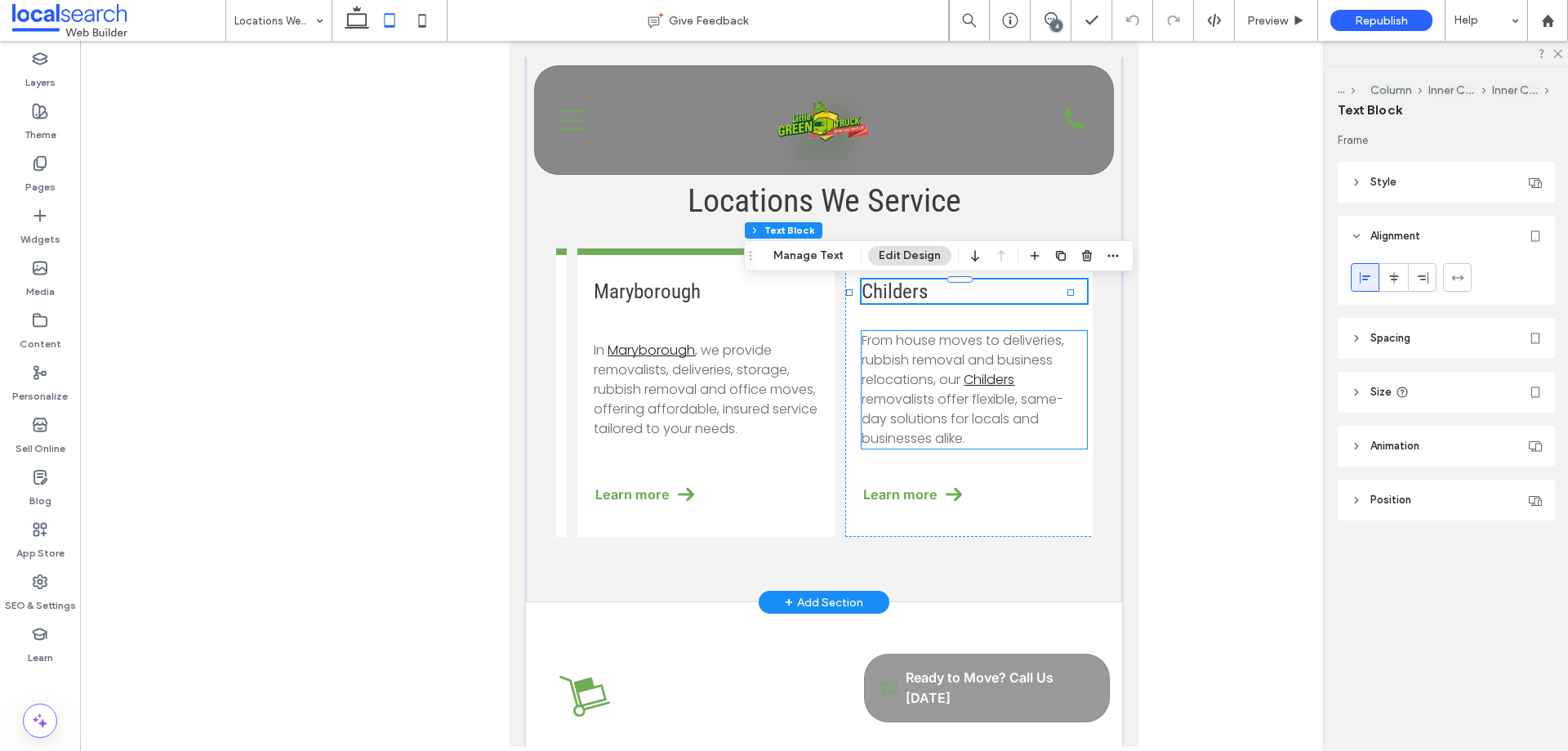
click at [1011, 394] on span "removalists offer flexible, same-day solutions for locals and businesses alike." at bounding box center [962, 418] width 202 height 58
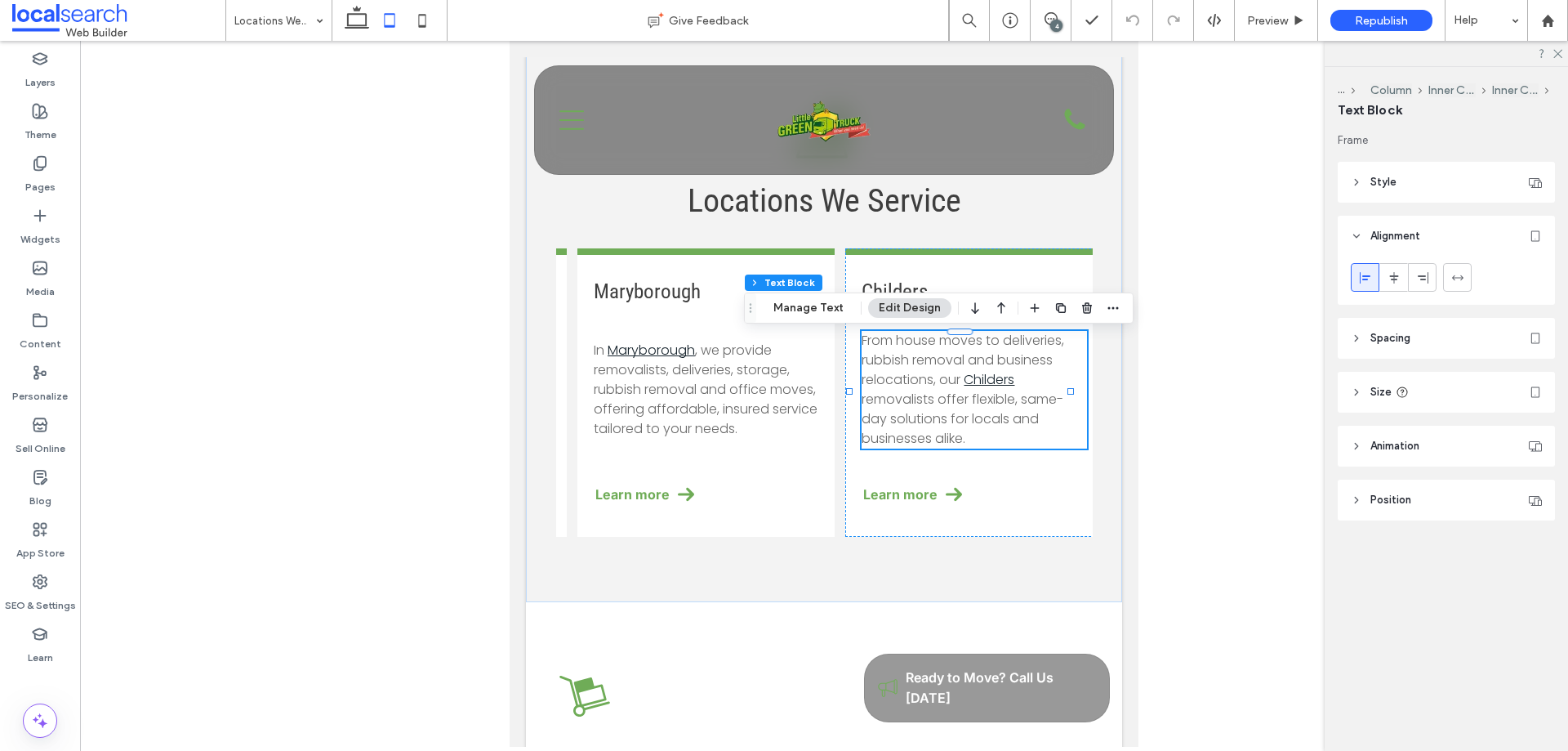
click at [1409, 387] on header "Size" at bounding box center [1447, 393] width 217 height 41
click at [1410, 333] on span "Spacing" at bounding box center [1390, 338] width 40 height 17
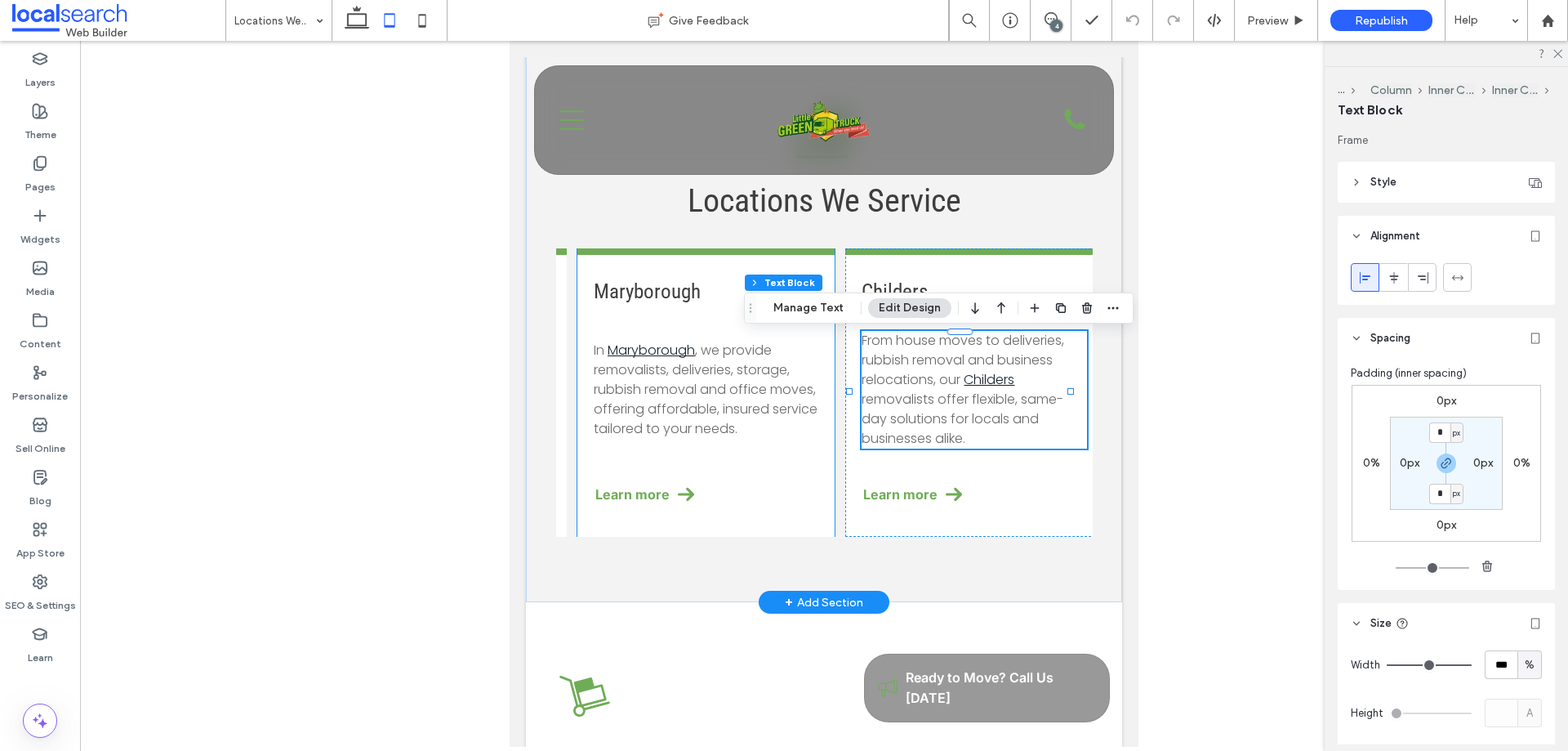
click at [738, 369] on span ", we provide removalists, deliveries, storage, rubbish removal and office moves…" at bounding box center [706, 389] width 224 height 97
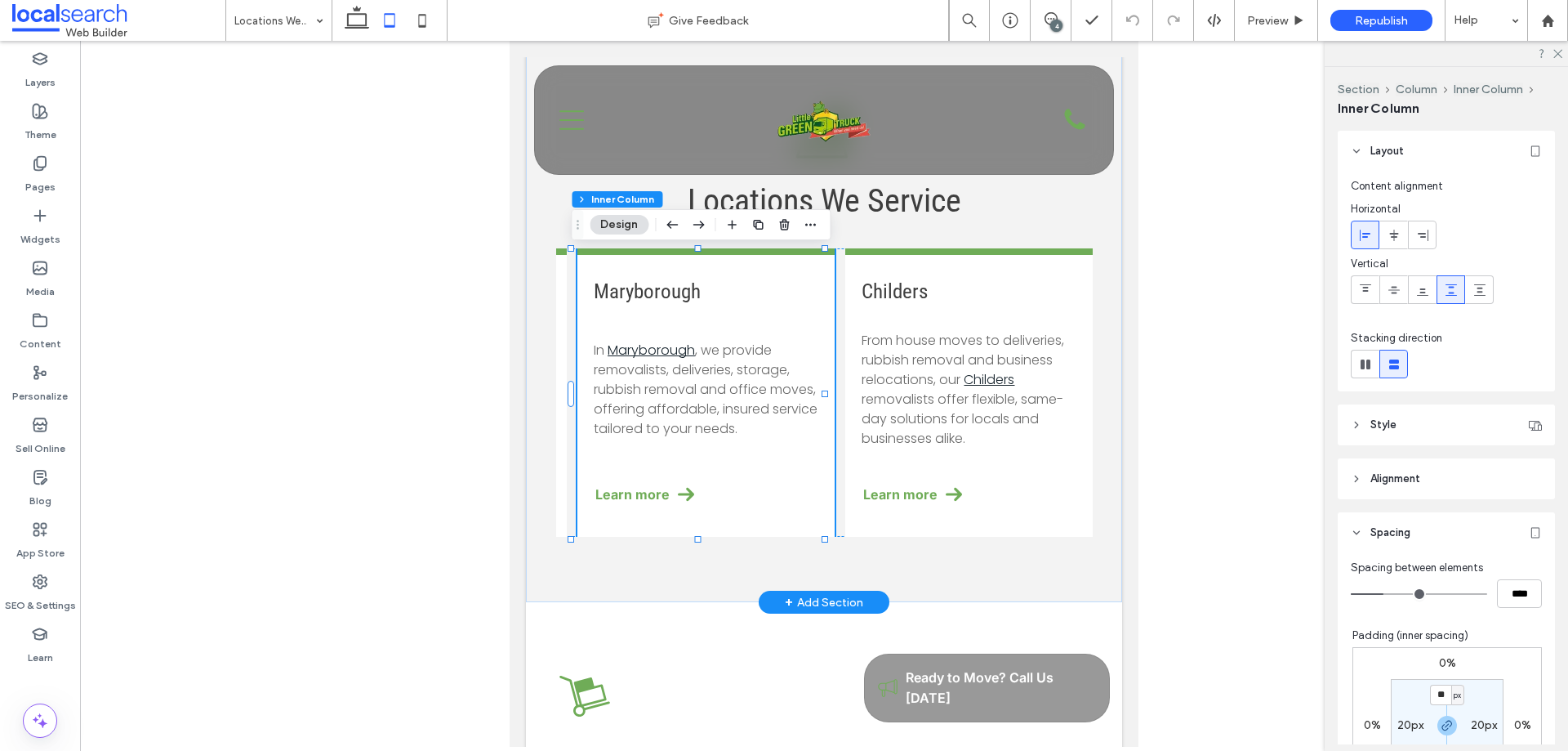
click at [738, 369] on span ", we provide removalists, deliveries, storage, rubbish removal and office moves…" at bounding box center [706, 389] width 224 height 97
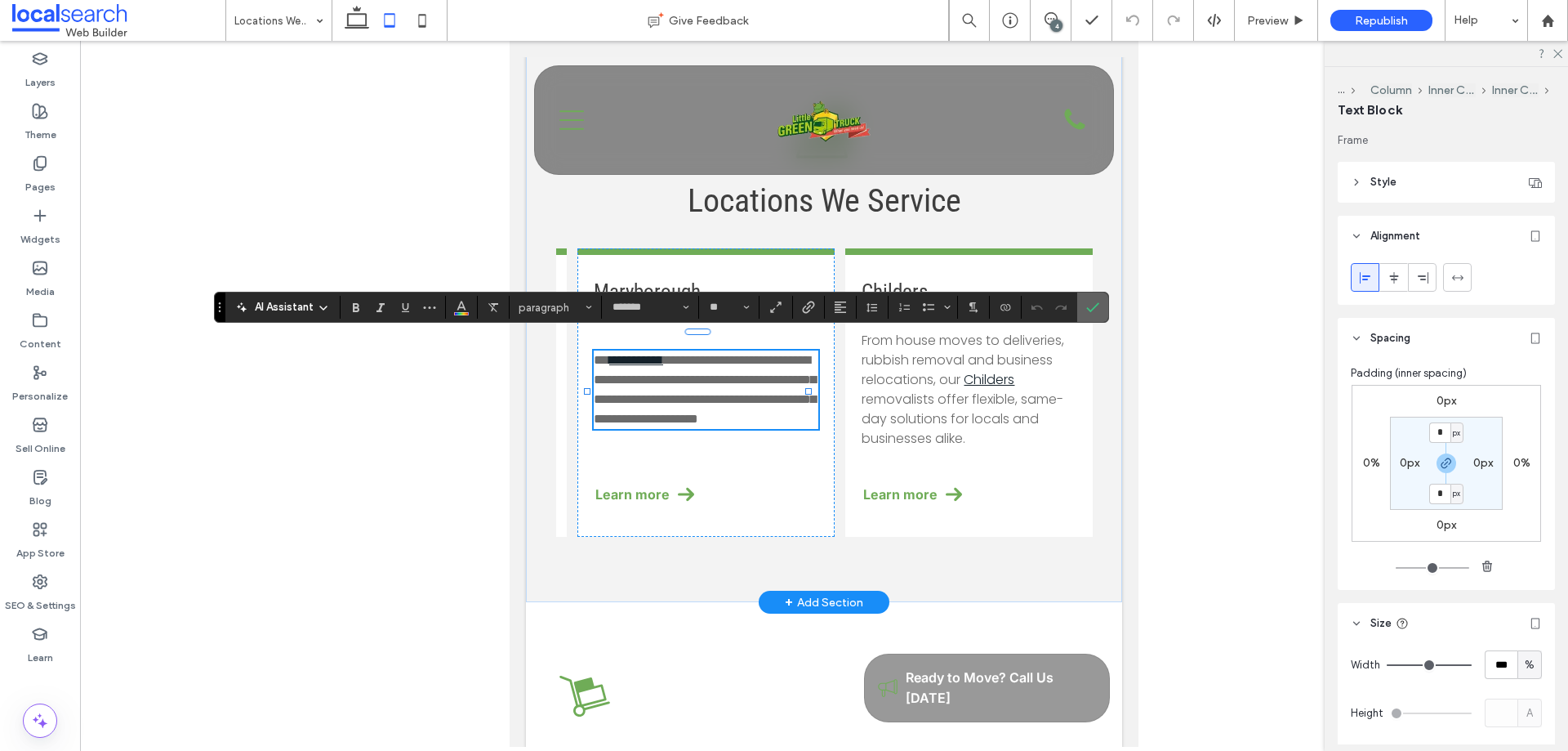
click at [1099, 302] on label "Confirm" at bounding box center [1092, 307] width 24 height 29
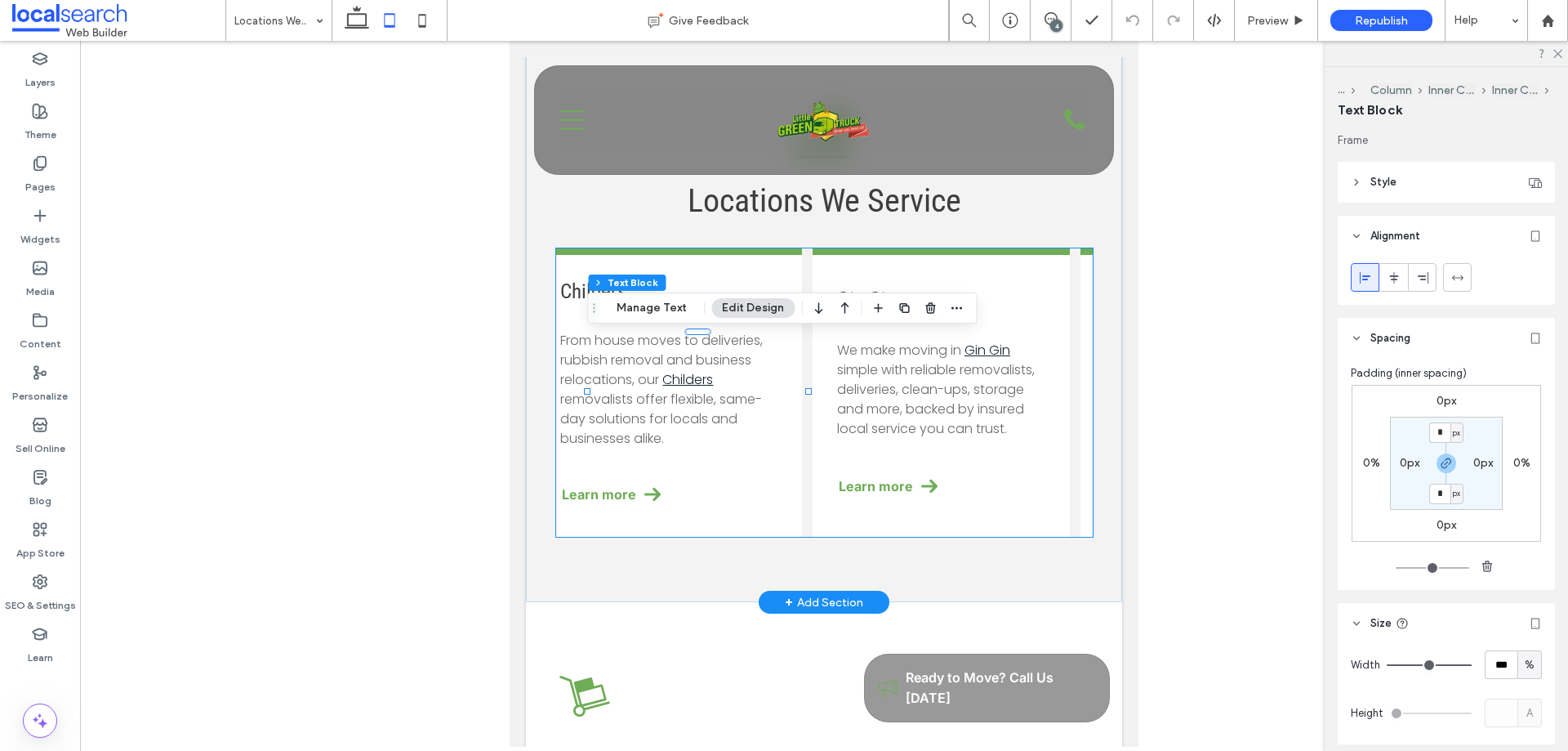
scroll to position [0, 509]
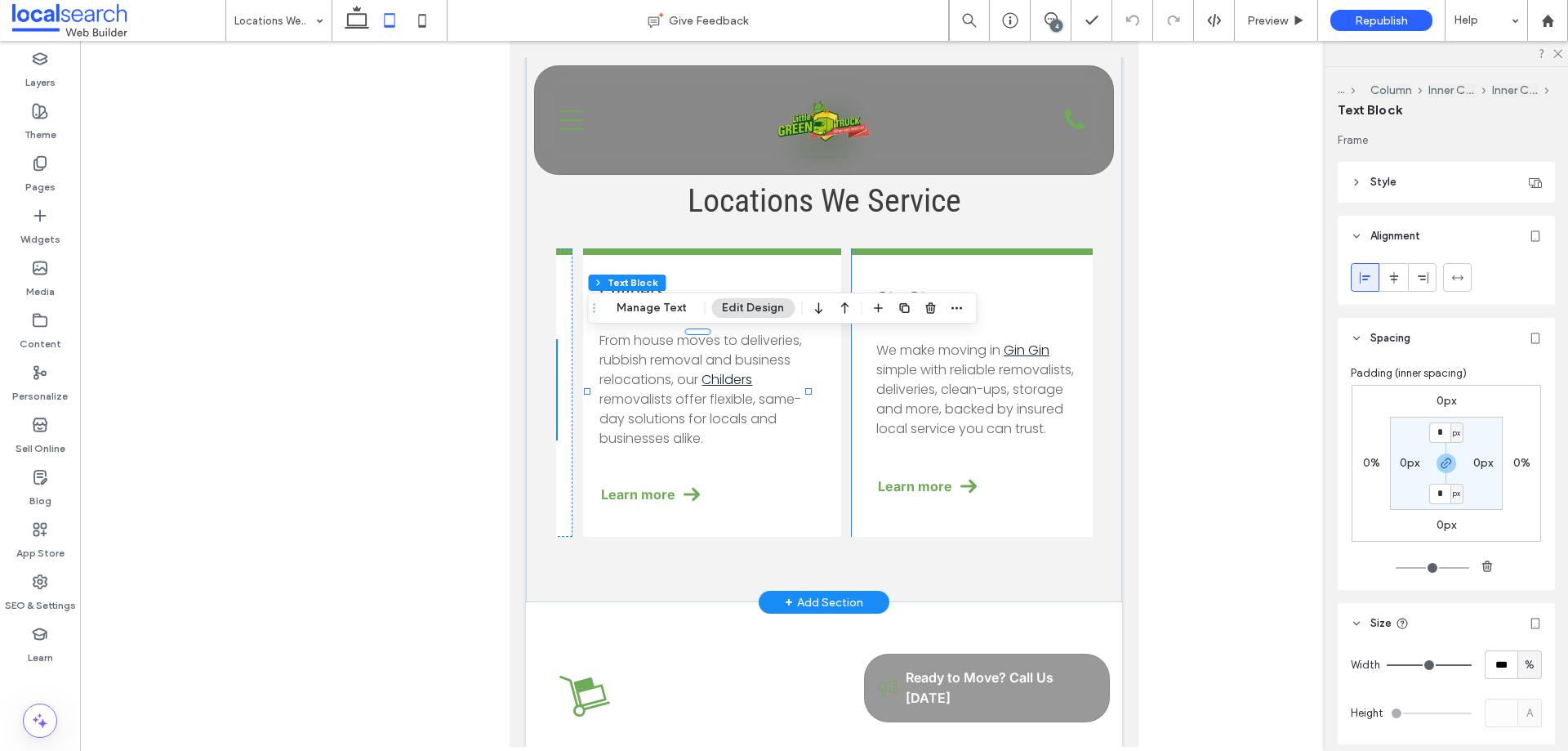
click at [1013, 468] on div "Gin Gin ﻿ We make moving in Gin Gin simple with reliable removalists, deliverie…" at bounding box center [980, 393] width 257 height 289
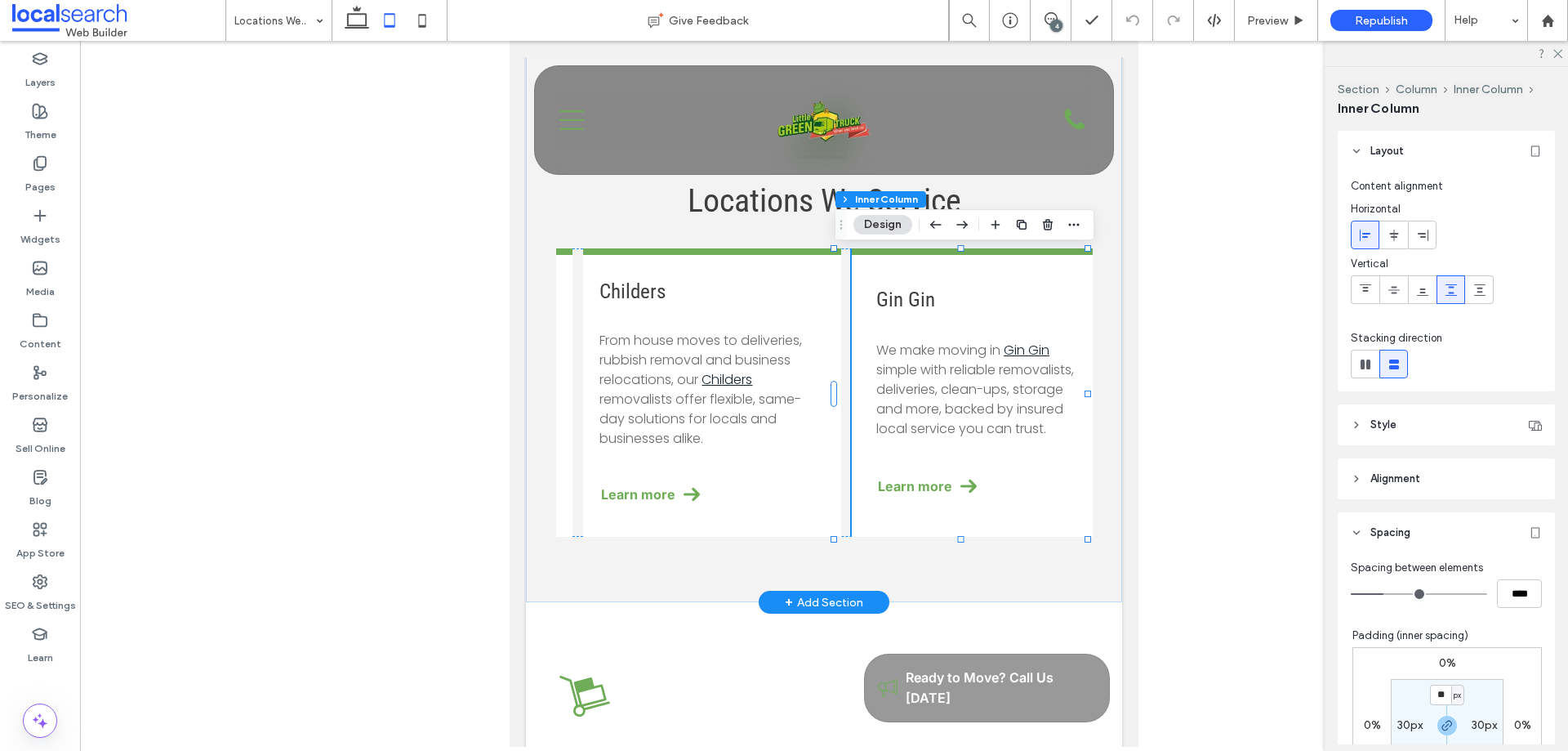
click at [1013, 468] on div "Gin Gin ﻿ We make moving in Gin Gin simple with reliable removalists, deliverie…" at bounding box center [980, 393] width 257 height 289
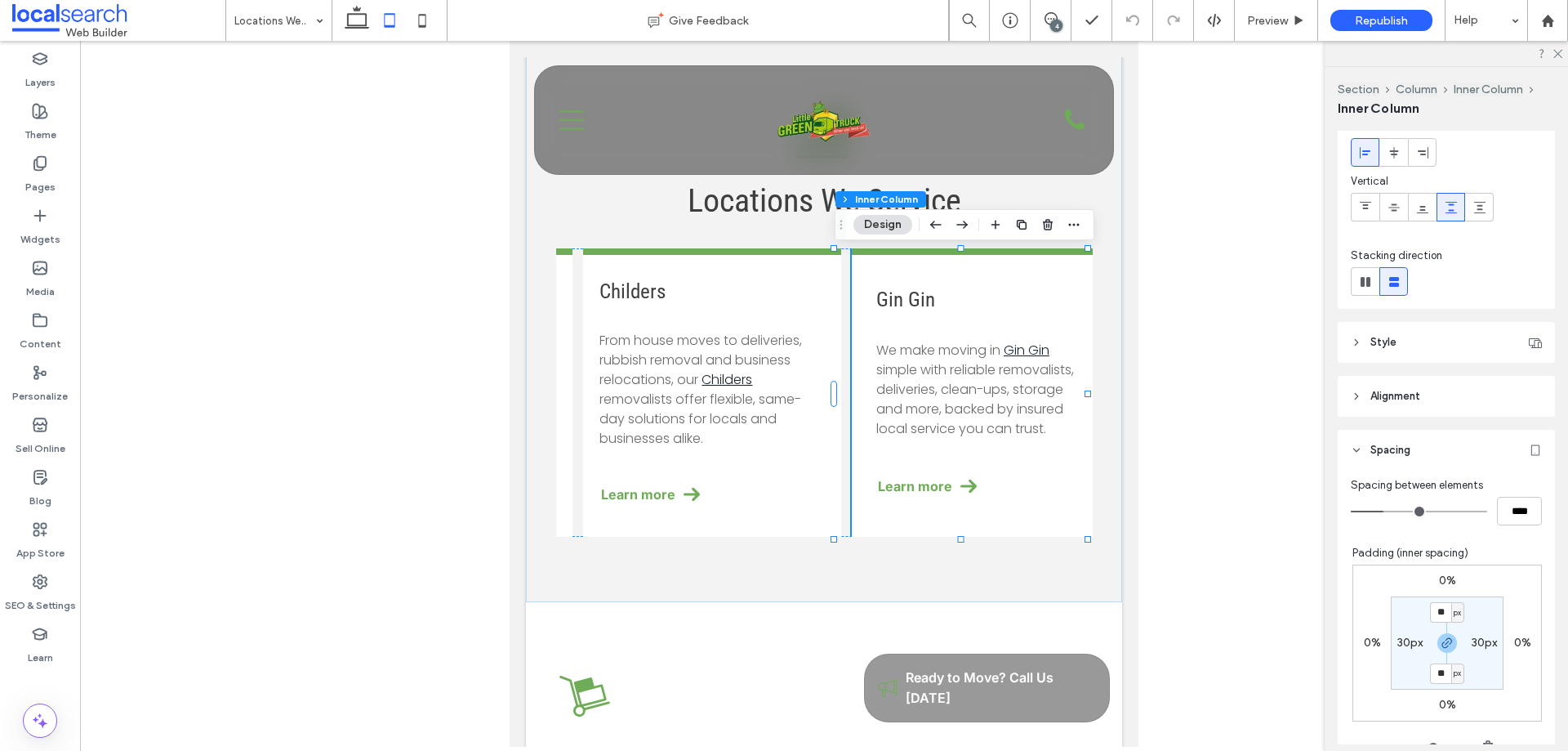
scroll to position [164, 0]
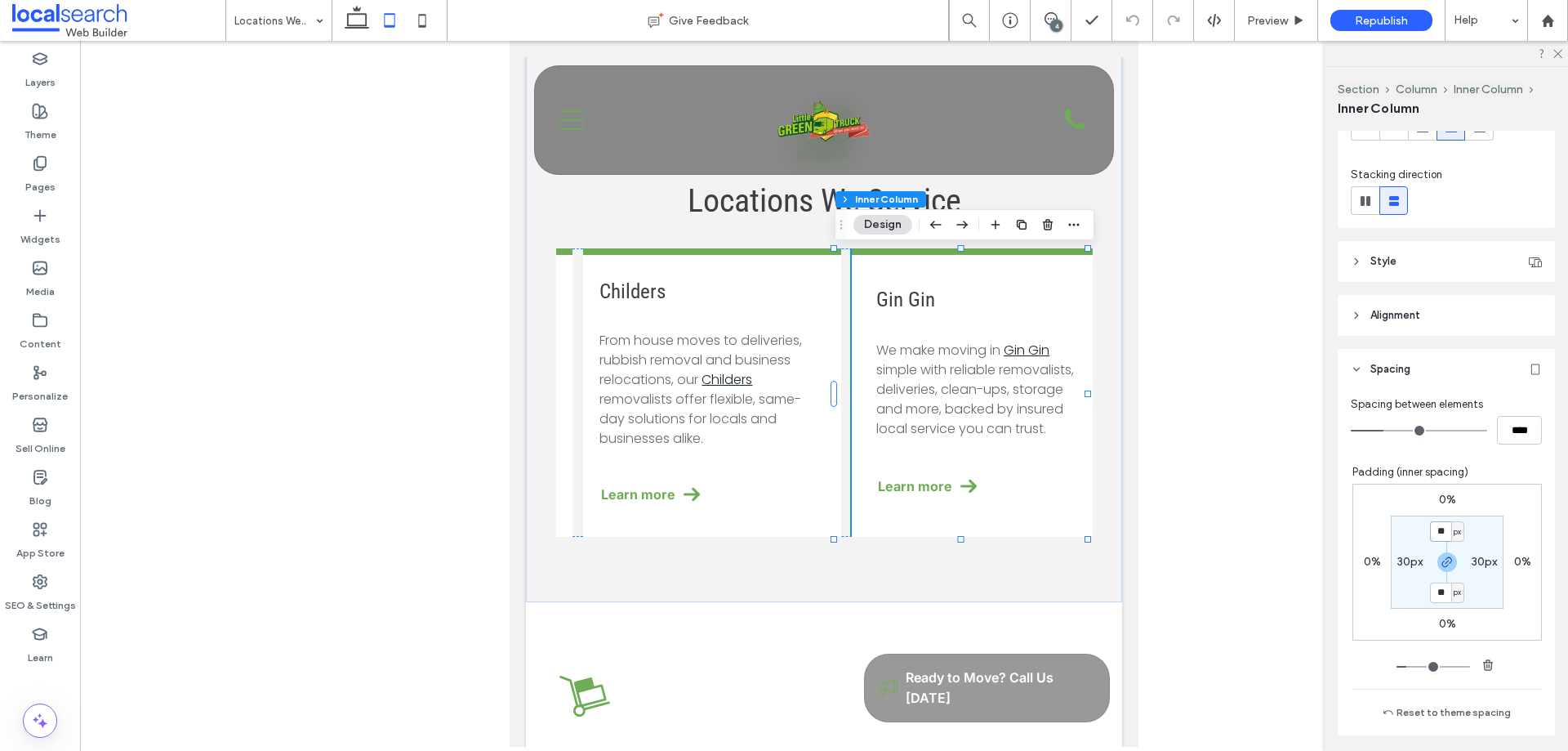
click at [1434, 536] on input "**" at bounding box center [1441, 531] width 22 height 21
type input "**"
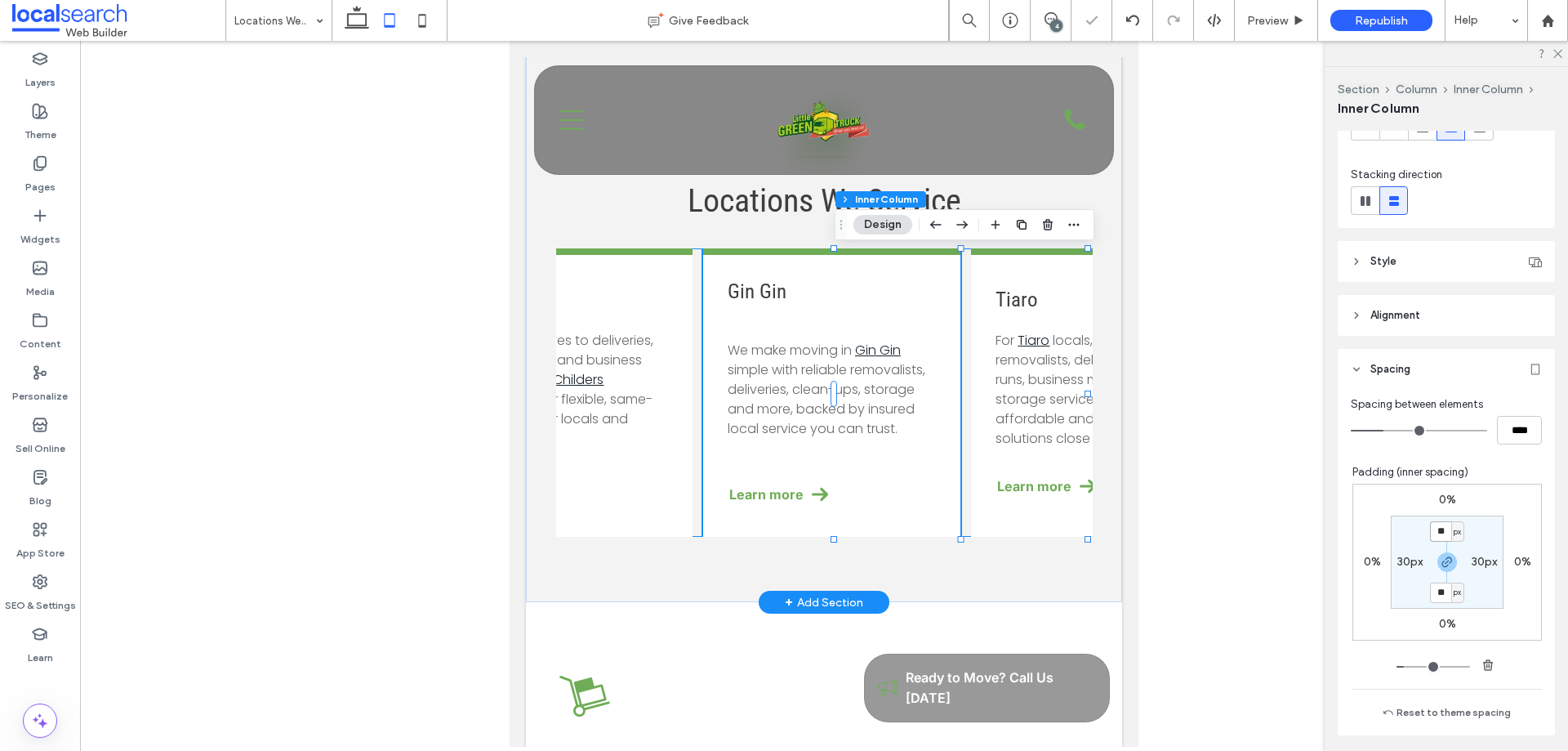
scroll to position [0, 777]
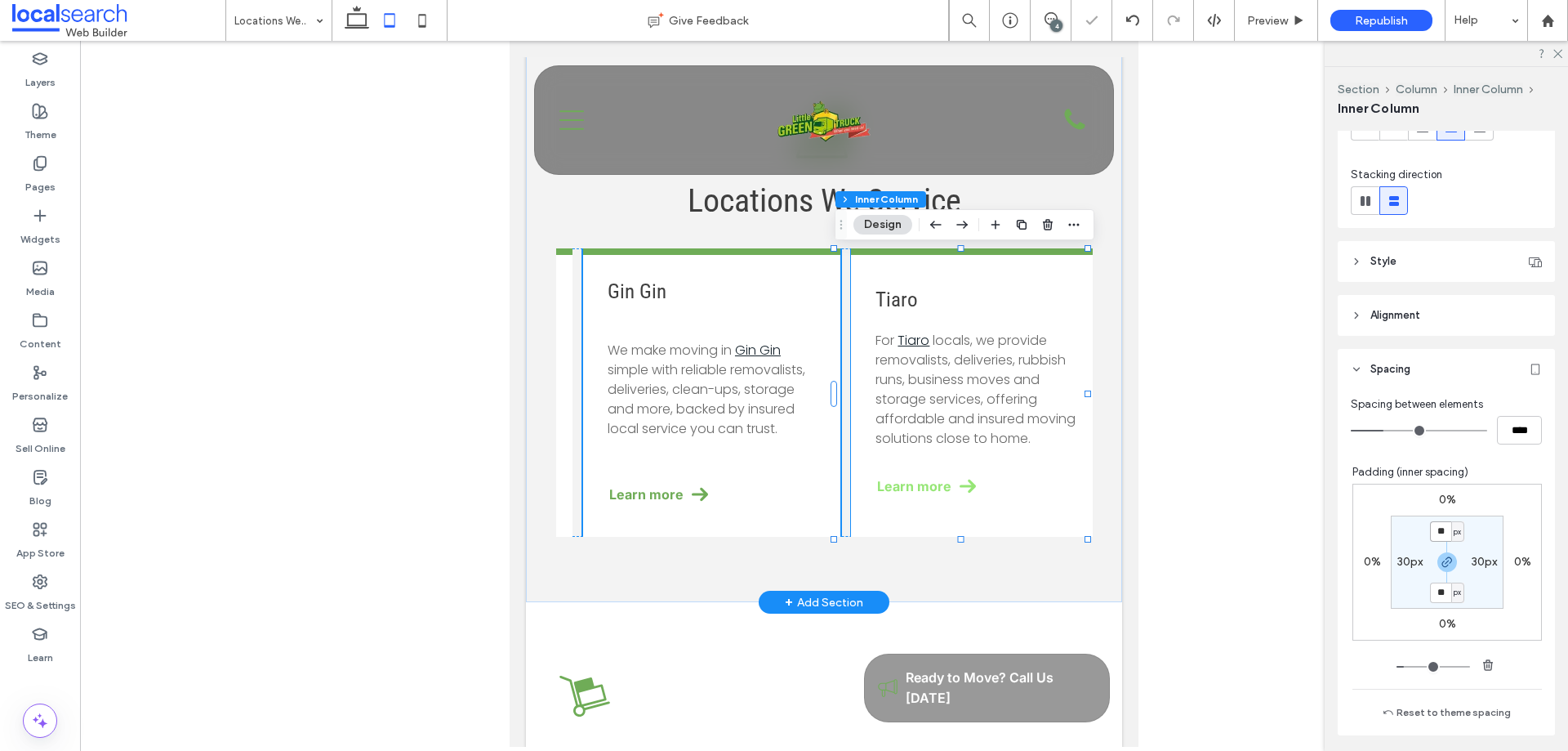
click at [1006, 493] on link "Learn more" at bounding box center [980, 486] width 208 height 36
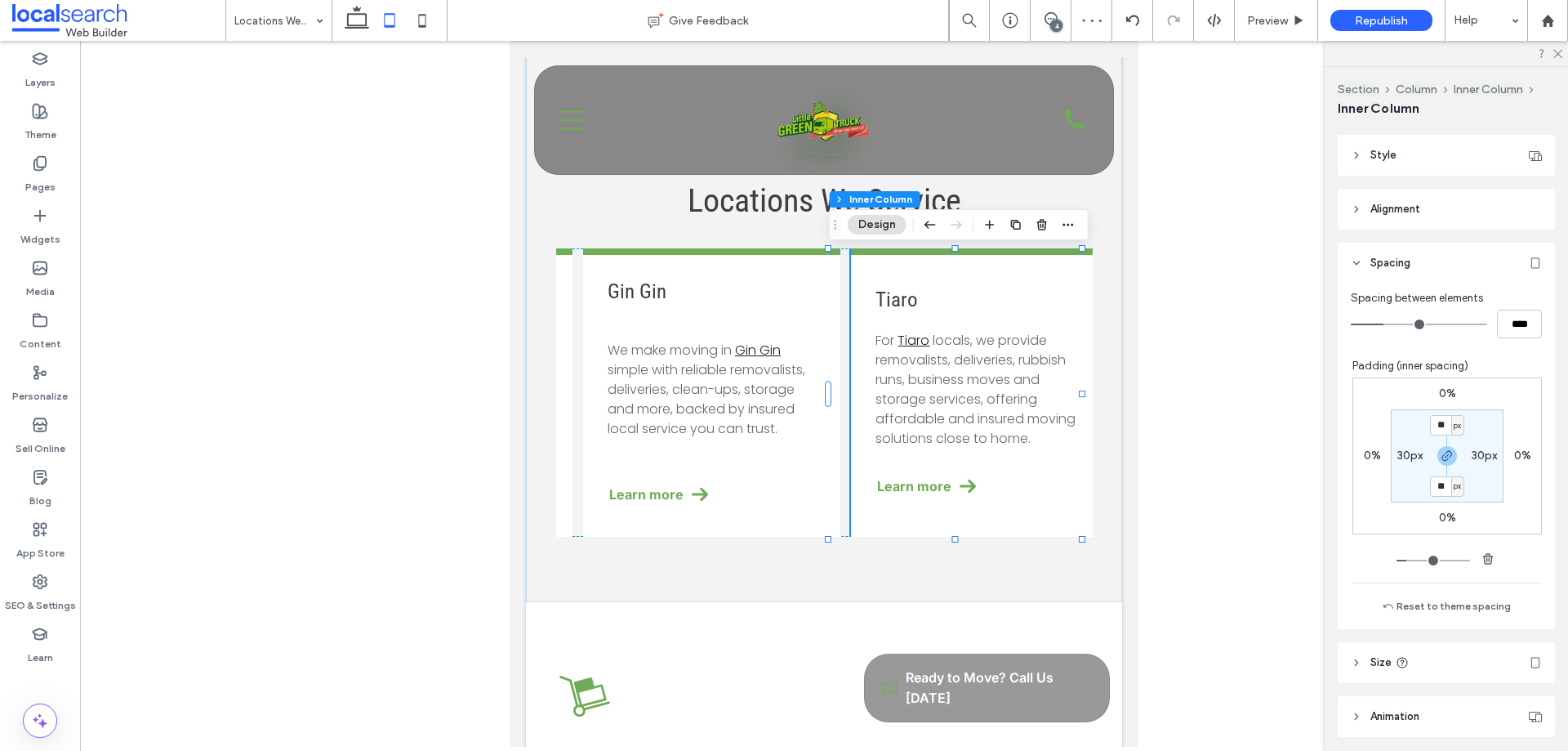
scroll to position [382, 0]
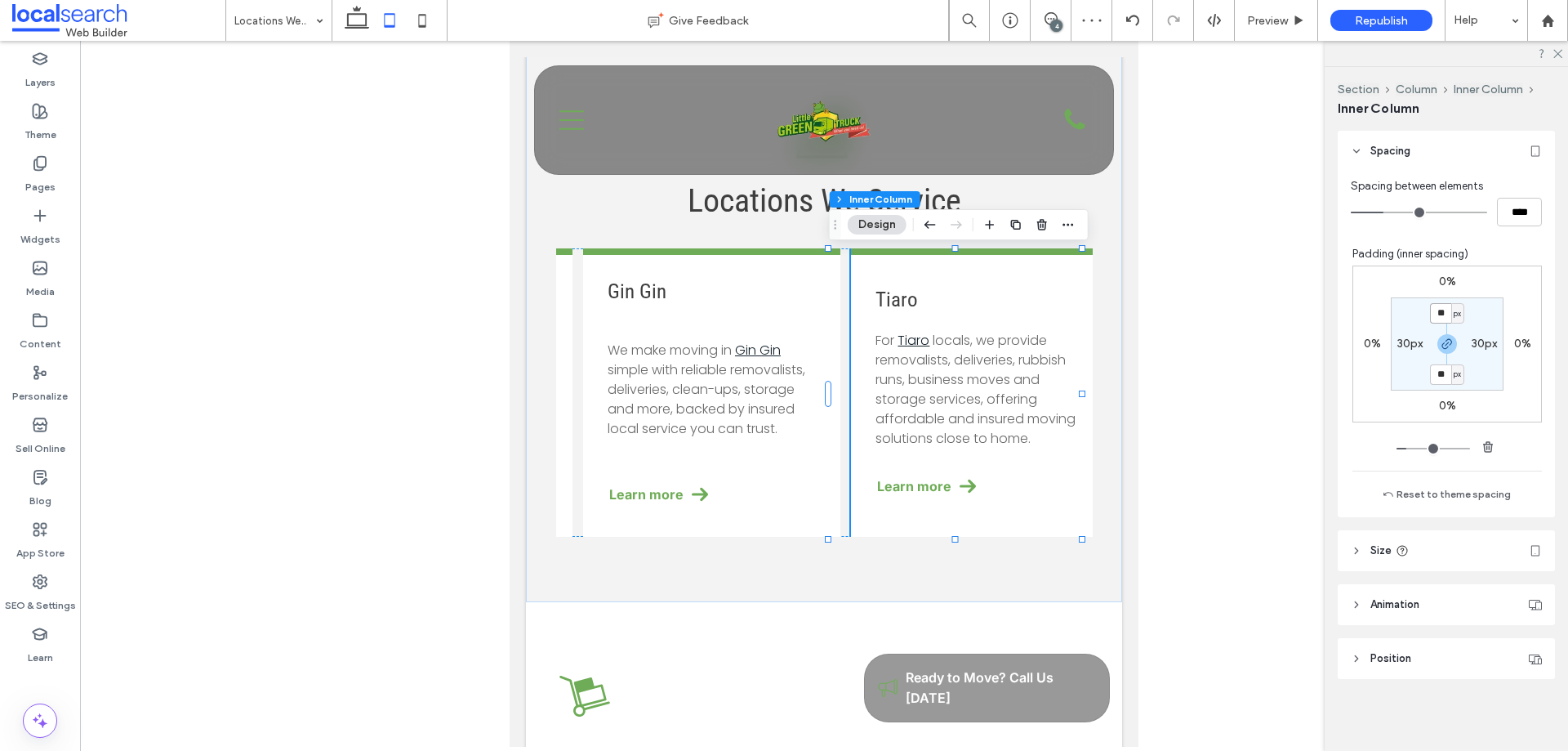
click at [1433, 318] on input "**" at bounding box center [1441, 313] width 22 height 21
type input "**"
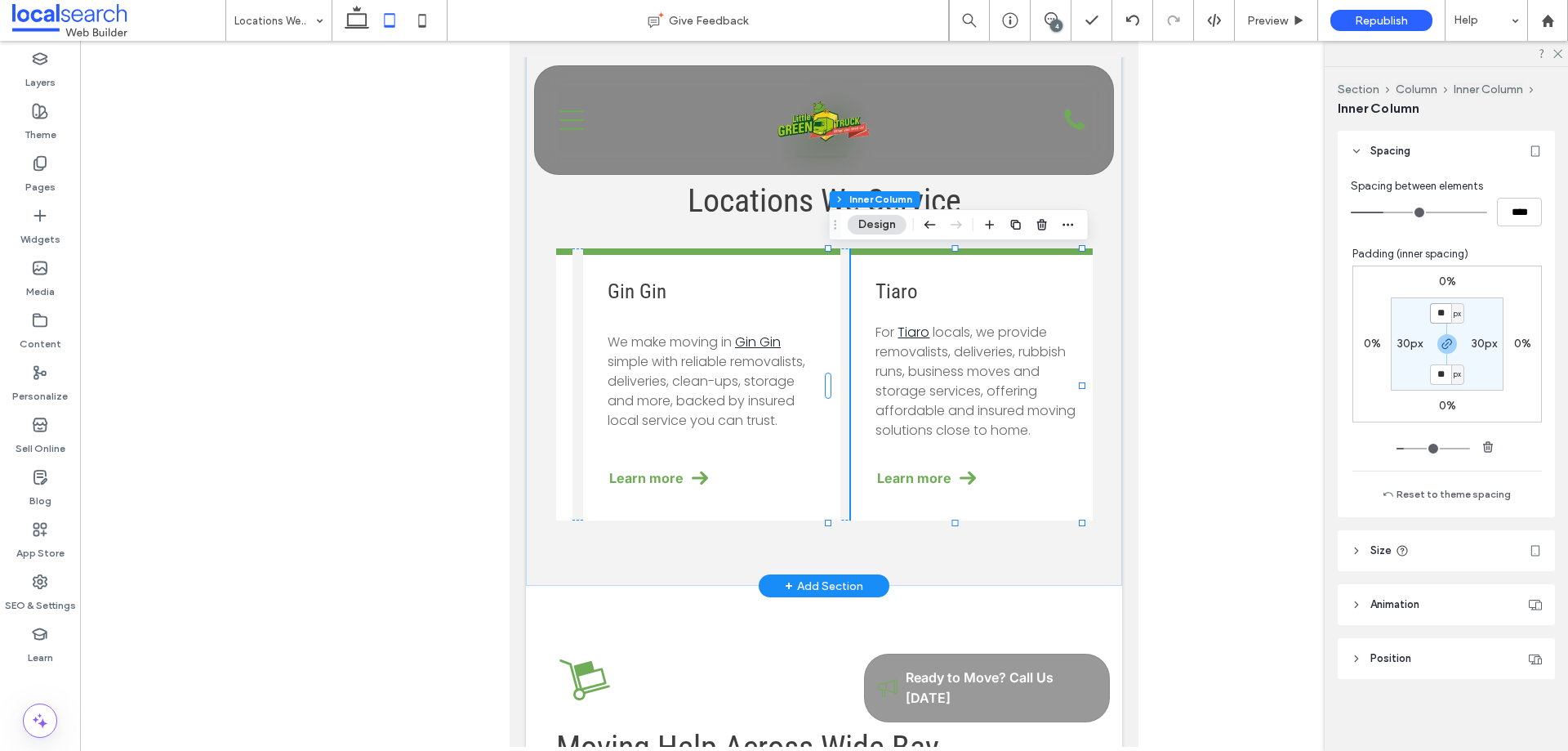
click at [1072, 383] on div "Tiaro For Tiaro locals, we provide removalists, deliveries, rubbish runs, busin…" at bounding box center [980, 385] width 257 height 272
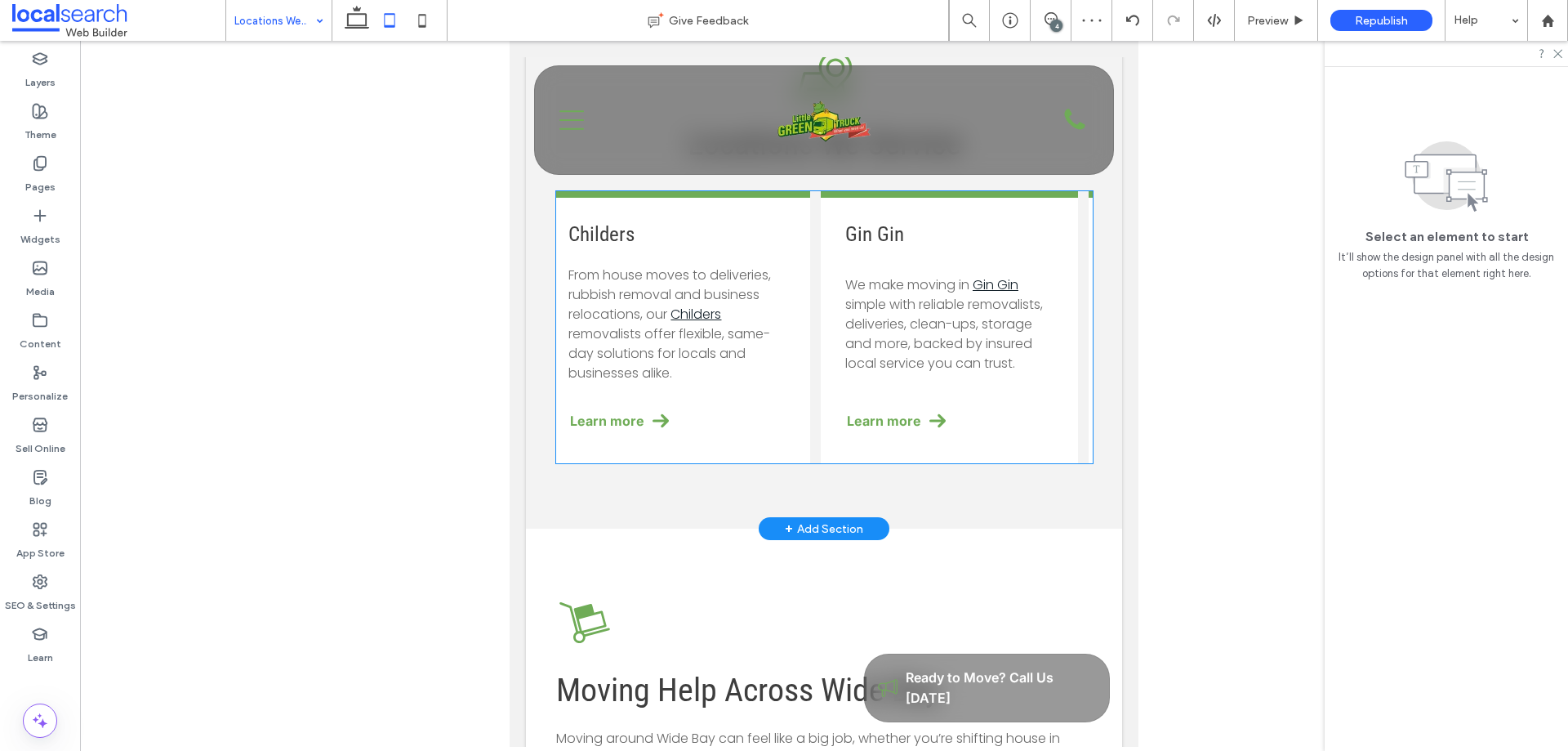
scroll to position [0, 777]
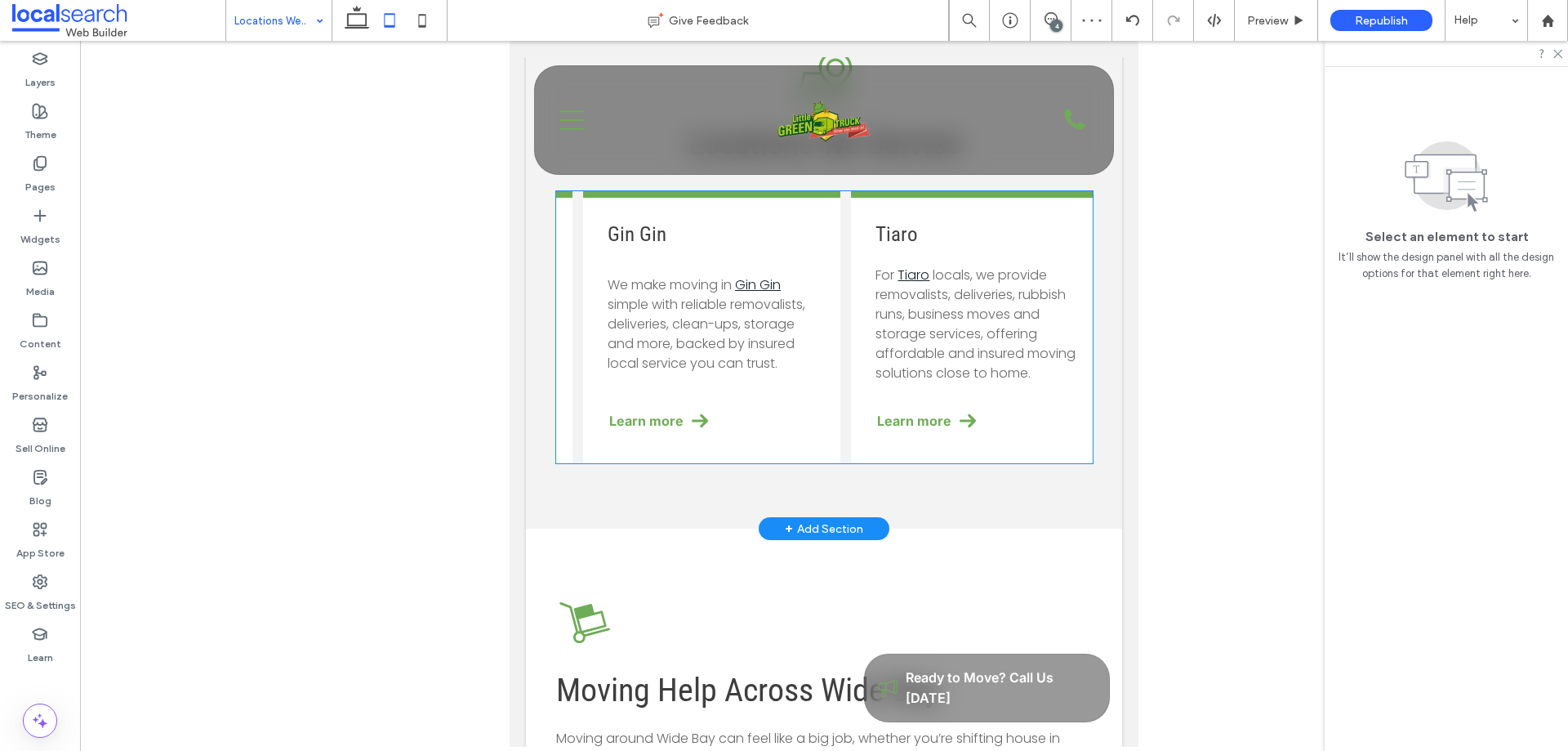
click at [1056, 434] on div "Learn more" at bounding box center [980, 420] width 208 height 36
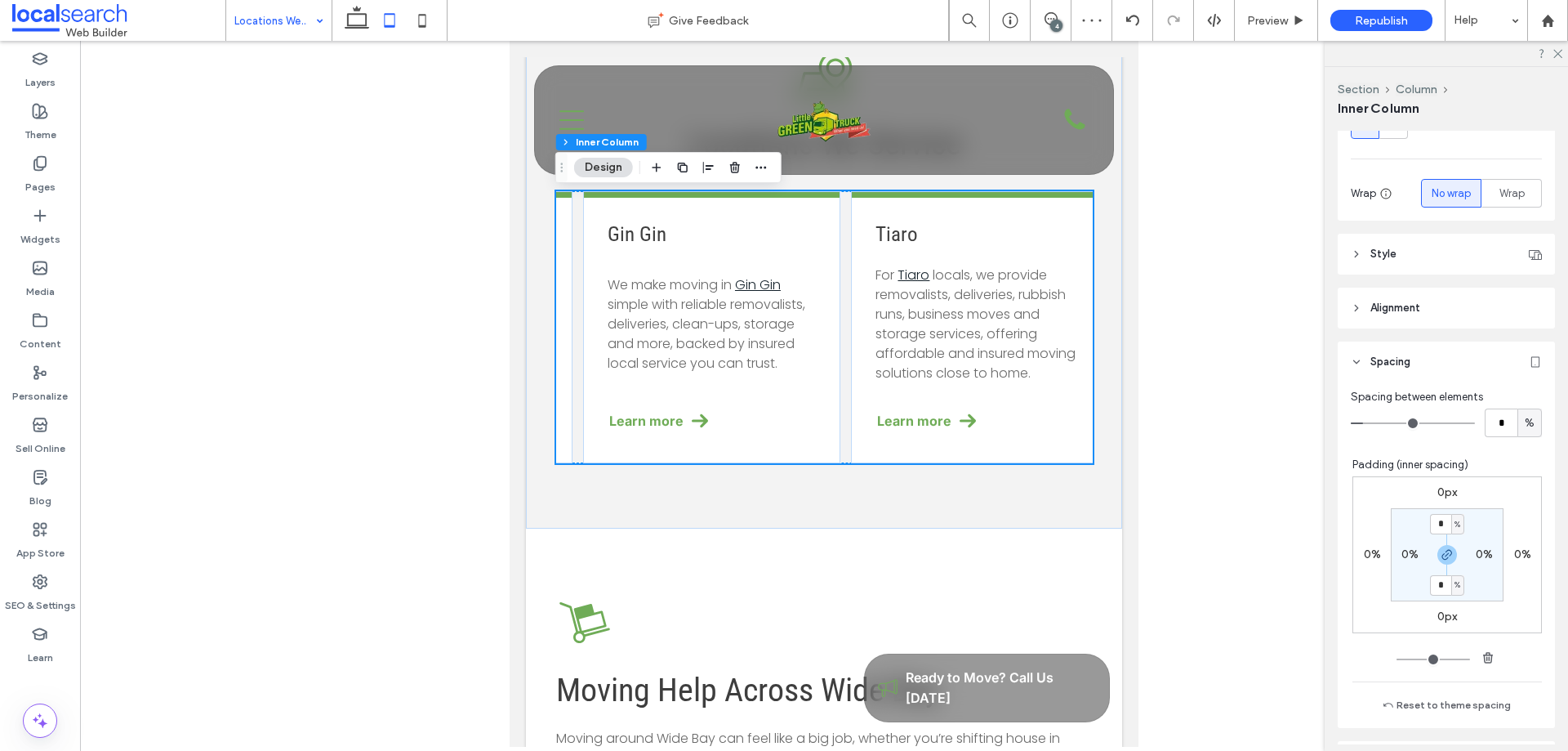
scroll to position [245, 0]
click at [1057, 415] on div "Tiaro For Tiaro locals, we provide removalists, deliveries, rubbish runs, busin…" at bounding box center [980, 327] width 257 height 272
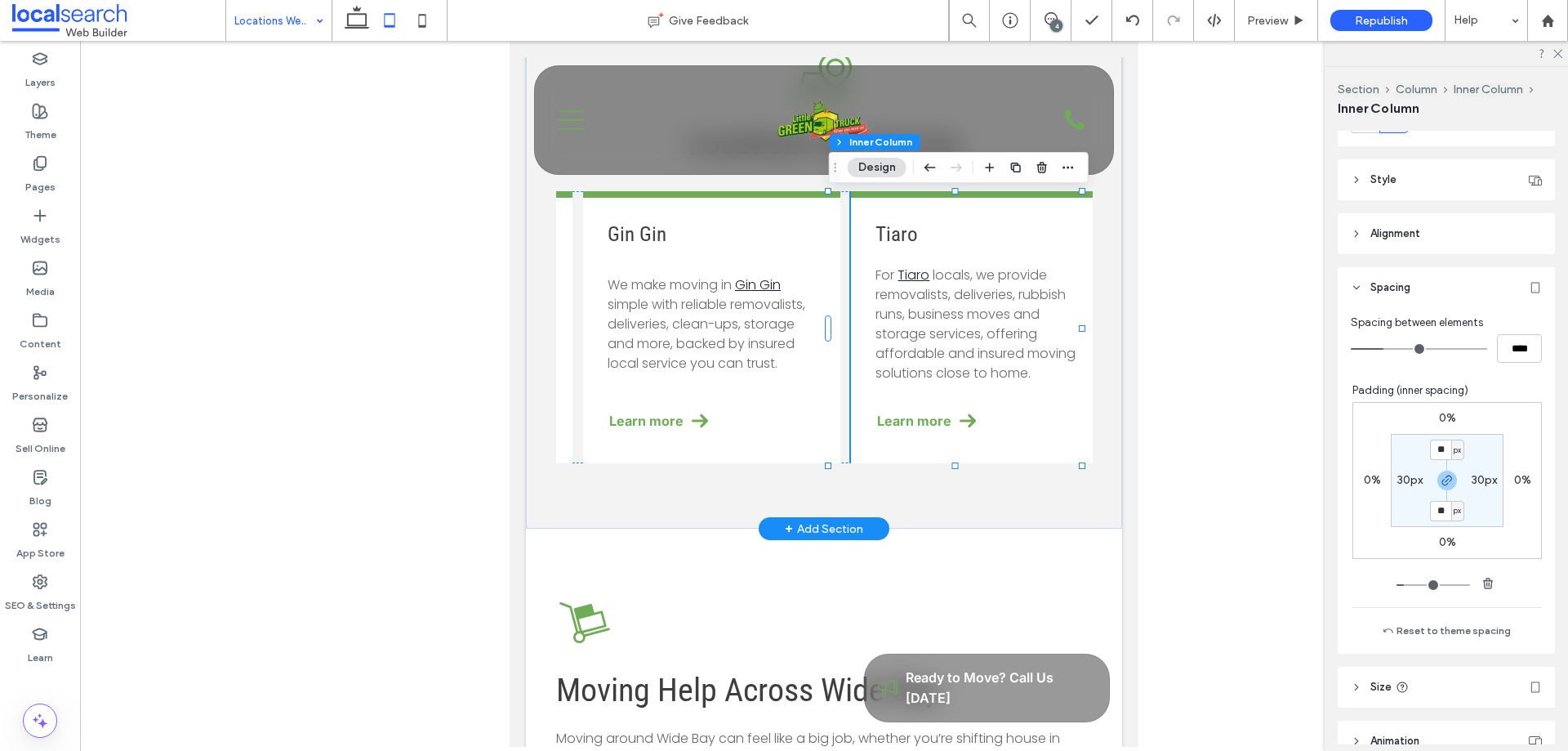
click at [1070, 426] on div "Tiaro For Tiaro locals, we provide removalists, deliveries, rubbish runs, busin…" at bounding box center [980, 327] width 257 height 272
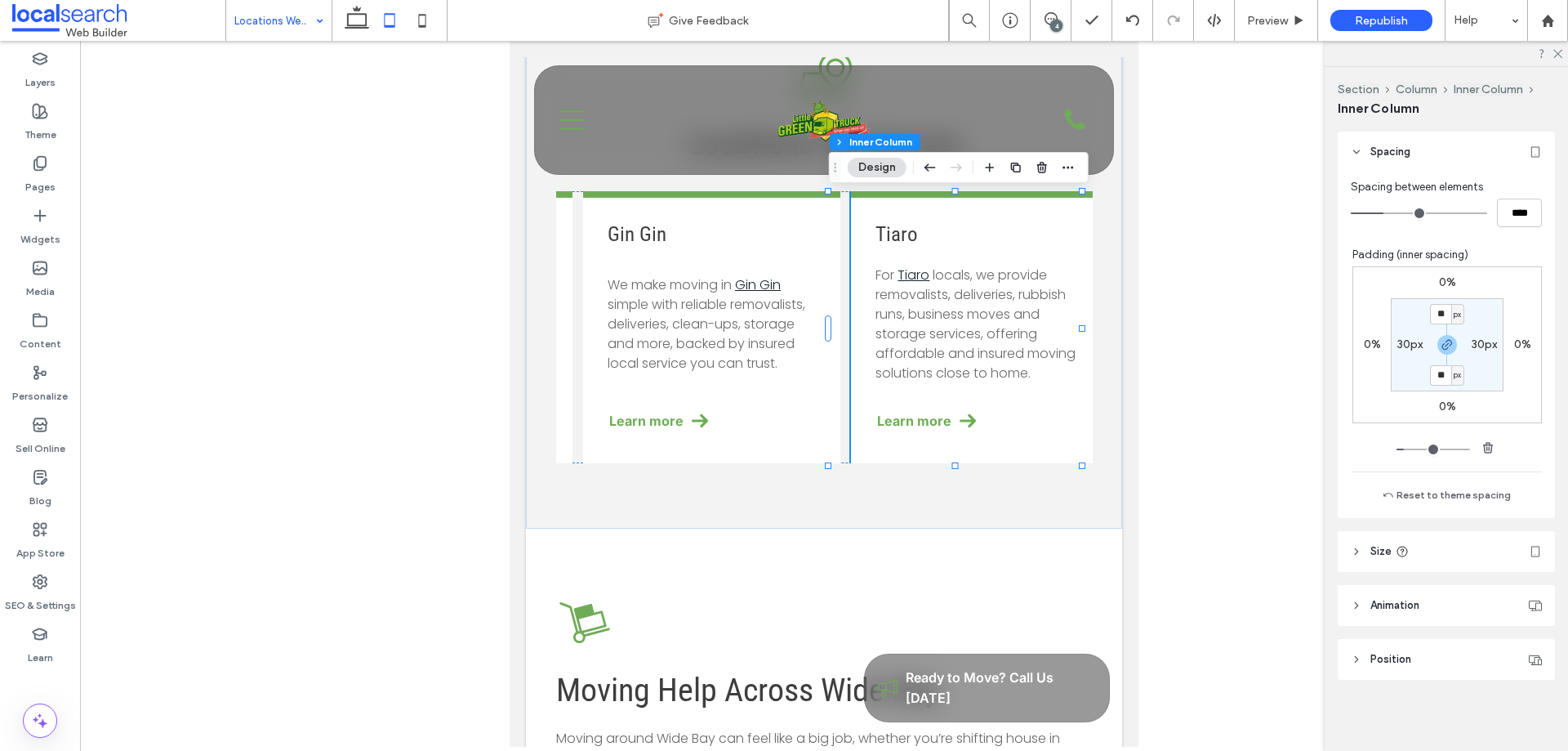
scroll to position [382, 0]
click at [781, 400] on div "Gin Gin ﻿ We make moving in Gin Gin simple with reliable removalists, deliverie…" at bounding box center [712, 327] width 257 height 272
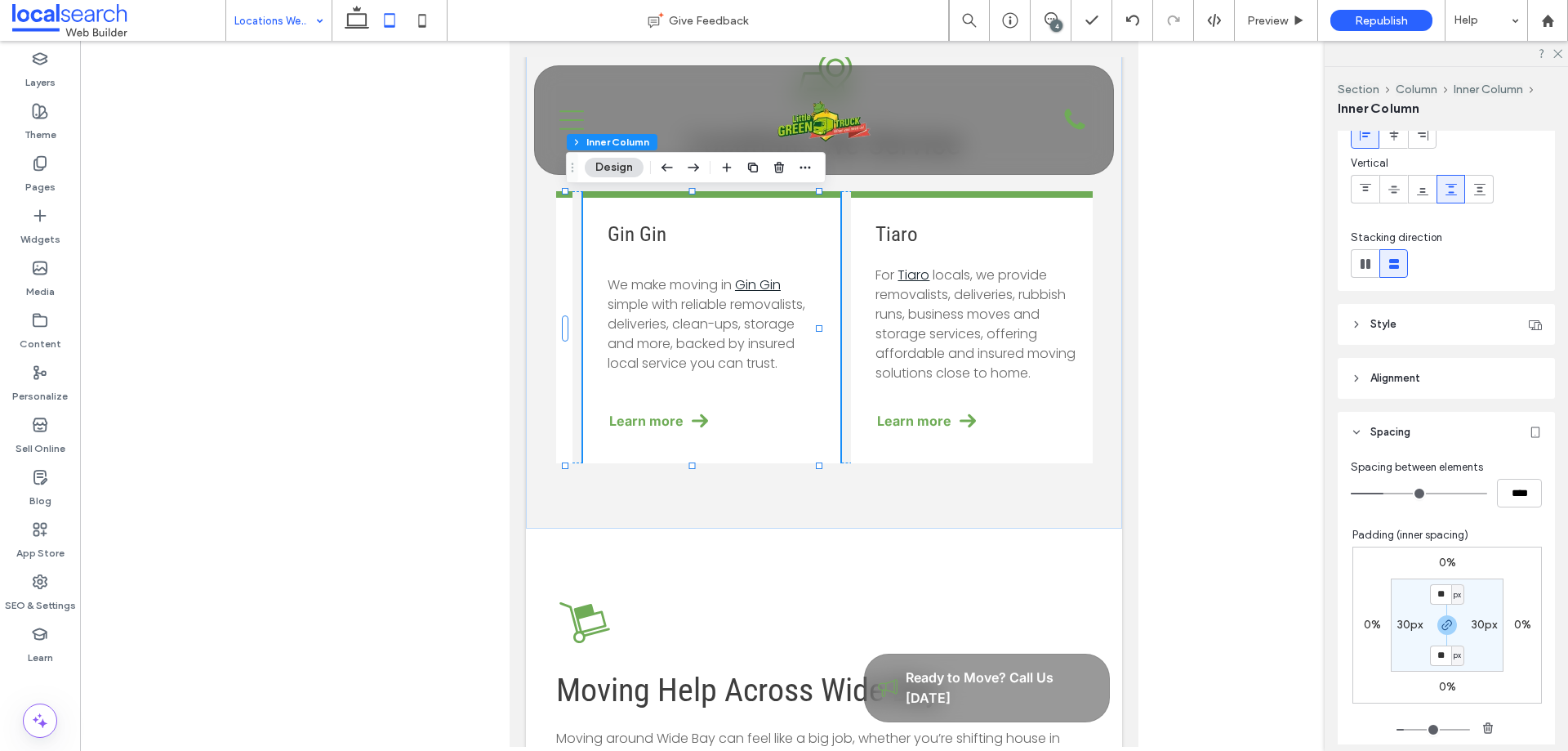
scroll to position [245, 0]
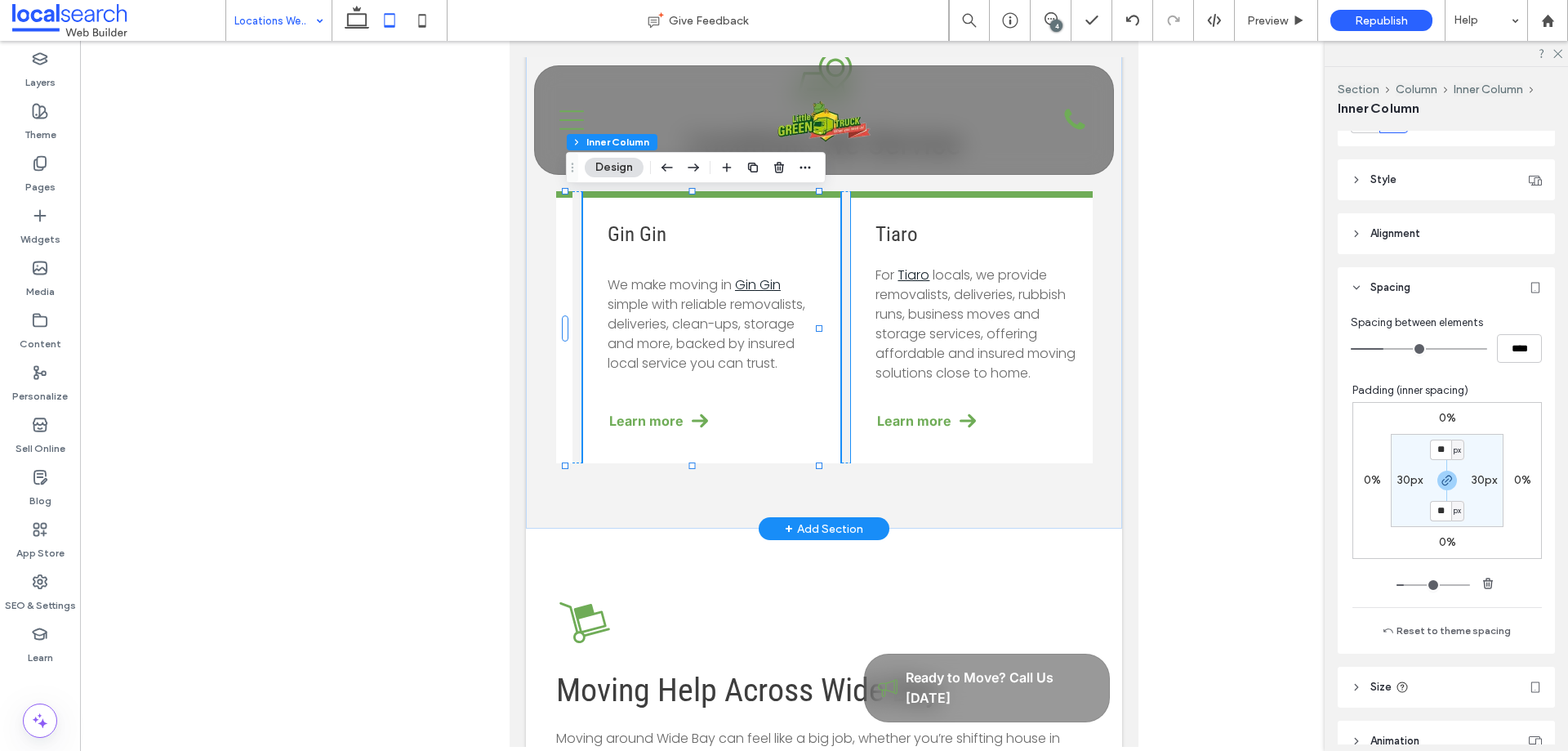
click at [923, 322] on span "locals, we provide removalists, deliveries, rubbish runs, business moves and st…" at bounding box center [976, 323] width 200 height 117
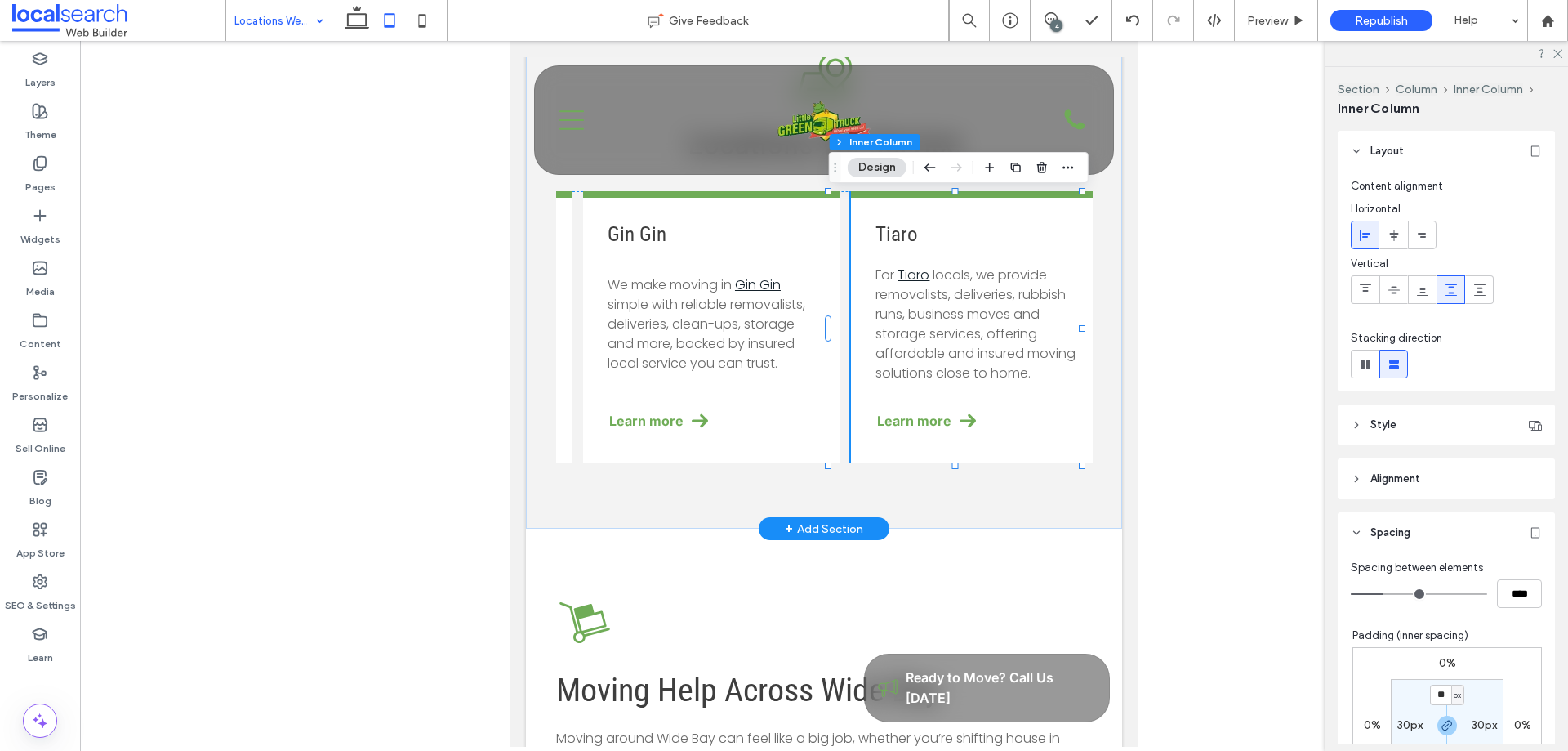
click at [923, 322] on span "locals, we provide removalists, deliveries, rubbish runs, business moves and st…" at bounding box center [976, 323] width 200 height 117
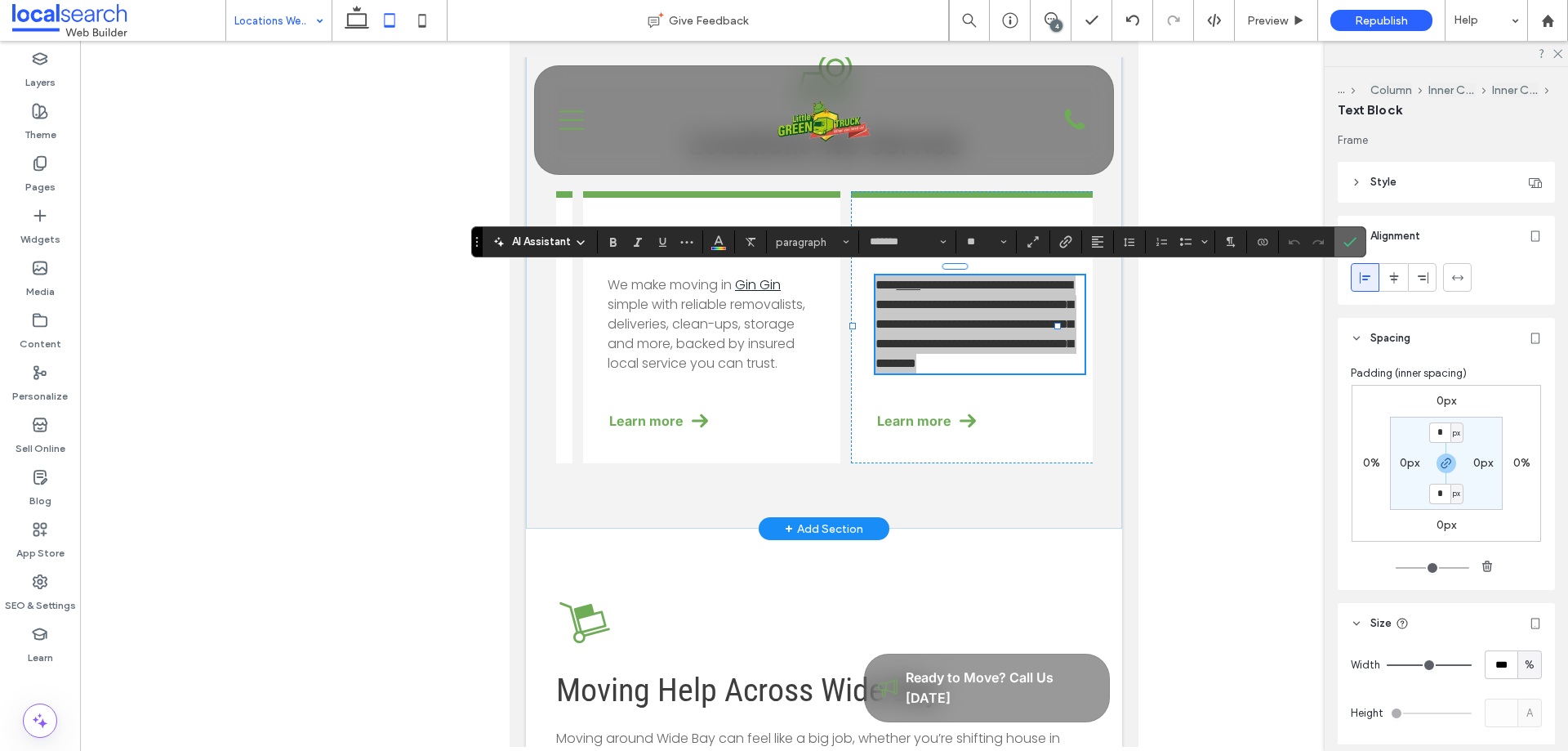
click at [1341, 244] on label "Confirm" at bounding box center [1350, 242] width 24 height 29
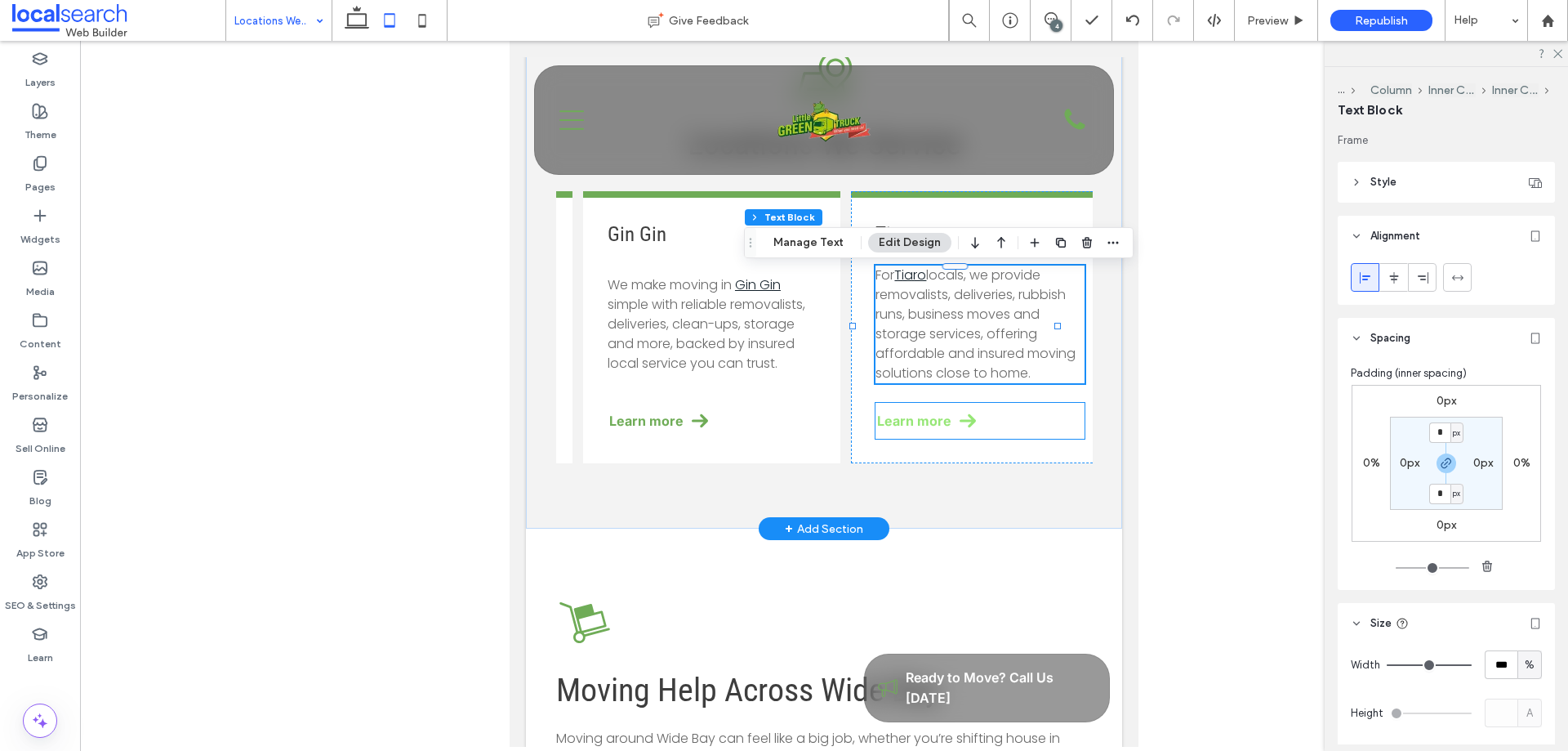
click at [1013, 435] on link "Learn more" at bounding box center [980, 420] width 208 height 36
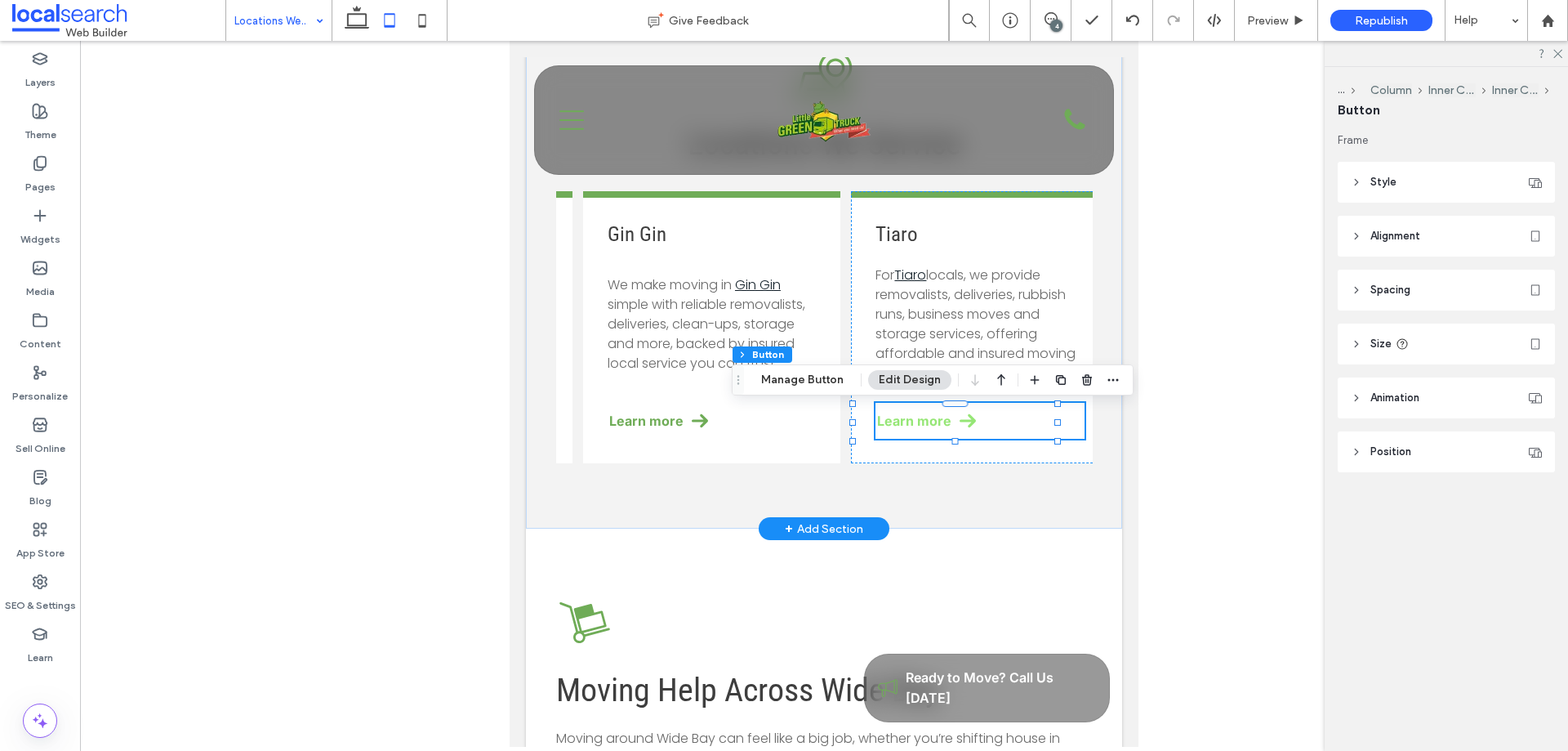
type input "**"
click at [1029, 455] on div "Tiaro For Tiaro locals, we provide removalists, deliveries, rubbish runs, busin…" at bounding box center [980, 327] width 257 height 272
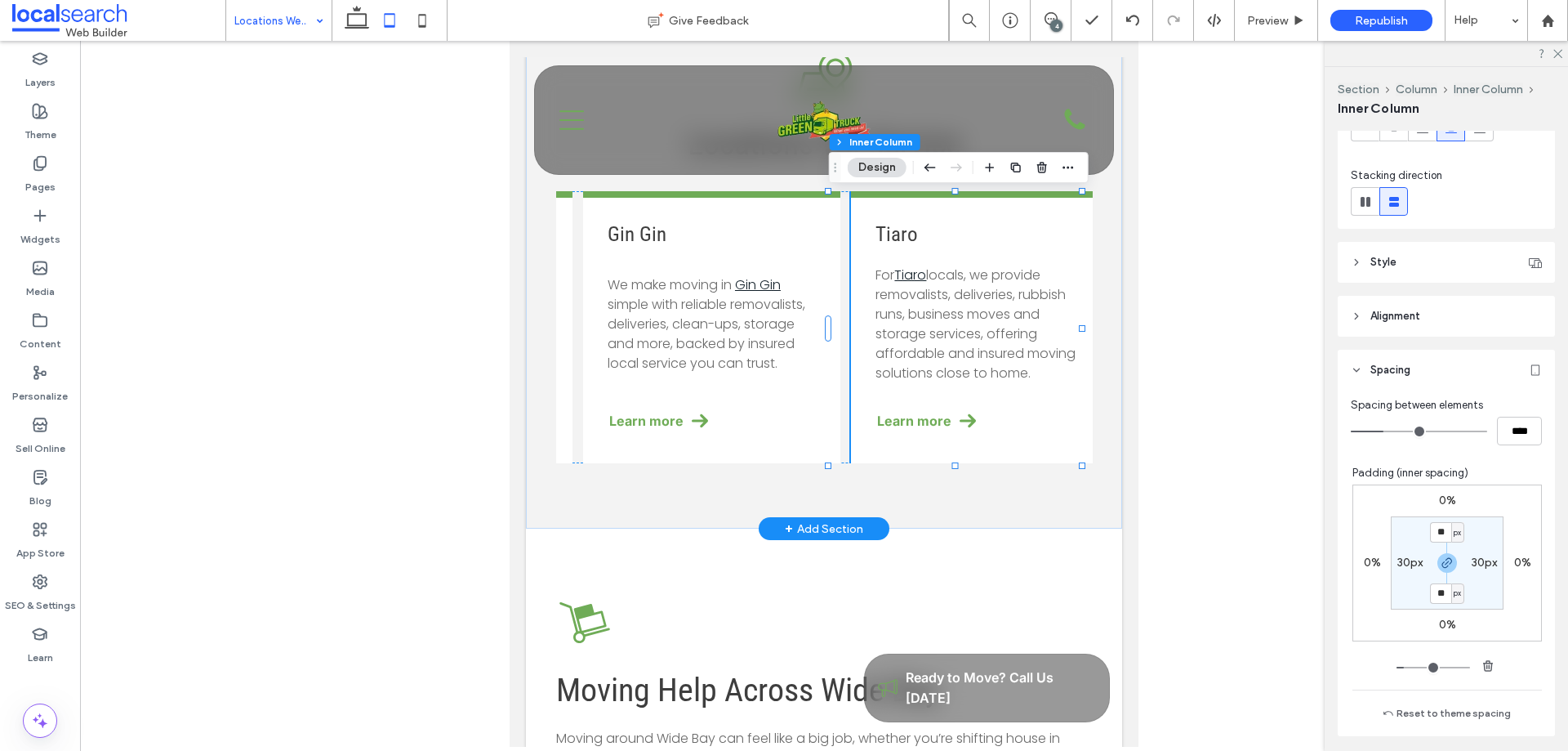
scroll to position [164, 0]
click at [753, 445] on div "Gin Gin ﻿ We make moving in Gin Gin simple with reliable removalists, deliverie…" at bounding box center [712, 327] width 257 height 272
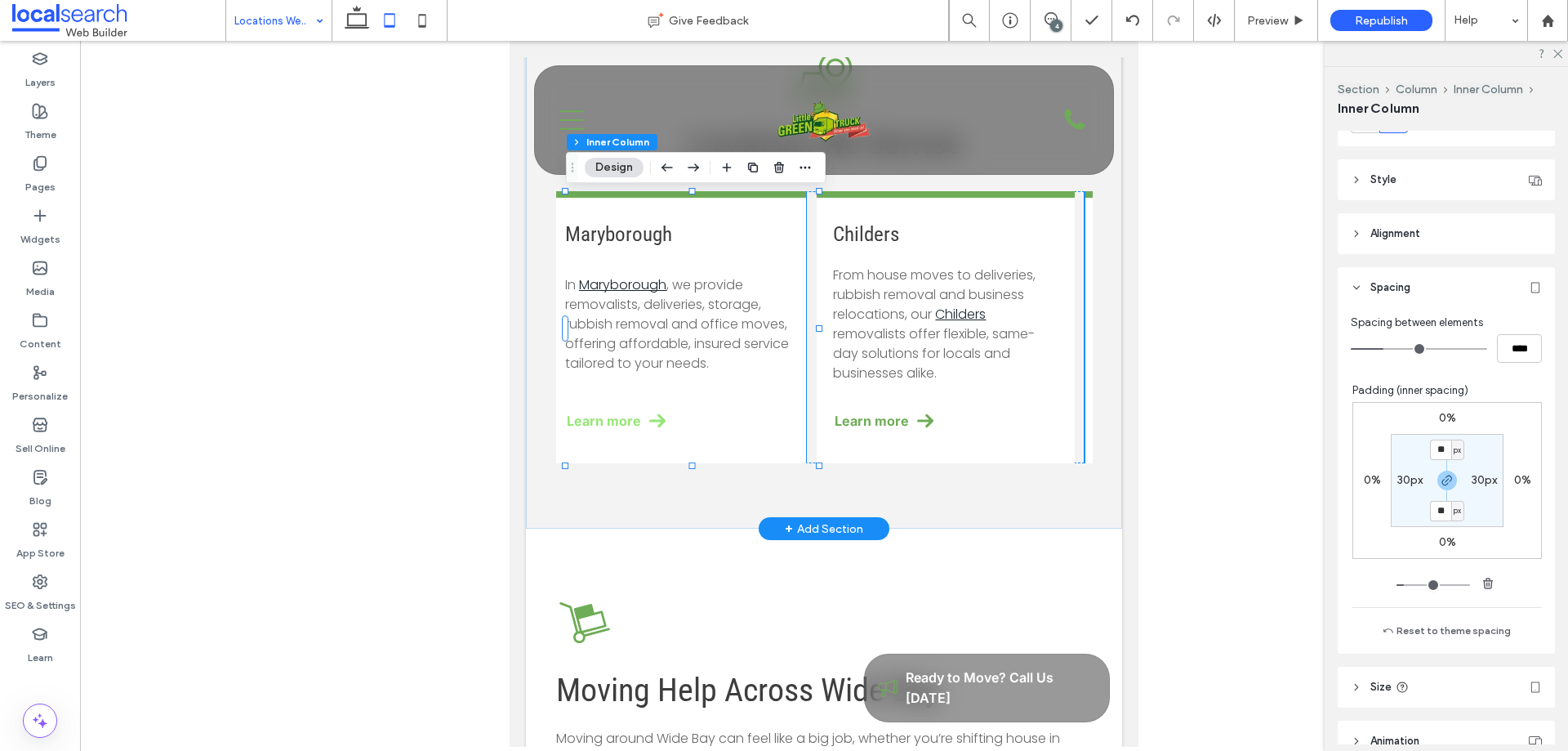
scroll to position [0, 247]
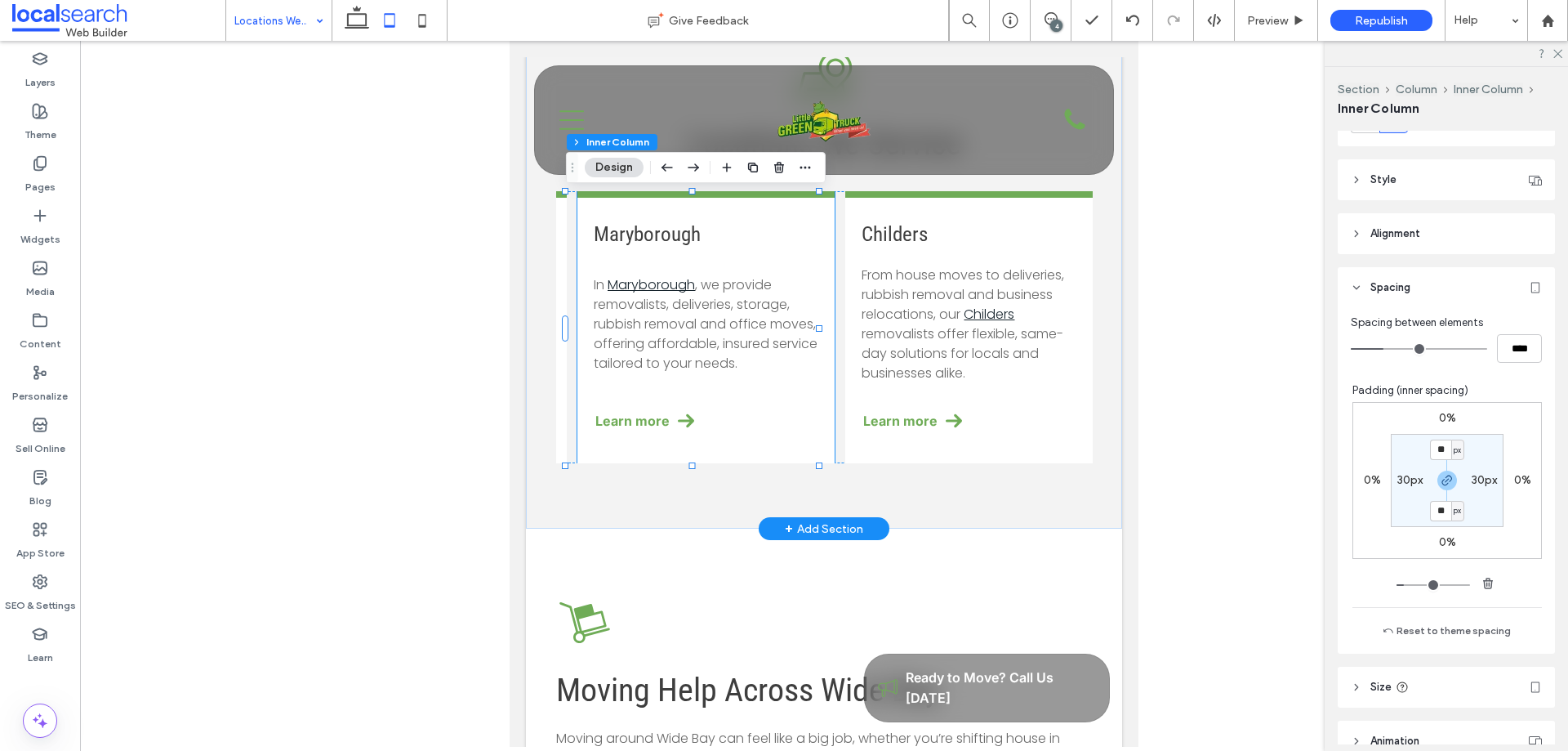
click at [762, 406] on div "Maryborough In Maryborough , we provide removalists, deliveries, storage, rubbi…" at bounding box center [706, 327] width 257 height 272
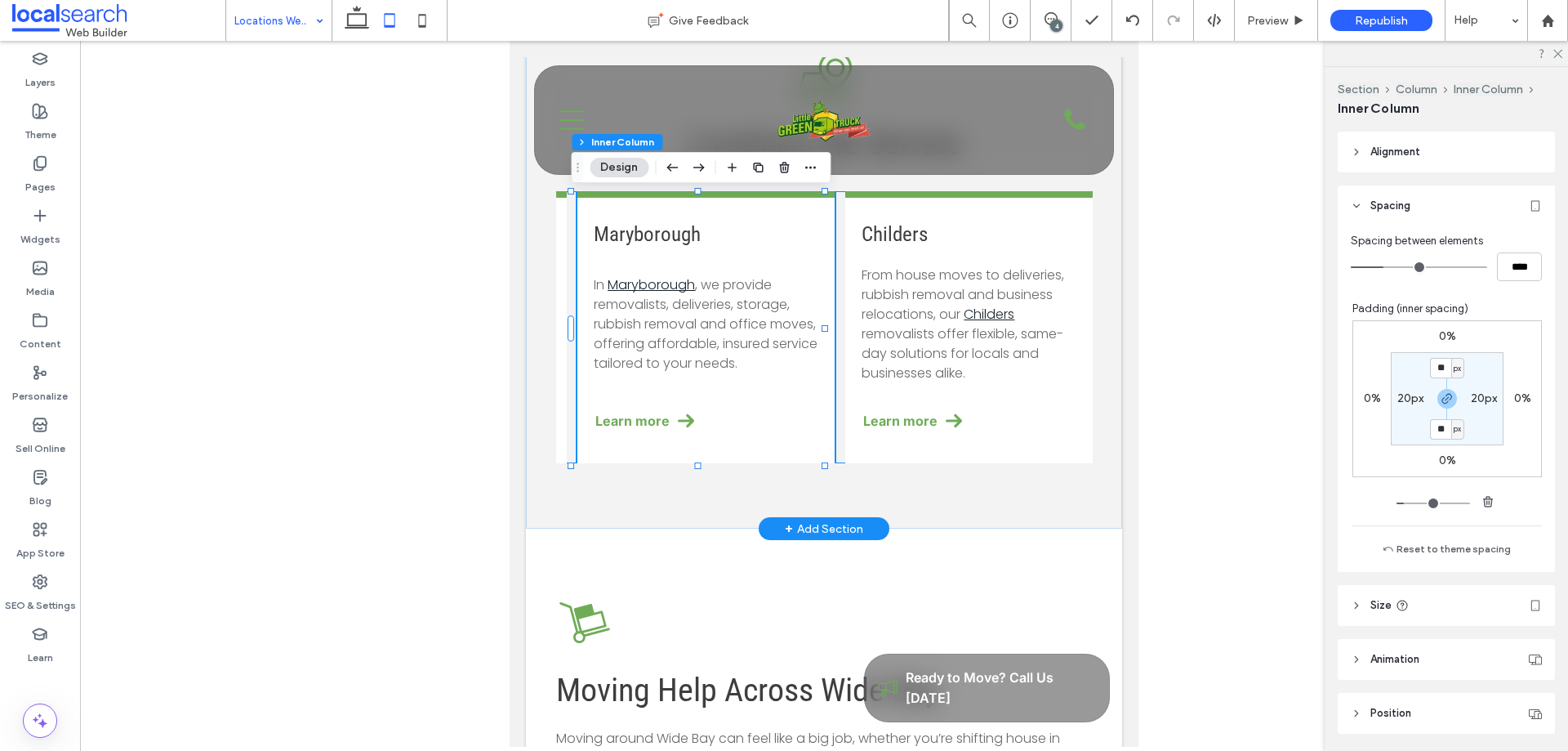
scroll to position [0, 0]
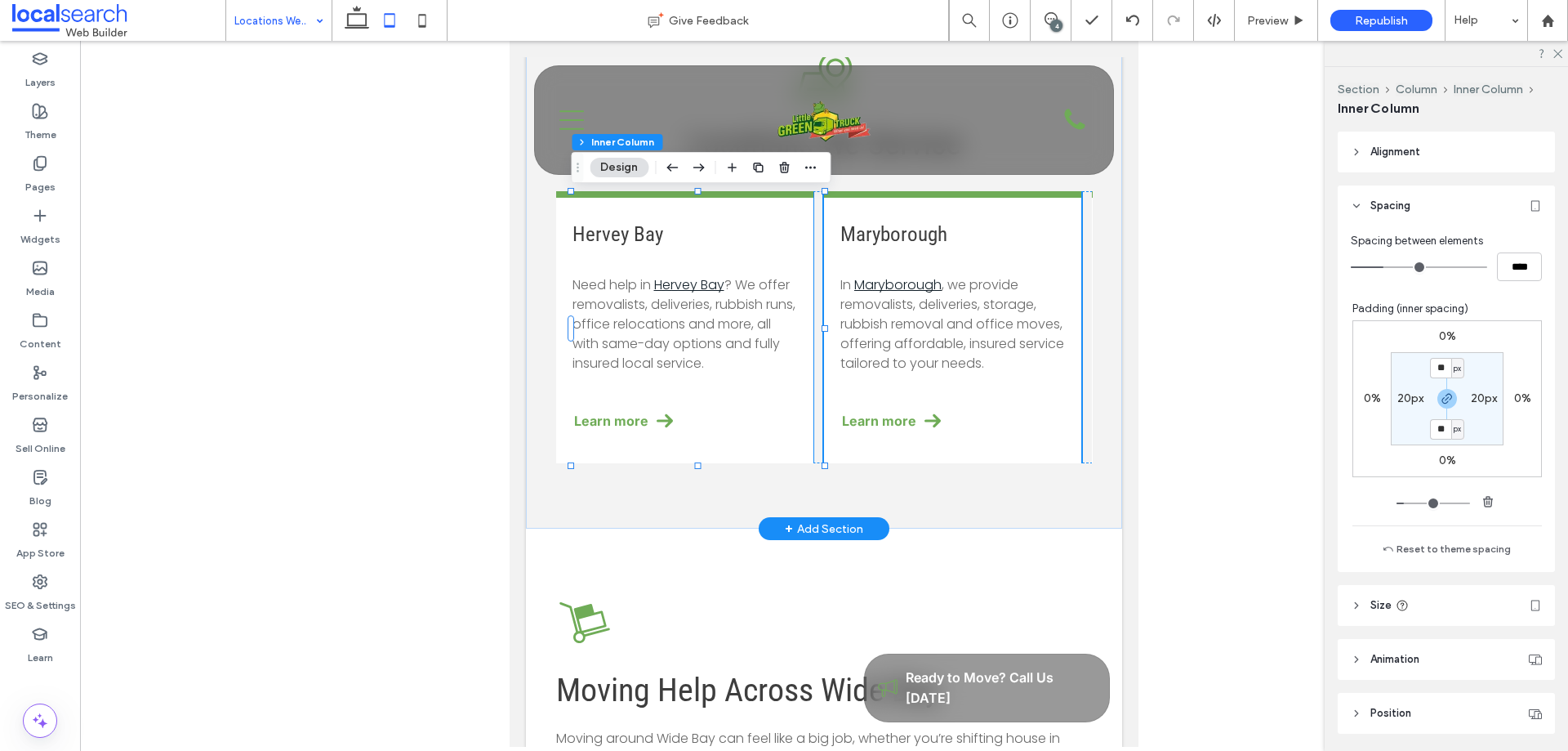
click at [766, 423] on div "Hervey Bay Need help in Hervey Bay ? We offer removalists, deliveries, rubbish …" at bounding box center [684, 327] width 257 height 272
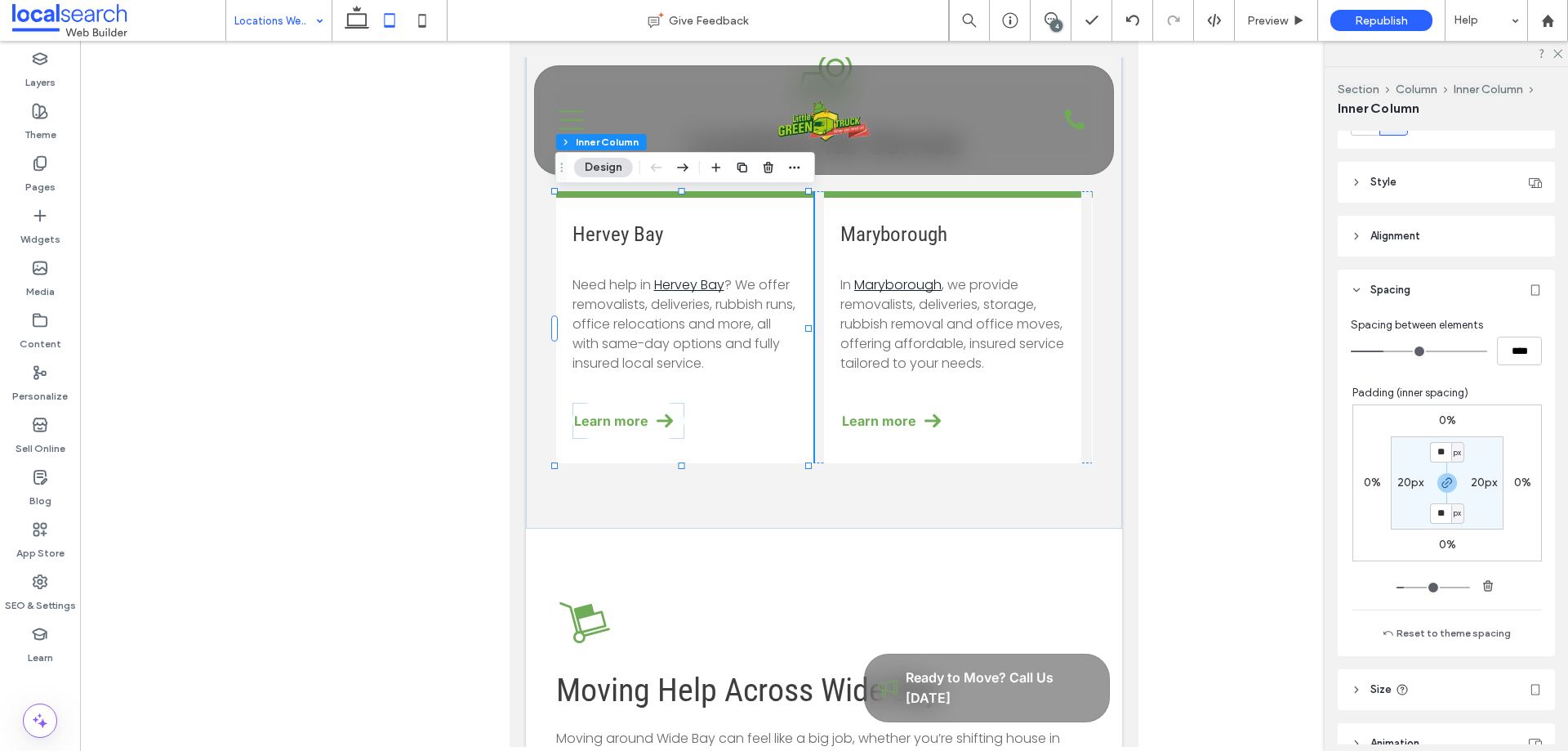
scroll to position [245, 0]
click at [676, 245] on h3 "Hervey Bay" at bounding box center [684, 234] width 224 height 23
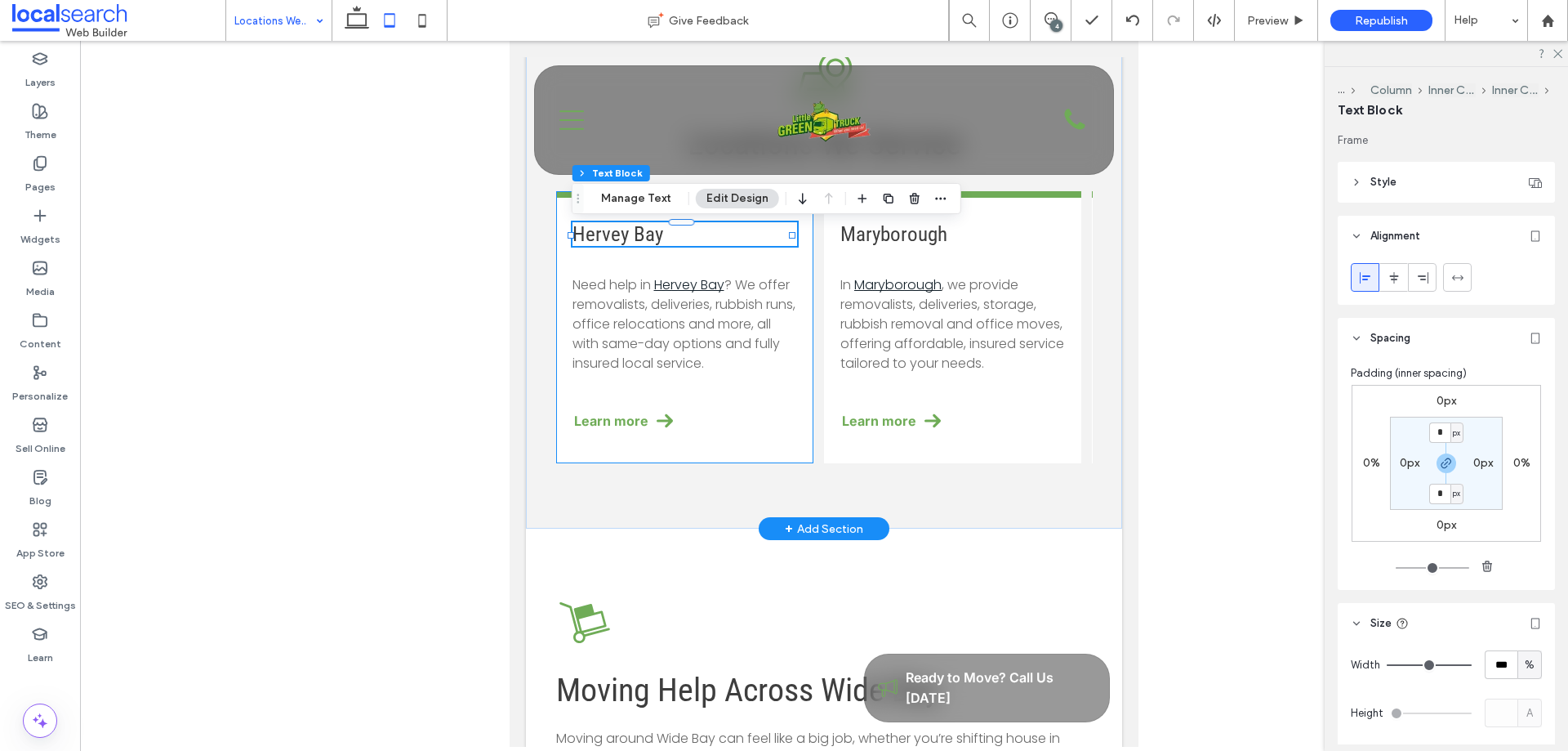
click at [702, 257] on div "Hervey Bay Need help in Hervey Bay ? We offer removalists, deliveries, rubbish …" at bounding box center [684, 327] width 257 height 272
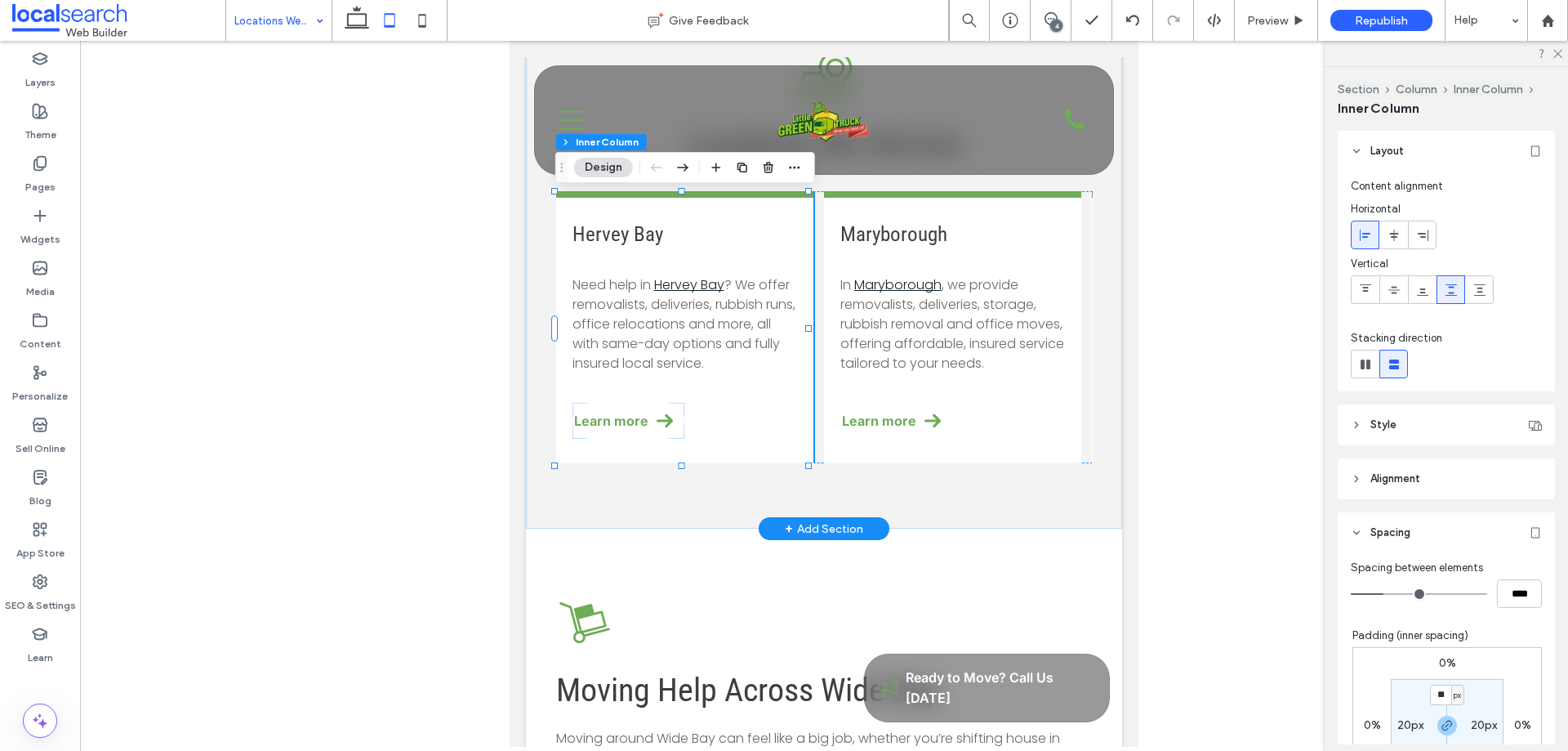
click at [706, 259] on div "Hervey Bay Need help in Hervey Bay ? We offer removalists, deliveries, rubbish …" at bounding box center [684, 327] width 257 height 272
click at [1365, 284] on use at bounding box center [1365, 288] width 12 height 8
click at [1056, 430] on div "Maryborough In Maryborough , we provide removalists, deliveries, storage, rubbi…" at bounding box center [952, 327] width 257 height 272
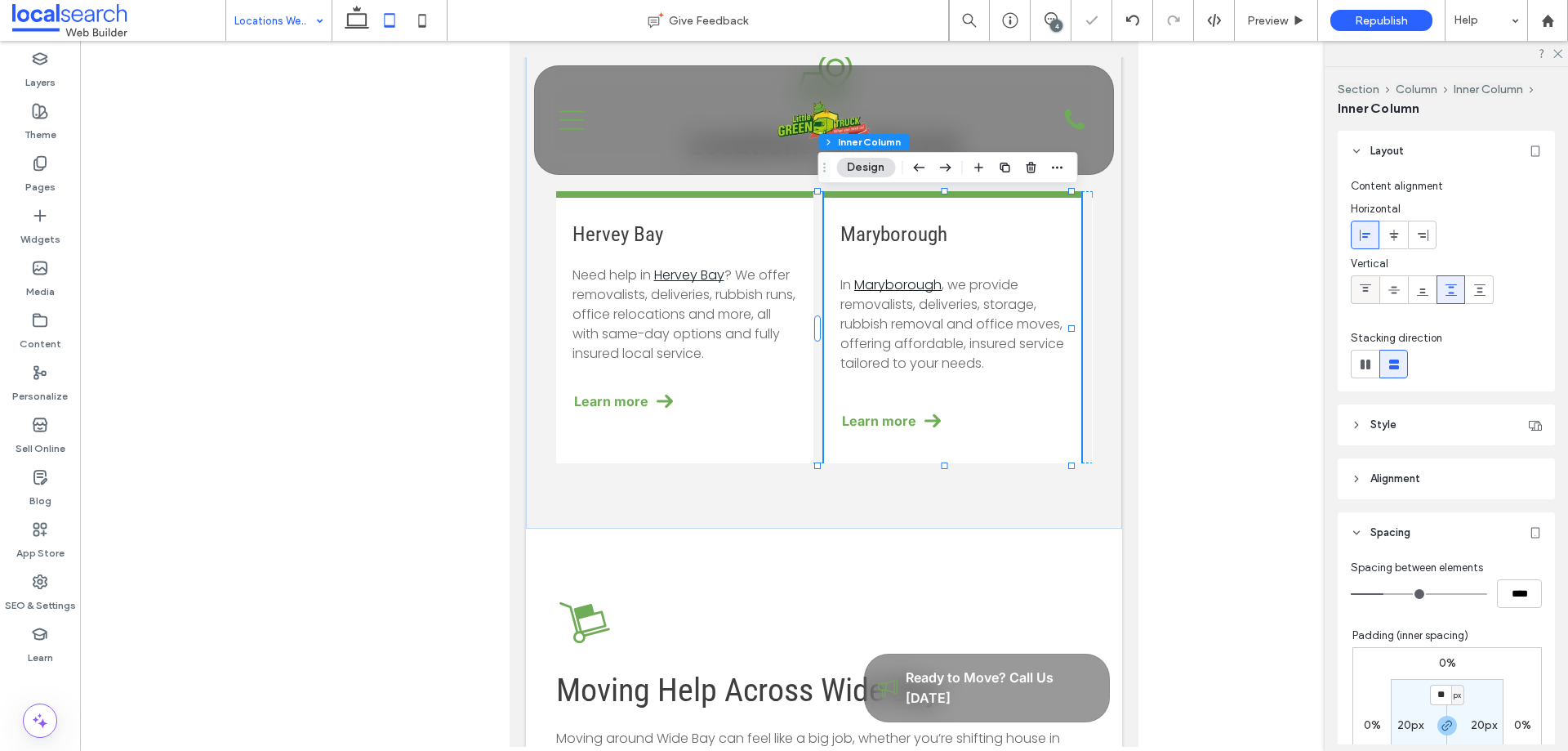
click at [1361, 289] on icon at bounding box center [1365, 290] width 13 height 13
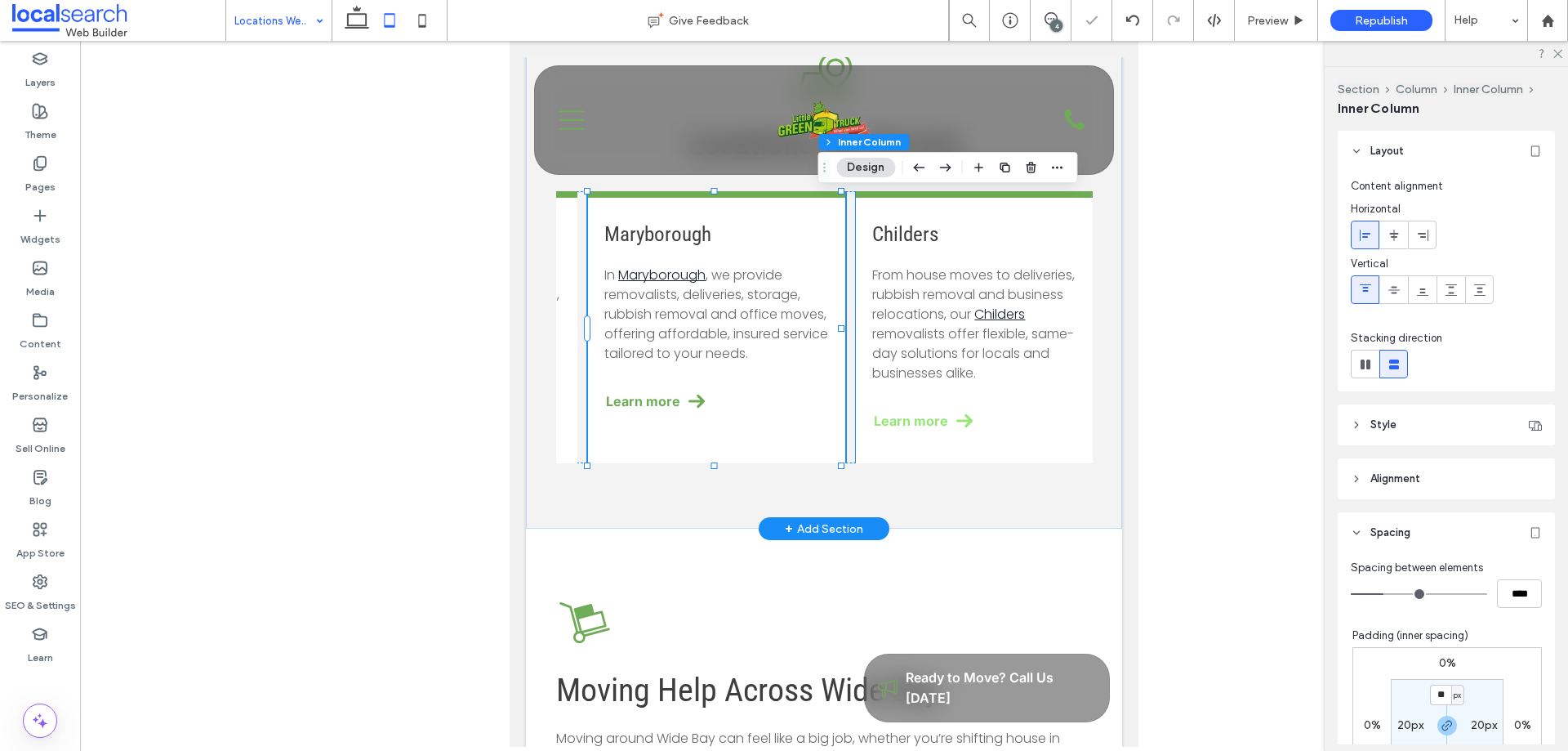
scroll to position [0, 247]
click at [990, 416] on link "Learn more" at bounding box center [973, 420] width 224 height 36
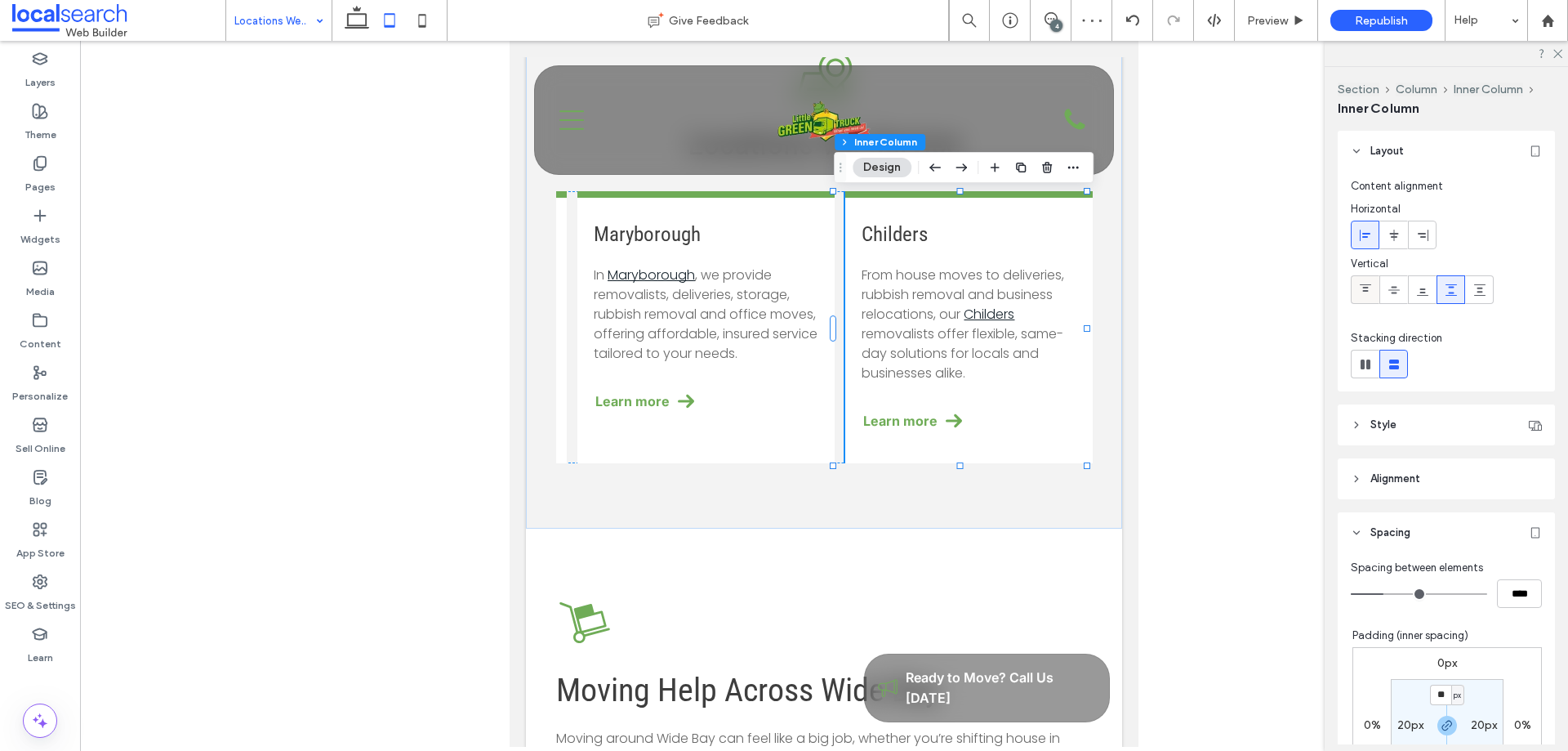
click at [1364, 284] on icon at bounding box center [1365, 290] width 13 height 13
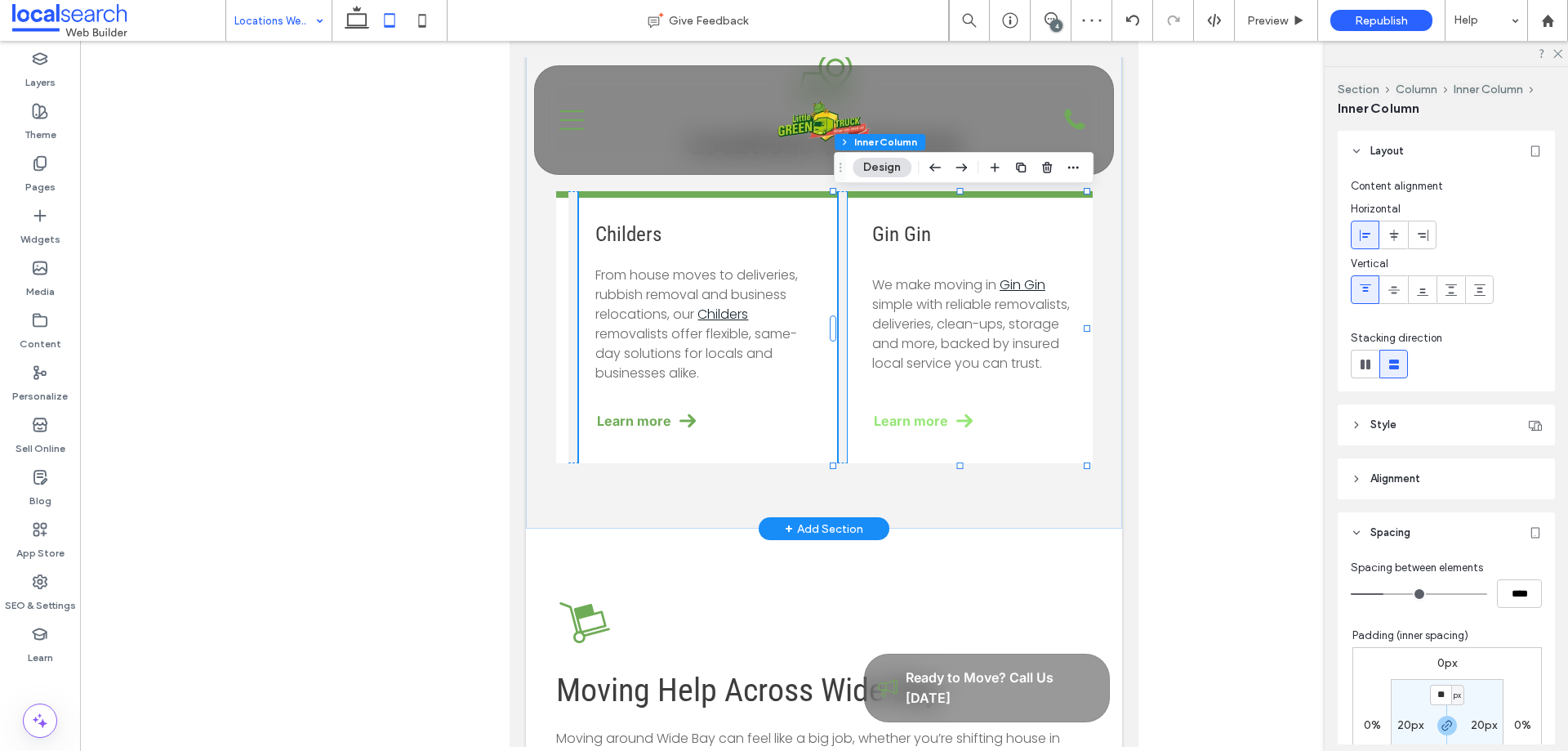
scroll to position [0, 509]
click at [995, 415] on link "Learn more" at bounding box center [980, 420] width 208 height 36
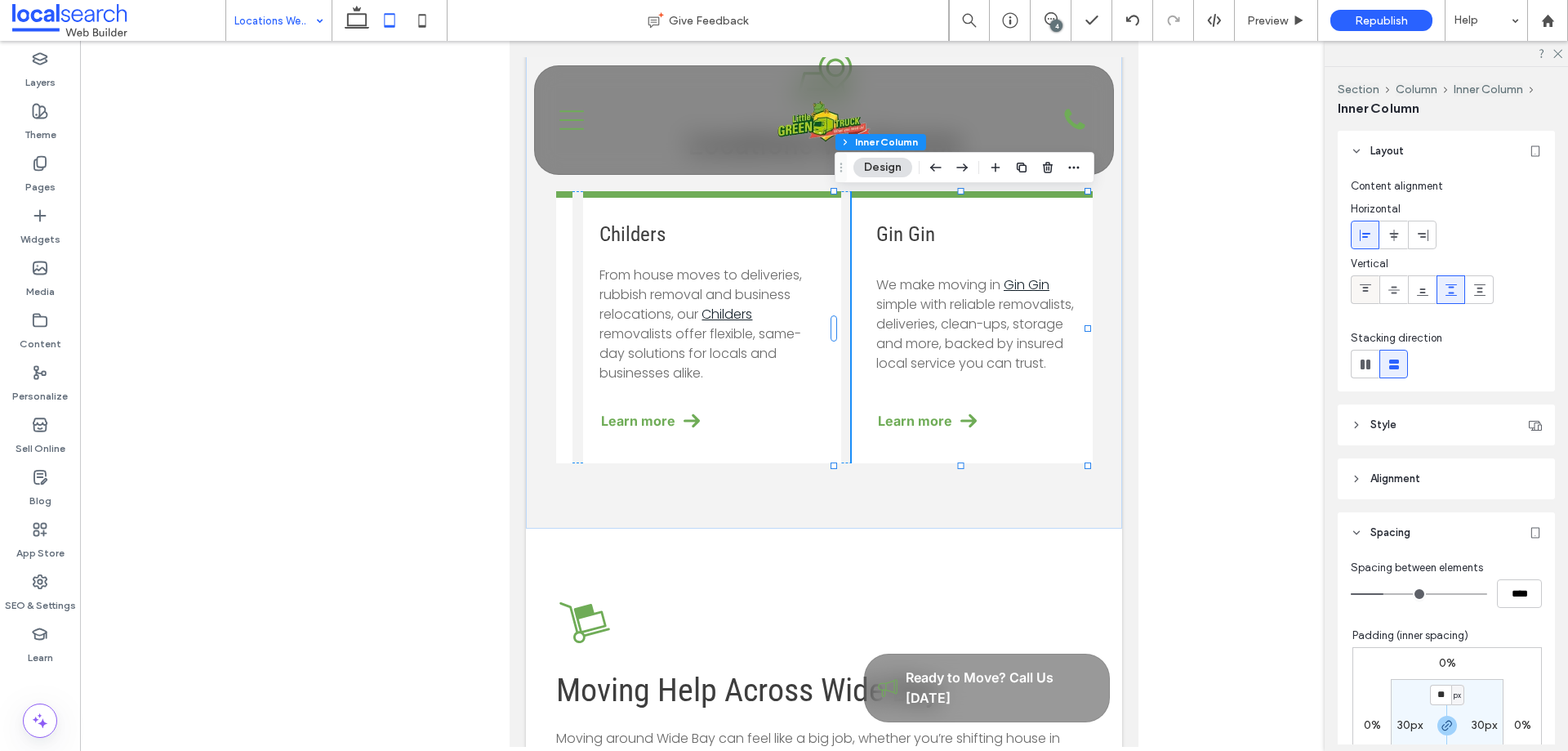
click at [1362, 285] on icon at bounding box center [1365, 290] width 13 height 13
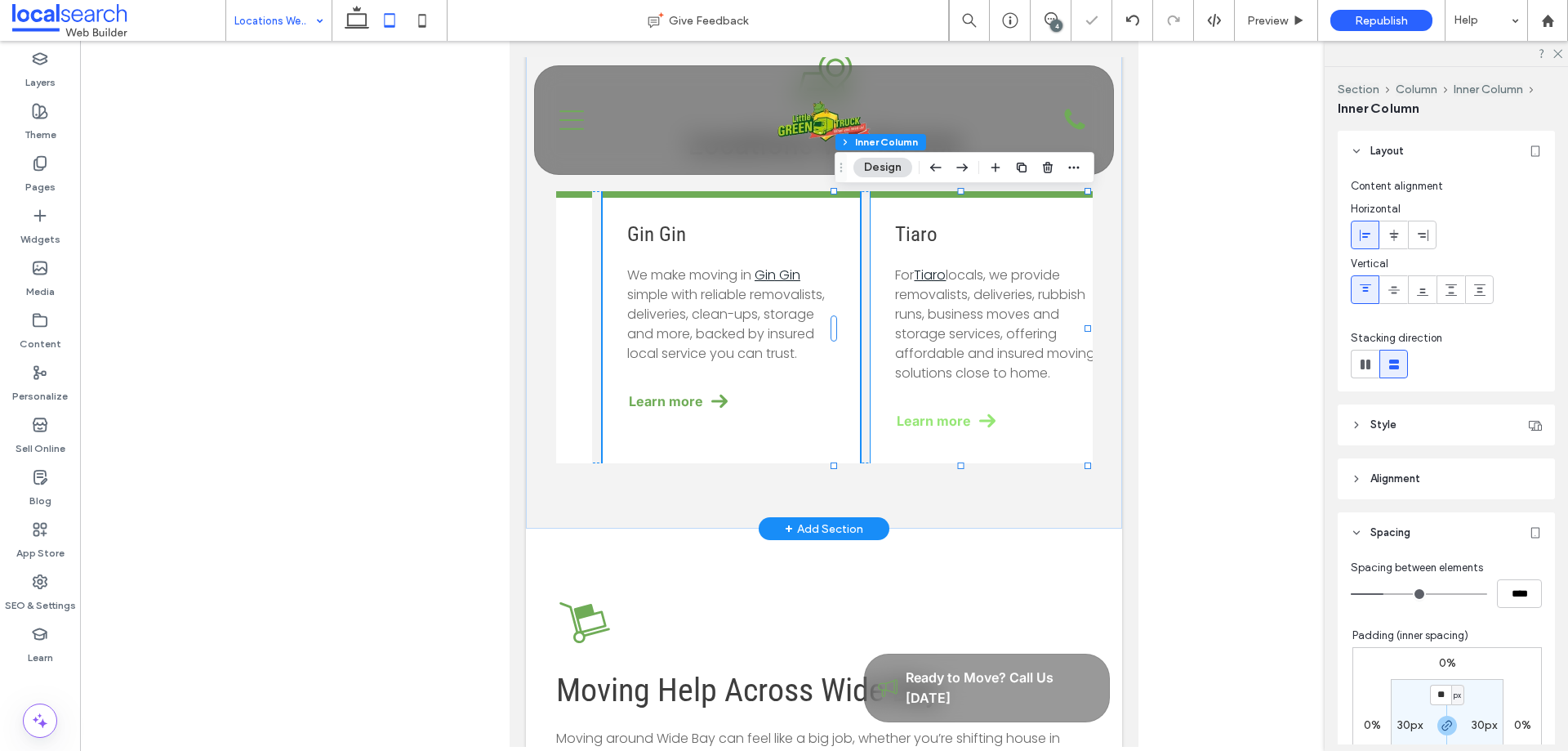
scroll to position [0, 772]
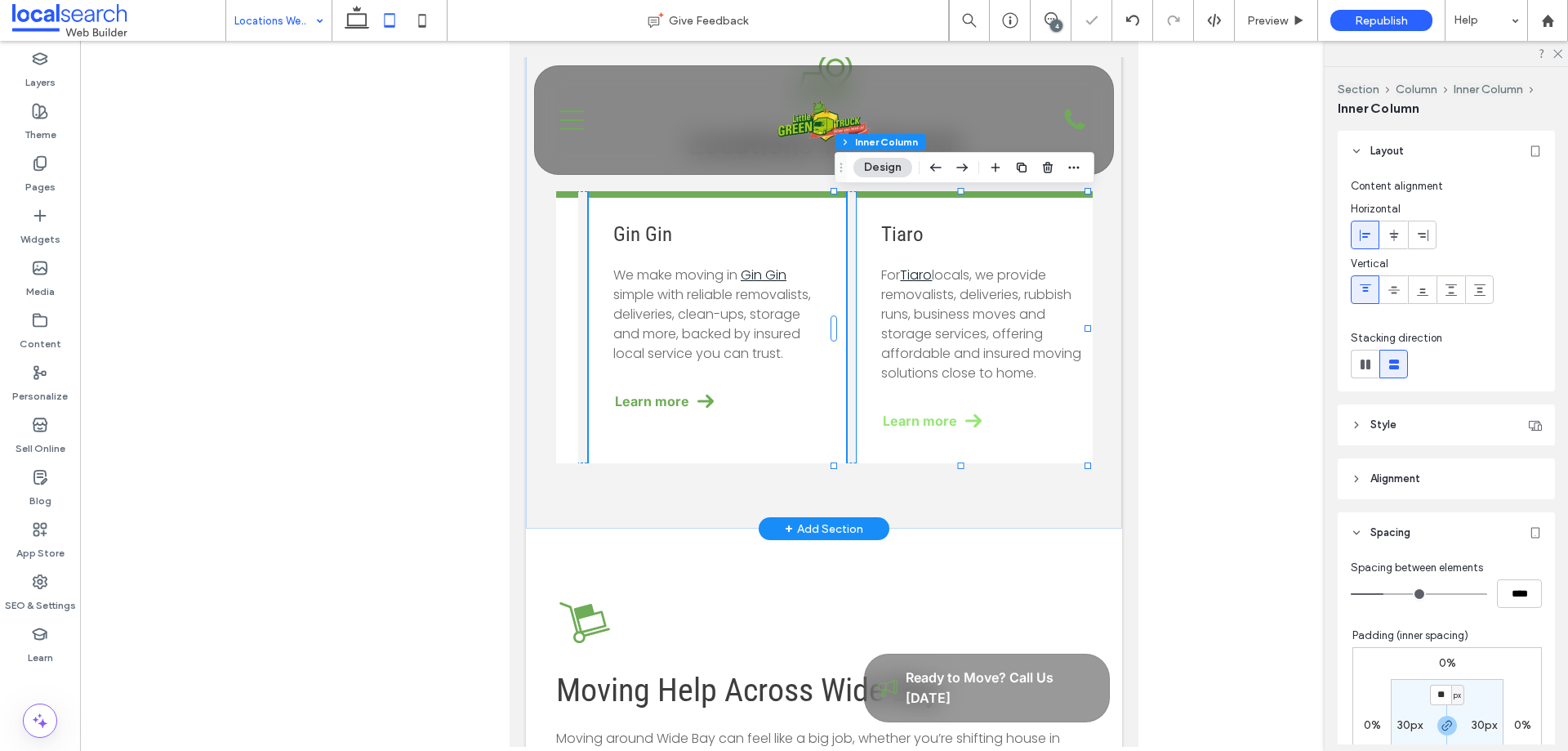
click at [1031, 428] on link "Learn more" at bounding box center [985, 420] width 208 height 36
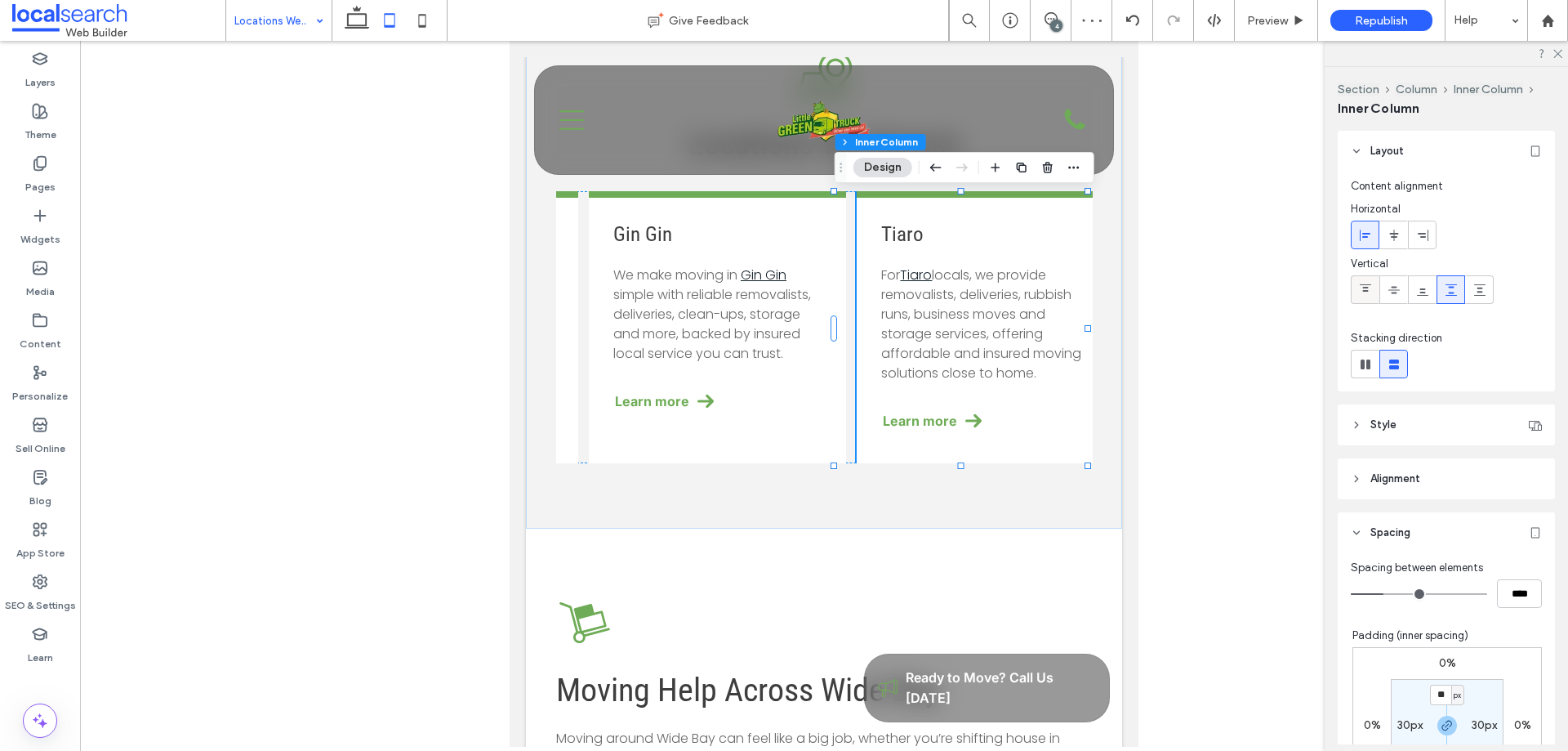
click at [1360, 292] on icon at bounding box center [1365, 290] width 13 height 13
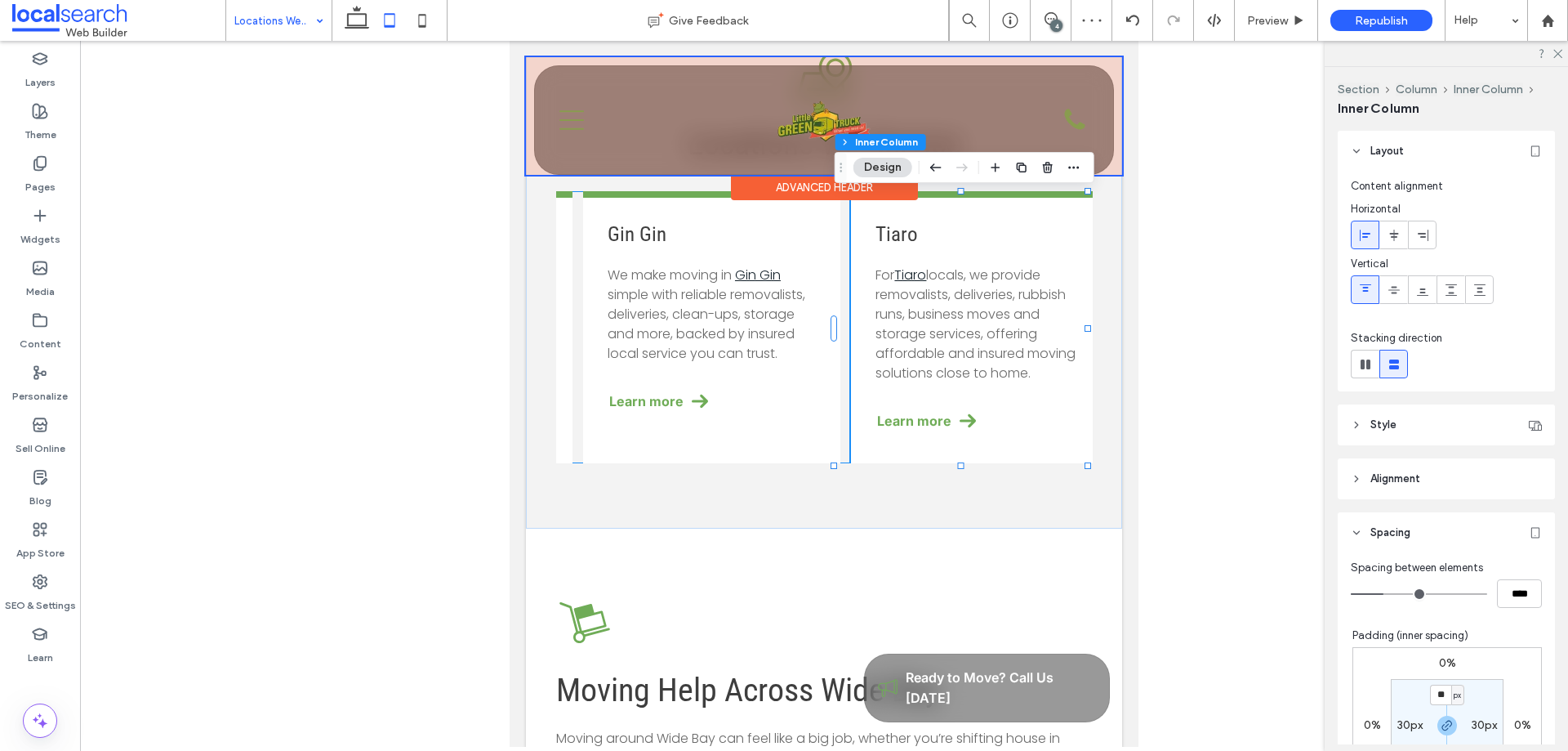
scroll to position [0, 777]
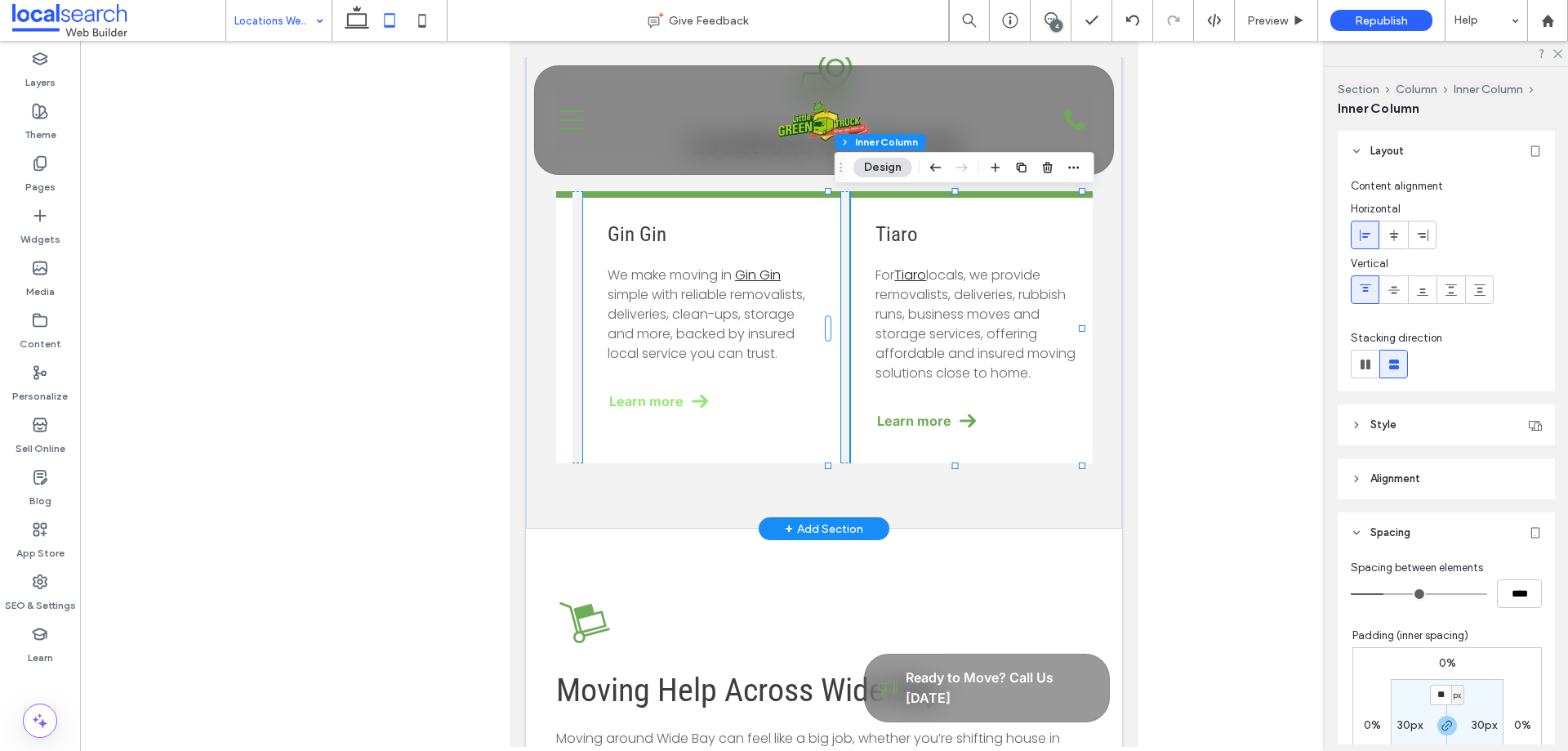
click at [702, 419] on link "Learn more" at bounding box center [712, 400] width 208 height 36
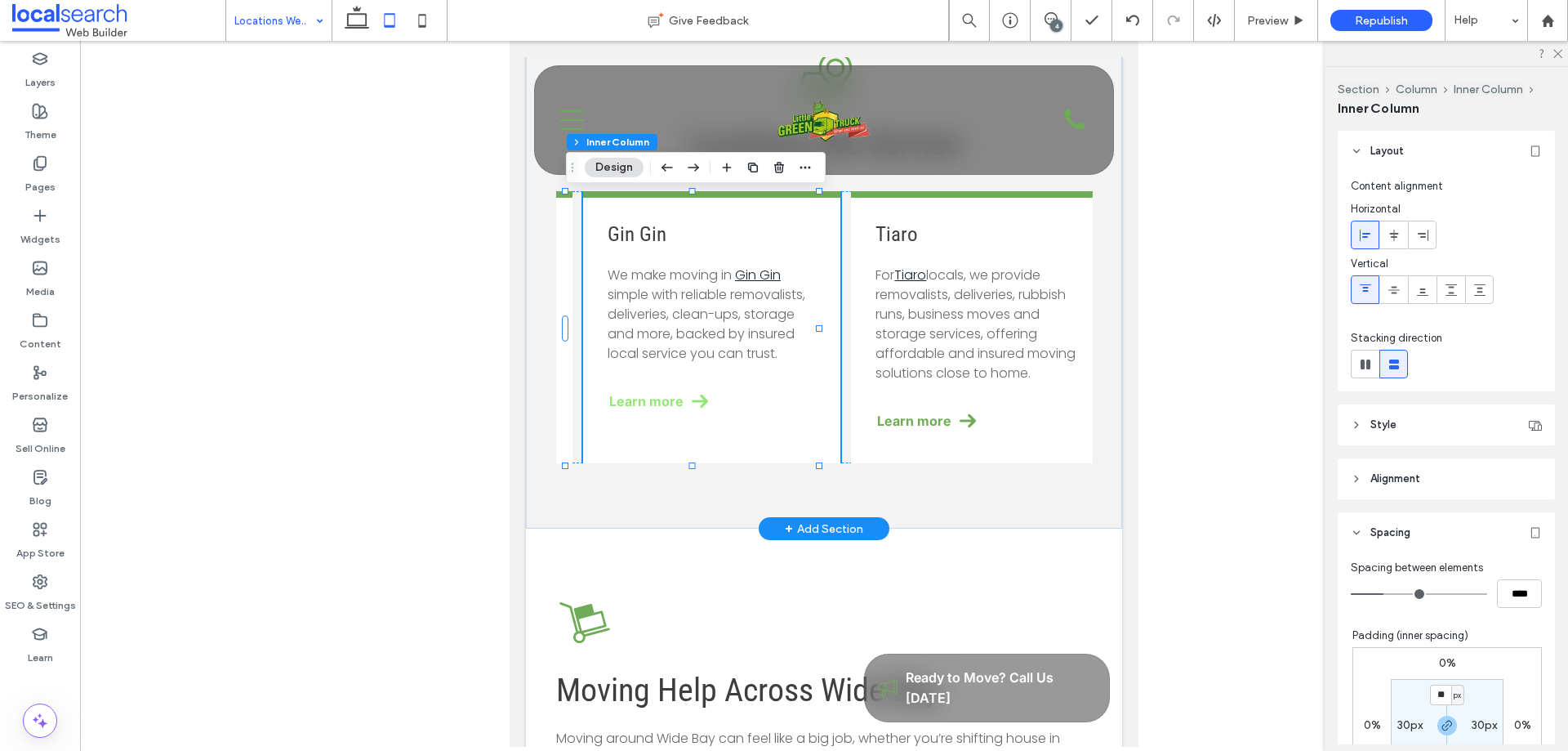
click at [688, 415] on link "Learn more" at bounding box center [712, 400] width 208 height 36
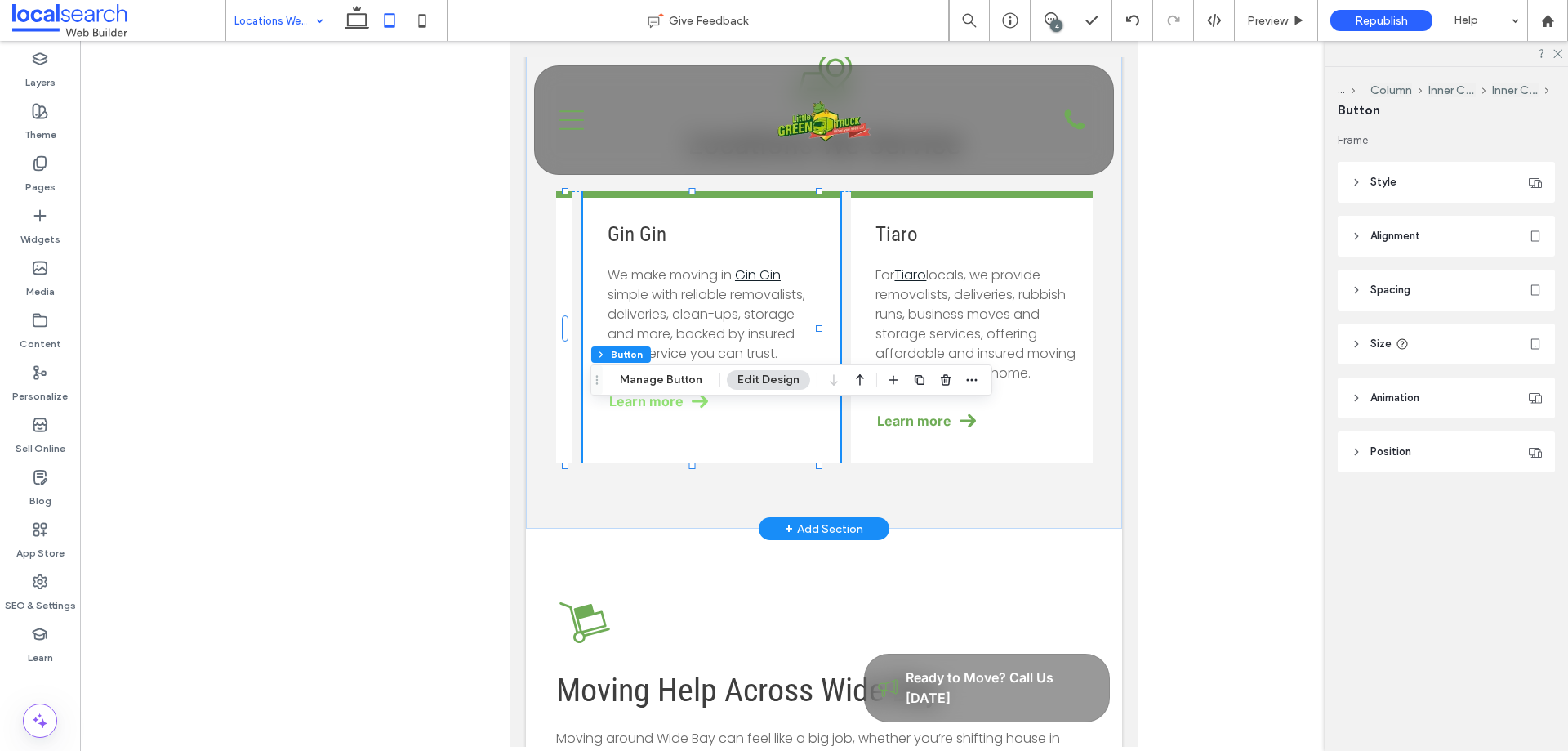
type input "**"
click at [811, 414] on div "Gin Gin ﻿ We make moving in Gin Gin simple with reliable removalists, deliverie…" at bounding box center [712, 327] width 257 height 272
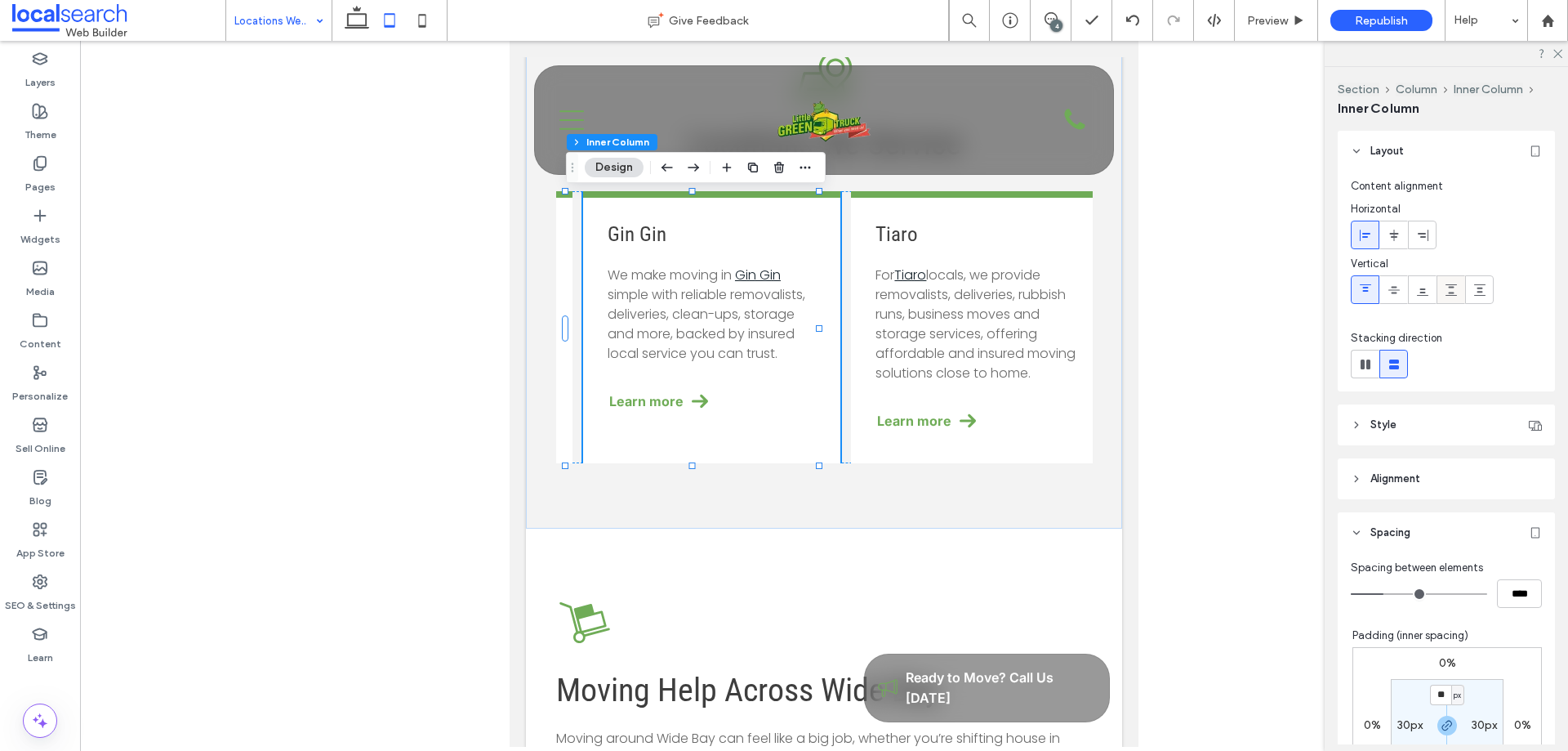
click at [1449, 292] on use at bounding box center [1452, 290] width 12 height 12
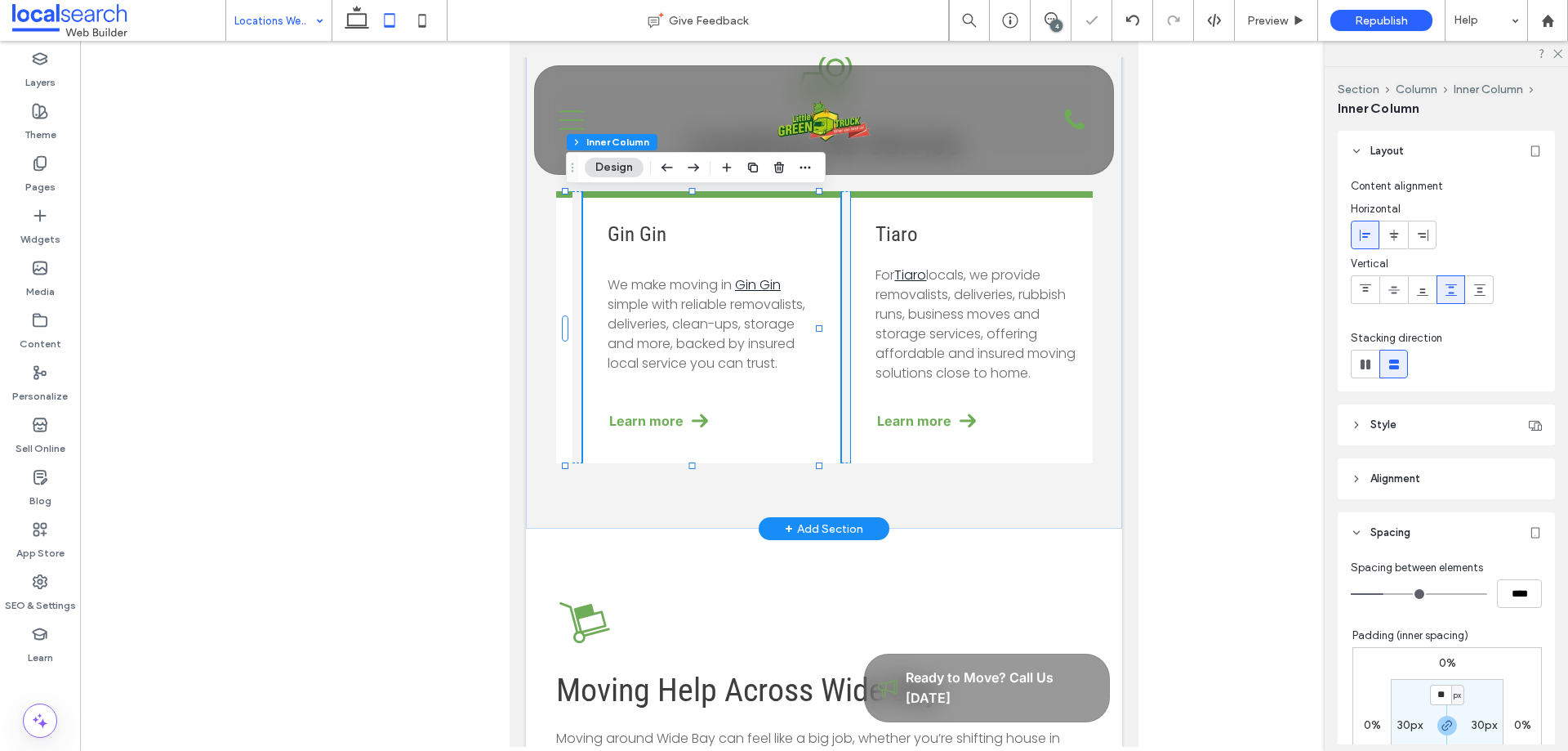
click at [1066, 399] on div "Tiaro For Tiaro locals, we provide removalists, deliveries, rubbish runs, busin…" at bounding box center [980, 327] width 257 height 272
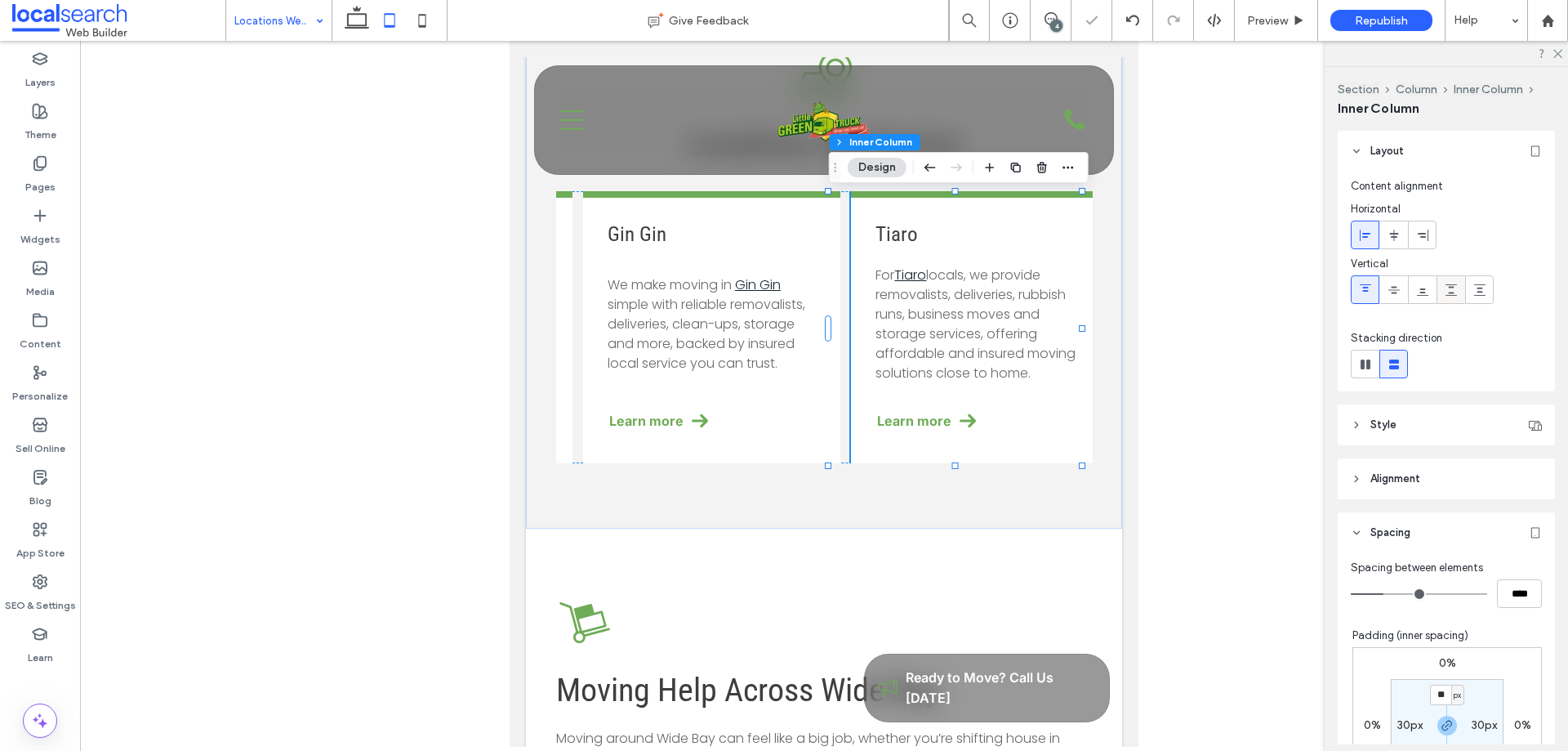
click at [1458, 286] on div at bounding box center [1452, 290] width 27 height 27
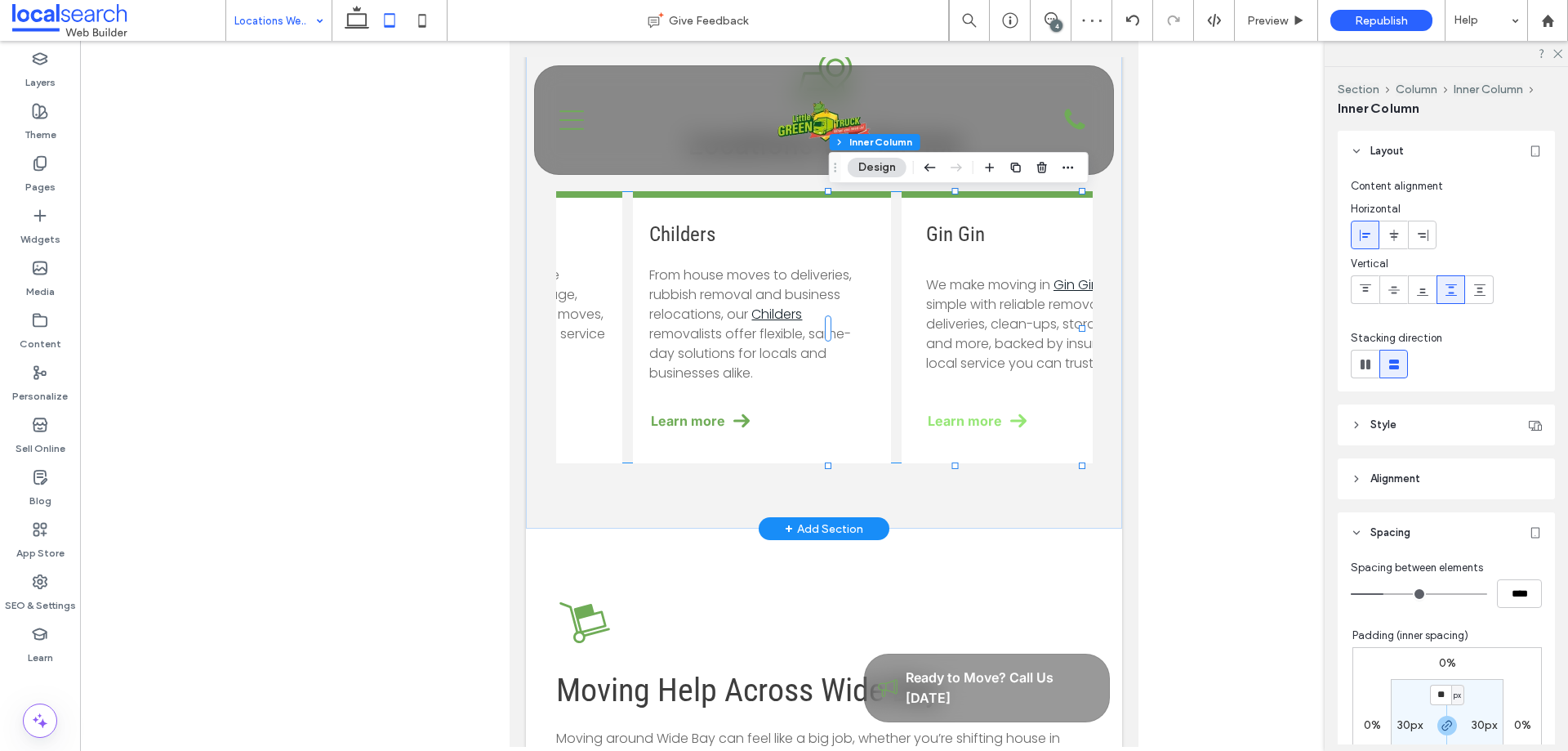
scroll to position [0, 509]
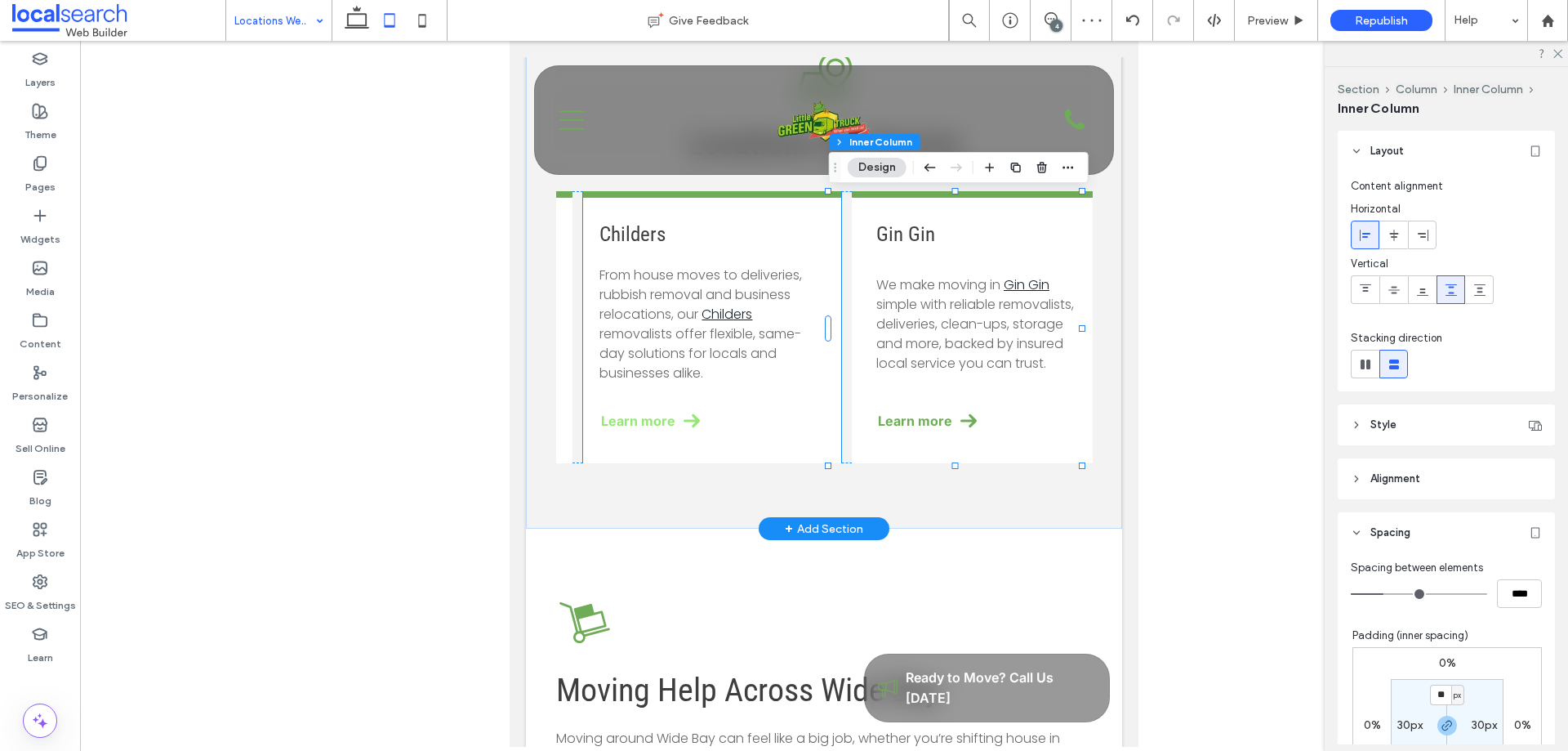
click at [776, 407] on link "Learn more" at bounding box center [712, 420] width 224 height 36
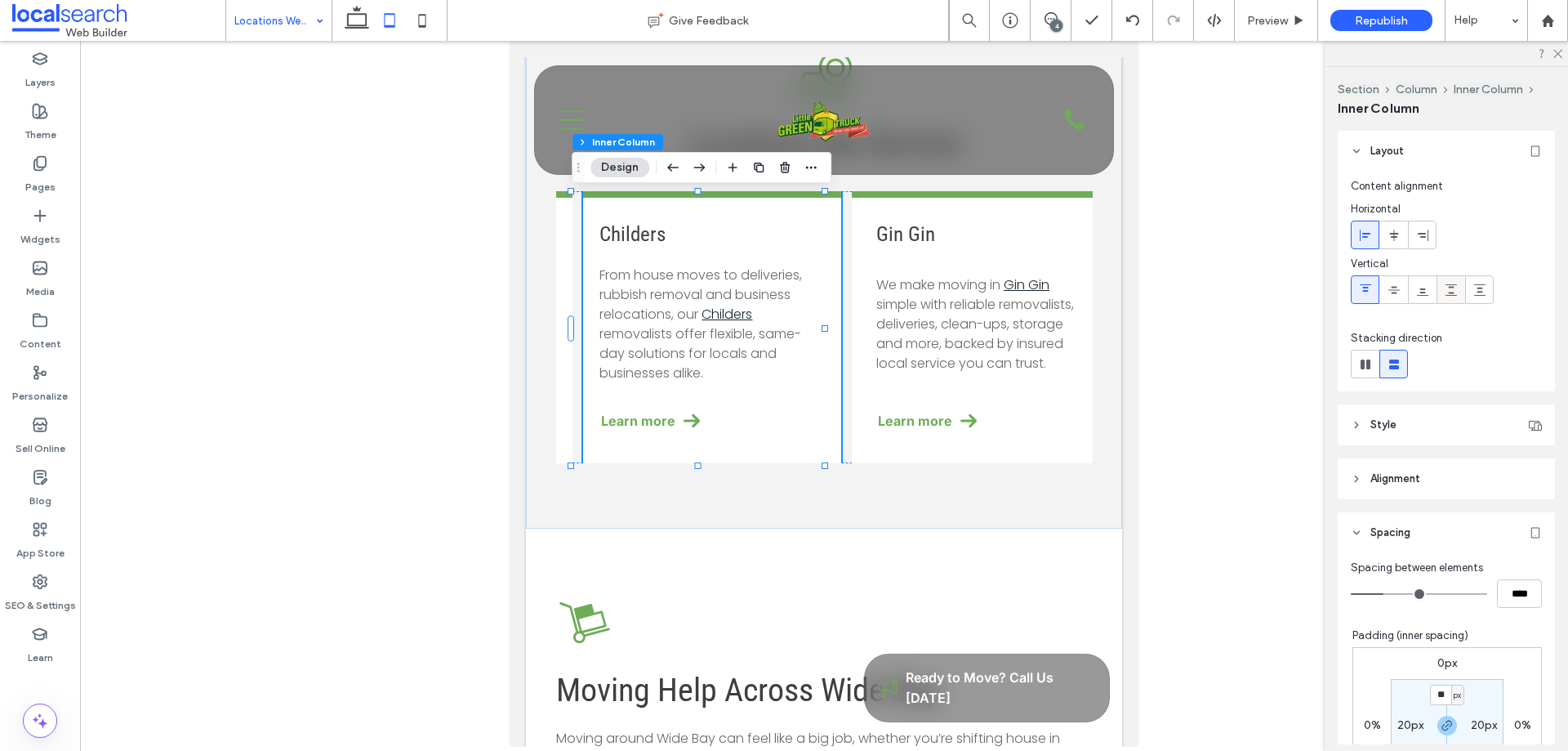
click at [1445, 290] on icon at bounding box center [1451, 290] width 13 height 13
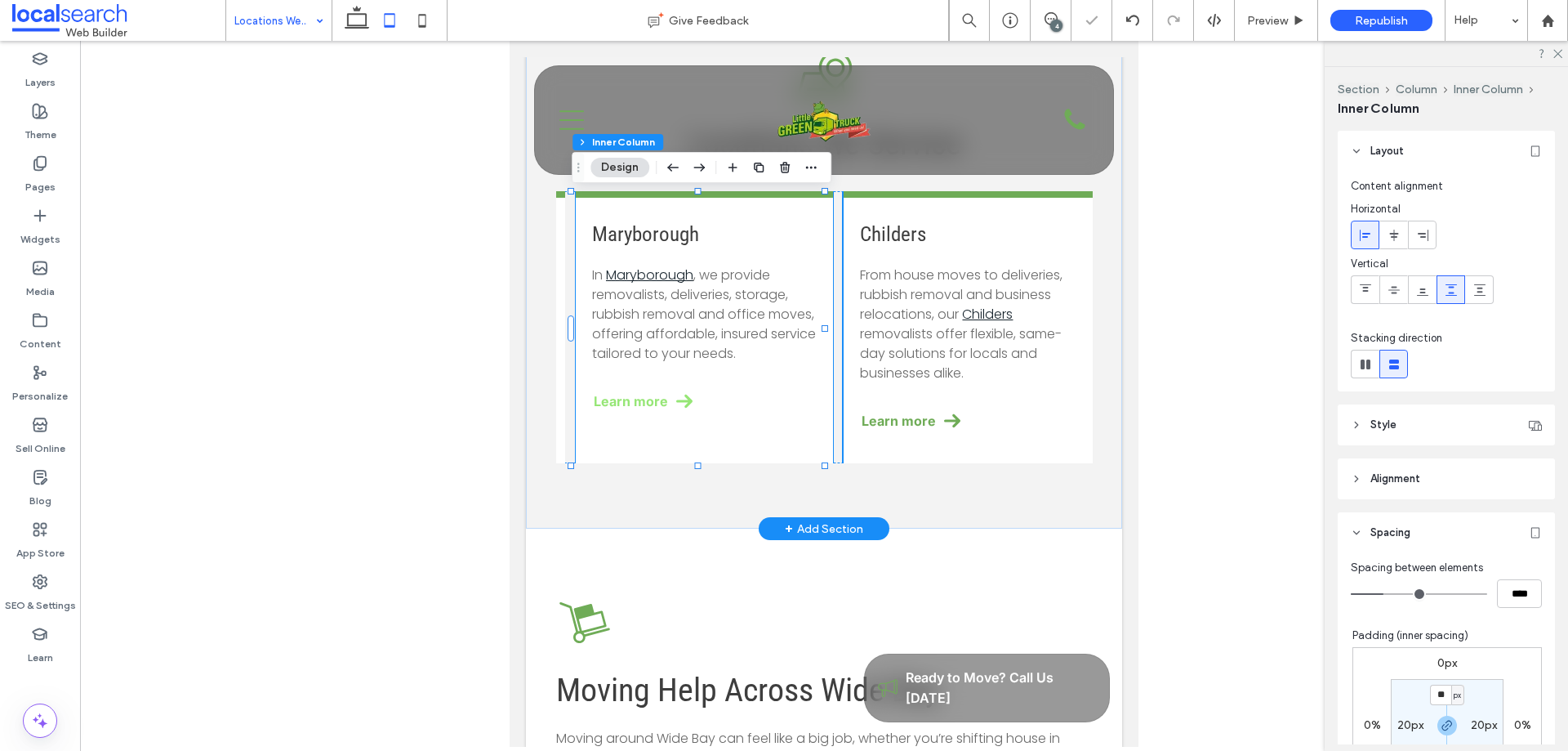
scroll to position [0, 247]
click at [798, 419] on link "Learn more" at bounding box center [706, 400] width 224 height 36
click at [1460, 284] on div at bounding box center [1452, 290] width 27 height 27
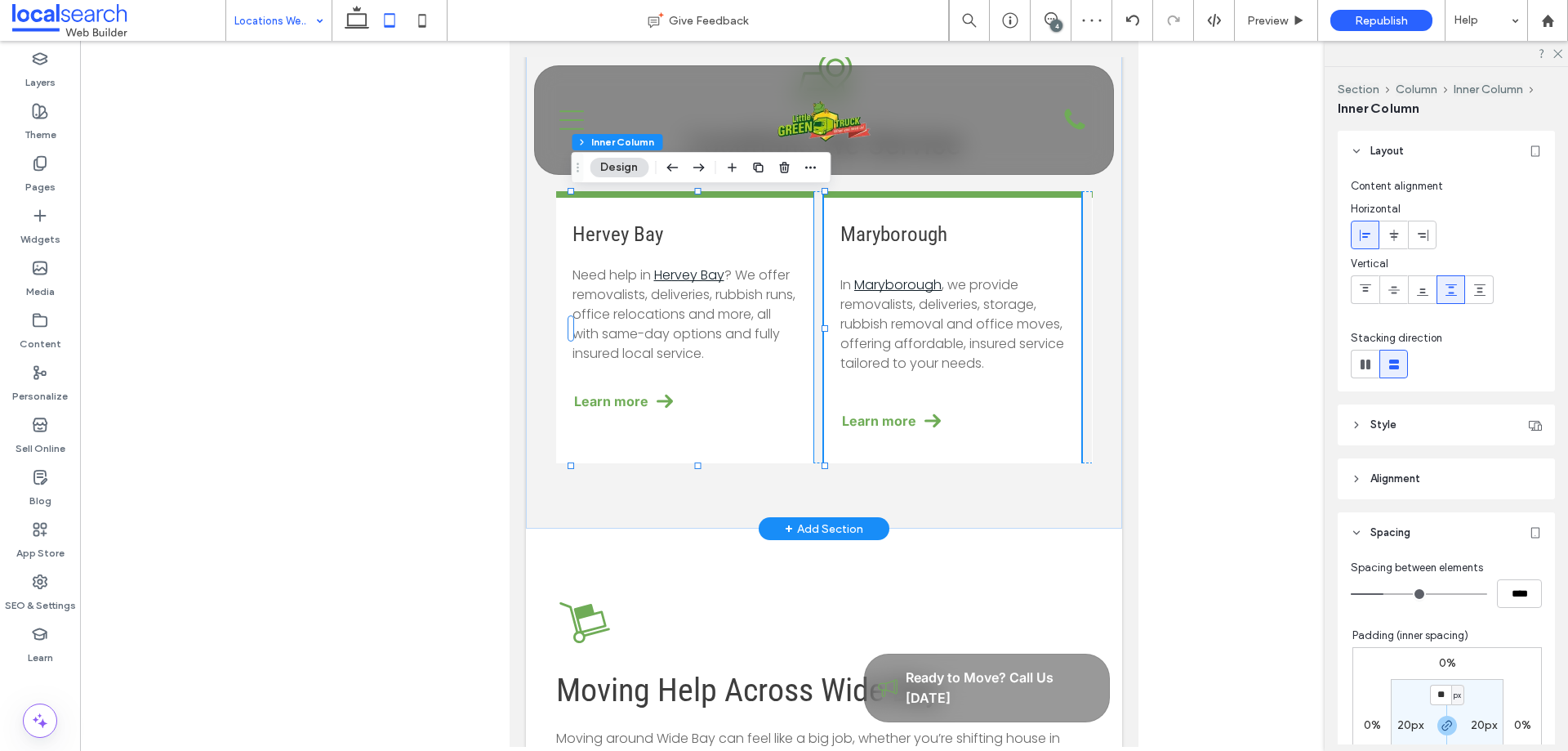
click at [751, 422] on div "Hervey Bay Need help in Hervey Bay ? We offer removalists, deliveries, rubbish …" at bounding box center [684, 327] width 257 height 272
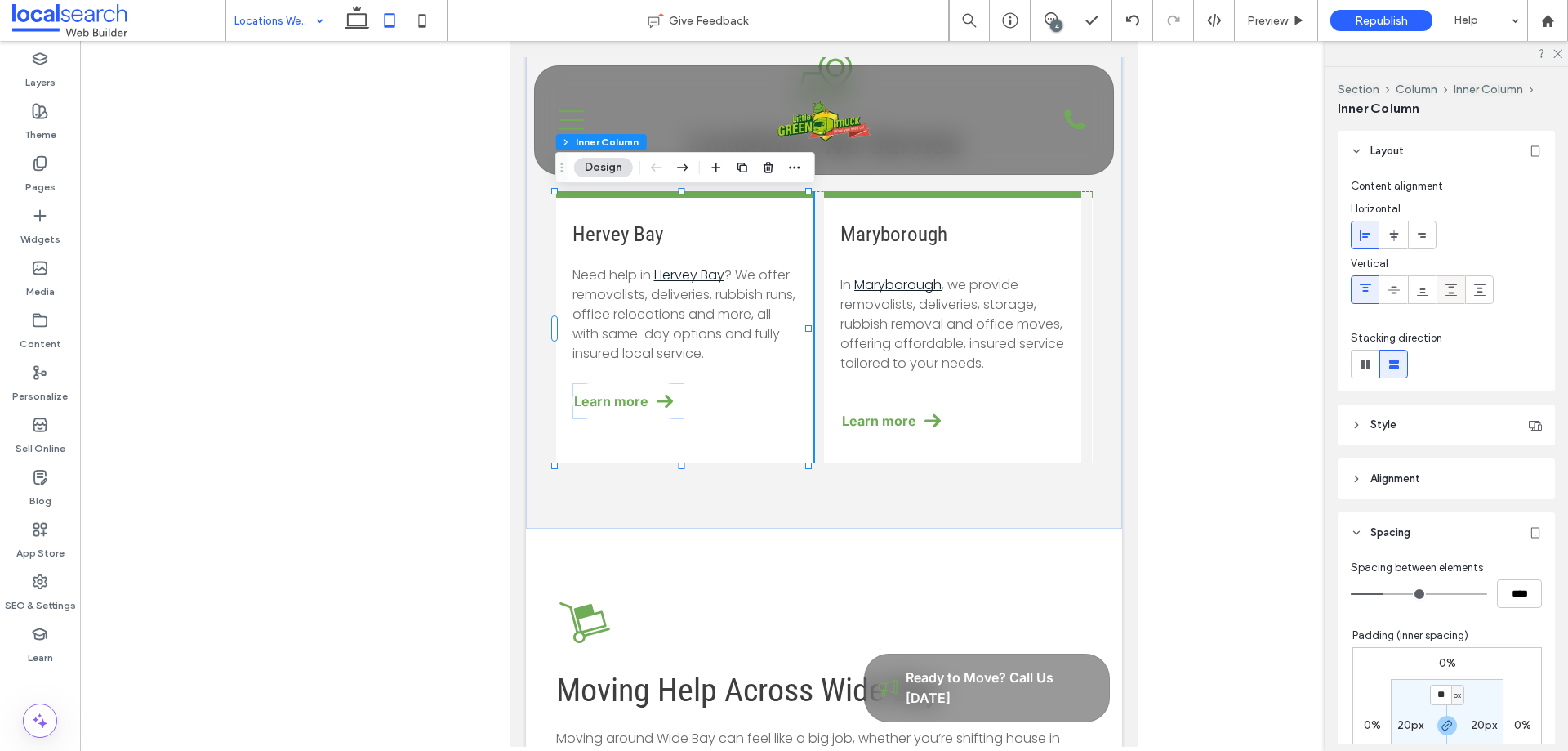
click at [1447, 291] on icon at bounding box center [1451, 290] width 13 height 13
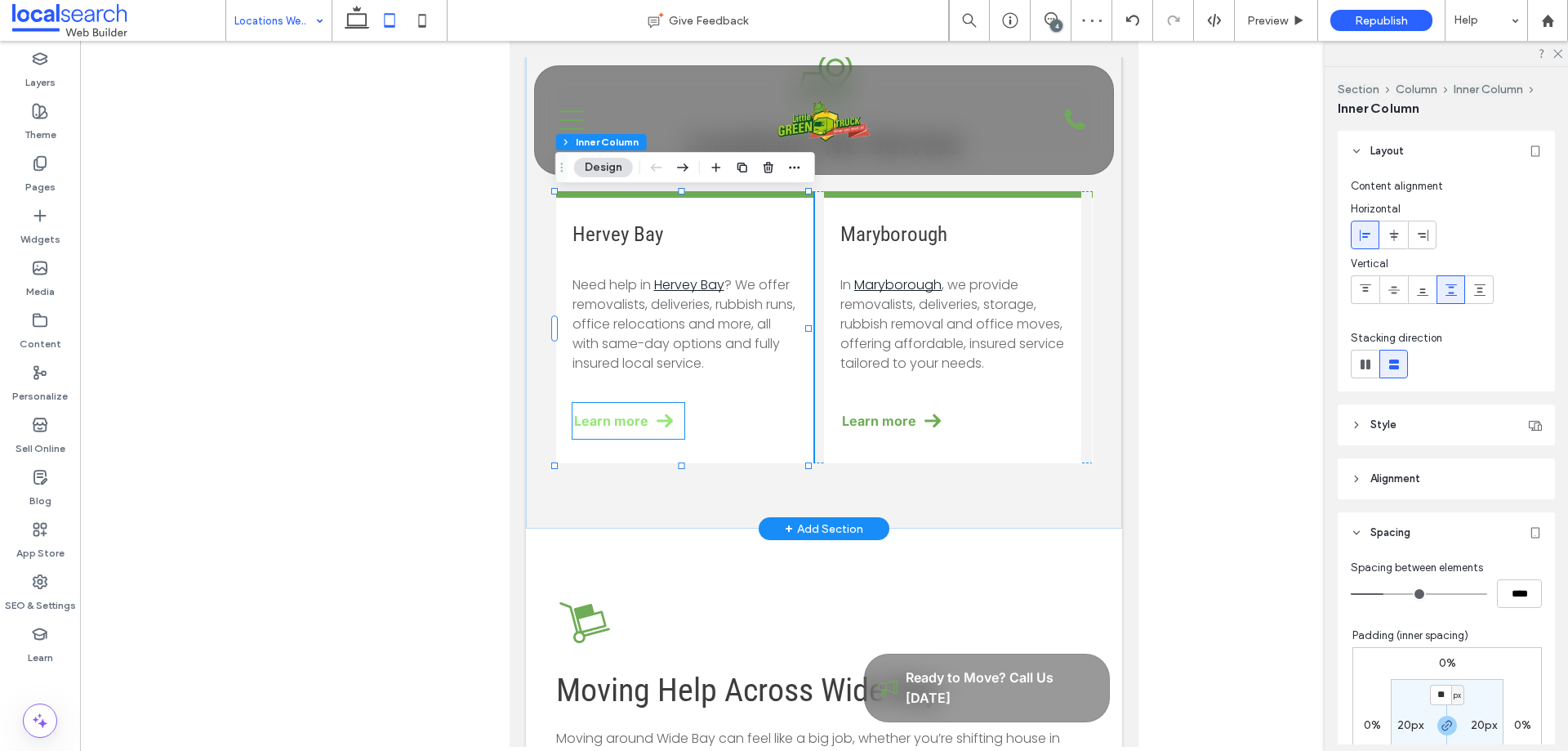
click at [671, 422] on link "Learn more" at bounding box center [628, 420] width 113 height 36
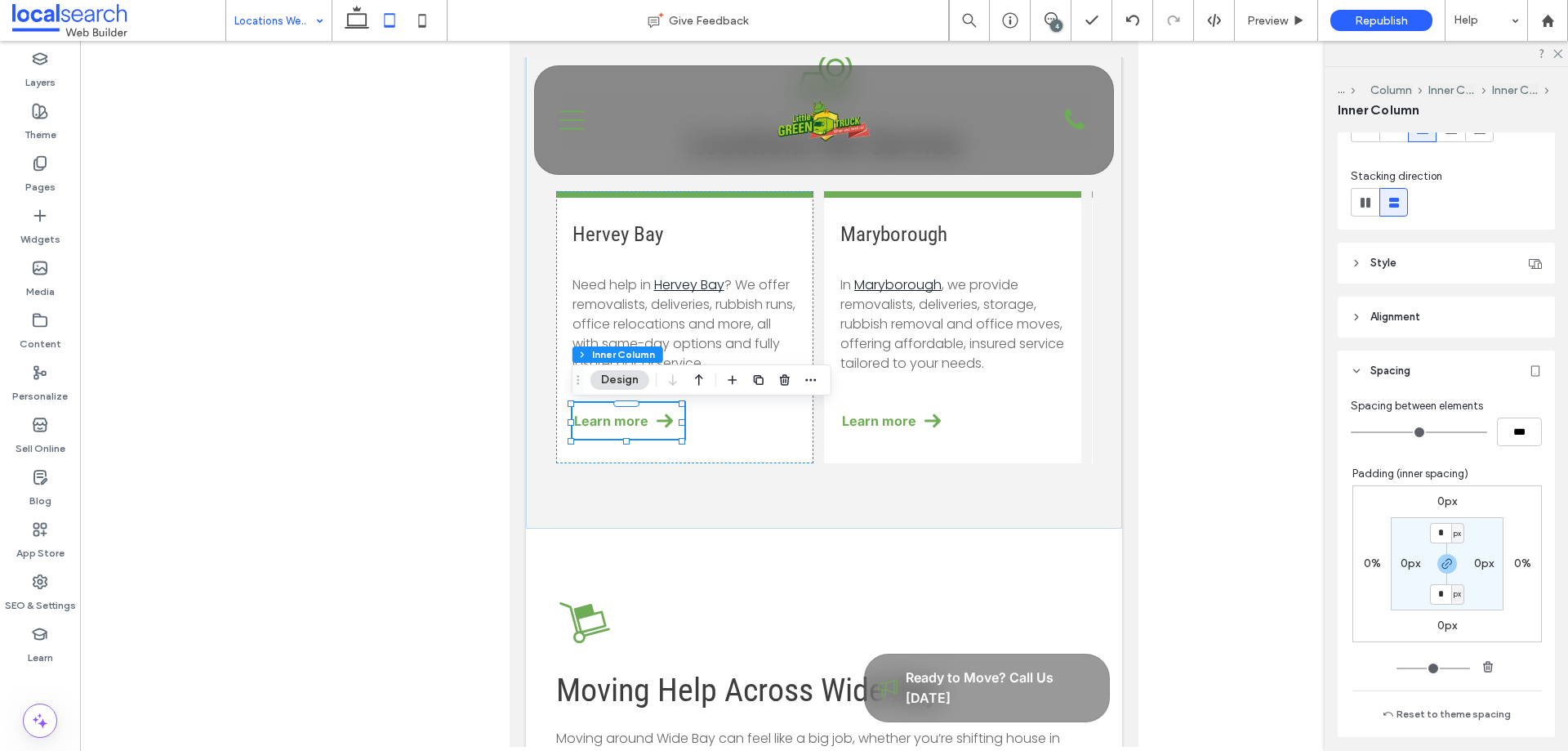
scroll to position [81, 0]
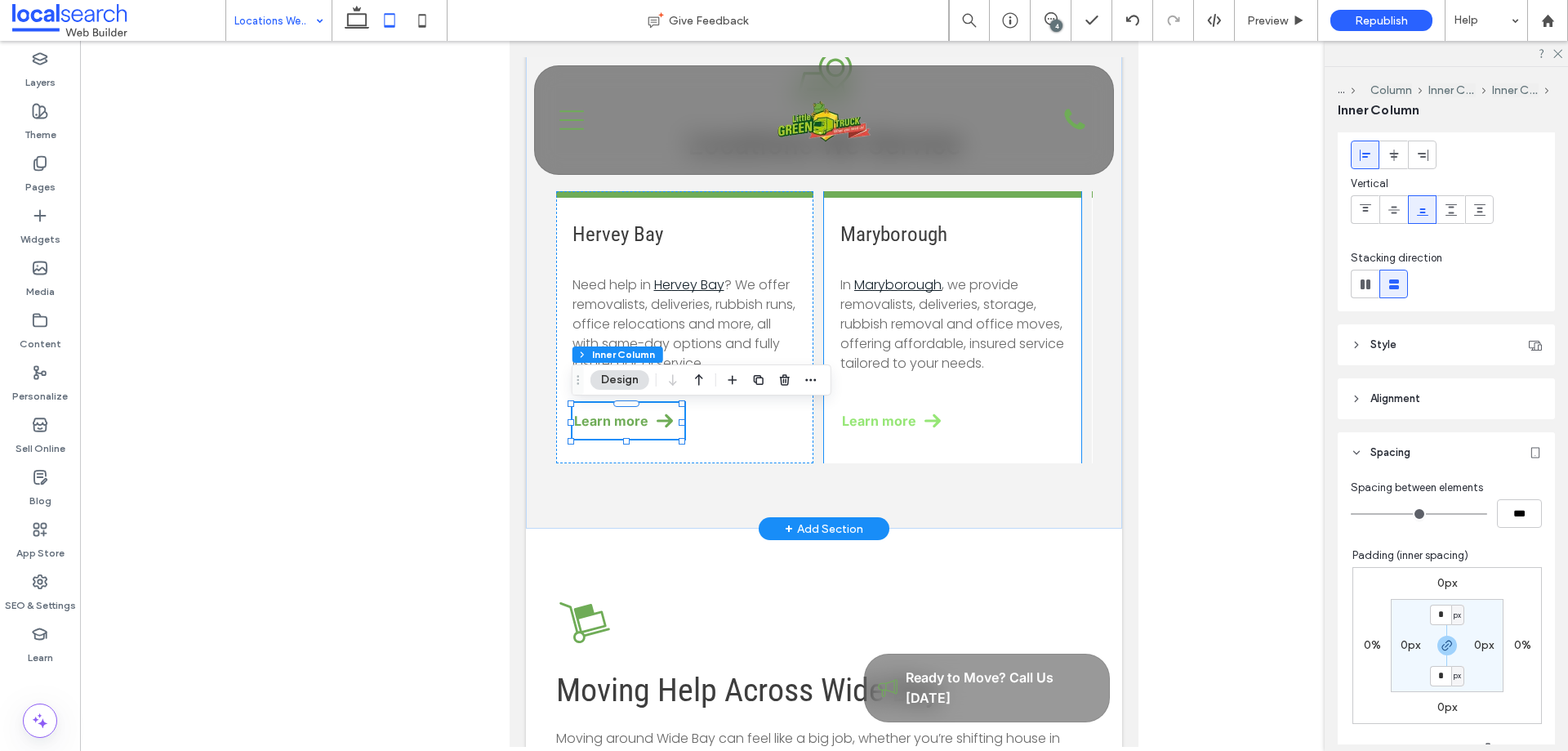
click at [925, 421] on span at bounding box center [933, 420] width 17 height 17
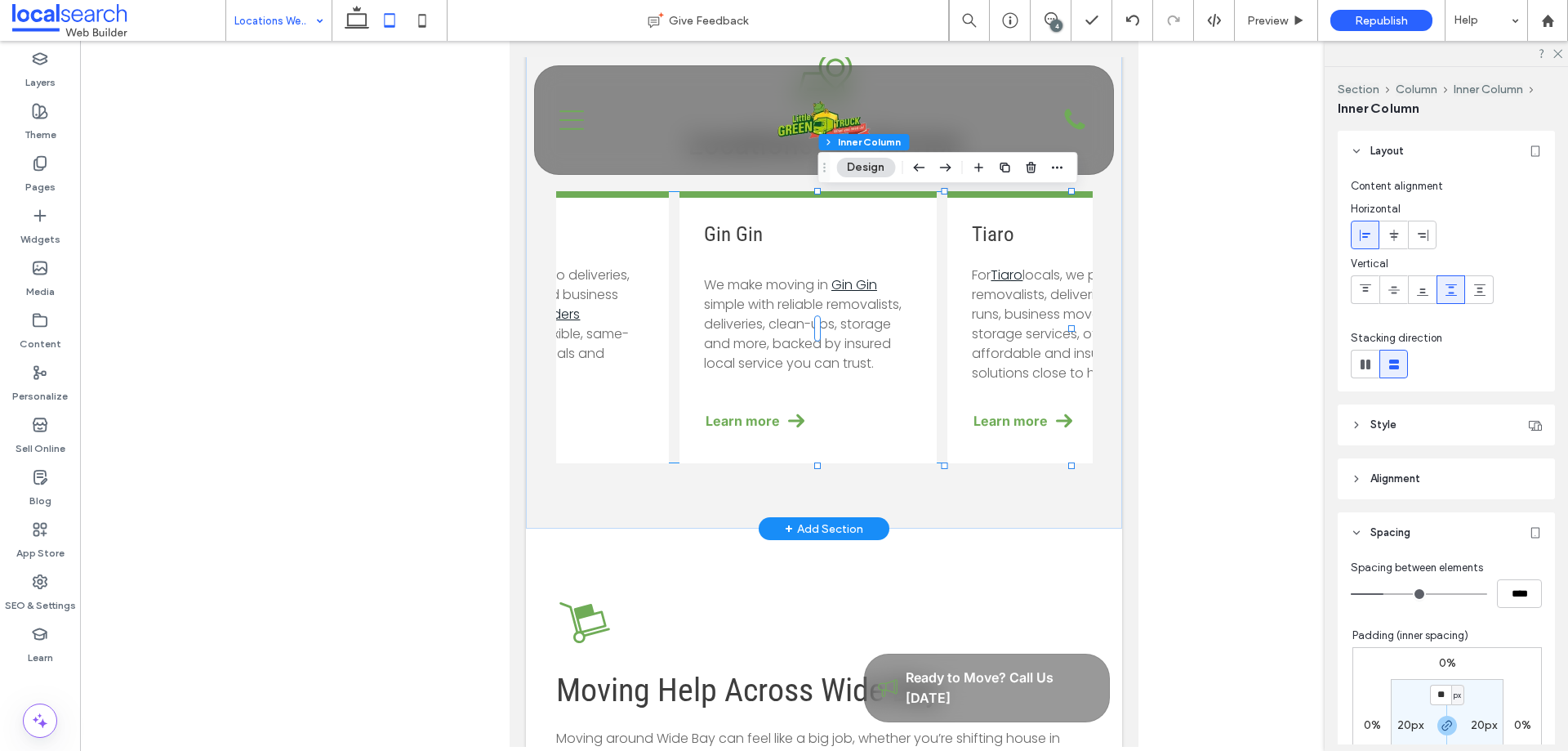
scroll to position [0, 777]
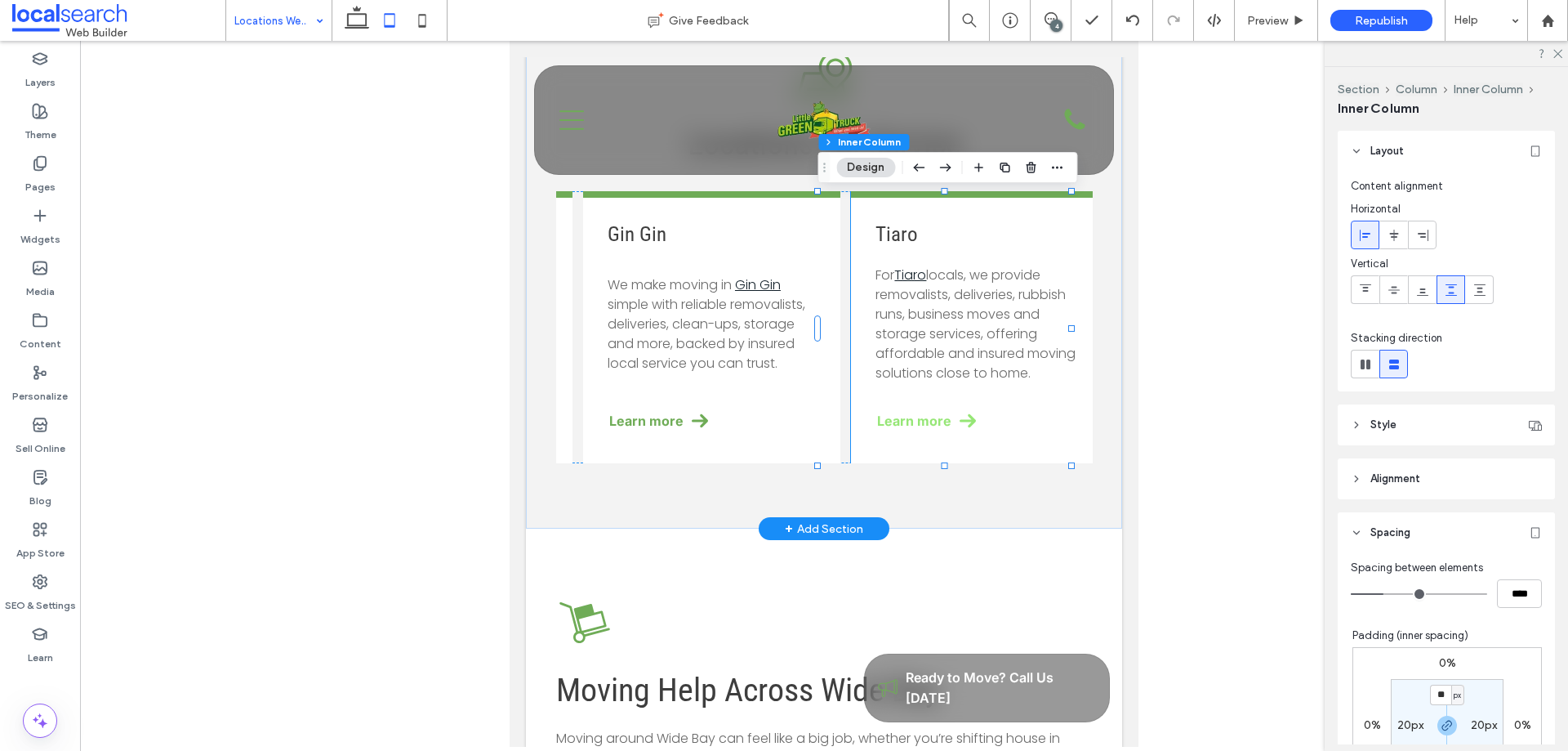
click at [1049, 419] on link "Learn more" at bounding box center [980, 420] width 208 height 36
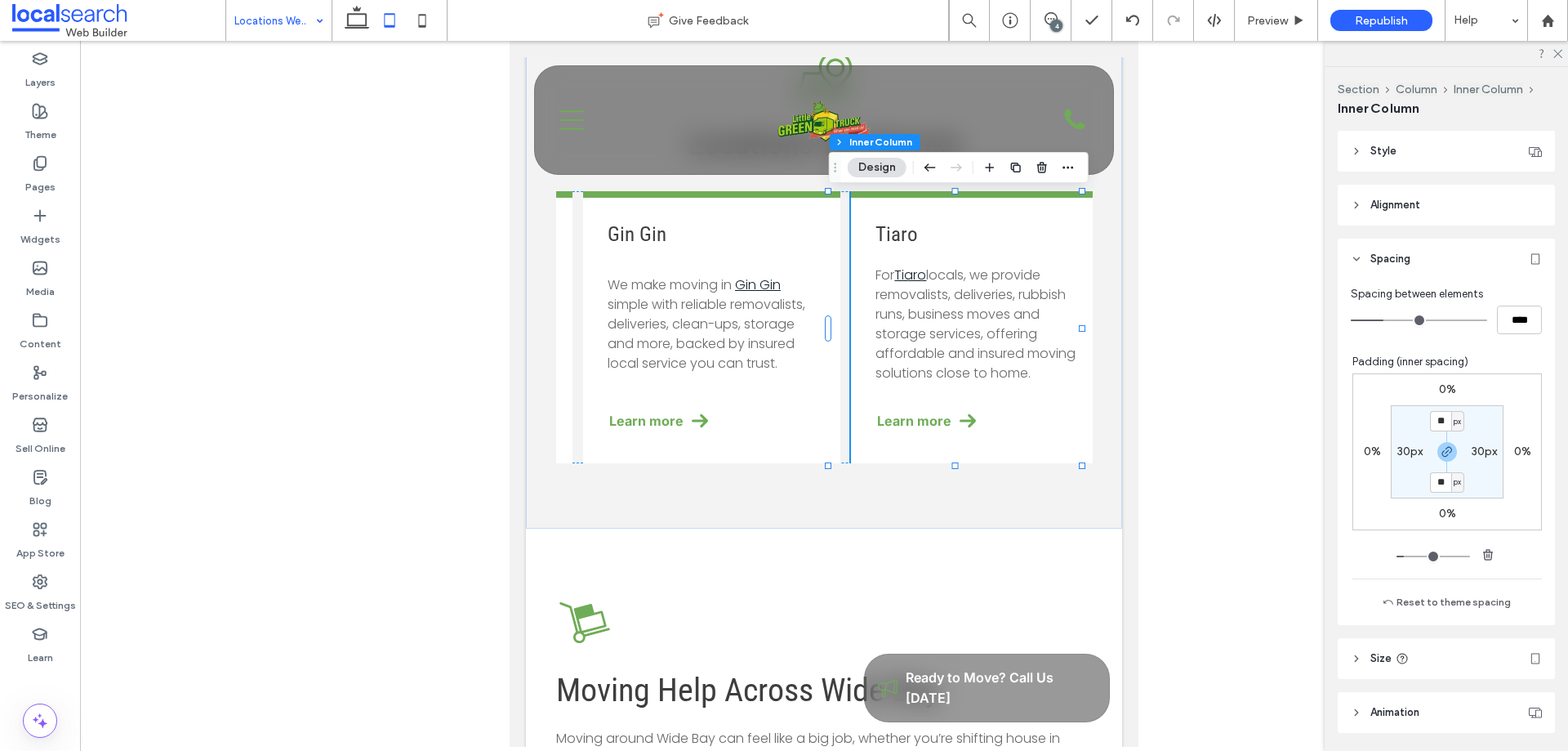
scroll to position [245, 0]
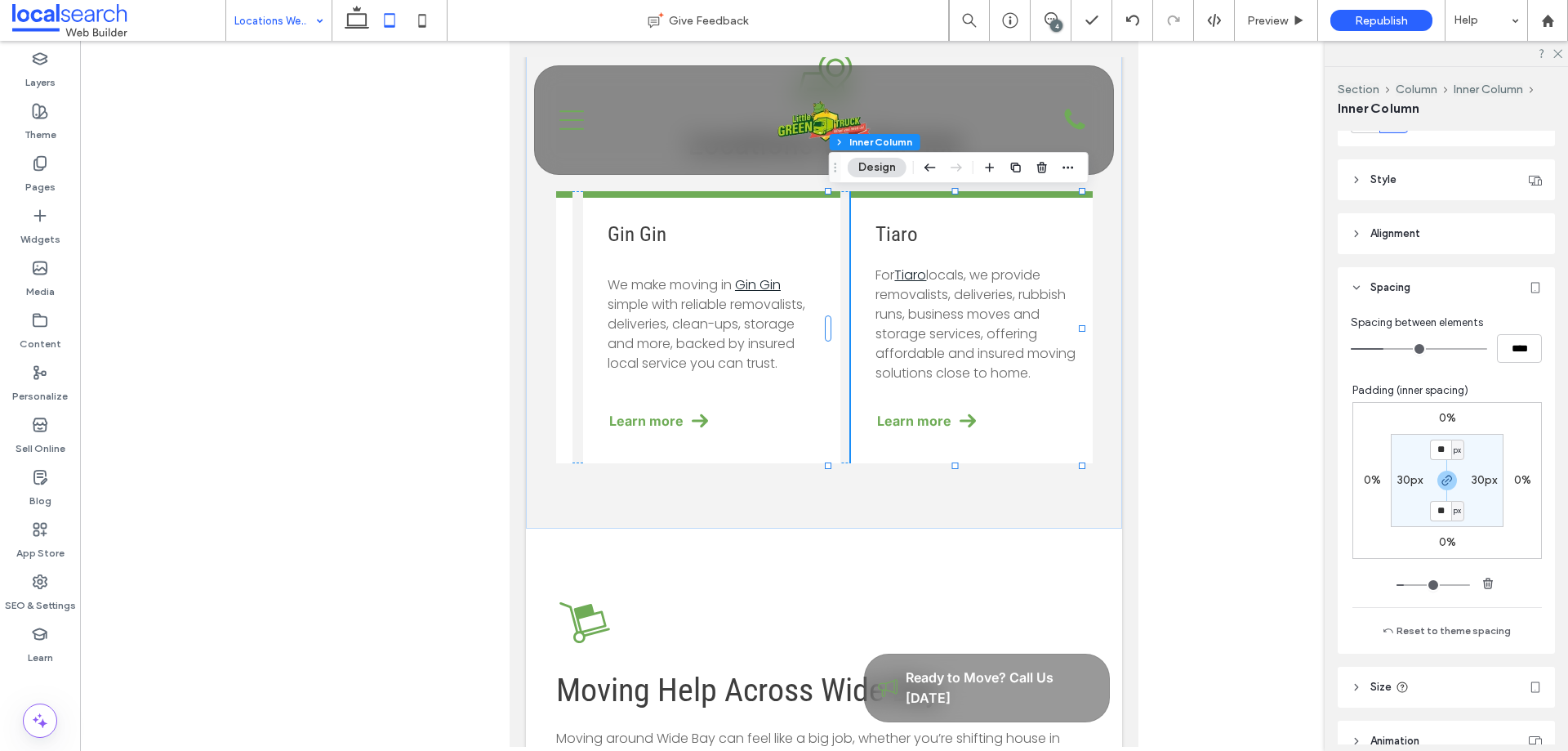
drag, startPoint x: 1498, startPoint y: 363, endPoint x: 1517, endPoint y: 352, distance: 22.0
click at [1498, 363] on div "Spacing between elements **** Padding (inner spacing) 0% 0% 0% 0% ** px 30px **…" at bounding box center [1447, 481] width 217 height 346
click at [1517, 352] on input "****" at bounding box center [1520, 348] width 45 height 28
type input "**"
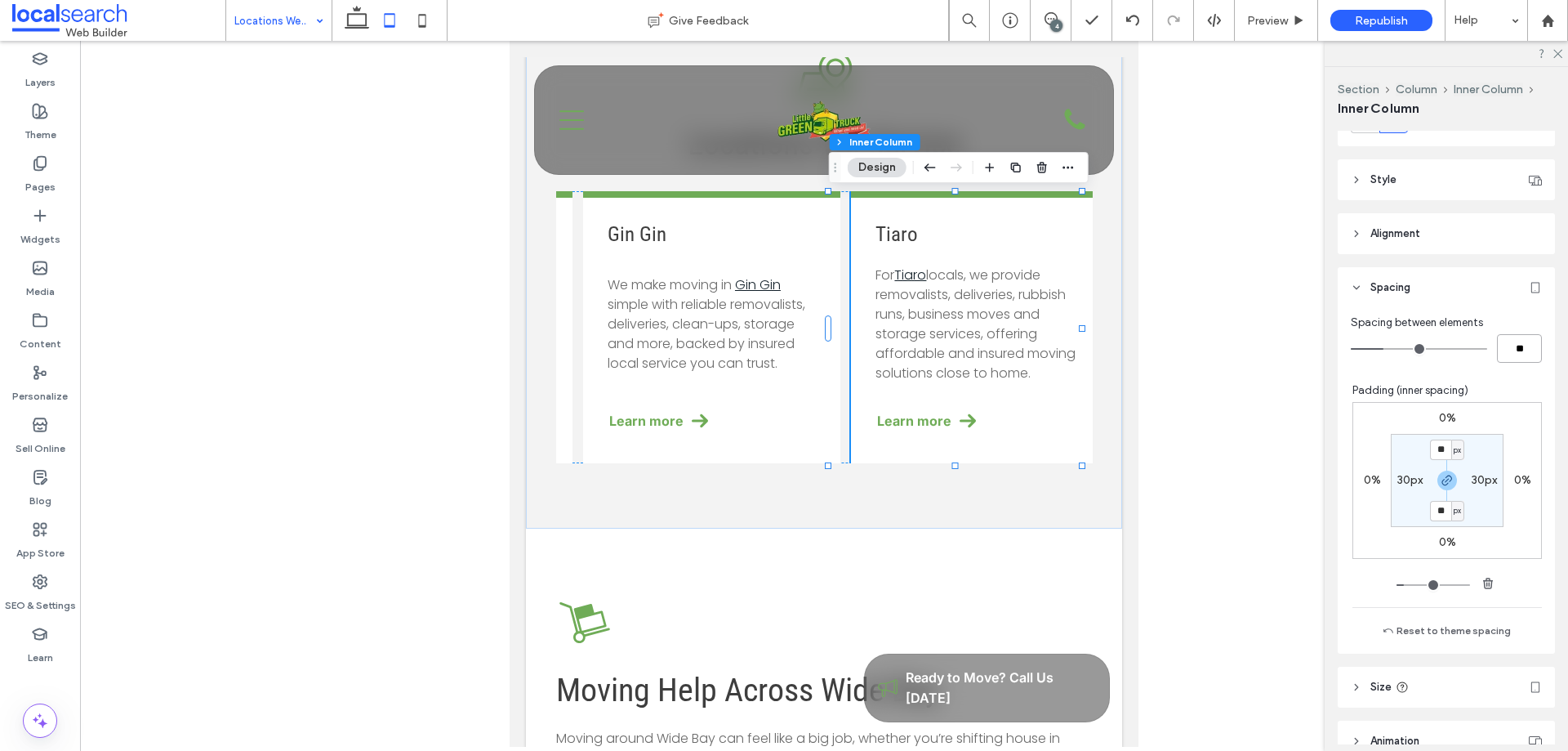
type input "**"
click at [1510, 343] on input "****" at bounding box center [1520, 348] width 45 height 28
click at [1509, 343] on input "****" at bounding box center [1520, 348] width 45 height 28
click at [1502, 351] on input "****" at bounding box center [1520, 348] width 45 height 28
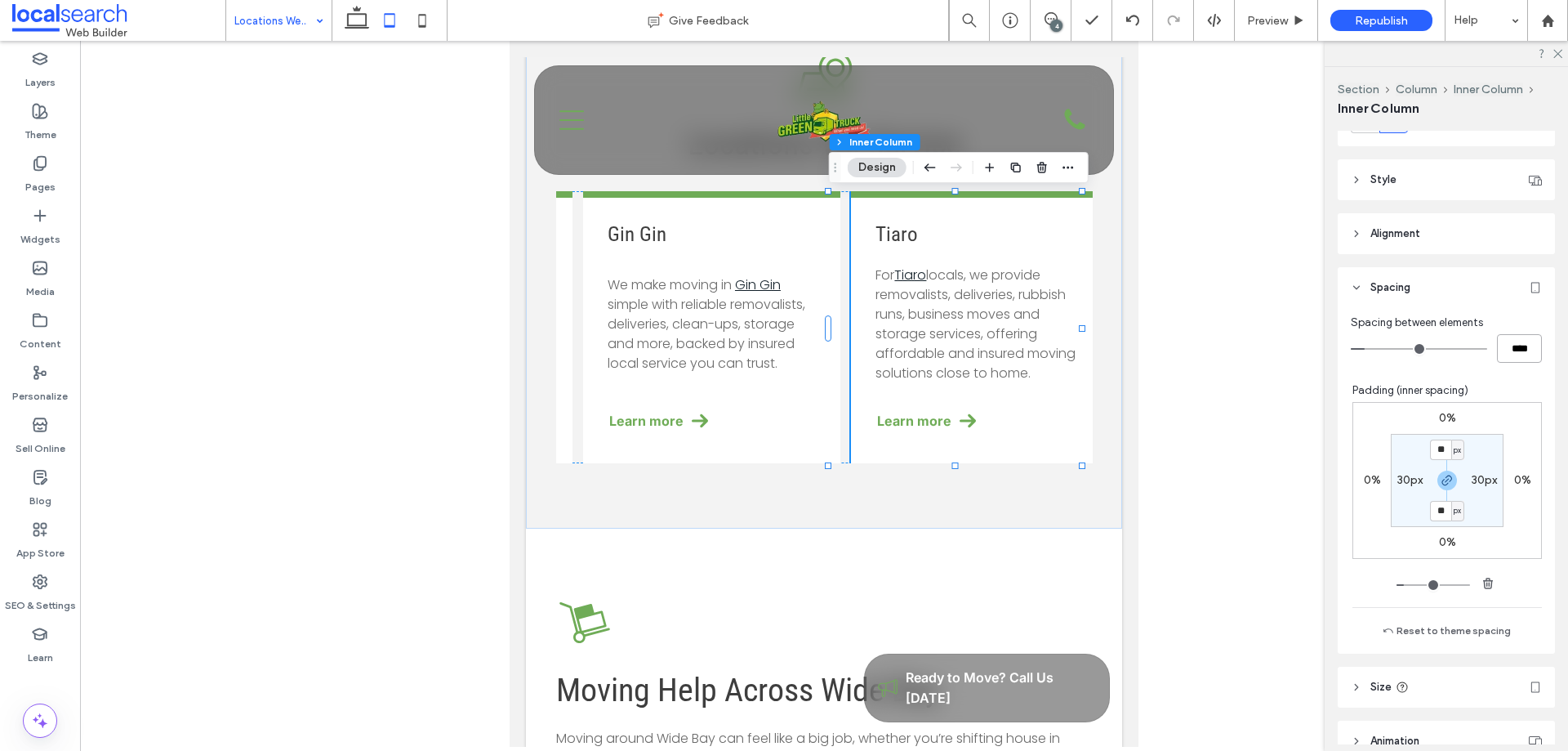
click at [1502, 351] on input "****" at bounding box center [1520, 348] width 45 height 28
type input "****"
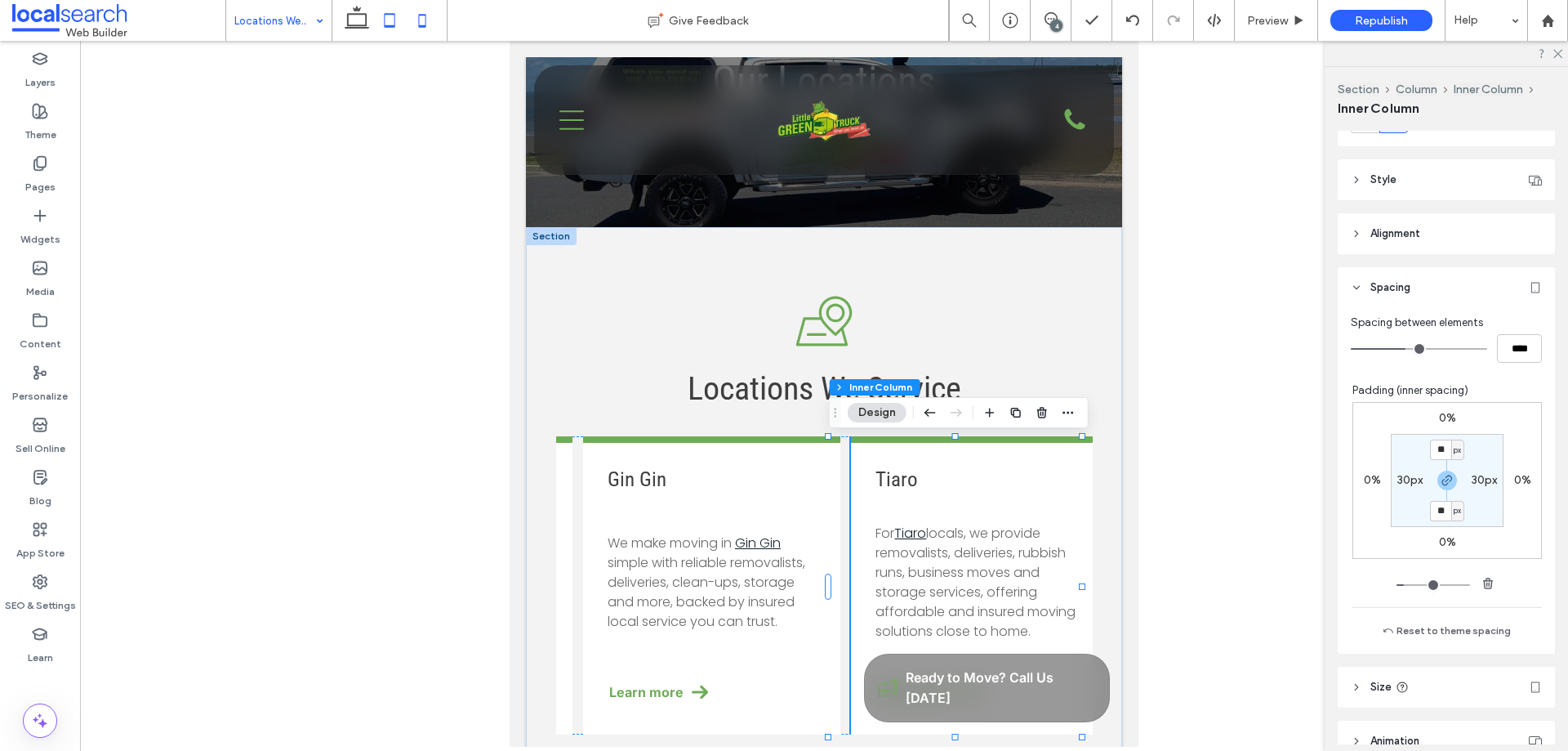
click at [425, 25] on use at bounding box center [423, 20] width 8 height 13
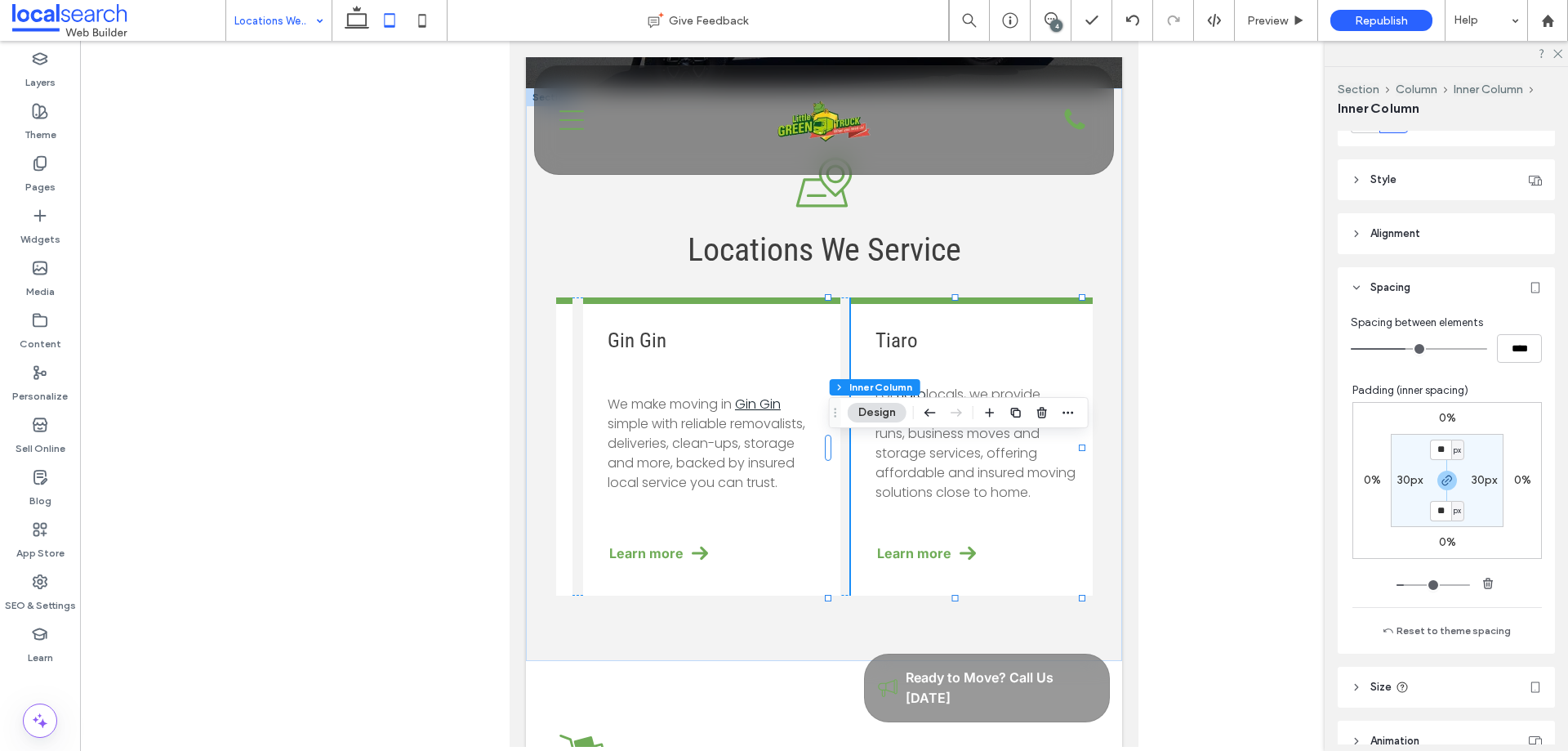
type input "**"
type input "****"
type input "***"
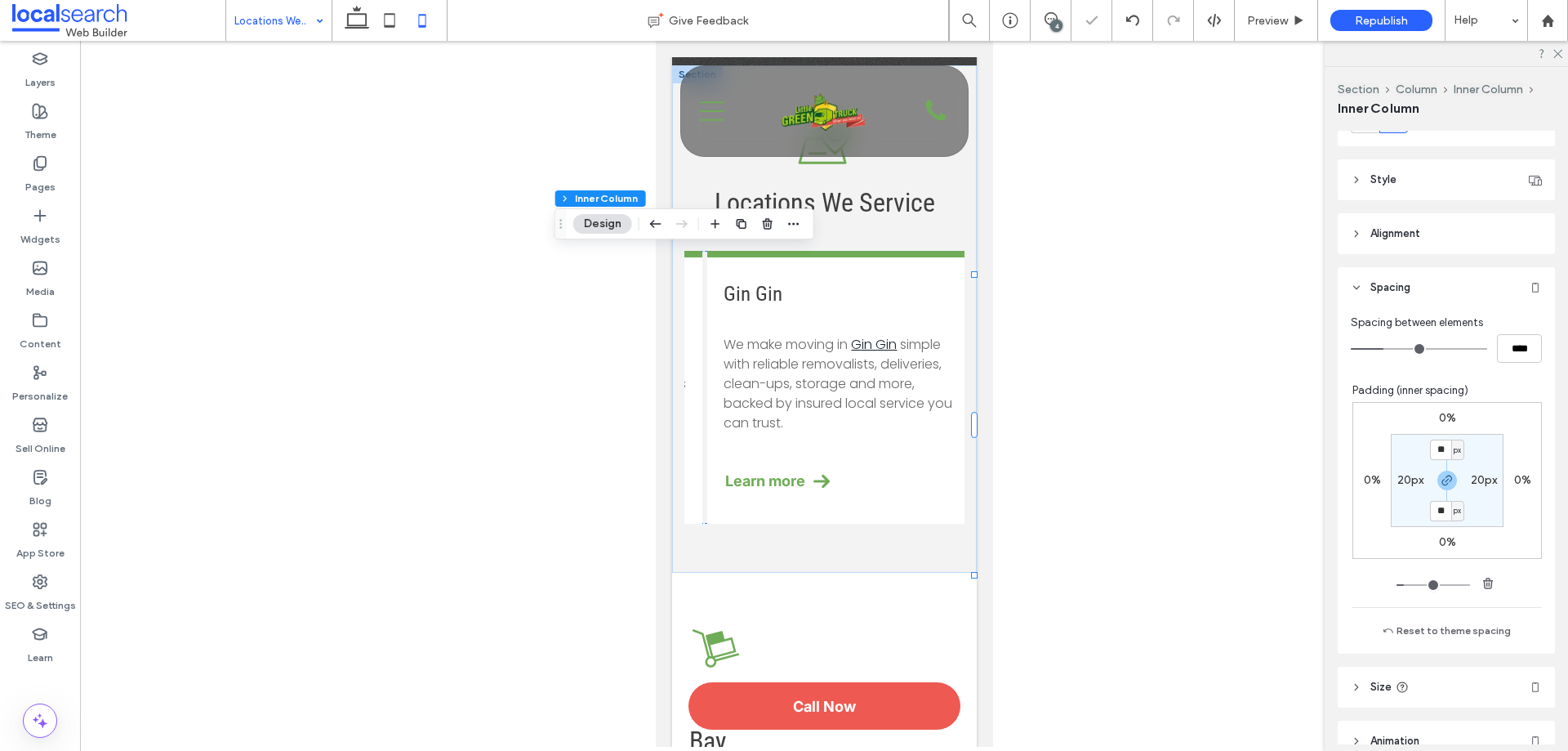
type input "***"
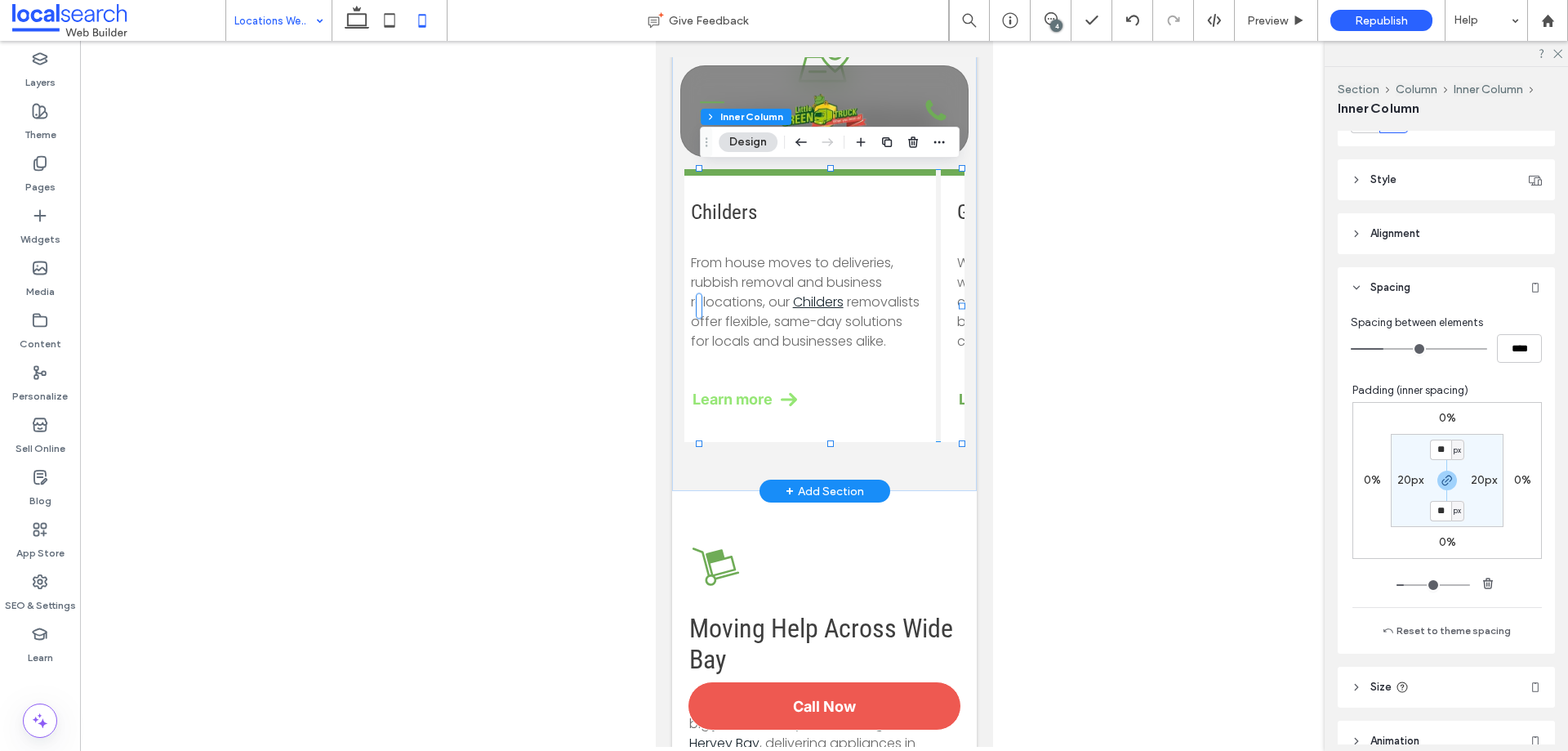
scroll to position [0, 526]
click at [882, 406] on link "Learn more" at bounding box center [822, 399] width 229 height 37
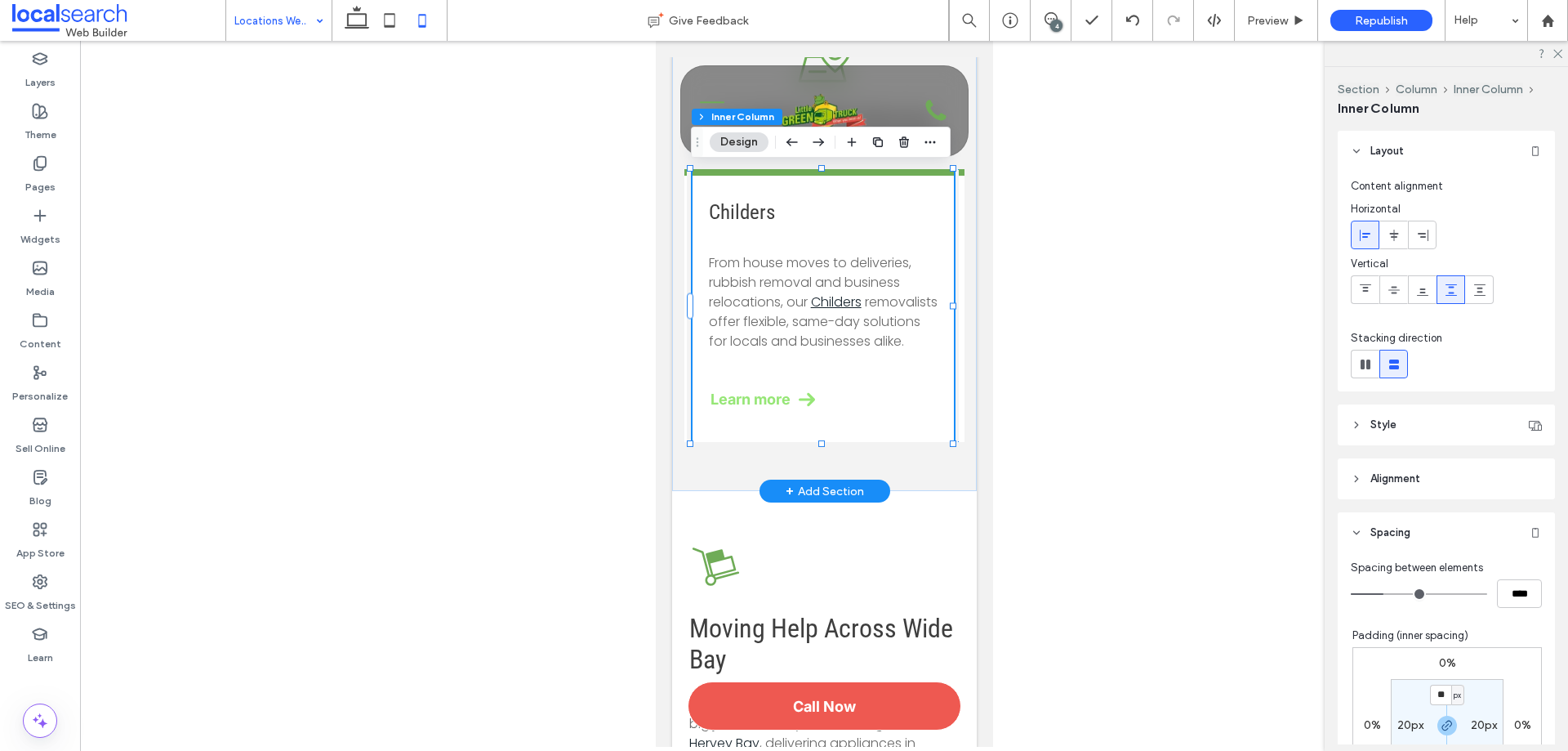
click at [902, 396] on link "Learn more" at bounding box center [822, 399] width 229 height 37
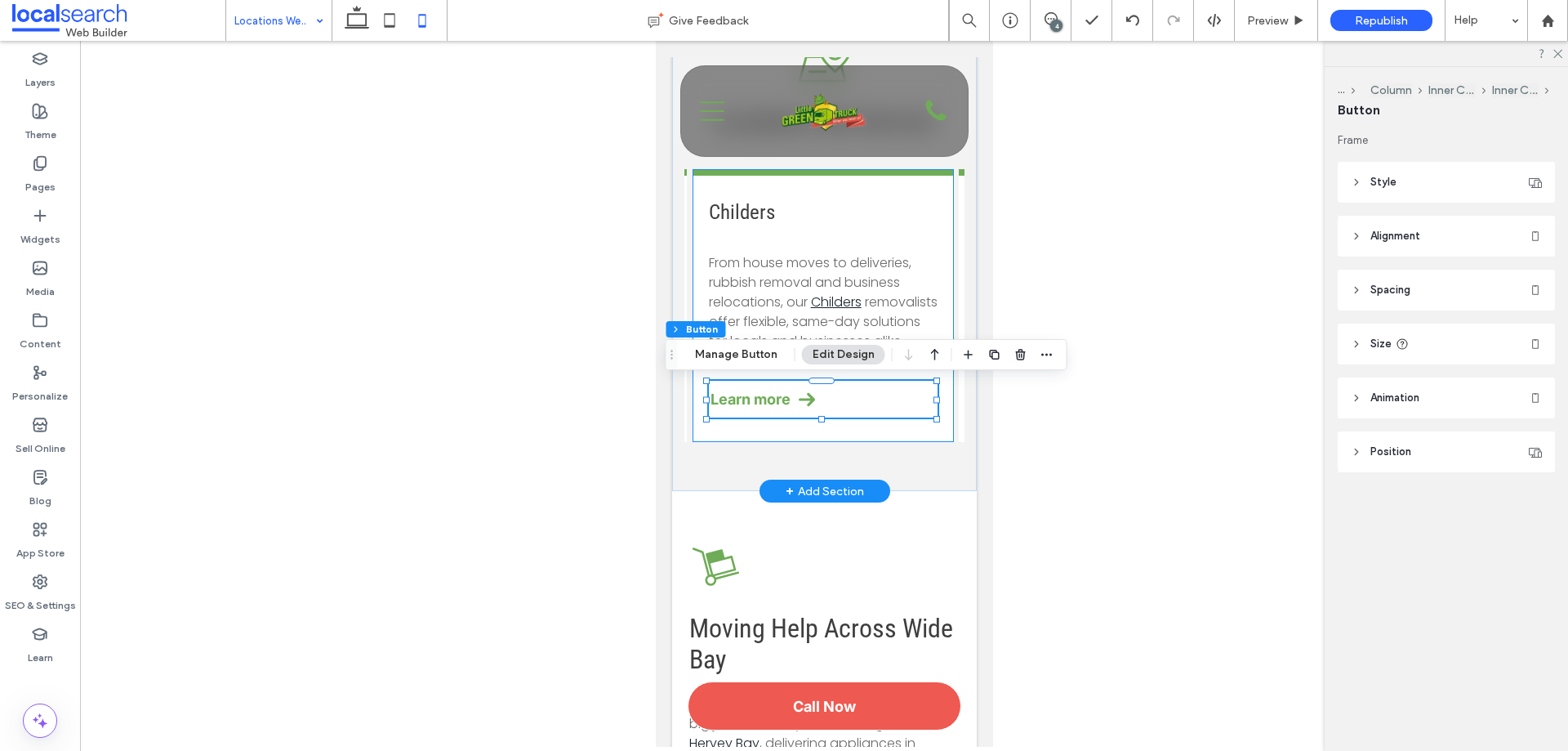
click at [935, 273] on div "Childers From house moves to deliveries, rubbish removal and business relocatio…" at bounding box center [822, 305] width 261 height 273
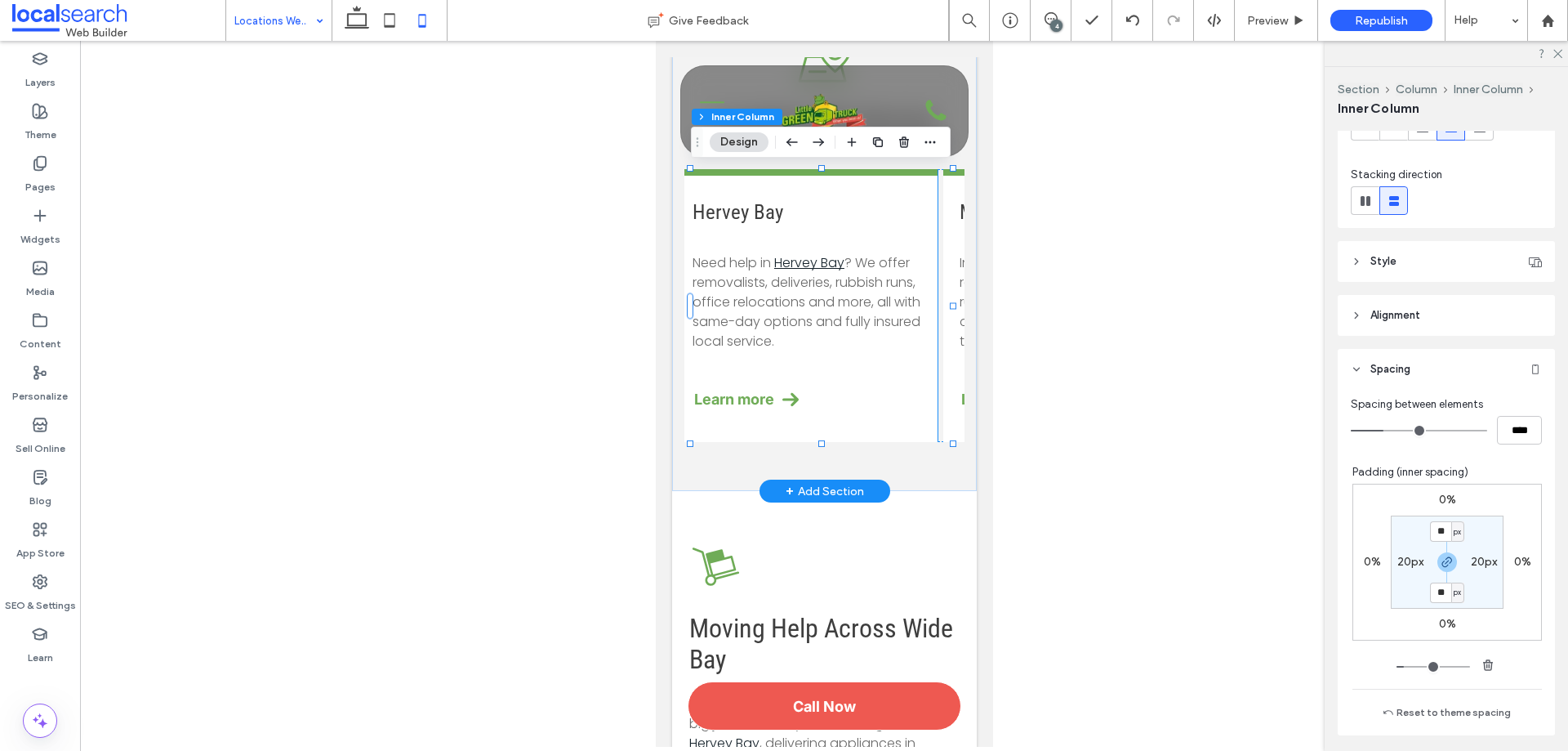
scroll to position [0, 0]
click at [859, 400] on div "Hervey Bay Need help in Hervey Bay ? We offer removalists, deliveries, rubbish …" at bounding box center [813, 305] width 261 height 273
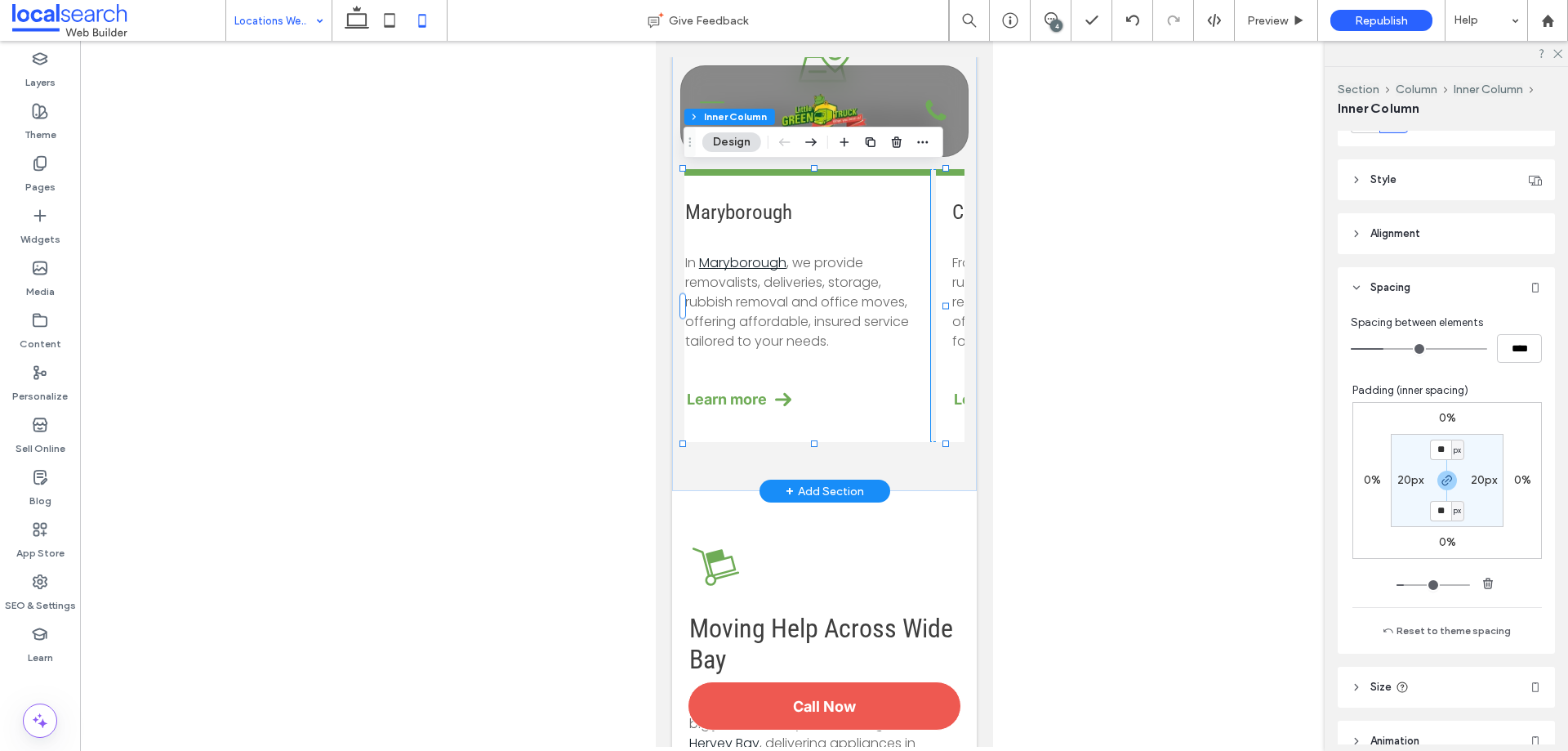
scroll to position [0, 259]
click at [853, 394] on link "Learn more" at bounding box center [822, 399] width 229 height 37
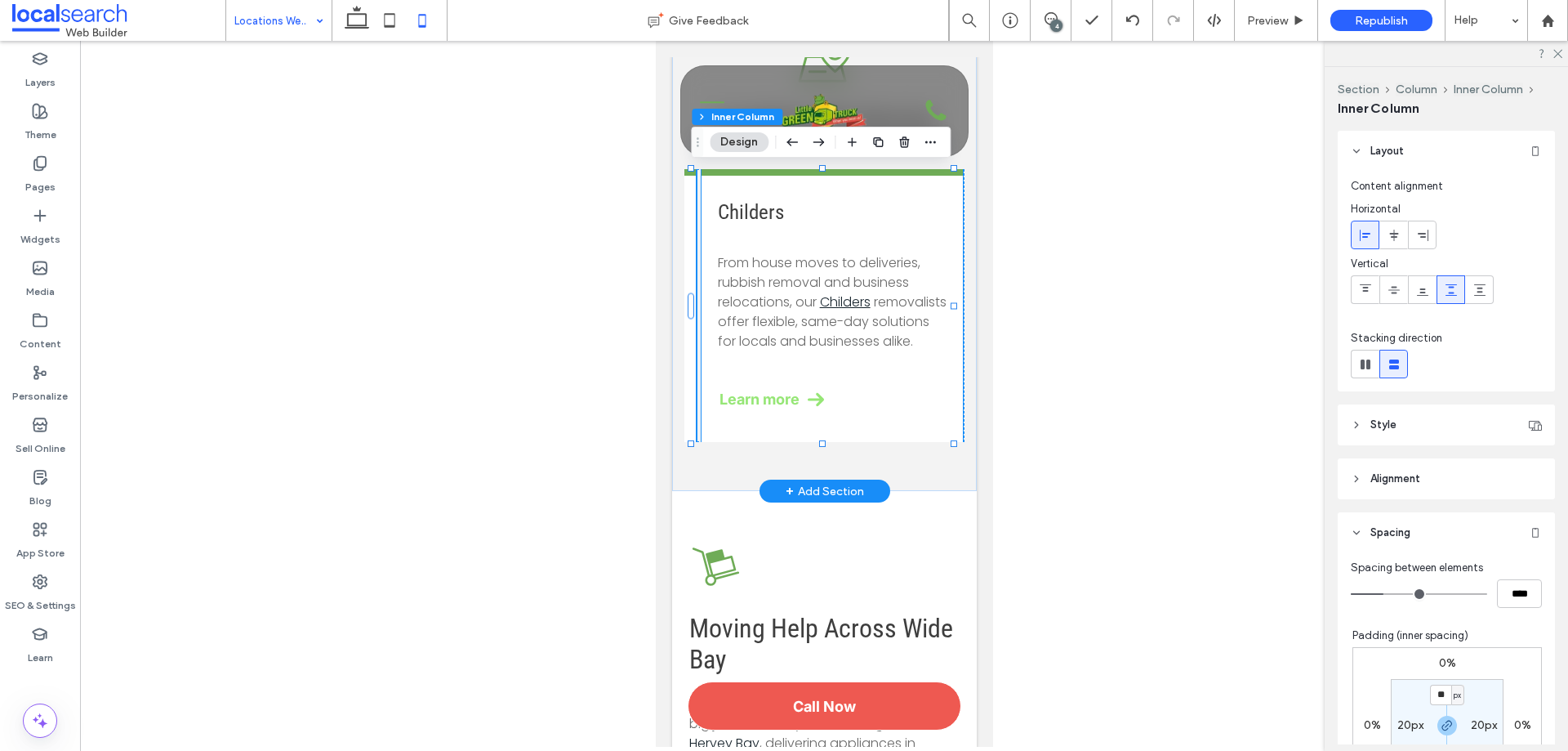
click at [870, 396] on link "Learn more" at bounding box center [832, 399] width 229 height 37
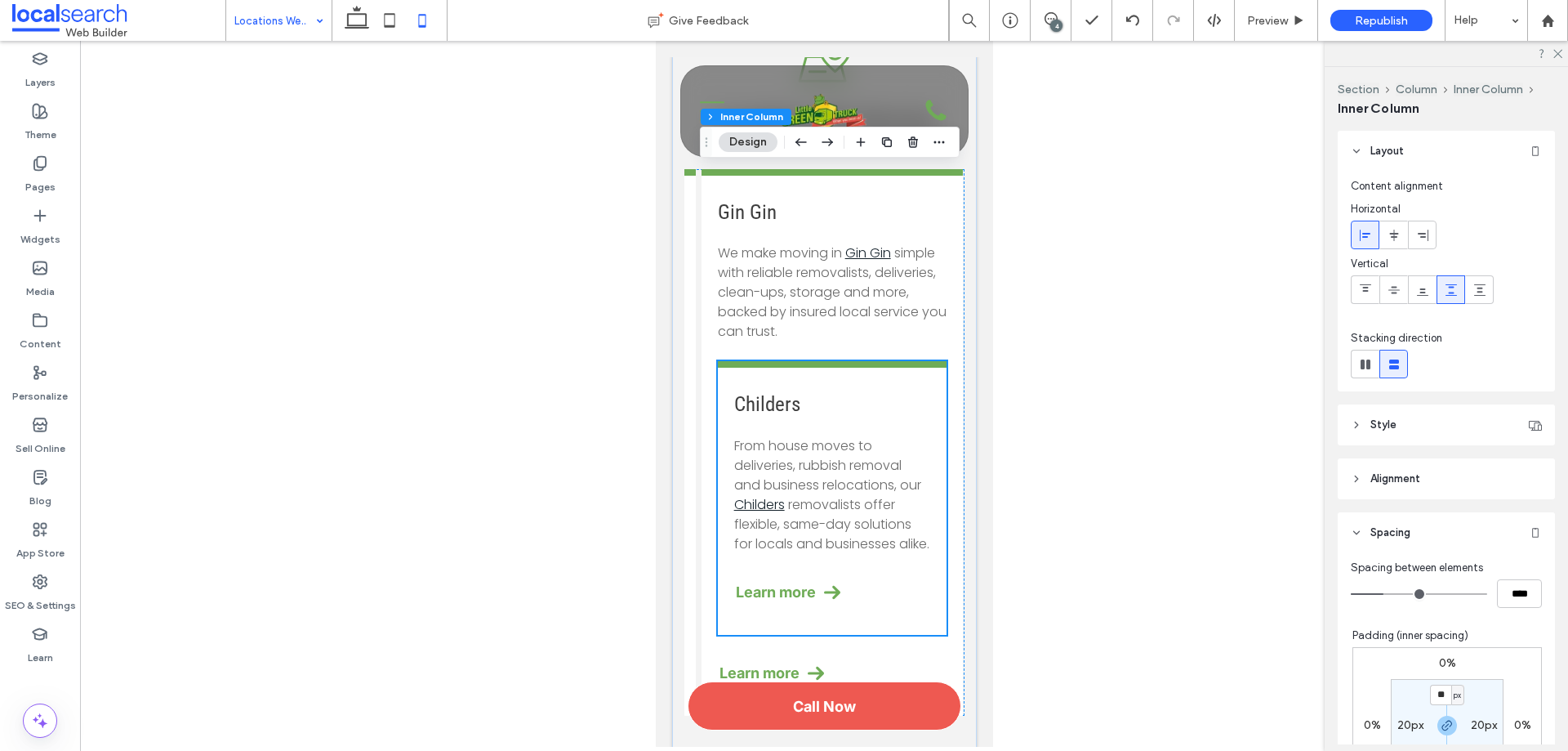
type input "***"
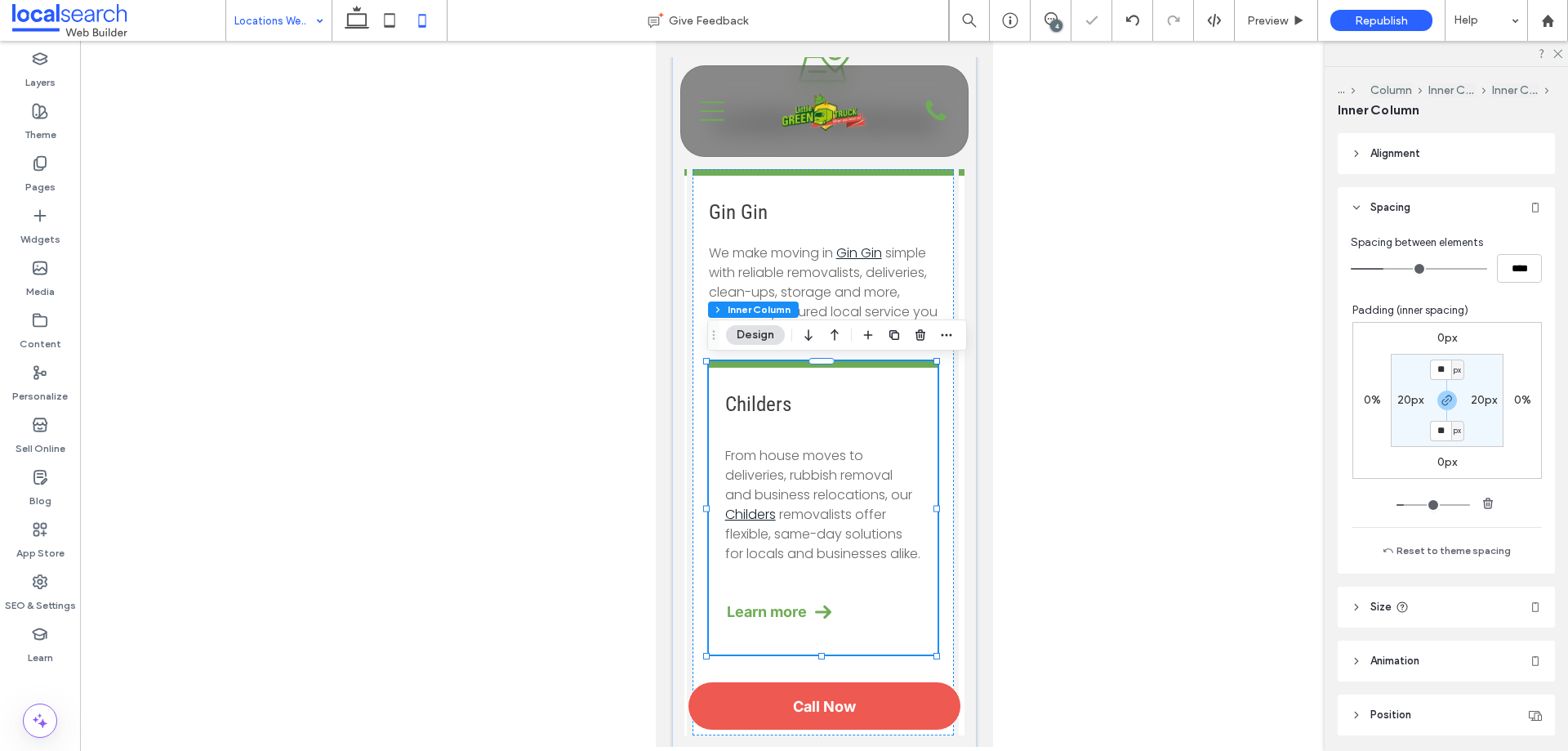
scroll to position [328, 0]
click at [1131, 23] on icon at bounding box center [1132, 20] width 13 height 13
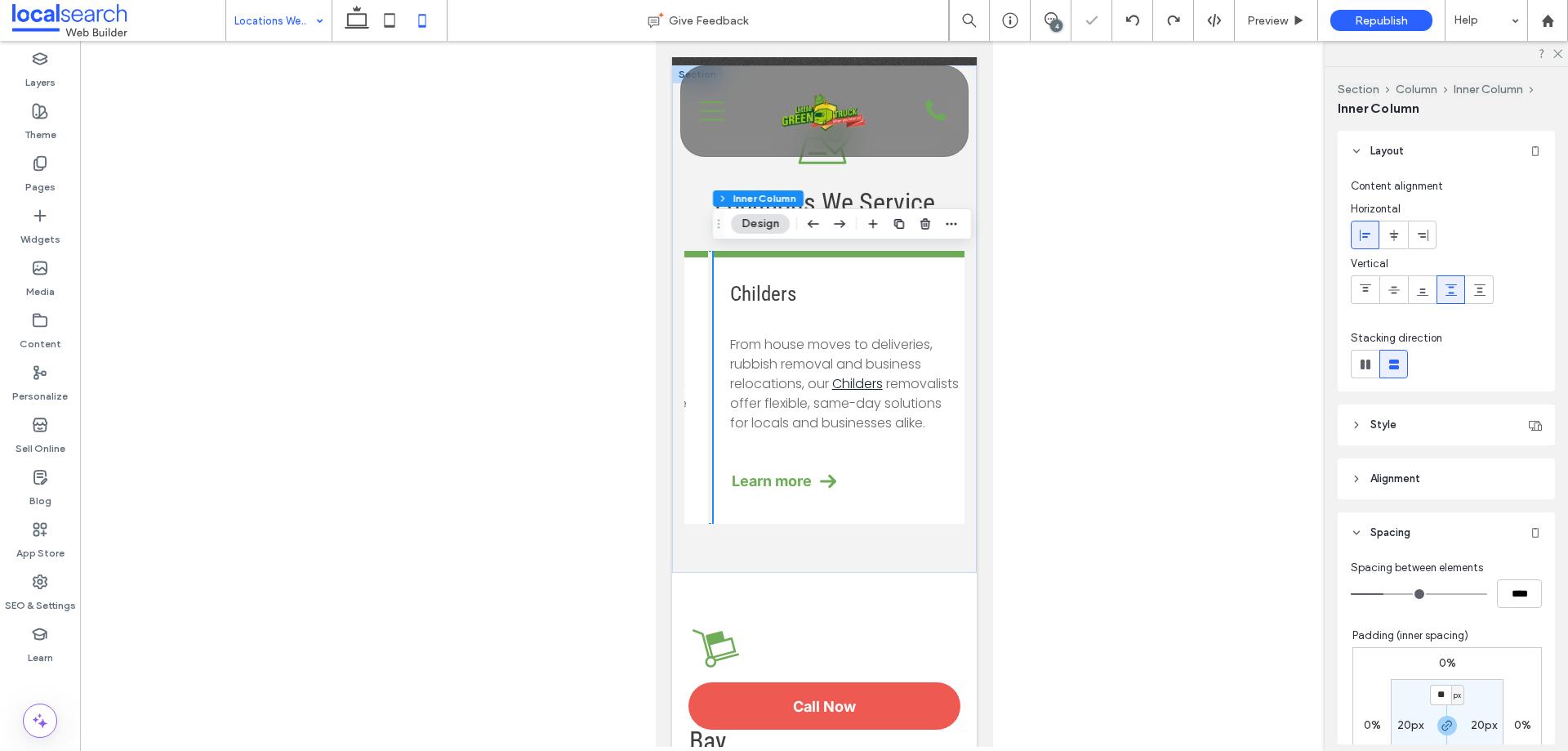
scroll to position [0, 517]
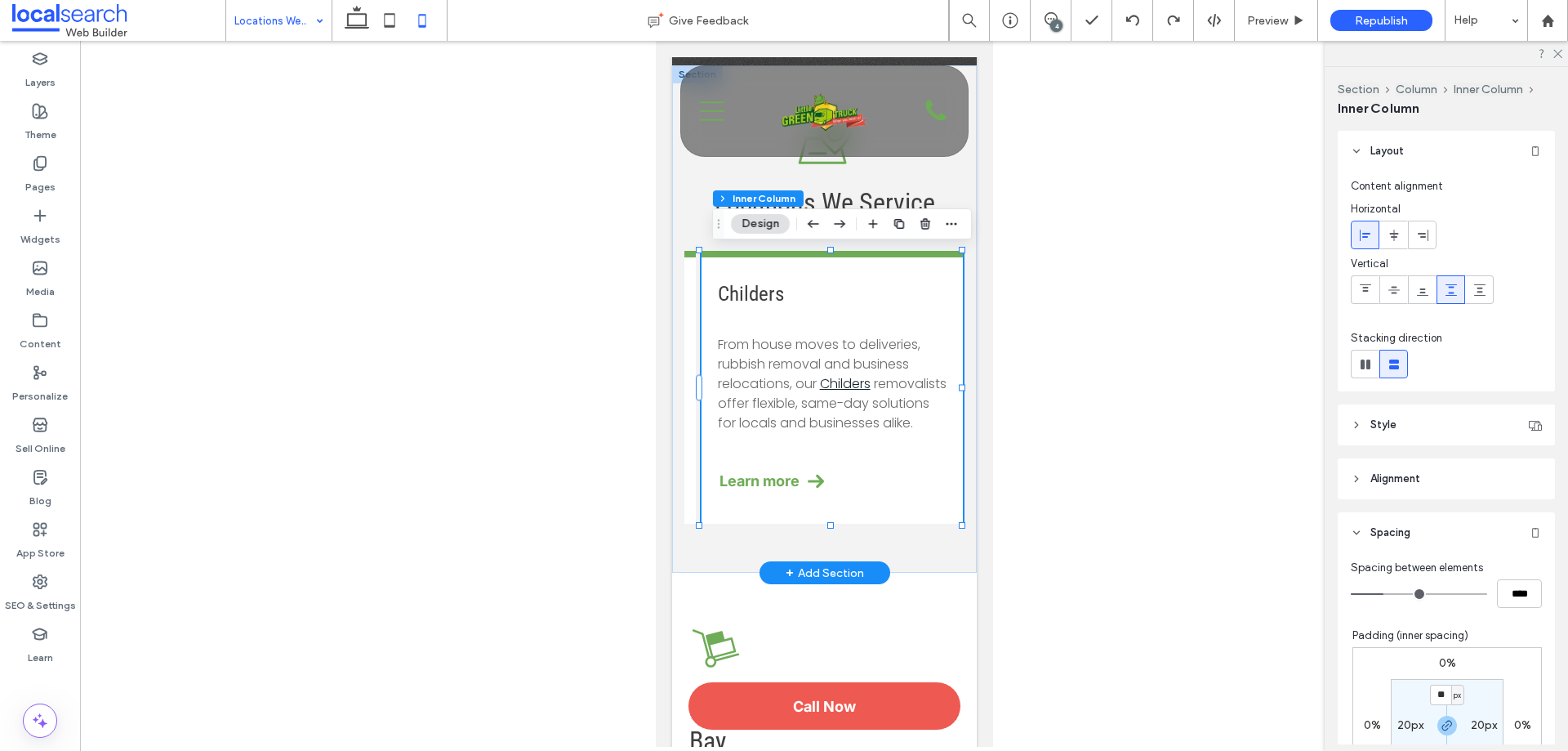
click at [914, 277] on div "Childers From house moves to deliveries, rubbish removal and business relocatio…" at bounding box center [831, 387] width 261 height 273
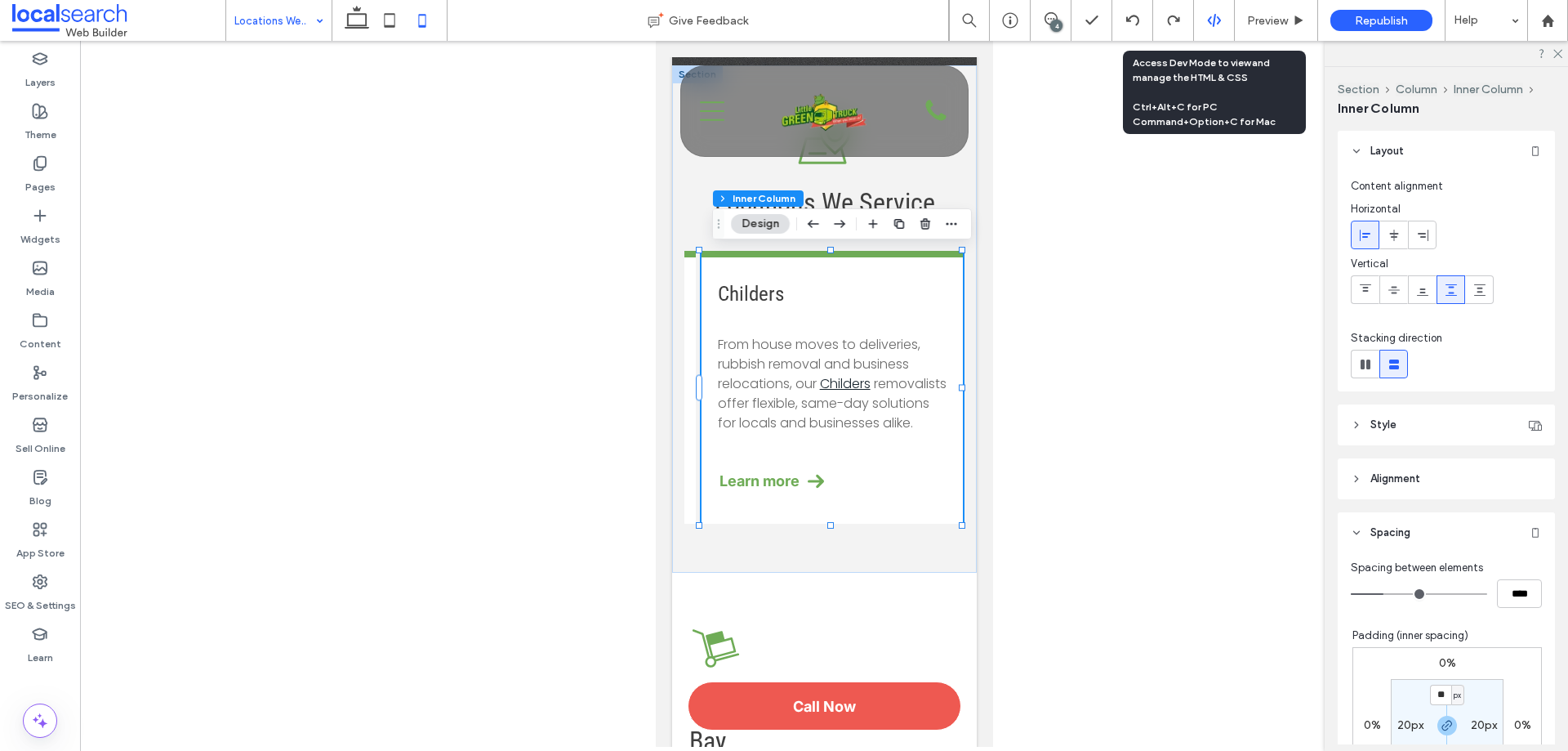
click at [1217, 22] on icon at bounding box center [1214, 20] width 15 height 15
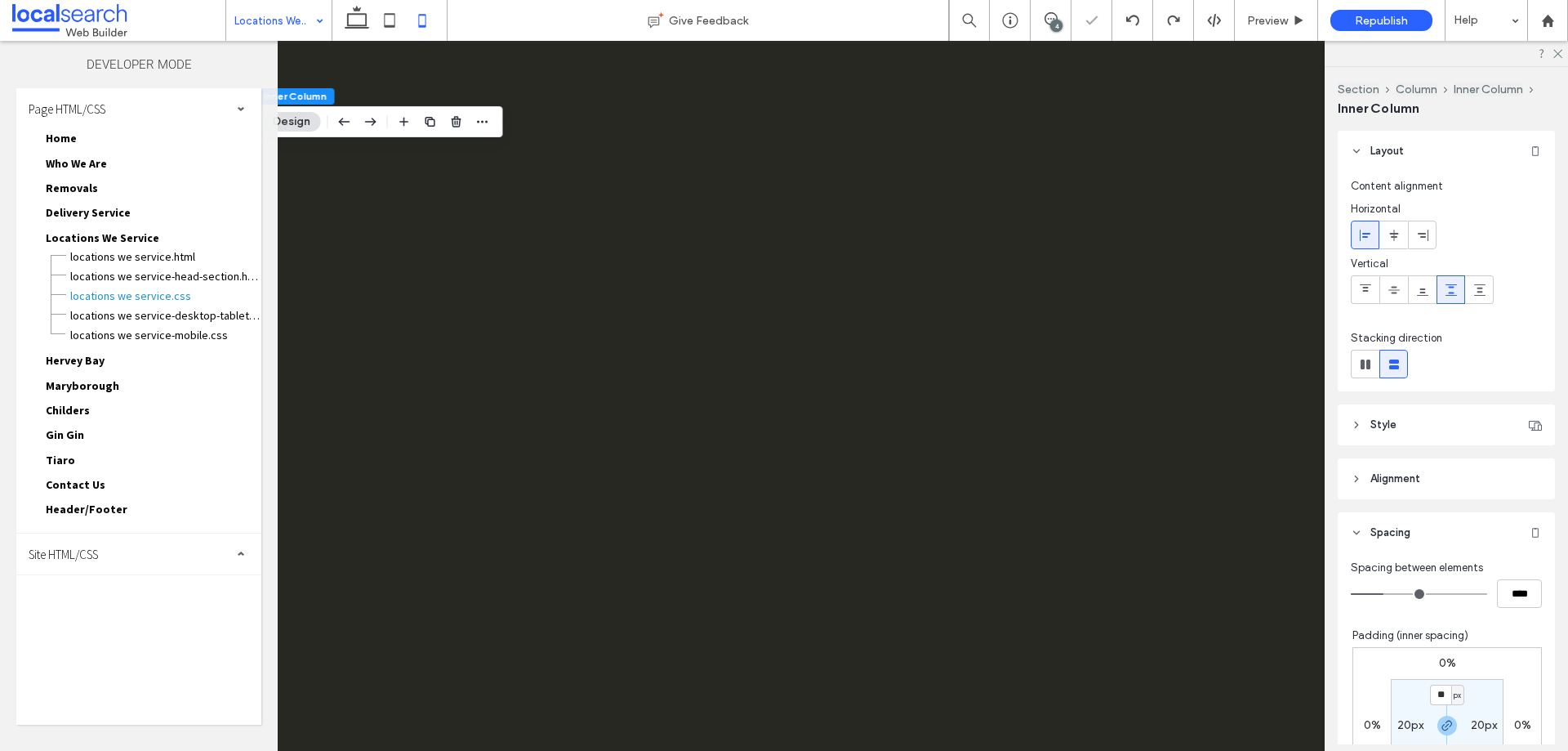
scroll to position [0, 0]
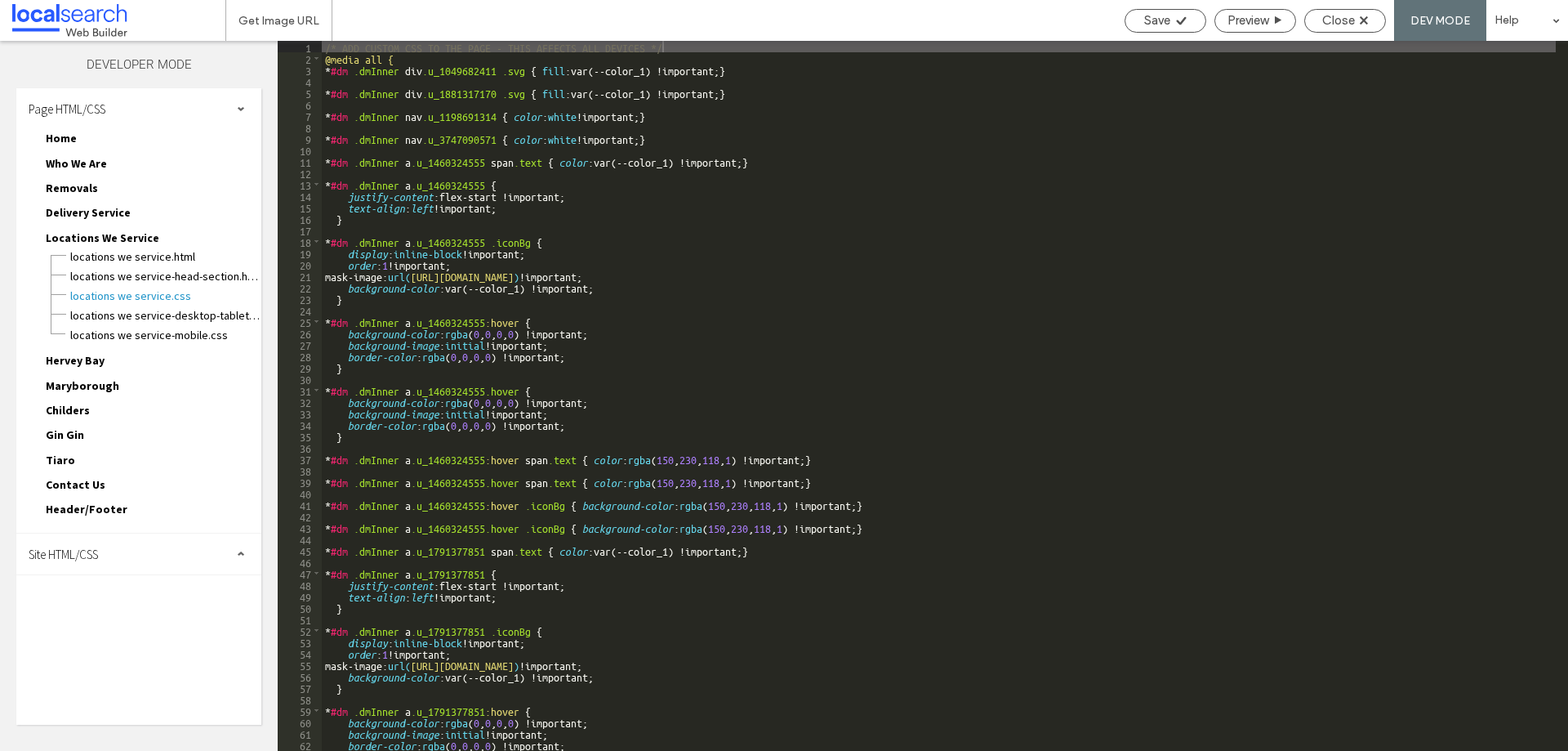
click at [110, 562] on div "Site HTML/CSS" at bounding box center [139, 554] width 245 height 41
click at [103, 623] on span "site.css" at bounding box center [168, 625] width 185 height 17
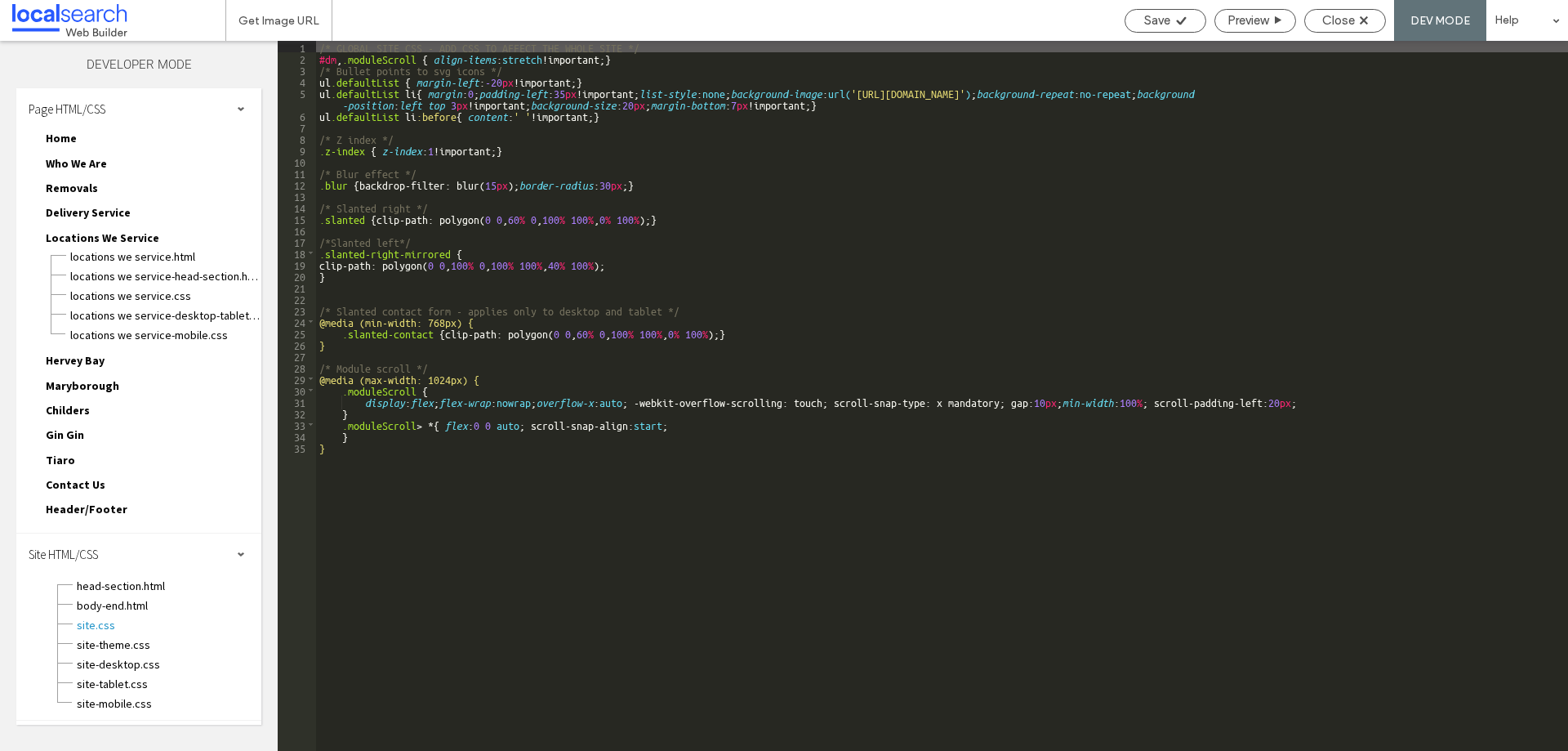
click at [657, 65] on div "/* GLOBAL SITE CSS - ADD CSS TO AFFECT THE WHOLE SITE */ #dm , .moduleScroll { …" at bounding box center [942, 407] width 1252 height 733
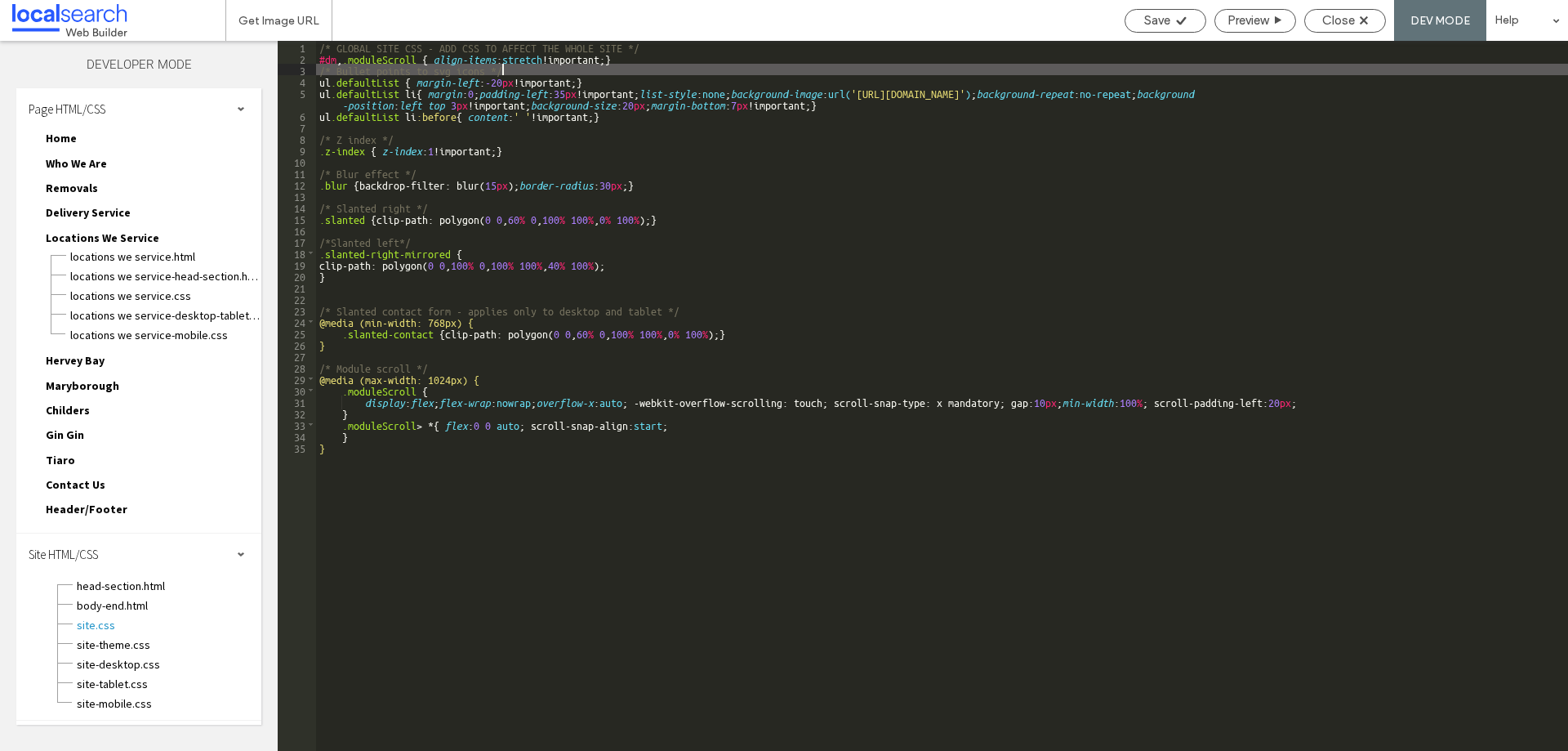
click at [653, 62] on div "/* GLOBAL SITE CSS - ADD CSS TO AFFECT THE WHOLE SITE */ #dm , .moduleScroll { …" at bounding box center [942, 407] width 1252 height 733
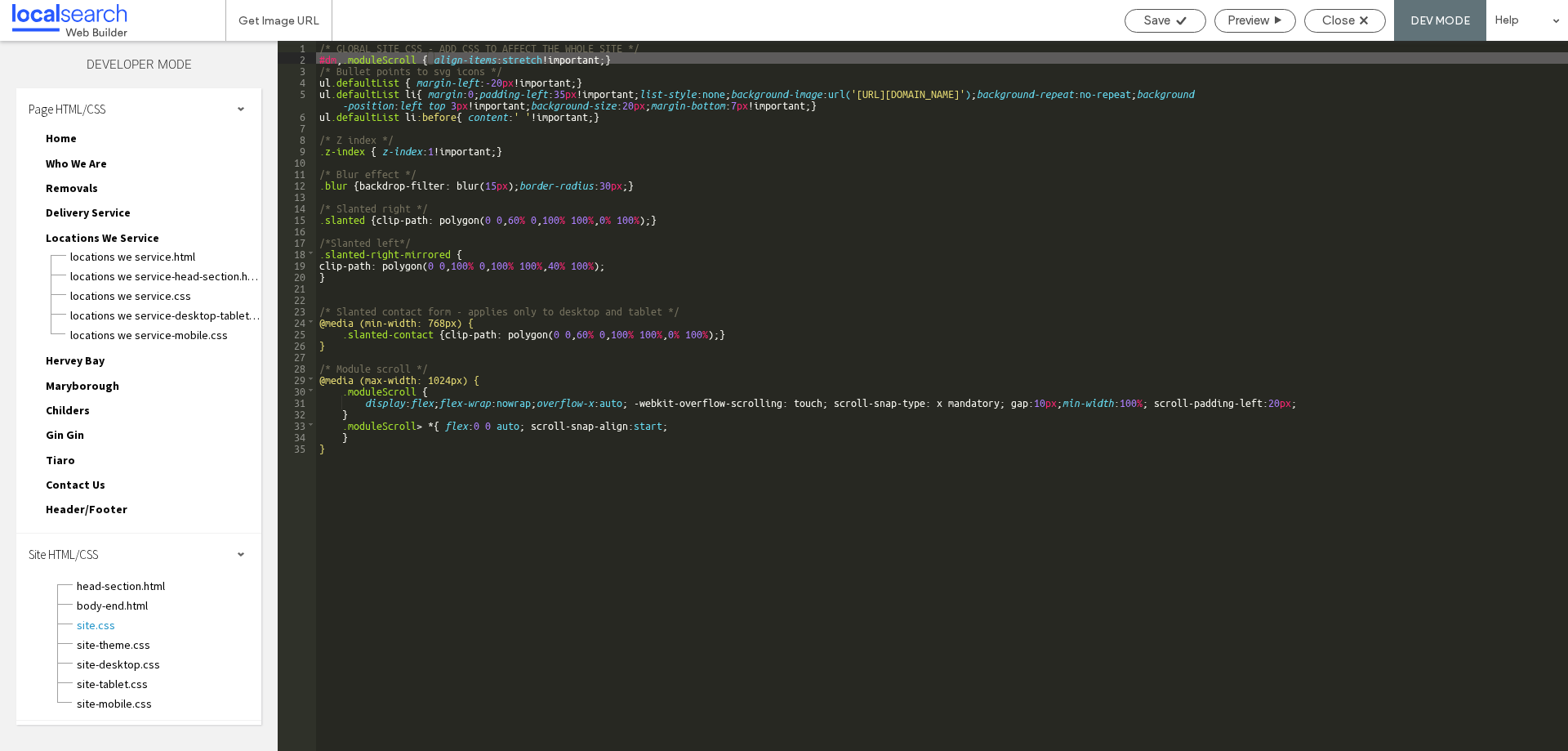
type textarea "**"
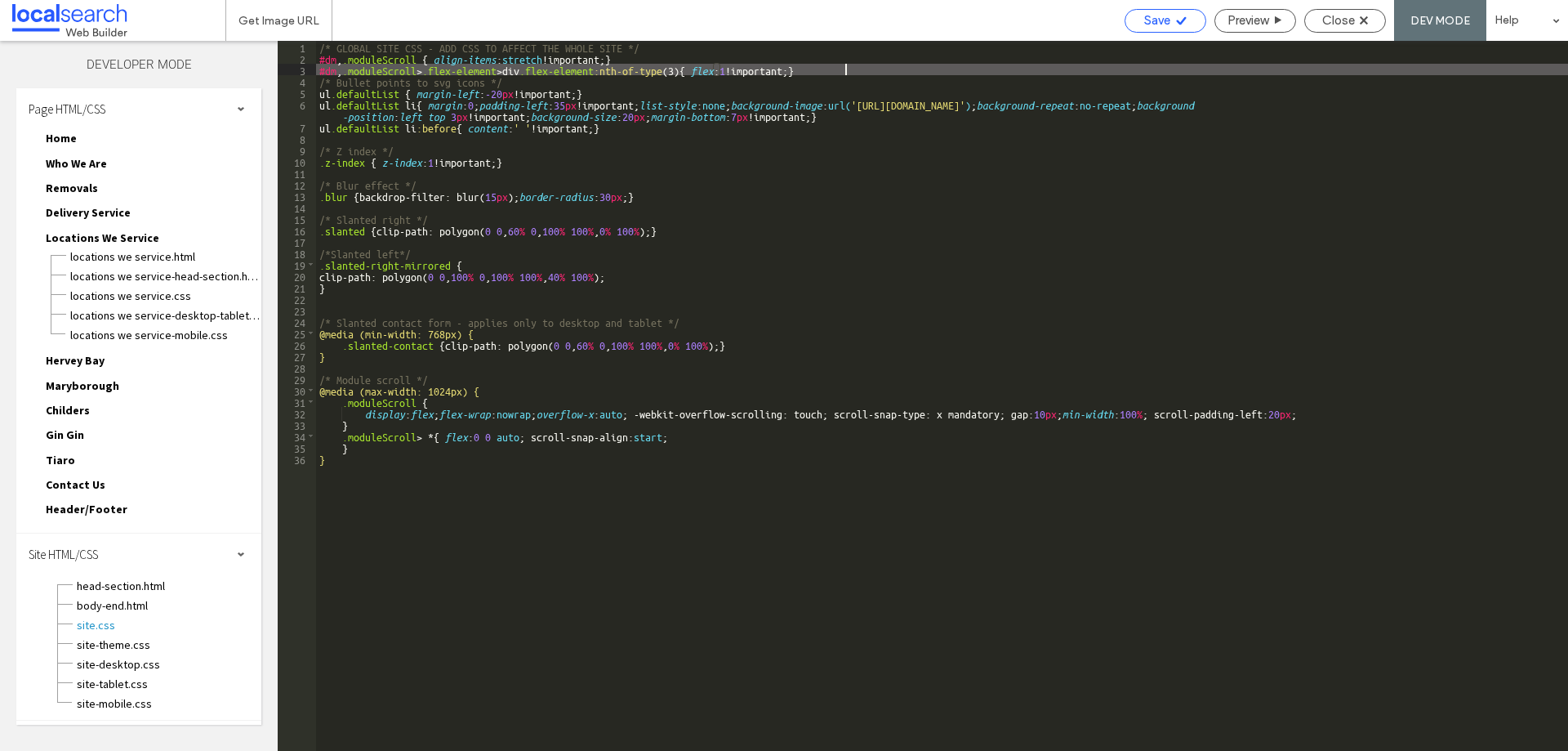
click at [1168, 21] on span "Save" at bounding box center [1157, 20] width 26 height 15
click at [1326, 23] on span "Close" at bounding box center [1338, 20] width 32 height 15
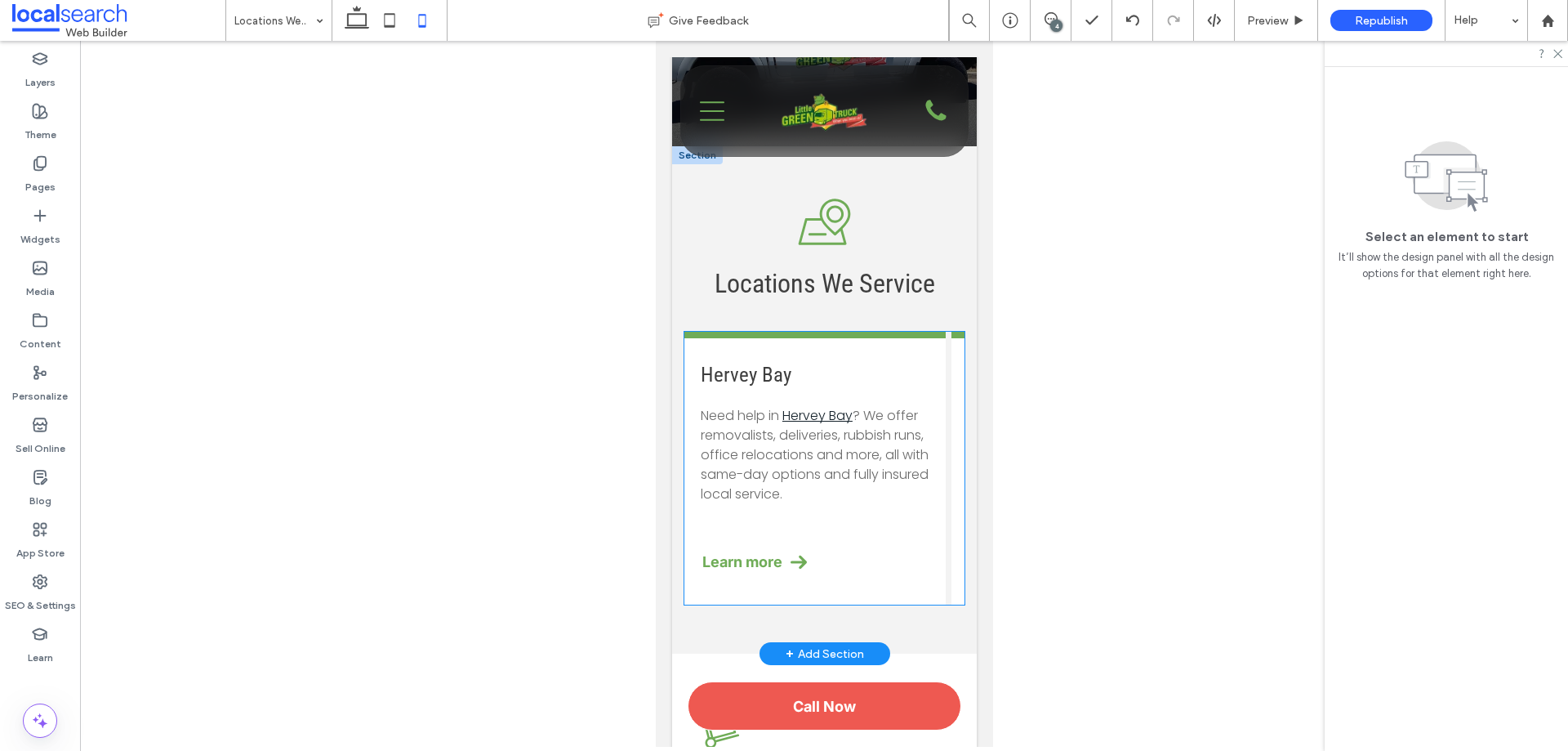
scroll to position [245, 0]
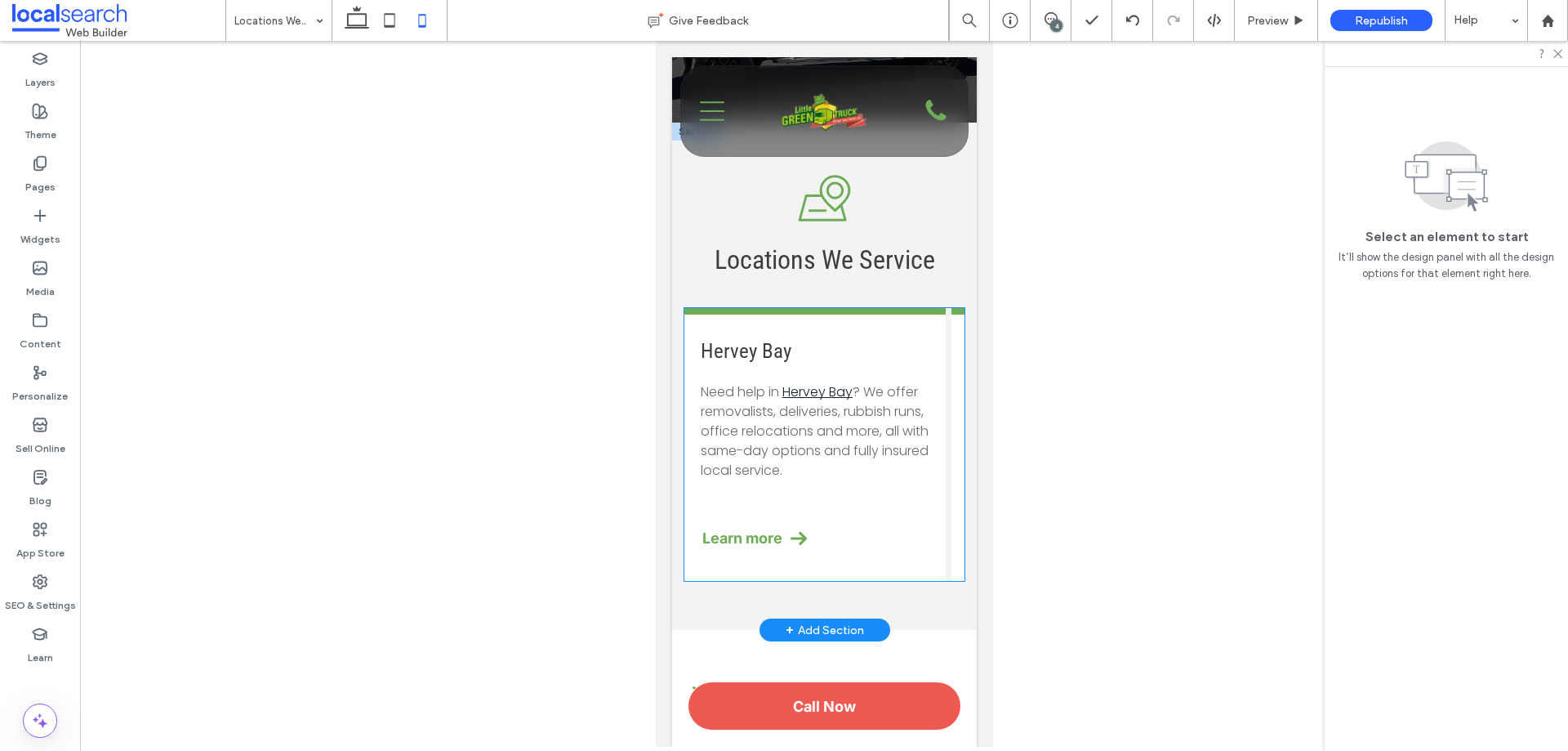
click at [932, 380] on div "Hervey Bay Need help in Hervey Bay ? We offer removalists, deliveries, rubbish …" at bounding box center [813, 445] width 261 height 273
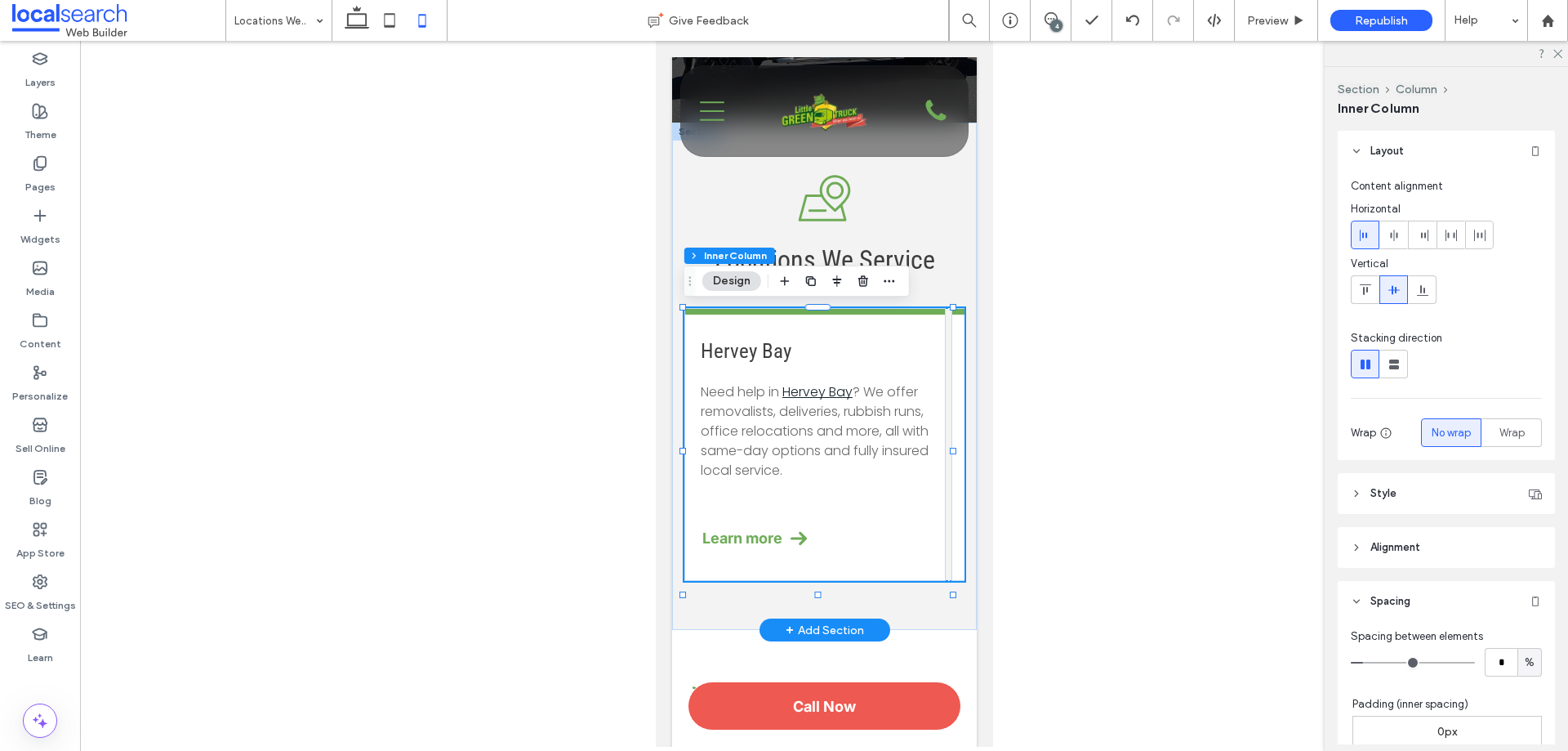
click at [932, 380] on div "Hervey Bay Need help in Hervey Bay ? We offer removalists, deliveries, rubbish …" at bounding box center [813, 445] width 261 height 273
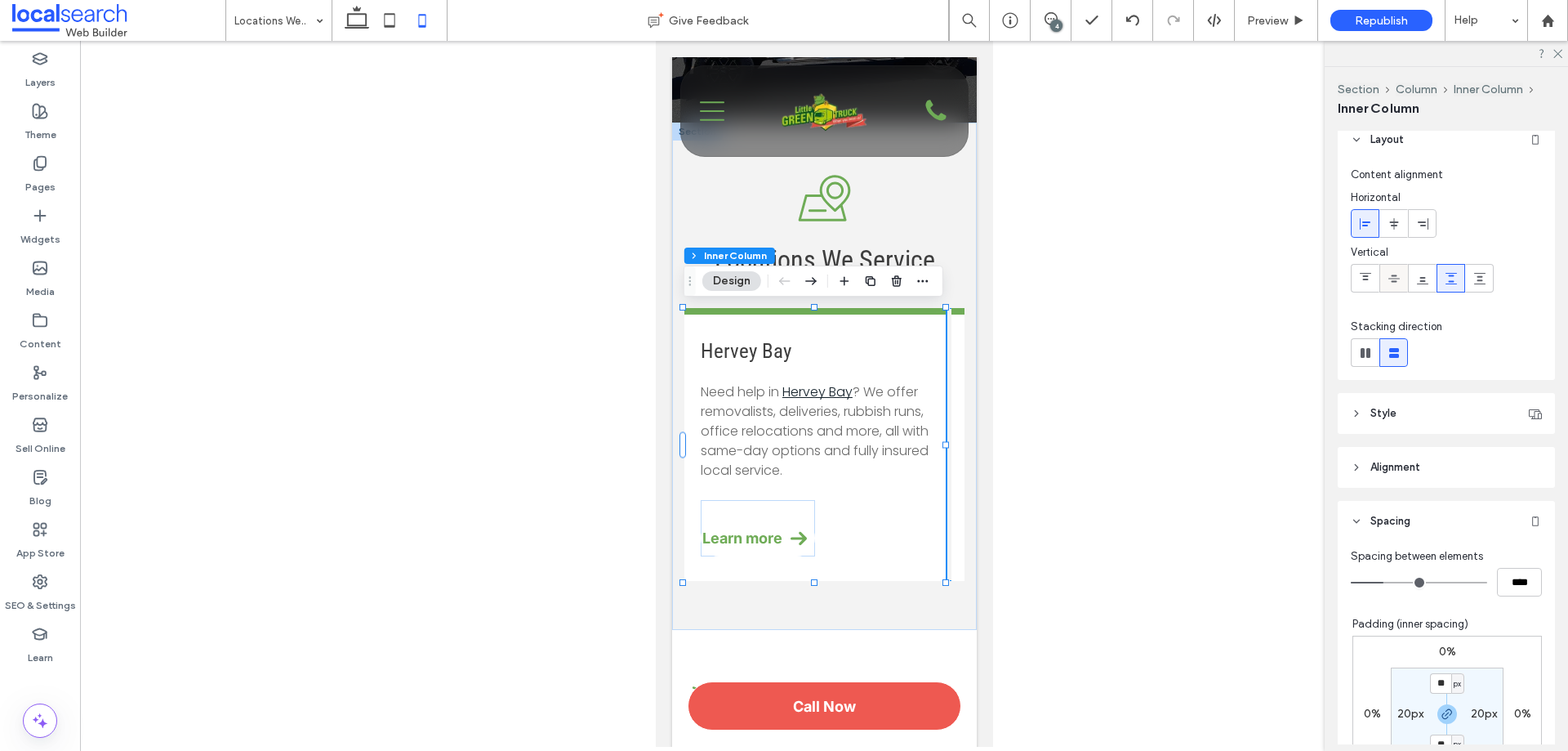
scroll to position [0, 0]
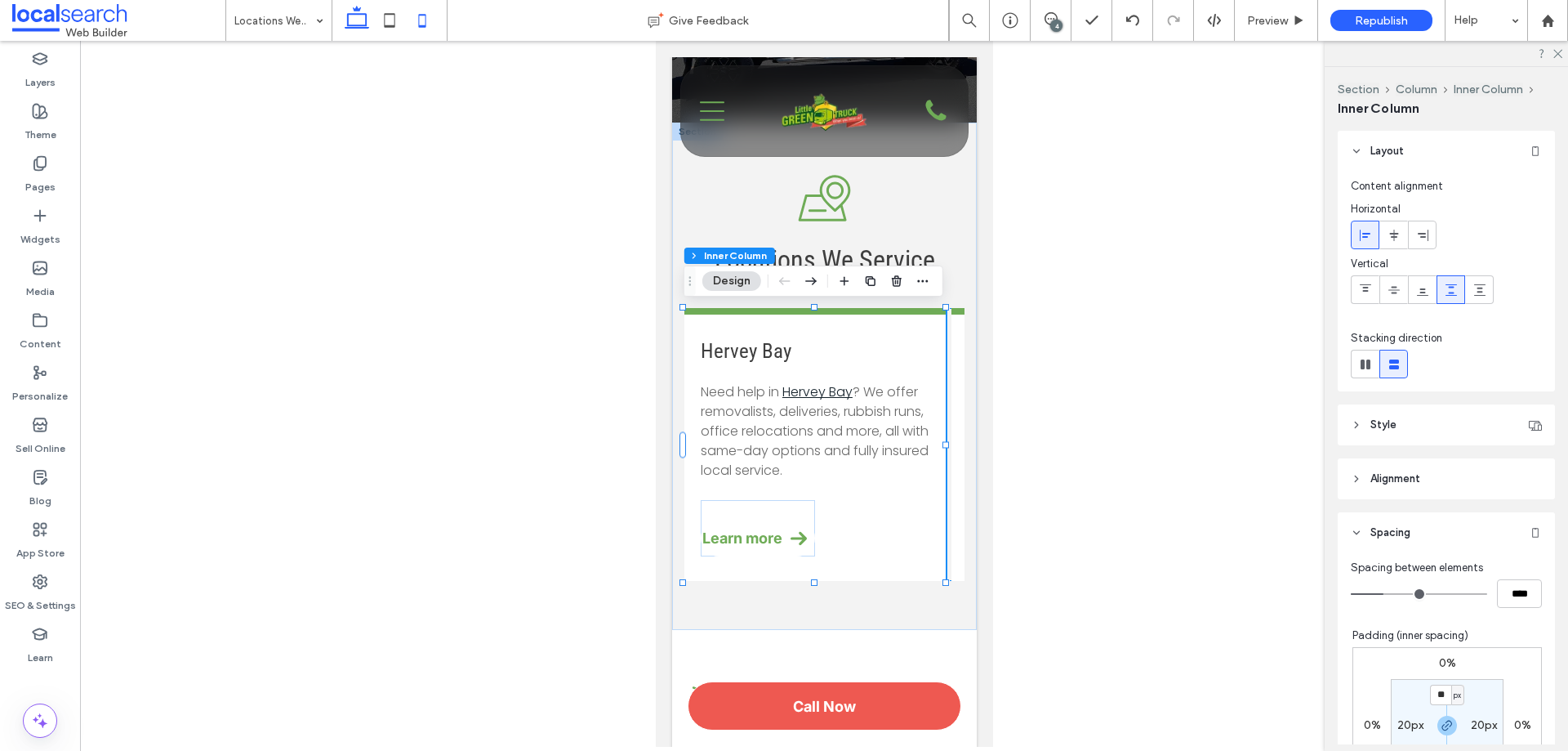
drag, startPoint x: 360, startPoint y: 23, endPoint x: 524, endPoint y: 211, distance: 249.5
click at [360, 23] on icon at bounding box center [356, 20] width 32 height 32
type input "**"
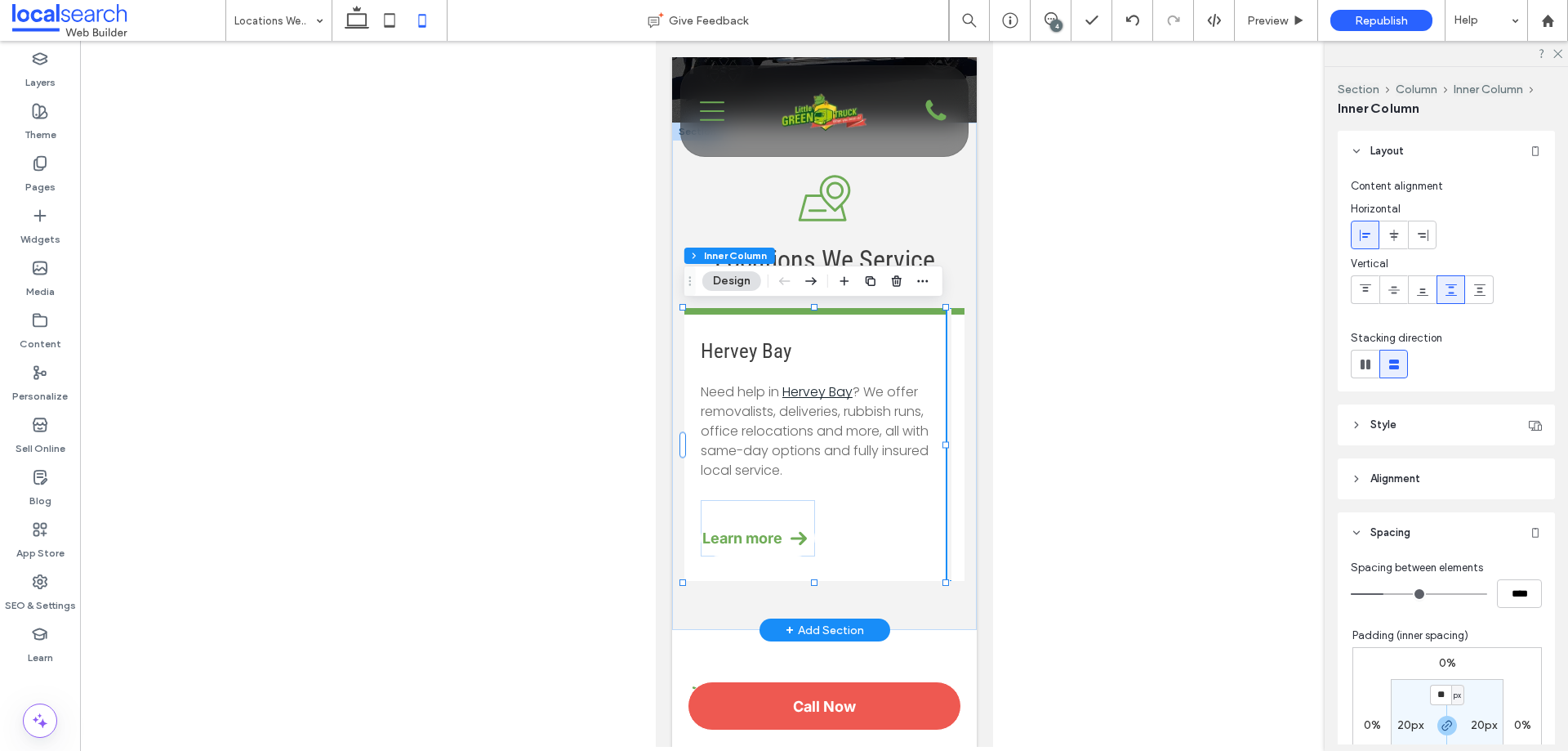
type input "**"
type input "*"
type input "**"
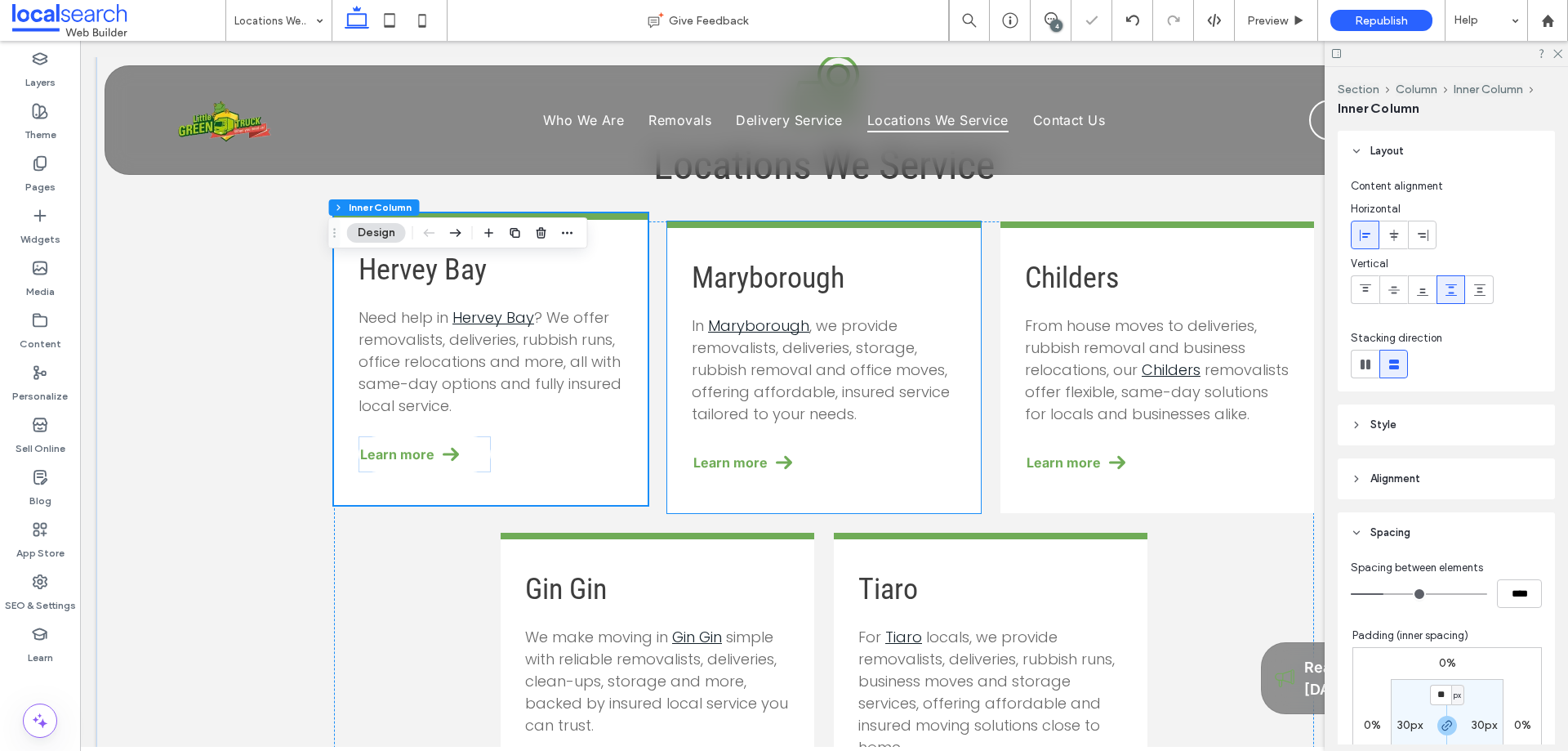
scroll to position [655, 0]
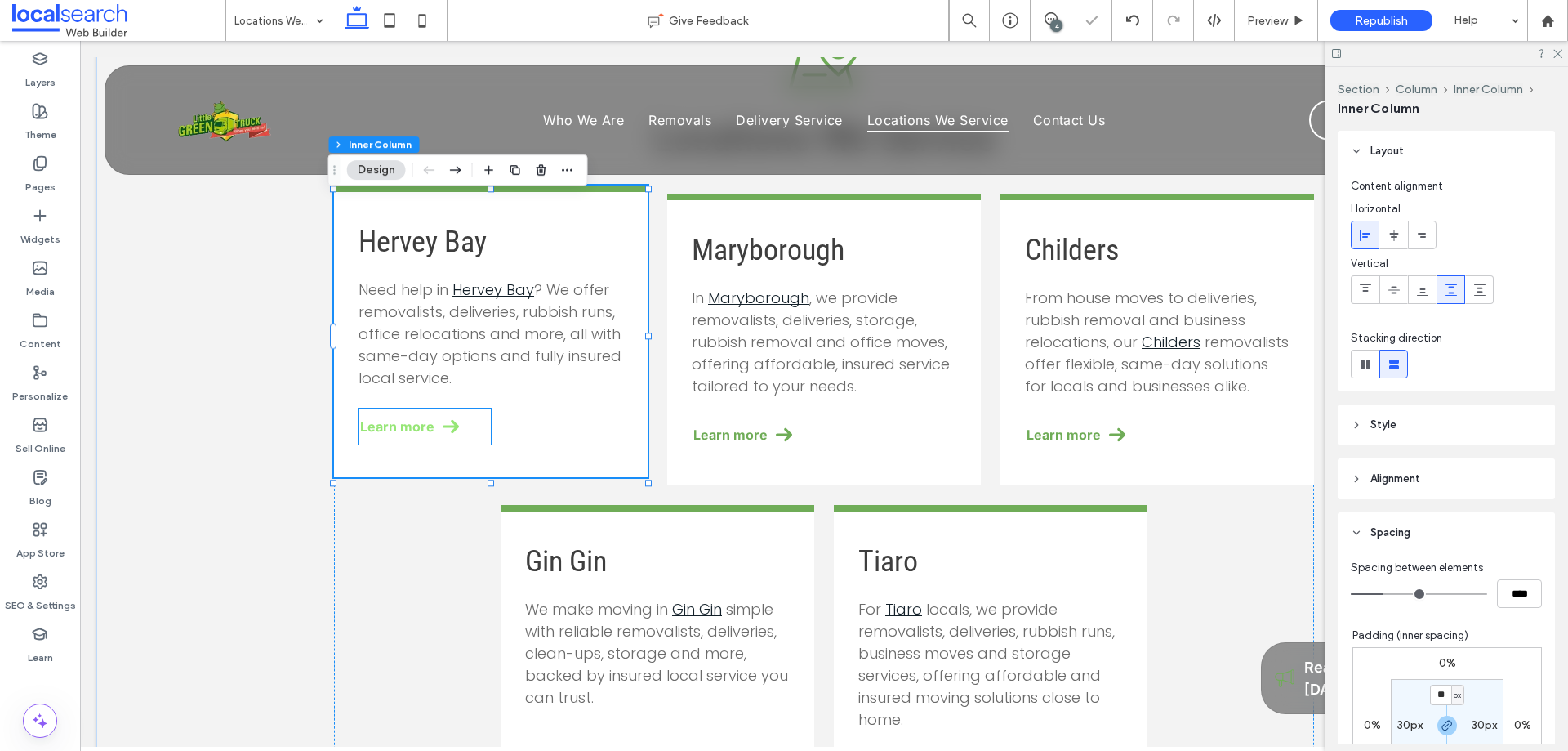
click at [466, 442] on link "Learn more" at bounding box center [424, 426] width 132 height 36
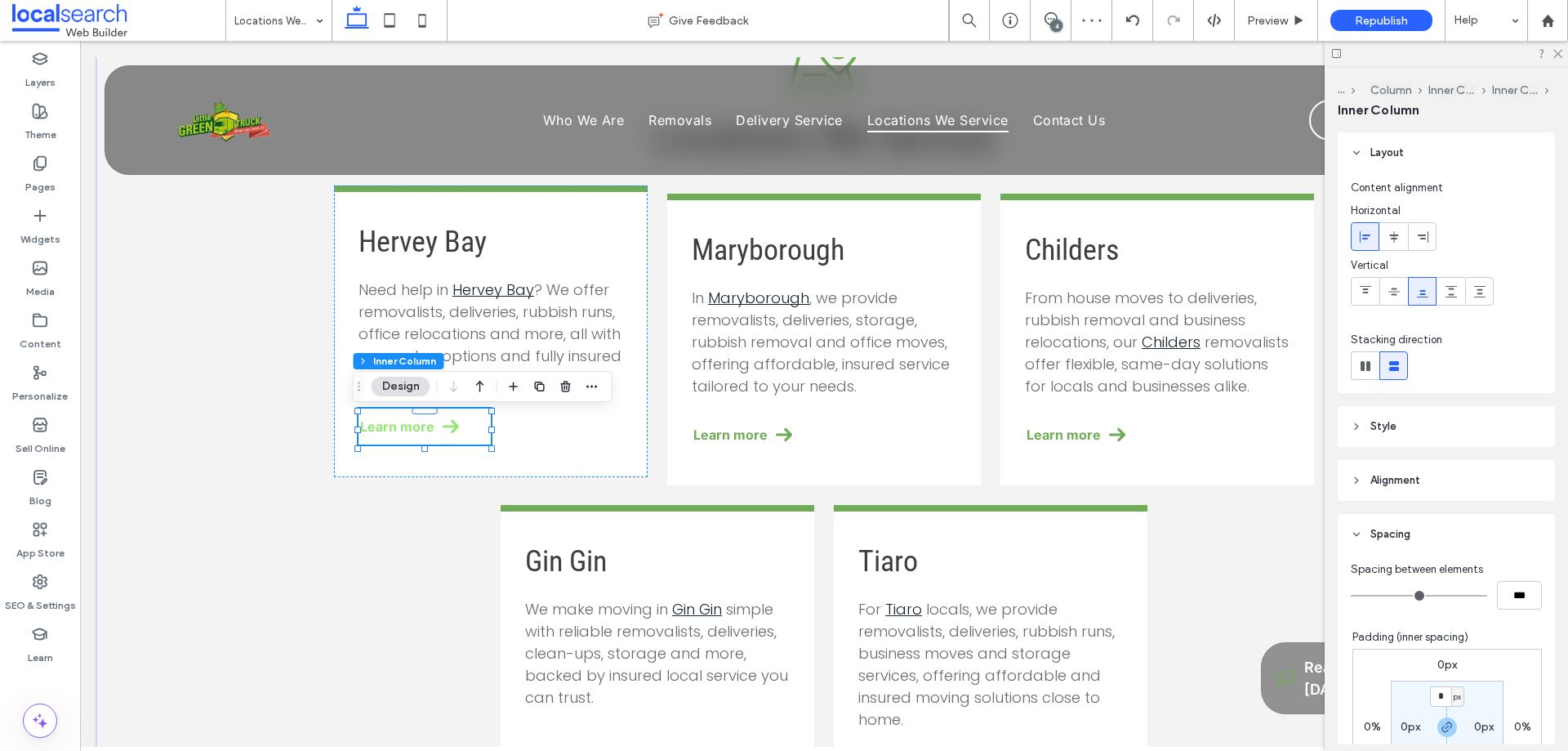
click at [459, 437] on link "Learn more" at bounding box center [424, 426] width 132 height 36
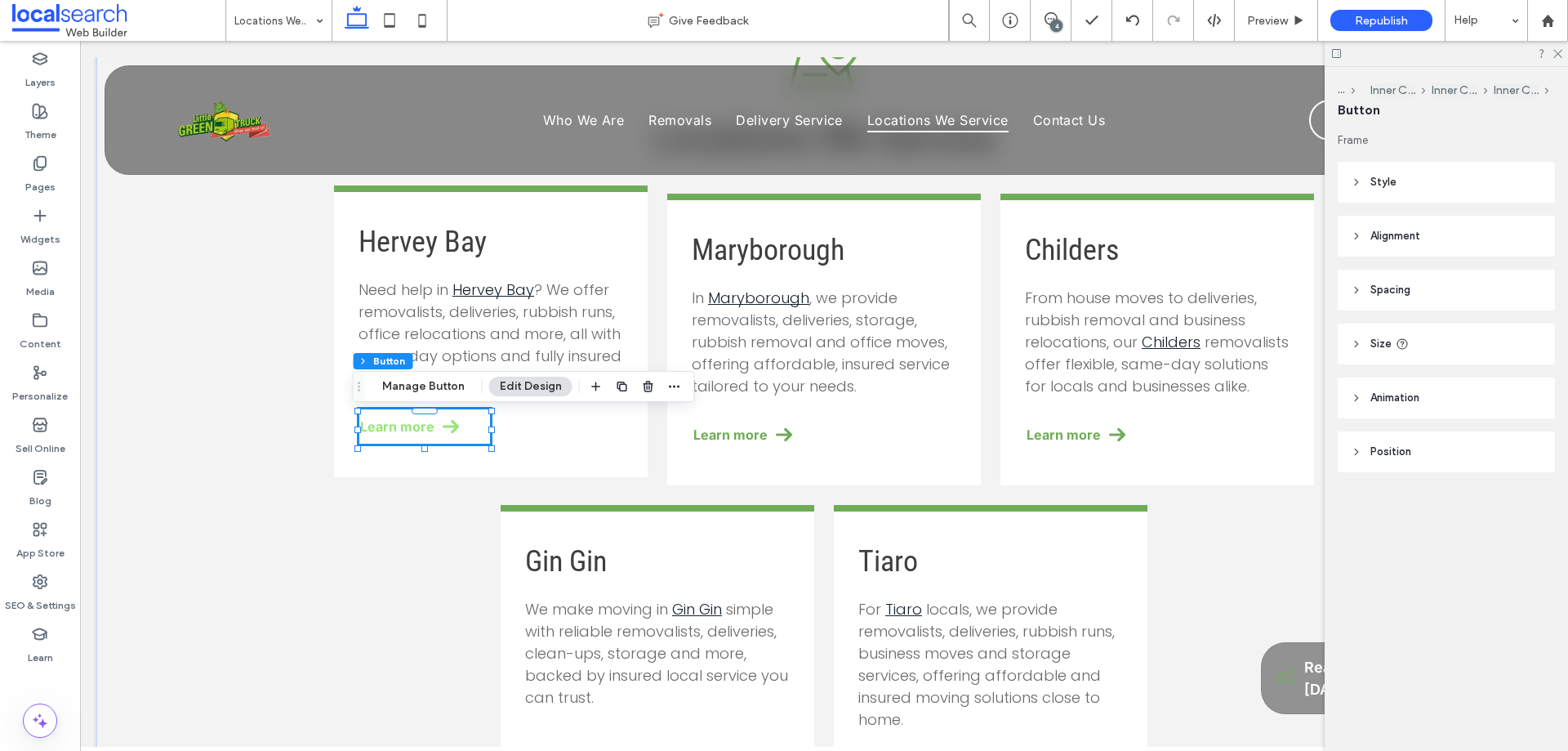
click at [466, 430] on link "Learn more" at bounding box center [424, 426] width 132 height 36
click at [442, 426] on span at bounding box center [450, 426] width 17 height 17
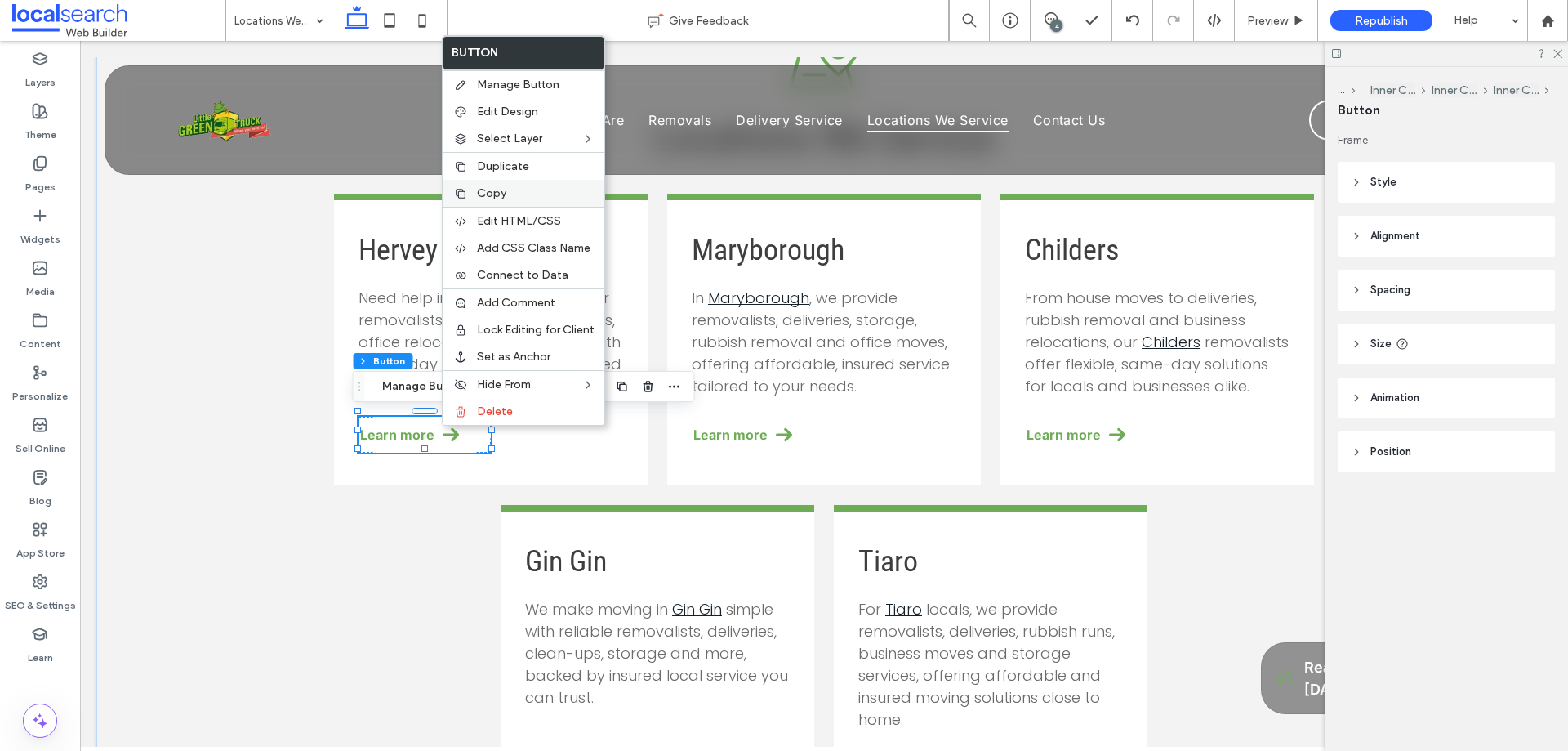
click at [501, 188] on span "Copy" at bounding box center [491, 193] width 29 height 14
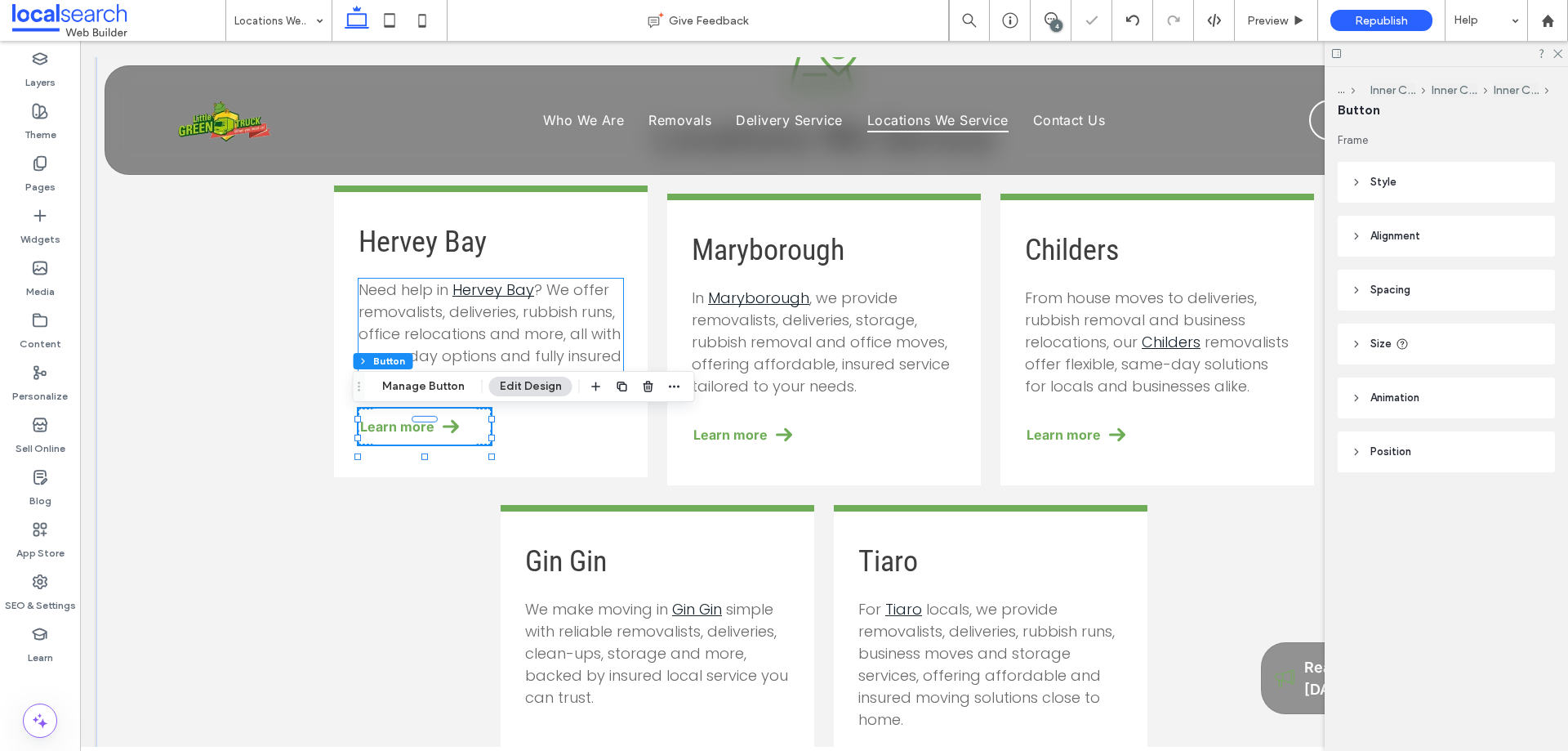
click at [506, 349] on span "? We offer removalists, deliveries, rubbish runs, office relocations and more, …" at bounding box center [489, 333] width 263 height 109
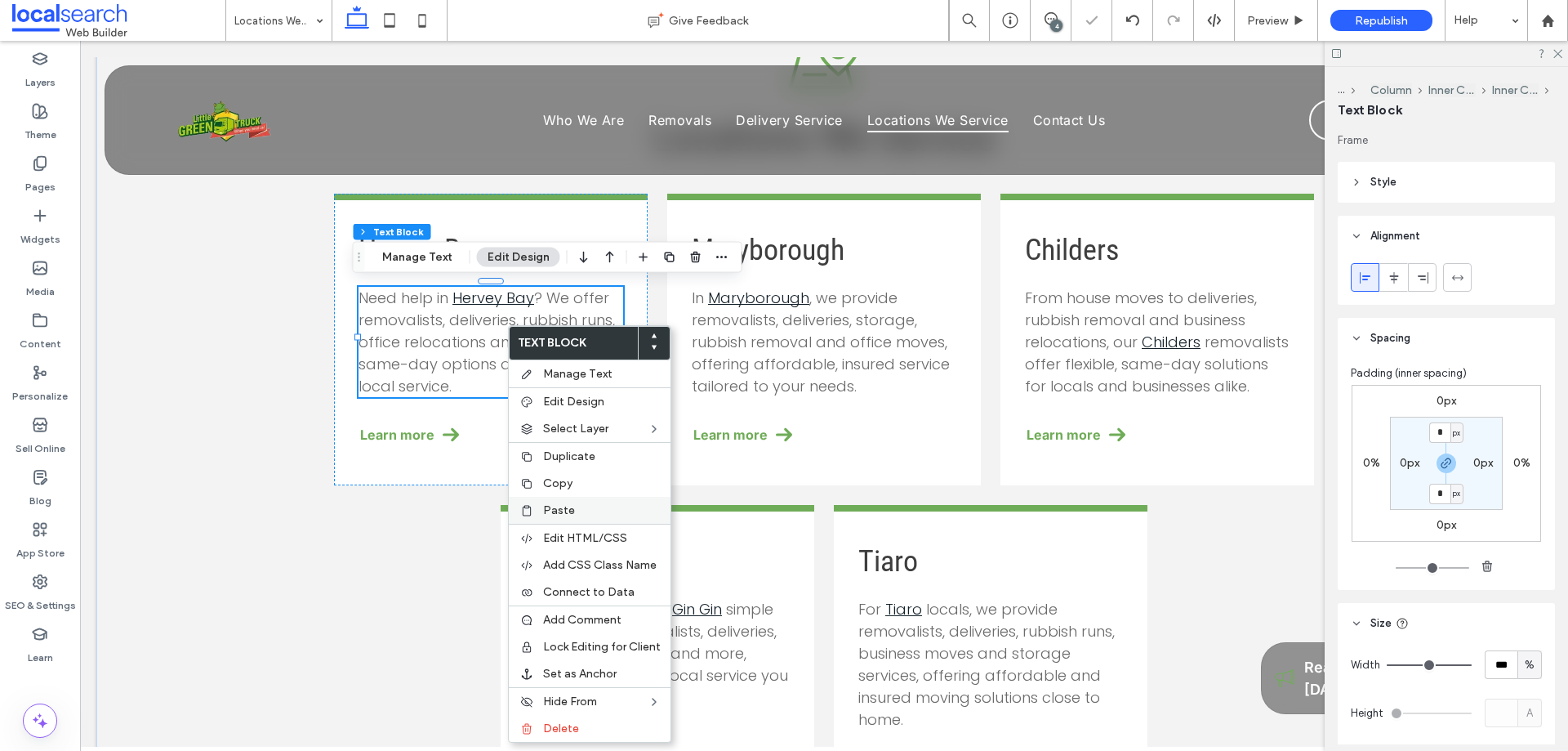
click at [551, 504] on span "Paste" at bounding box center [559, 510] width 32 height 14
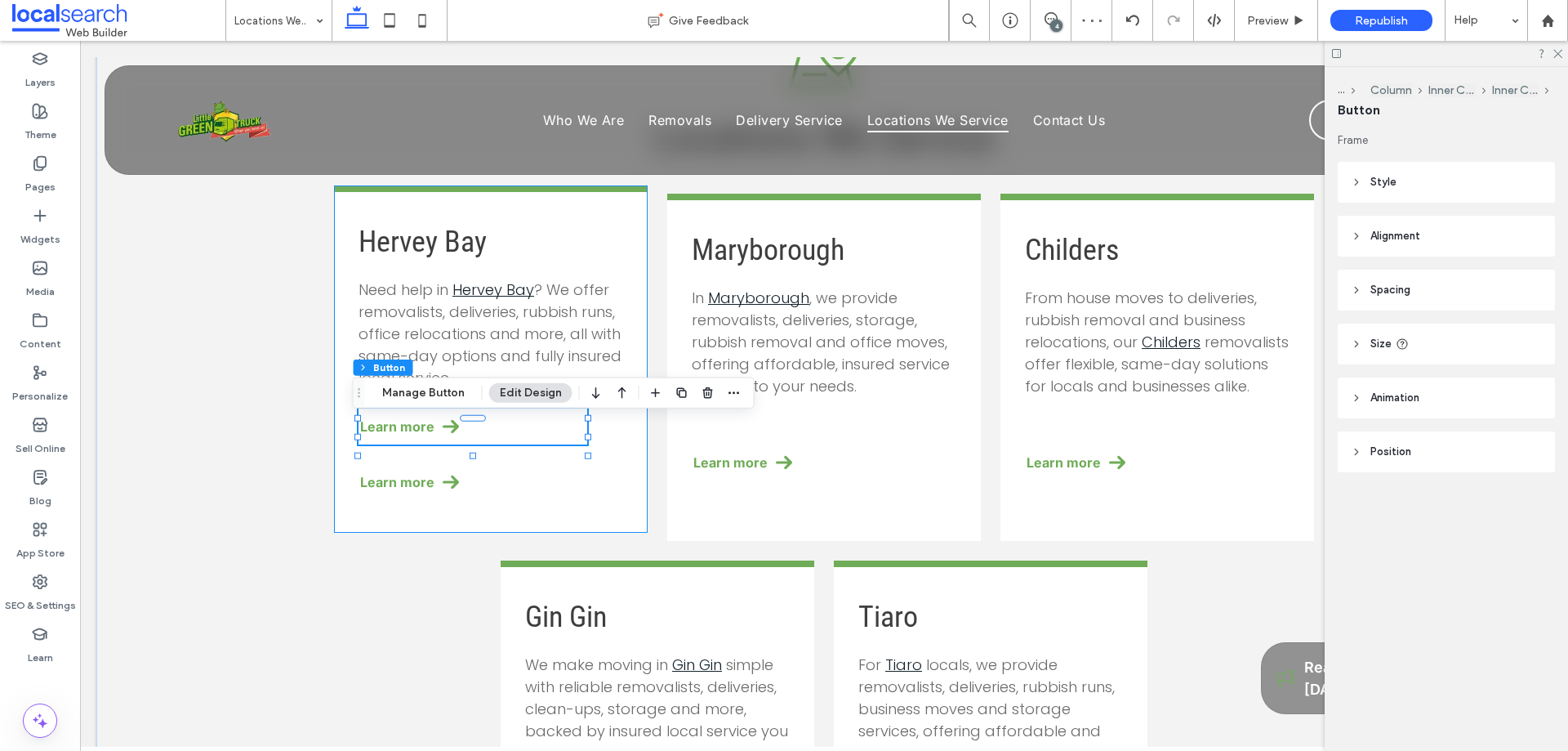
type input "**"
click at [422, 483] on span "Learn more" at bounding box center [397, 482] width 74 height 17
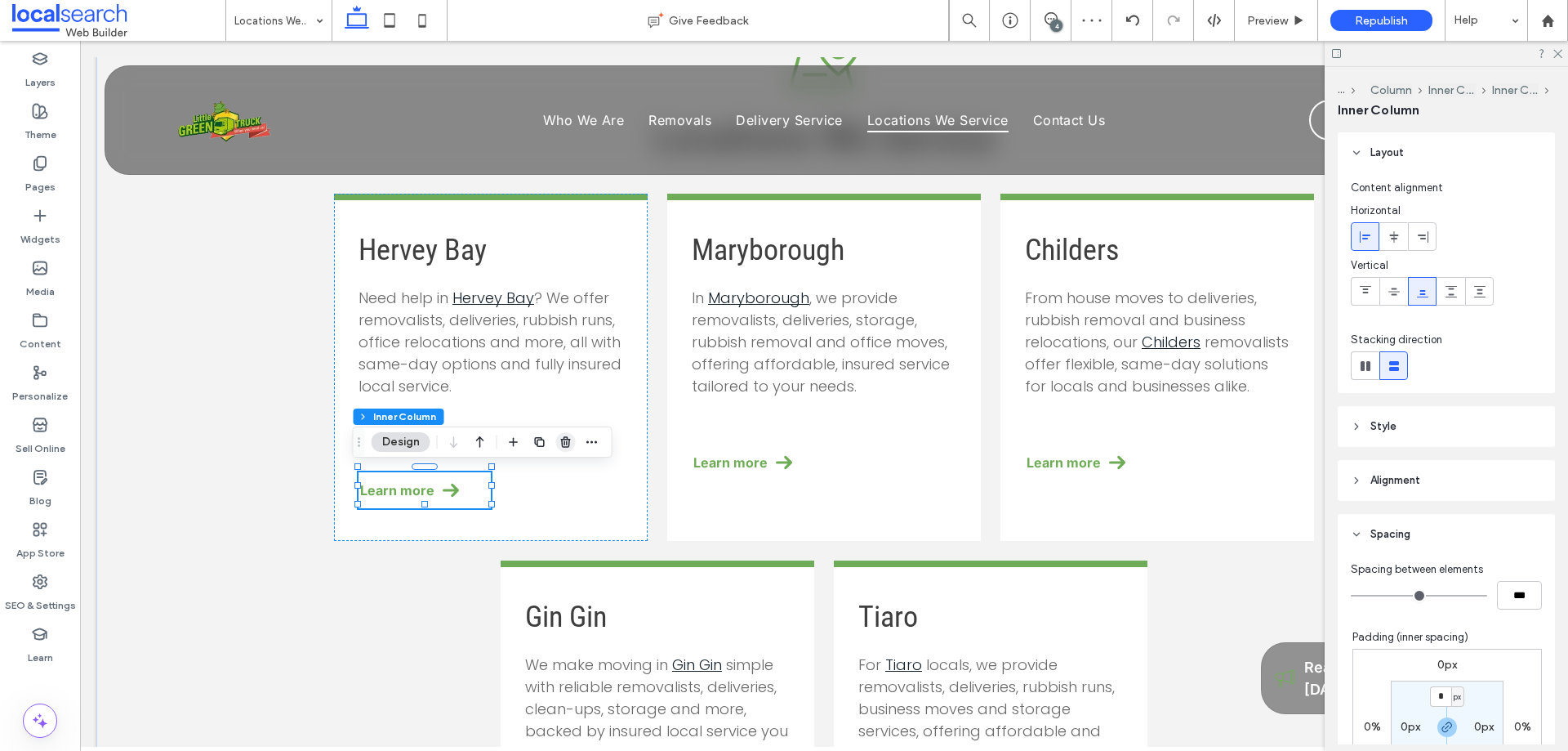
click at [570, 447] on icon "button" at bounding box center [566, 442] width 13 height 13
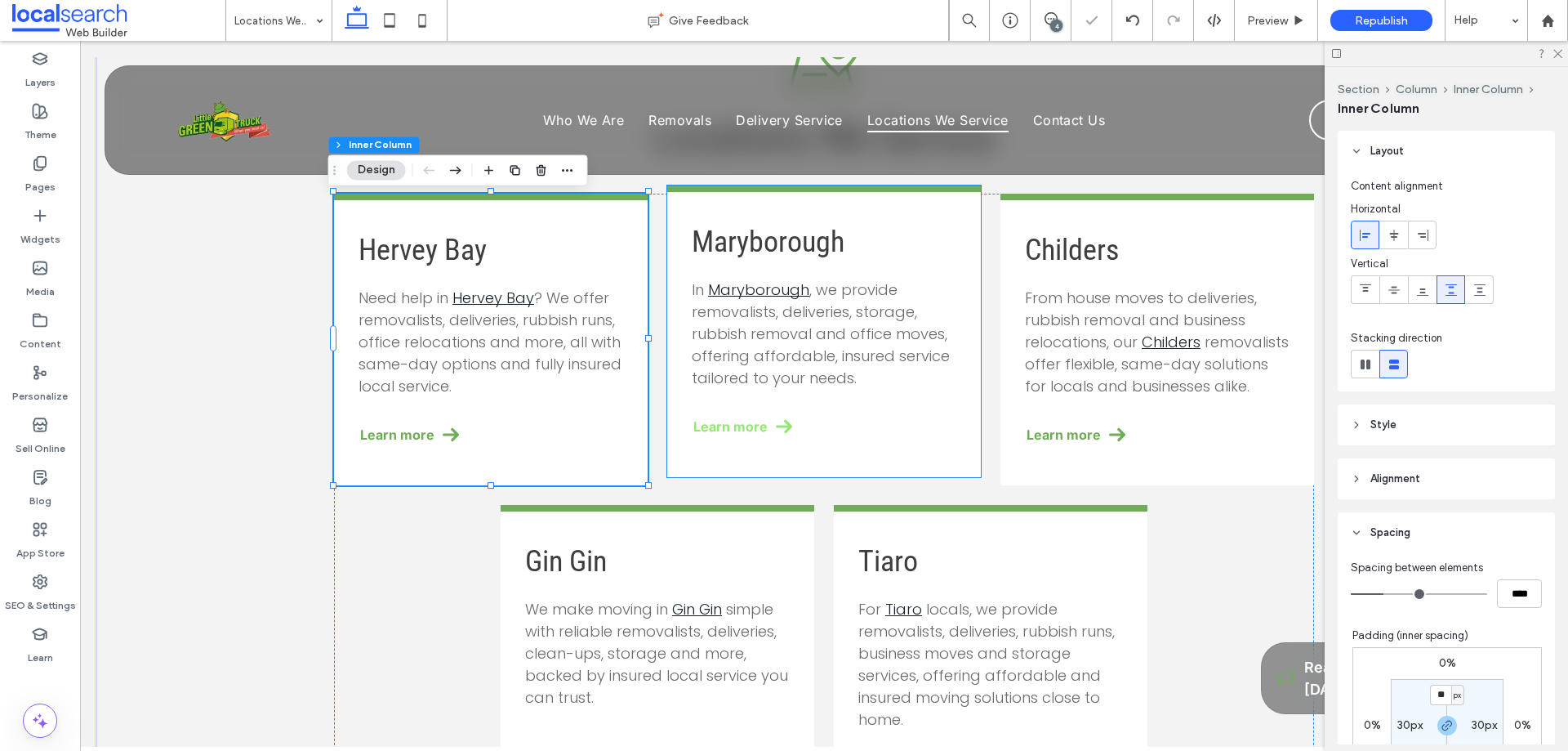
click at [747, 435] on span "Learn more" at bounding box center [730, 426] width 74 height 17
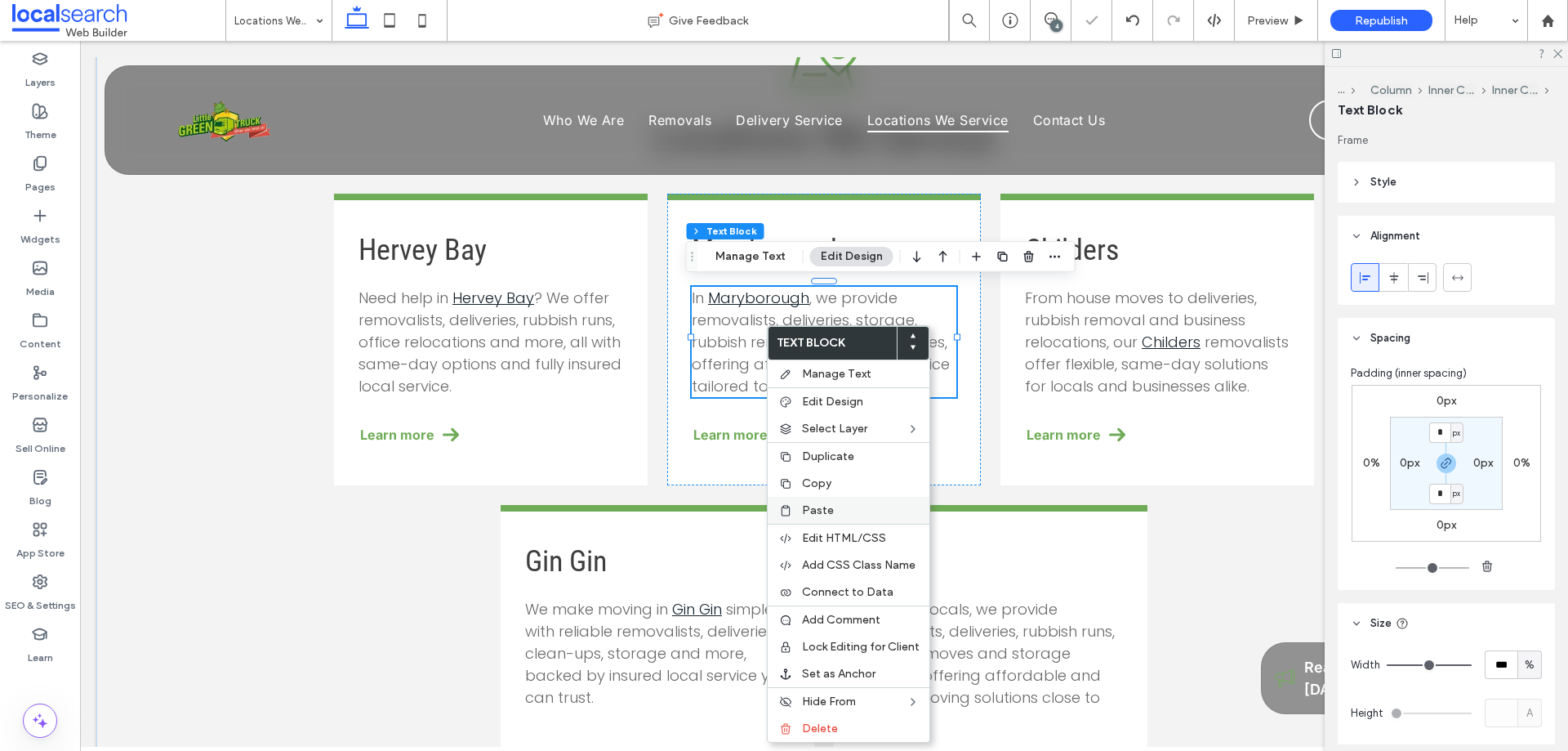
click at [823, 509] on span "Paste" at bounding box center [817, 510] width 32 height 14
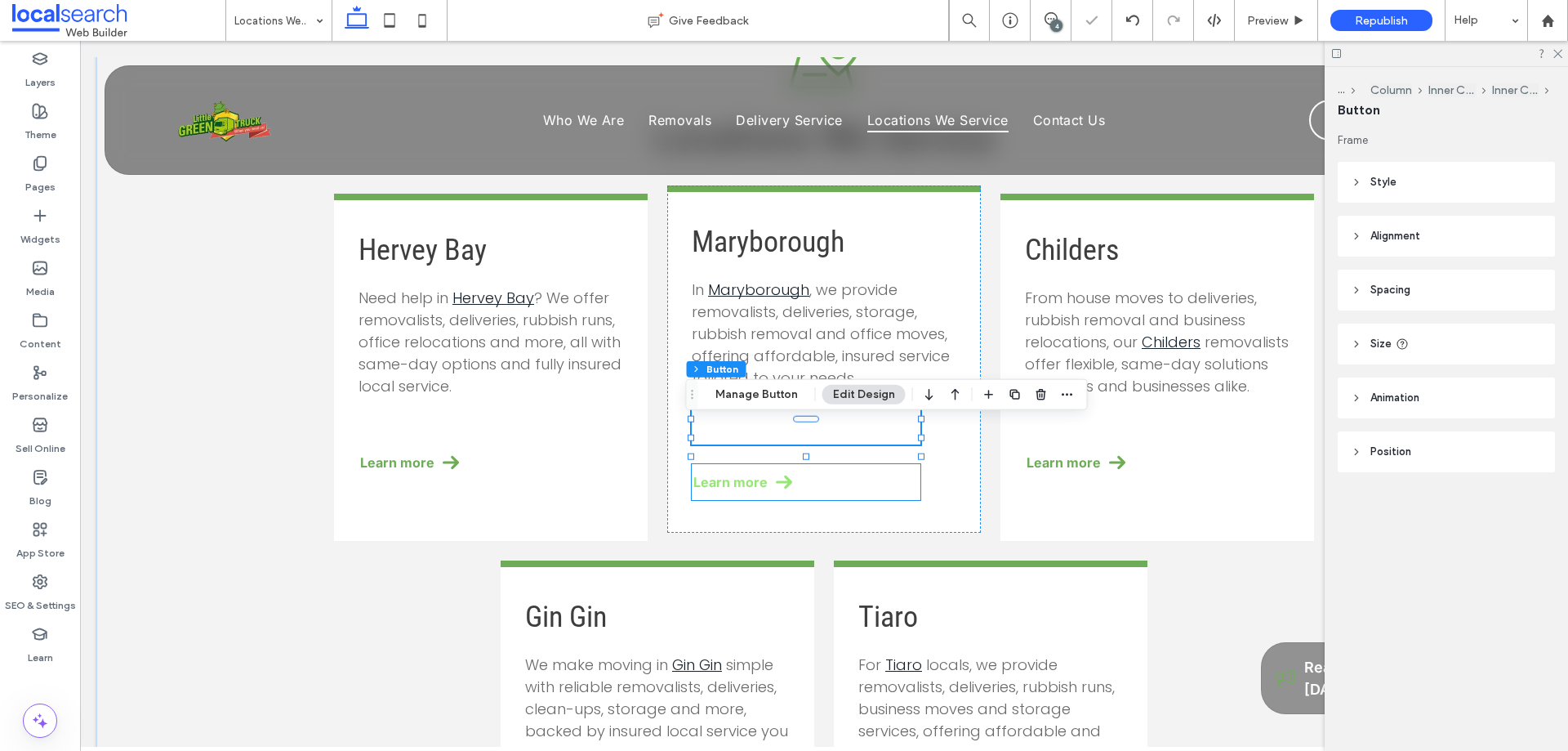
type input "**"
click at [776, 491] on span at bounding box center [784, 482] width 17 height 17
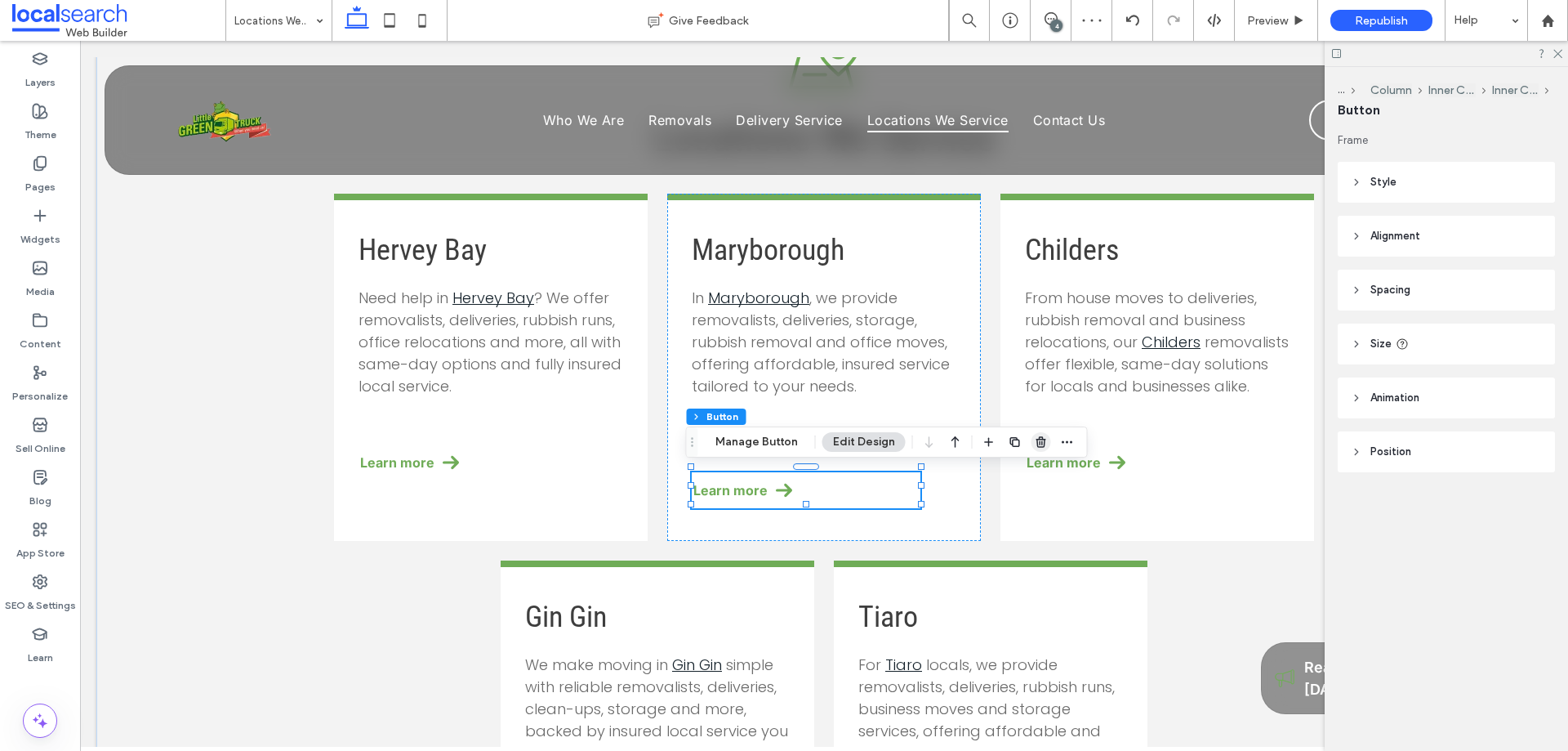
click at [1036, 446] on use "button" at bounding box center [1040, 442] width 10 height 11
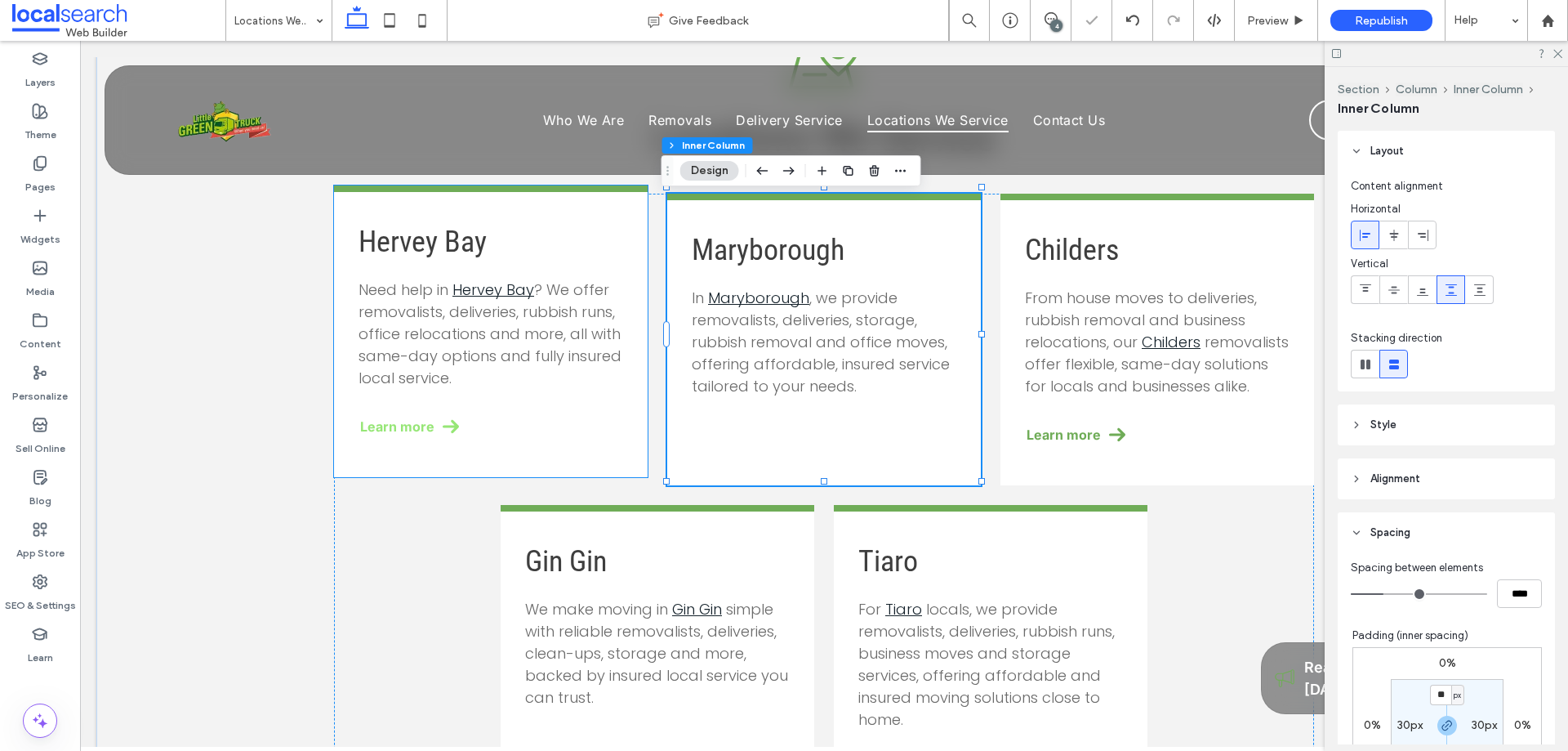
click at [406, 432] on span "Learn more" at bounding box center [397, 426] width 74 height 17
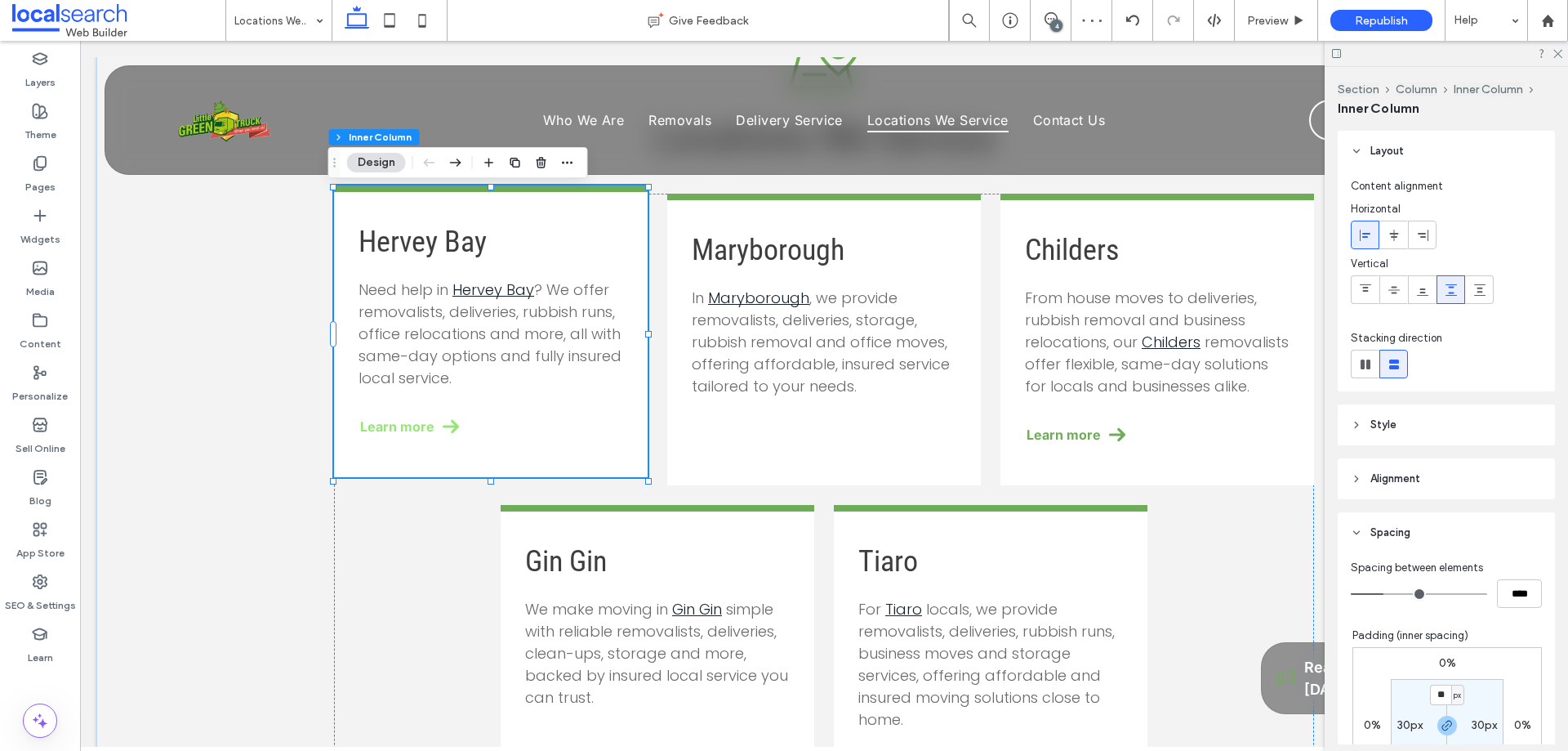
click at [404, 432] on span "Learn more" at bounding box center [397, 426] width 74 height 17
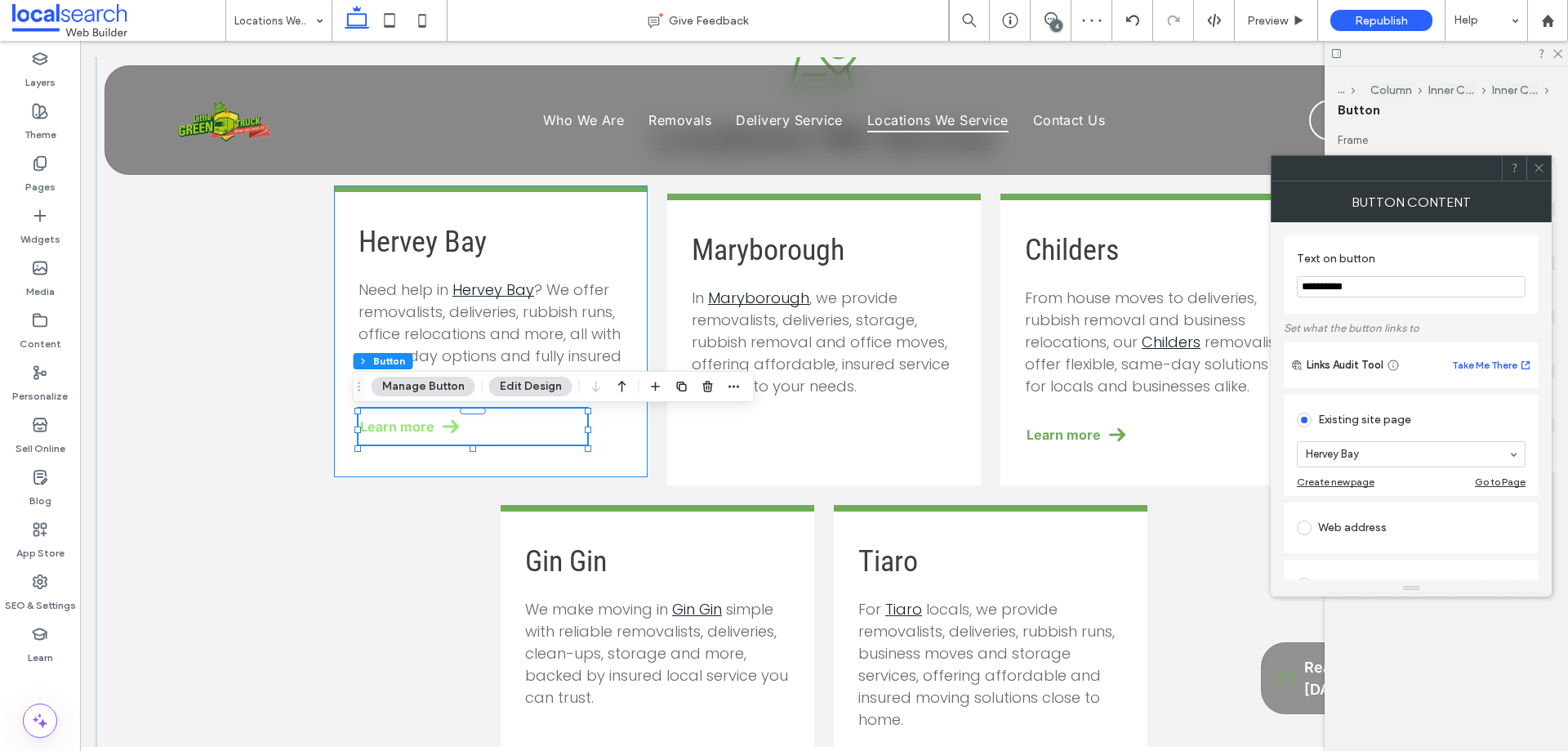
type input "**"
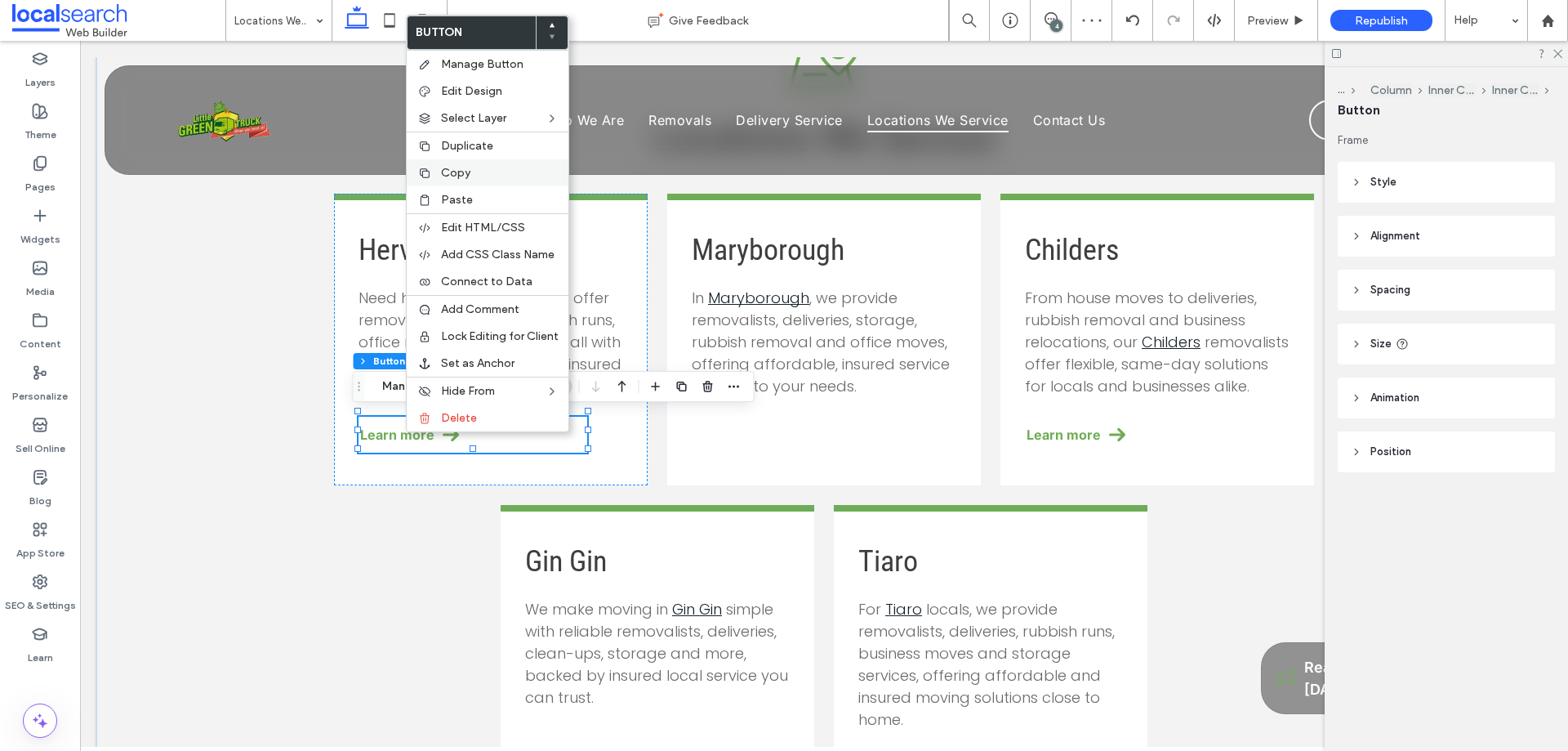
click at [470, 176] on span "Copy" at bounding box center [456, 172] width 29 height 14
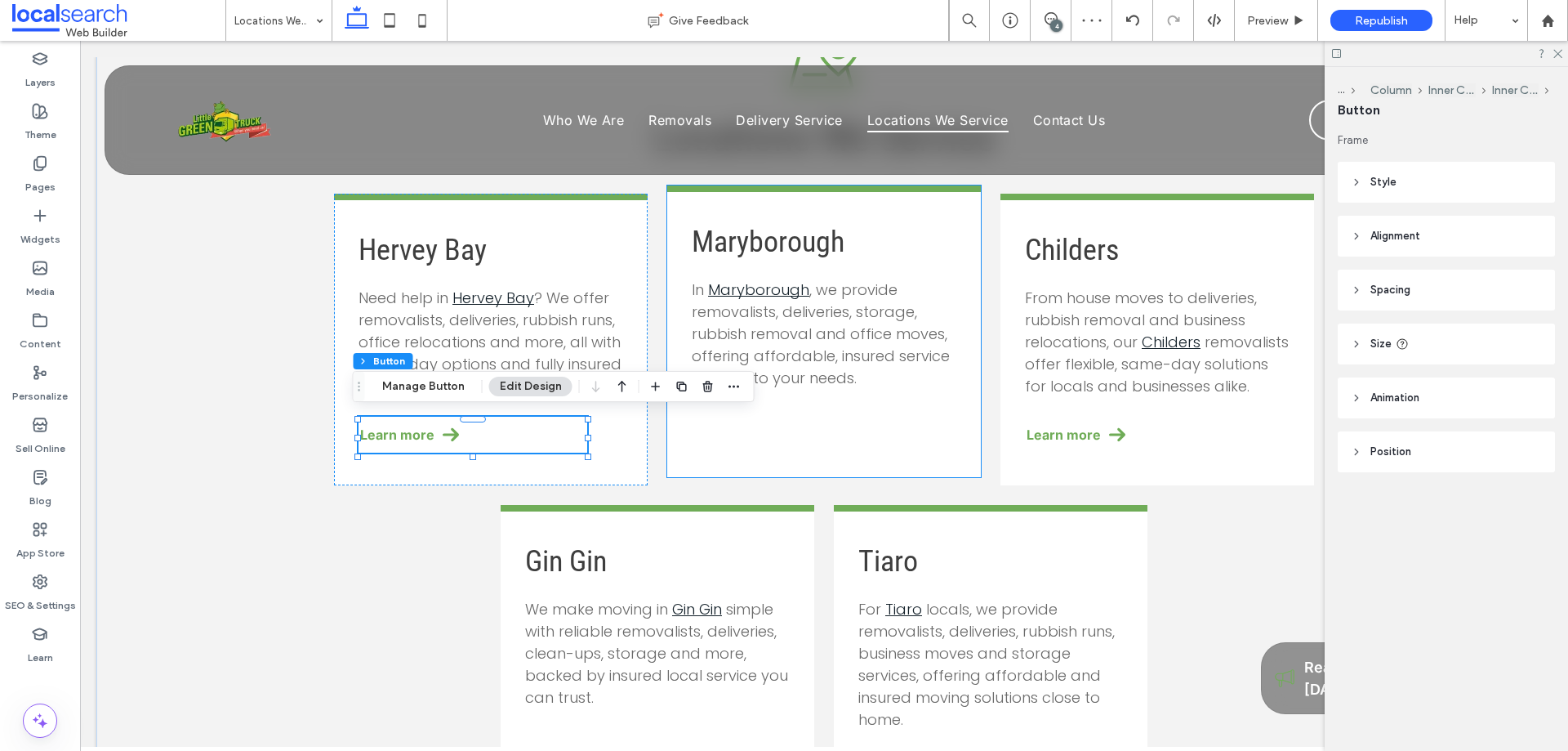
click at [807, 358] on span ", we provide removalists, deliveries, storage, rubbish removal and office moves…" at bounding box center [821, 333] width 258 height 109
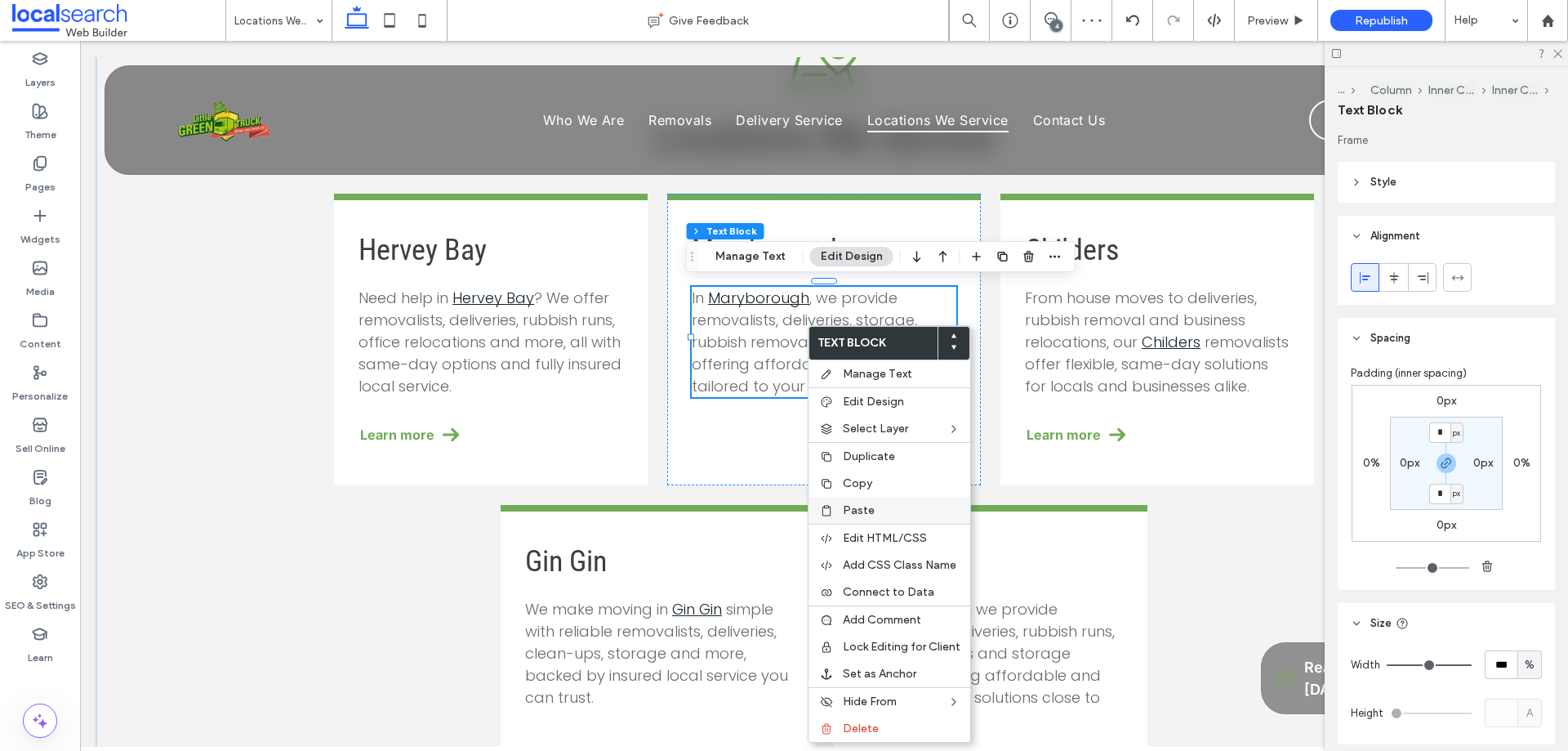
click at [856, 500] on div "Paste" at bounding box center [889, 510] width 161 height 27
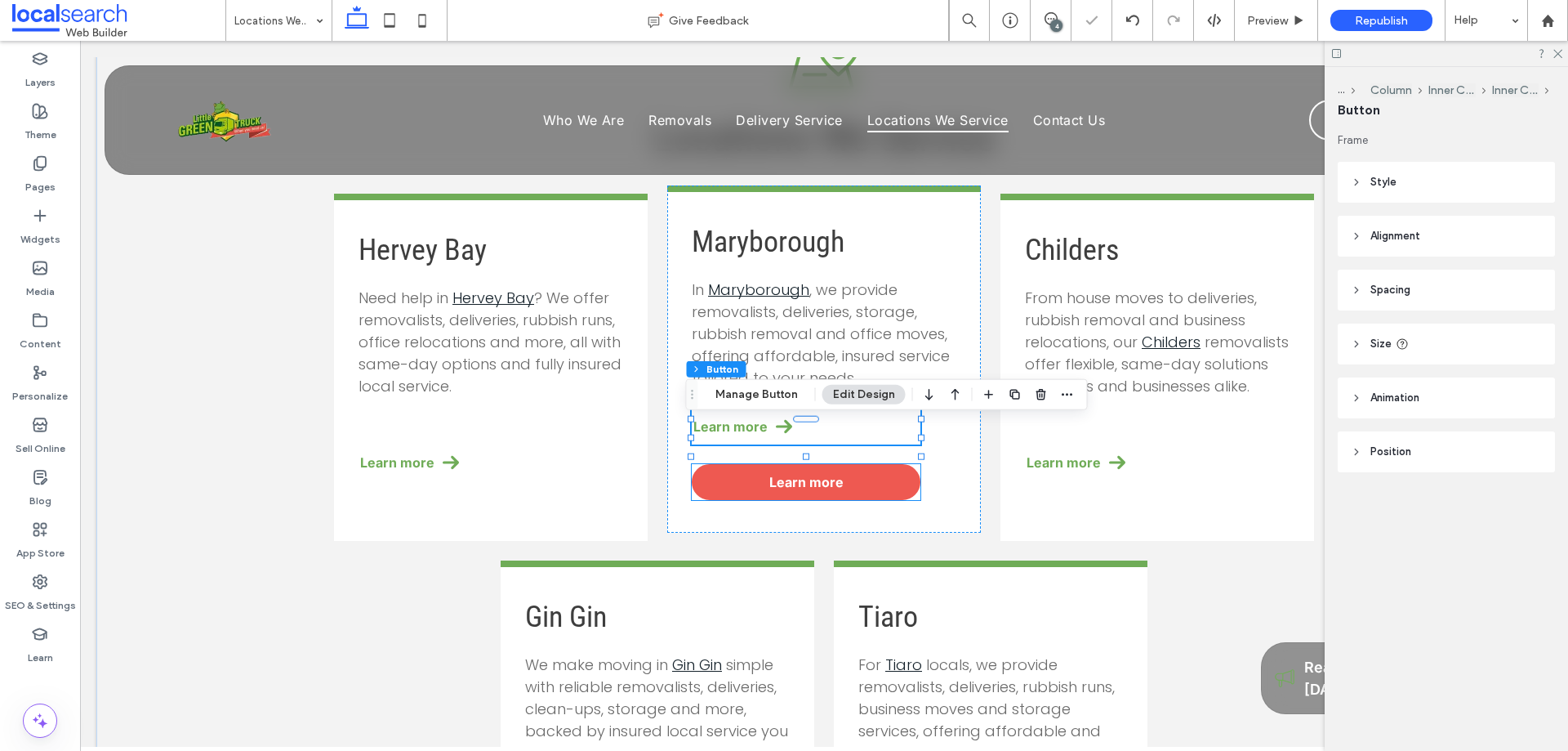
click at [890, 493] on link "Learn more" at bounding box center [807, 482] width 229 height 36
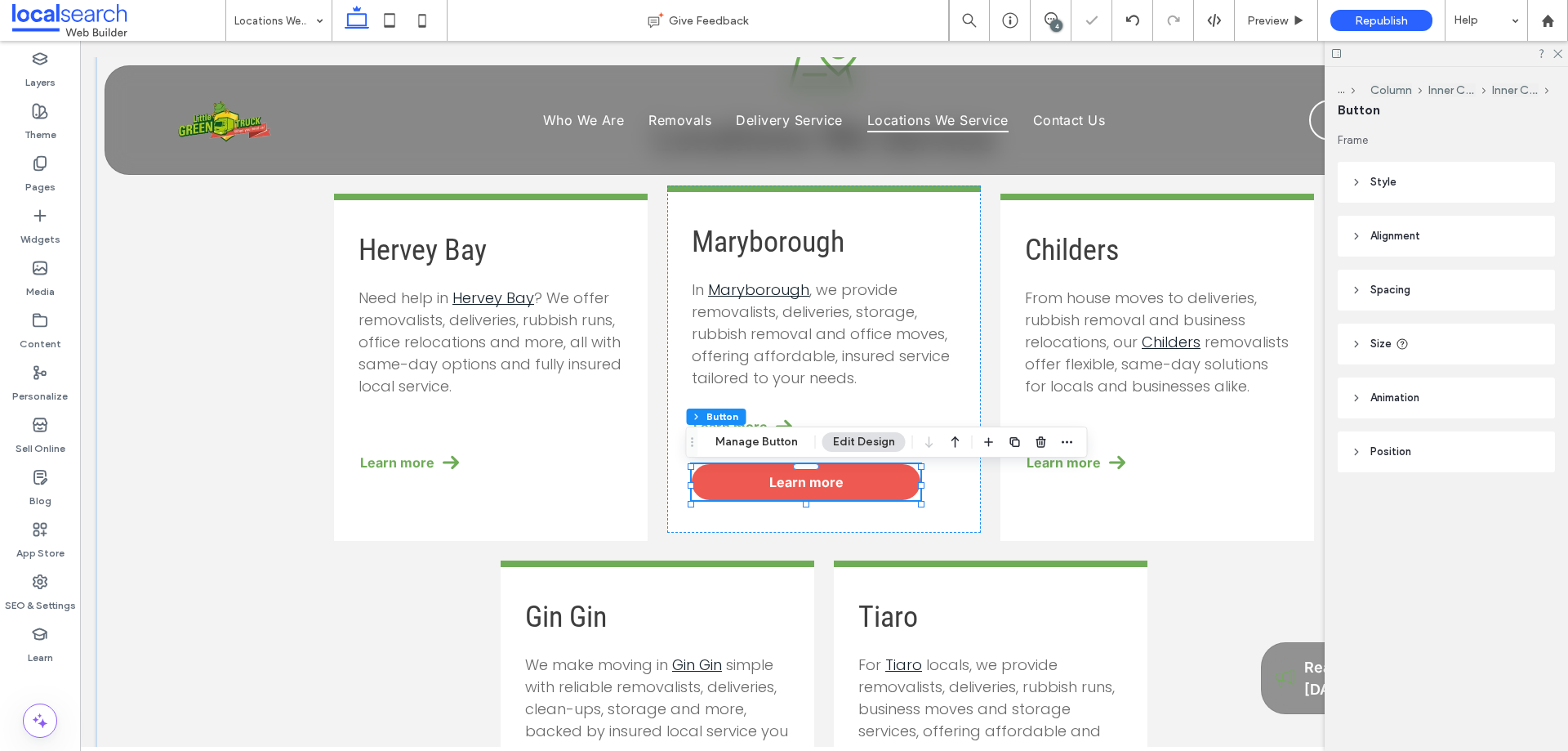
type input "**"
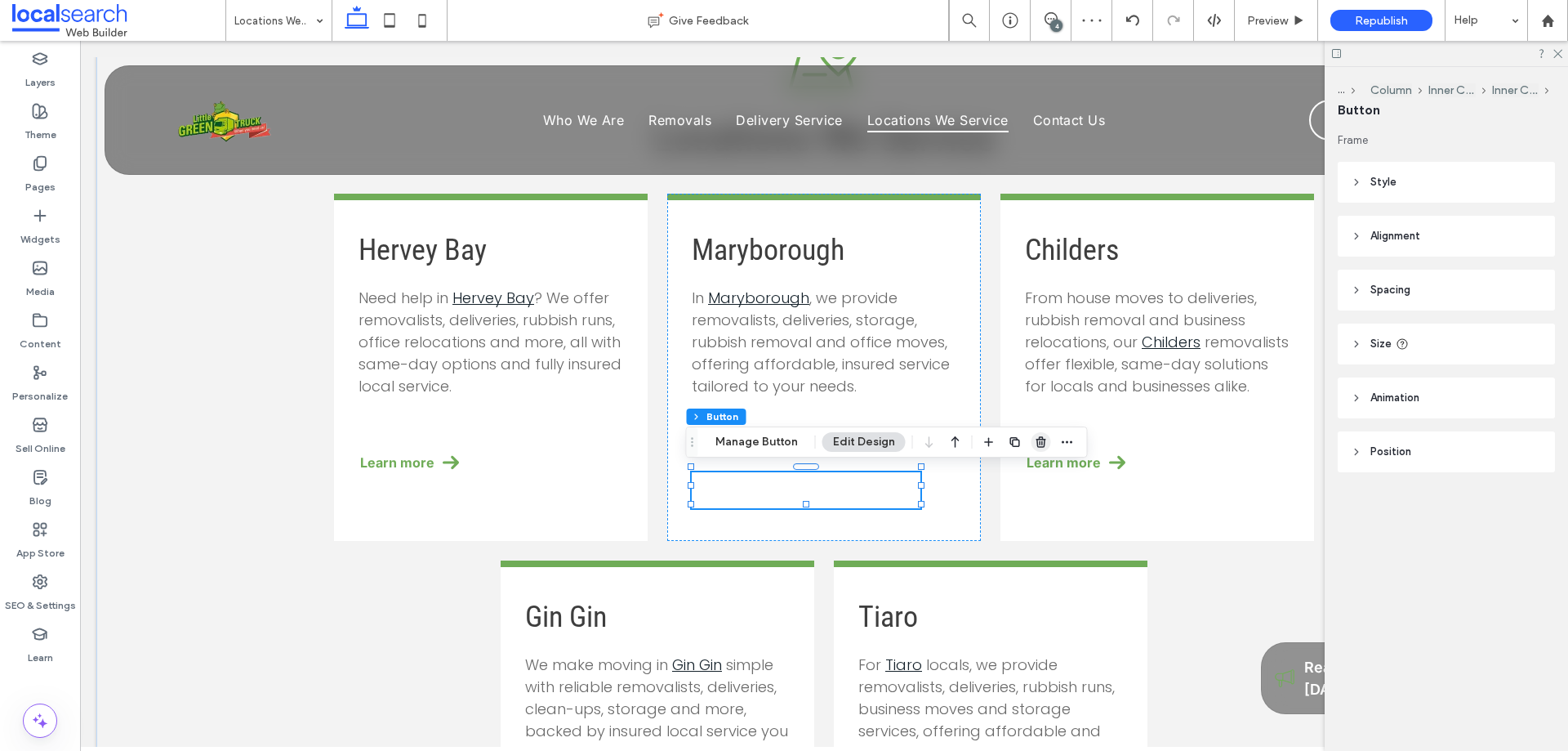
click at [1038, 444] on use "button" at bounding box center [1040, 442] width 10 height 11
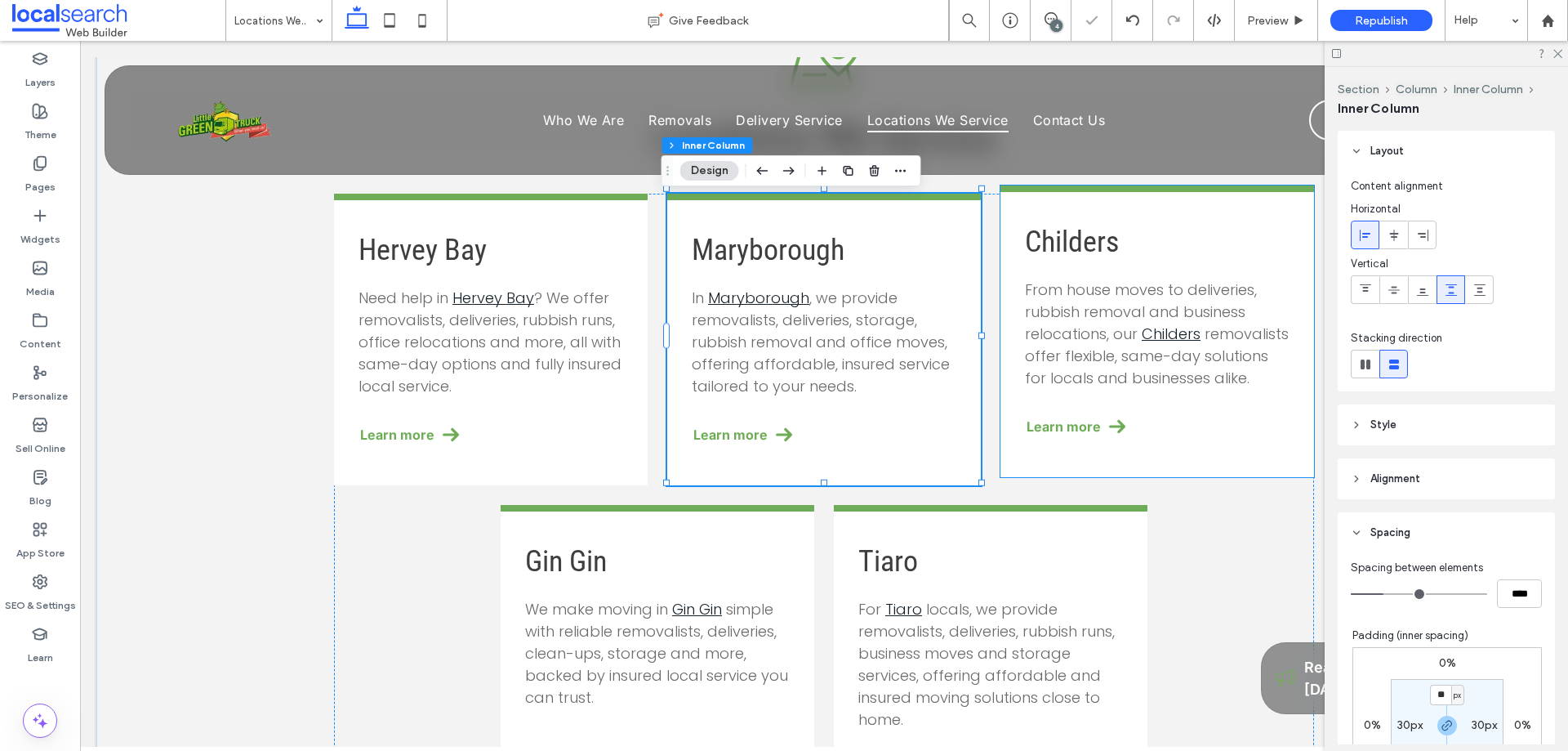
click at [1150, 374] on span "removalists offer flexible, same-day solutions for locals and businesses alike." at bounding box center [1157, 355] width 264 height 65
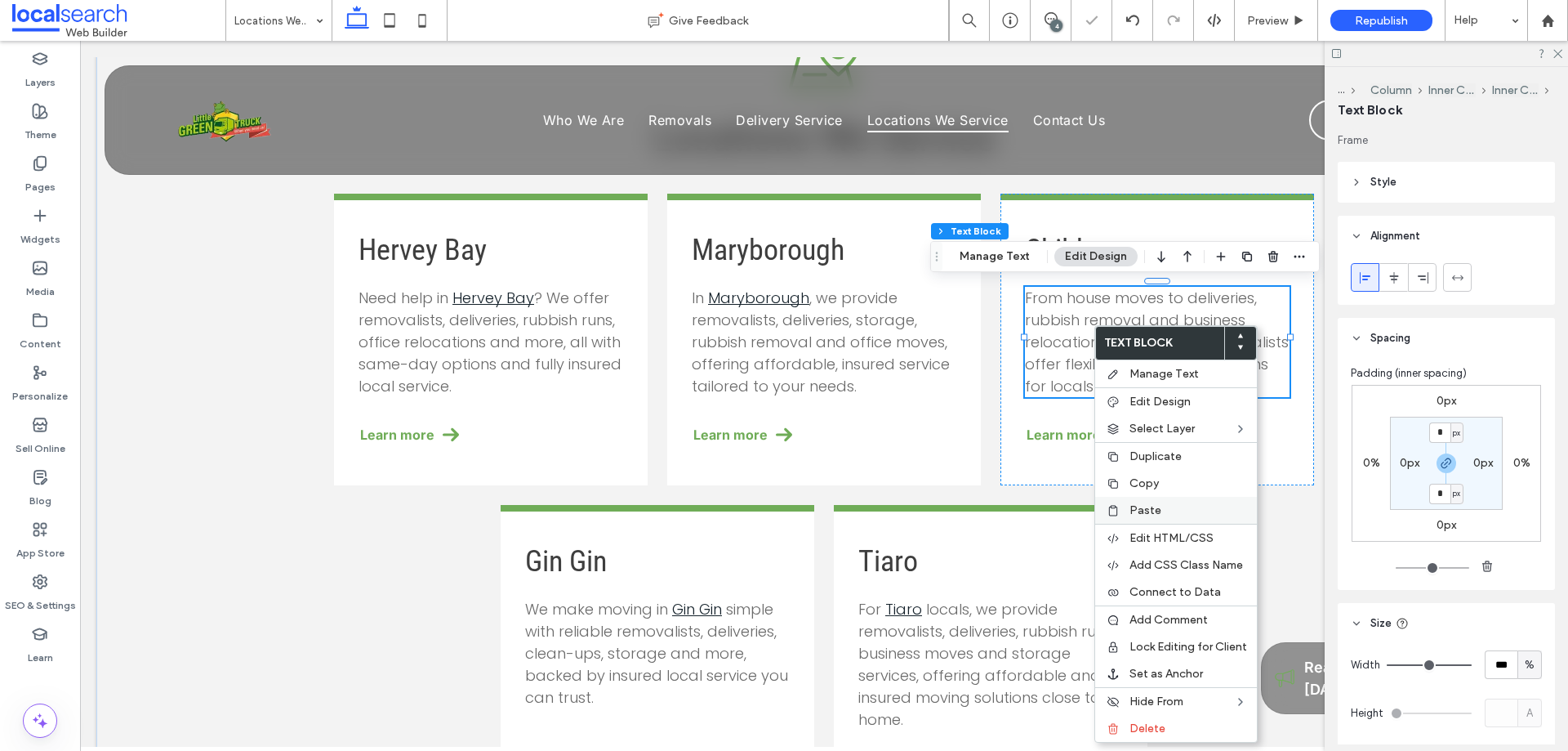
click at [1147, 510] on span "Paste" at bounding box center [1145, 510] width 32 height 14
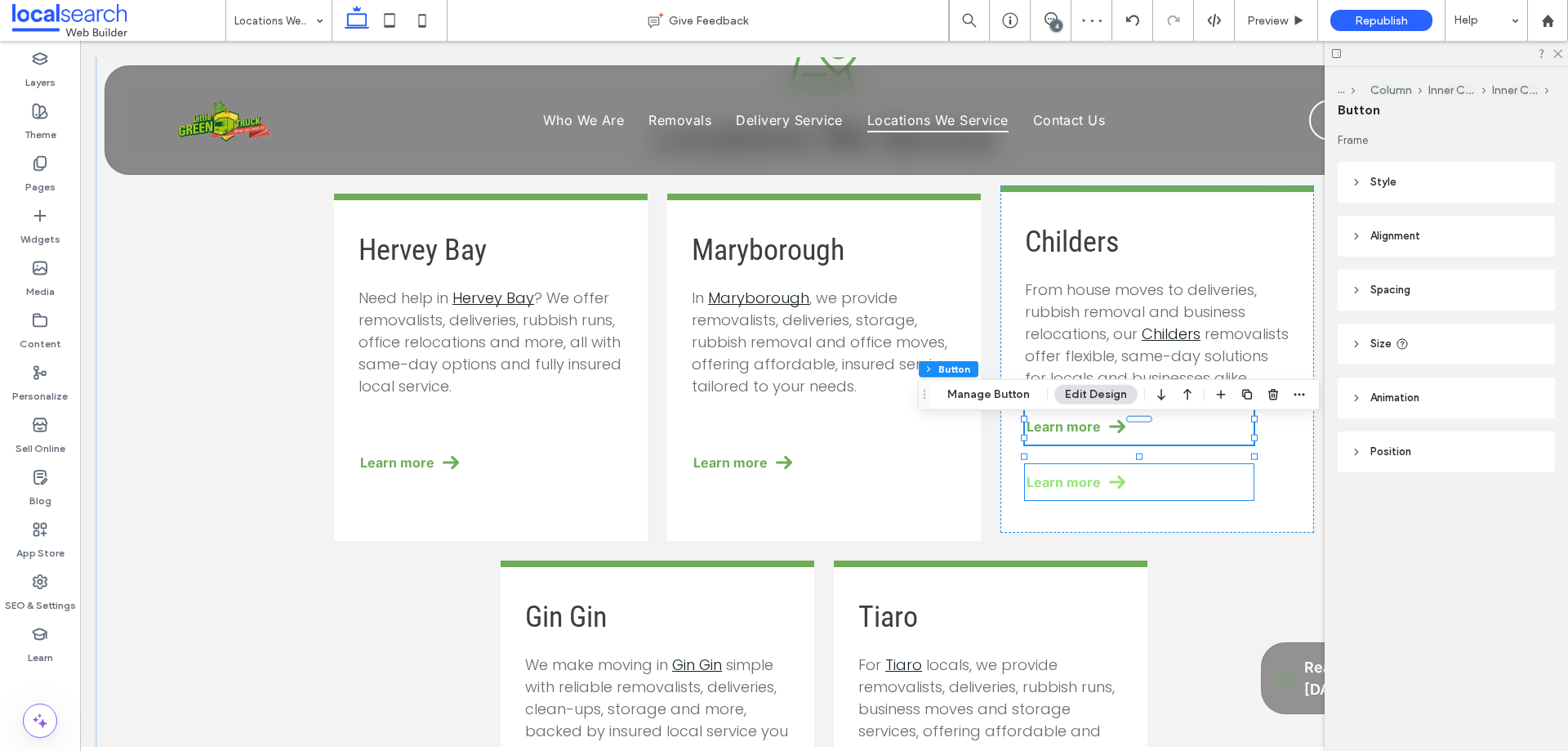
click at [1128, 489] on link "Learn more" at bounding box center [1139, 482] width 229 height 36
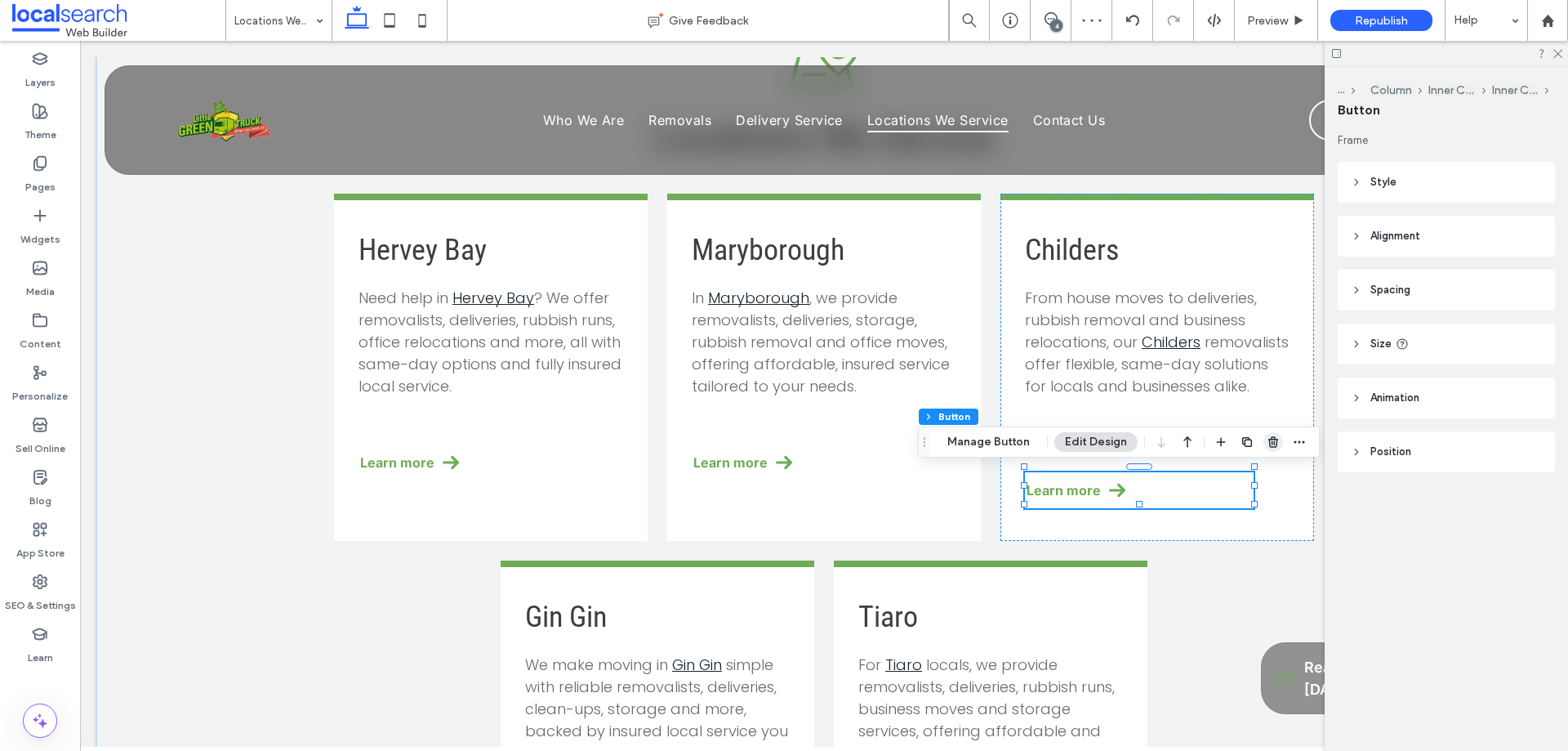
click at [1267, 441] on icon "button" at bounding box center [1272, 442] width 13 height 13
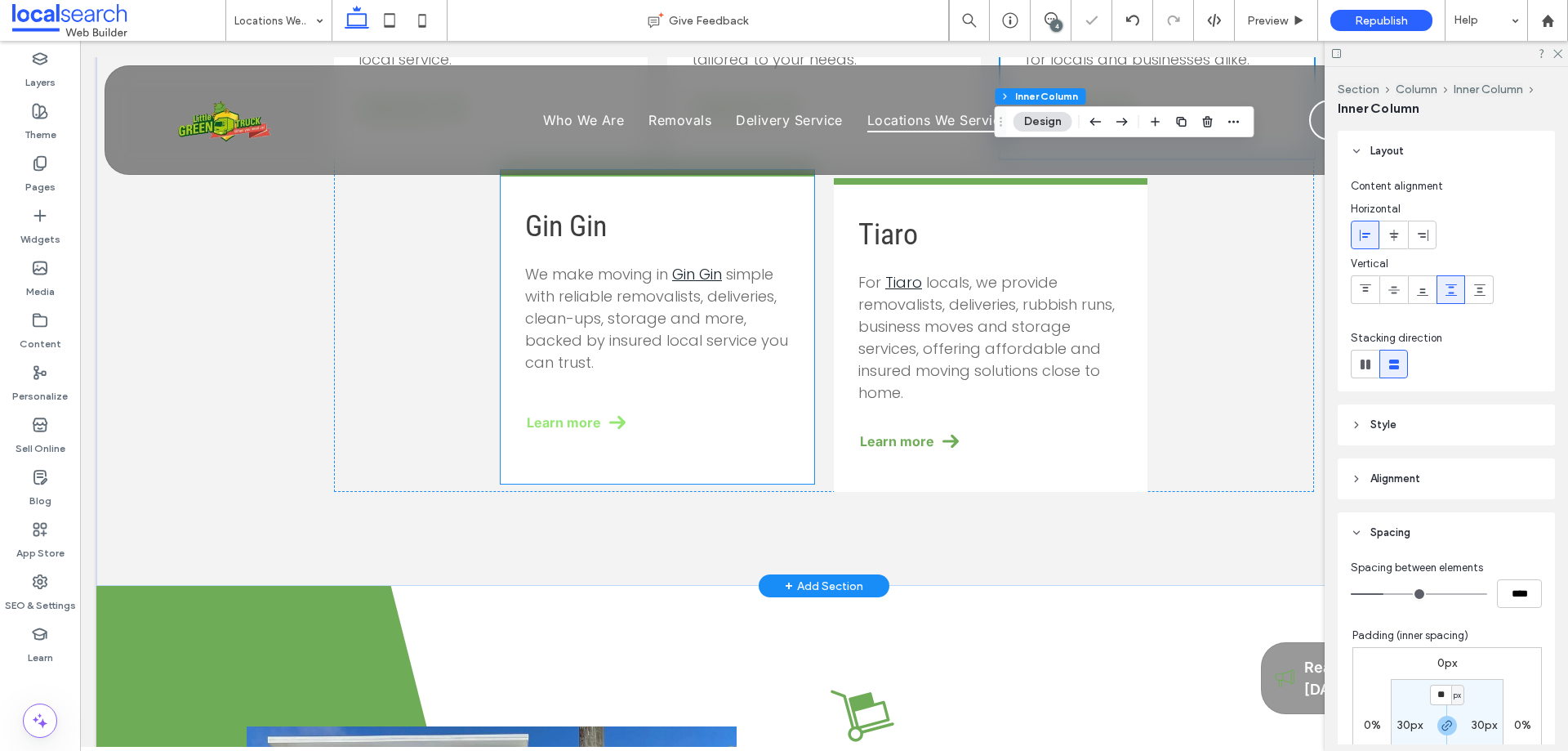
scroll to position [901, 0]
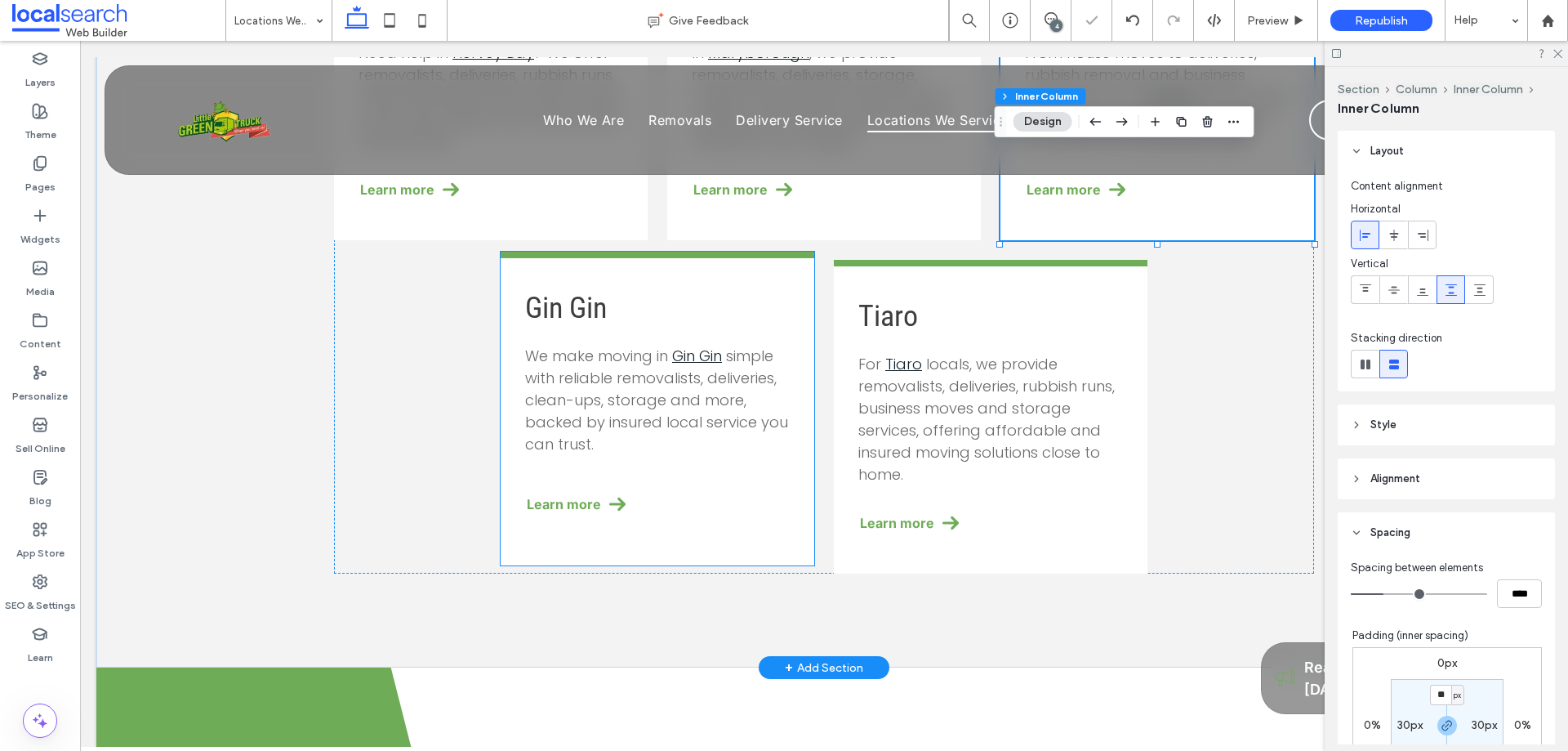
click at [669, 407] on span "simple with reliable removalists, deliveries, clean-ups, storage and more, back…" at bounding box center [657, 399] width 263 height 109
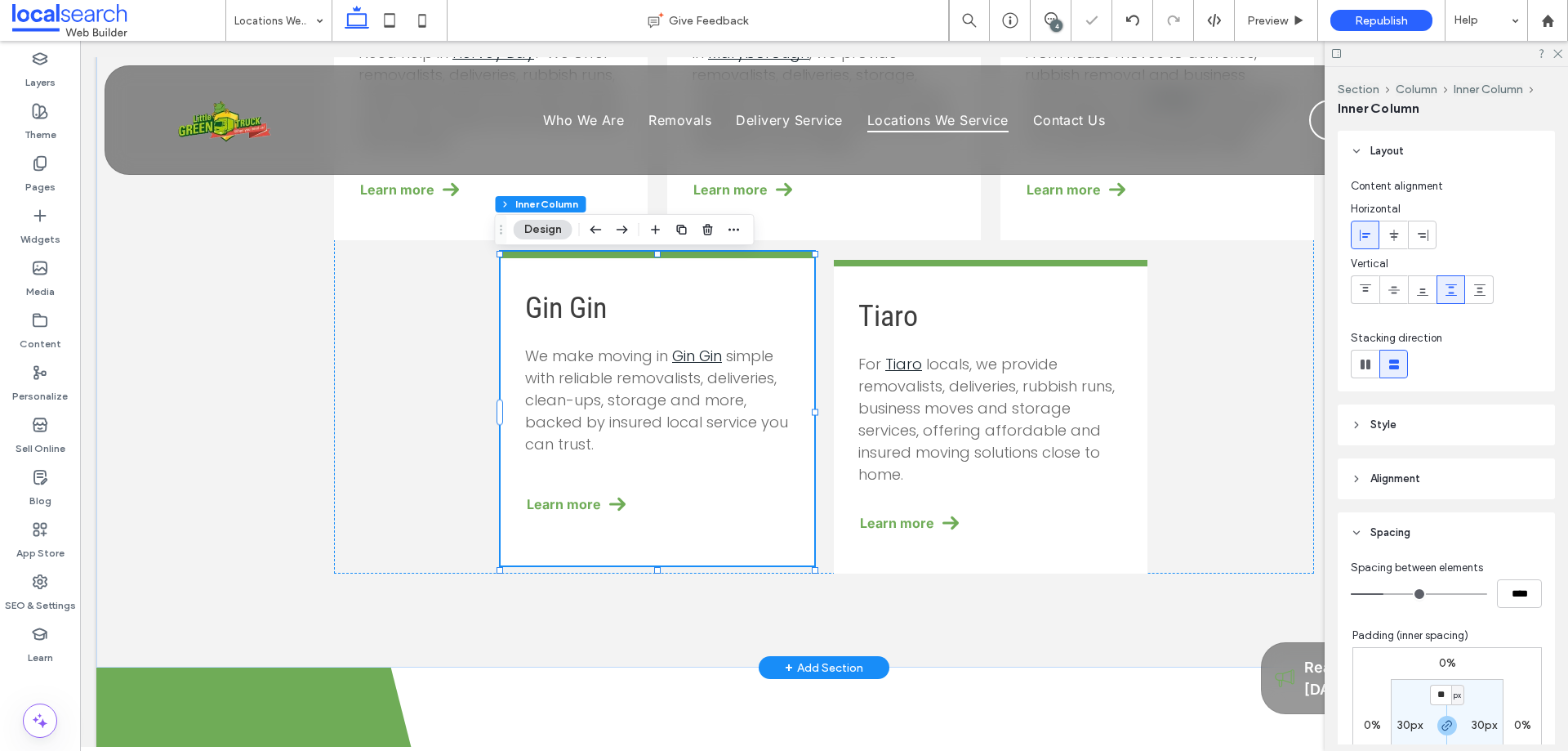
click at [632, 398] on span "simple with reliable removalists, deliveries, clean-ups, storage and more, back…" at bounding box center [657, 399] width 263 height 109
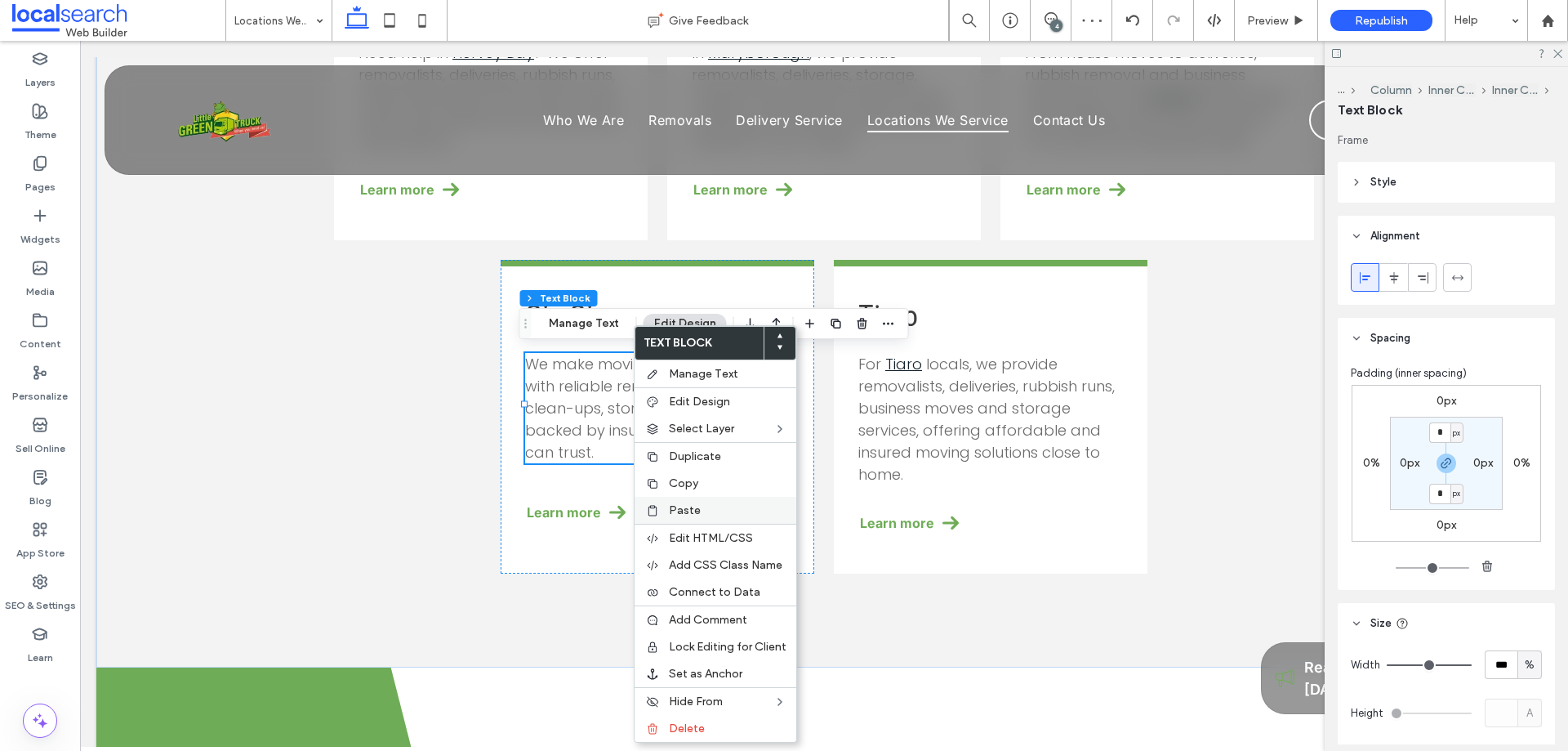
click at [690, 509] on span "Paste" at bounding box center [684, 510] width 32 height 14
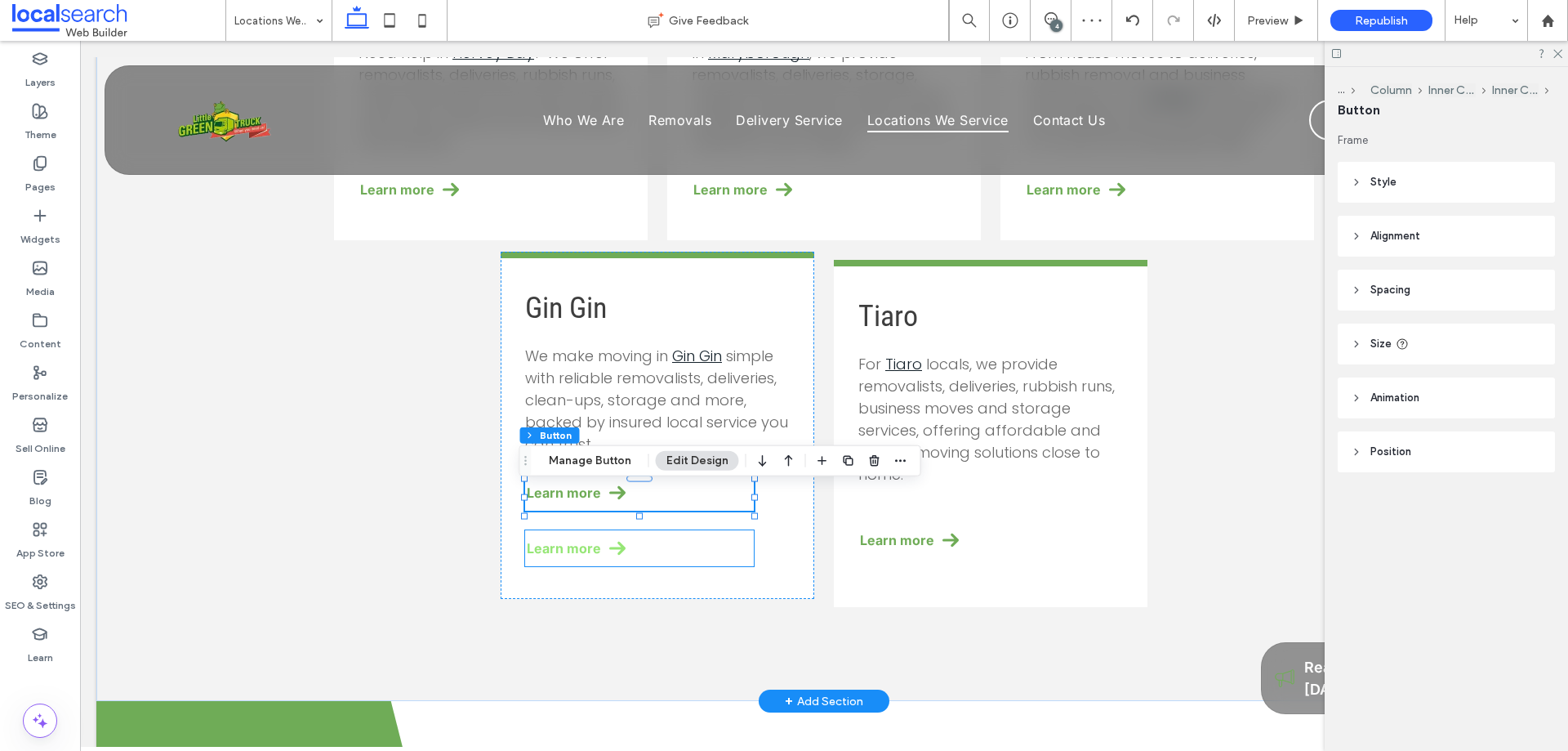
click at [644, 546] on link "Learn more" at bounding box center [640, 548] width 229 height 36
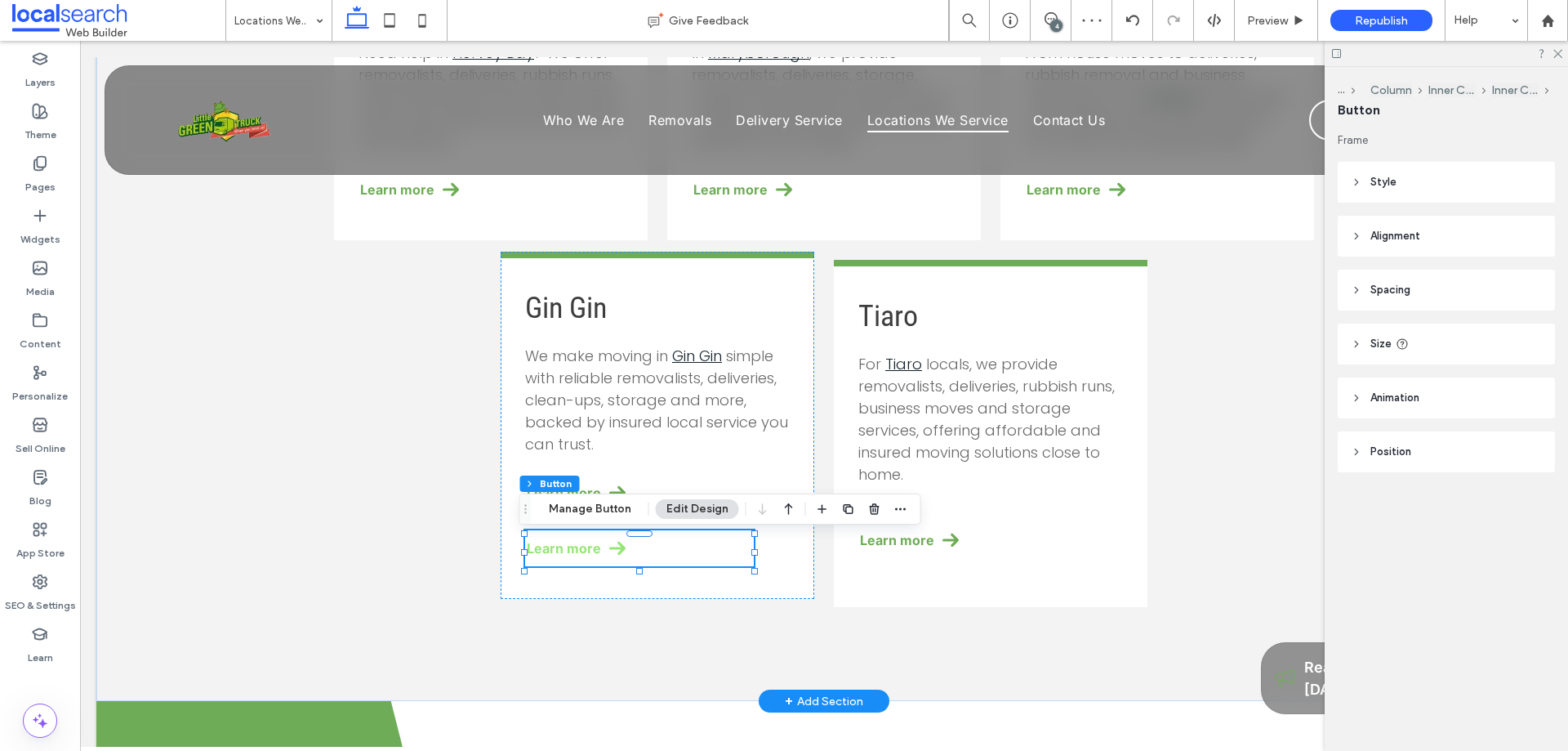
type input "**"
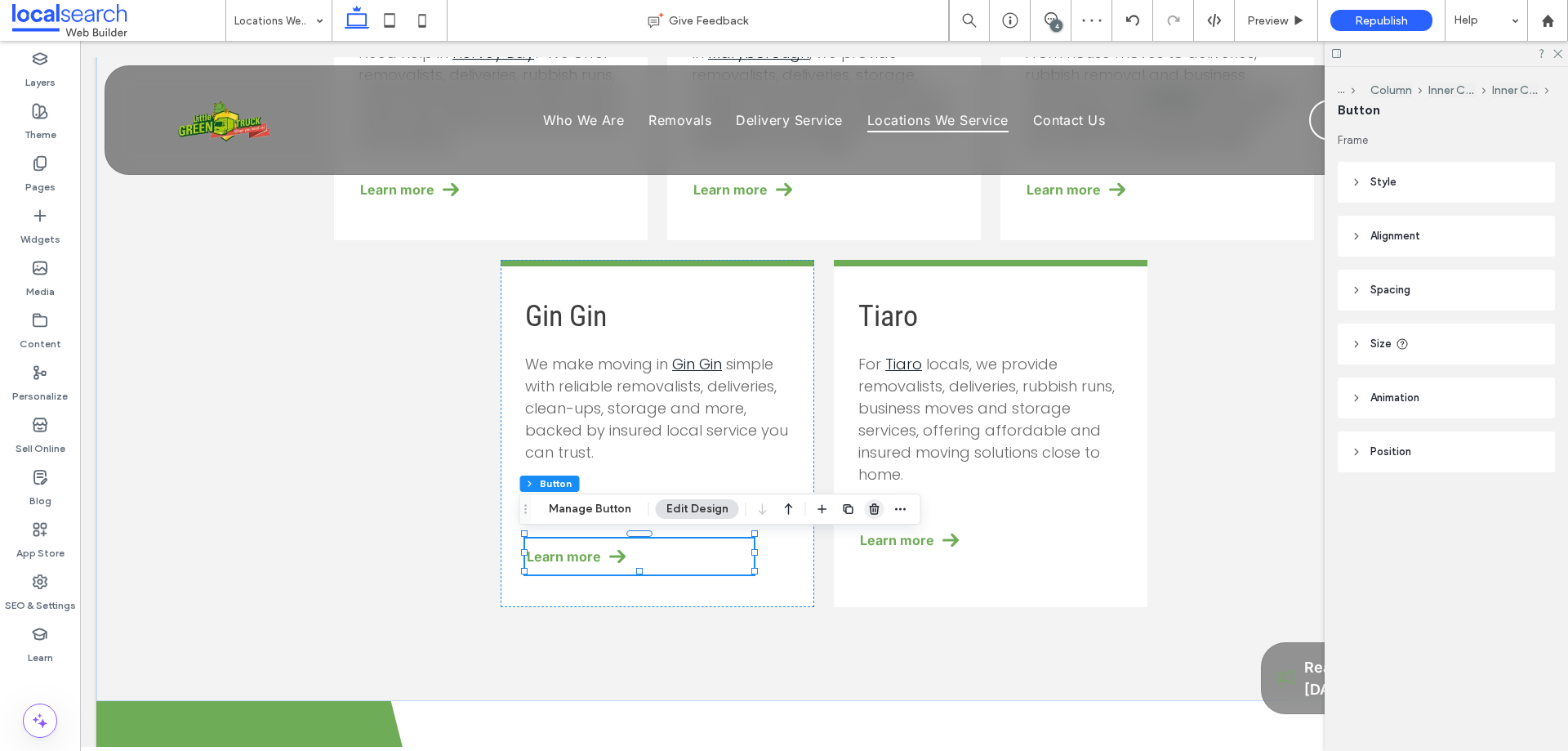
click at [871, 509] on use "button" at bounding box center [874, 508] width 10 height 11
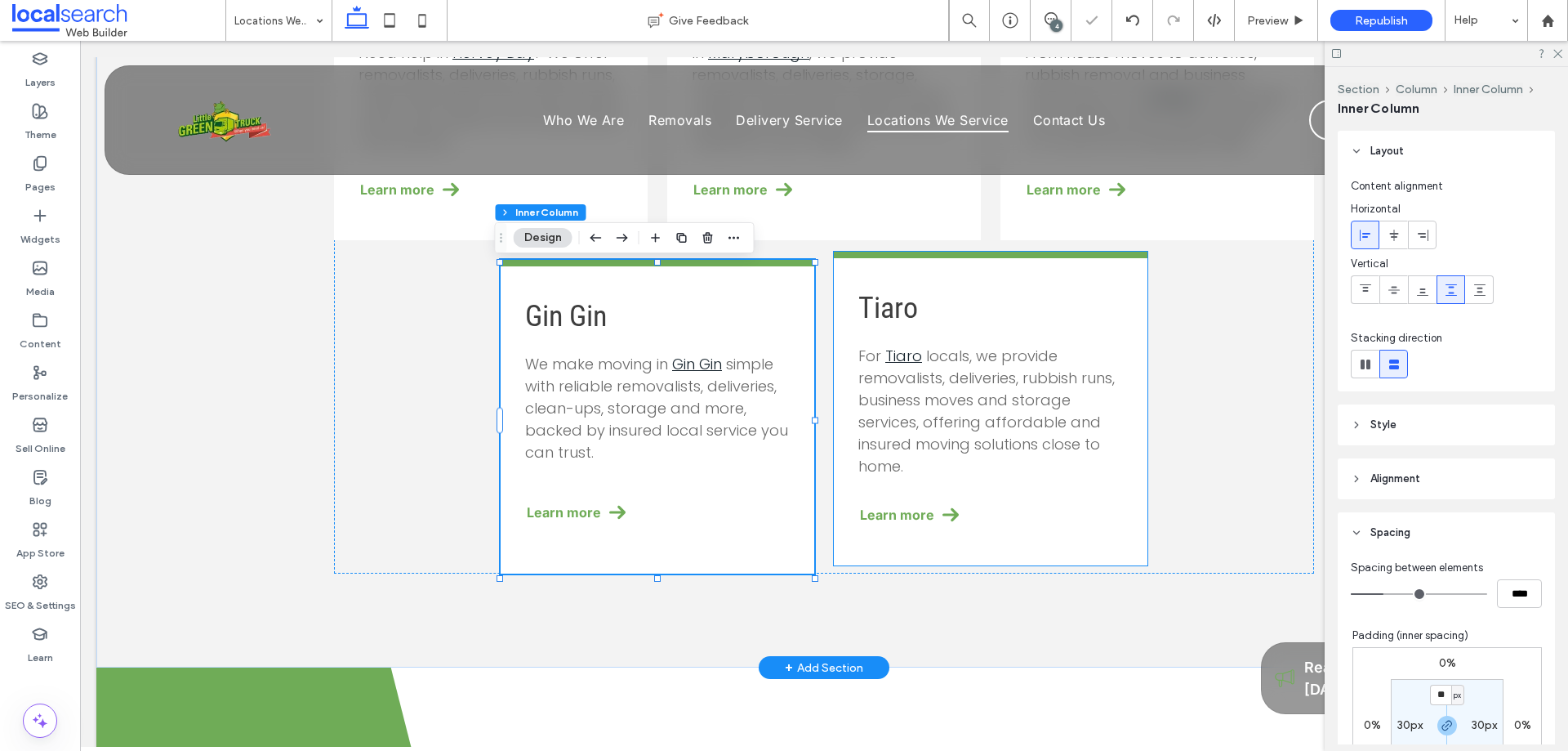
click at [930, 422] on span "locals, we provide removalists, deliveries, rubbish runs, business moves and st…" at bounding box center [987, 411] width 256 height 131
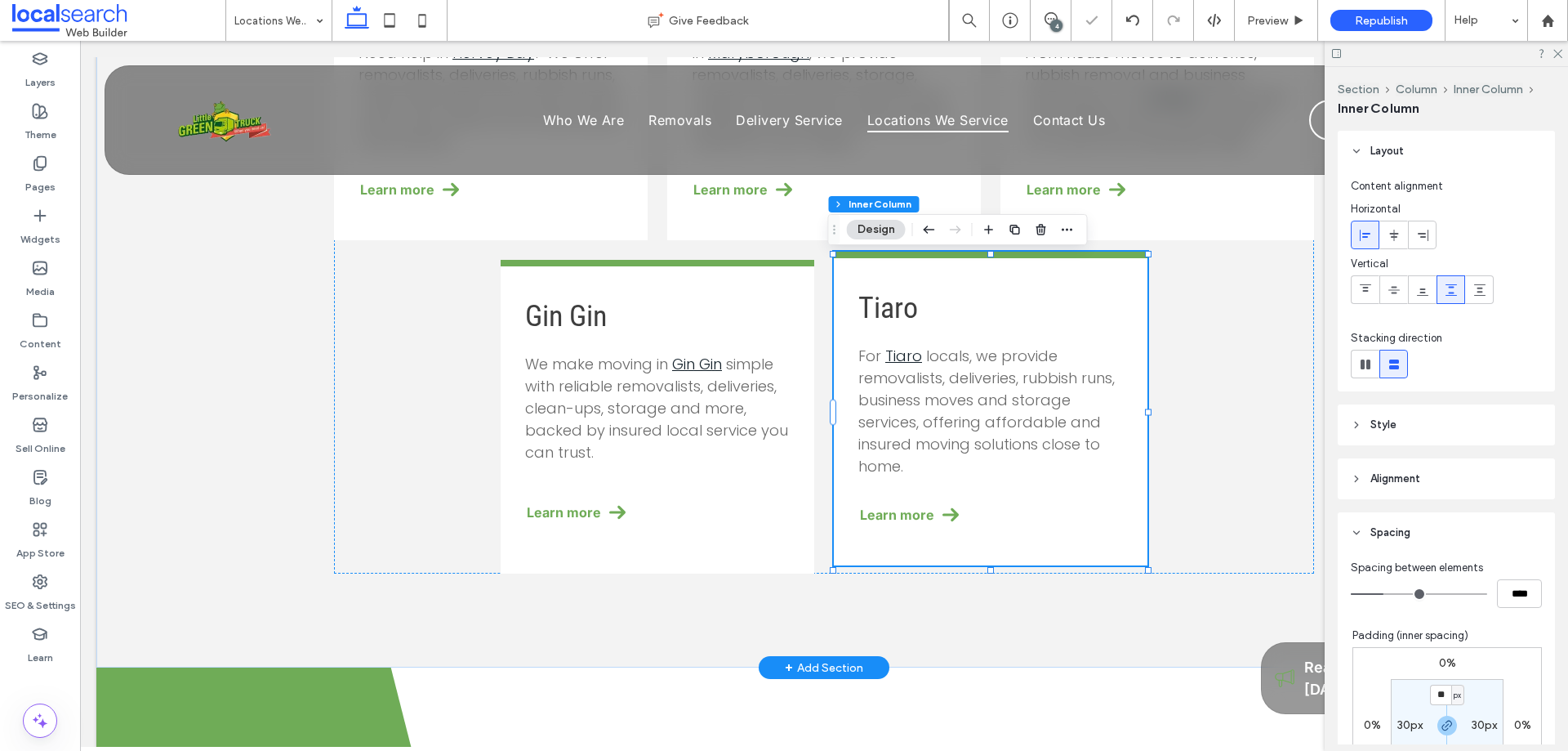
click at [930, 422] on span "locals, we provide removalists, deliveries, rubbish runs, business moves and st…" at bounding box center [987, 411] width 256 height 131
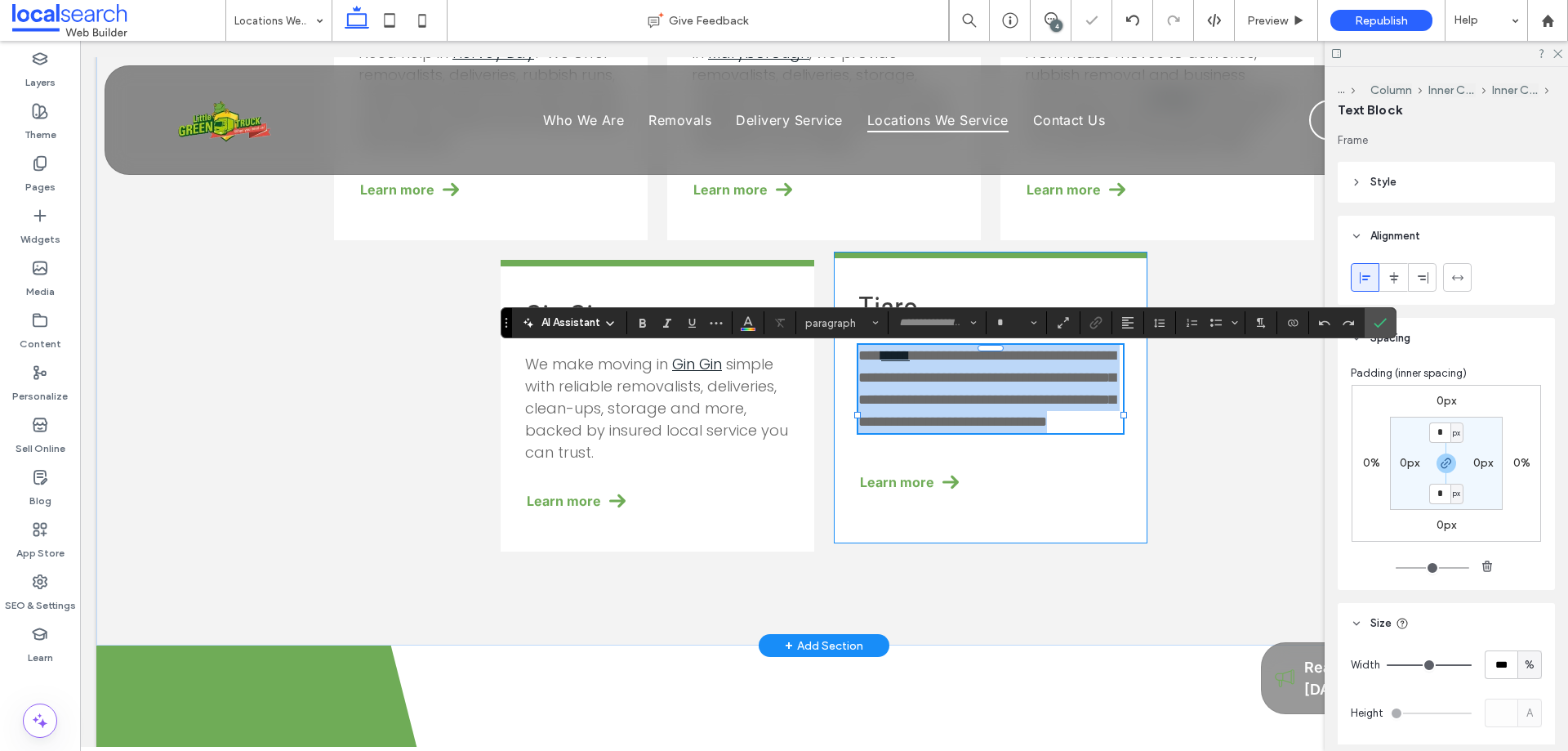
type input "*******"
type input "**"
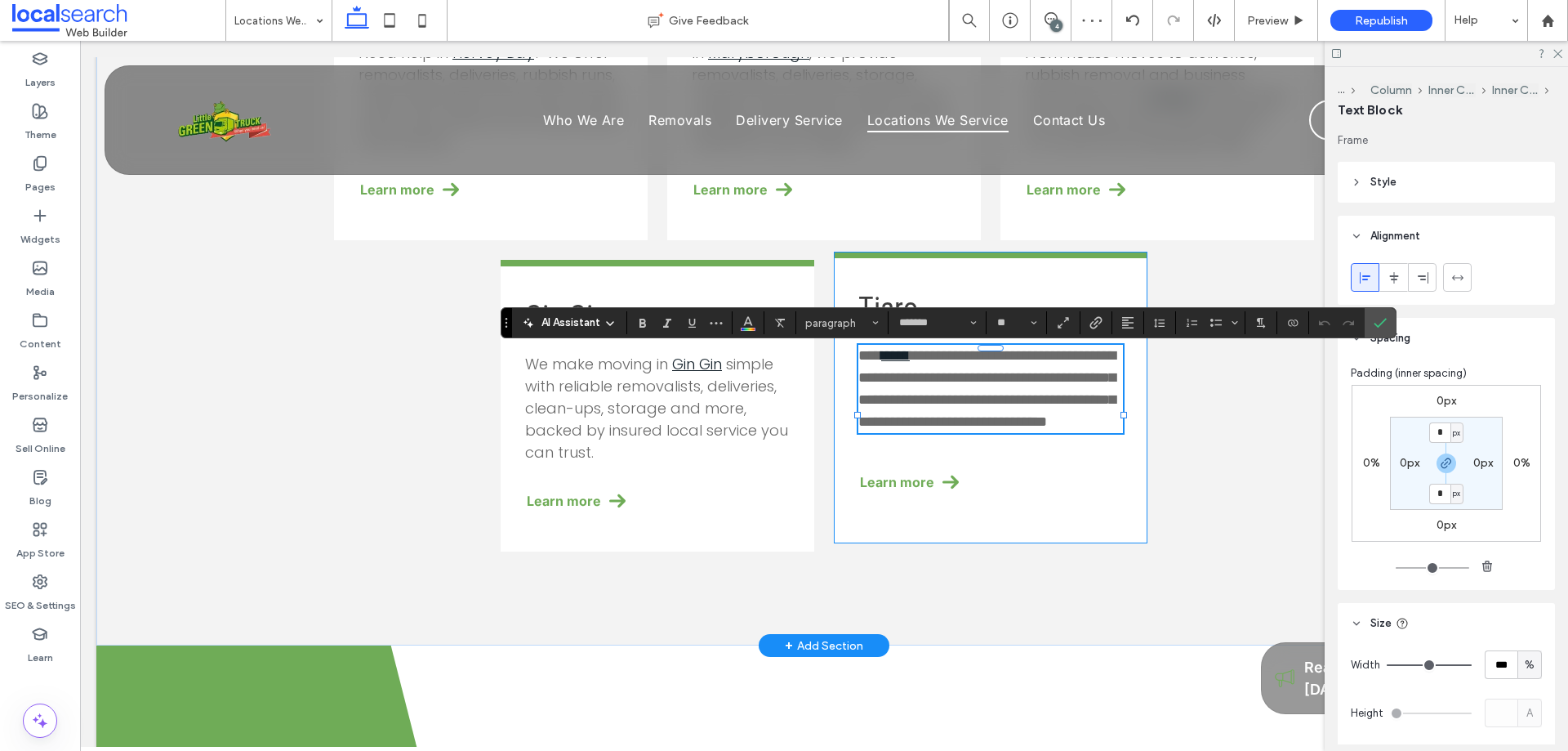
drag, startPoint x: 946, startPoint y: 432, endPoint x: 965, endPoint y: 495, distance: 65.8
click at [965, 495] on div "**********" at bounding box center [991, 398] width 313 height 292
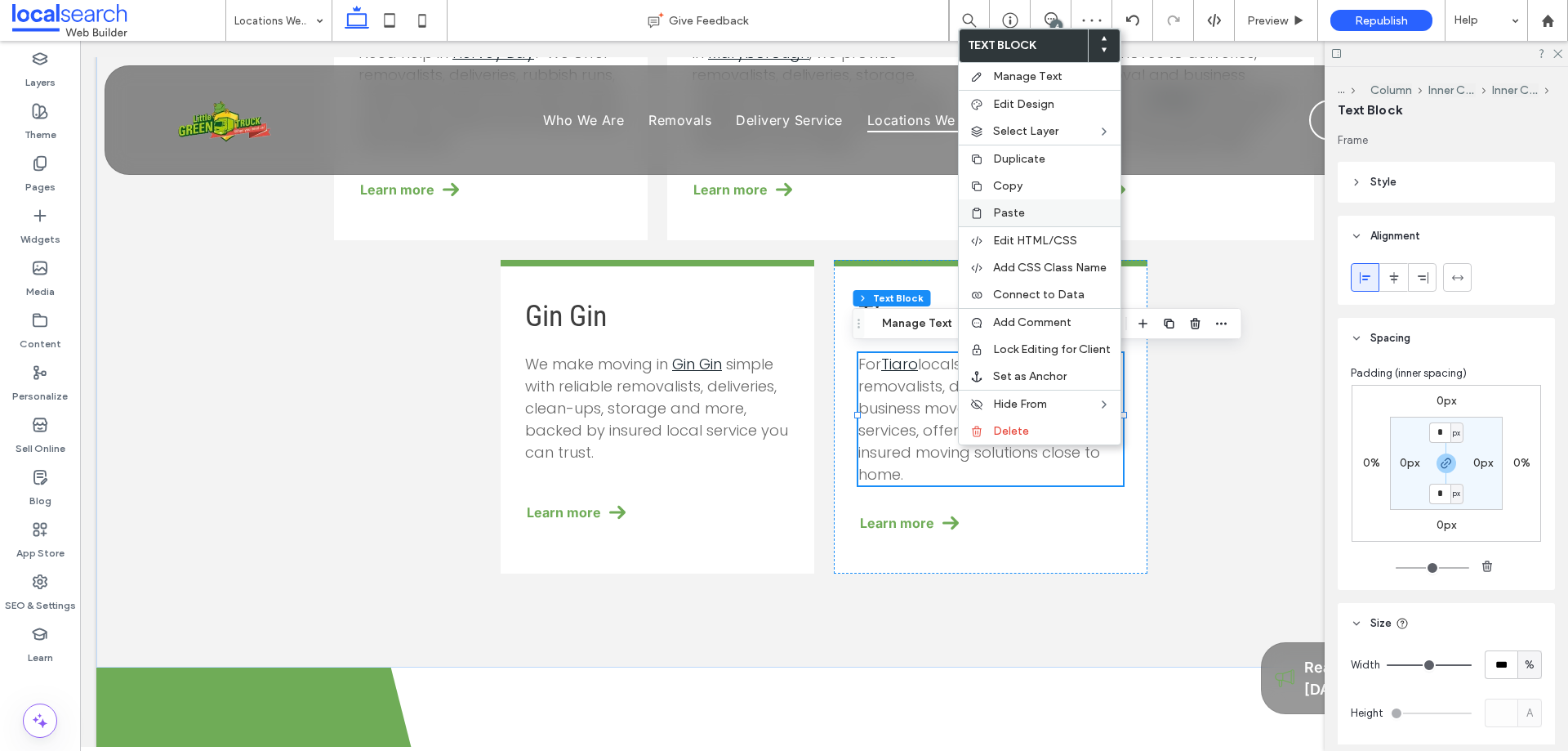
click at [1011, 211] on span "Paste" at bounding box center [1009, 212] width 32 height 14
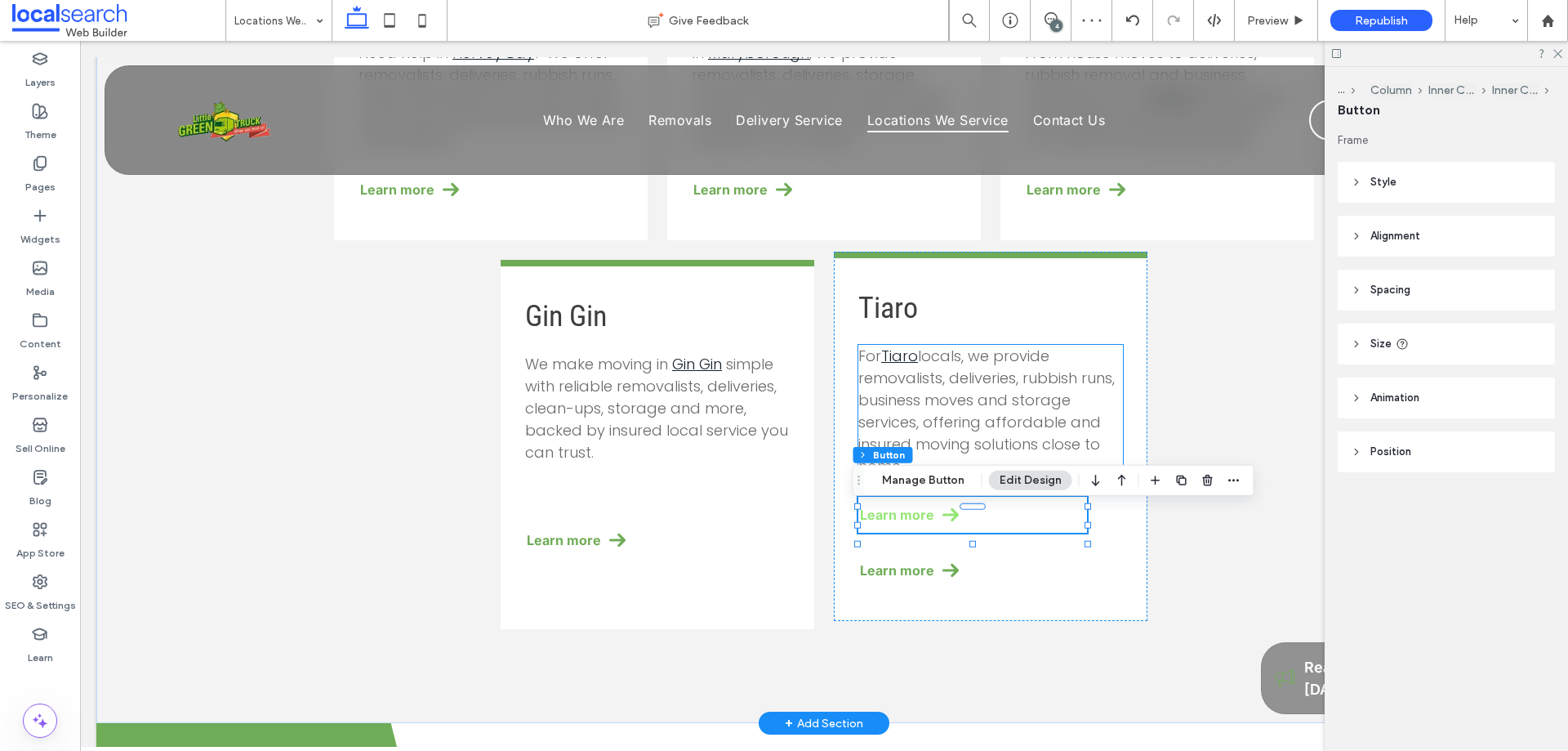
type input "**"
click at [971, 572] on link "Learn more" at bounding box center [973, 570] width 229 height 36
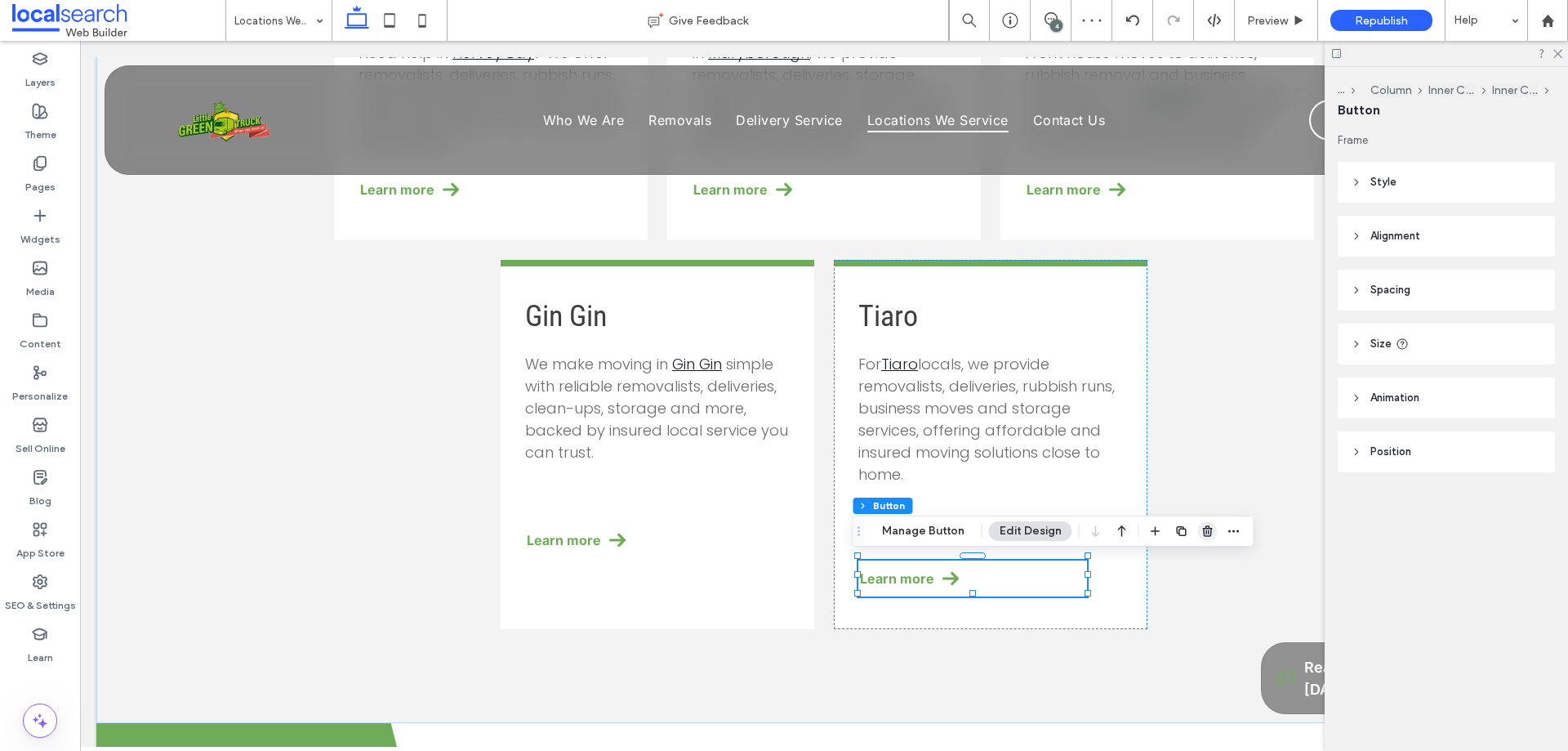
click at [1202, 526] on icon "button" at bounding box center [1208, 531] width 13 height 13
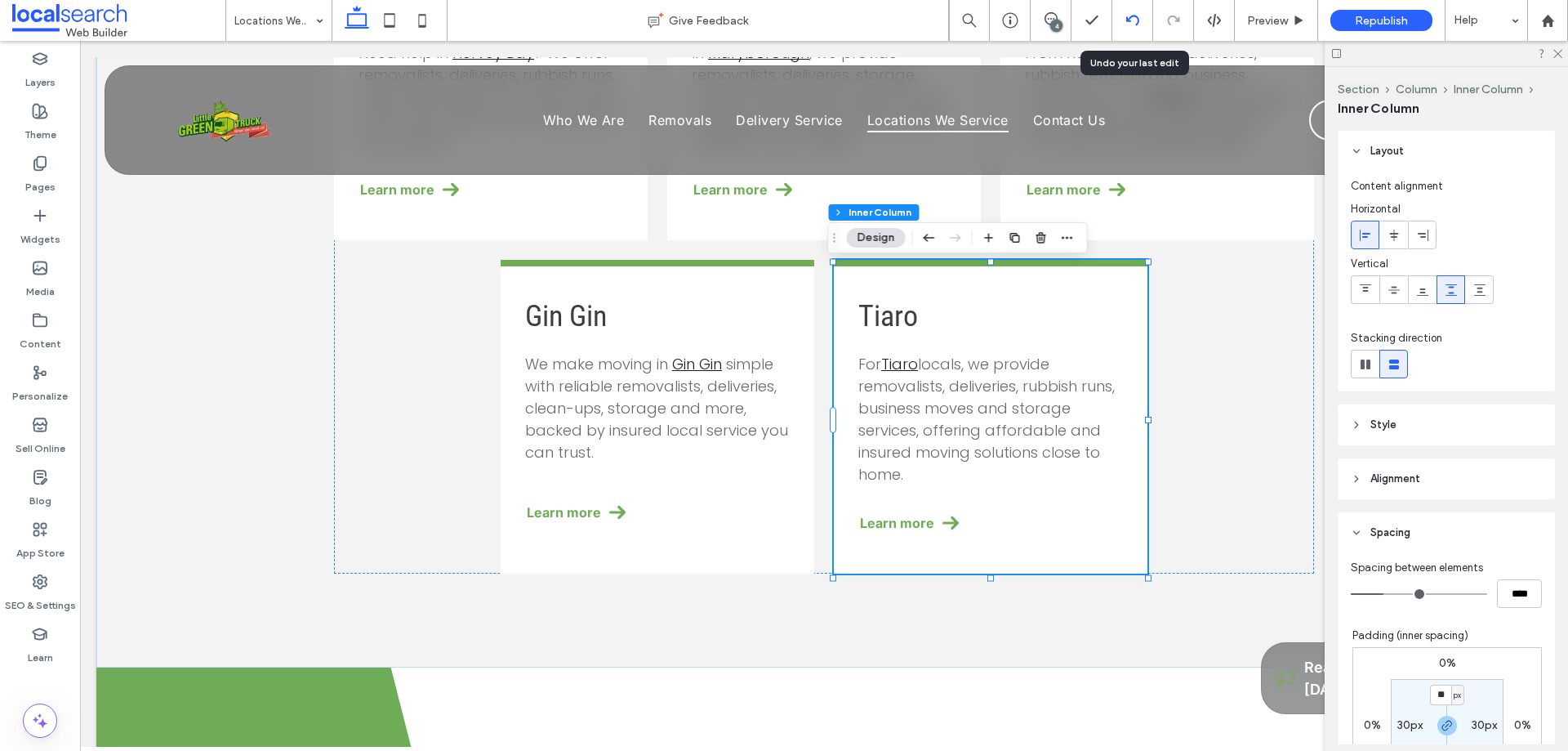
click at [1139, 15] on div at bounding box center [1132, 20] width 40 height 13
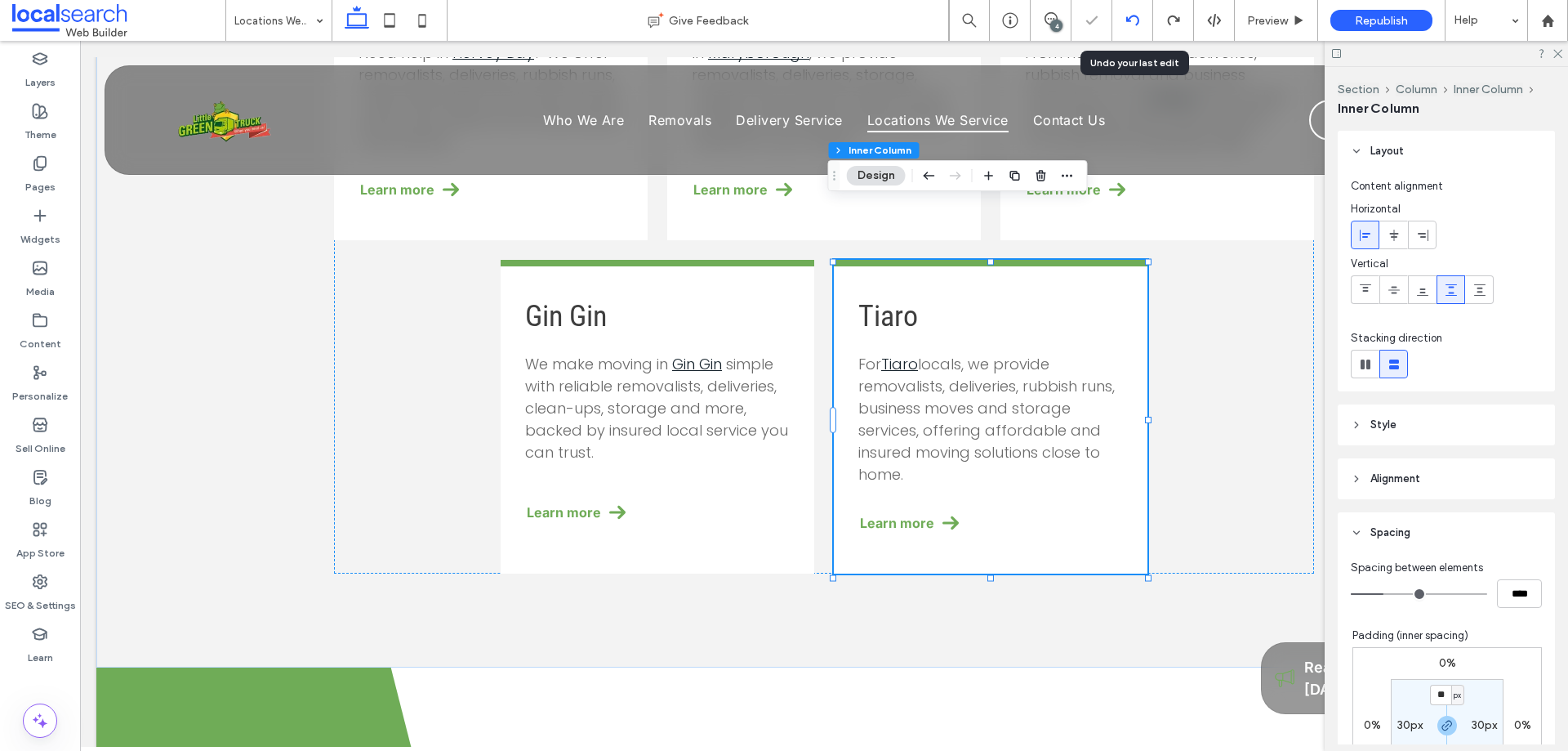
click at [1139, 15] on div at bounding box center [1132, 20] width 40 height 13
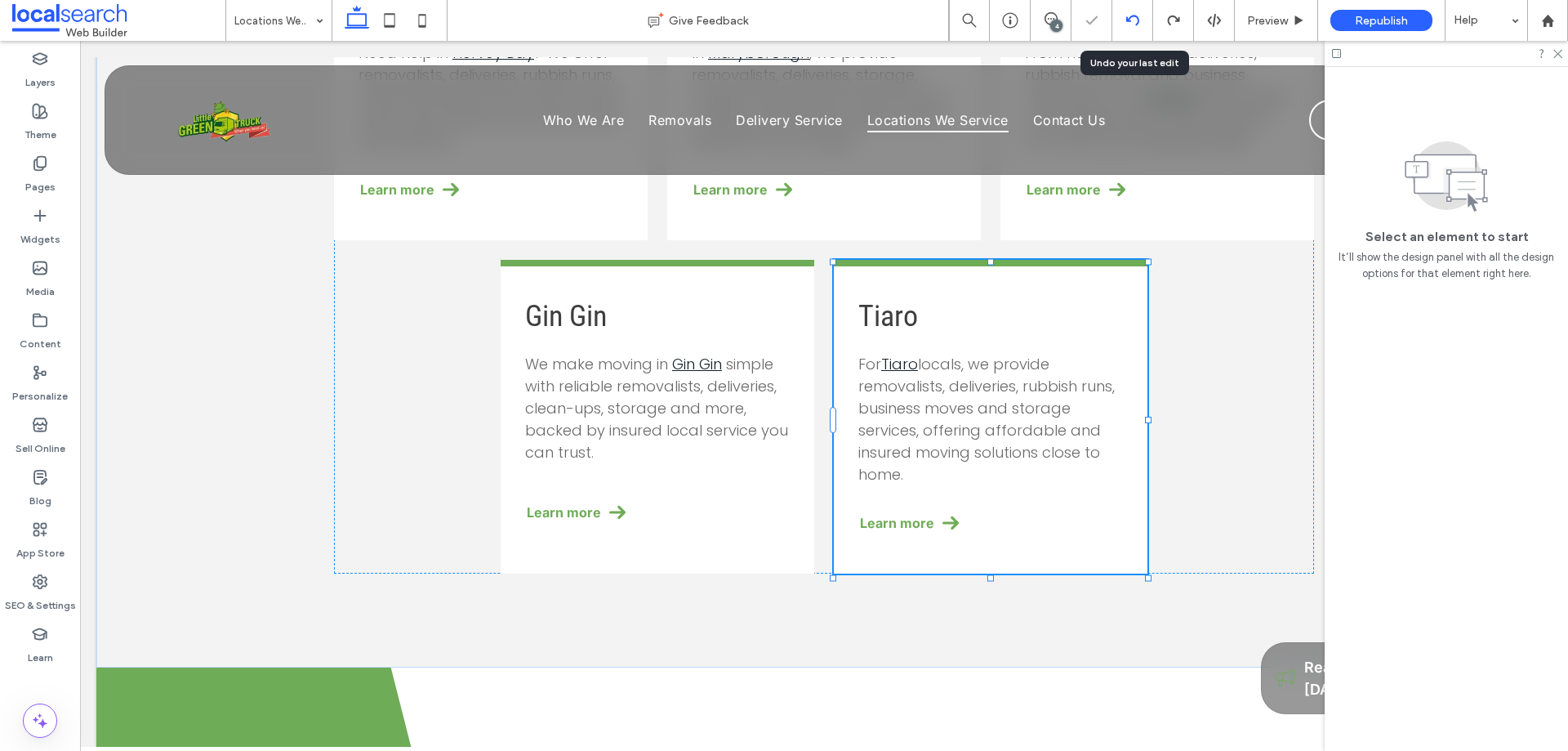
click at [1139, 15] on div at bounding box center [1132, 20] width 40 height 13
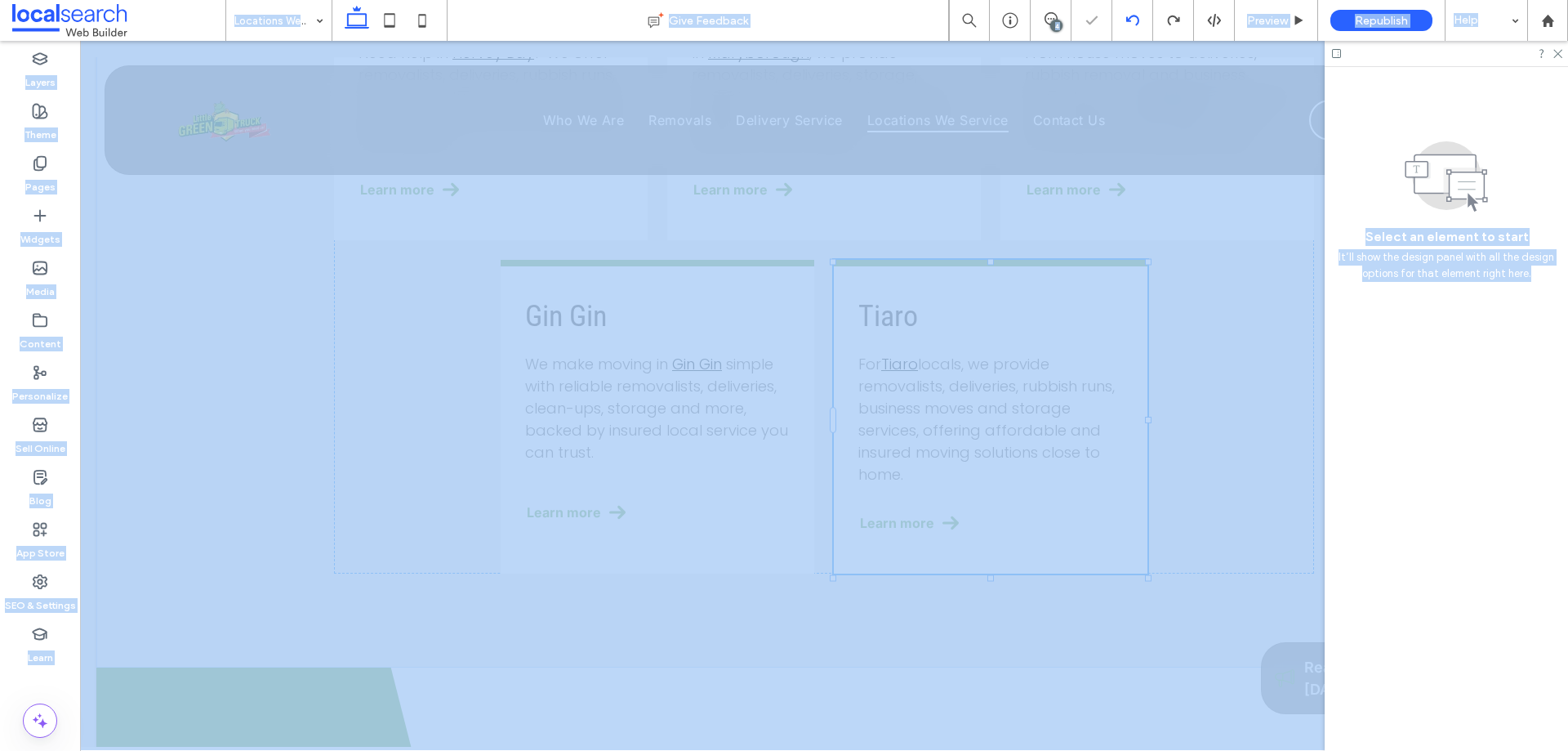
click at [1139, 15] on div at bounding box center [784, 375] width 1568 height 751
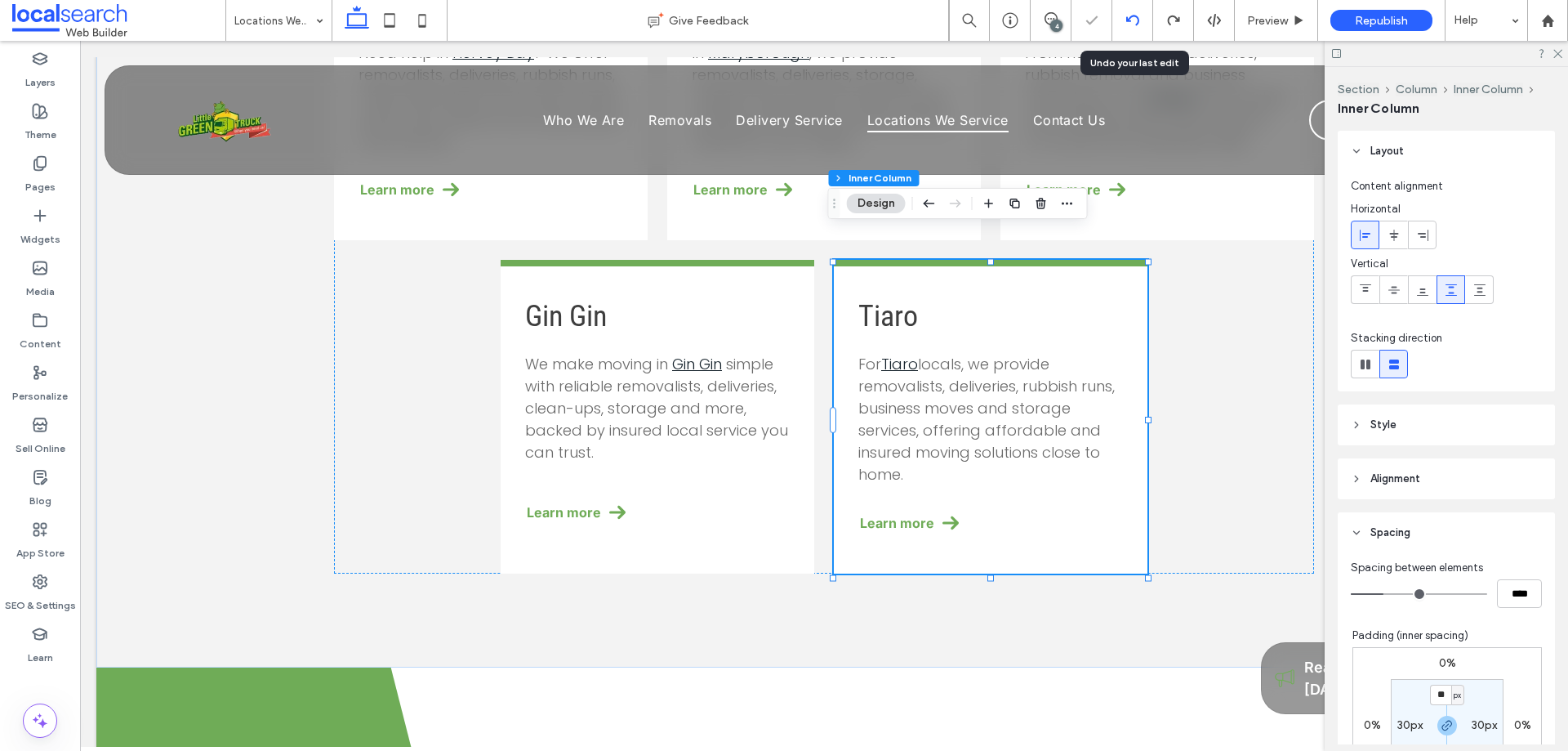
click at [1139, 15] on div at bounding box center [1132, 20] width 40 height 13
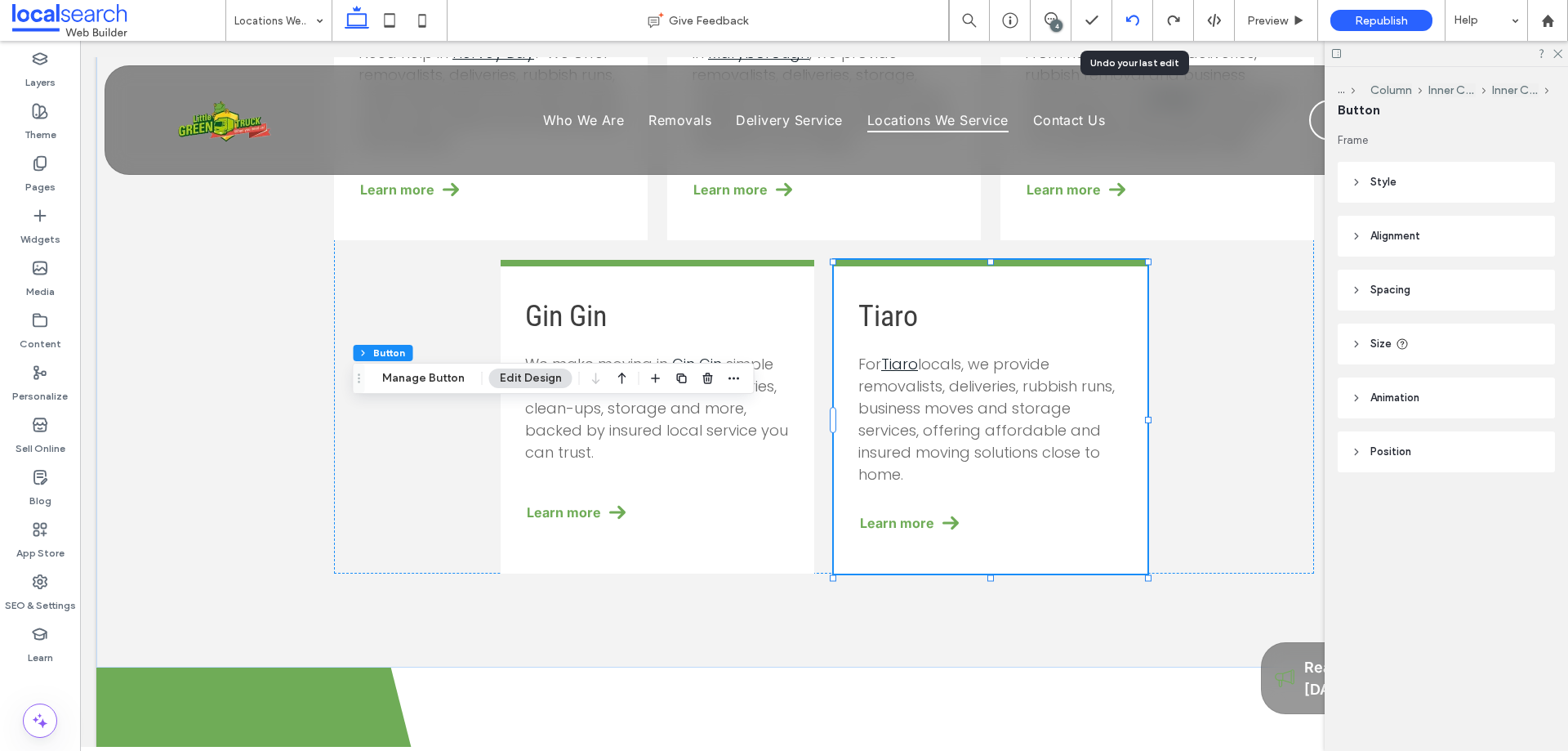
click at [1132, 18] on icon at bounding box center [1132, 20] width 13 height 13
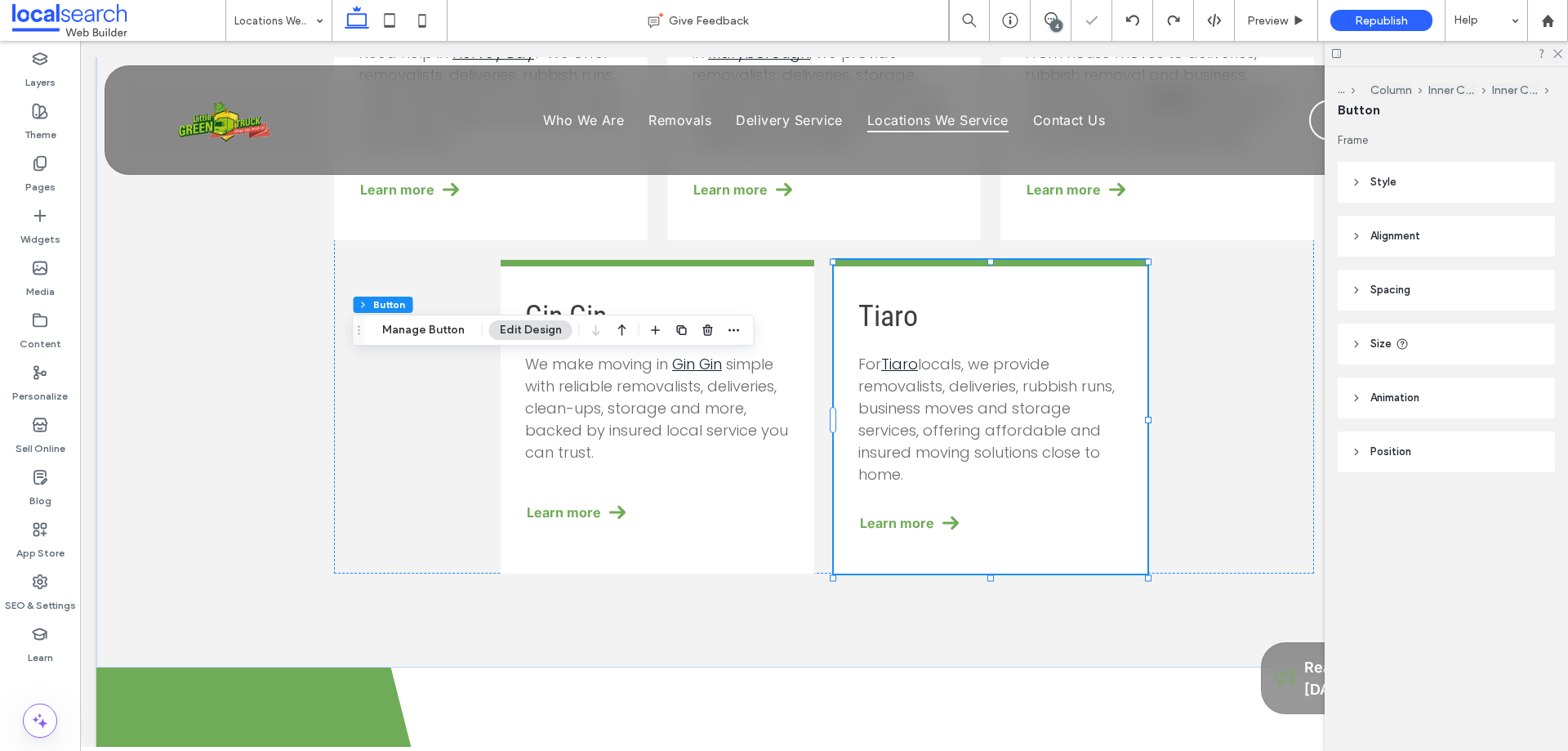
type input "**"
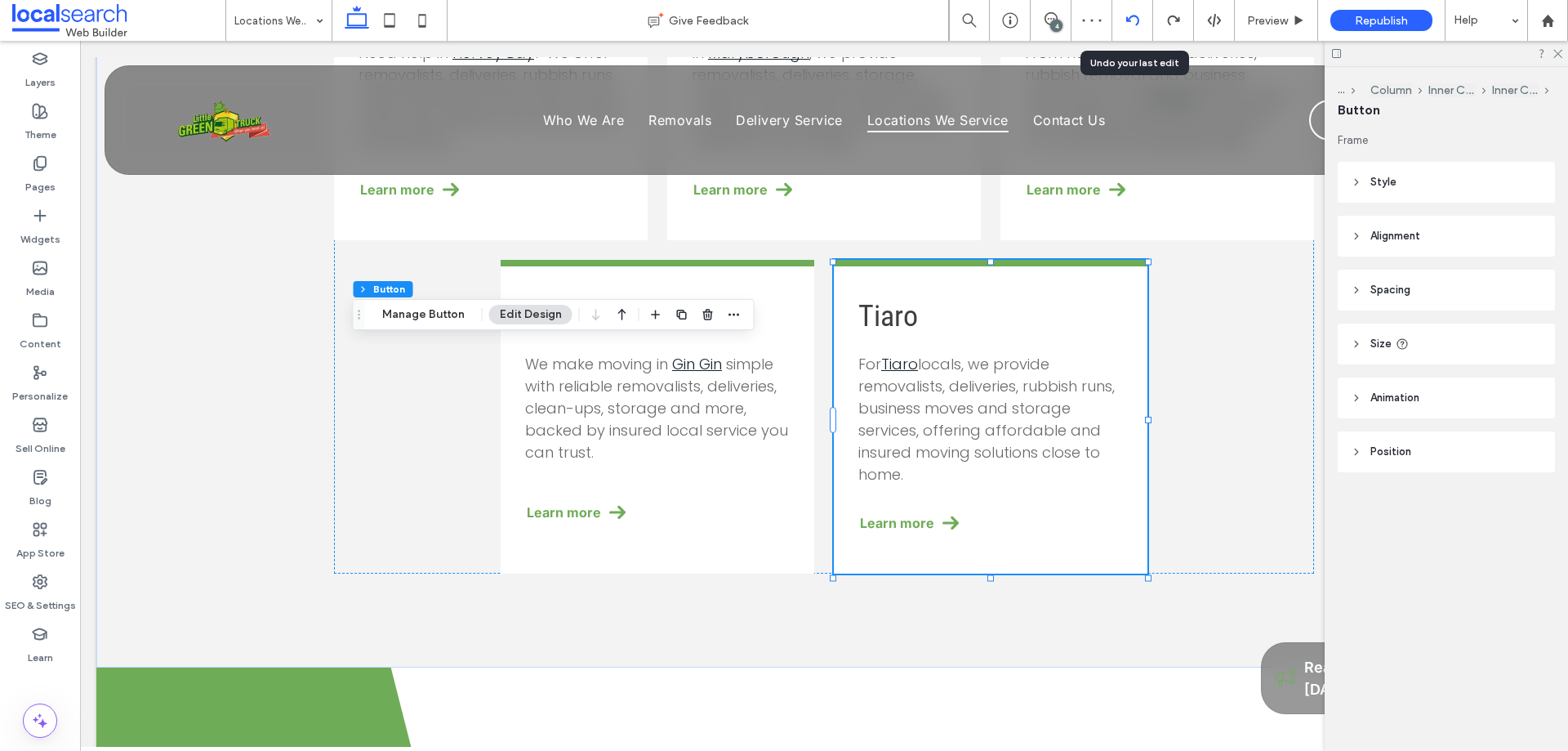
click at [1133, 18] on icon at bounding box center [1132, 20] width 13 height 13
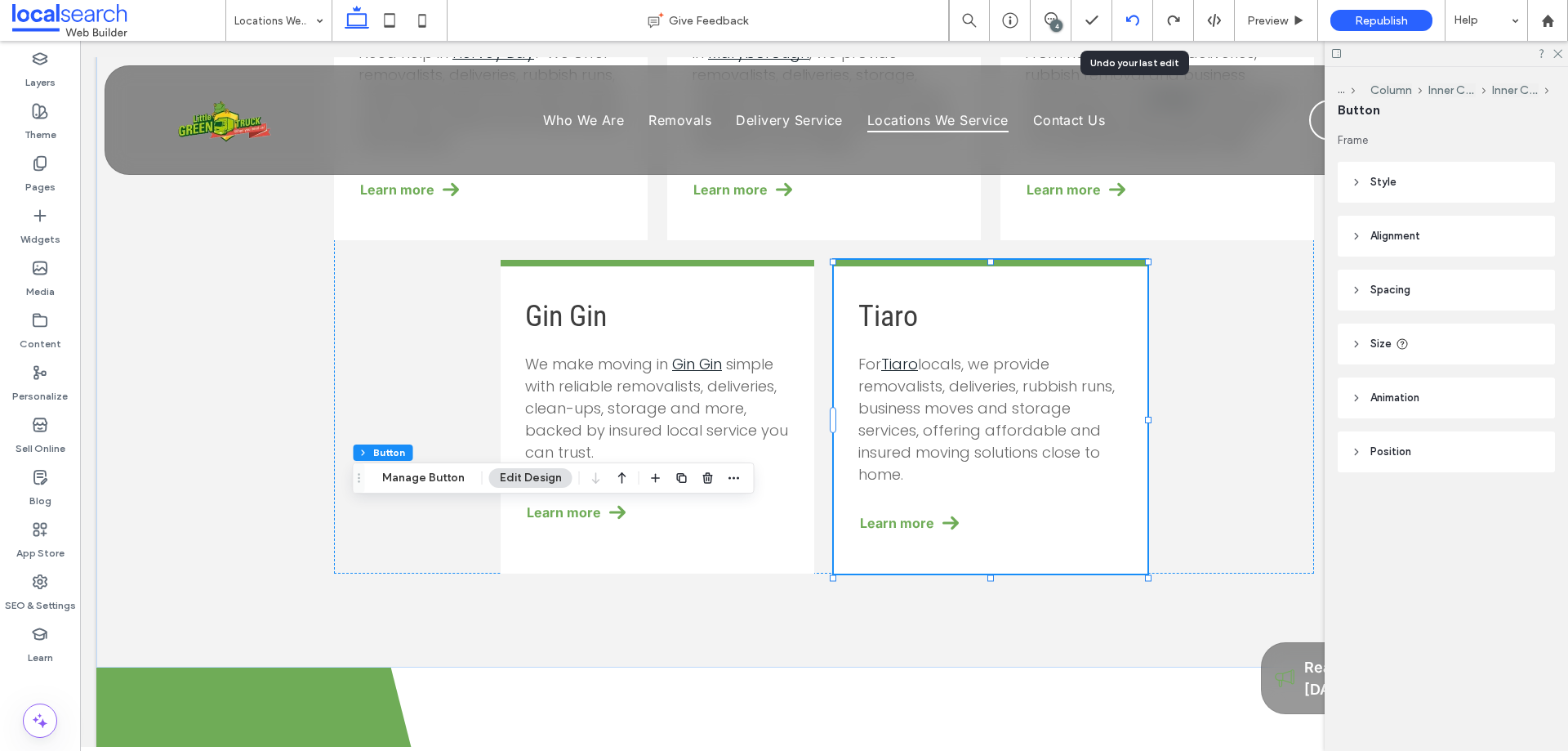
click at [1132, 24] on icon at bounding box center [1132, 20] width 13 height 13
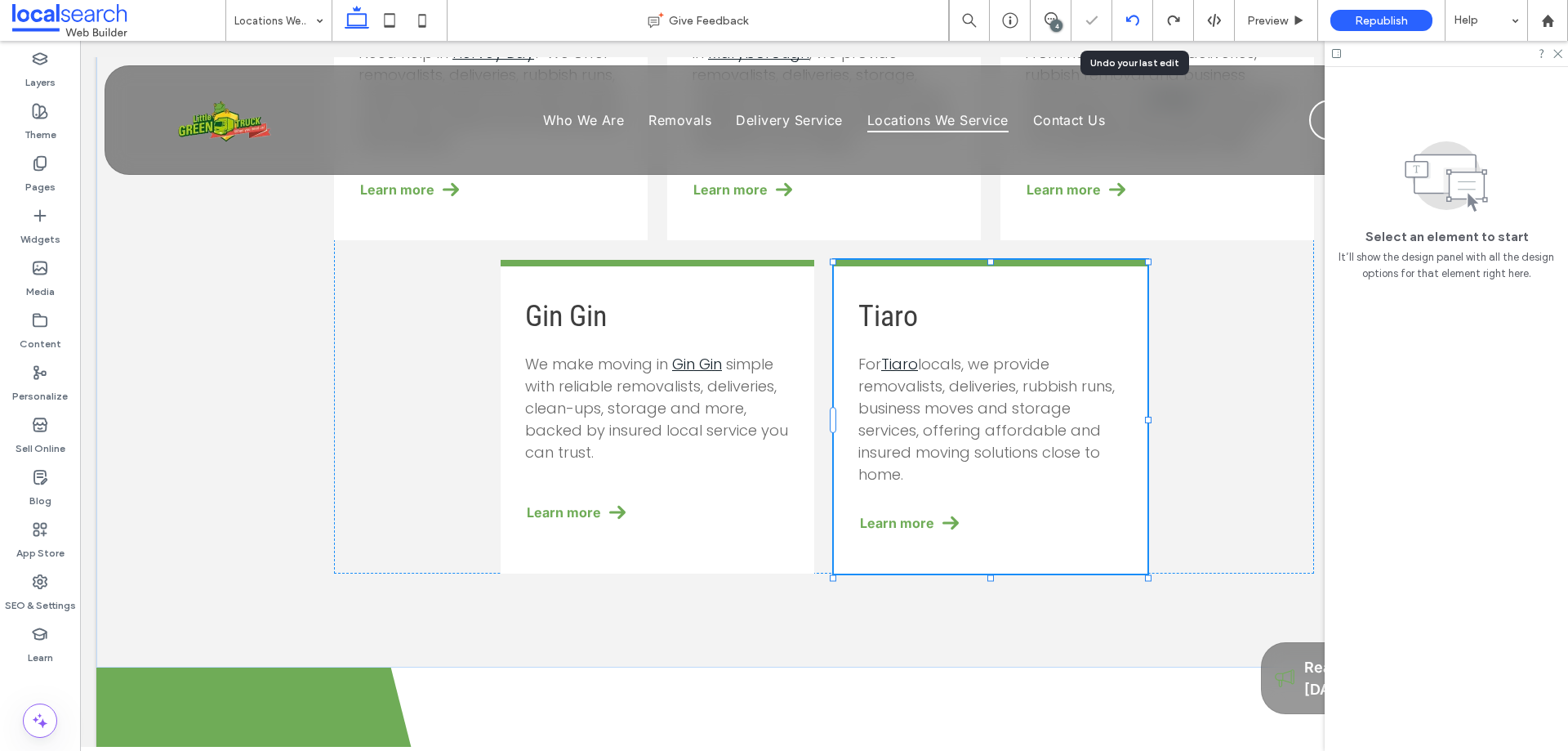
click at [1132, 24] on icon at bounding box center [1132, 20] width 13 height 13
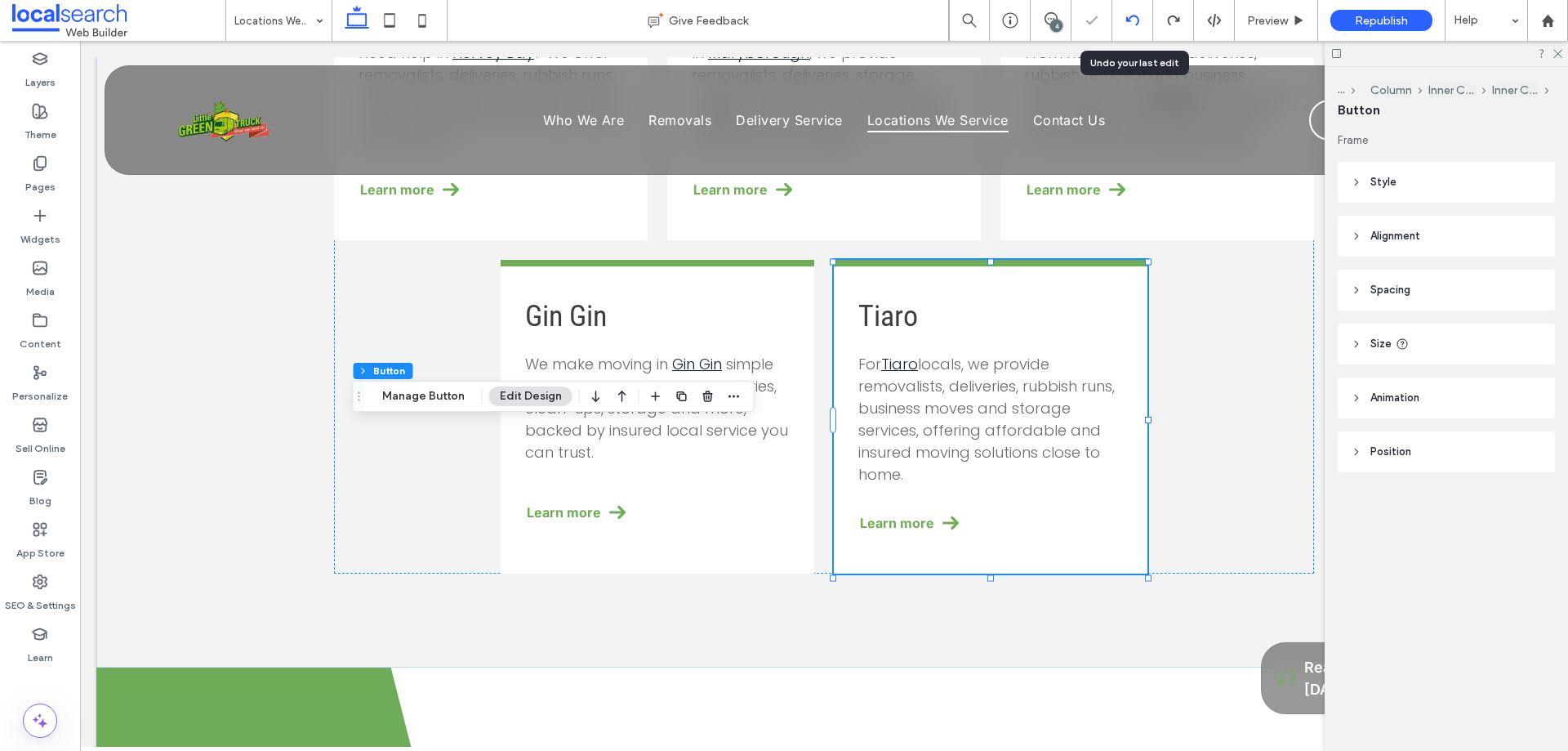
click at [1133, 14] on icon at bounding box center [1132, 20] width 13 height 13
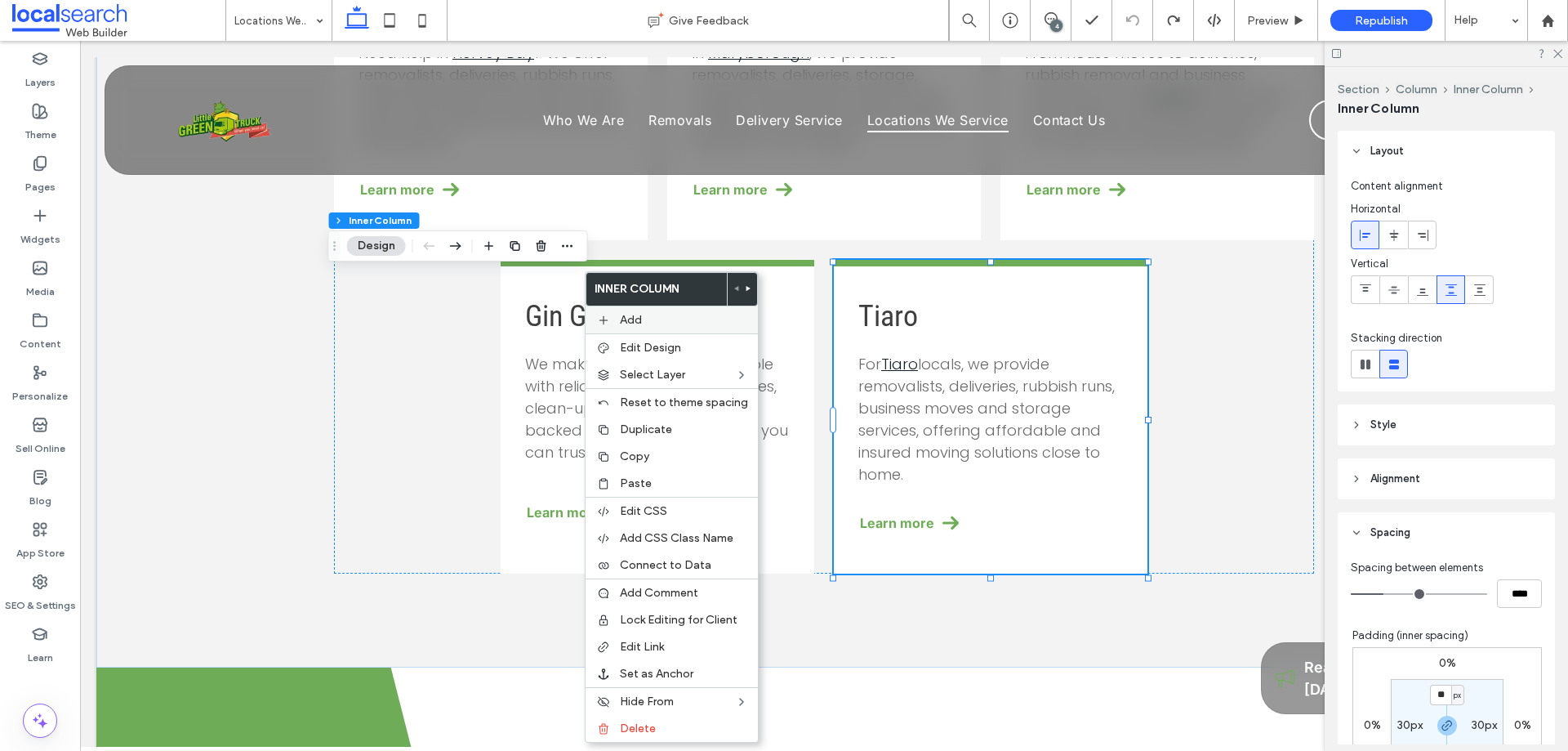
click at [634, 321] on span "Add" at bounding box center [630, 320] width 23 height 14
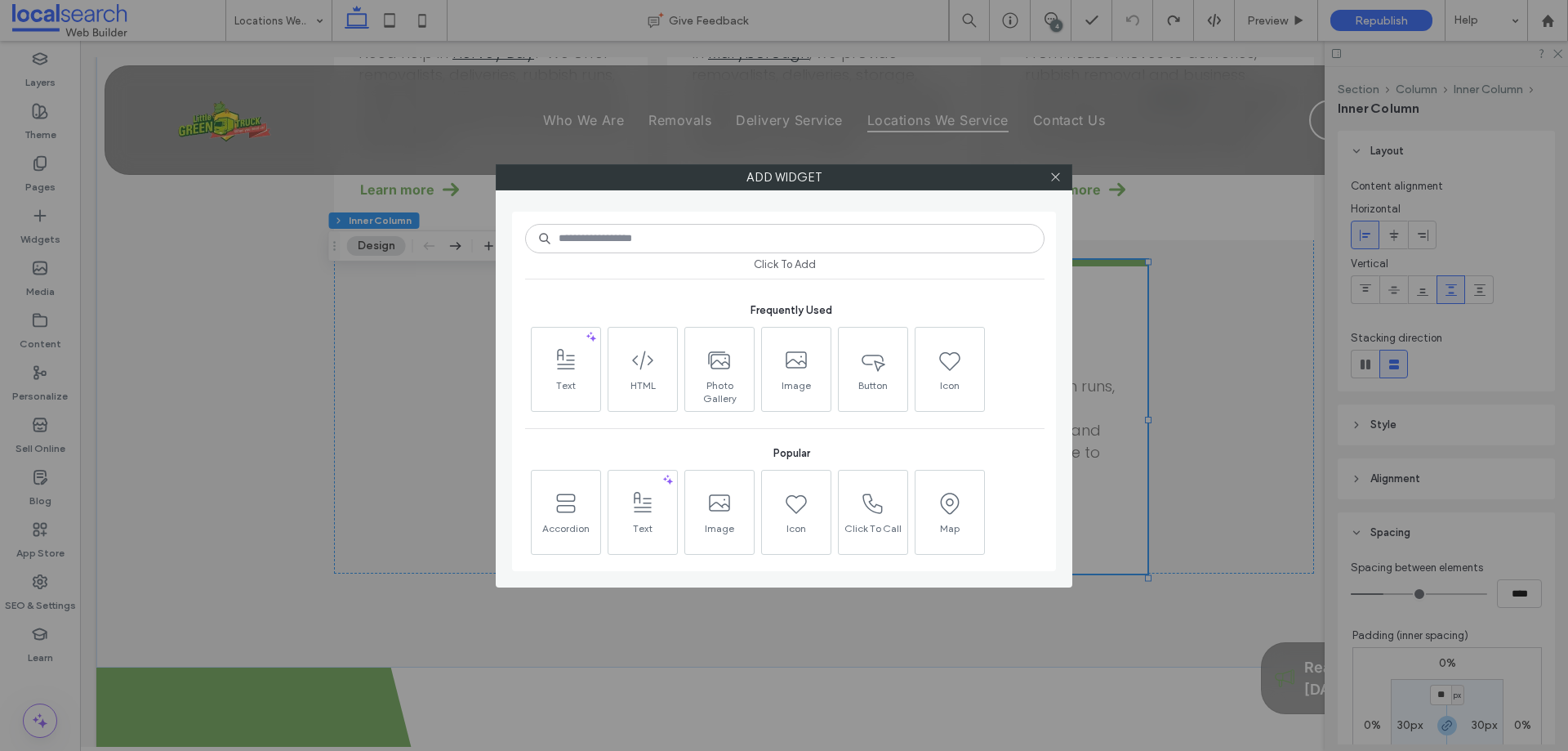
click at [446, 513] on div "Add widget Click To Add Frequently Used Text HTML Photo Gallery Image Button Ic…" at bounding box center [784, 375] width 1568 height 751
click at [451, 493] on div "Add widget Click To Add Frequently Used Text HTML Photo Gallery Image Button Ic…" at bounding box center [784, 375] width 1568 height 751
click at [1050, 174] on icon at bounding box center [1055, 176] width 13 height 13
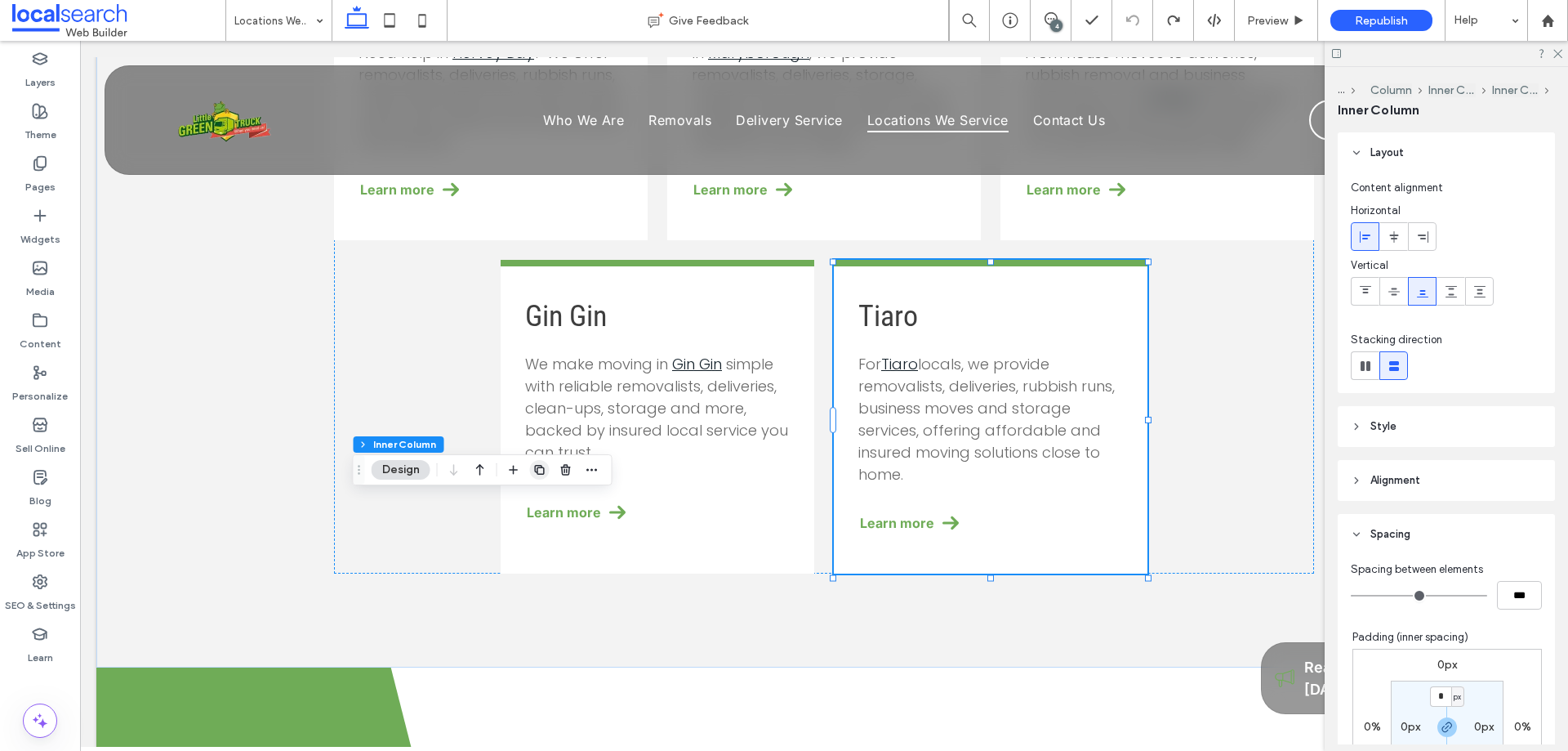
click at [538, 470] on icon "button" at bounding box center [539, 469] width 13 height 13
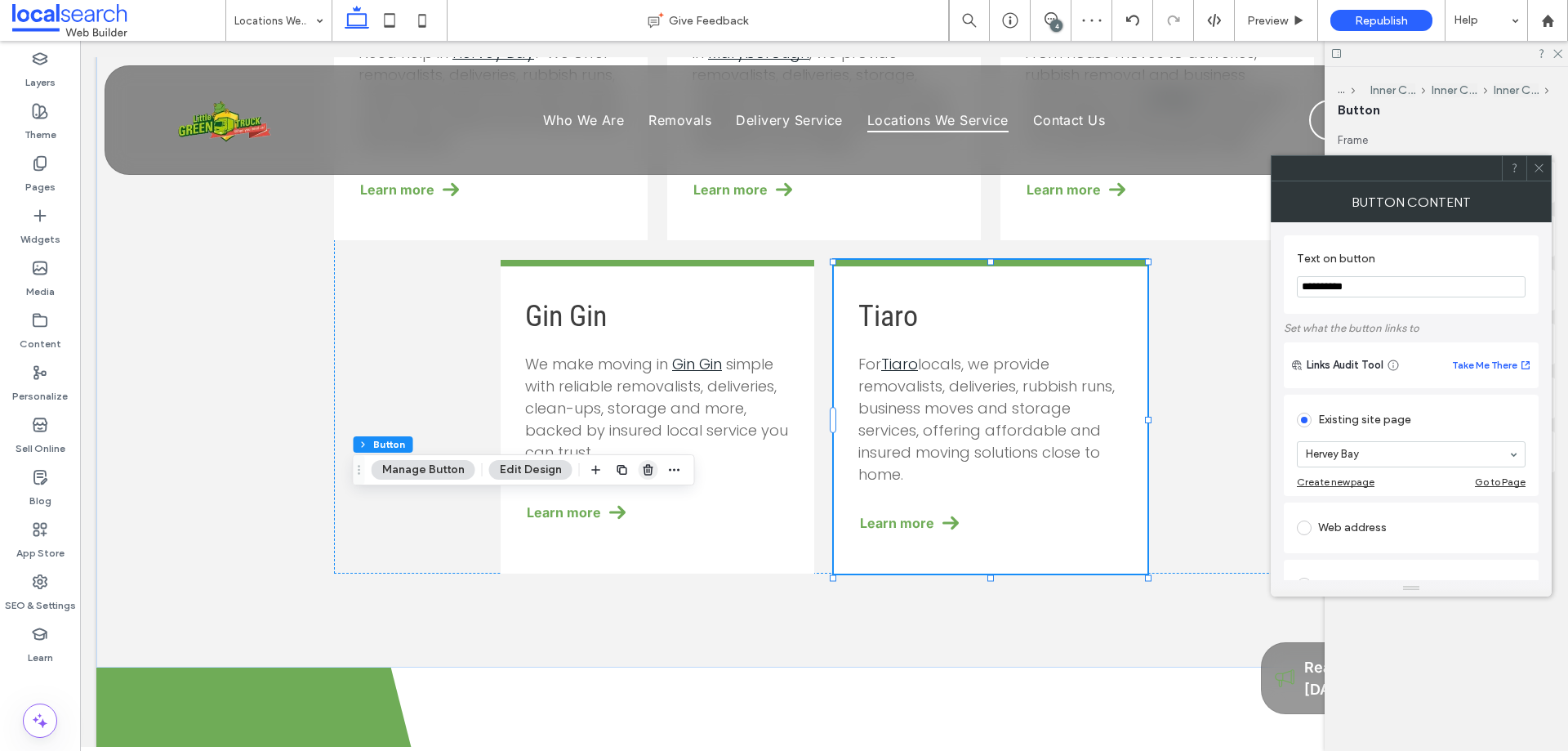
click at [644, 479] on span "button" at bounding box center [649, 470] width 20 height 20
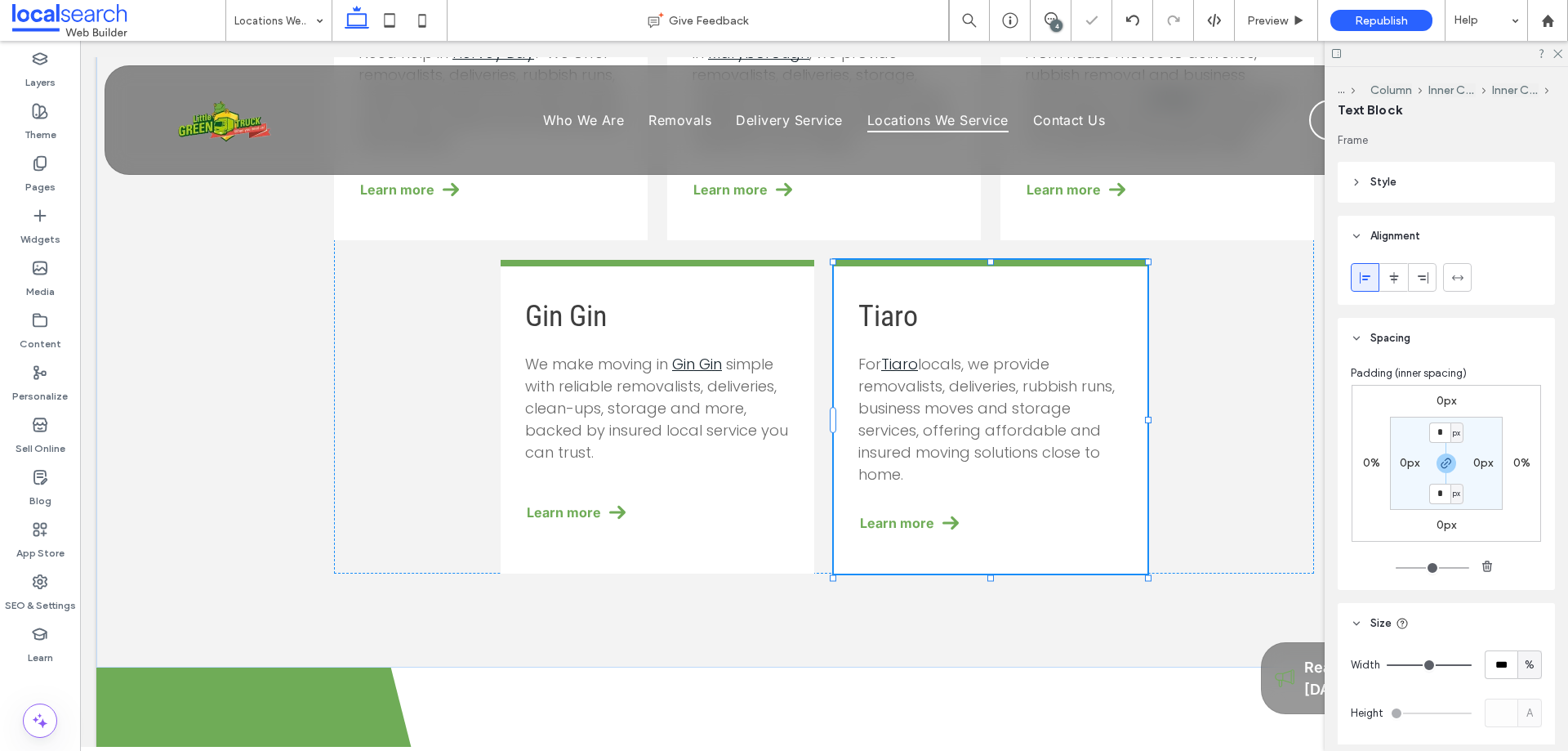
scroll to position [83, 0]
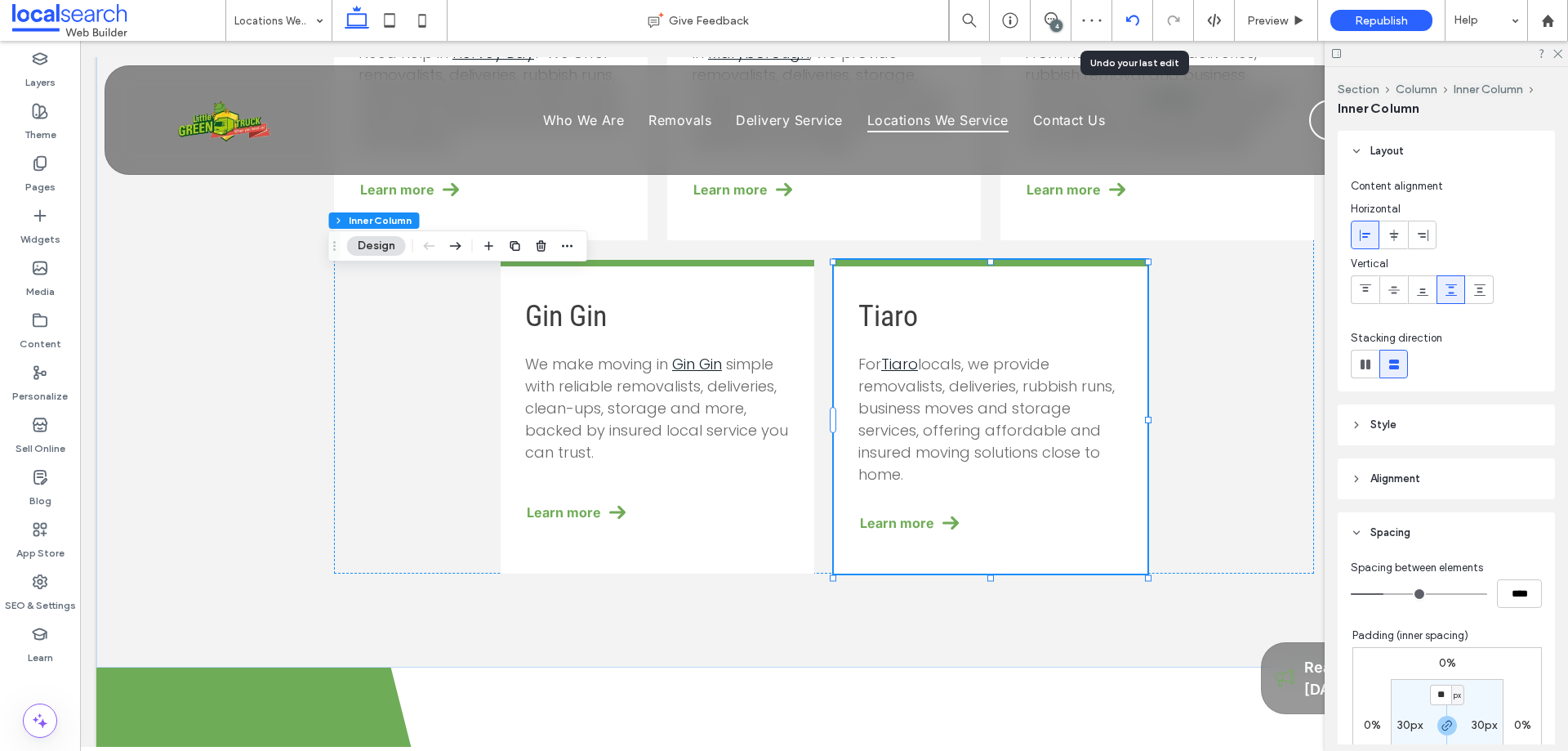
click at [1130, 22] on use at bounding box center [1131, 20] width 13 height 11
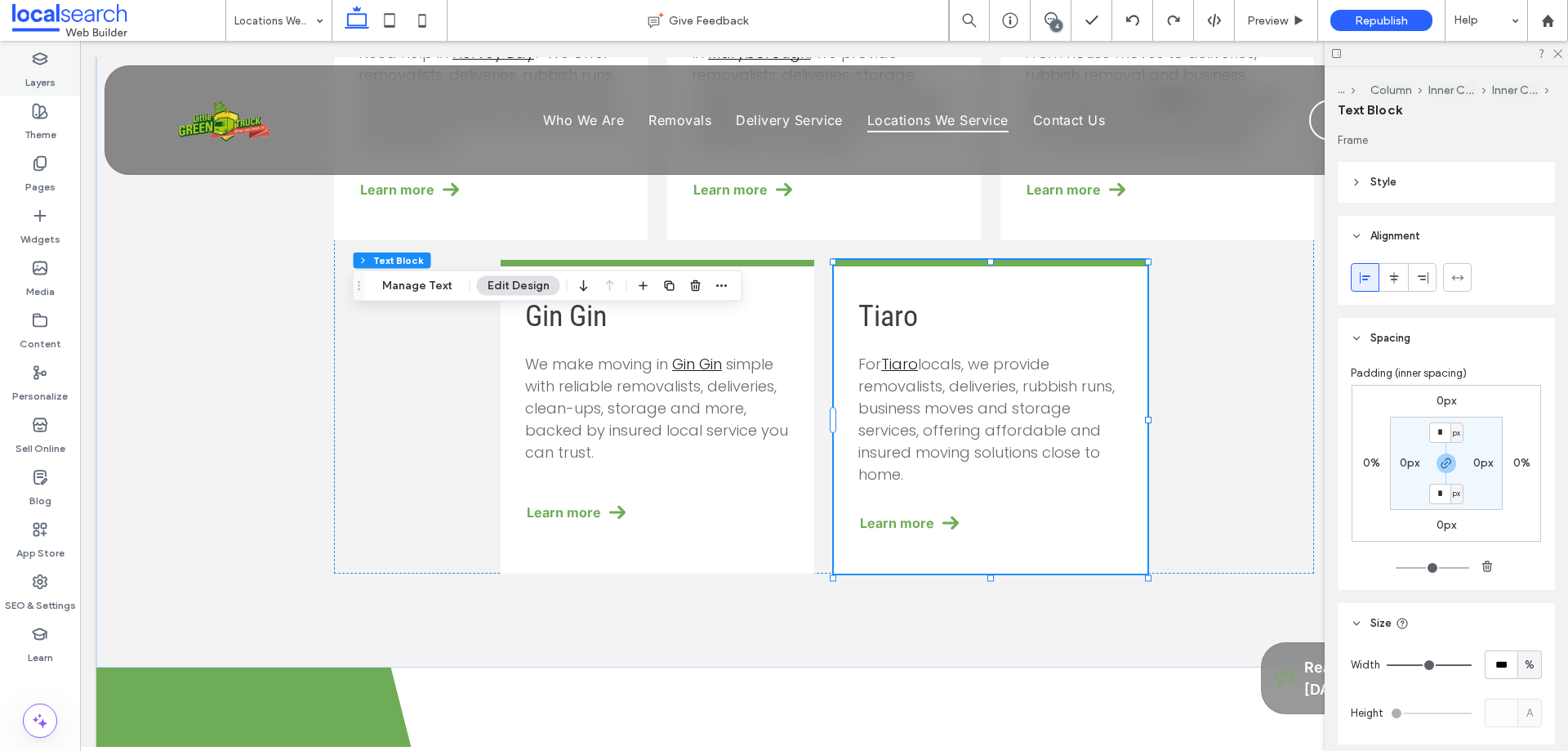
click at [44, 76] on label "Layers" at bounding box center [40, 77] width 30 height 23
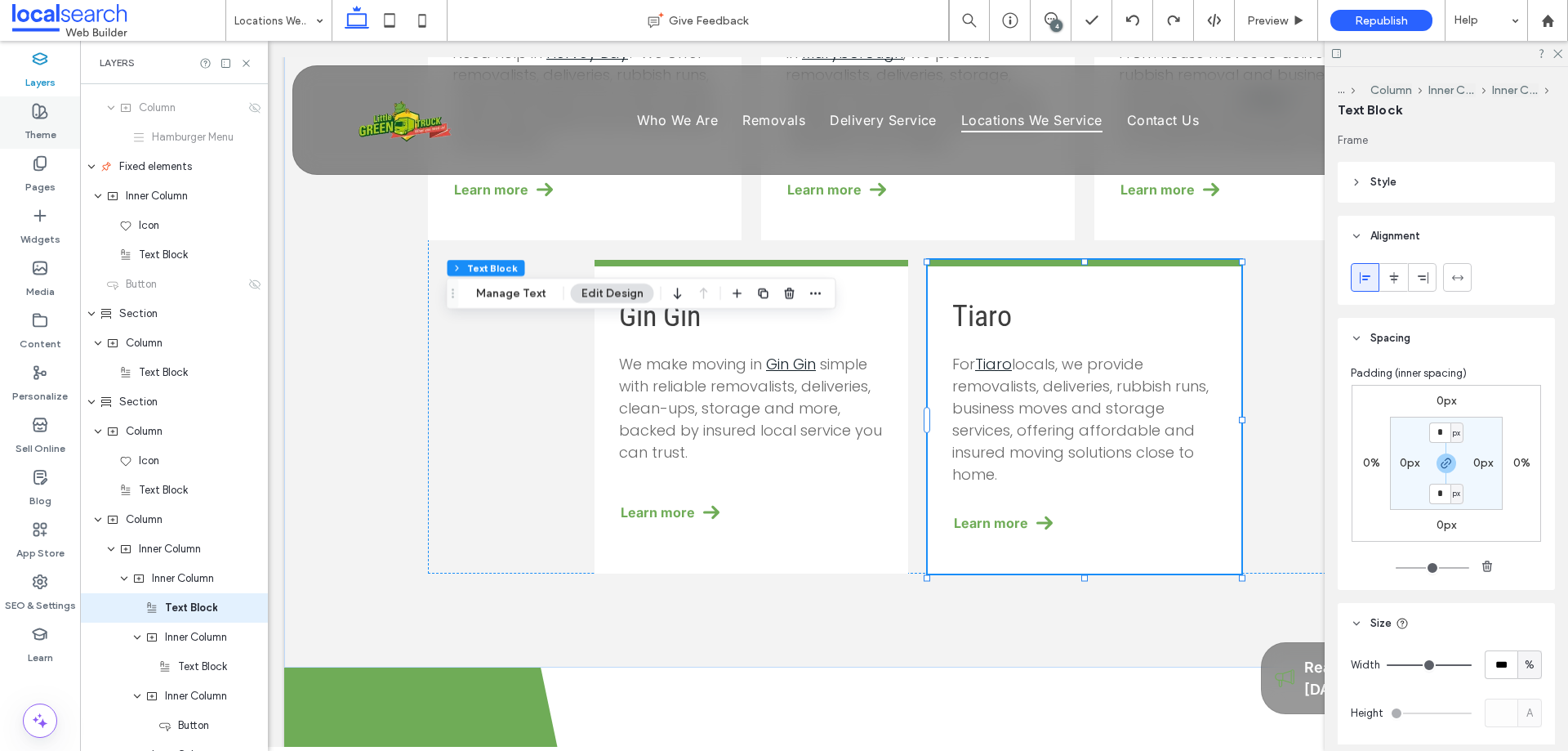
scroll to position [446, 0]
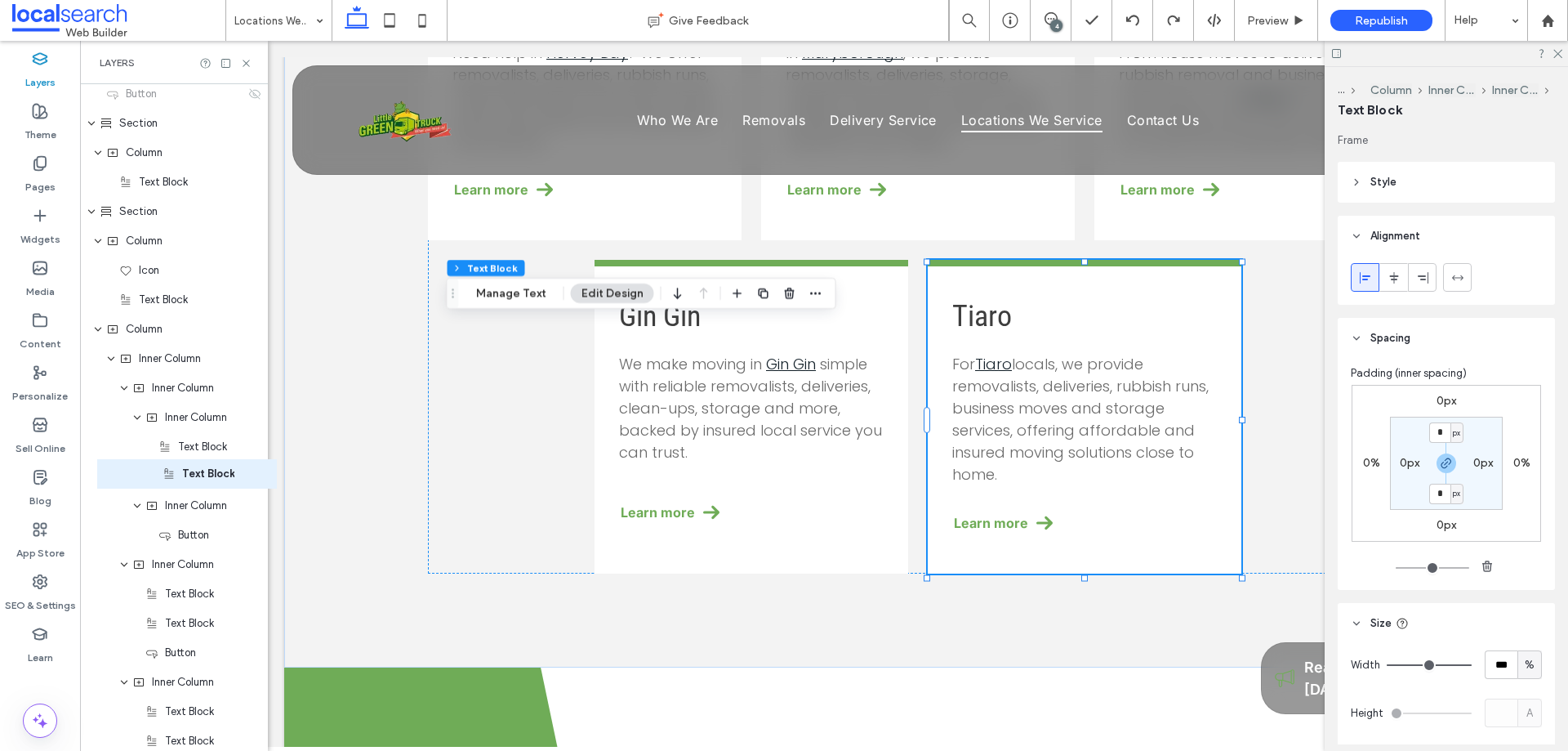
drag, startPoint x: 204, startPoint y: 426, endPoint x: 220, endPoint y: 482, distance: 58.2
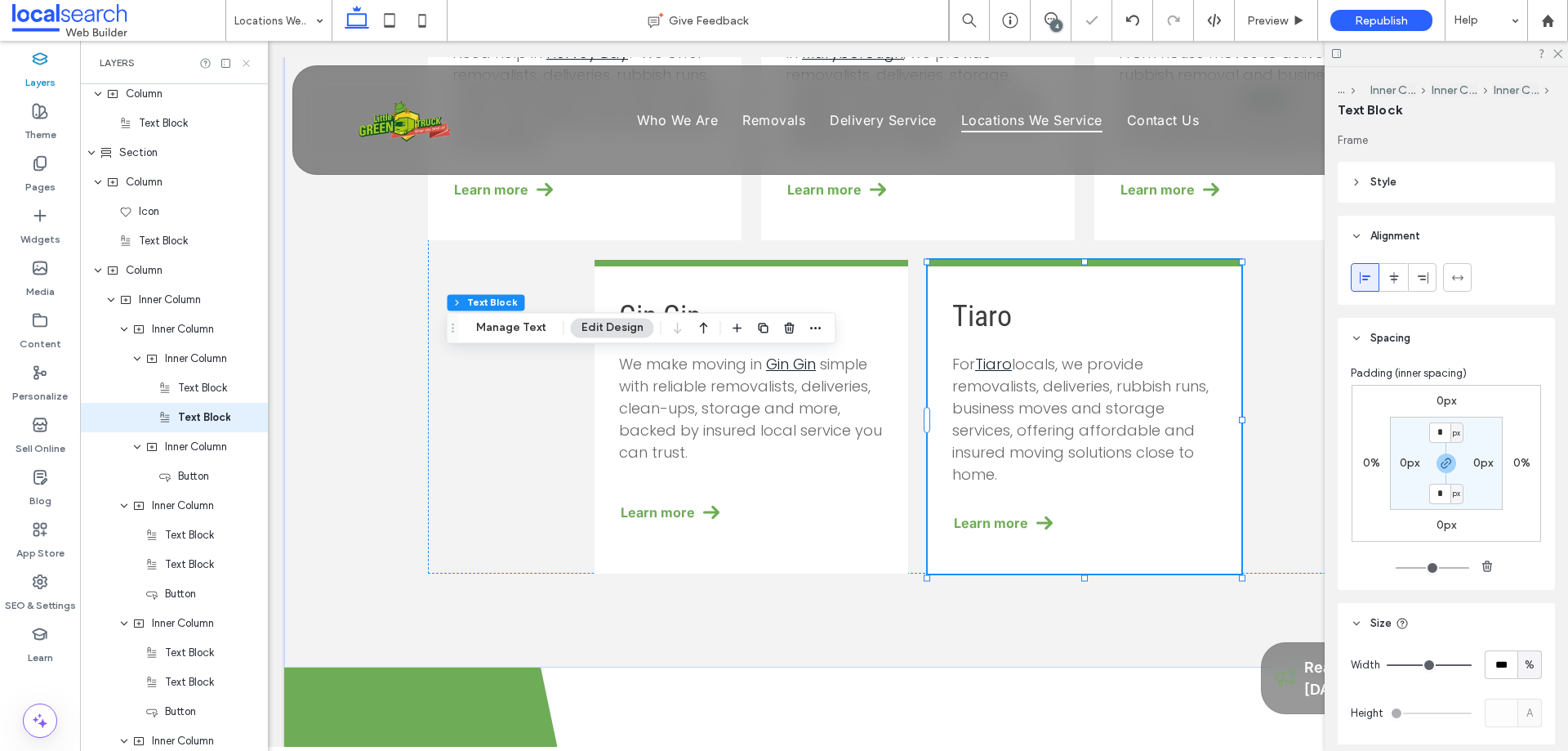
click at [244, 63] on icon at bounding box center [246, 63] width 13 height 13
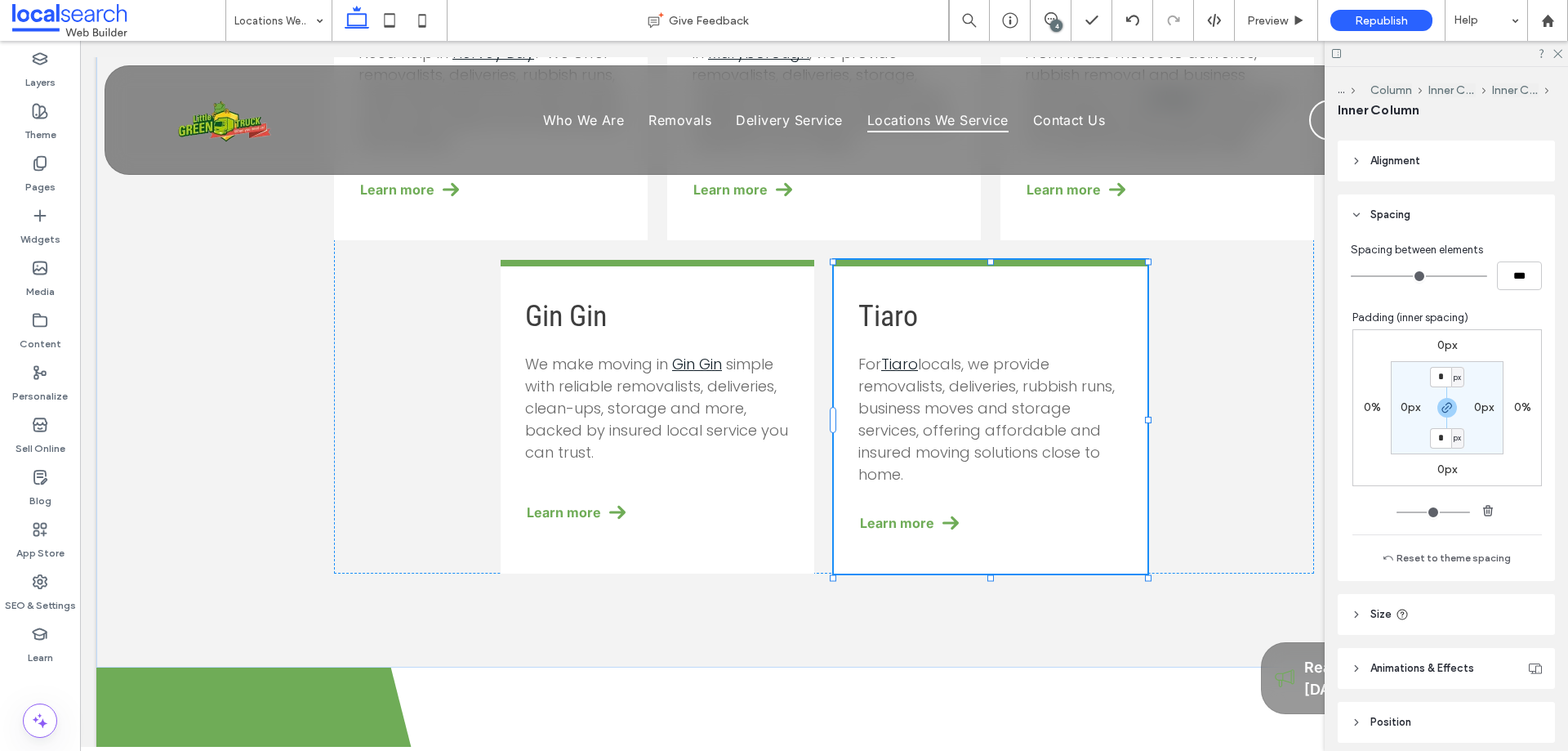
scroll to position [328, 0]
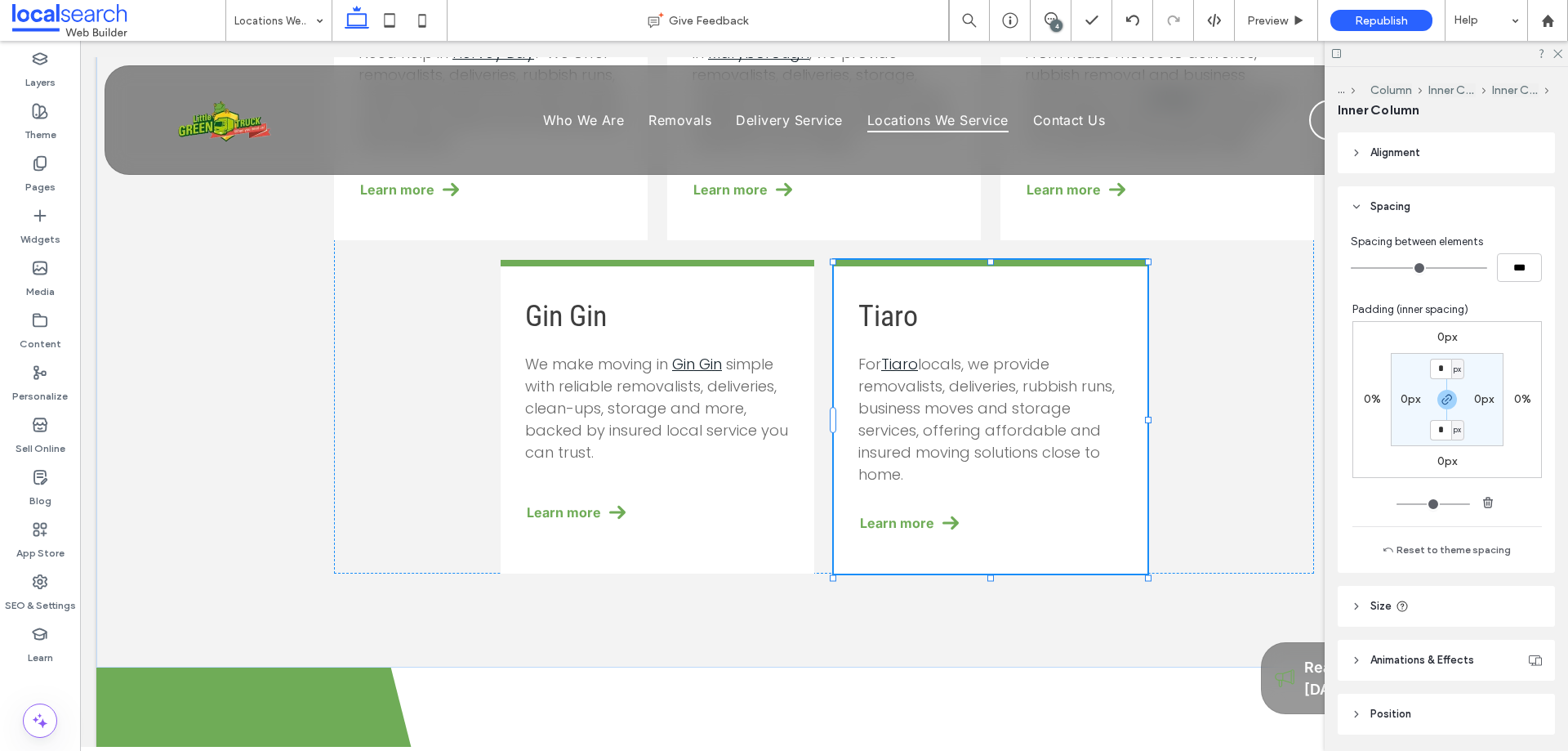
type input "***"
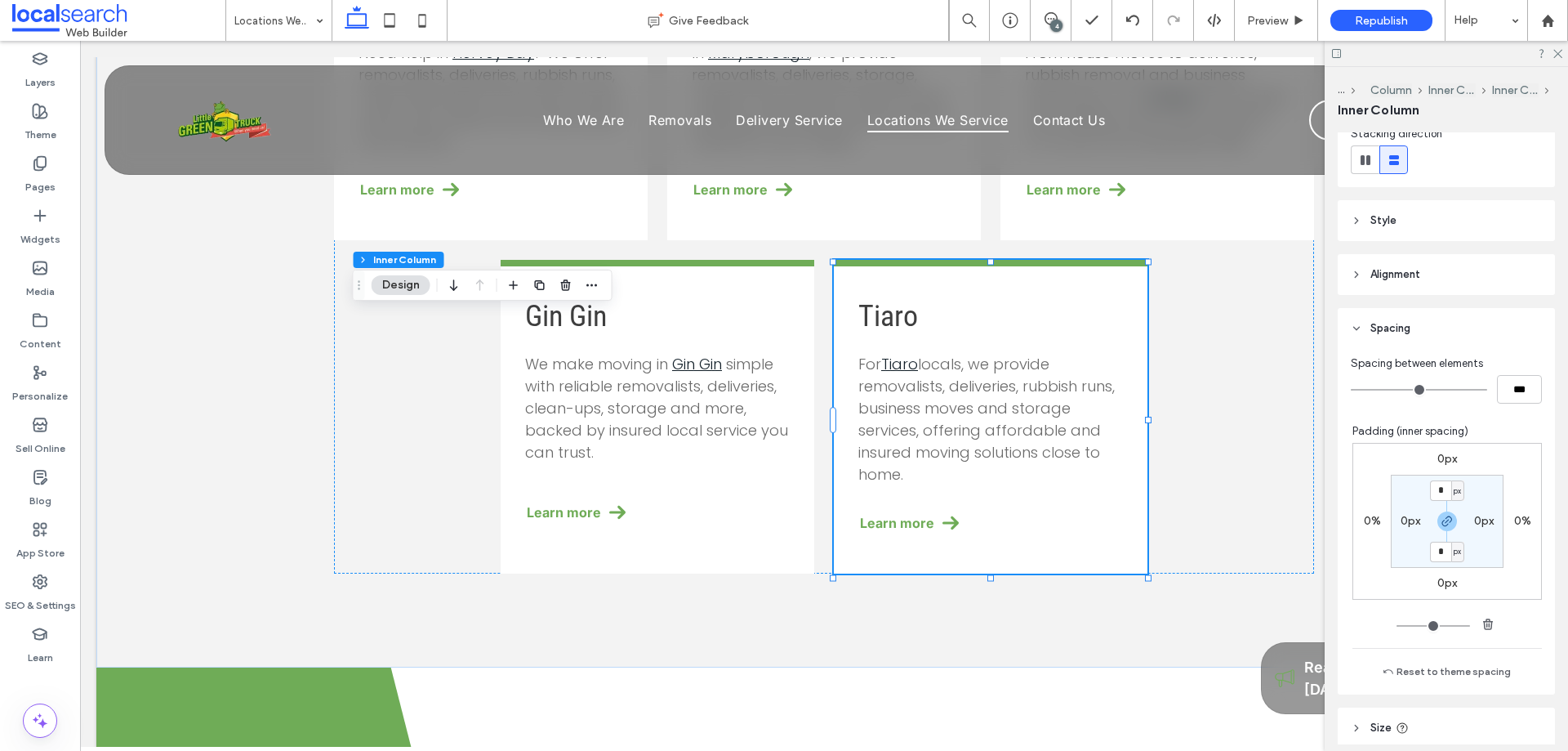
scroll to position [245, 0]
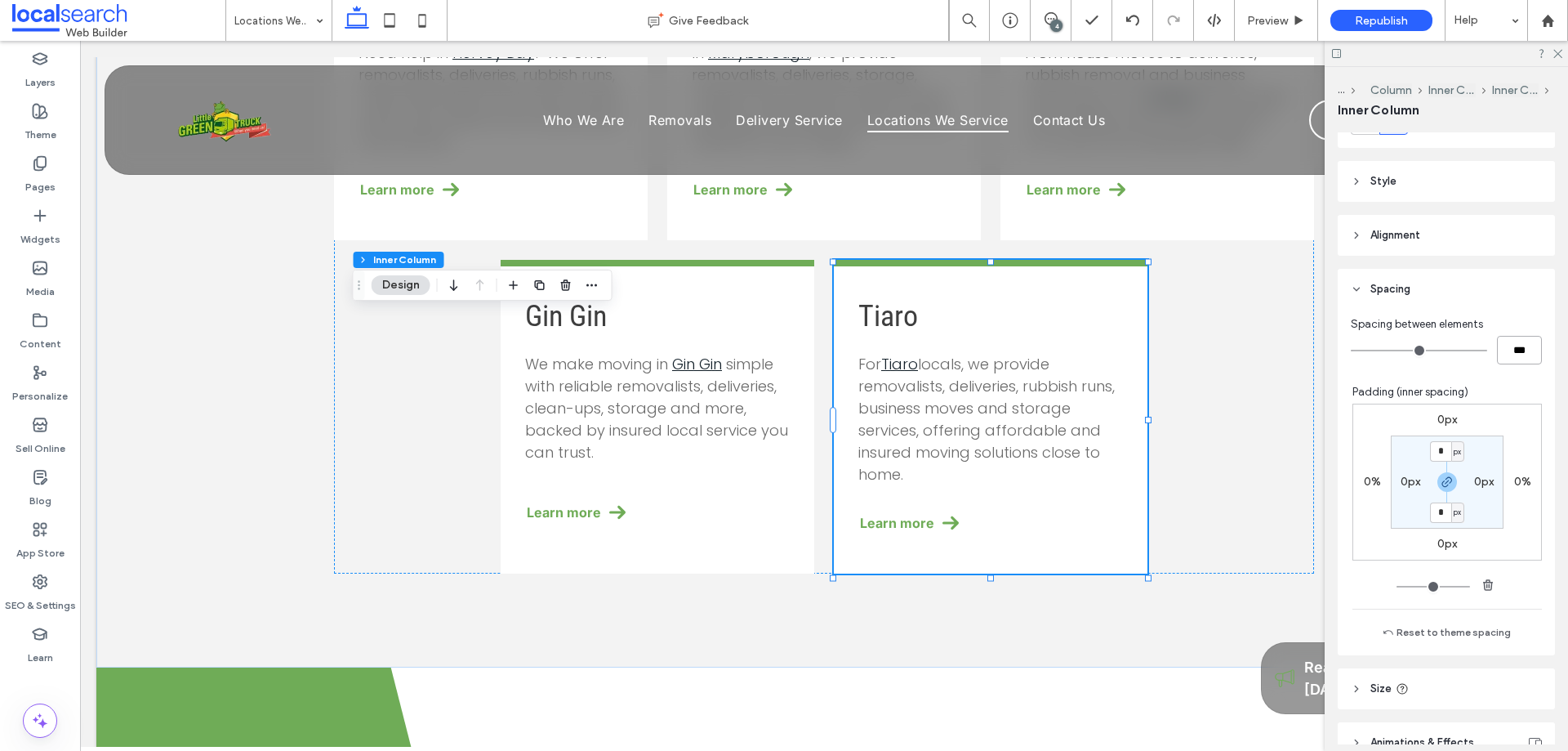
click at [1500, 351] on input "***" at bounding box center [1520, 350] width 45 height 28
type input "****"
type input "**"
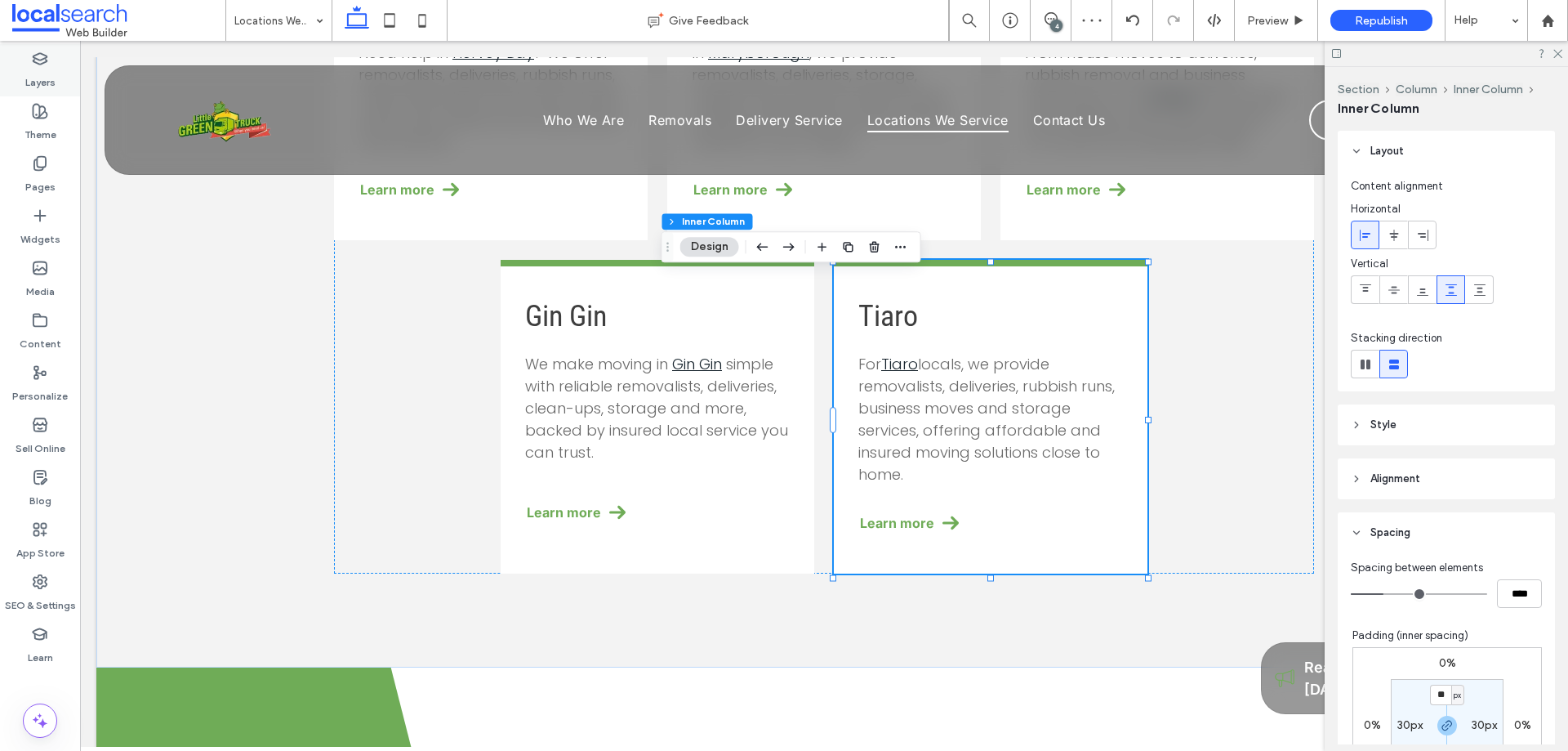
click at [34, 65] on icon at bounding box center [40, 59] width 17 height 17
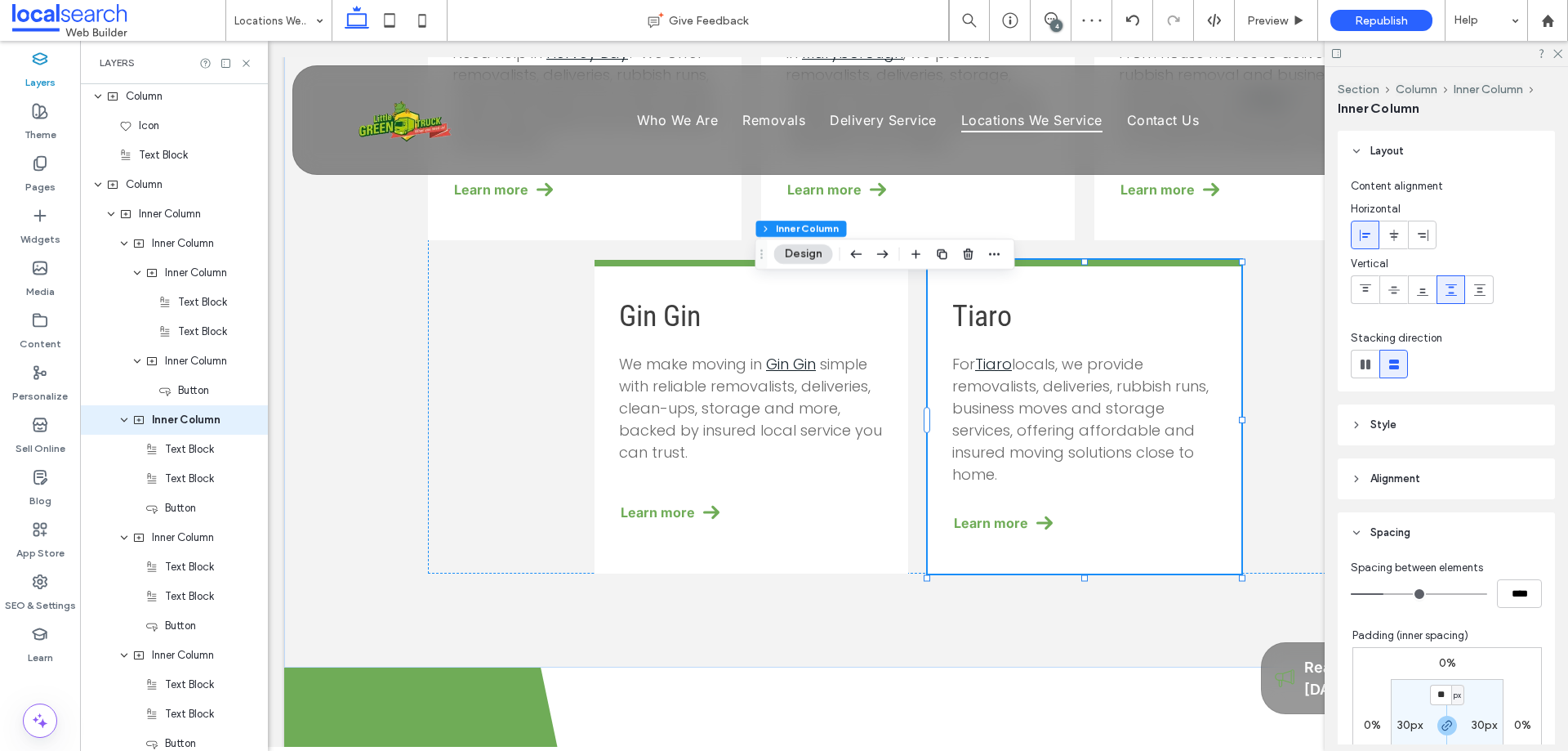
scroll to position [593, 0]
click at [249, 420] on icon at bounding box center [254, 417] width 13 height 13
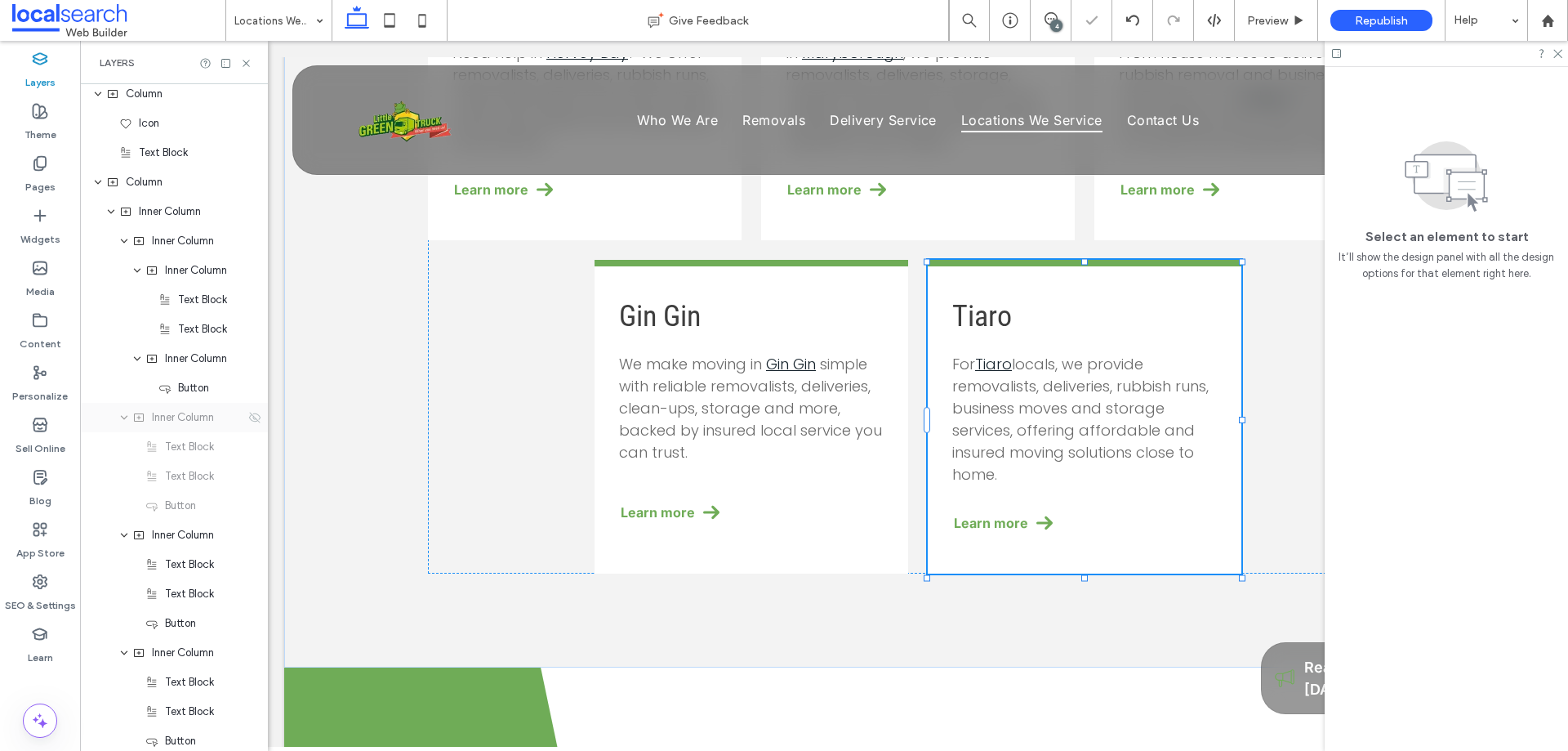
scroll to position [675, 0]
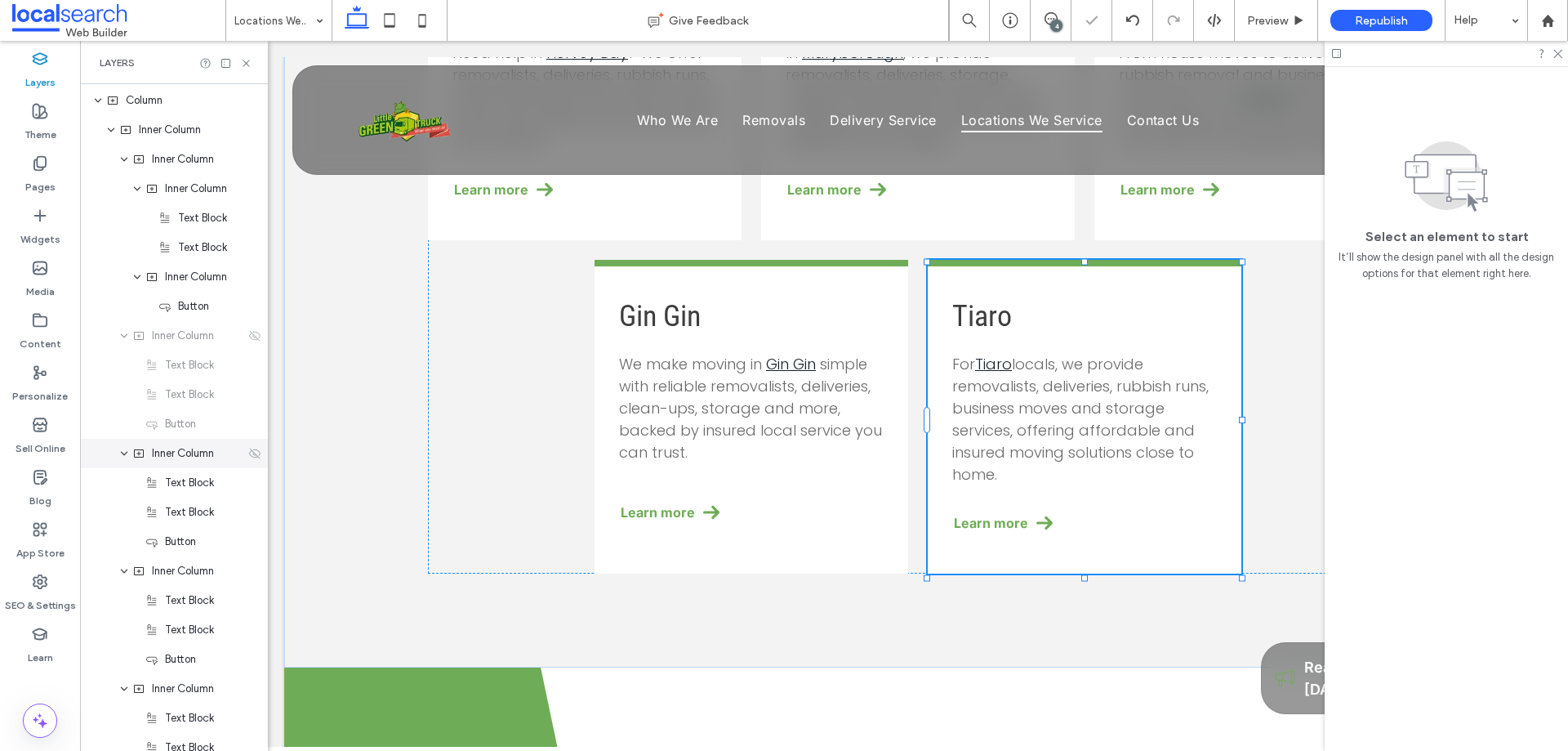
click at [249, 453] on icon at bounding box center [254, 452] width 13 height 13
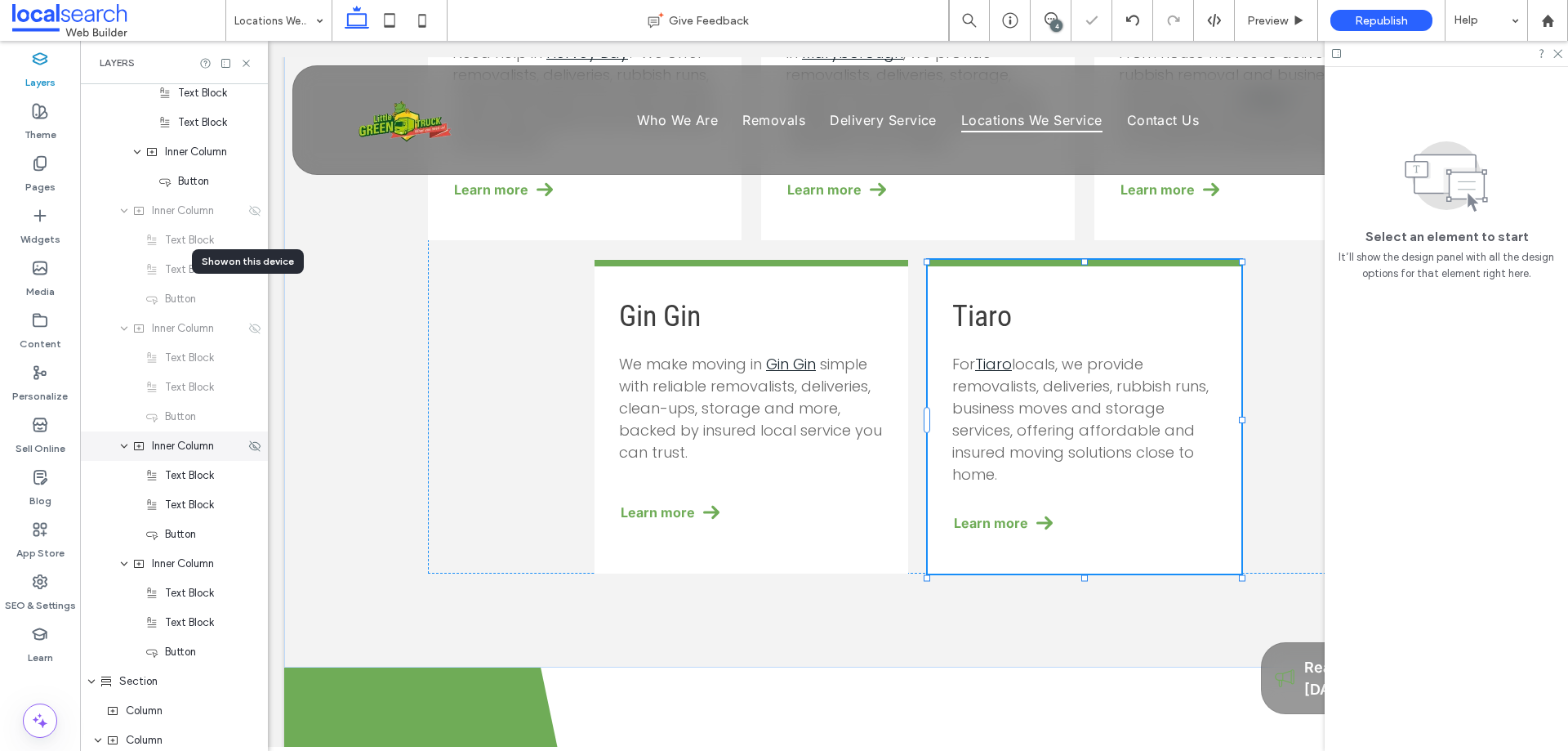
scroll to position [838, 0]
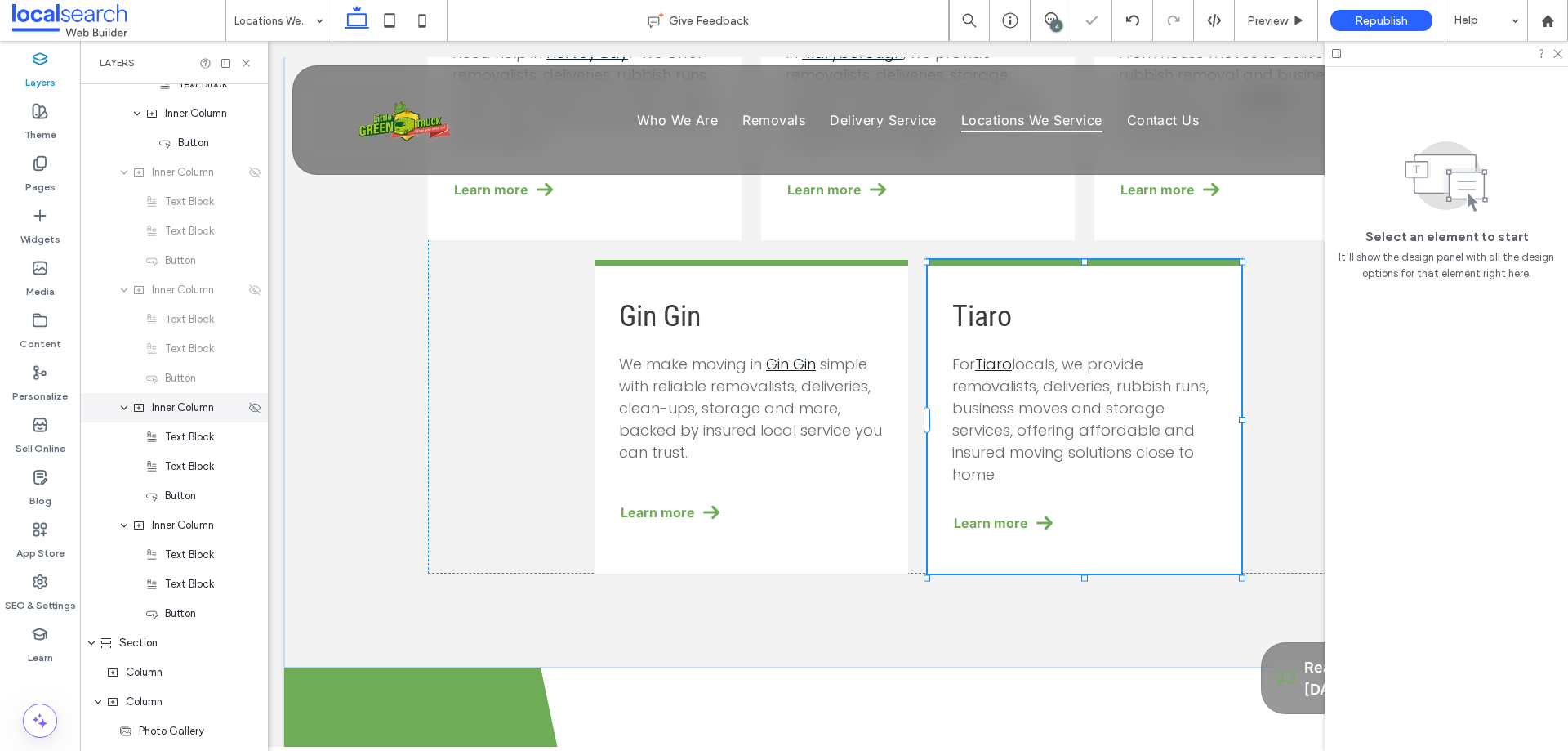
click at [245, 415] on div "Inner Column" at bounding box center [174, 407] width 188 height 29
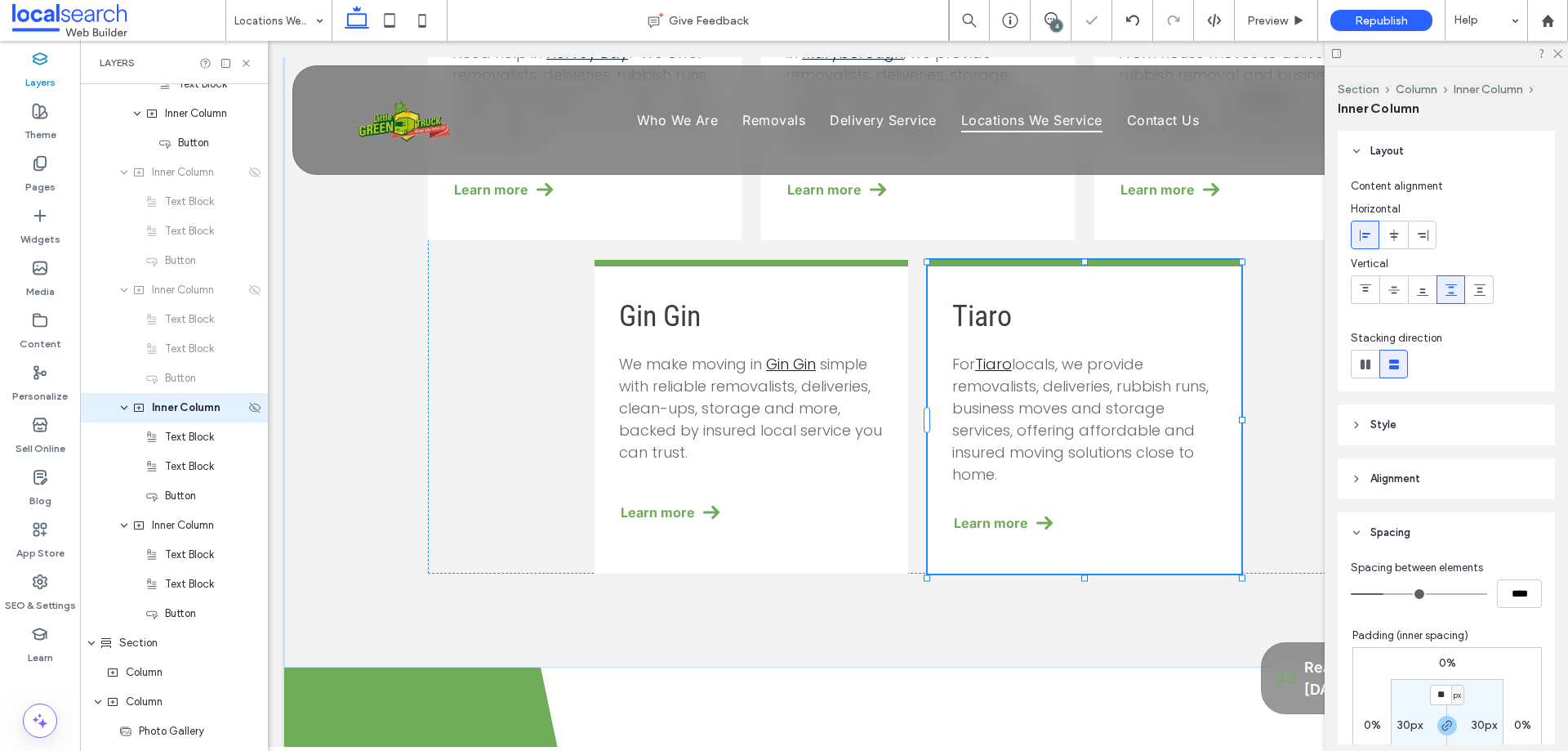
scroll to position [828, 0]
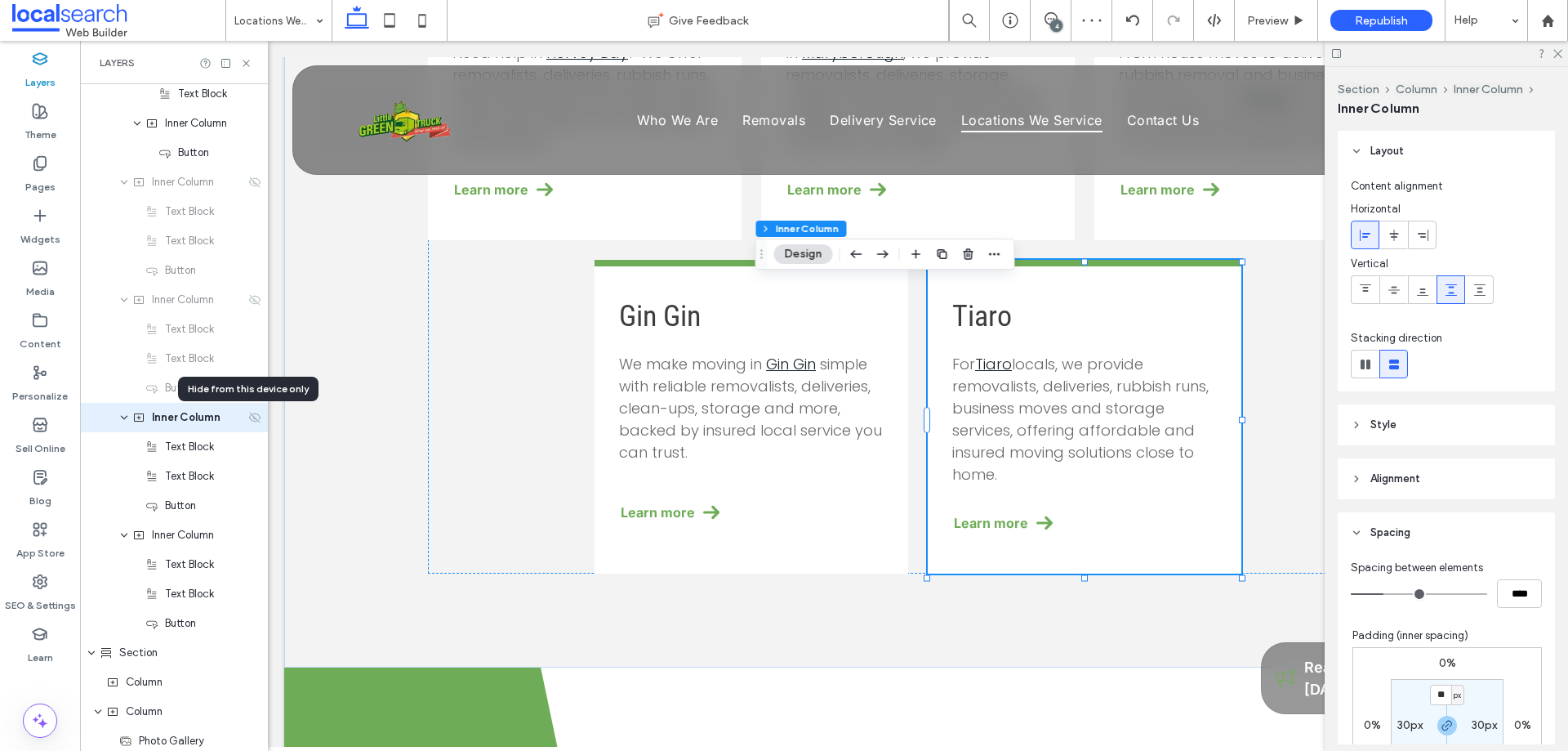
click at [249, 422] on icon at bounding box center [254, 417] width 13 height 13
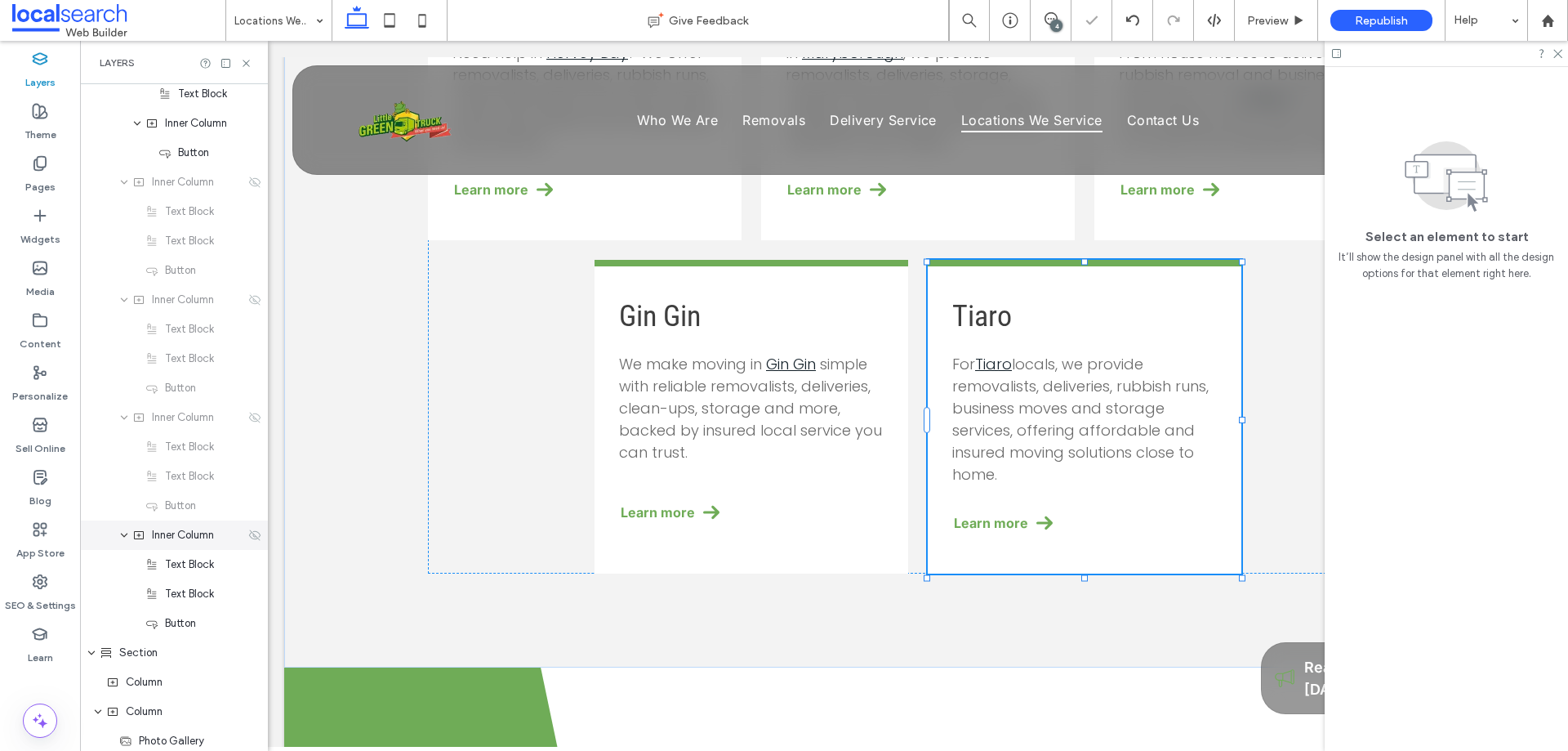
click at [250, 537] on icon at bounding box center [254, 535] width 13 height 13
click at [245, 67] on icon at bounding box center [246, 63] width 13 height 13
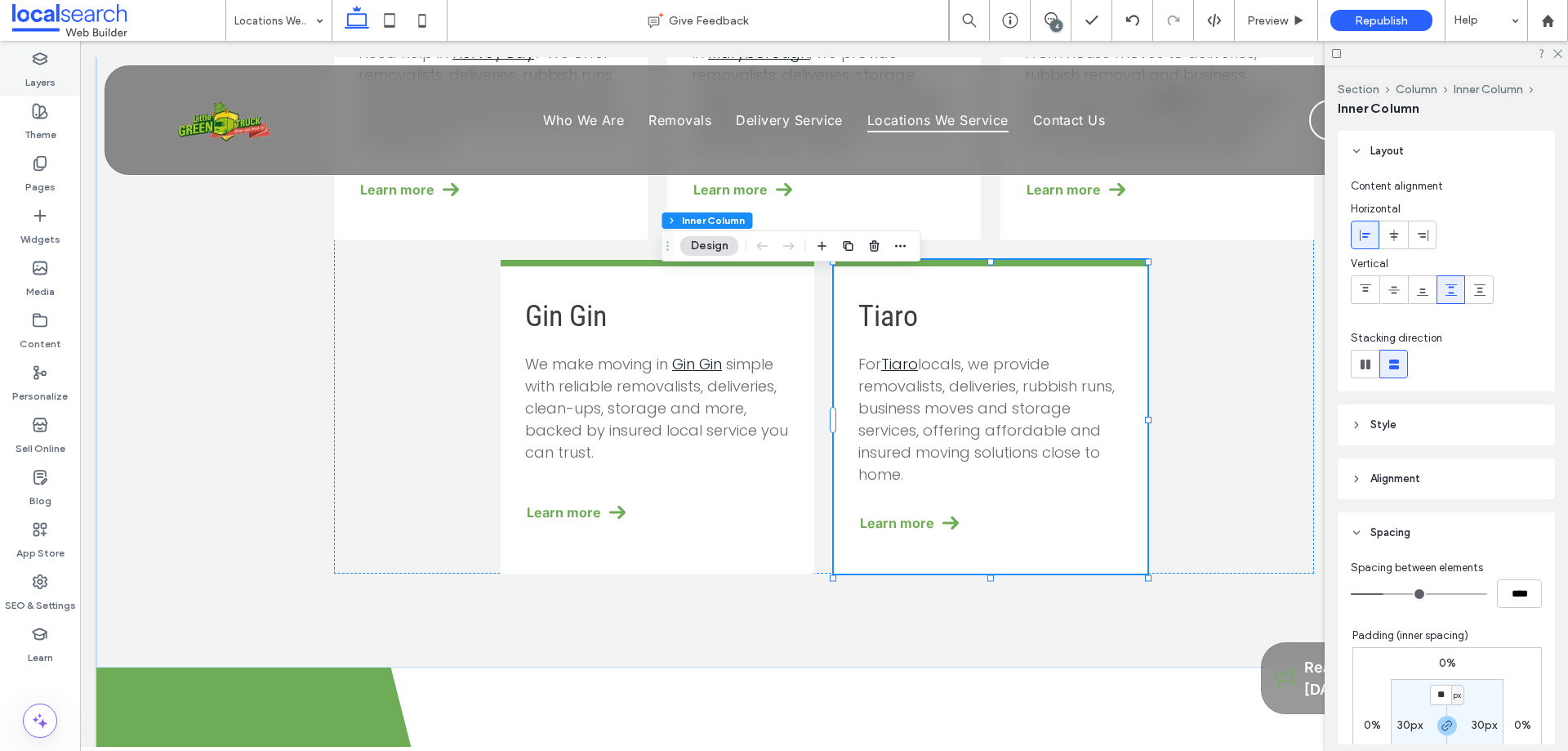
click at [46, 68] on label "Layers" at bounding box center [40, 77] width 30 height 23
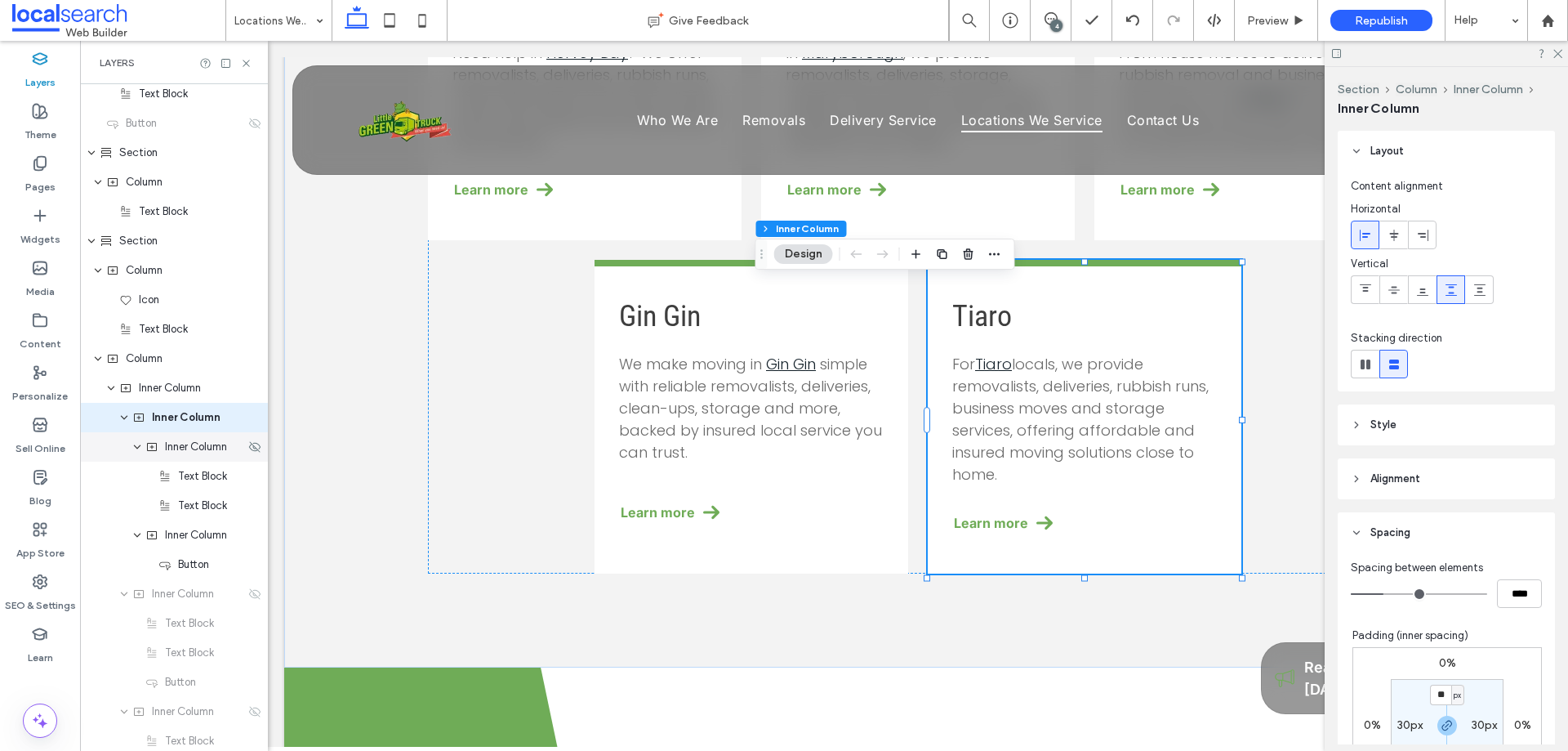
scroll to position [580, 0]
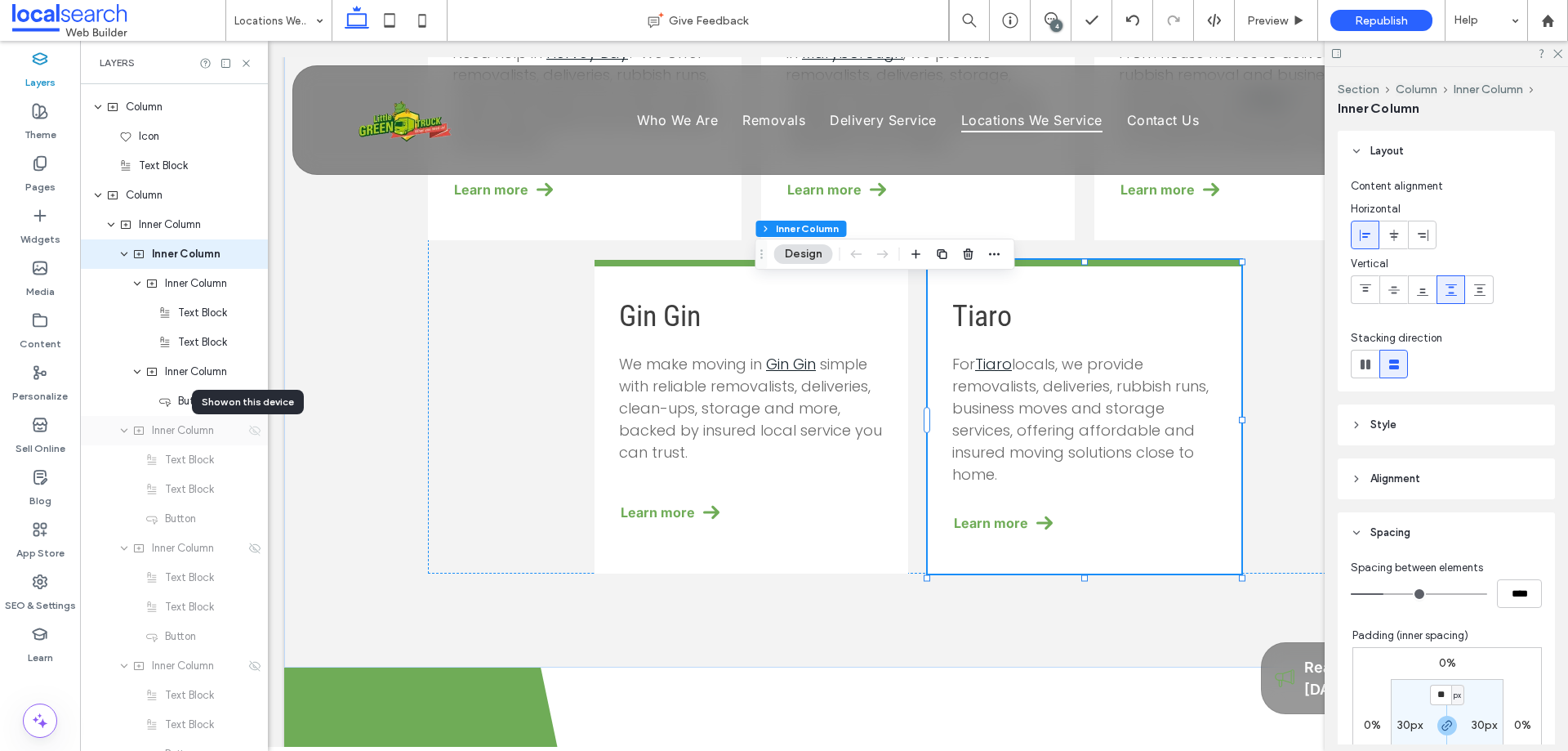
click at [249, 429] on icon at bounding box center [254, 430] width 13 height 13
click at [249, 550] on icon at bounding box center [254, 547] width 13 height 13
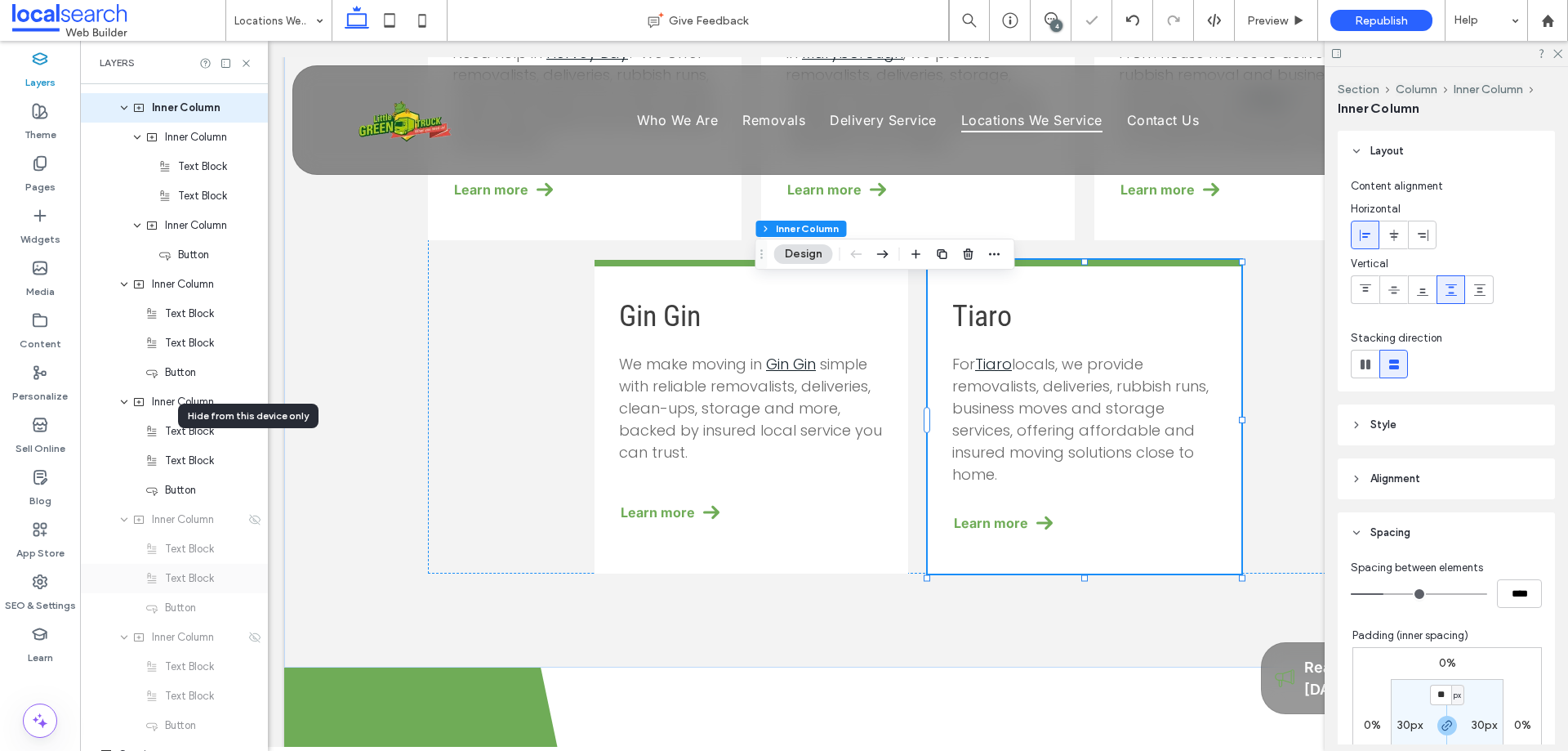
scroll to position [743, 0]
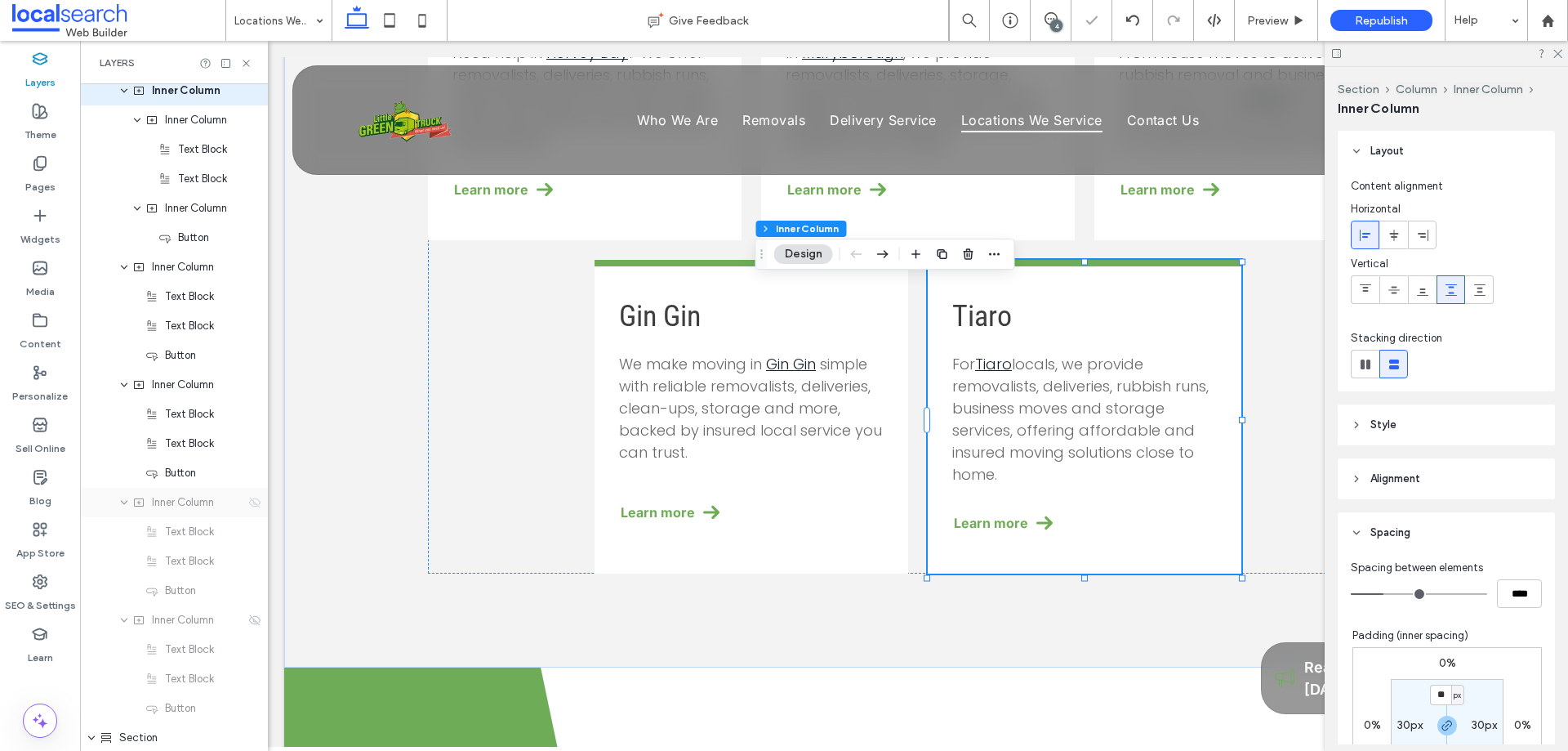
click at [249, 506] on icon at bounding box center [254, 502] width 13 height 13
click at [249, 625] on icon at bounding box center [254, 620] width 13 height 13
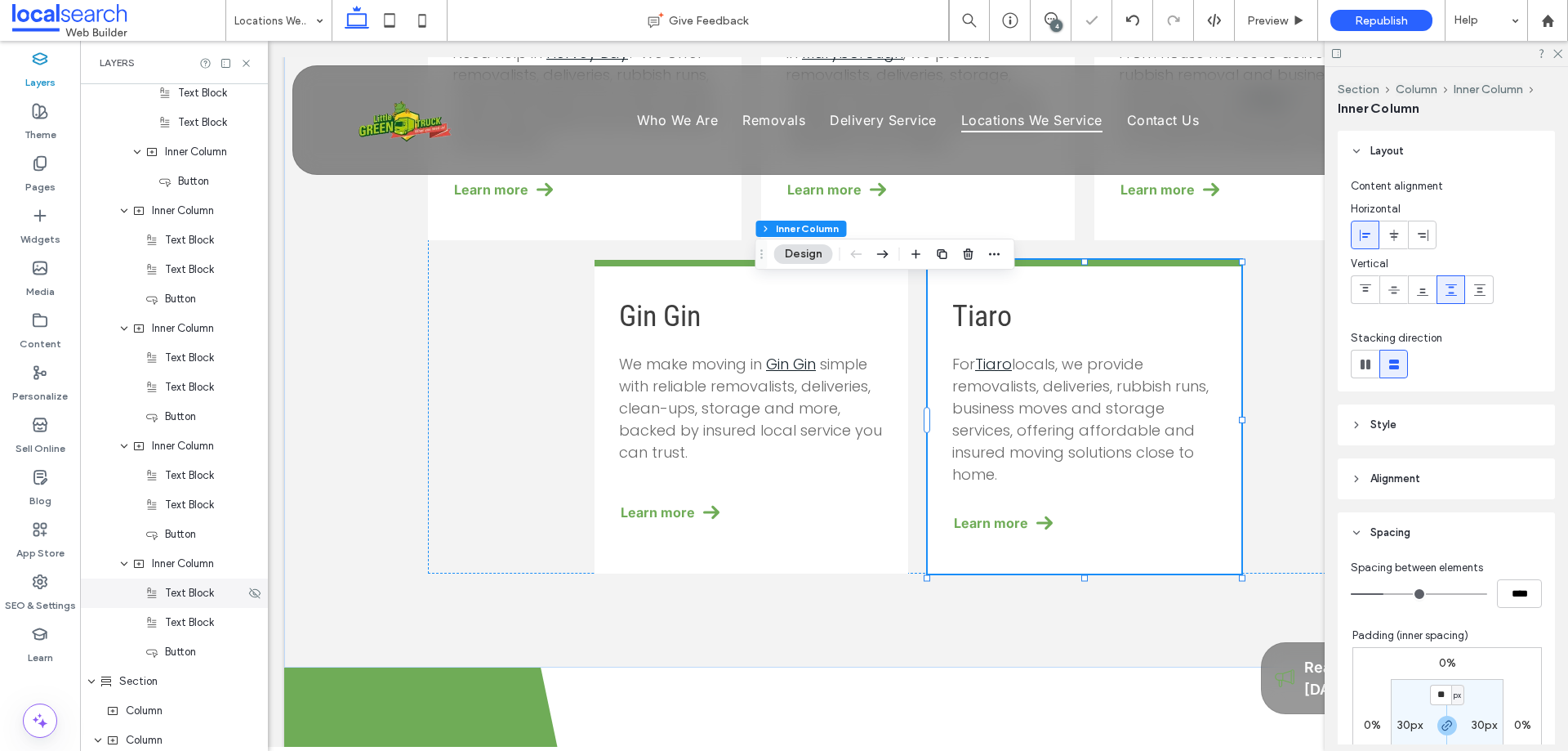
scroll to position [907, 0]
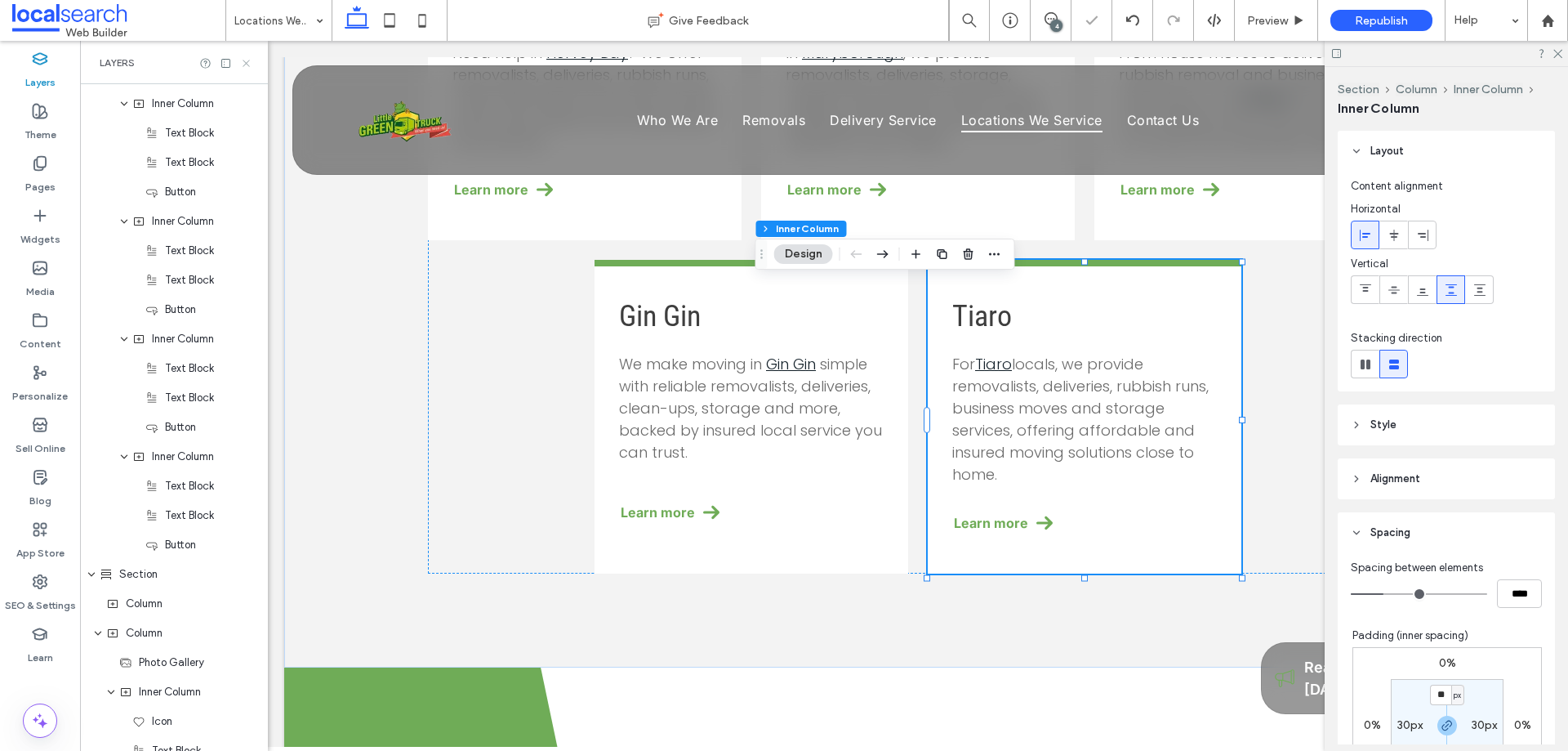
click at [246, 66] on icon at bounding box center [246, 63] width 13 height 13
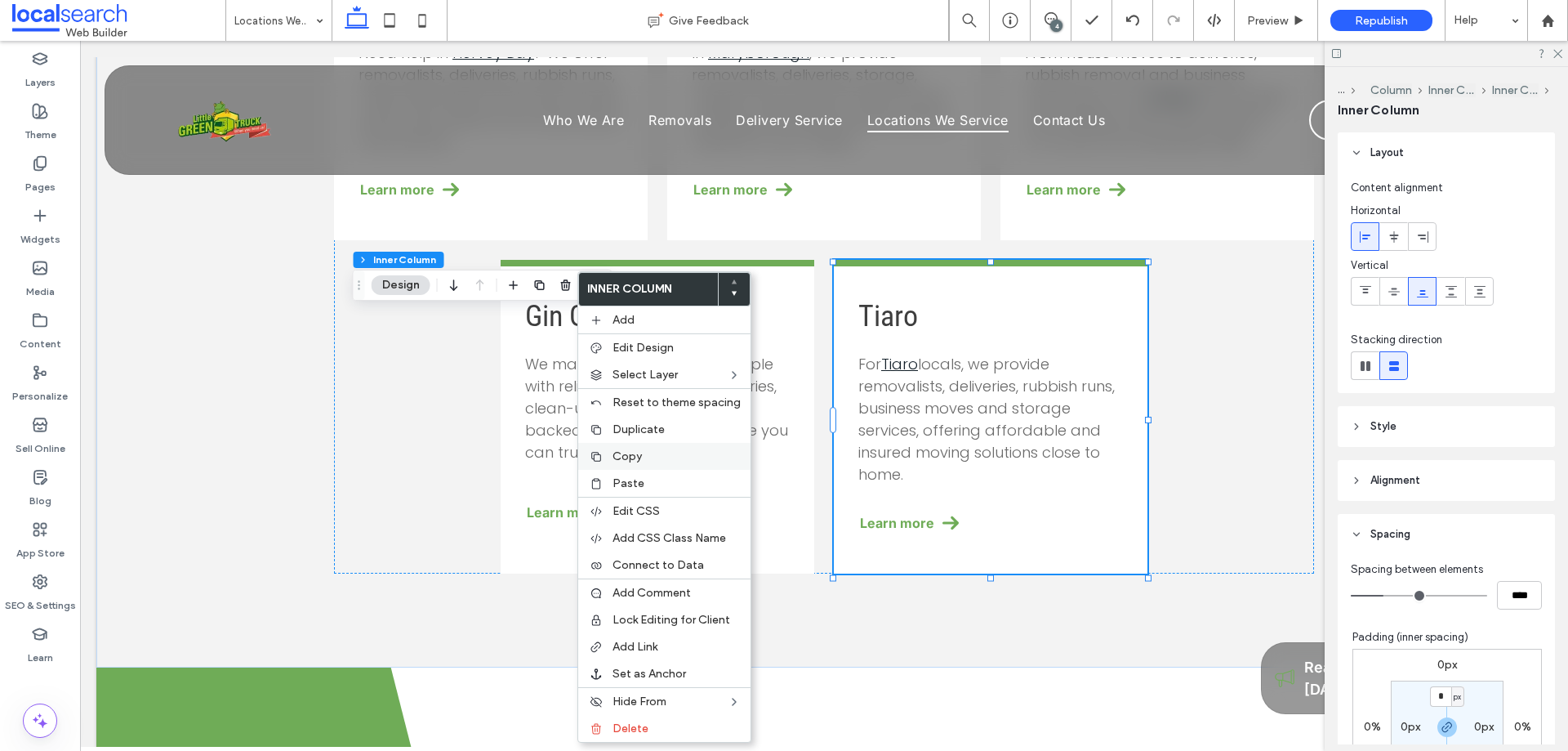
click at [630, 458] on span "Copy" at bounding box center [627, 456] width 29 height 14
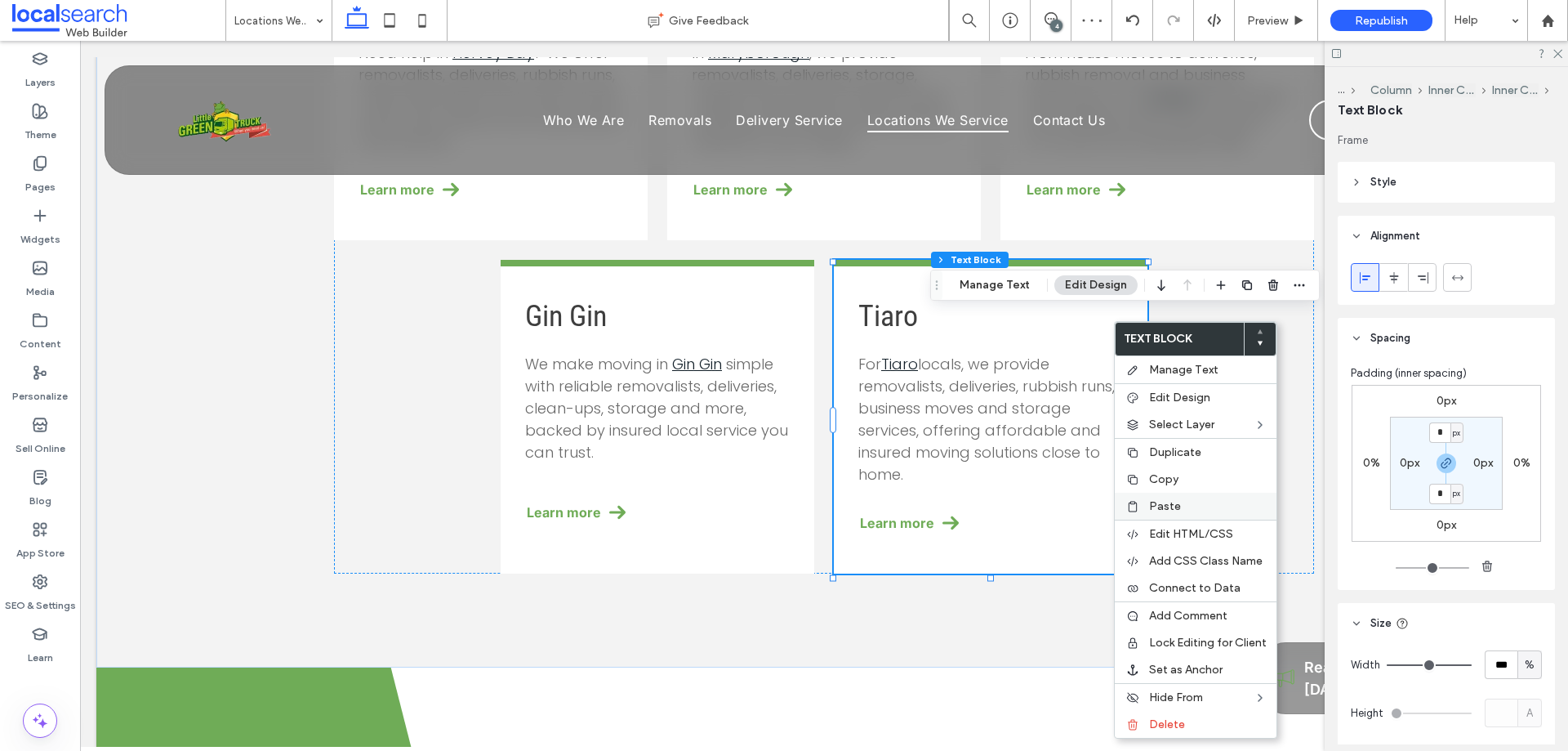
click at [1168, 506] on span "Paste" at bounding box center [1165, 506] width 32 height 14
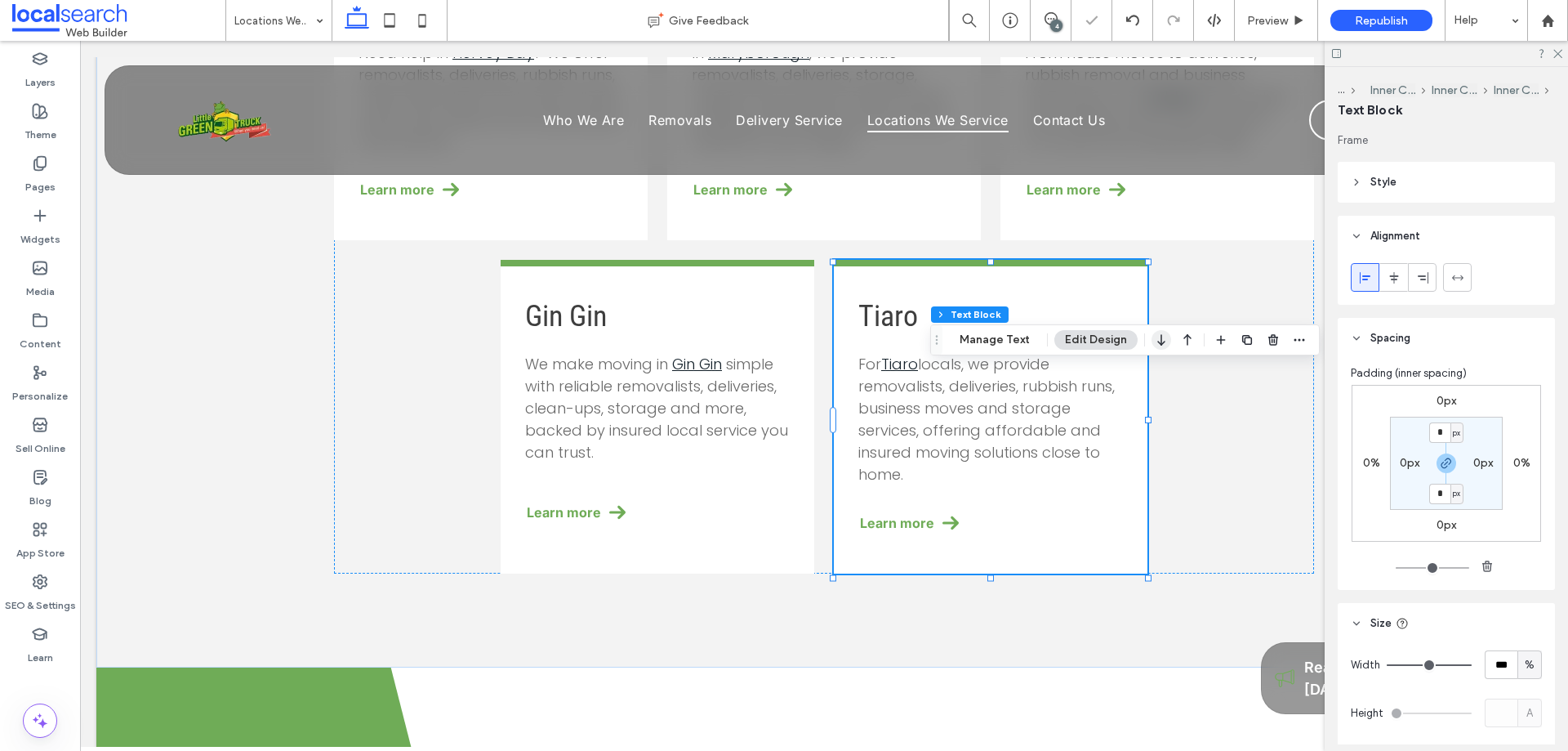
click at [1157, 326] on icon "button" at bounding box center [1162, 340] width 20 height 29
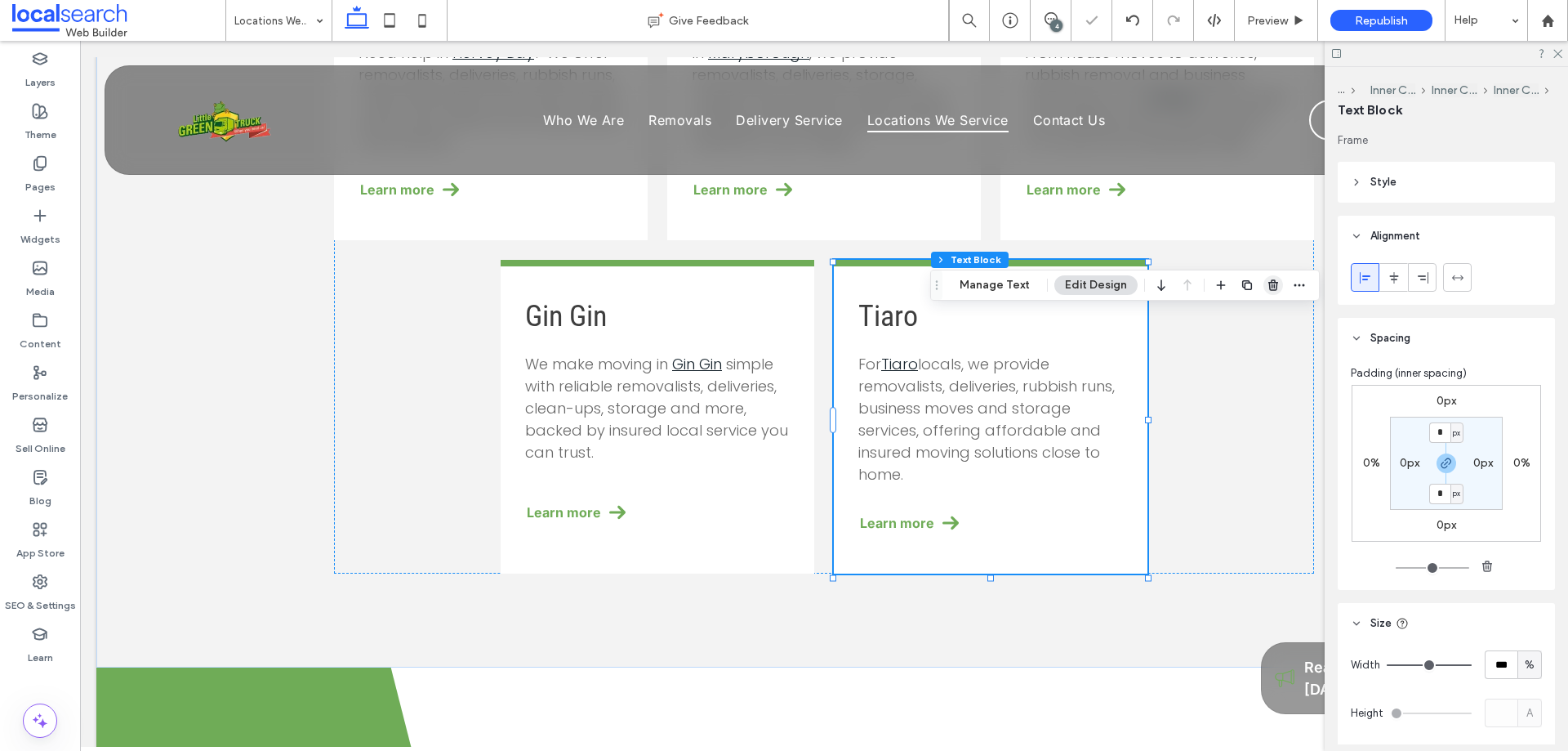
click at [1268, 289] on icon "button" at bounding box center [1272, 285] width 13 height 13
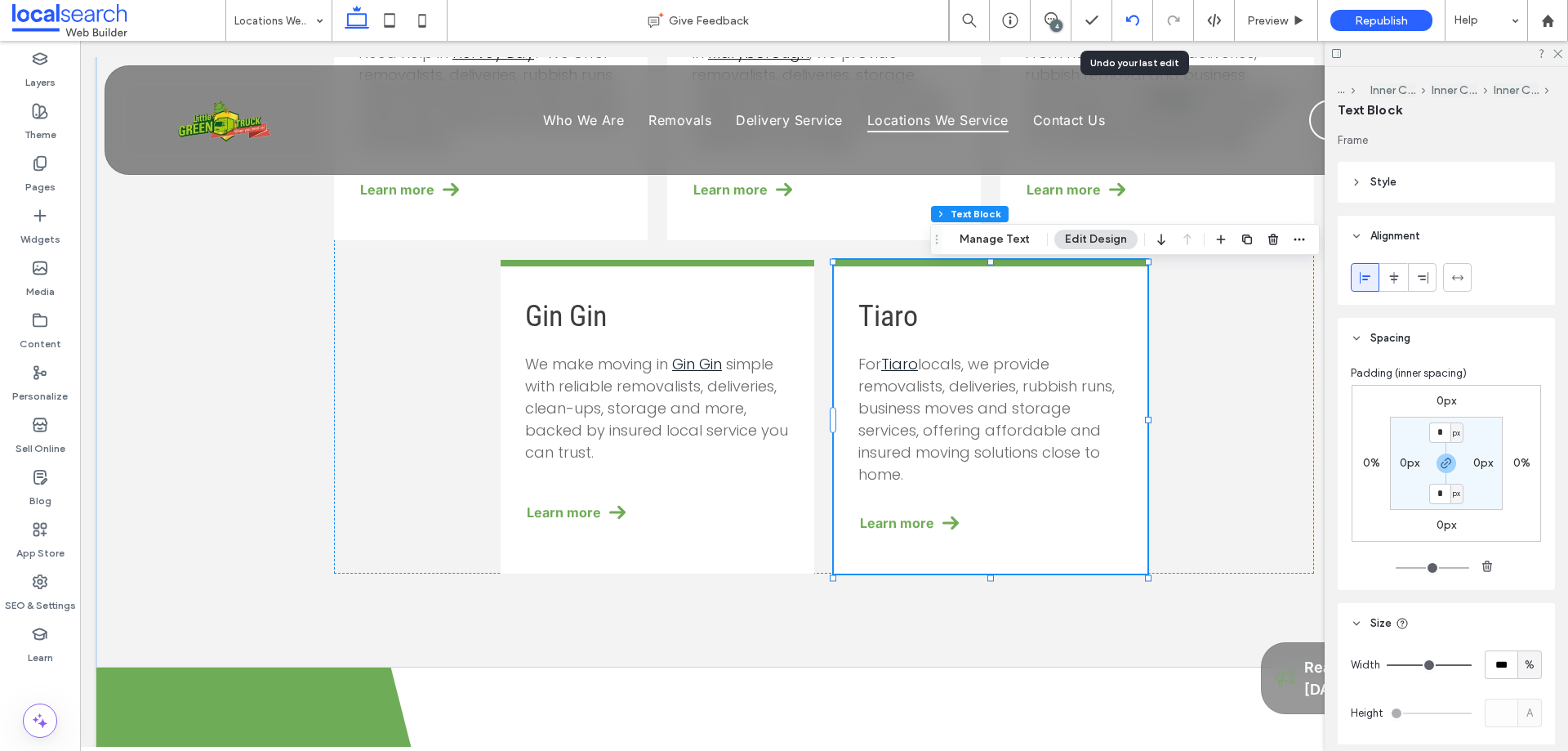
click at [1134, 18] on icon at bounding box center [1132, 20] width 13 height 13
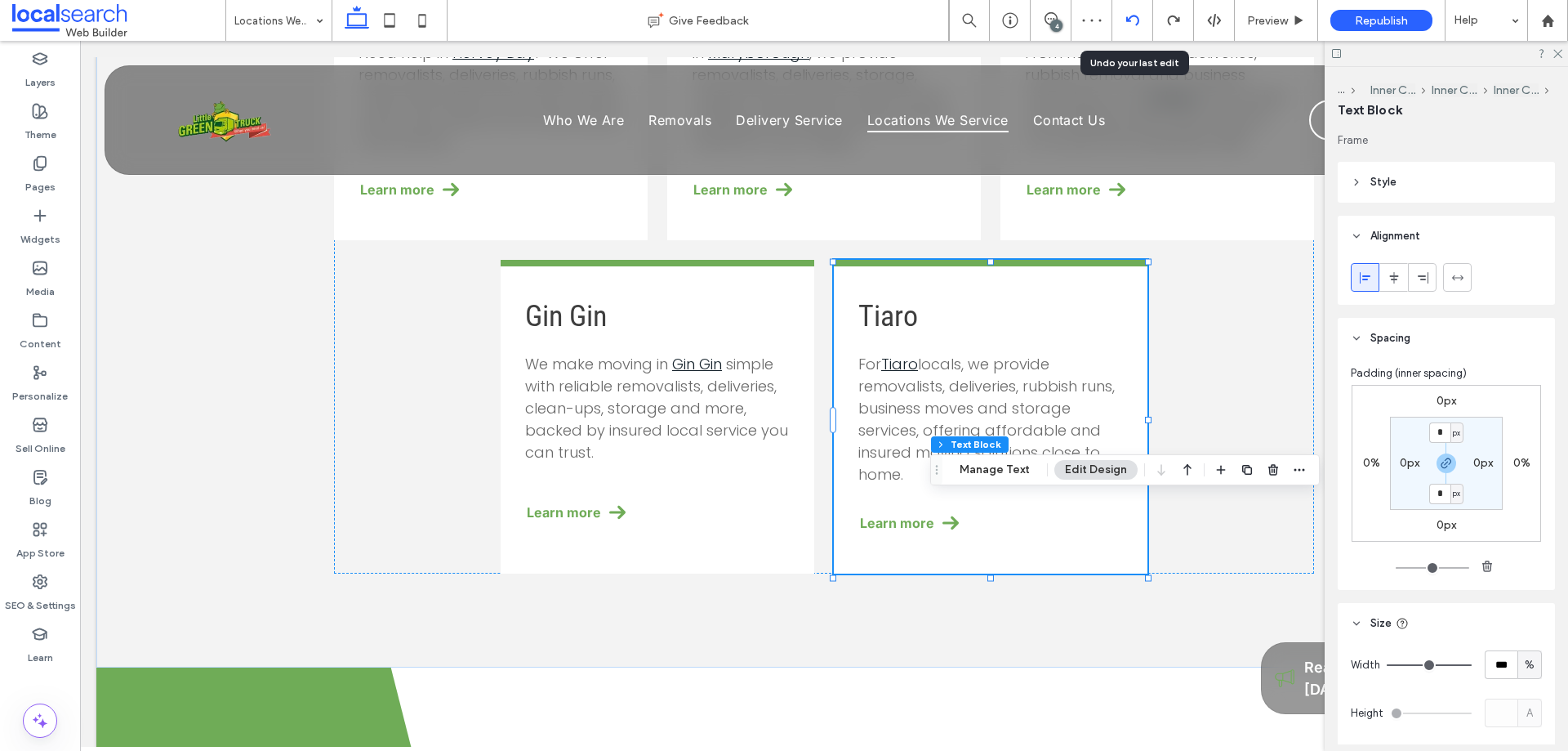
click at [1124, 17] on div at bounding box center [1132, 20] width 40 height 13
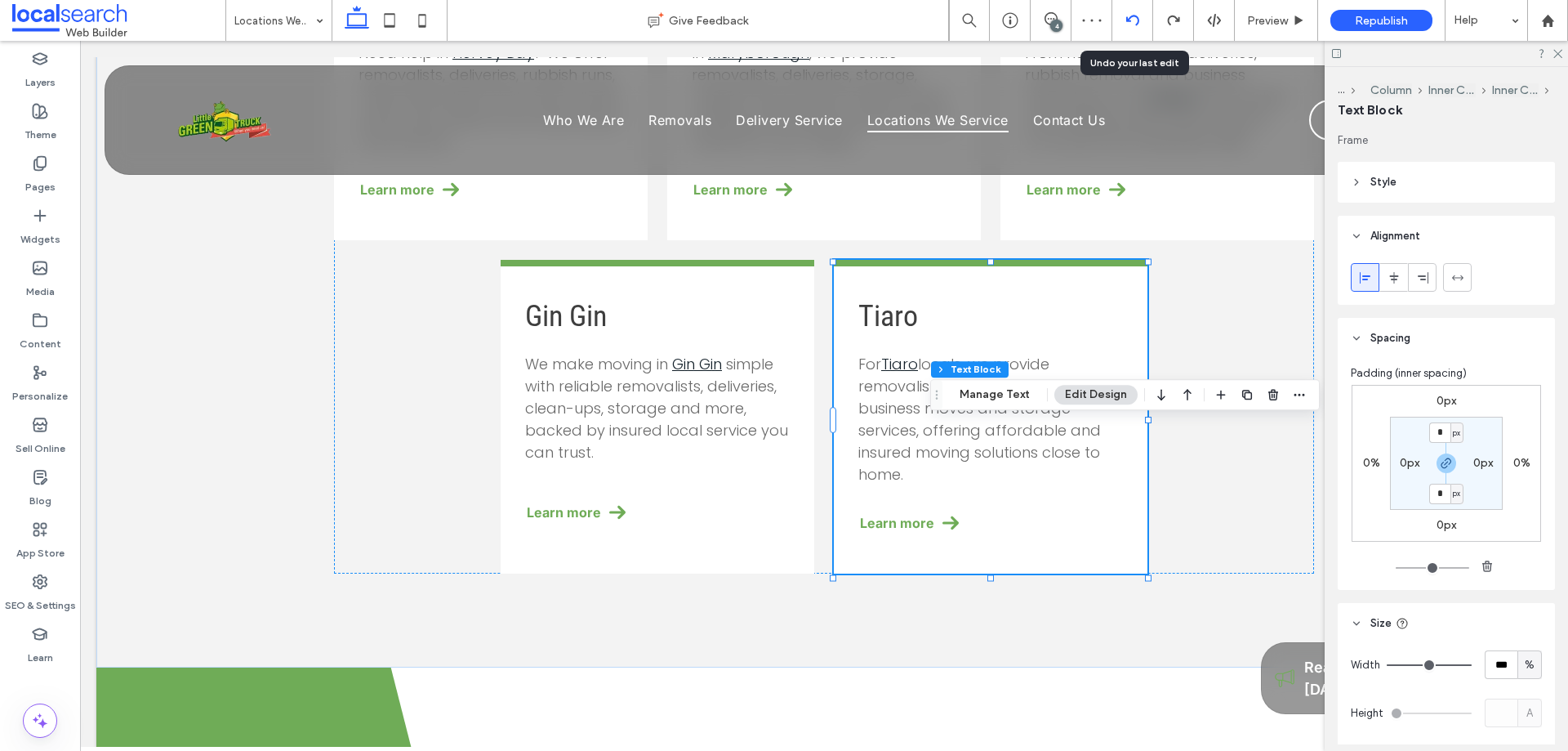
click at [1138, 21] on use at bounding box center [1131, 20] width 13 height 11
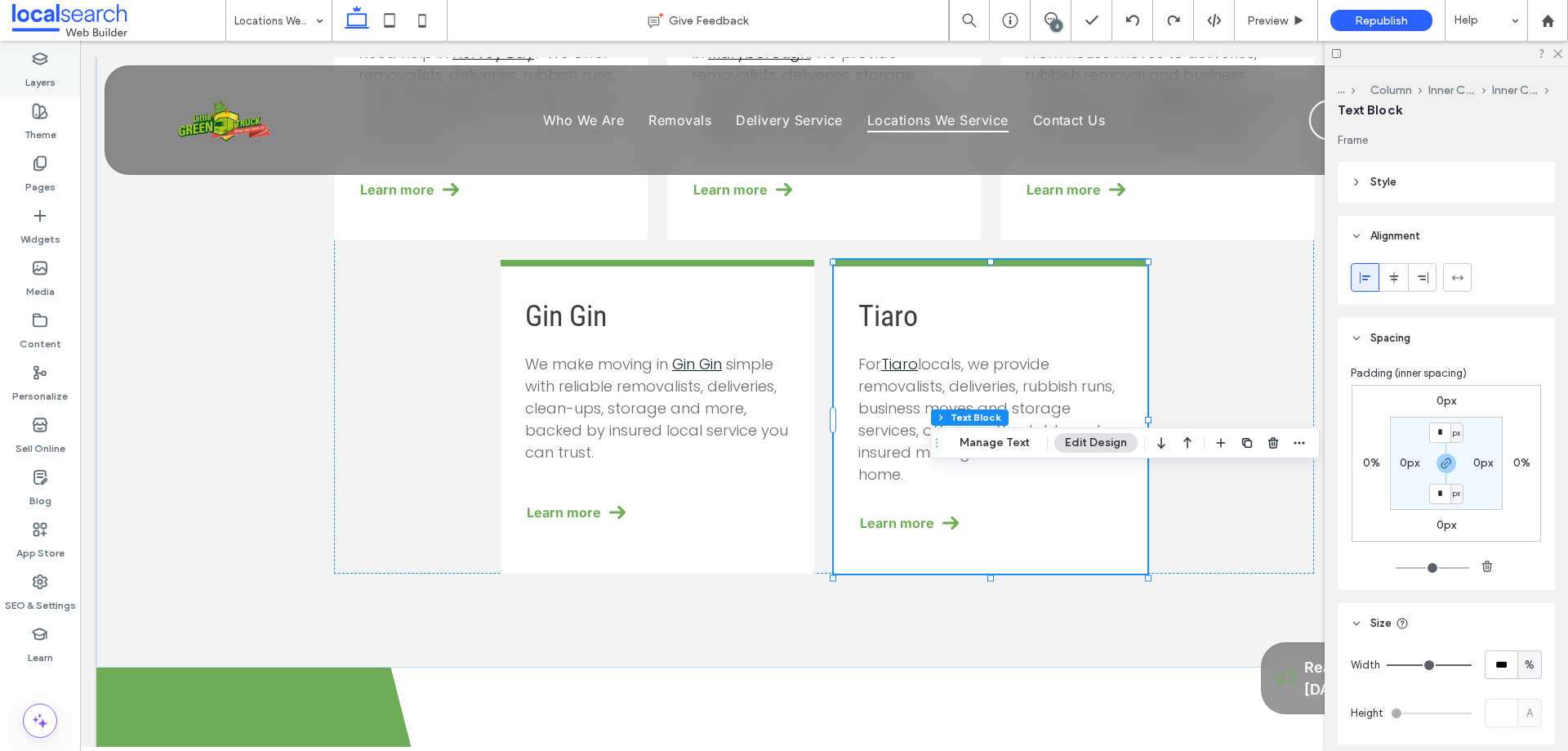
click at [42, 67] on label "Layers" at bounding box center [40, 77] width 30 height 23
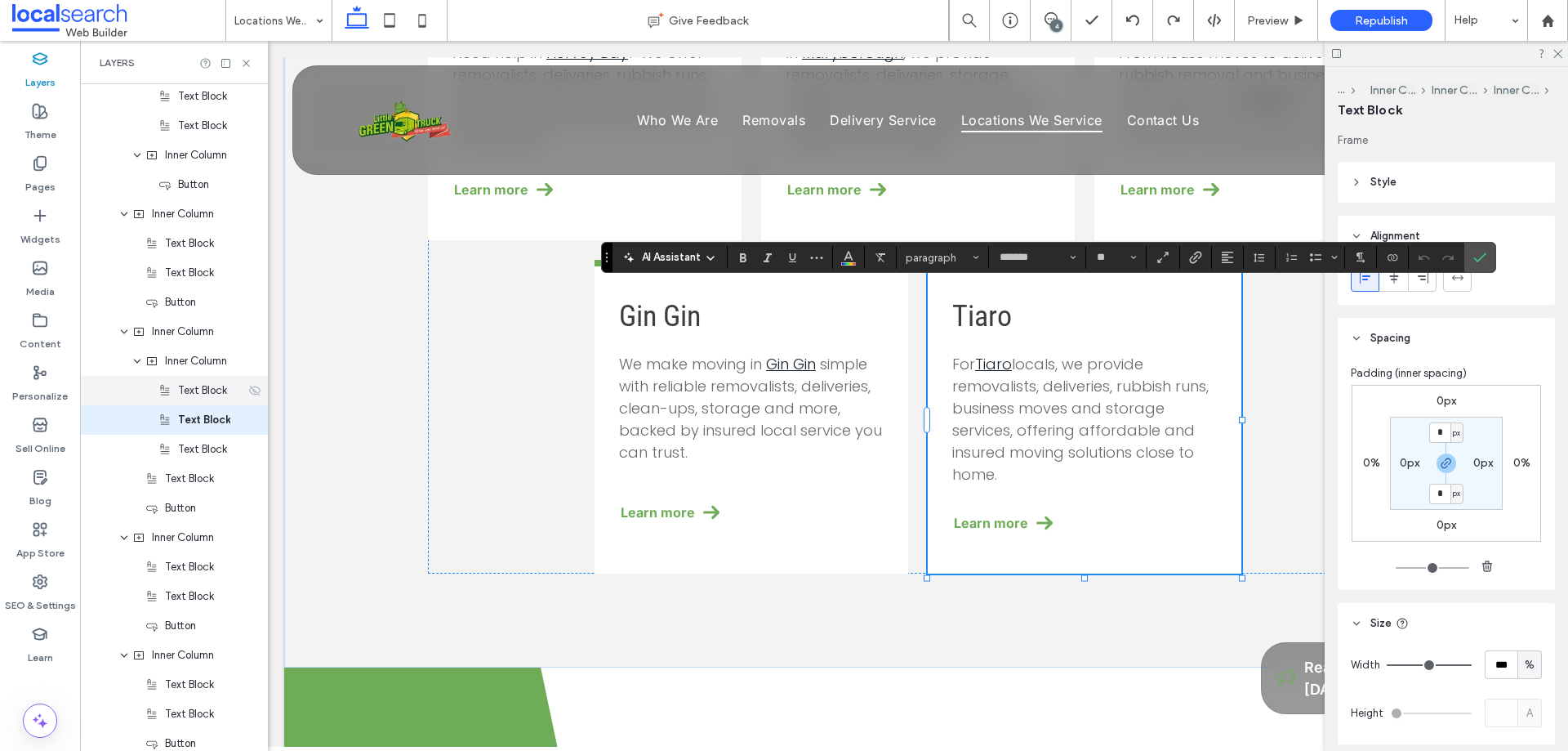
scroll to position [799, 0]
click at [1483, 258] on icon "Confirm" at bounding box center [1479, 257] width 13 height 13
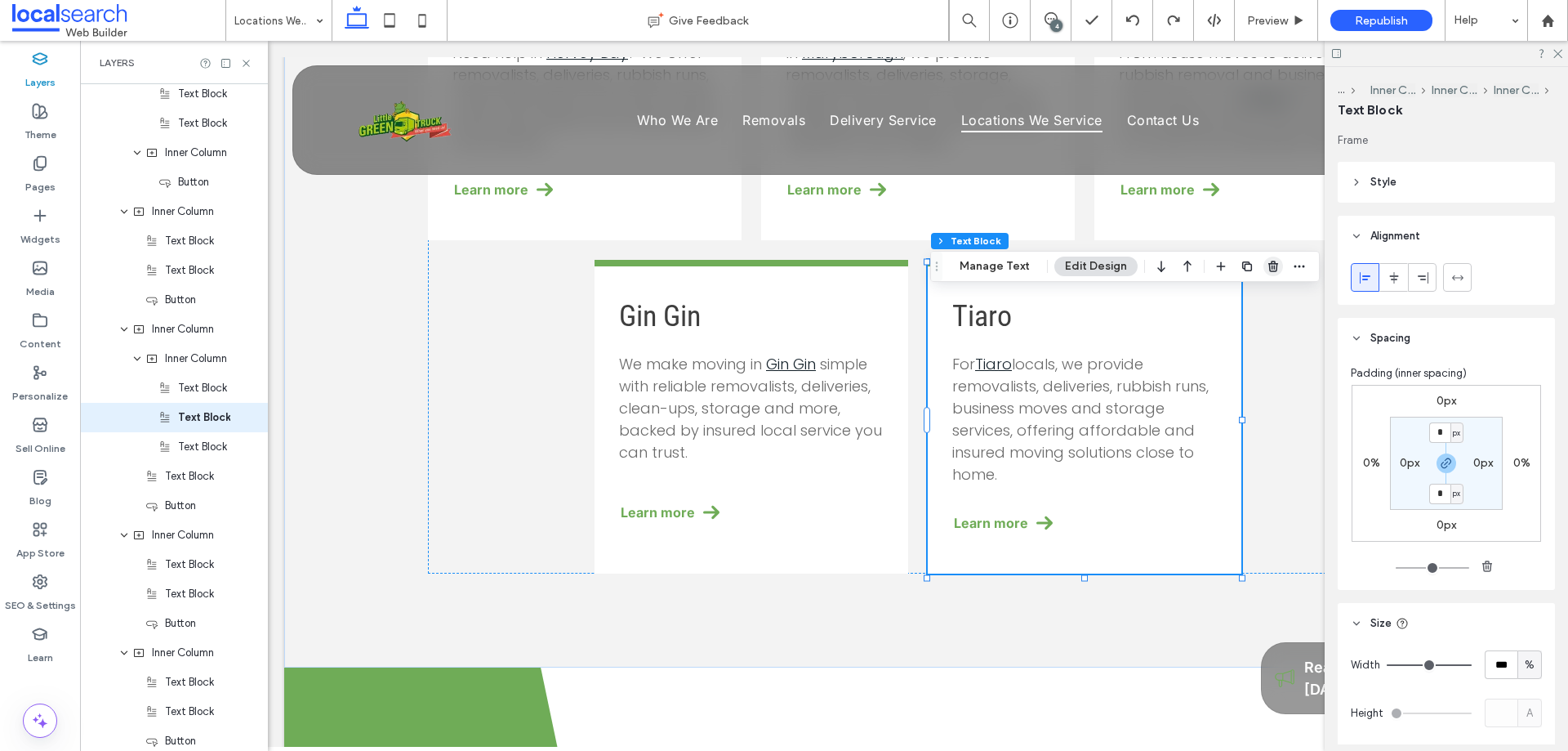
click at [1272, 267] on icon "button" at bounding box center [1272, 265] width 13 height 13
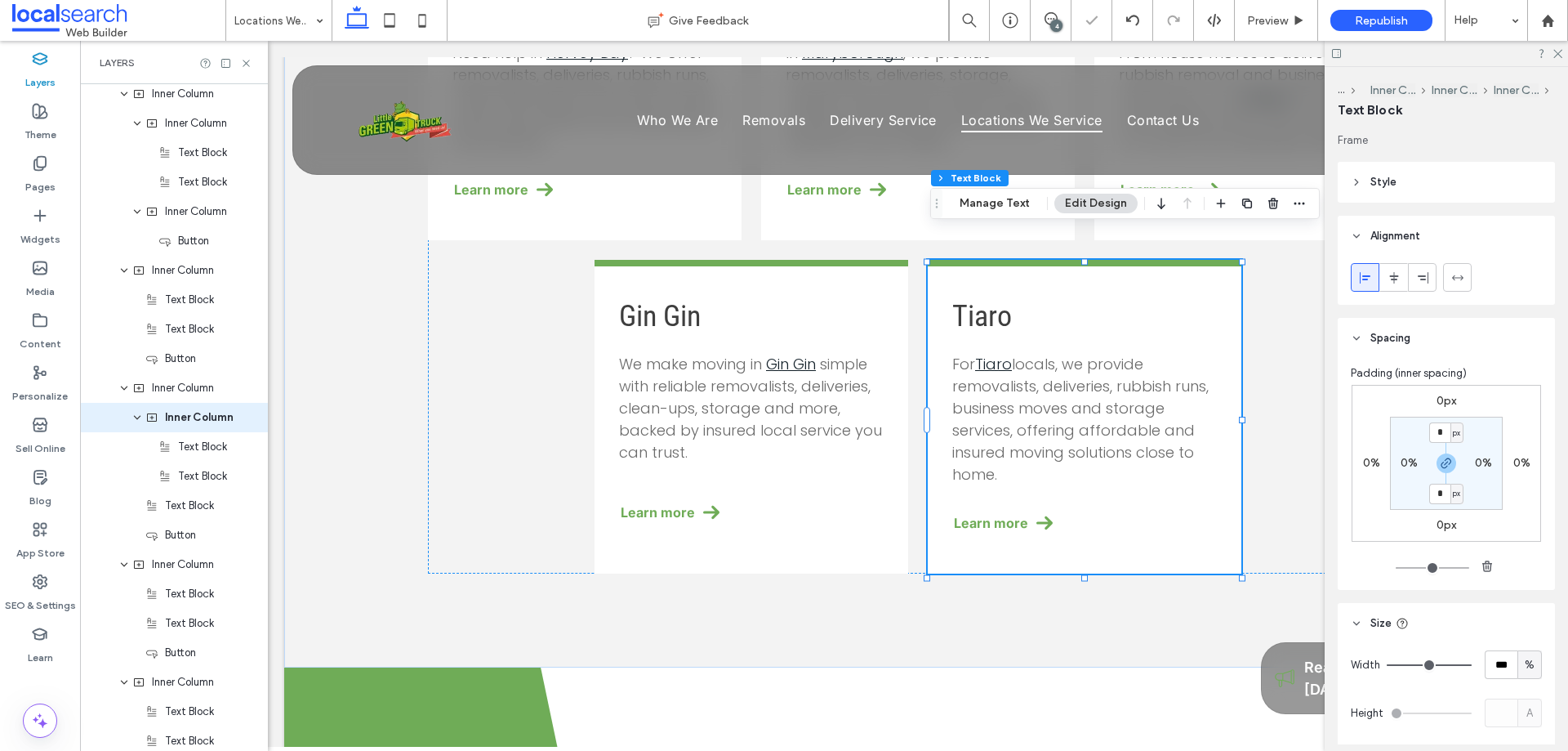
scroll to position [770, 0]
click at [1269, 213] on div at bounding box center [1273, 204] width 20 height 29
click at [1269, 203] on use "button" at bounding box center [1273, 203] width 10 height 11
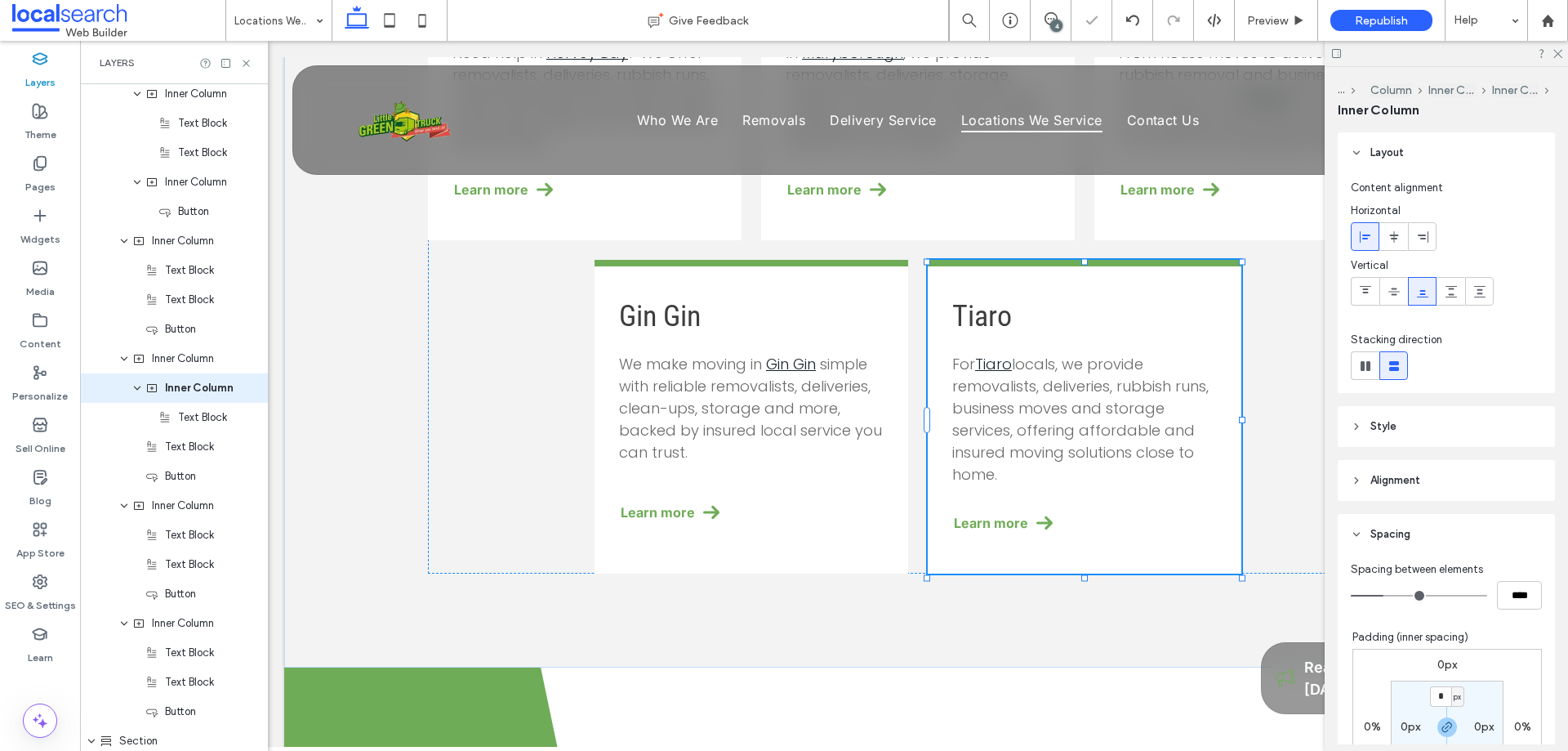
scroll to position [740, 0]
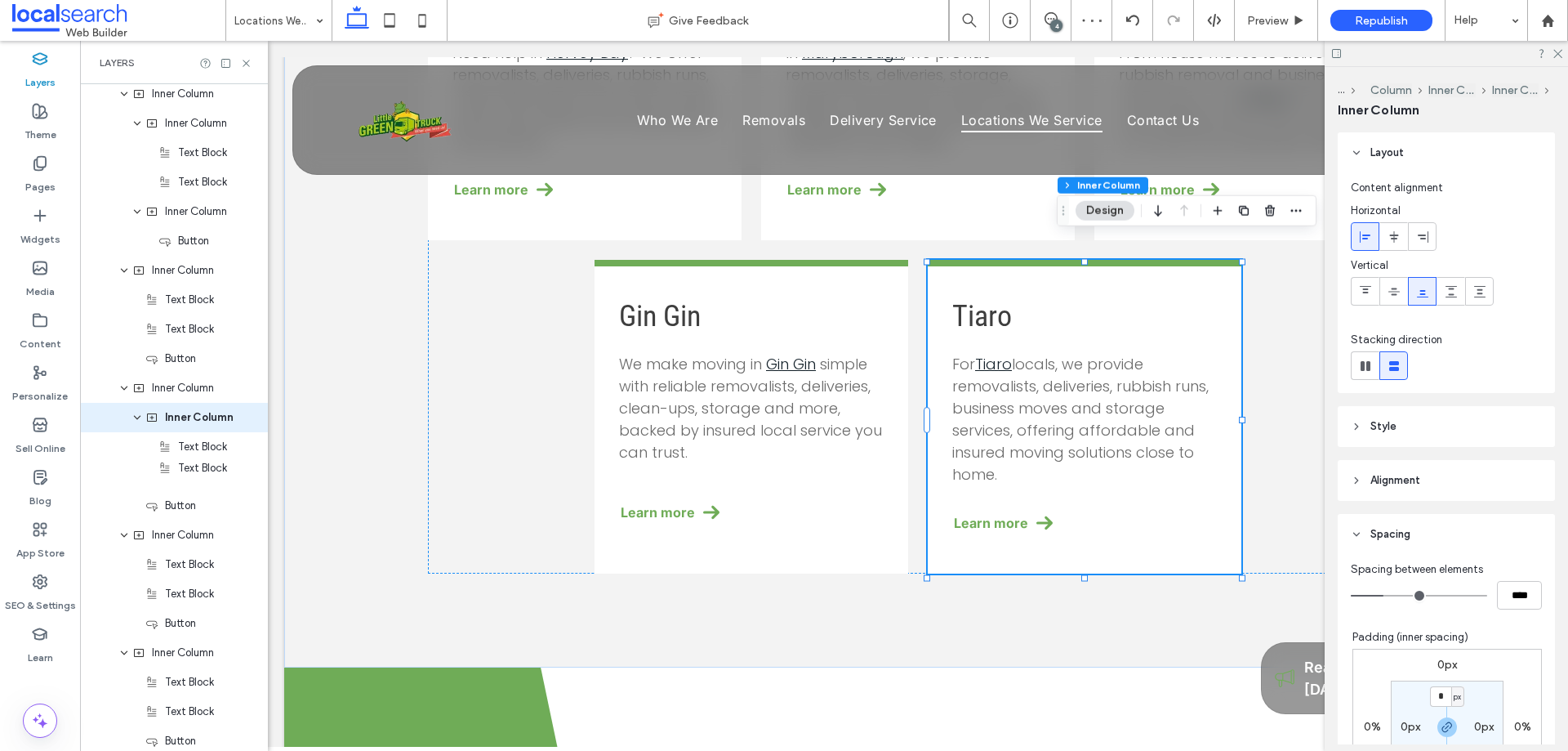
drag, startPoint x: 205, startPoint y: 479, endPoint x: 218, endPoint y: 469, distance: 16.4
click at [218, 469] on div "Header Section Column Image Column Navigation Links Column Button Icon Column H…" at bounding box center [174, 682] width 188 height 2677
click at [246, 62] on icon at bounding box center [246, 63] width 13 height 13
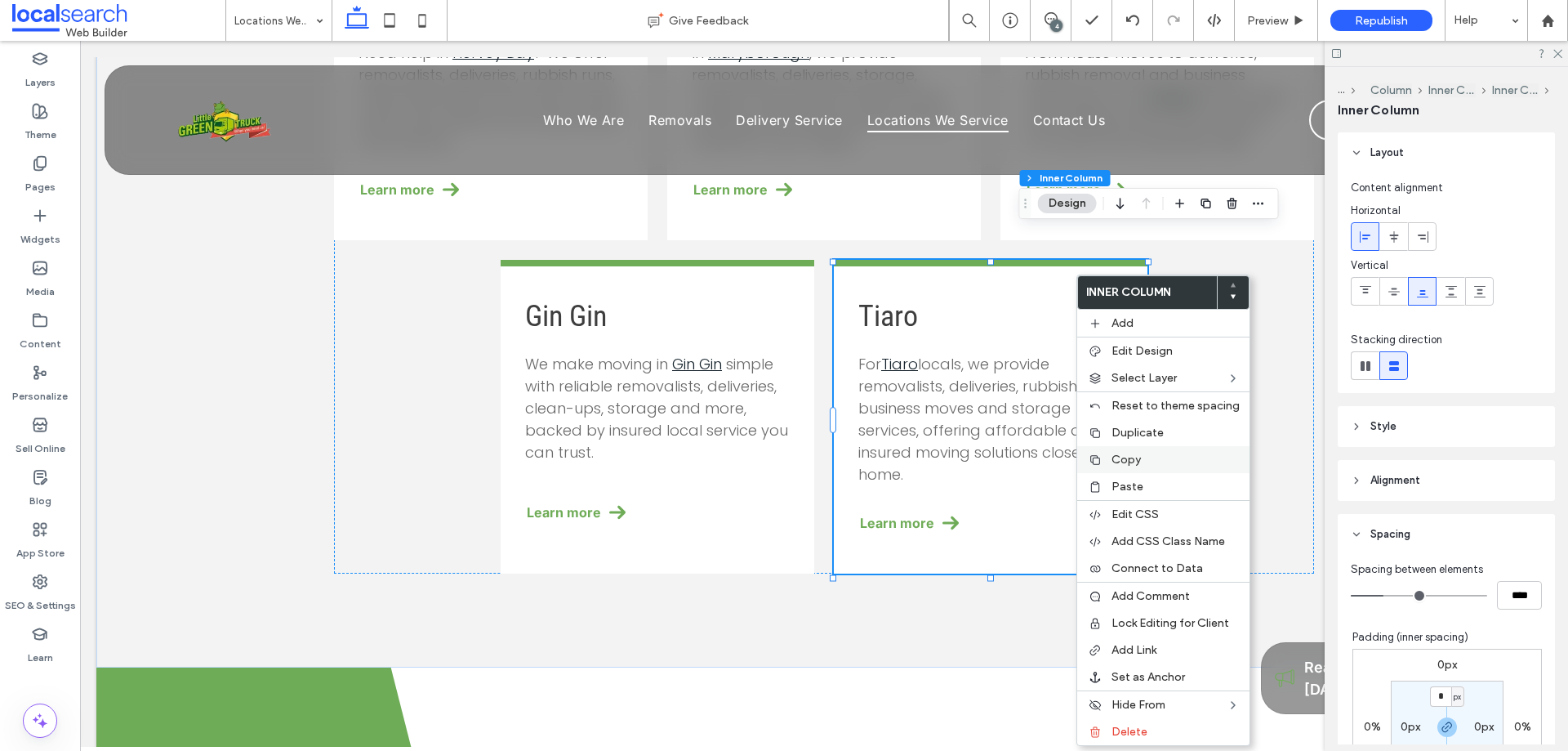
click at [1137, 461] on span "Copy" at bounding box center [1127, 459] width 29 height 14
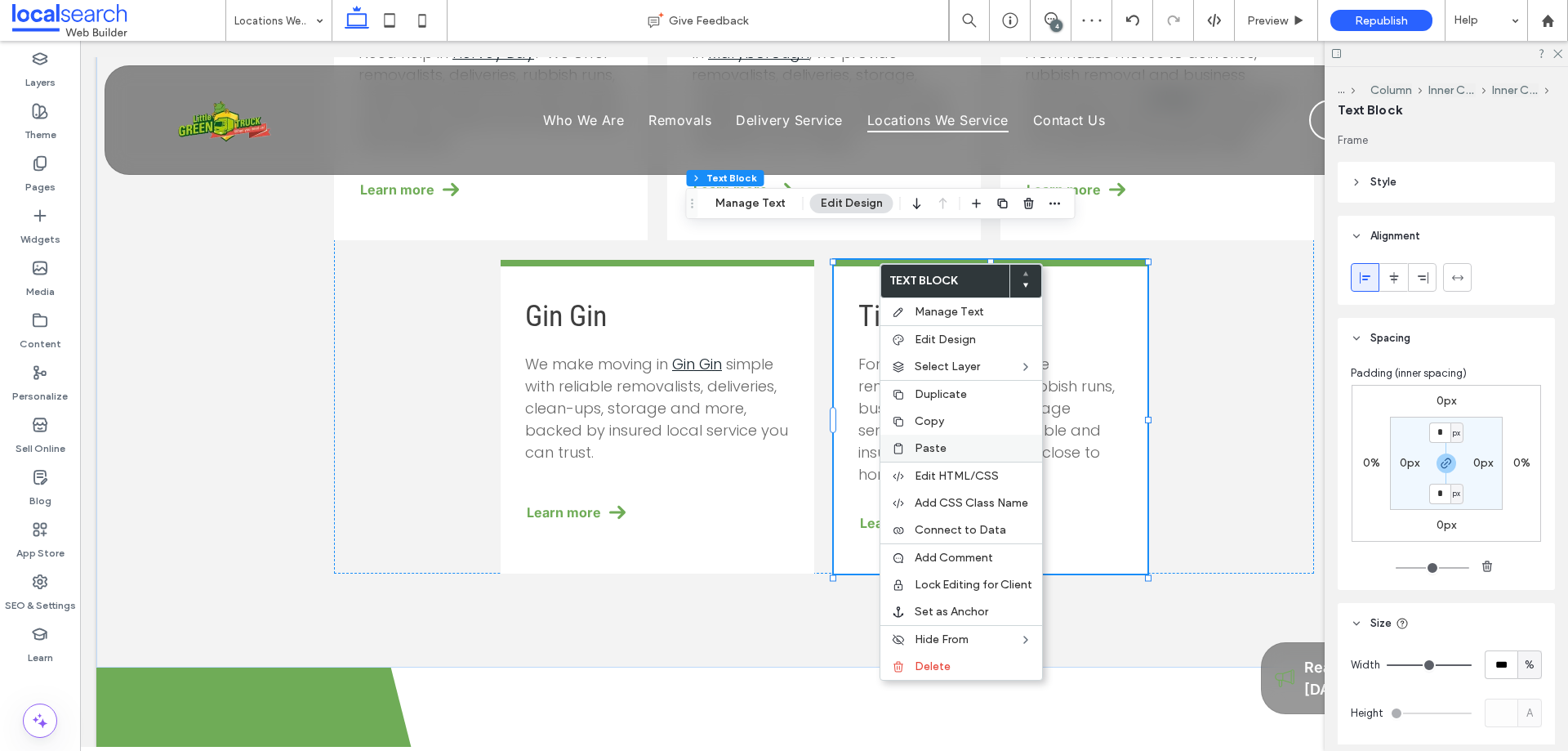
click at [935, 445] on span "Paste" at bounding box center [931, 448] width 32 height 14
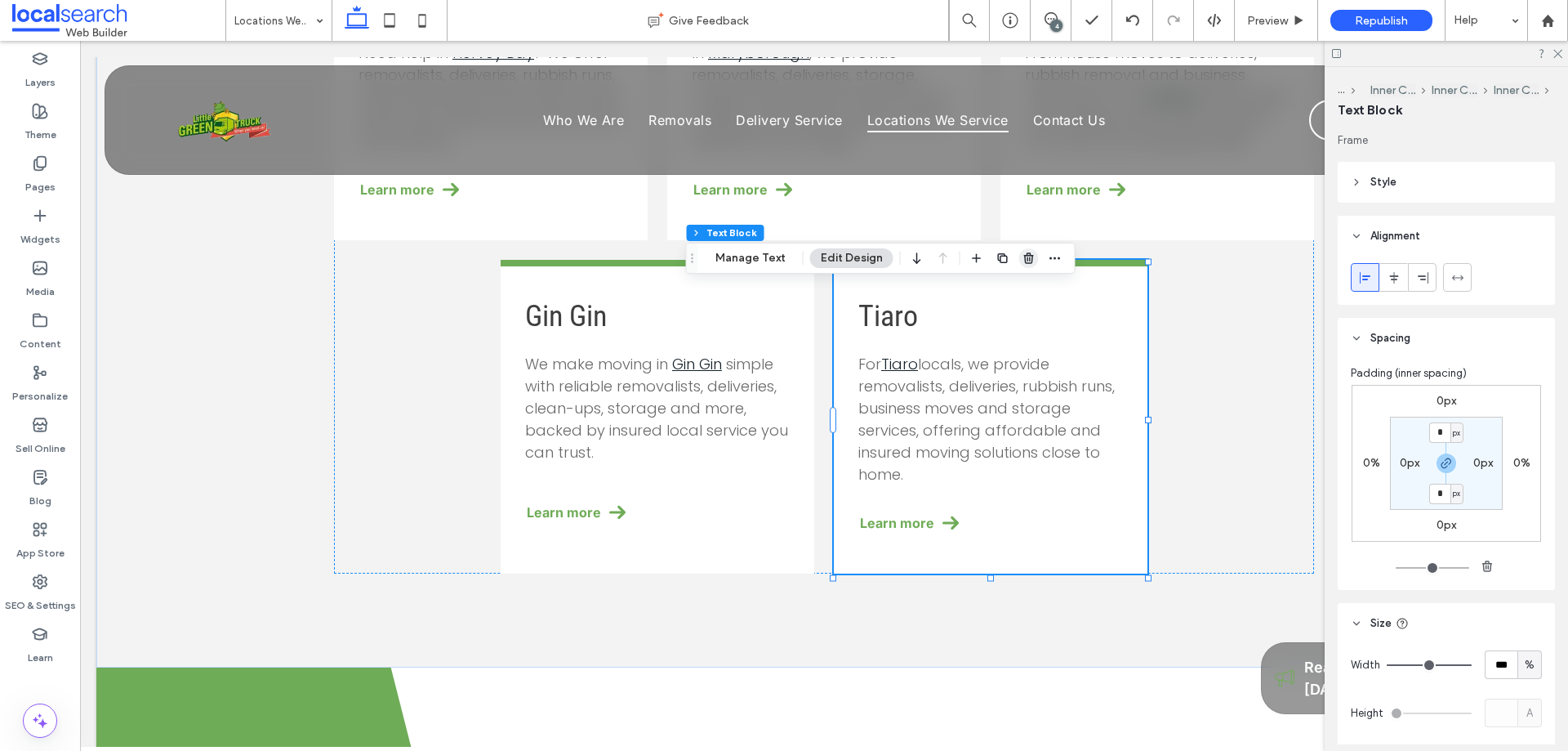
click at [1032, 258] on icon "button" at bounding box center [1029, 258] width 13 height 13
click at [1024, 261] on icon "button" at bounding box center [1029, 258] width 13 height 13
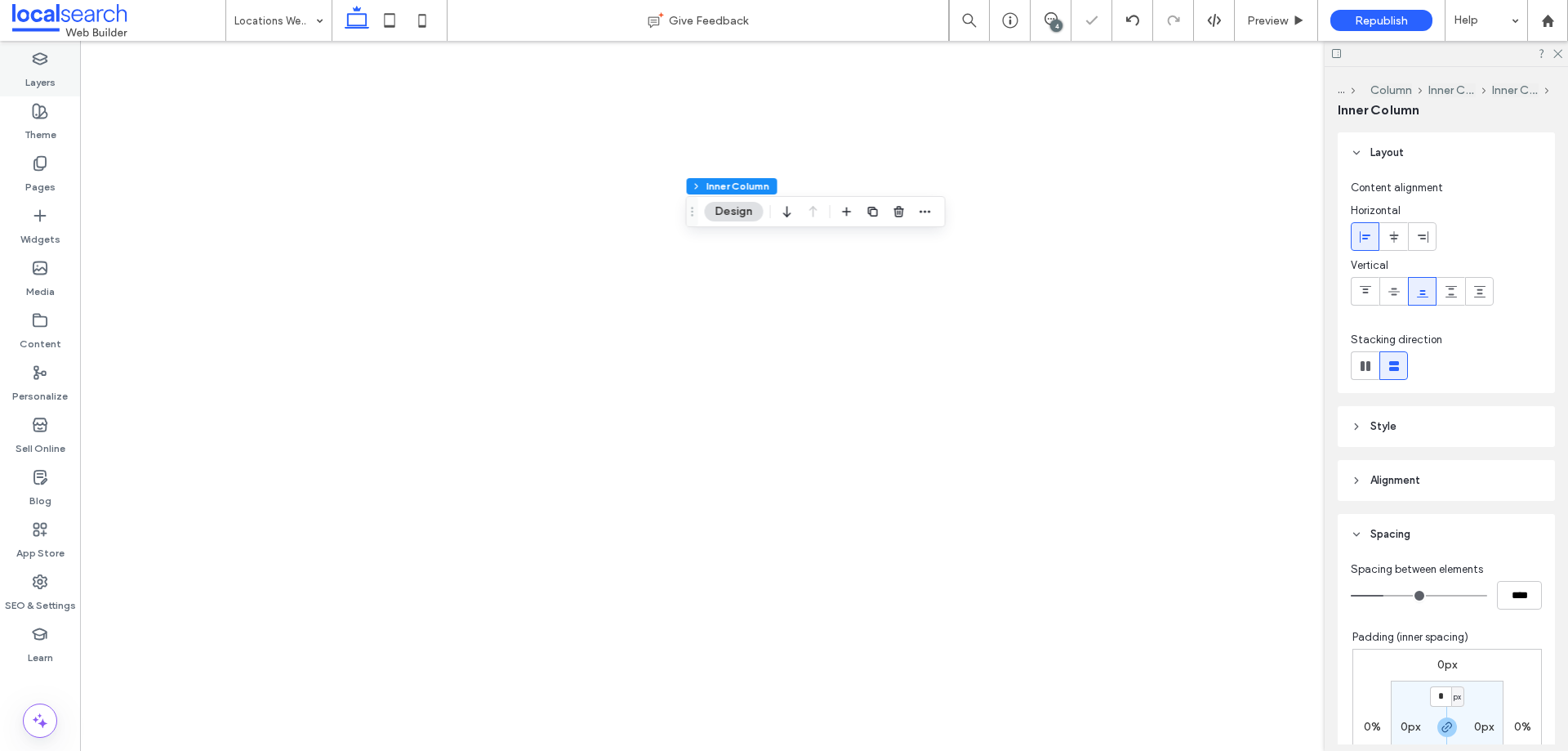
click at [47, 81] on label "Layers" at bounding box center [40, 77] width 30 height 23
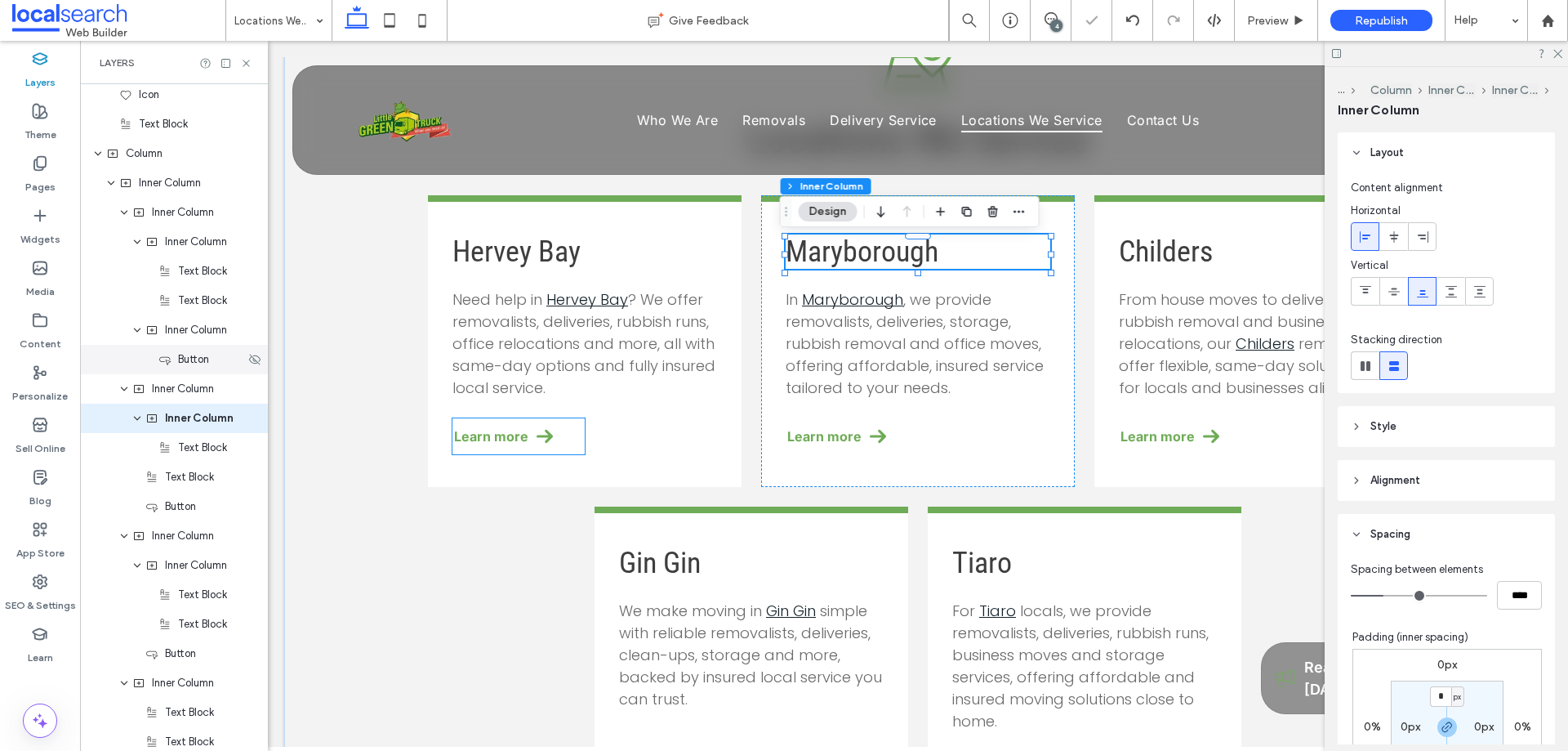
scroll to position [623, 0]
click at [198, 451] on span "Text Block" at bounding box center [203, 446] width 49 height 17
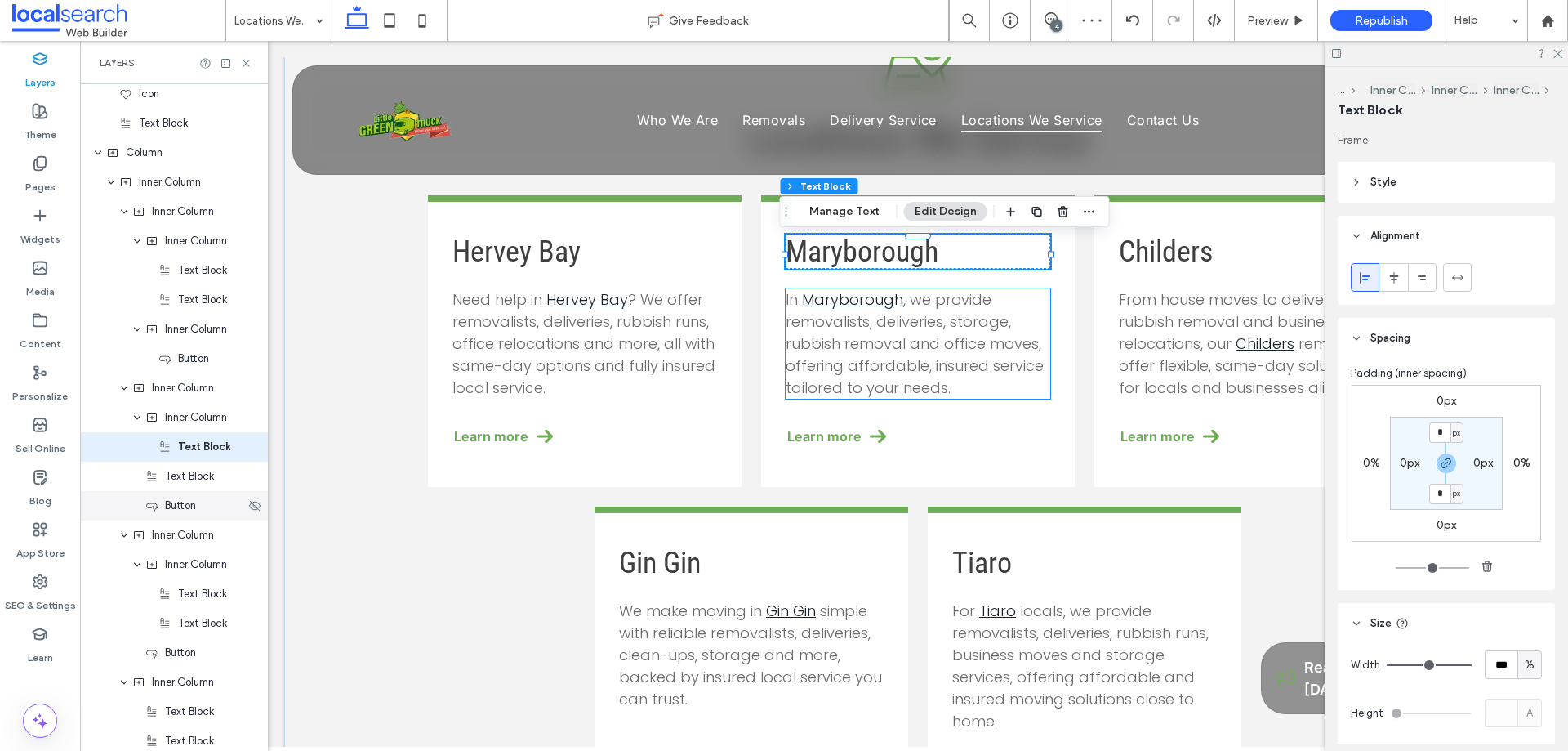
scroll to position [652, 0]
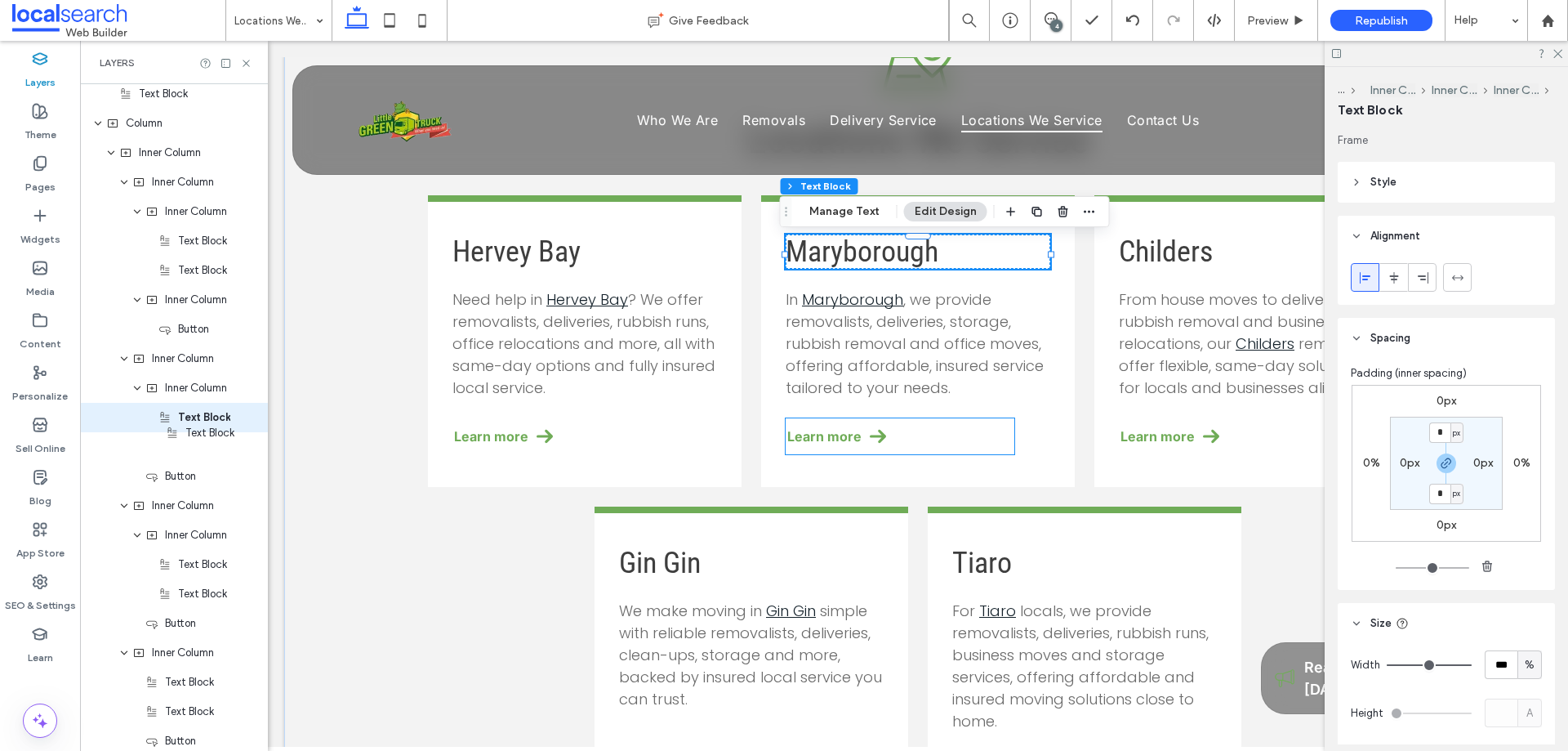
drag, startPoint x: 196, startPoint y: 451, endPoint x: 216, endPoint y: 437, distance: 24.4
drag, startPoint x: 244, startPoint y: 61, endPoint x: 19, endPoint y: 8, distance: 231.2
click at [244, 61] on use at bounding box center [246, 63] width 7 height 7
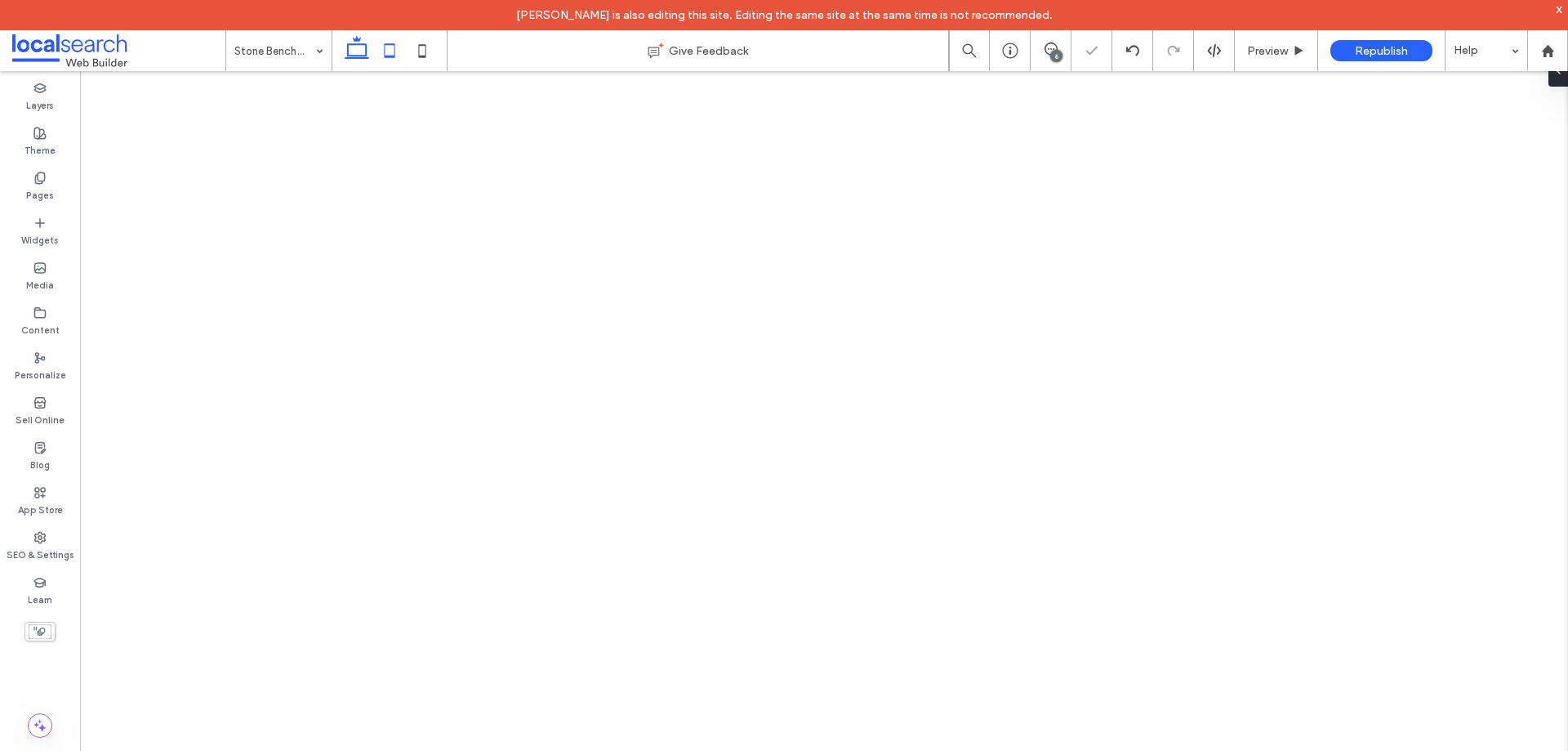
click at [392, 60] on icon at bounding box center [389, 50] width 32 height 32
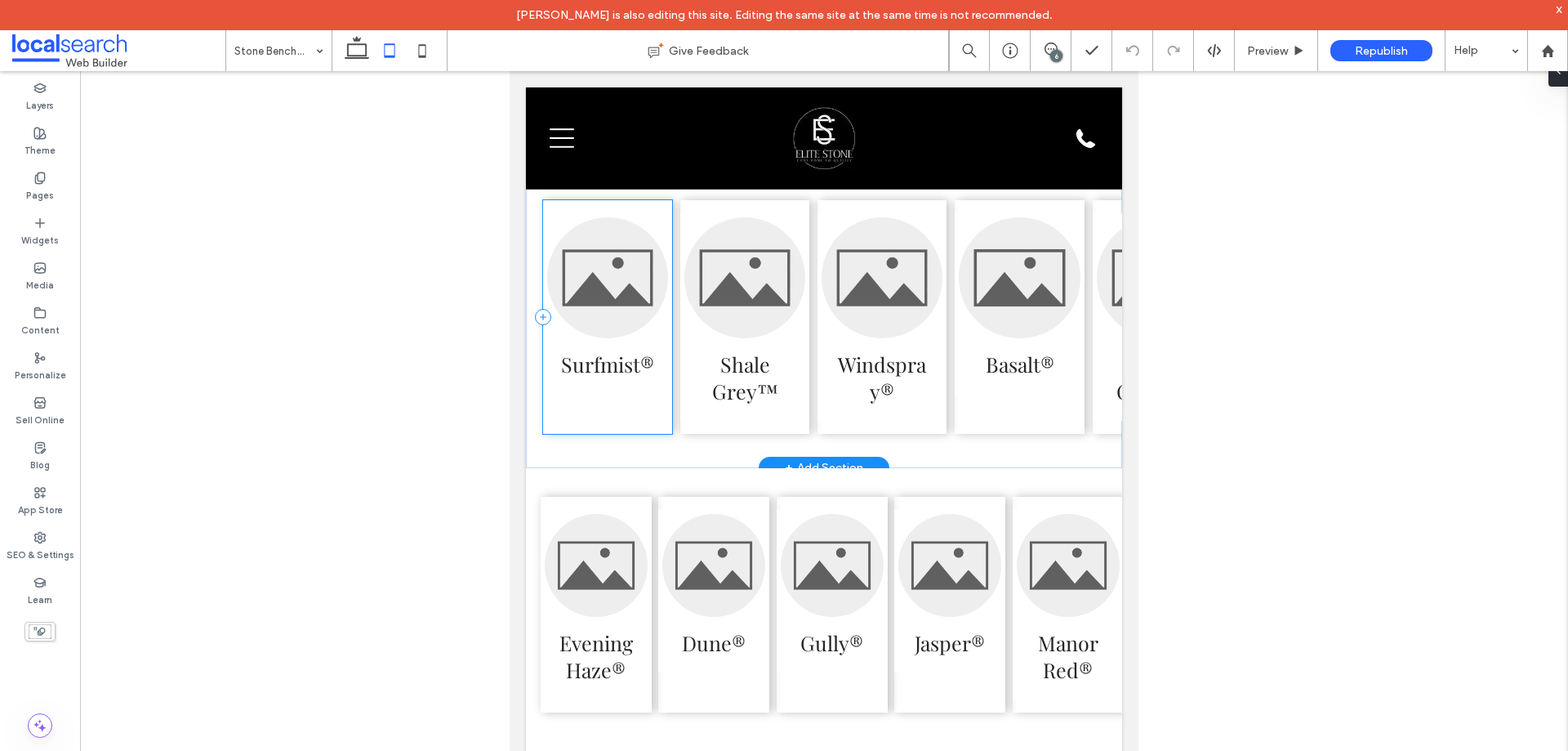
click at [653, 434] on div "Surfmist®" at bounding box center [608, 316] width 129 height 234
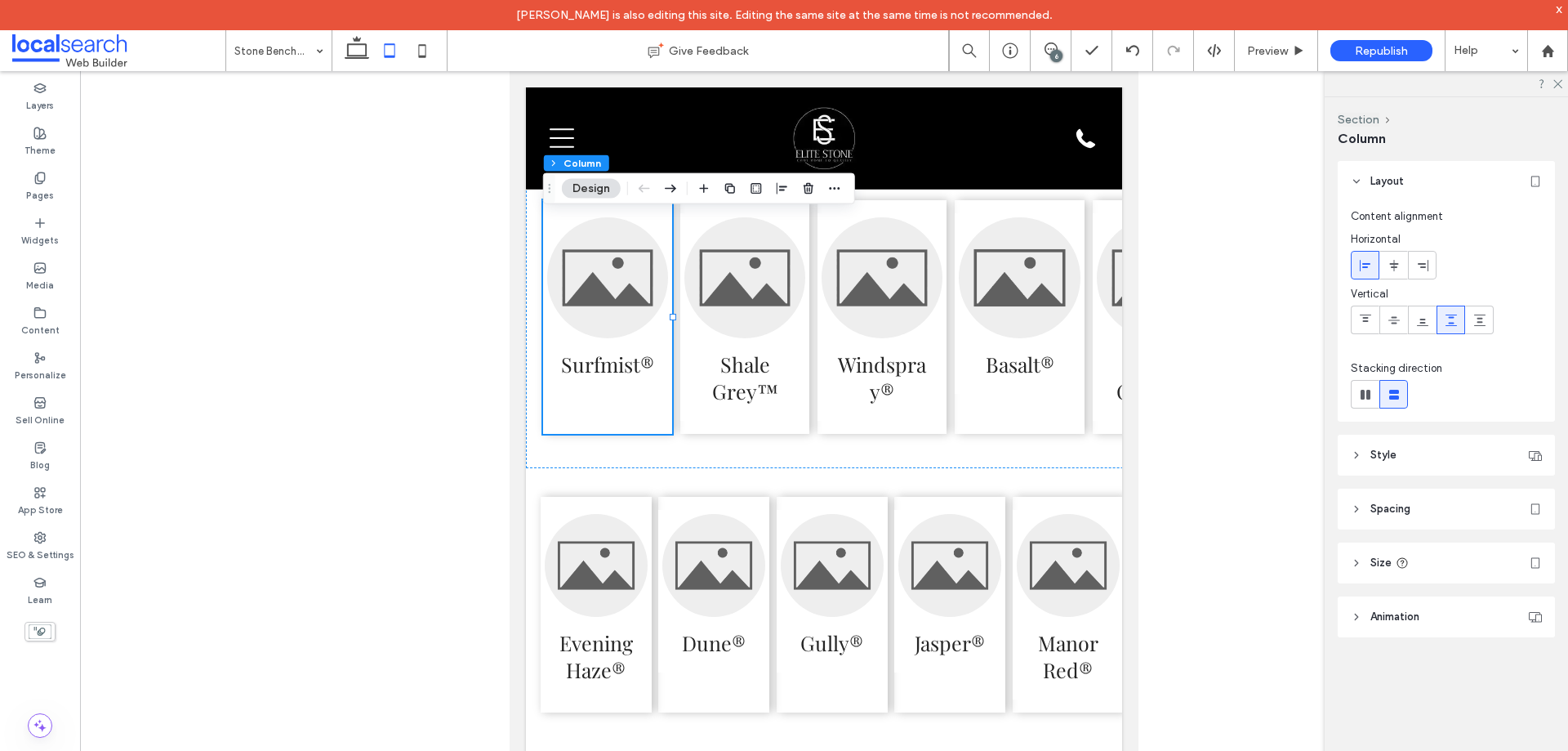
click at [1422, 560] on header "Size" at bounding box center [1447, 563] width 217 height 41
click at [1524, 602] on input "*****" at bounding box center [1520, 603] width 45 height 28
click at [1523, 603] on input "*****" at bounding box center [1520, 603] width 45 height 28
click at [1506, 600] on input "*****" at bounding box center [1520, 603] width 45 height 28
click at [1533, 600] on input "*****" at bounding box center [1520, 603] width 45 height 28
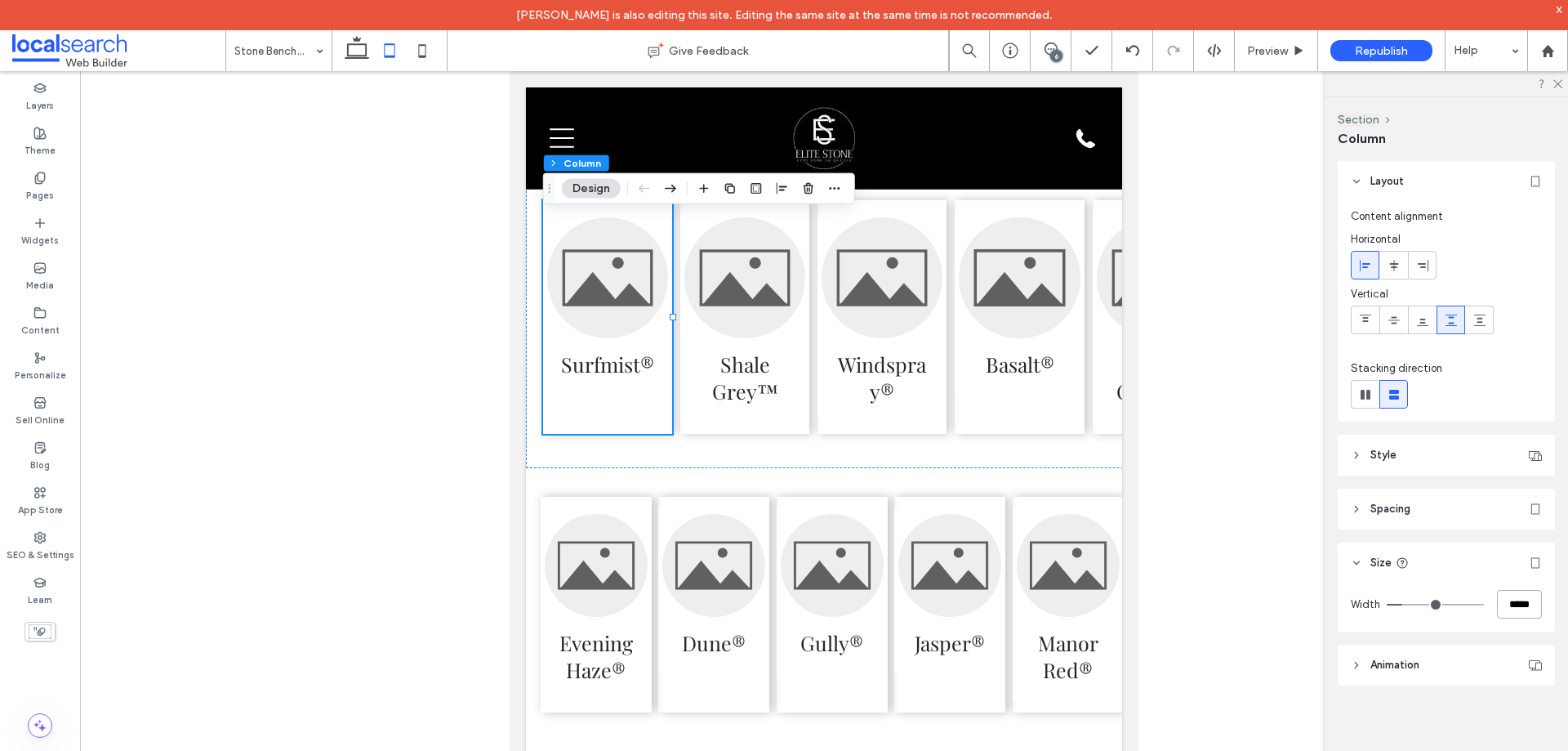
click at [1521, 602] on input "*****" at bounding box center [1520, 603] width 45 height 28
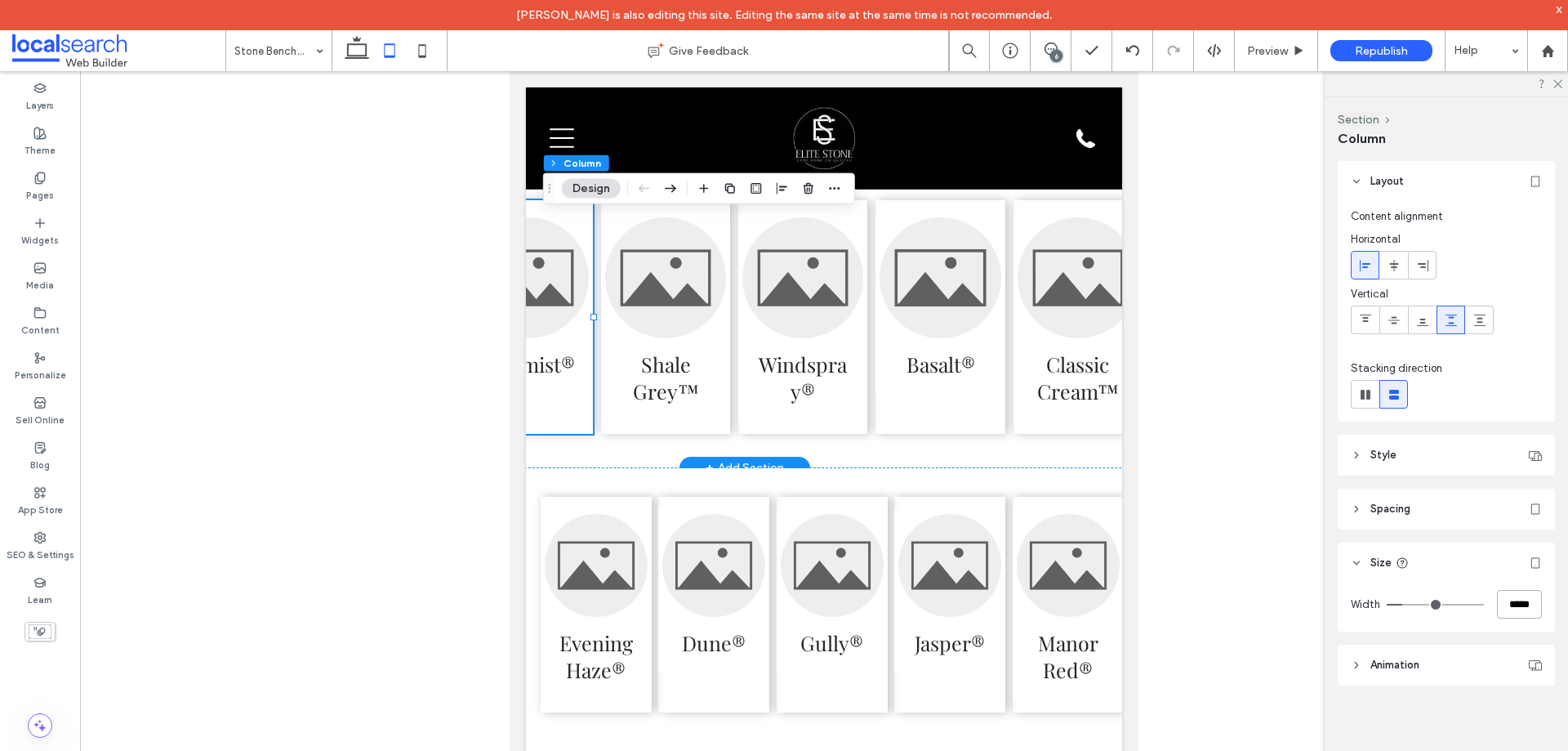
scroll to position [0, 32]
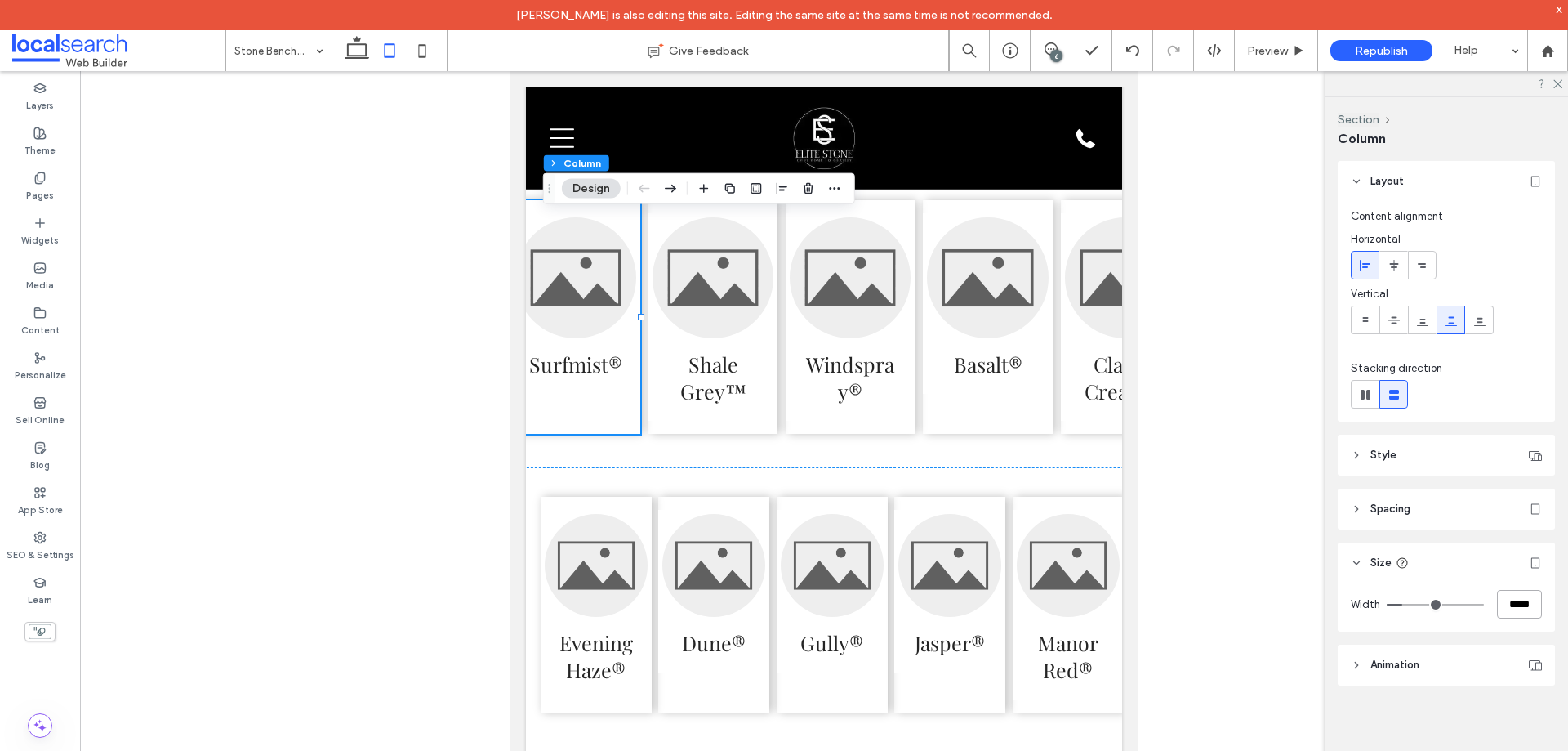
click at [1510, 610] on input "*****" at bounding box center [1520, 603] width 45 height 28
click at [1524, 605] on input "*****" at bounding box center [1520, 603] width 45 height 28
click at [1508, 602] on input "*****" at bounding box center [1520, 603] width 45 height 28
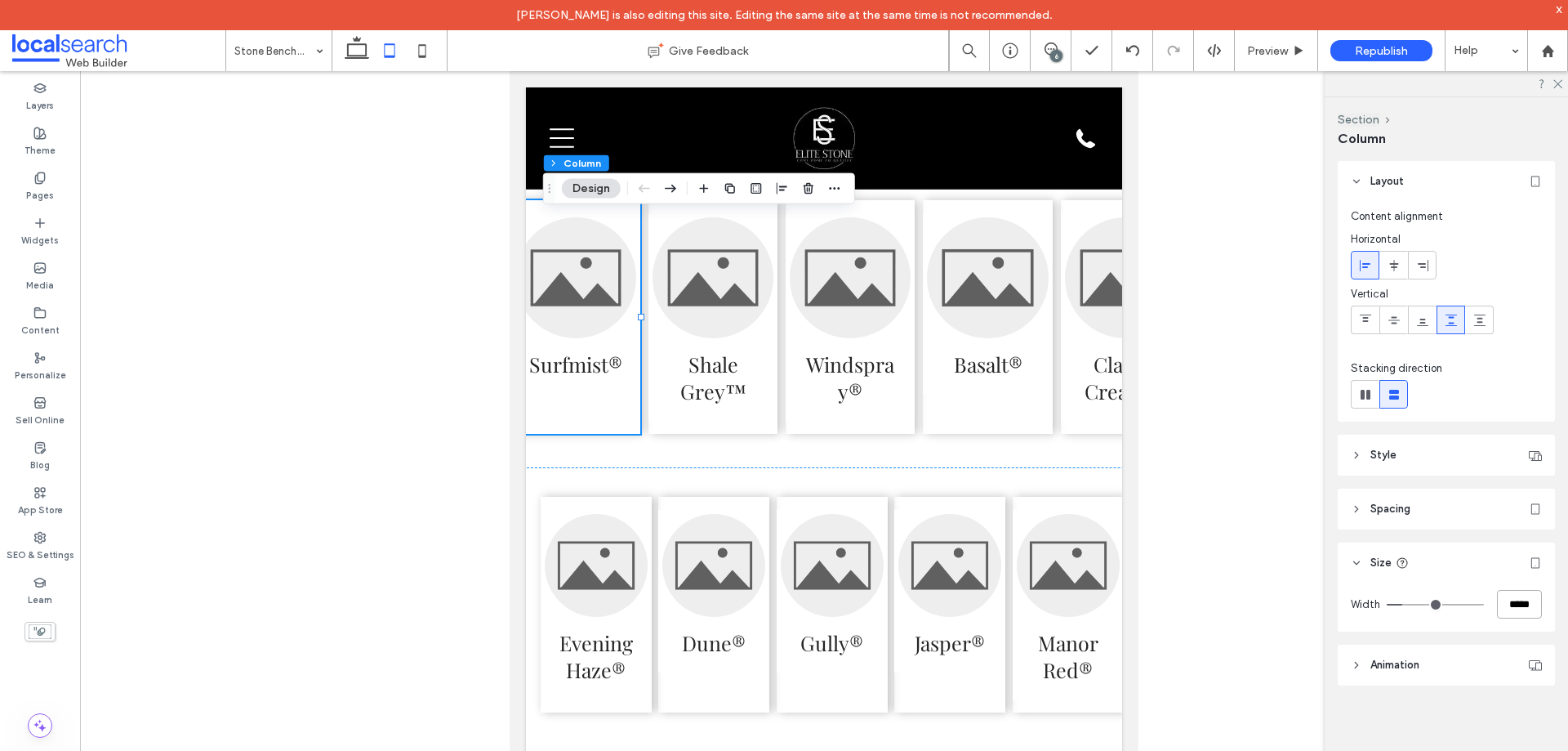
click at [1508, 602] on input "*****" at bounding box center [1520, 603] width 45 height 28
click at [1534, 604] on input "*****" at bounding box center [1520, 603] width 45 height 28
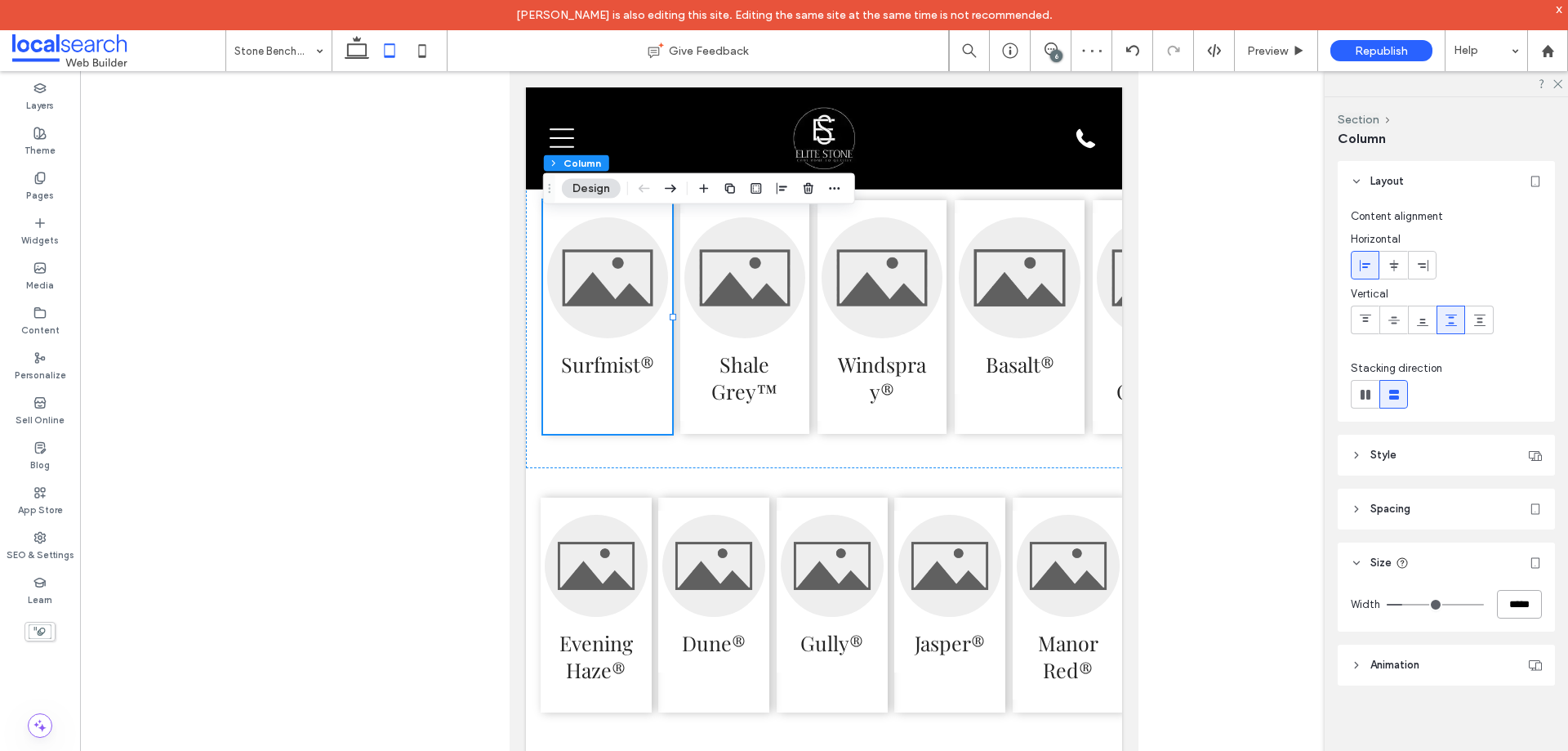
click at [1526, 609] on input "*****" at bounding box center [1520, 603] width 45 height 28
click at [1515, 606] on input "*****" at bounding box center [1520, 603] width 45 height 28
type input "*****"
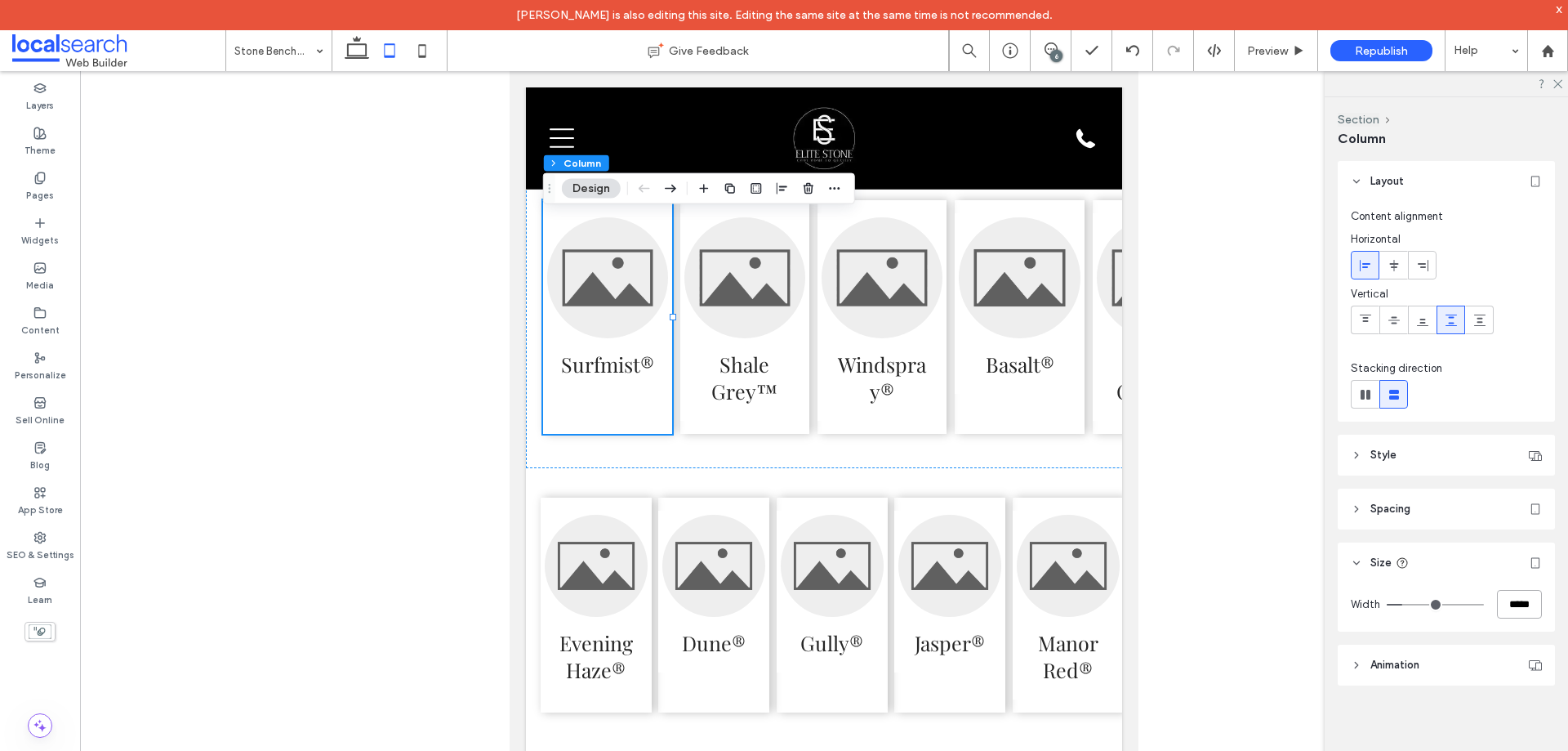
type input "**"
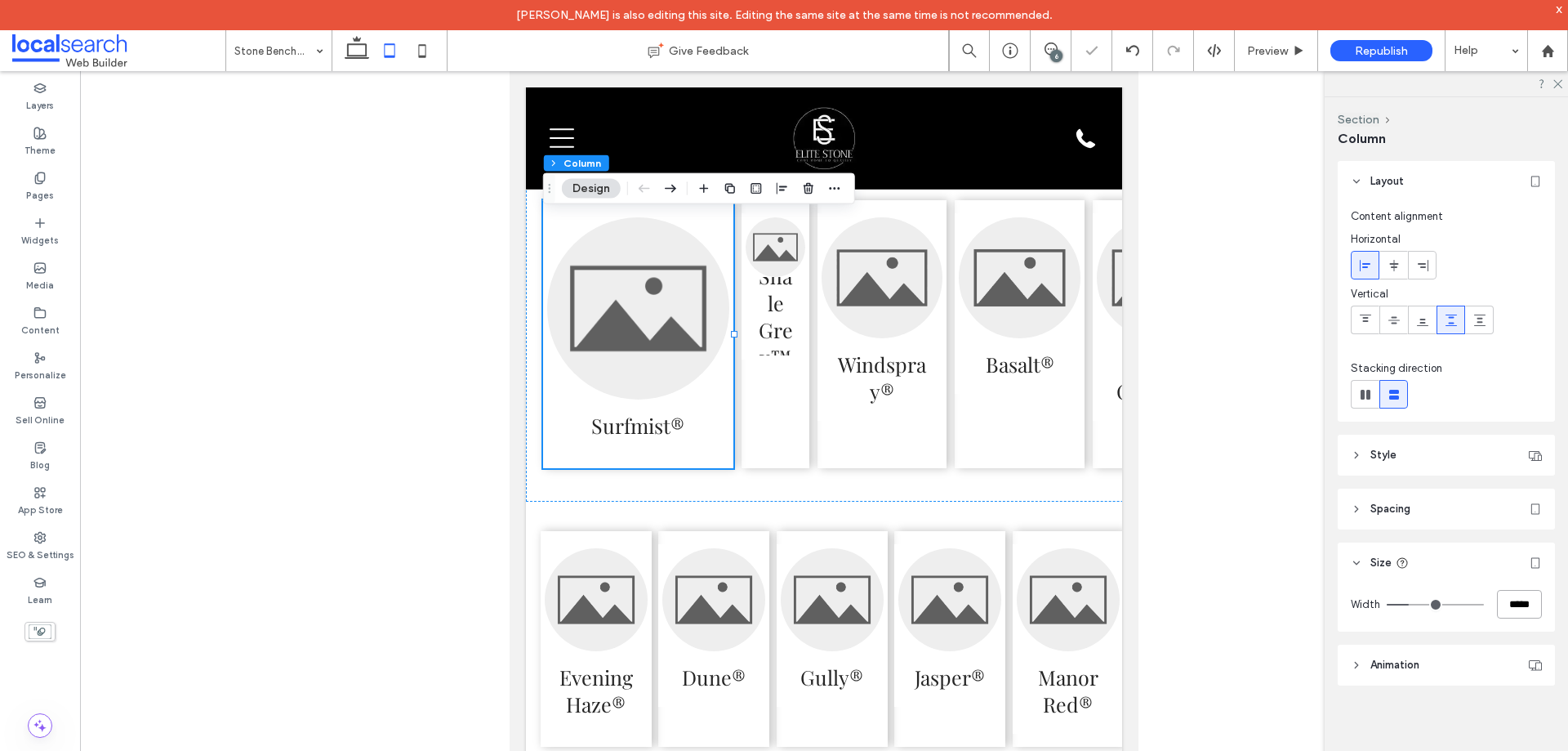
click at [1511, 610] on input "*****" at bounding box center [1520, 603] width 45 height 28
click at [1508, 607] on input "*****" at bounding box center [1520, 603] width 45 height 28
click at [1519, 605] on input "*****" at bounding box center [1520, 603] width 45 height 28
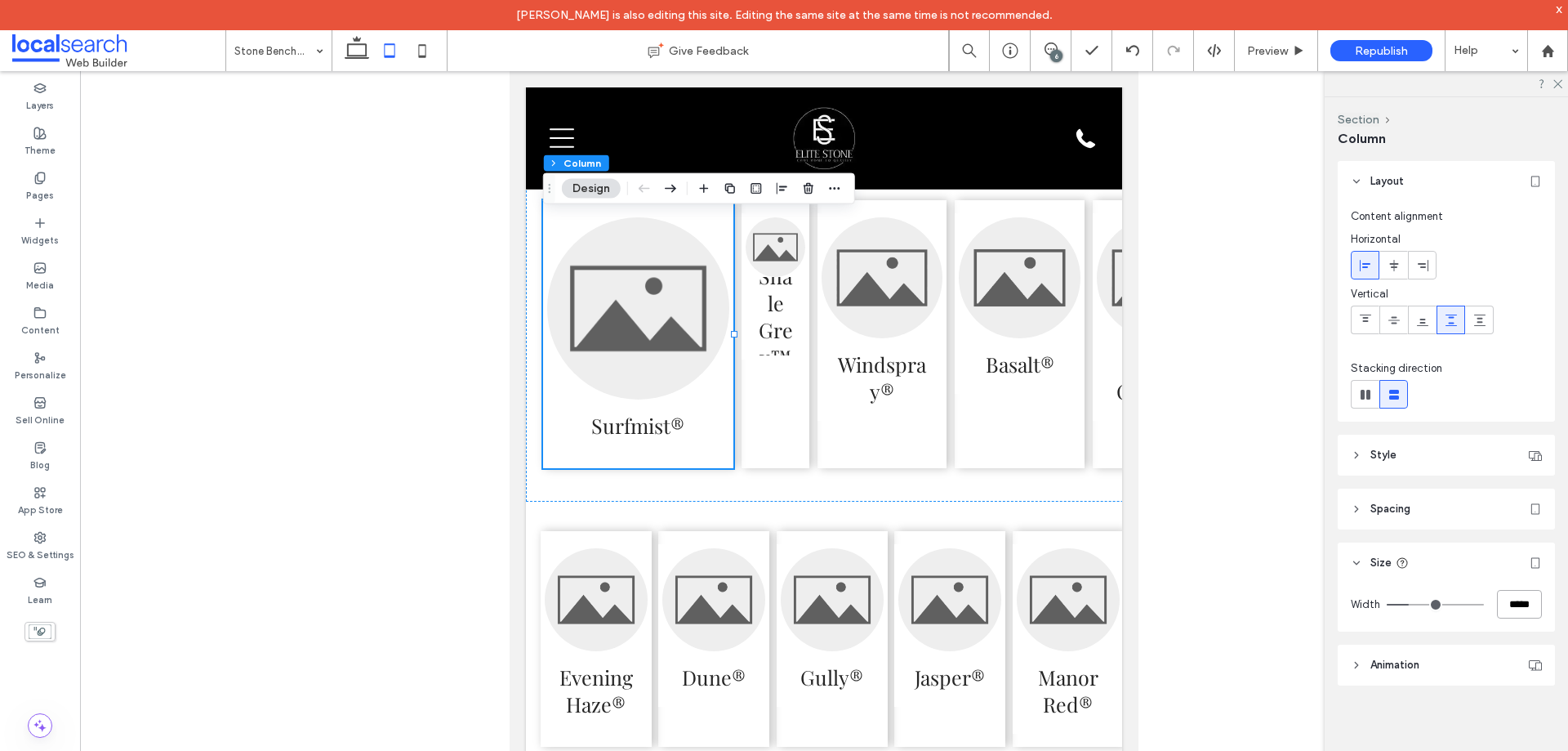
type input "*****"
click at [1473, 590] on div "Width *****" at bounding box center [1446, 603] width 191 height 28
click at [1517, 604] on input "*****" at bounding box center [1520, 603] width 45 height 28
click at [794, 412] on div "Shale Grey™" at bounding box center [775, 334] width 68 height 268
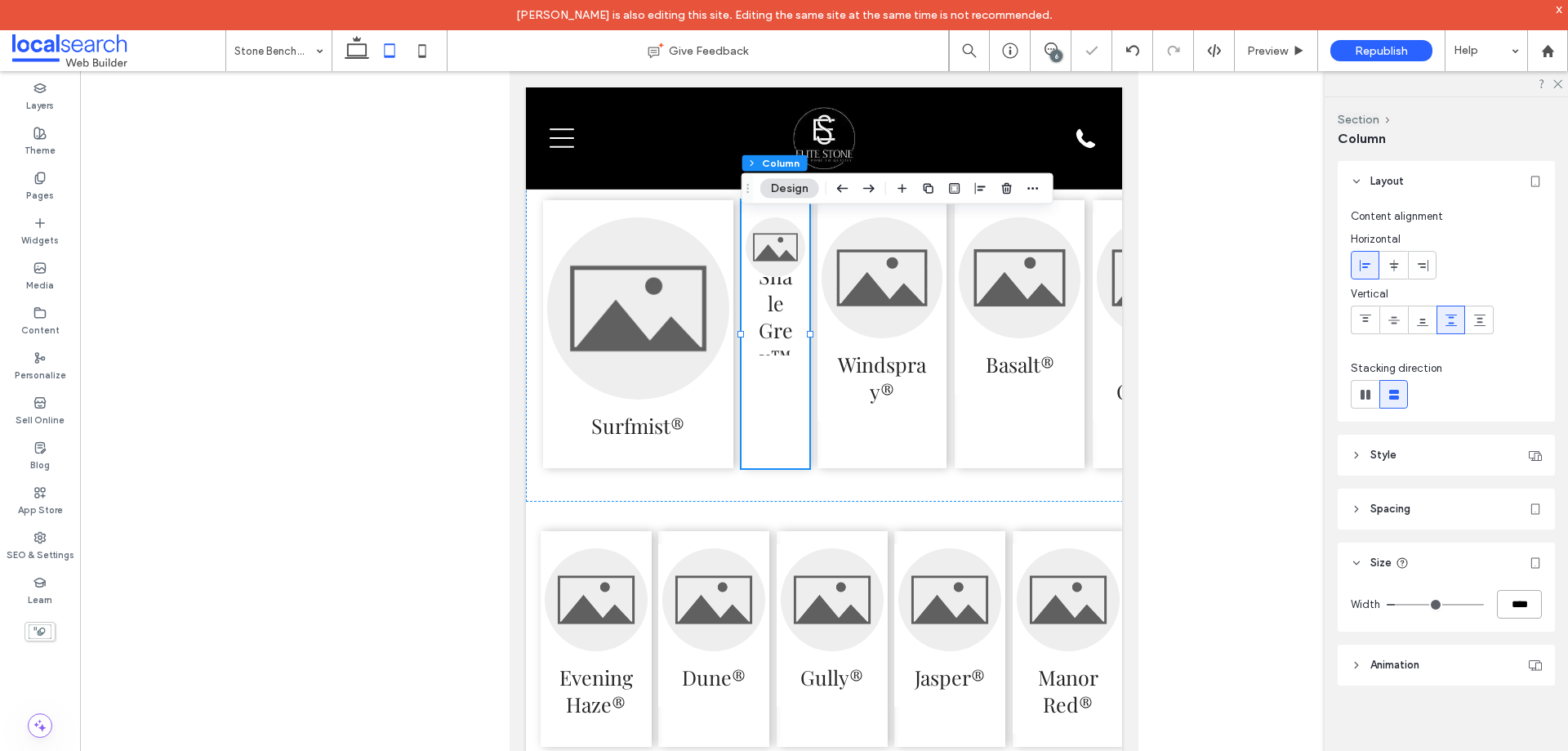
click at [1517, 602] on input "****" at bounding box center [1520, 603] width 45 height 28
paste input "*"
type input "*****"
type input "**"
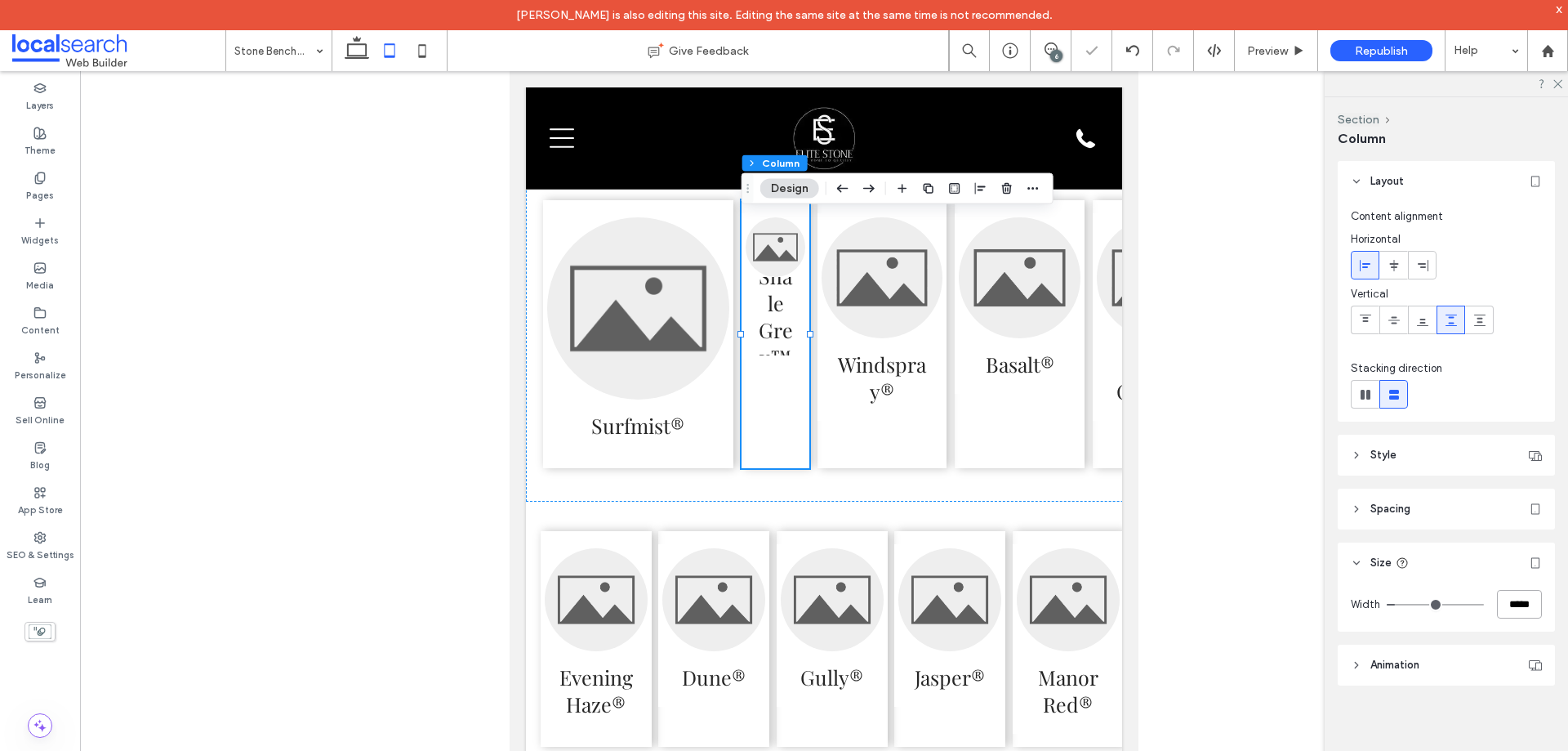
type input "*****"
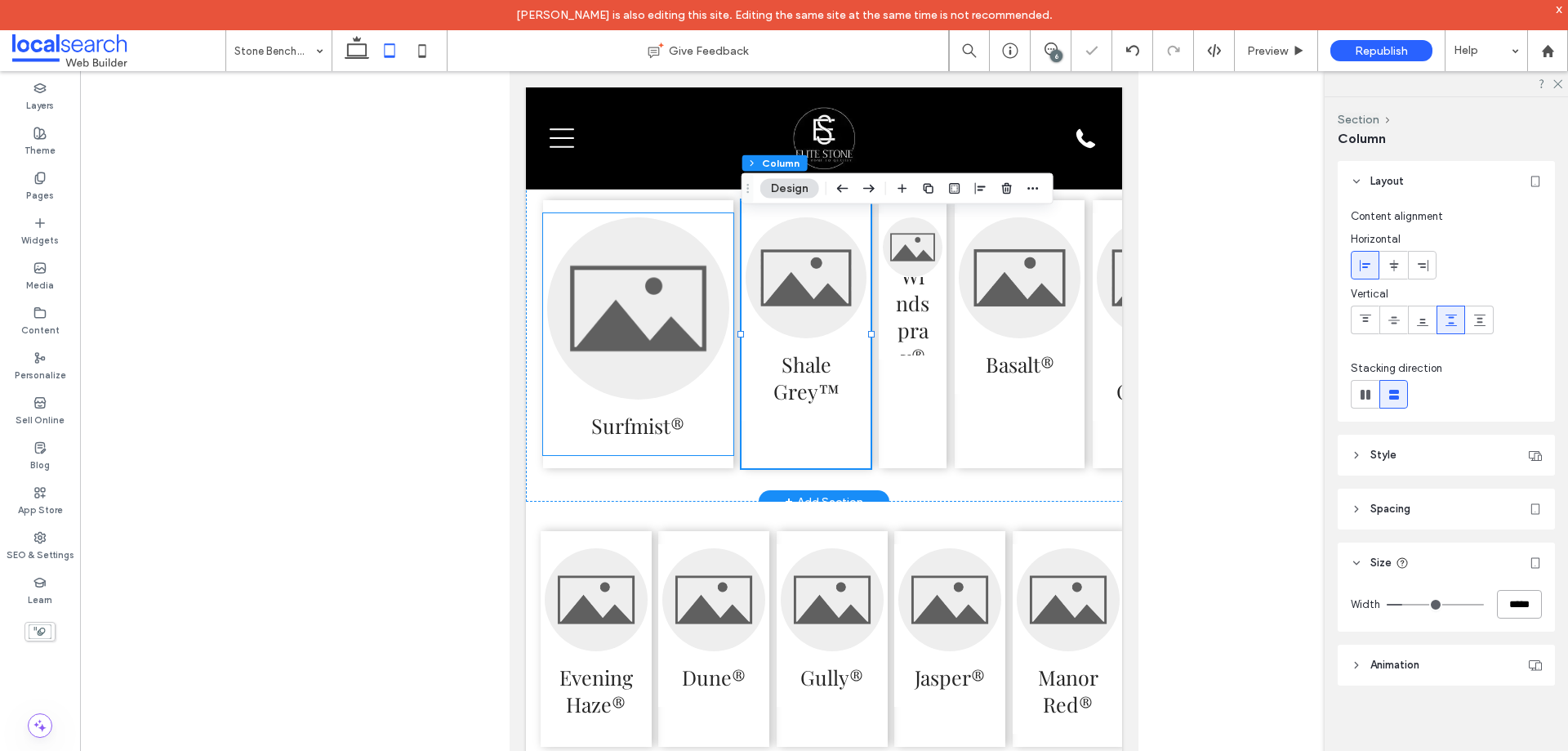
click at [710, 429] on span "Surfmist®" at bounding box center [638, 425] width 182 height 52
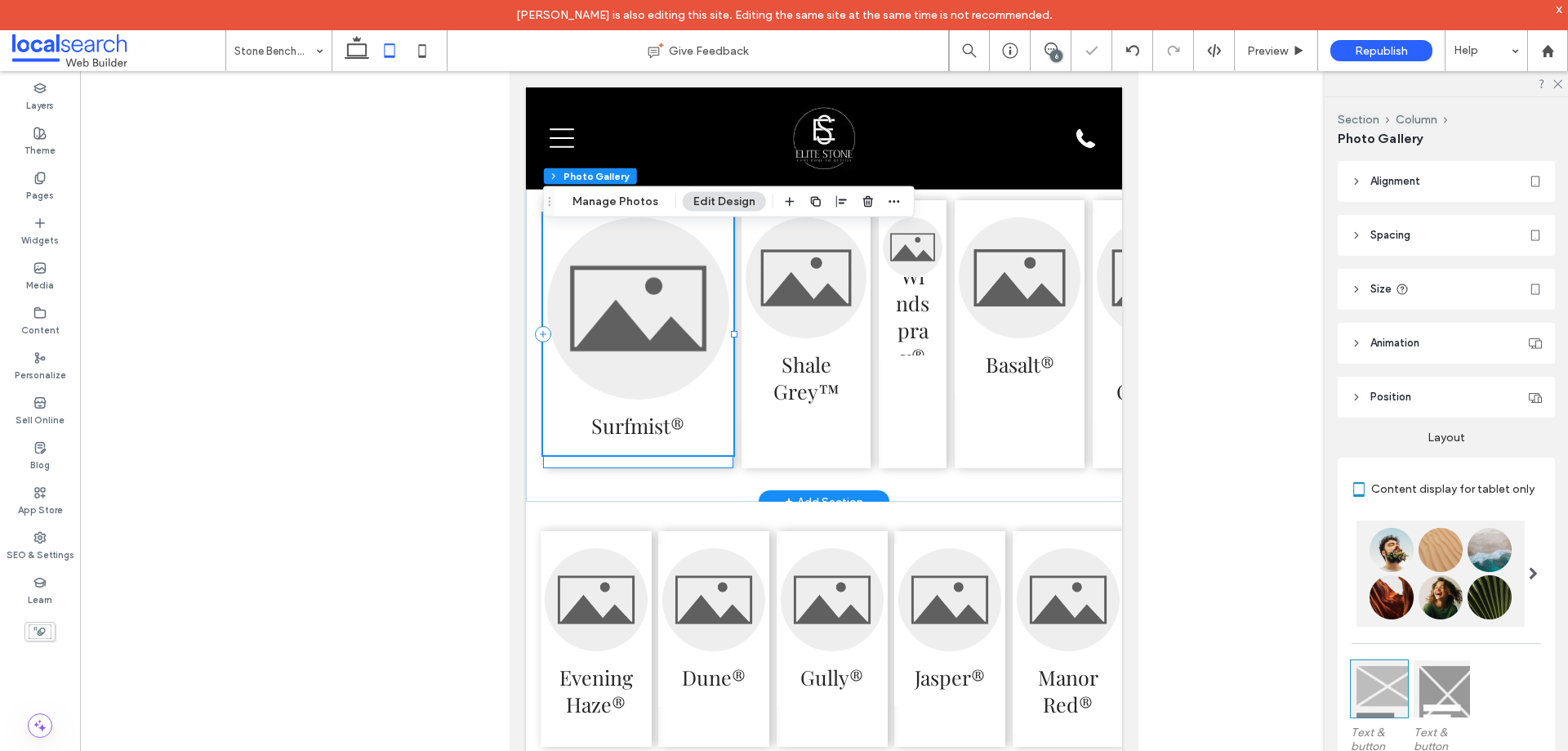
click at [706, 468] on div "Surfmist®" at bounding box center [638, 334] width 190 height 268
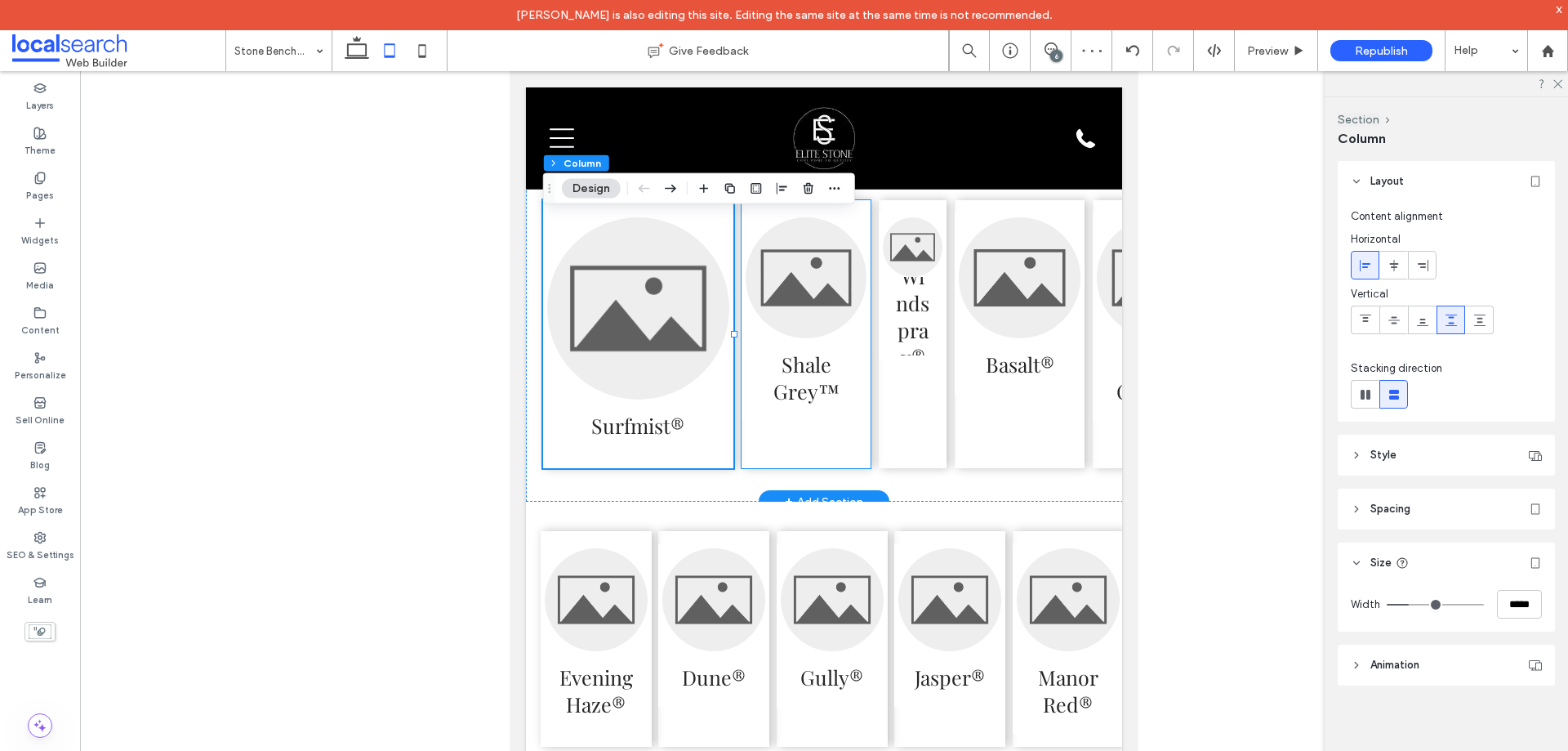
click at [853, 463] on div "Shale Grey™" at bounding box center [807, 334] width 129 height 268
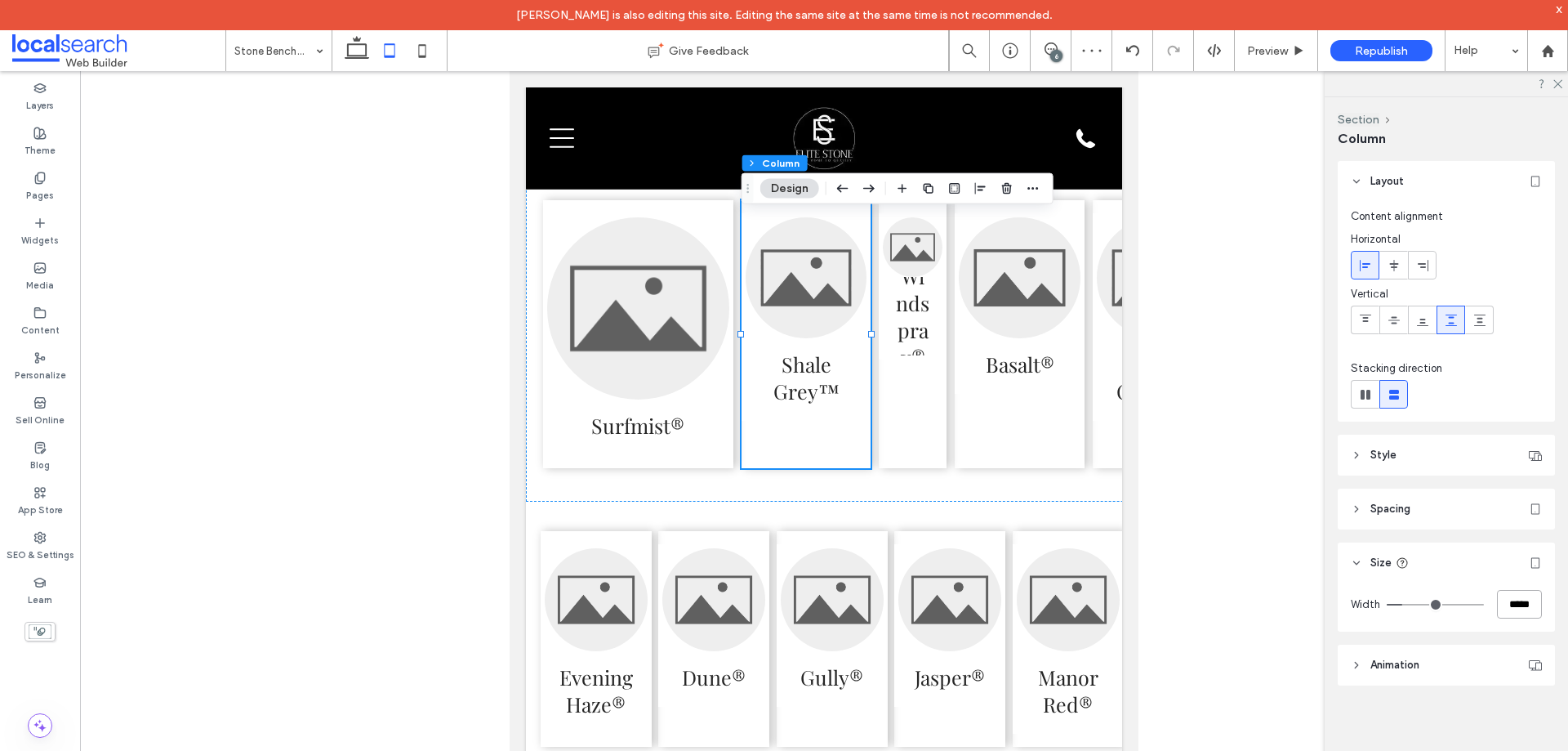
click at [1516, 598] on input "*****" at bounding box center [1520, 603] width 45 height 28
paste input "number-input"
type input "*****"
click at [694, 468] on div "Surfmist®" at bounding box center [638, 334] width 190 height 268
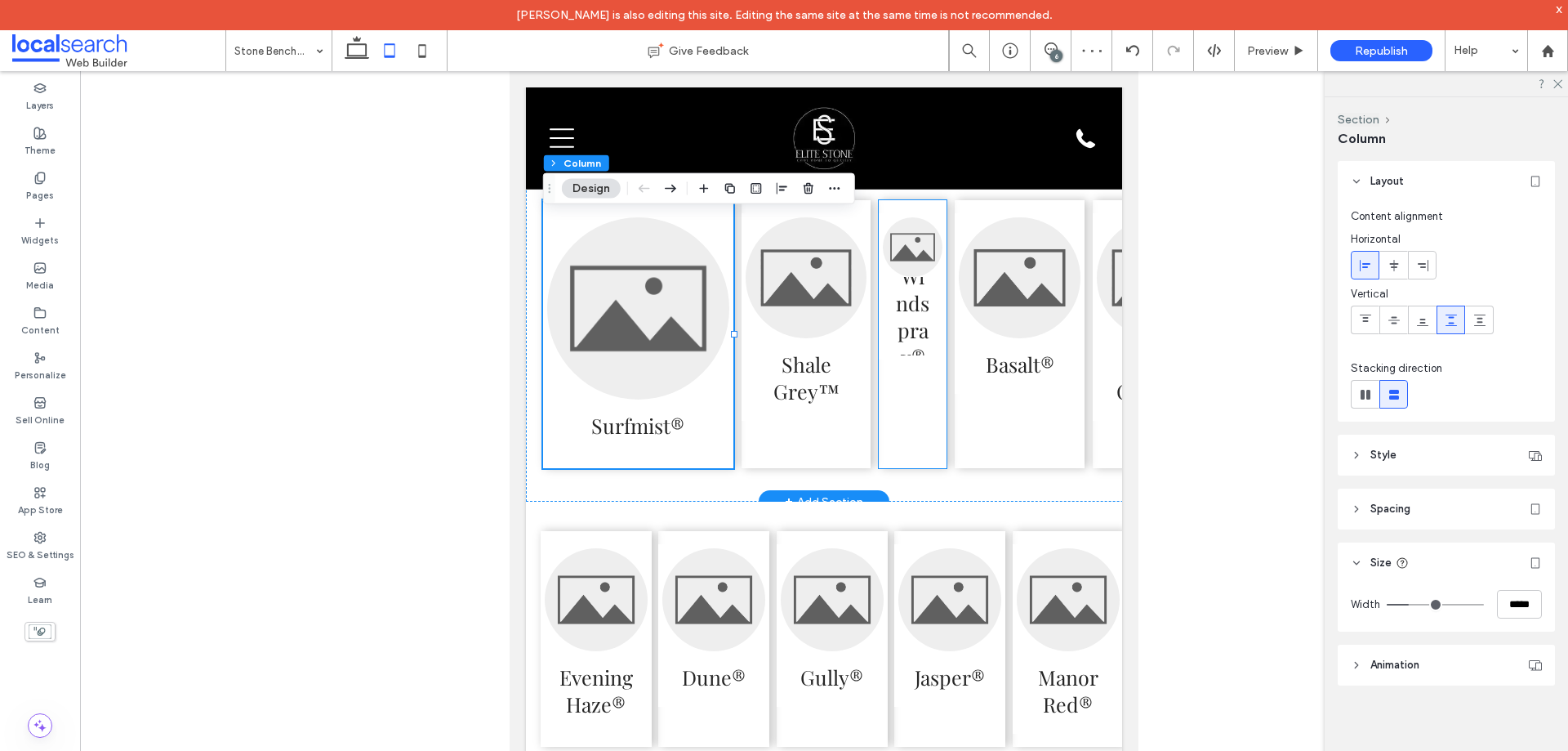
click at [895, 459] on div "Windspray®" at bounding box center [912, 334] width 68 height 268
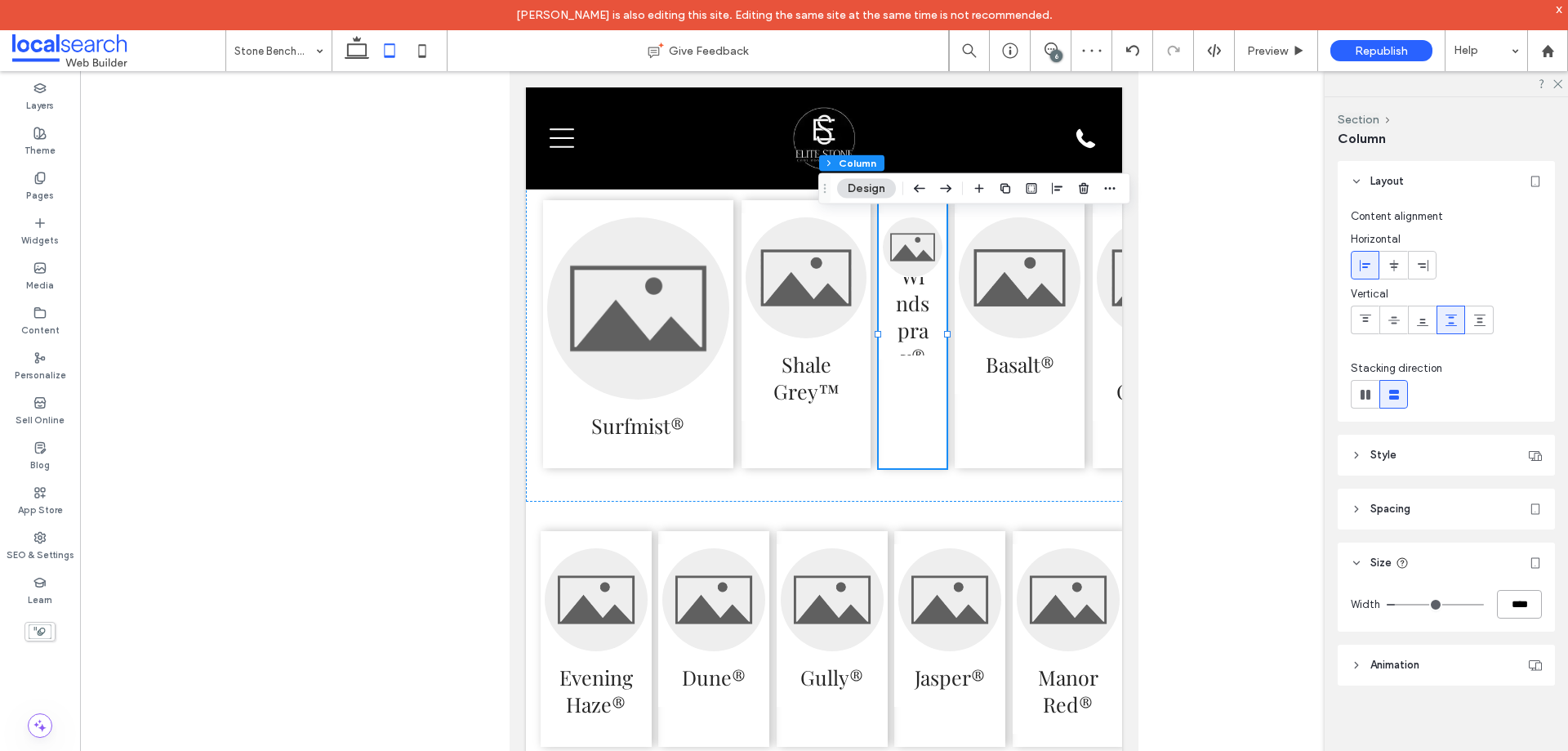
click at [1517, 598] on input "****" at bounding box center [1520, 603] width 45 height 28
paste input "*"
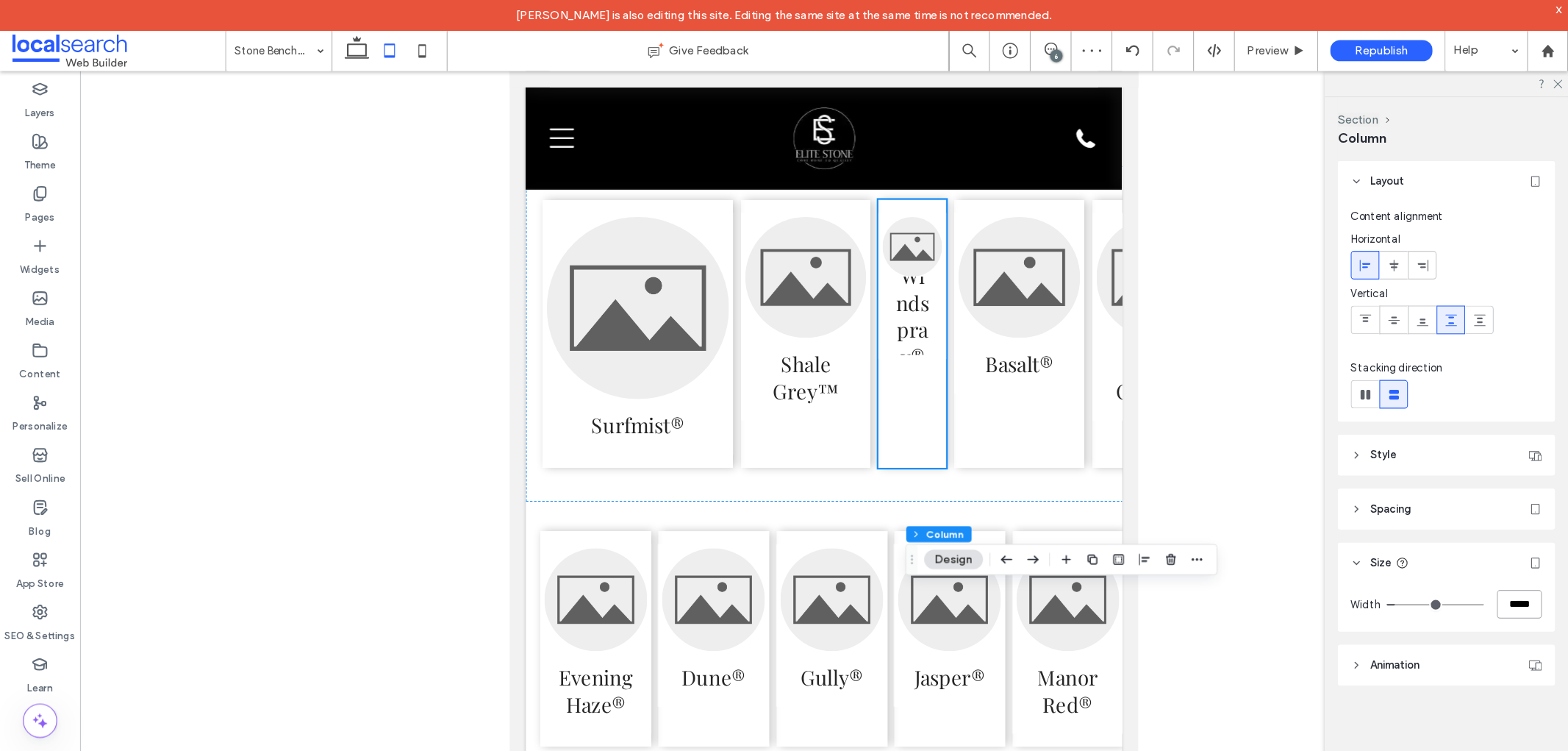
scroll to position [3274, 0]
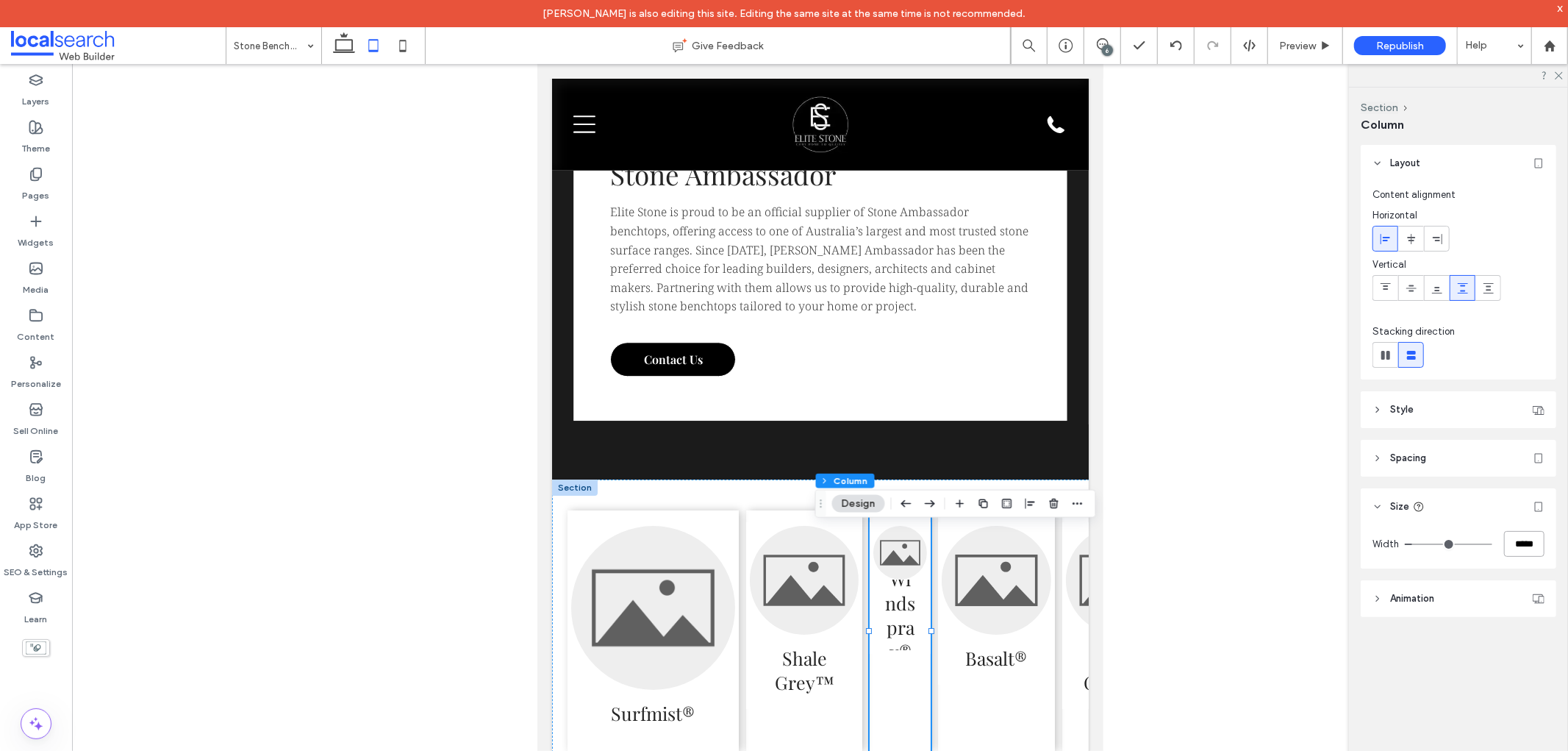
type input "*****"
type input "**"
type input "*****"
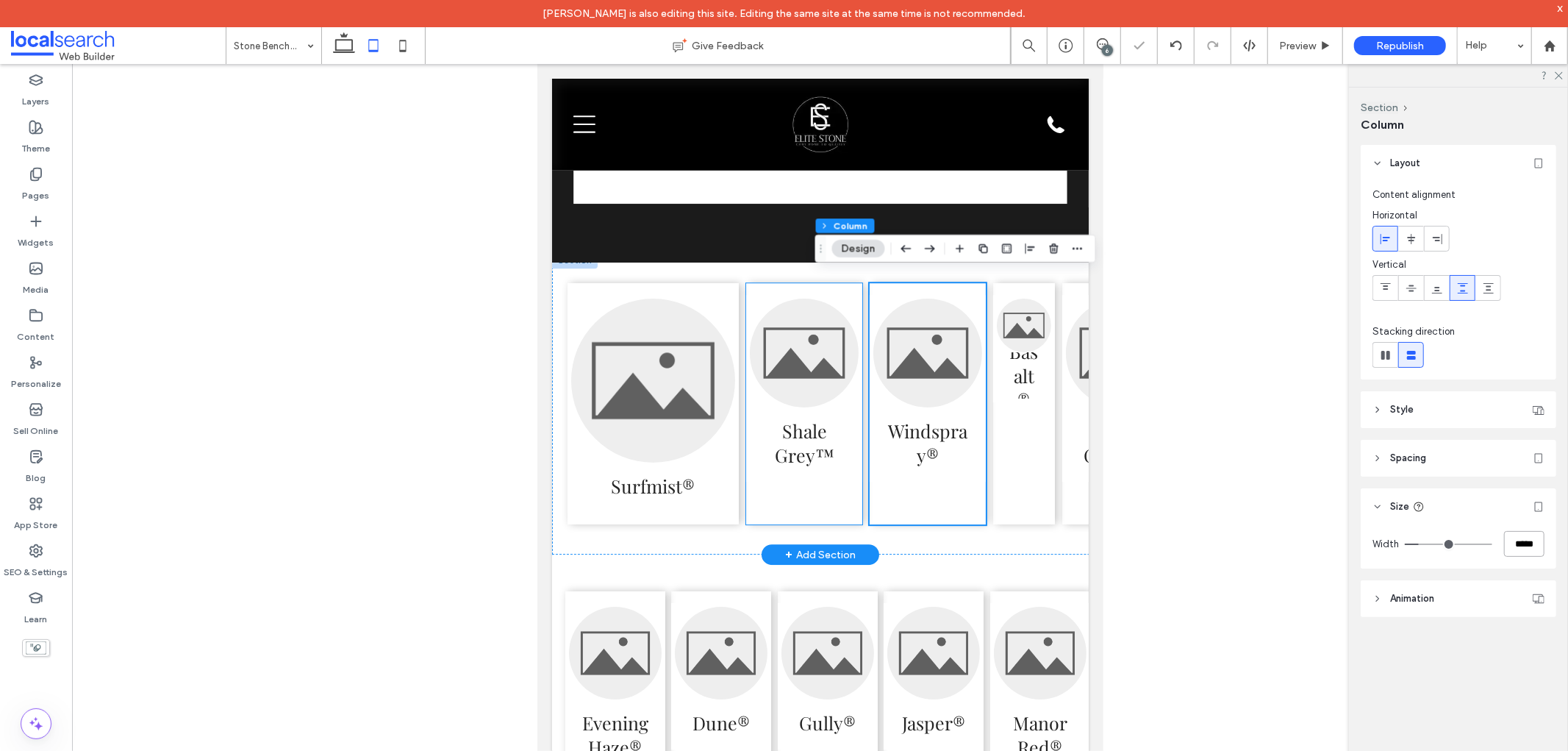
scroll to position [3519, 0]
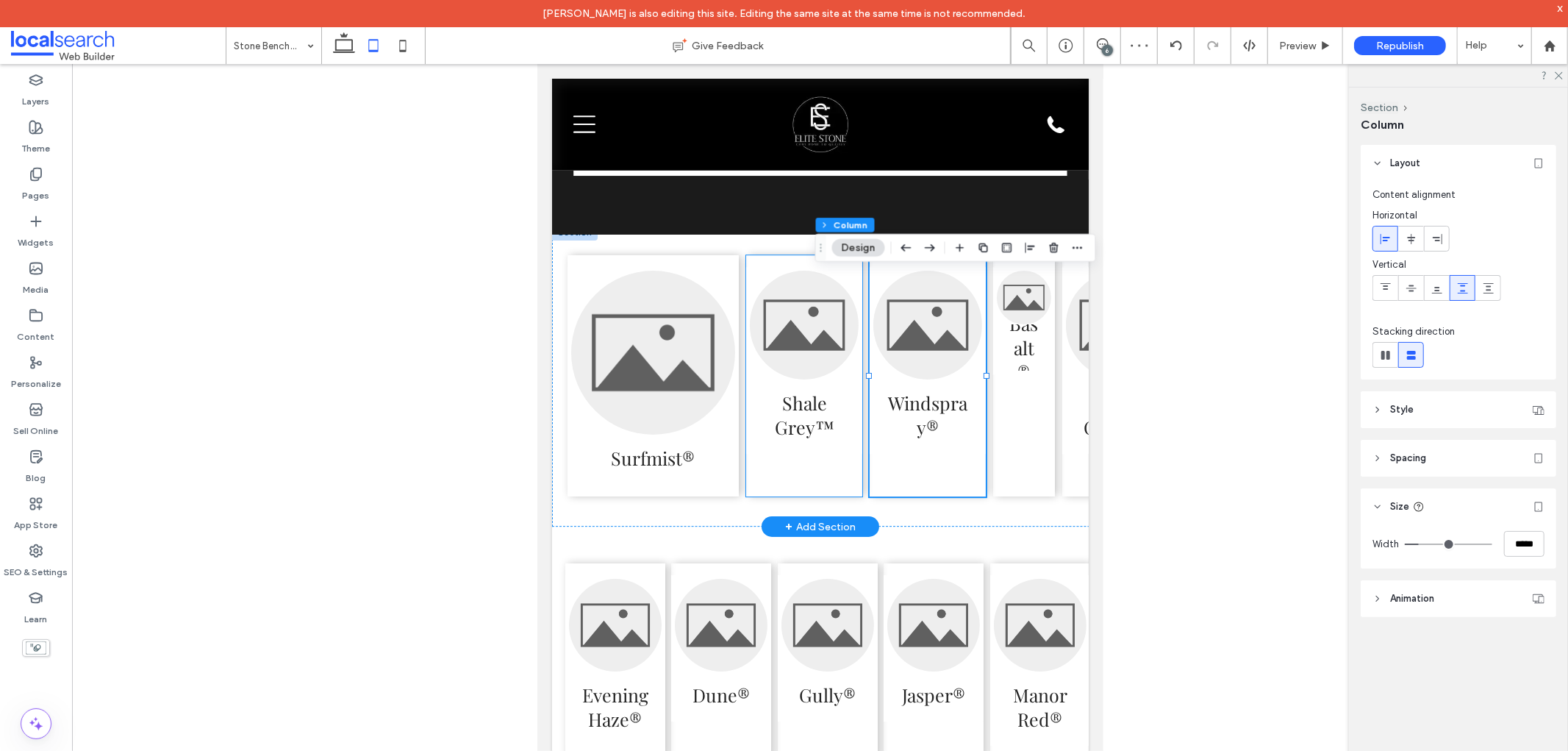
click at [824, 495] on div "Shale Grey™" at bounding box center [803, 376] width 116 height 242
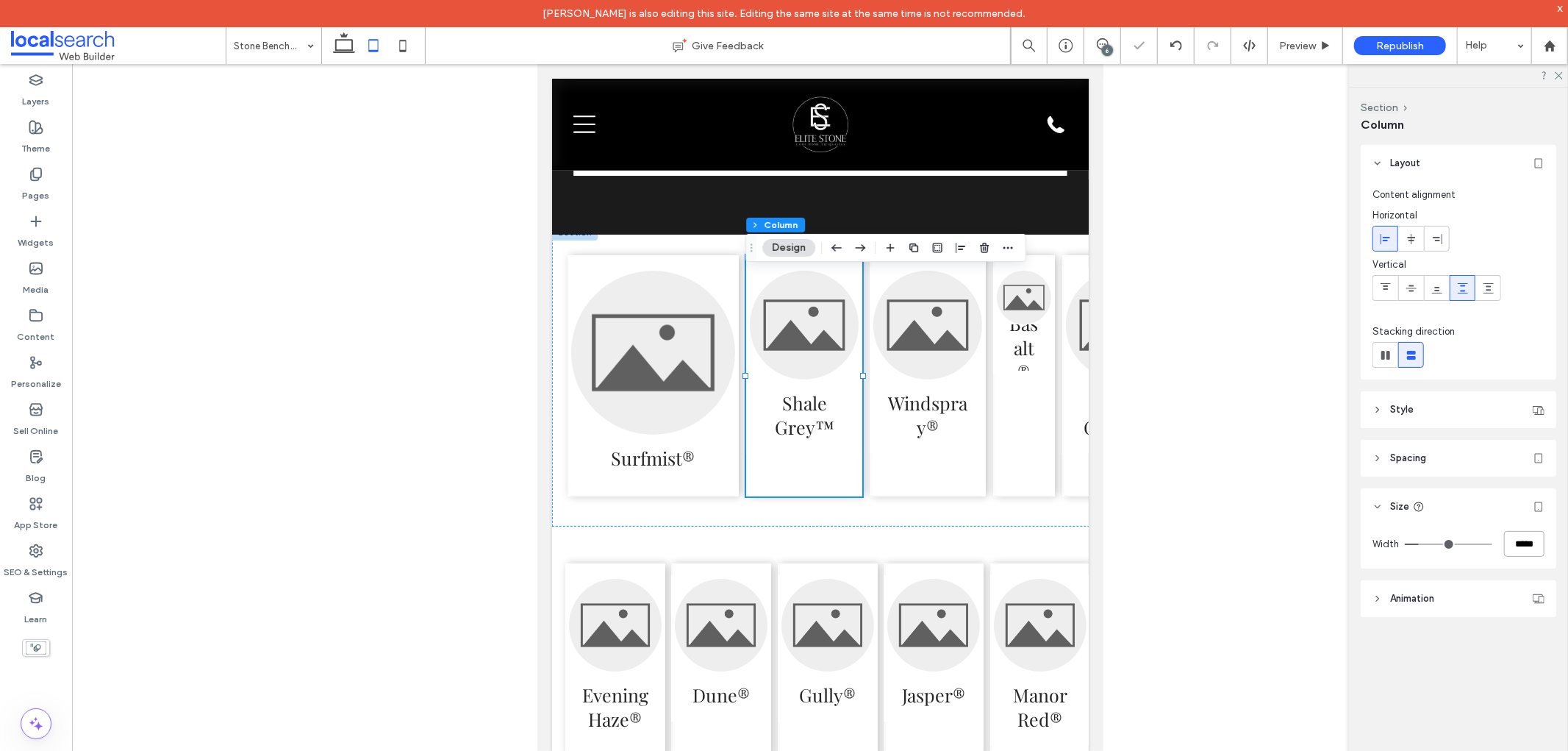
click at [1410, 536] on input "*****" at bounding box center [1524, 543] width 41 height 26
click at [721, 480] on span "Surfmist®" at bounding box center [653, 457] width 164 height 47
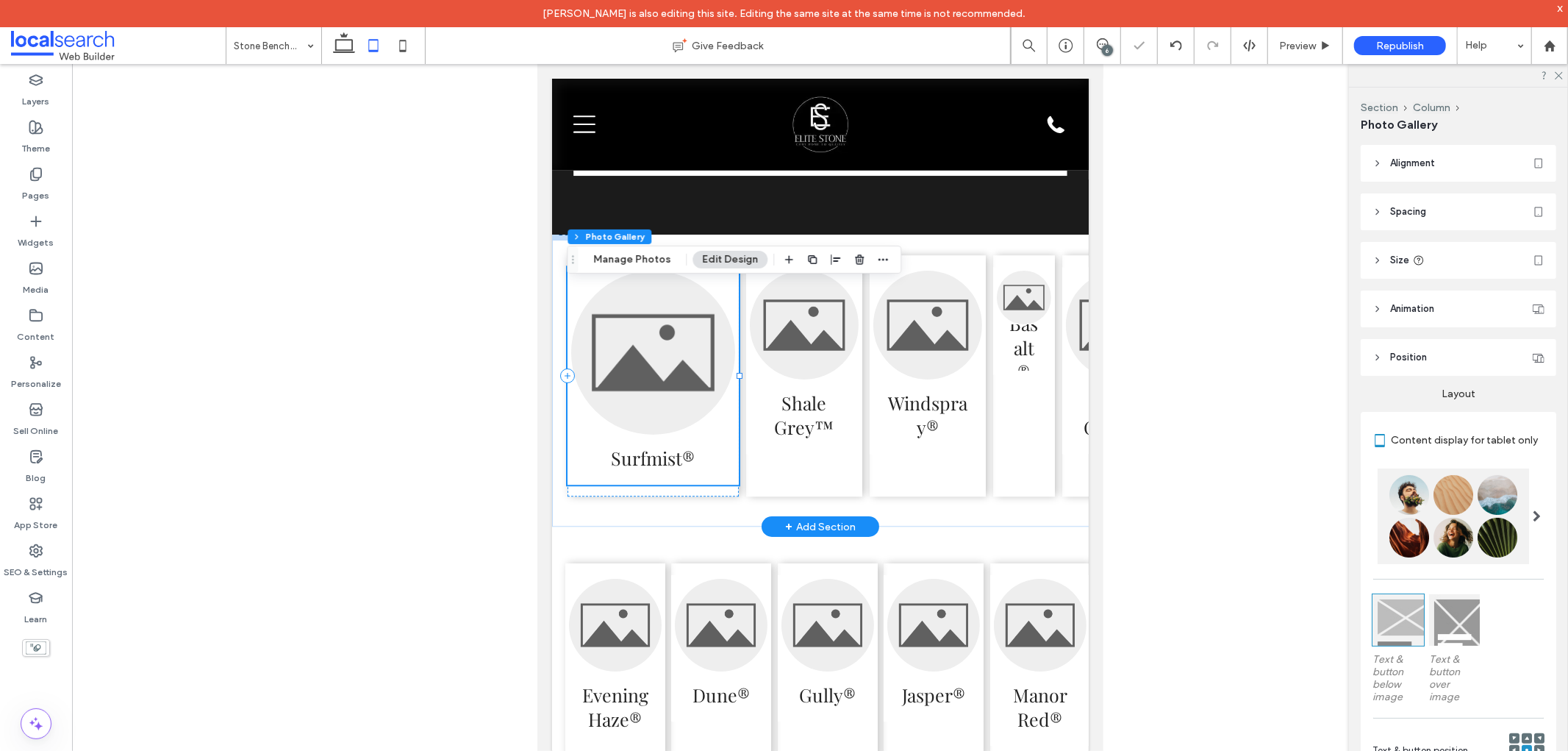
click at [722, 485] on div at bounding box center [652, 484] width 171 height 1
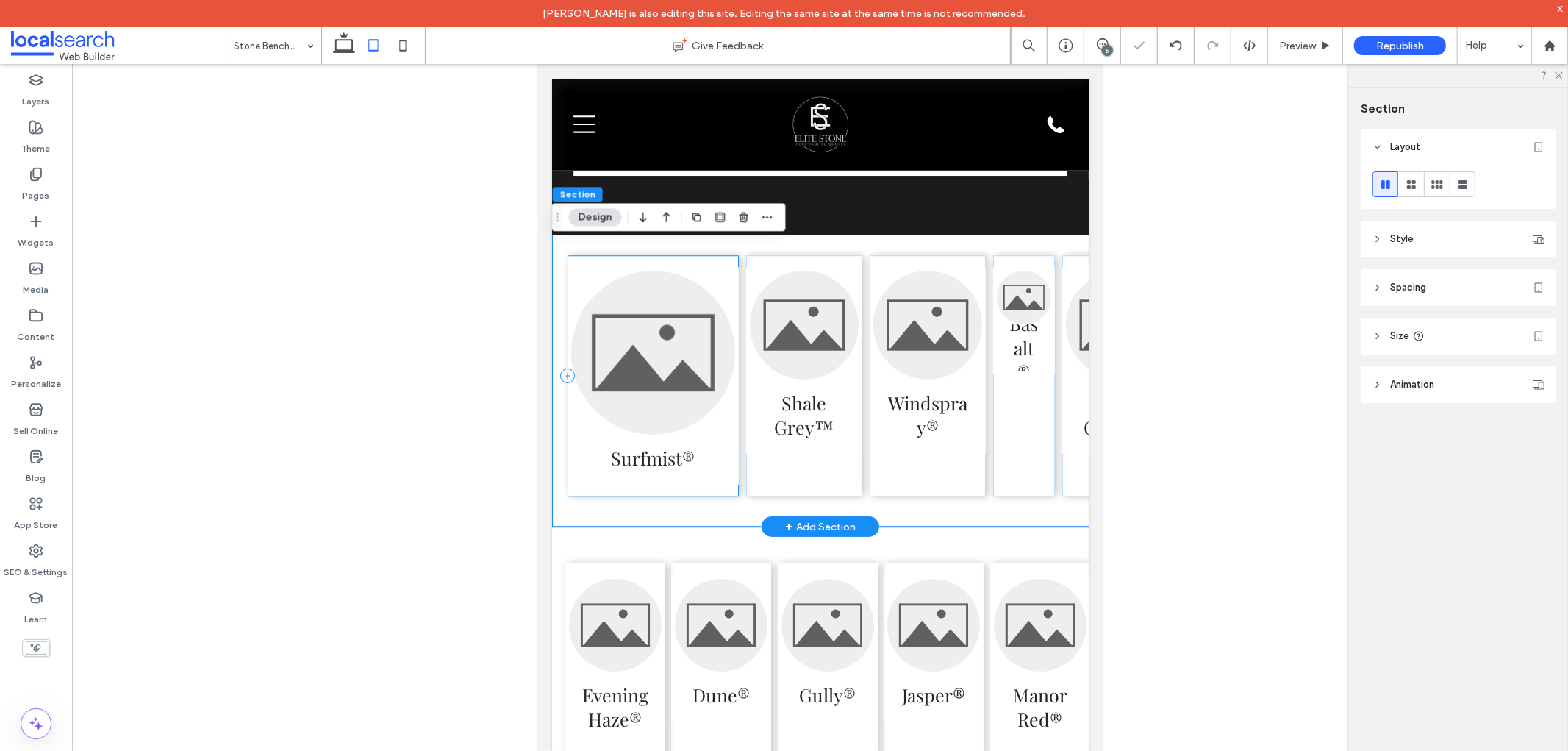
click at [716, 495] on div "Surfmist®" at bounding box center [652, 376] width 171 height 242
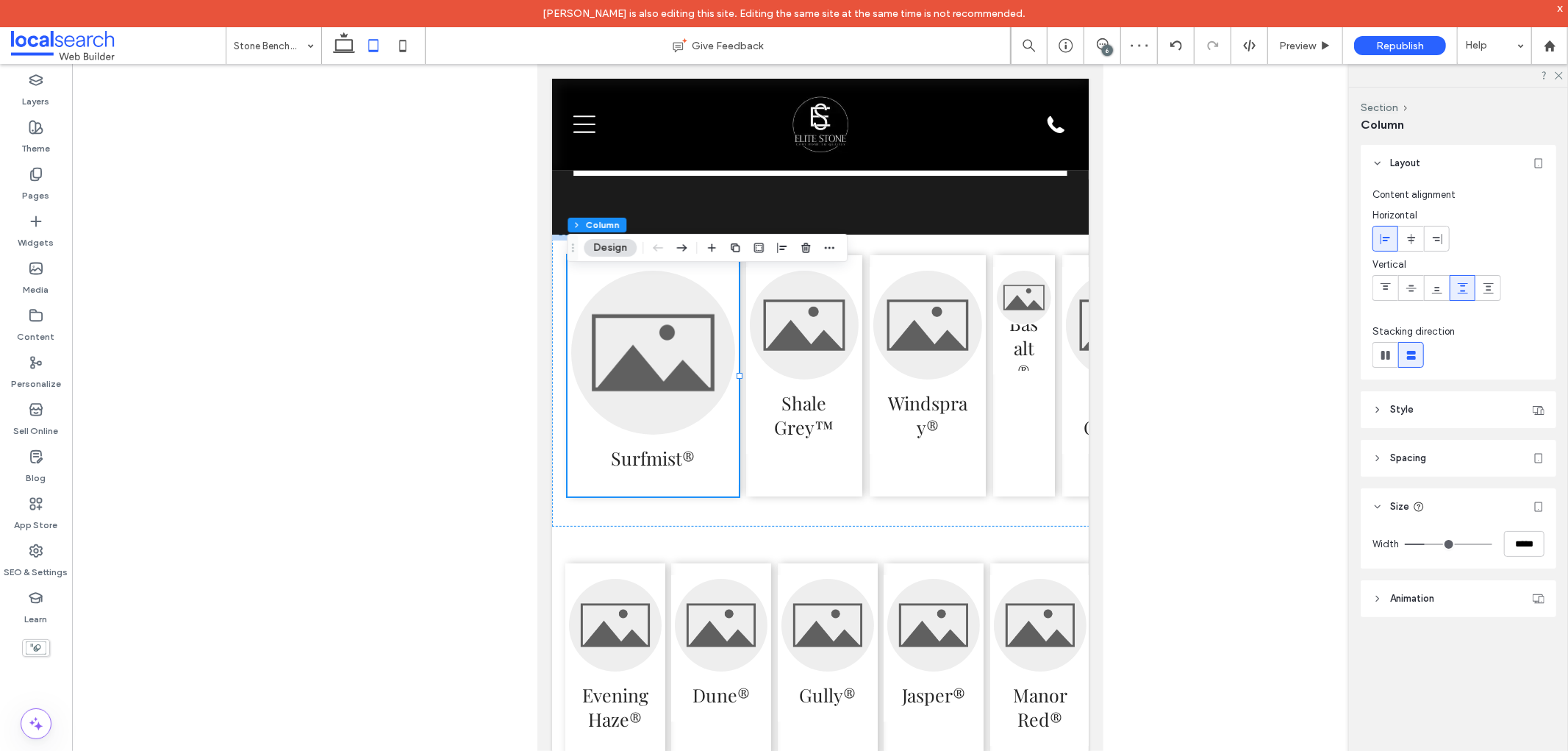
click at [1410, 525] on div "Width *****" at bounding box center [1459, 547] width 196 height 43
click at [1410, 539] on input "*****" at bounding box center [1524, 543] width 41 height 26
paste input "number-input"
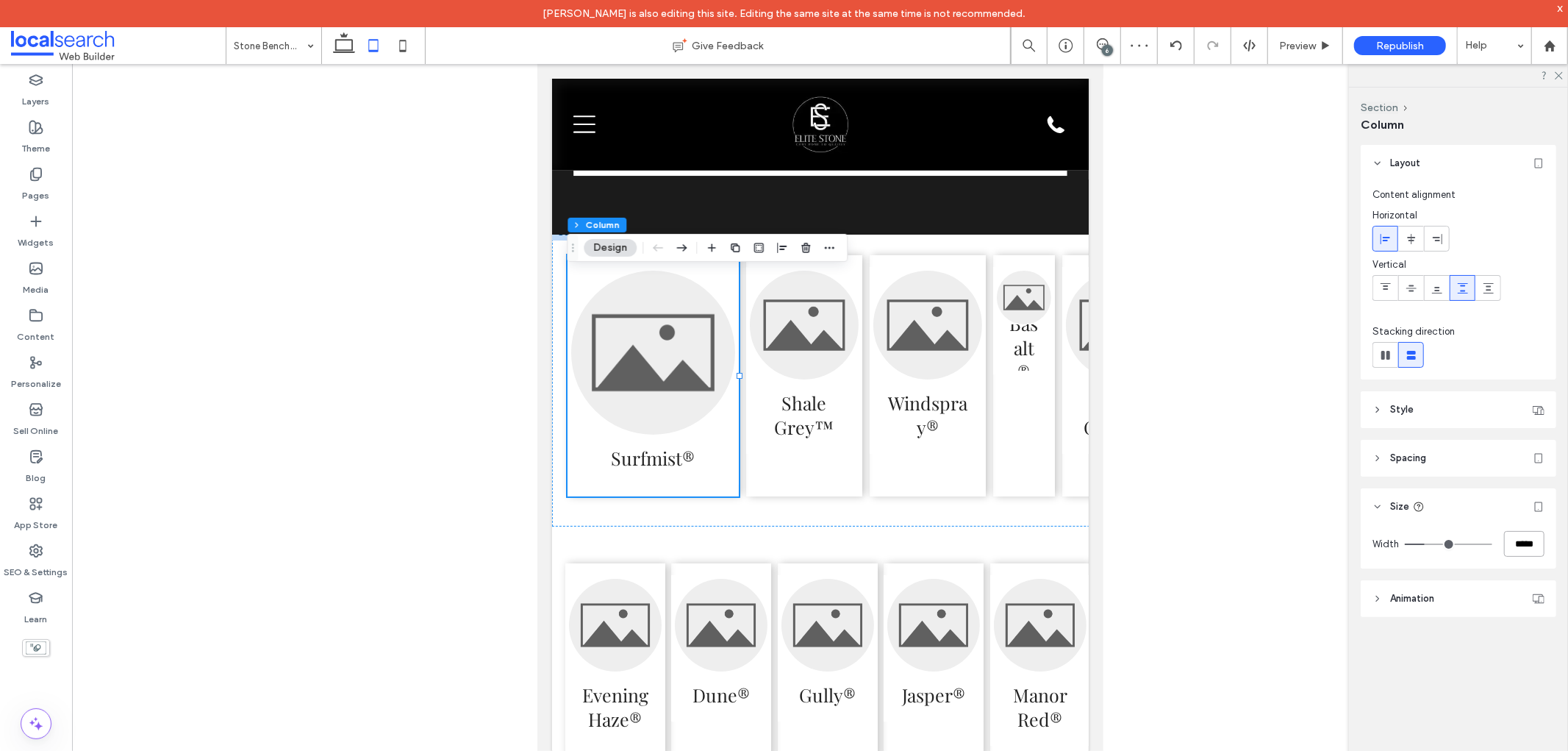
type input "*****"
type input "**"
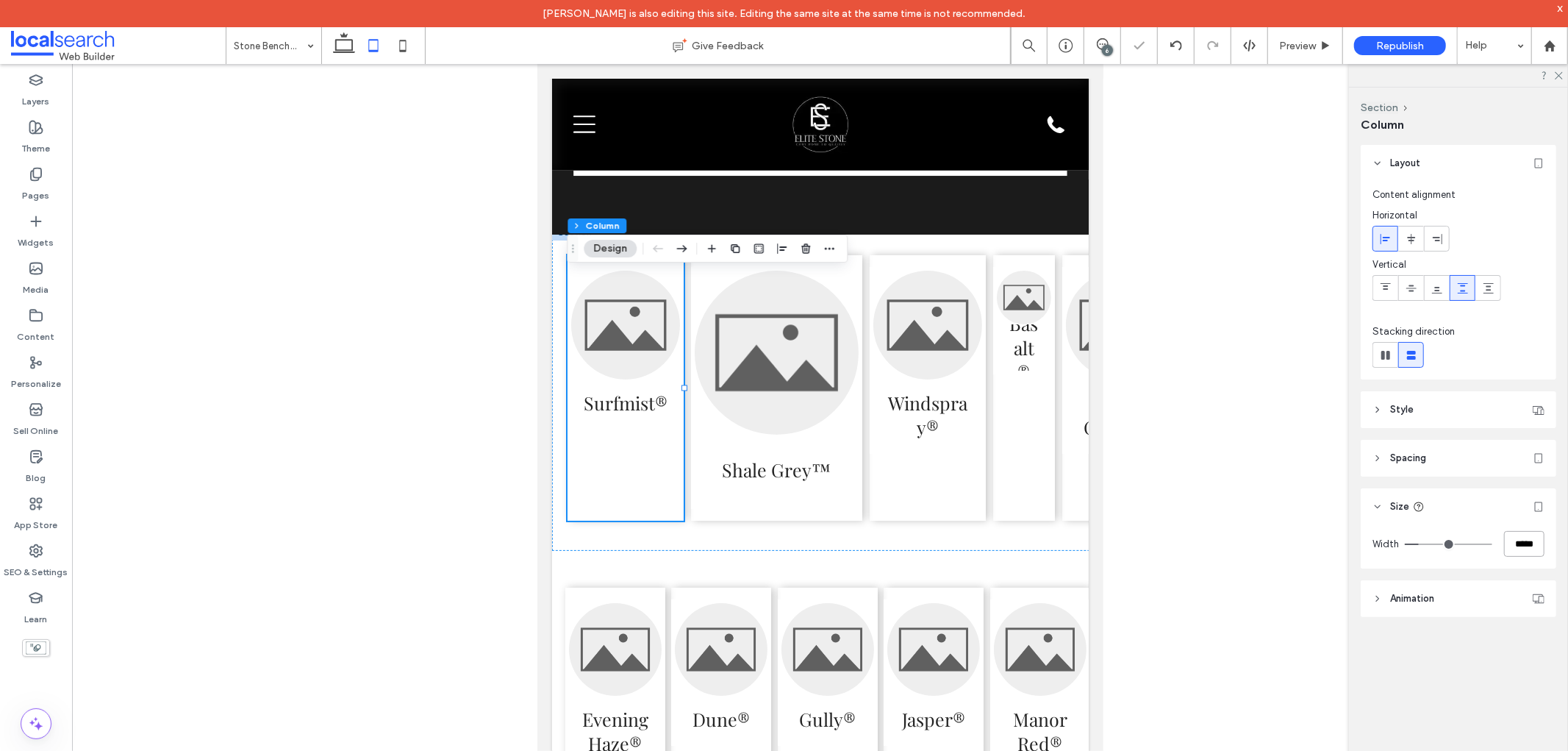
scroll to position [10, 0]
click at [710, 521] on div "Shale Grey™" at bounding box center [776, 388] width 171 height 265
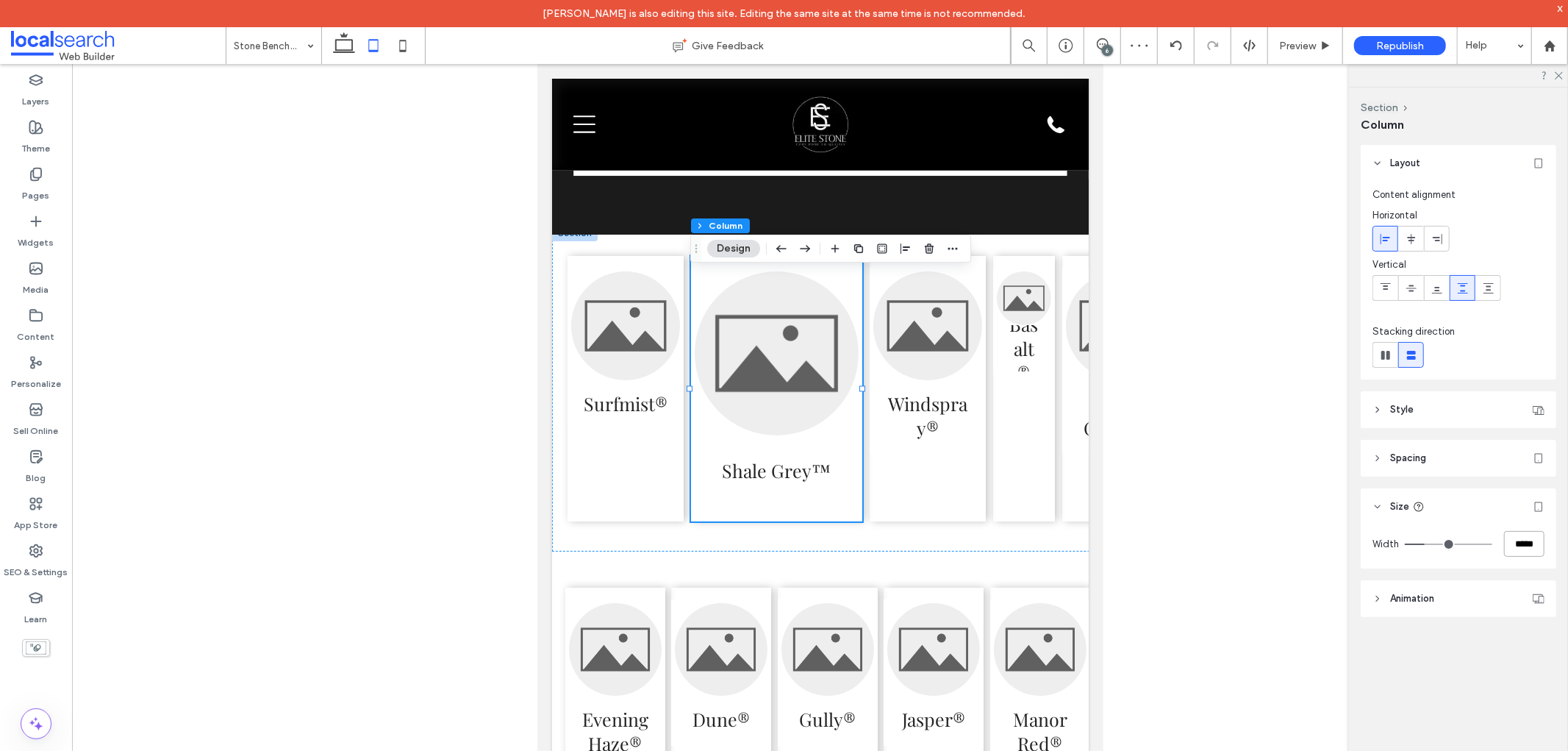
click at [1410, 541] on input "*****" at bounding box center [1524, 543] width 41 height 26
paste input "number-input"
type input "*****"
type input "**"
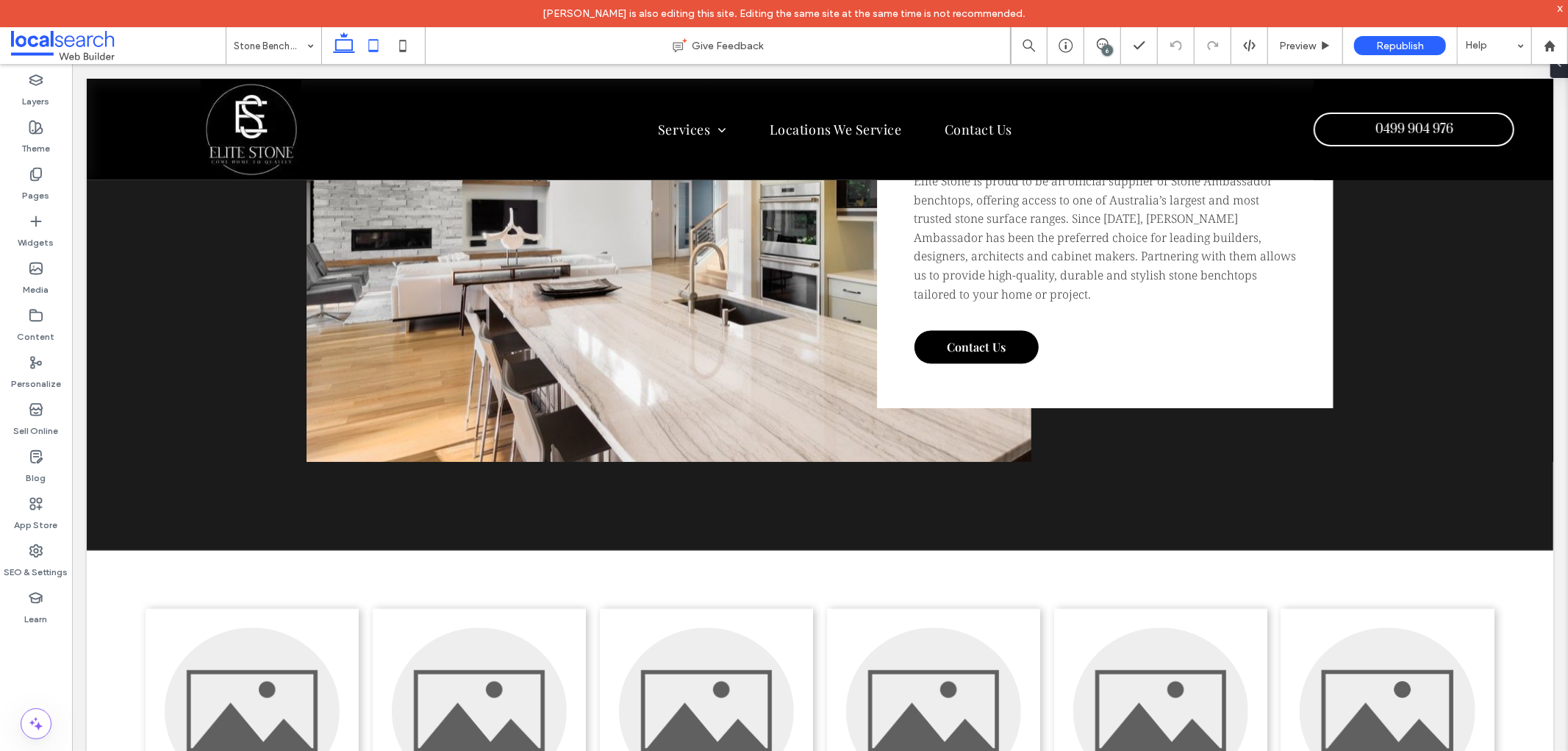
click at [384, 41] on icon at bounding box center [373, 45] width 29 height 29
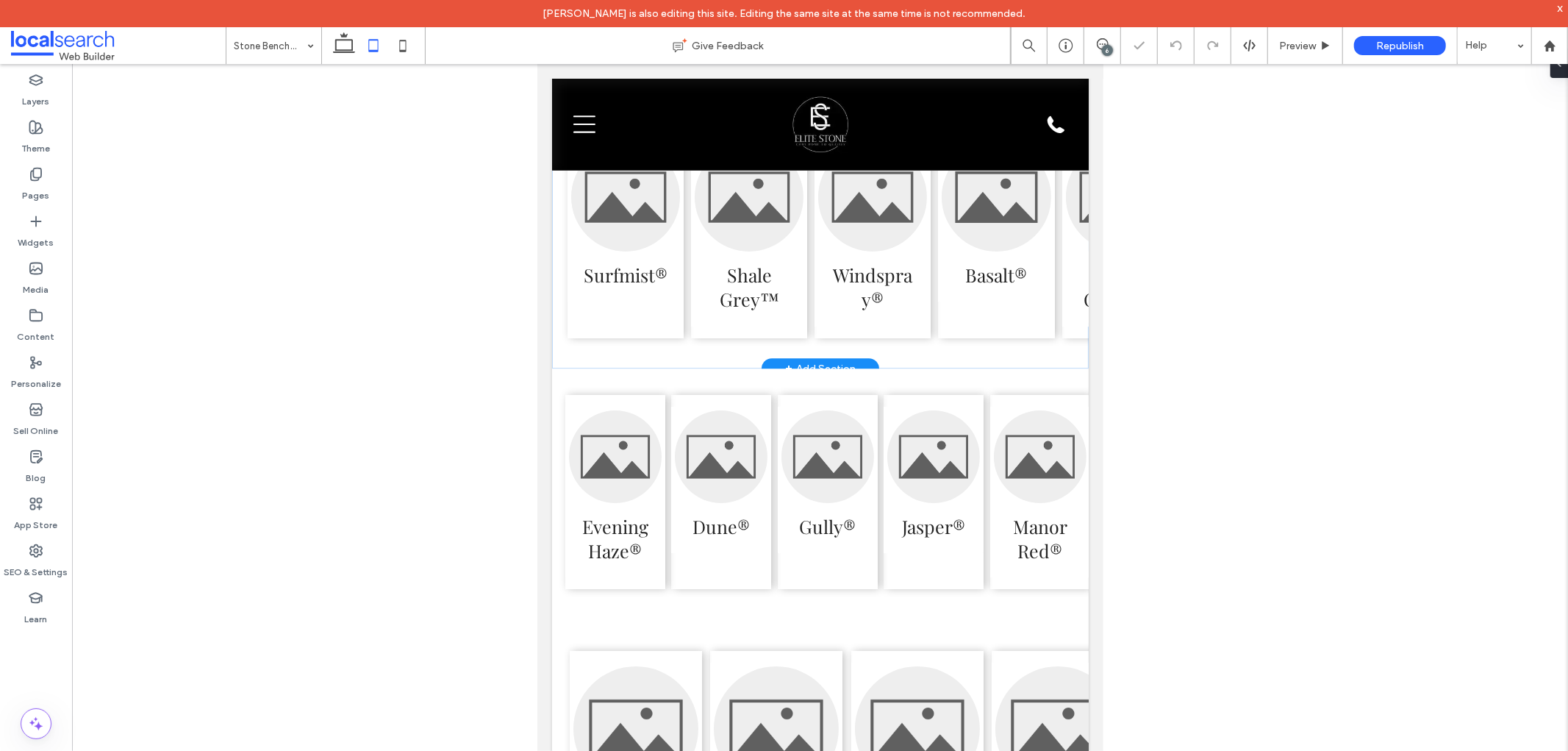
scroll to position [3571, 0]
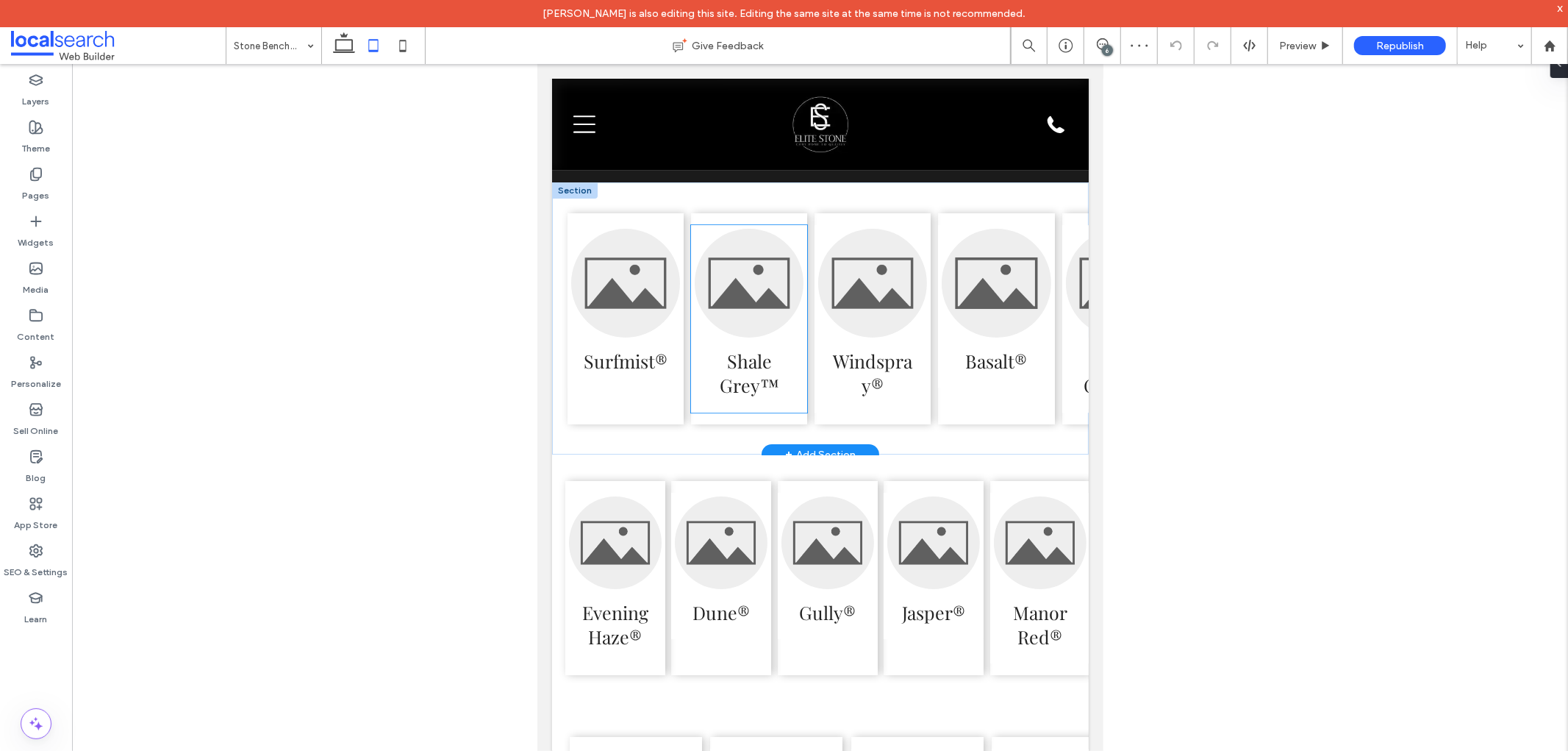
click at [737, 384] on h3 "Shale Grey™" at bounding box center [748, 372] width 86 height 48
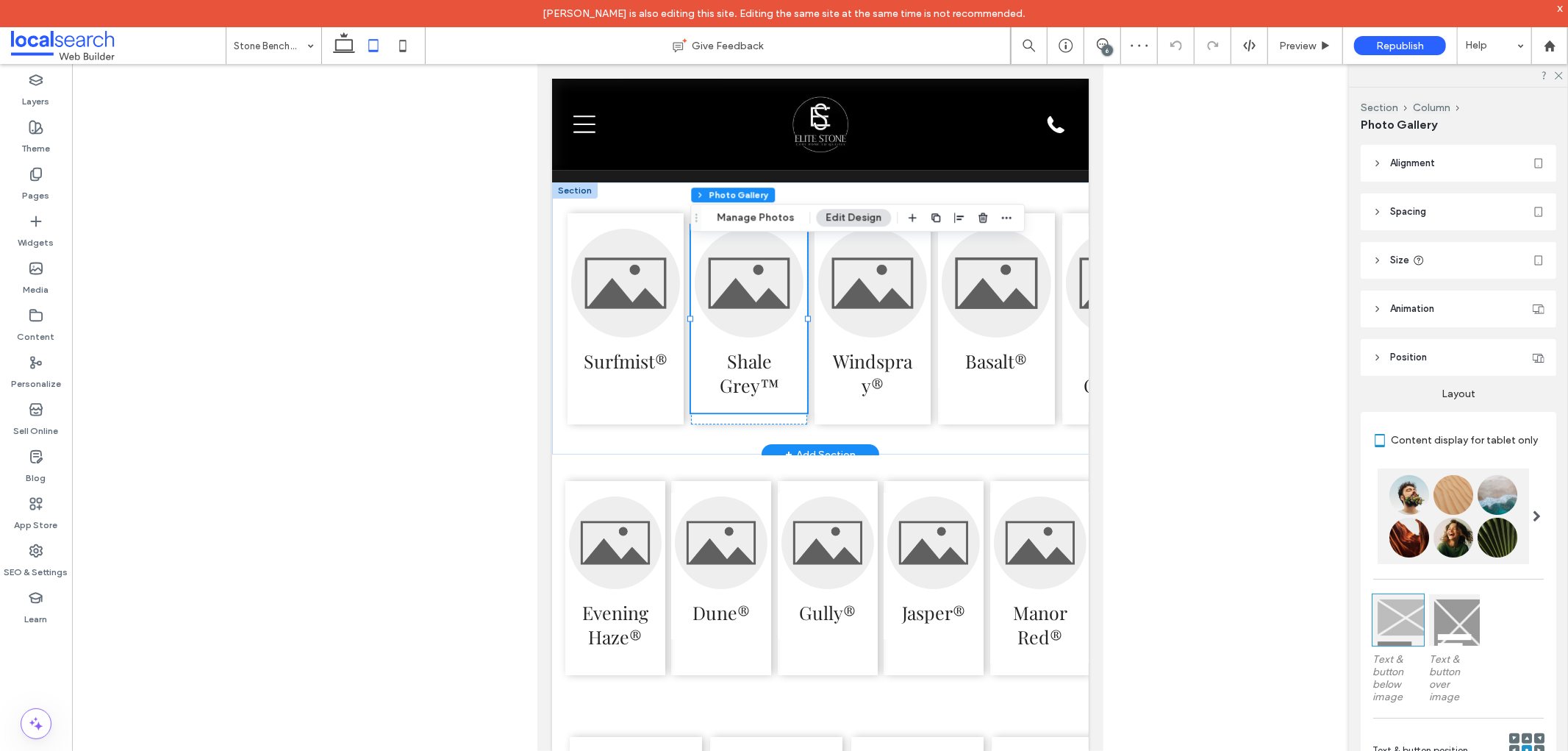
click at [747, 392] on h3 "Shale Grey™" at bounding box center [748, 372] width 86 height 48
click at [755, 393] on h3 "Shale Grey™" at bounding box center [748, 372] width 86 height 48
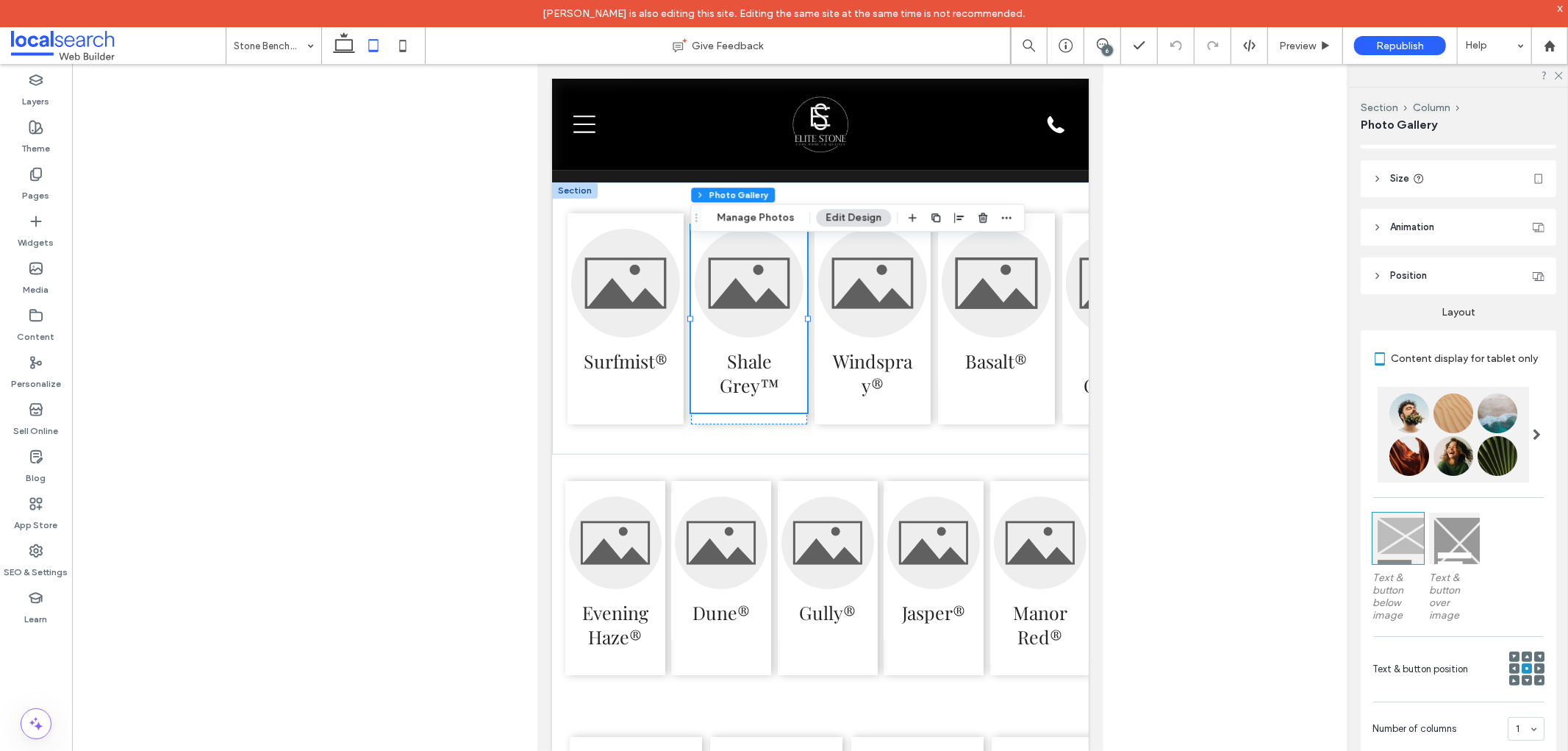
click at [1433, 188] on header "Size" at bounding box center [1459, 179] width 196 height 37
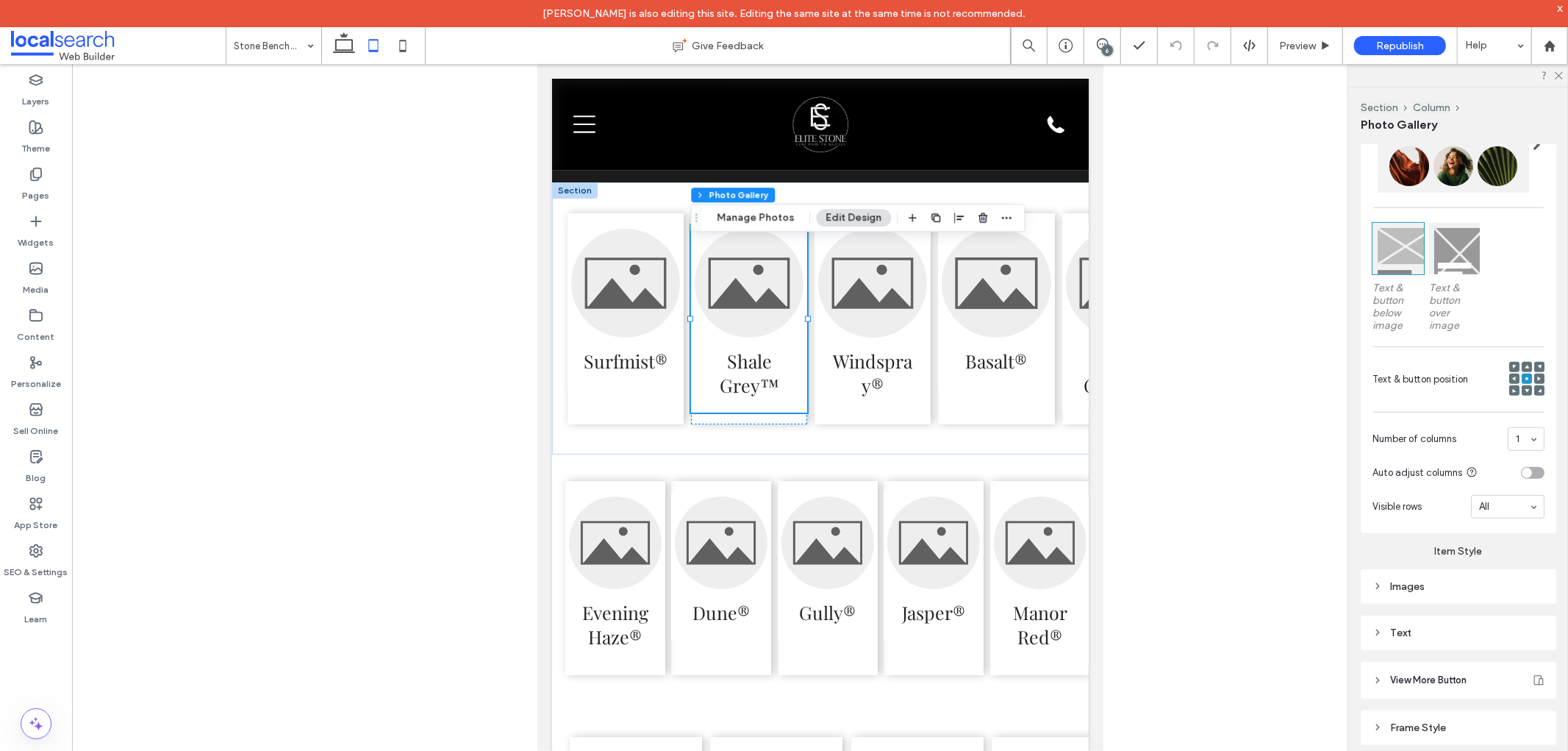
scroll to position [520, 0]
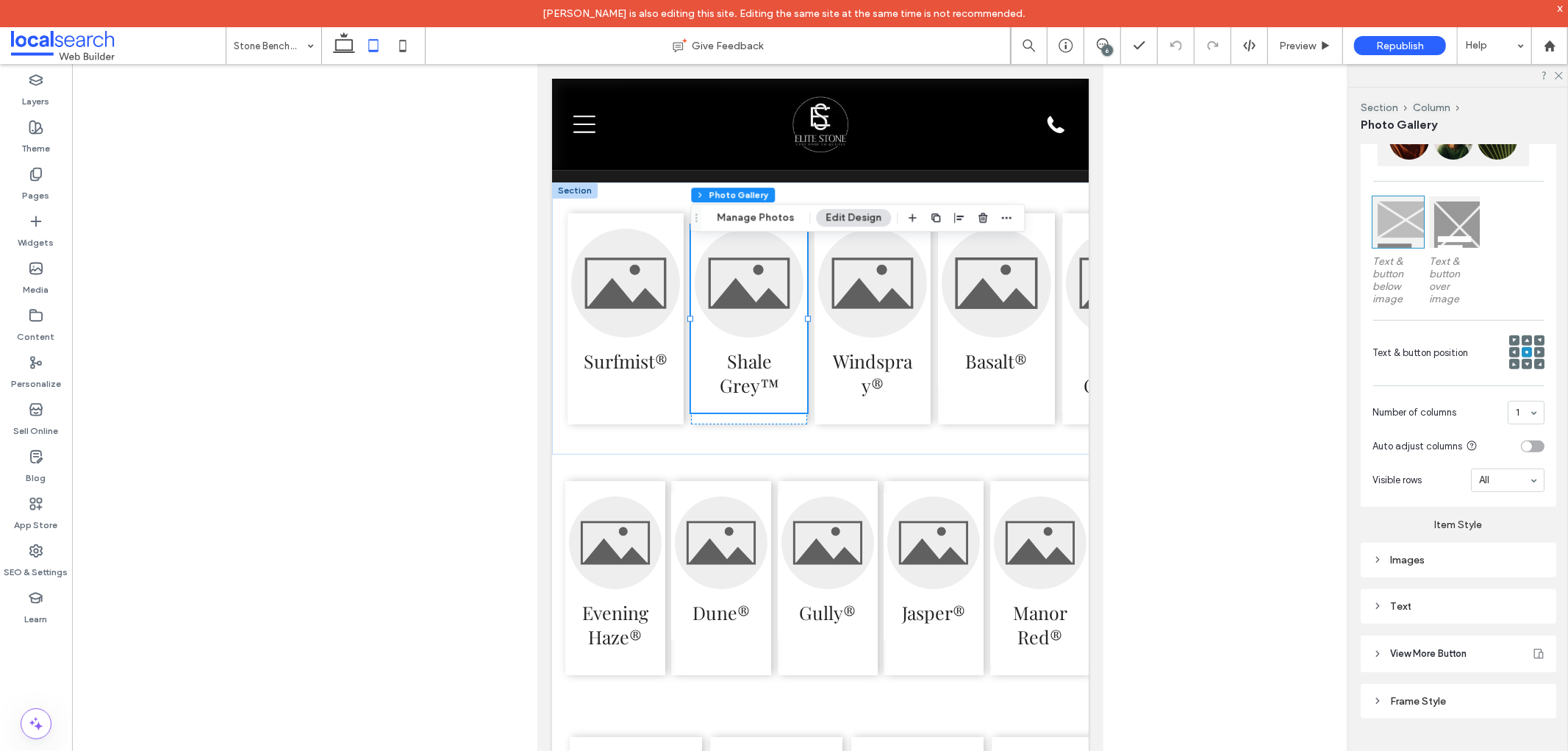
click at [1422, 605] on div "Text" at bounding box center [1458, 606] width 172 height 12
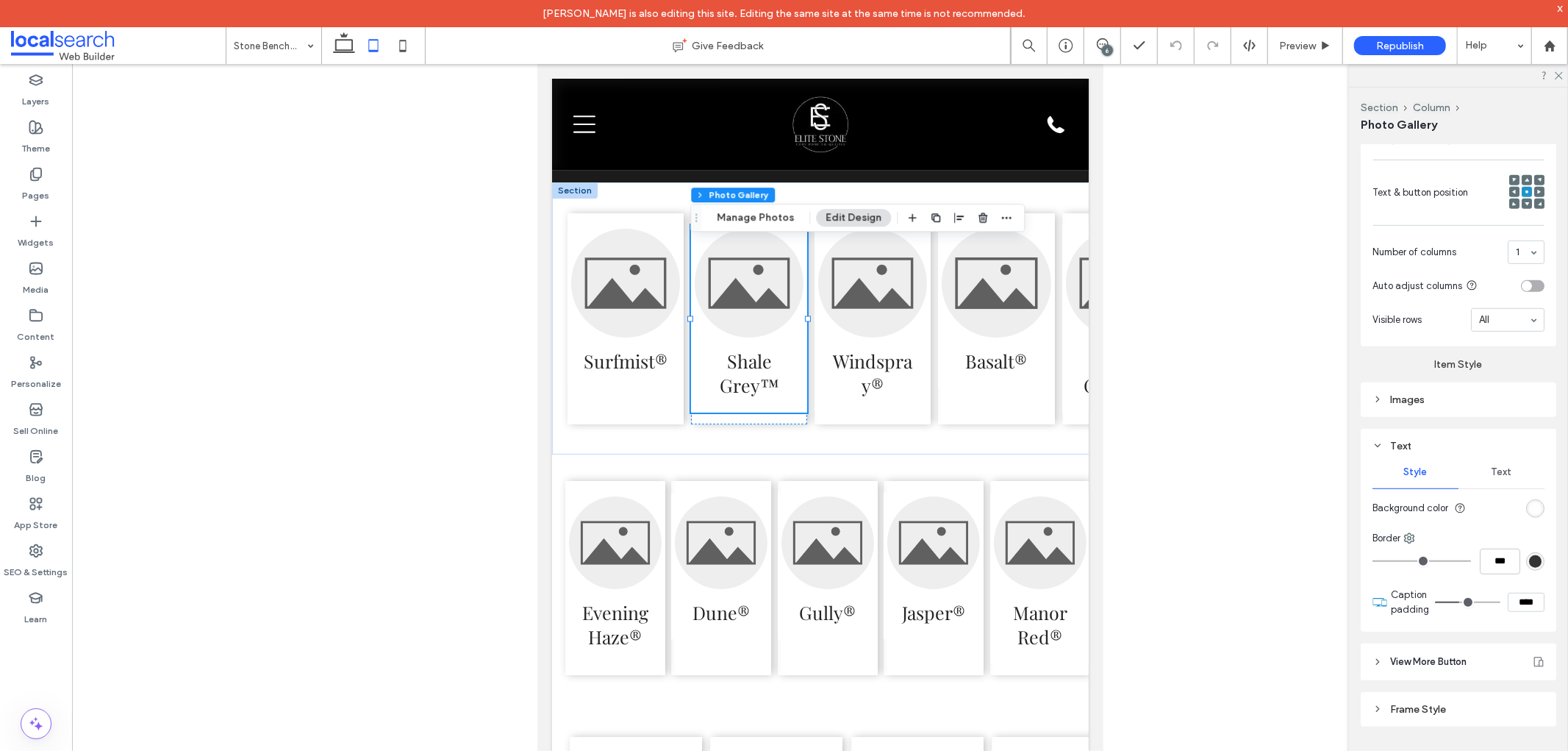
scroll to position [682, 0]
click at [1515, 598] on input "****" at bounding box center [1527, 601] width 37 height 19
type input "****"
type input "**"
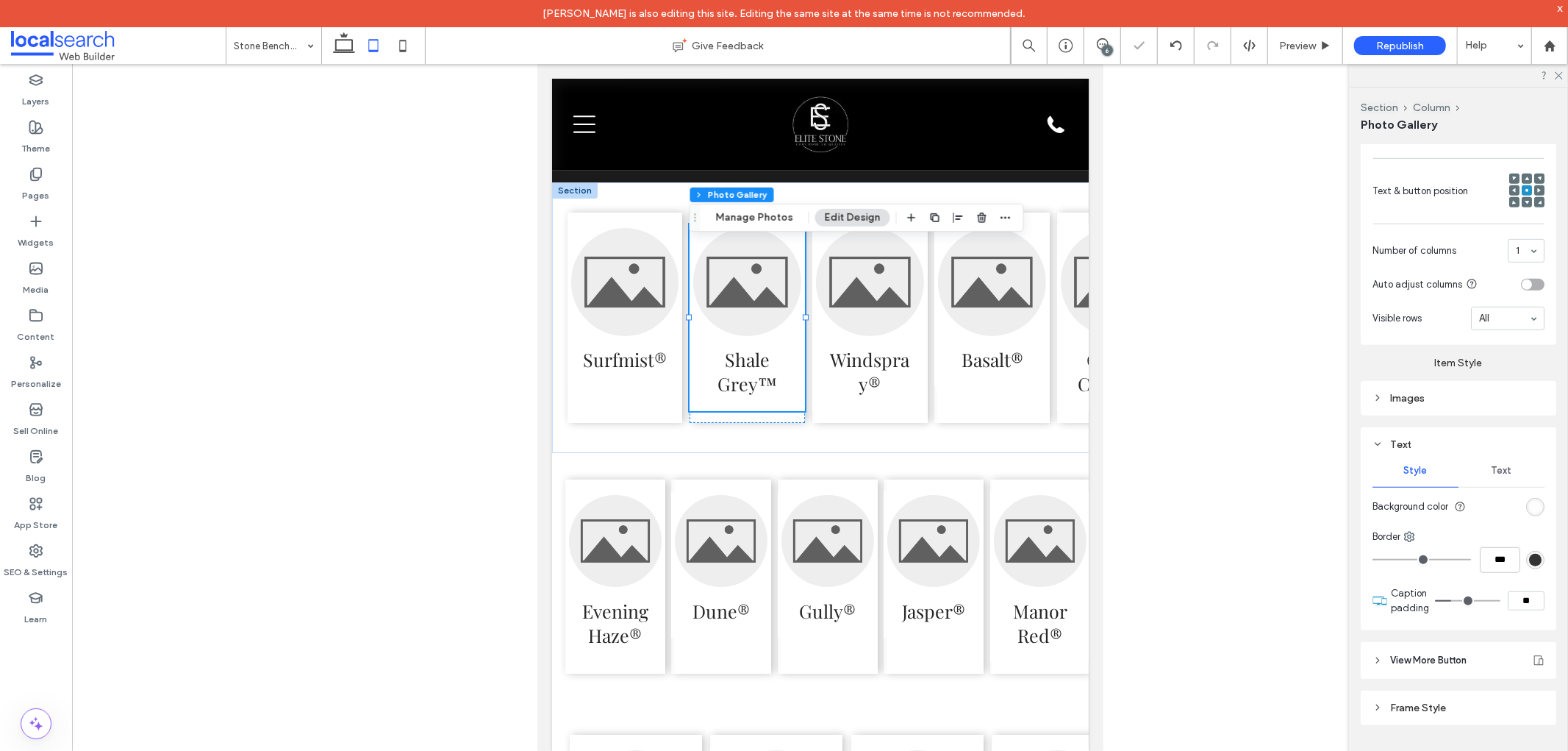
type input "*"
type input "****"
type input "**"
click at [1495, 469] on span "Text" at bounding box center [1501, 470] width 20 height 11
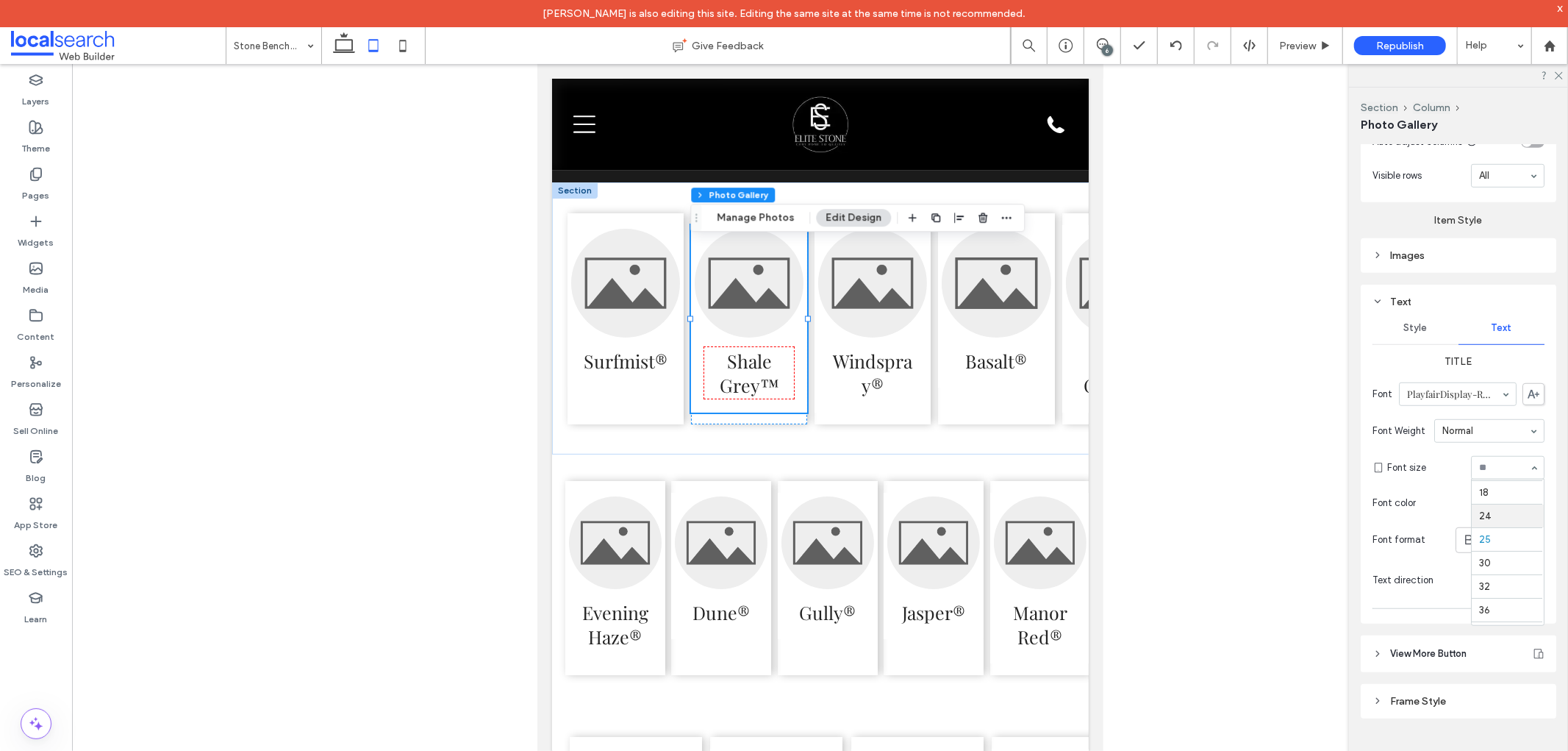
scroll to position [135, 0]
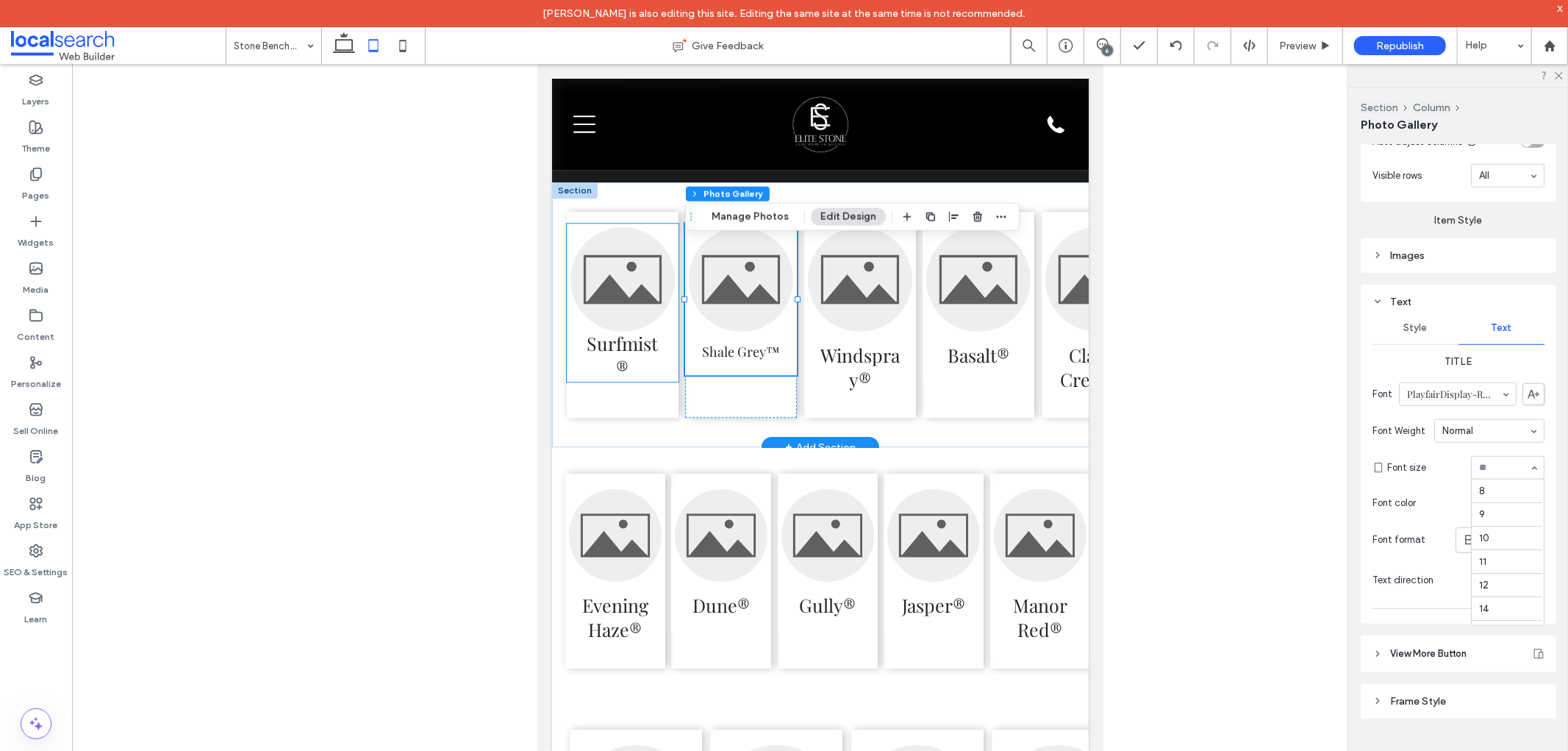
click at [656, 370] on h3 "Surfmist®" at bounding box center [621, 354] width 82 height 48
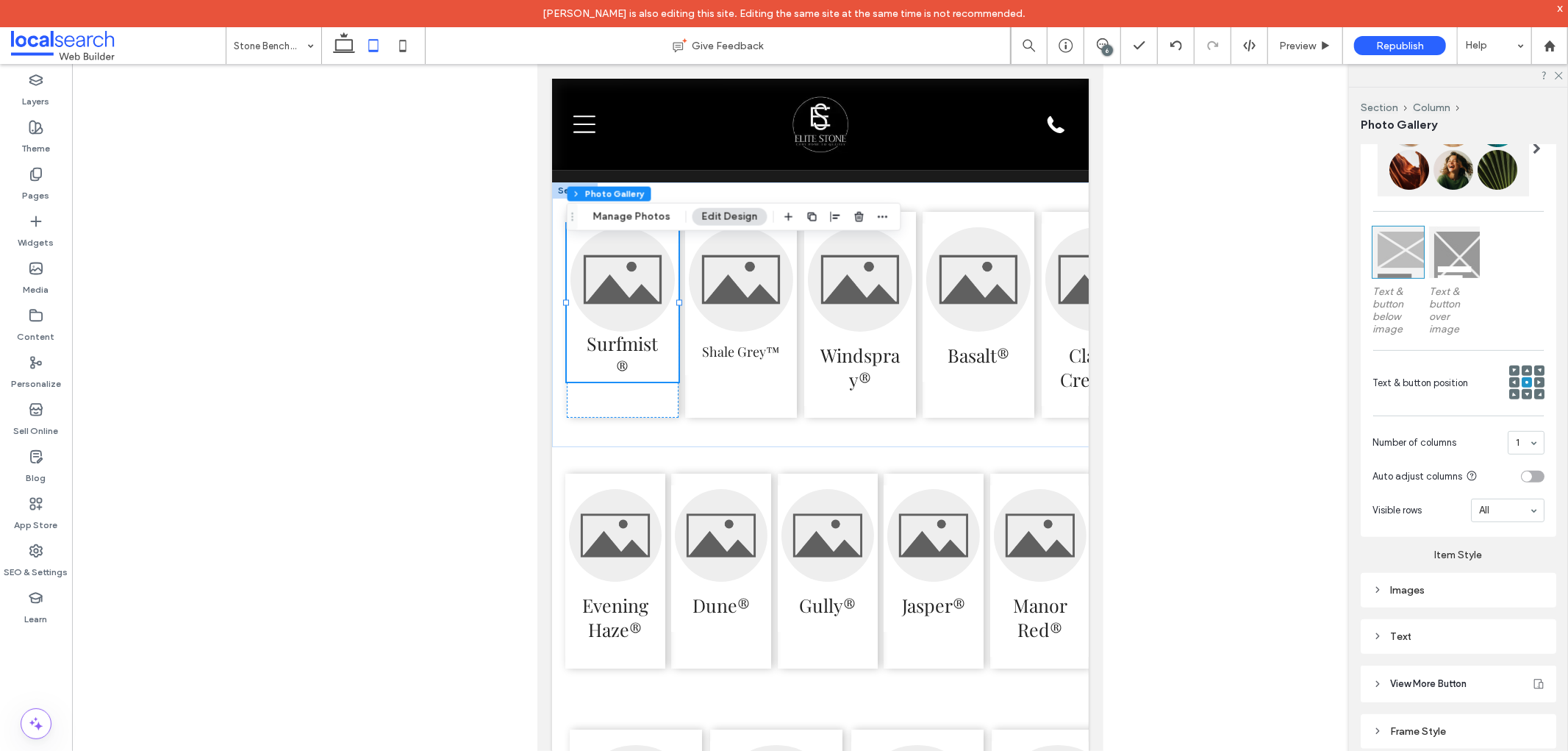
scroll to position [520, 0]
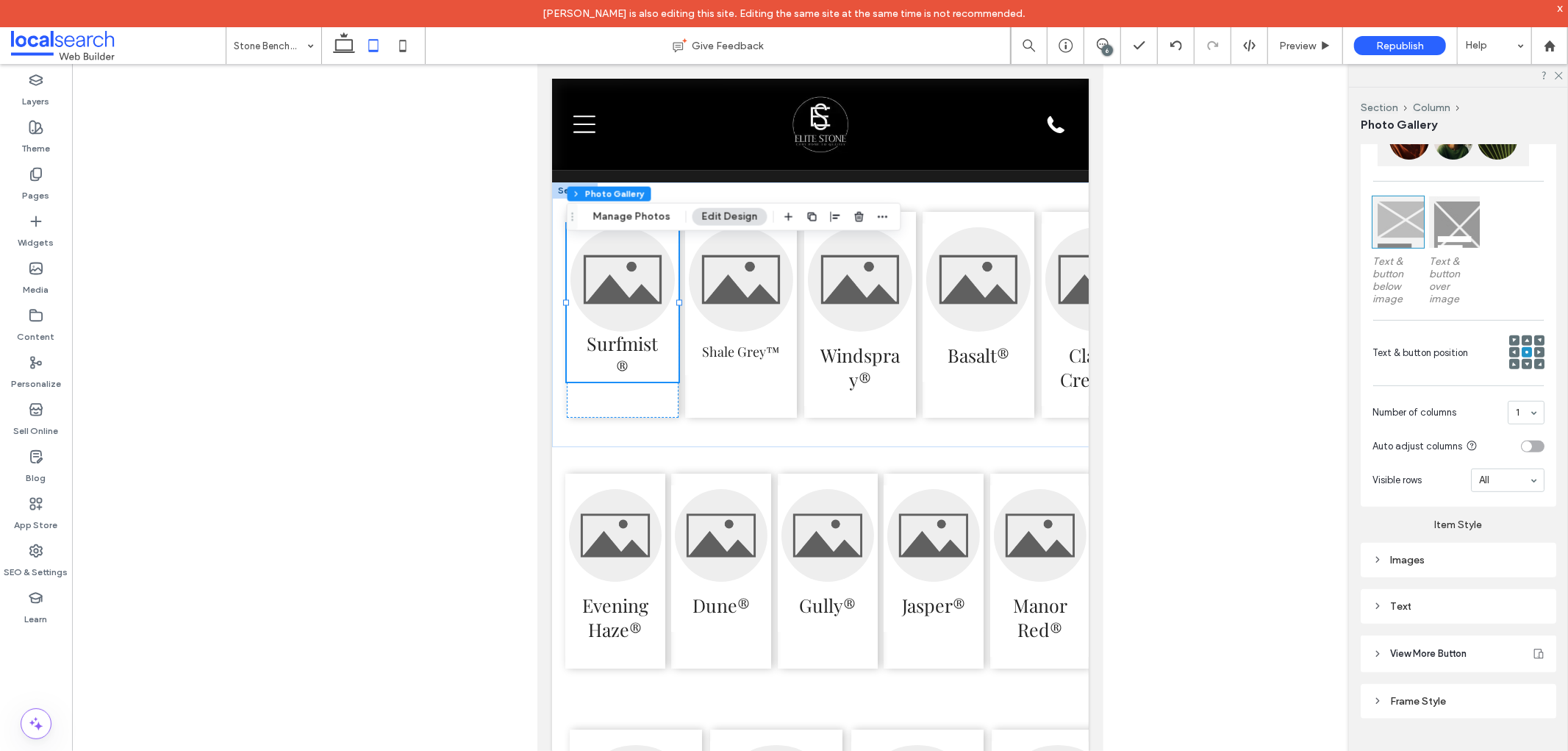
click at [1438, 602] on div "Text" at bounding box center [1458, 606] width 172 height 12
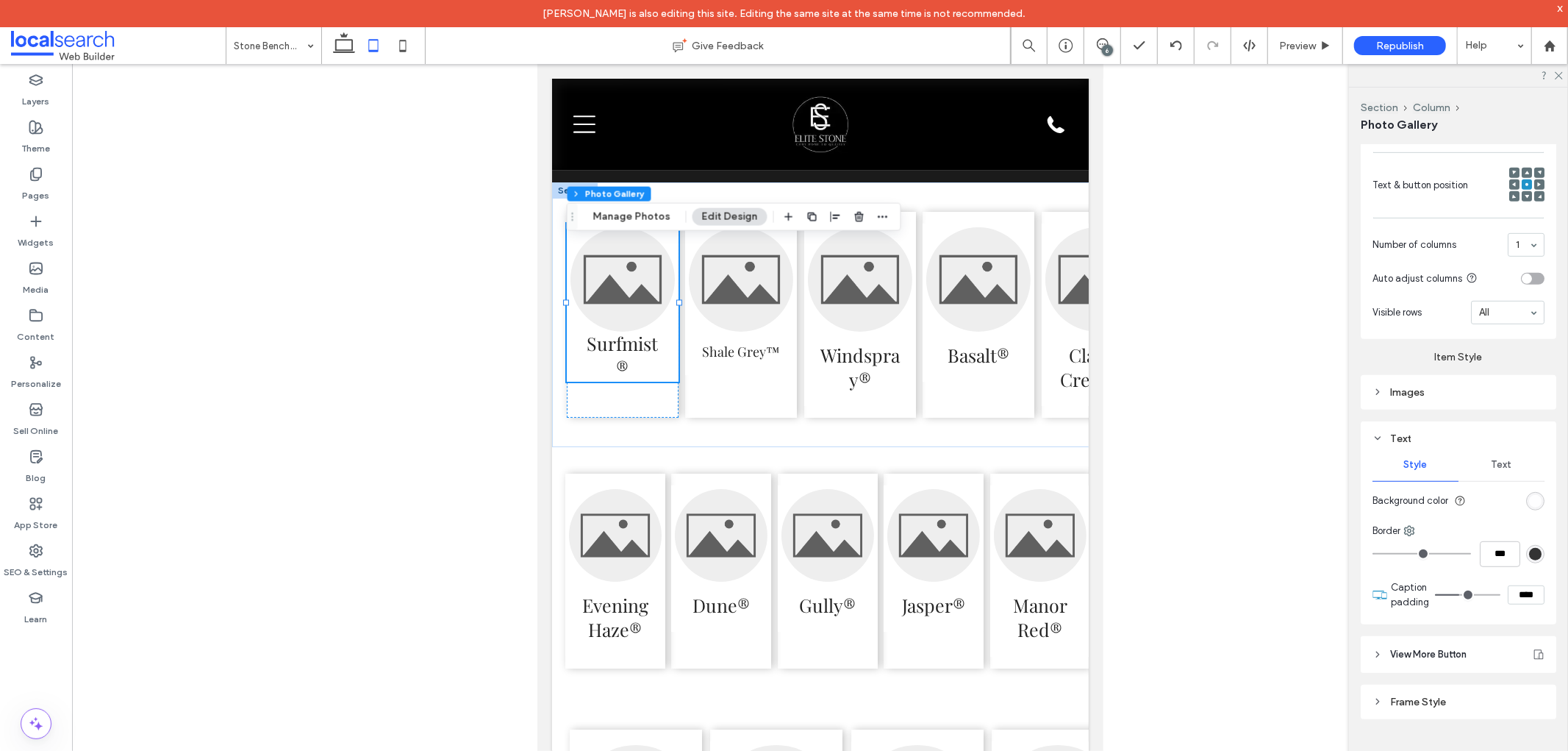
click at [1498, 459] on span "Text" at bounding box center [1501, 465] width 20 height 11
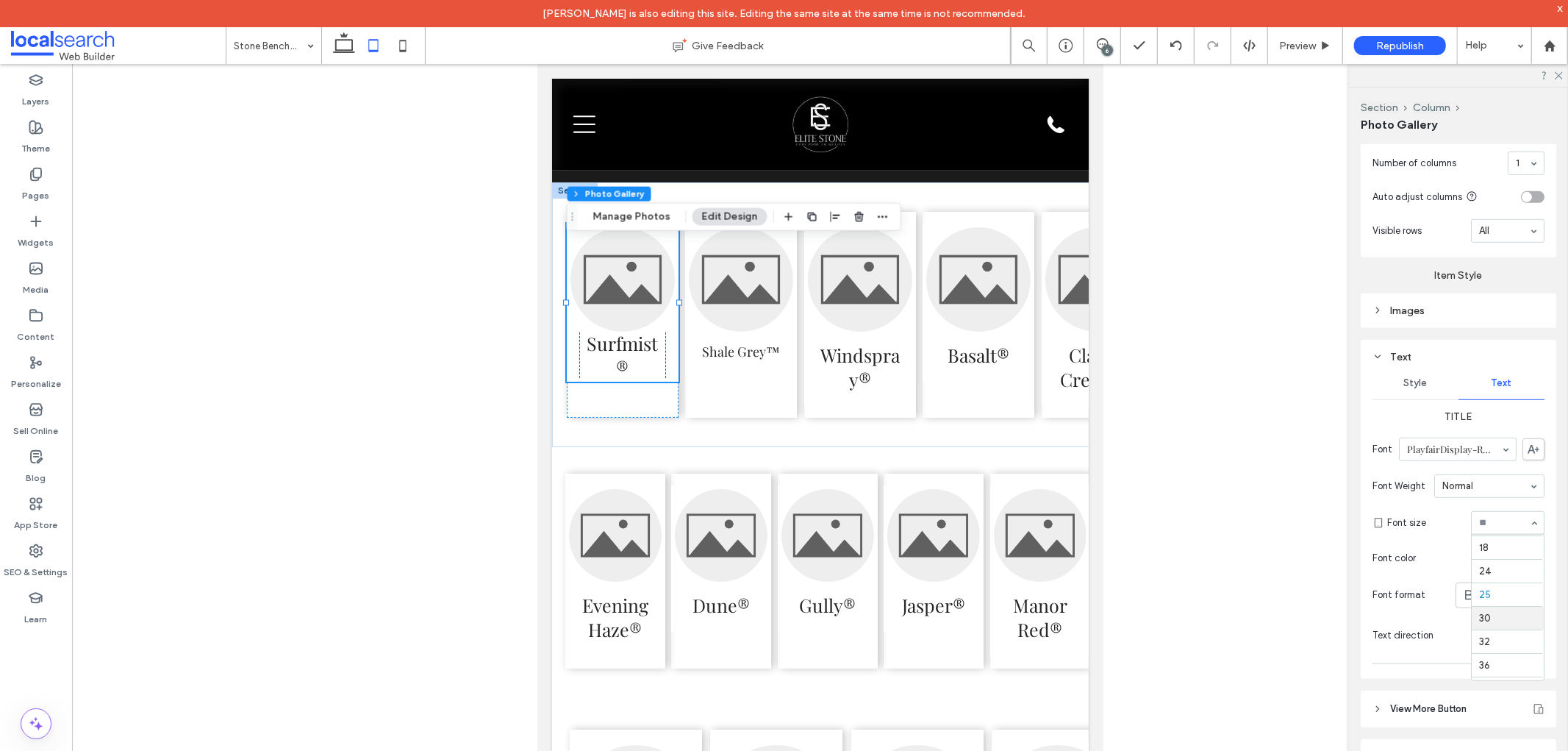
scroll to position [135, 0]
